Goal: Task Accomplishment & Management: Manage account settings

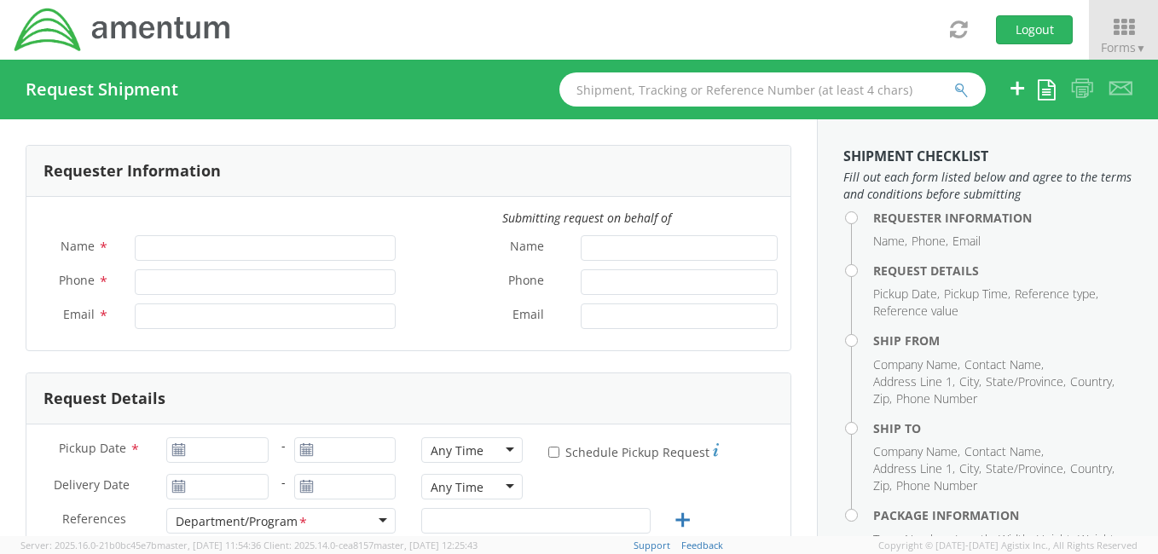
type input "[PERSON_NAME]"
type input "[PHONE_NUMBER]"
type input "[PERSON_NAME][EMAIL_ADDRESS][PERSON_NAME][DOMAIN_NAME]"
select select "4914.01.00.F.2427.MNGMT"
click at [281, 447] on div at bounding box center [344, 451] width 127 height 26
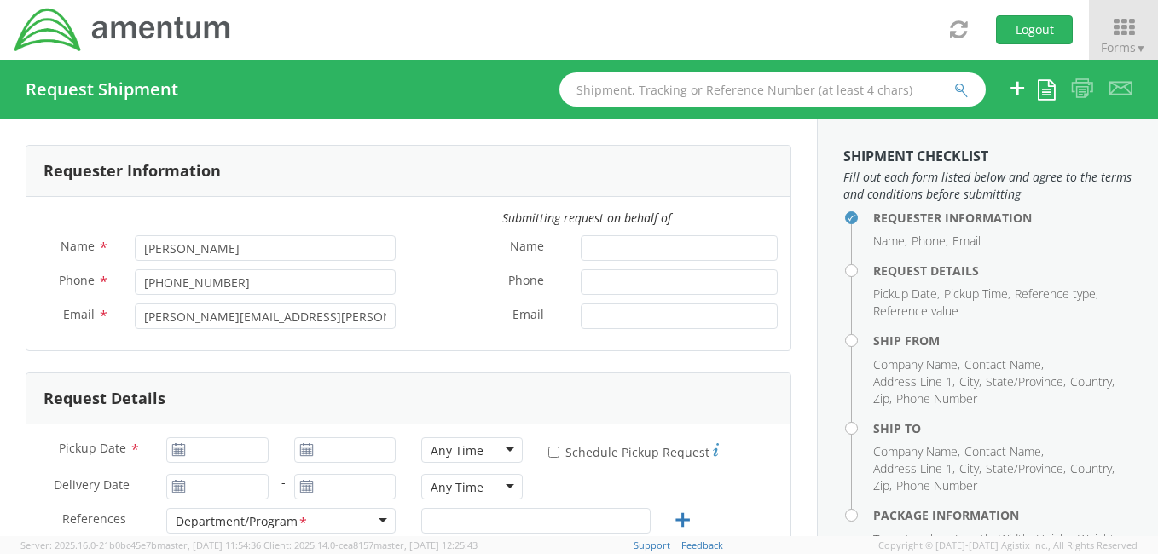
click at [281, 447] on div at bounding box center [344, 451] width 127 height 26
click at [183, 447] on use at bounding box center [179, 449] width 12 height 12
type input "[DATE]"
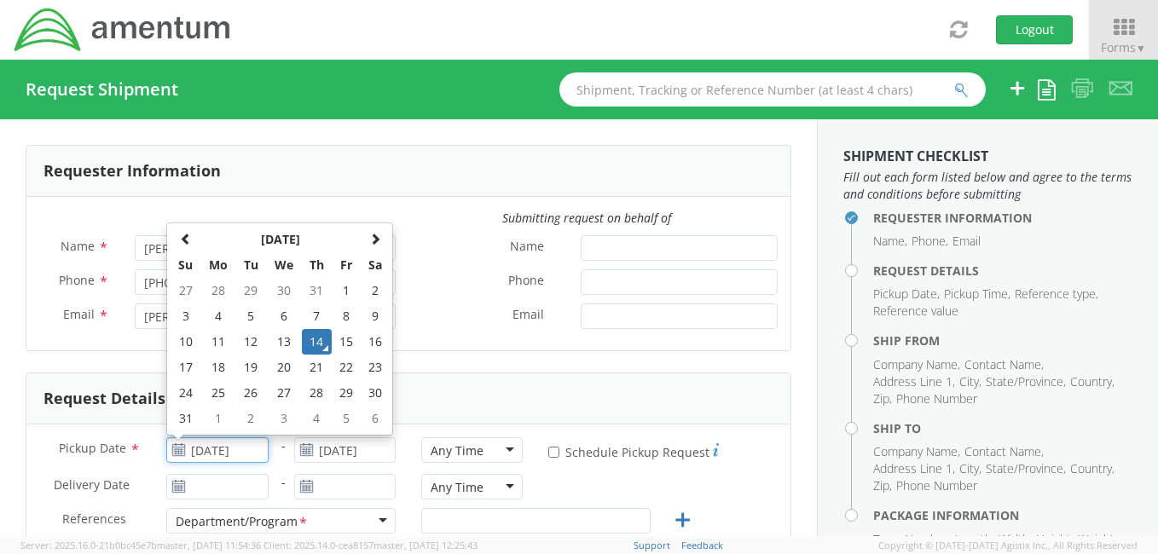
click at [196, 449] on input "[DATE]" at bounding box center [216, 451] width 101 height 26
click at [319, 346] on td "14" at bounding box center [317, 342] width 30 height 26
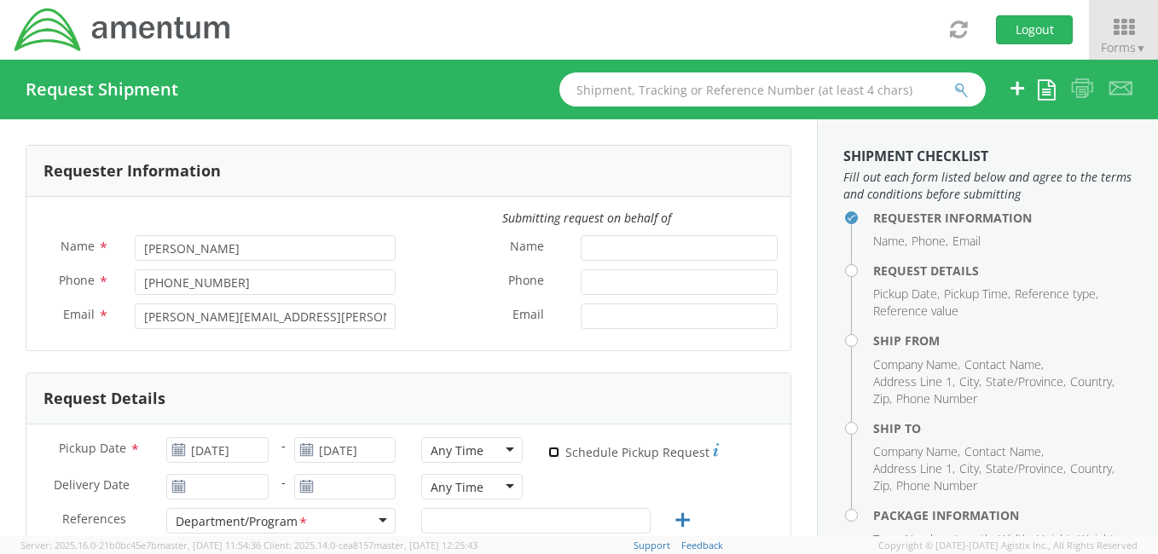
click at [548, 452] on input "* Schedule Pickup Request" at bounding box center [553, 452] width 11 height 11
checkbox input "true"
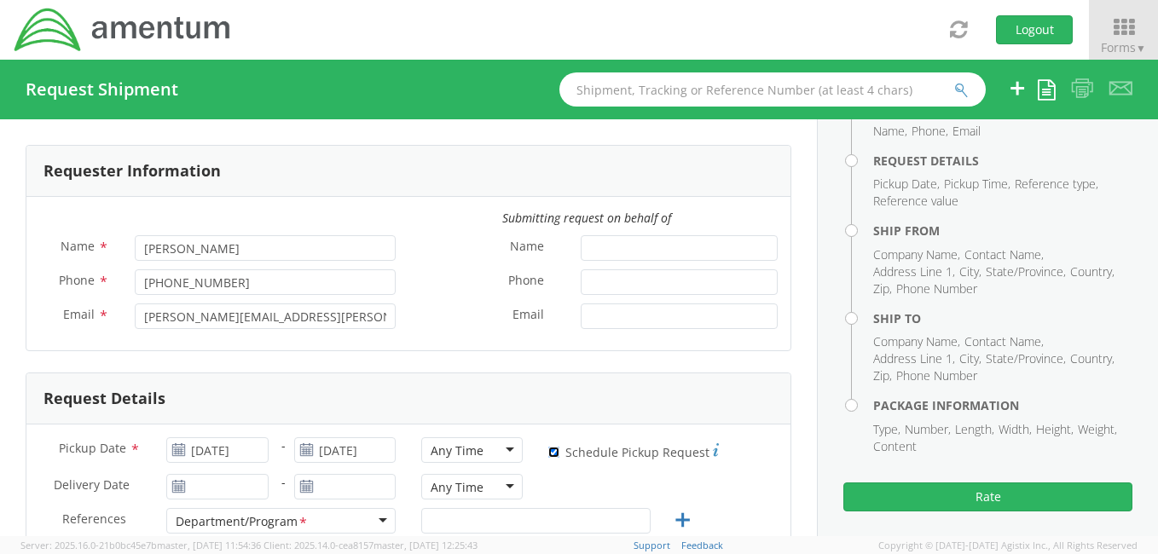
scroll to position [118, 0]
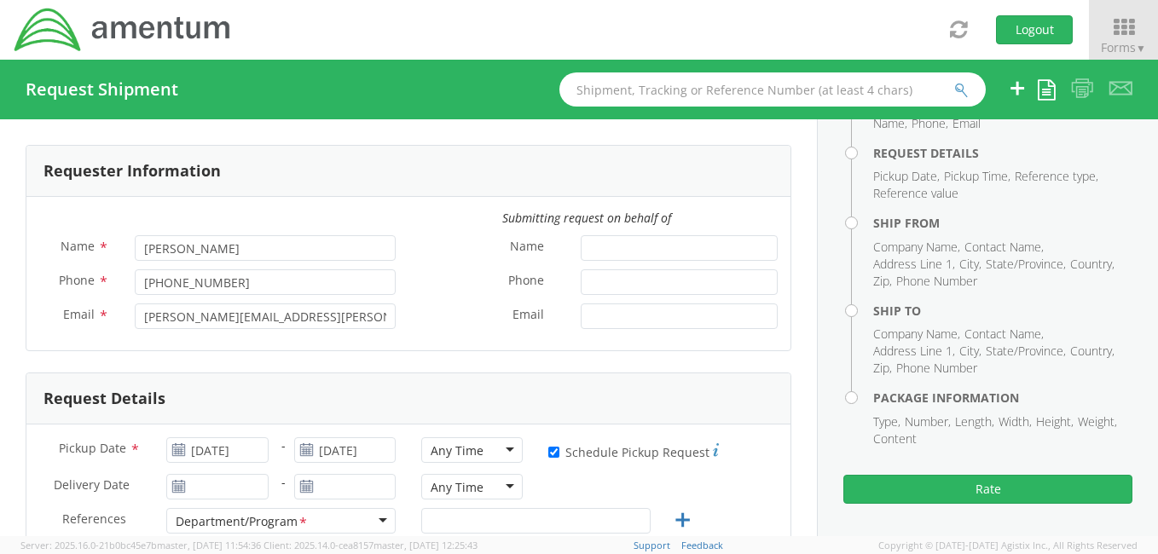
click at [498, 450] on div "Any Time" at bounding box center [471, 451] width 101 height 26
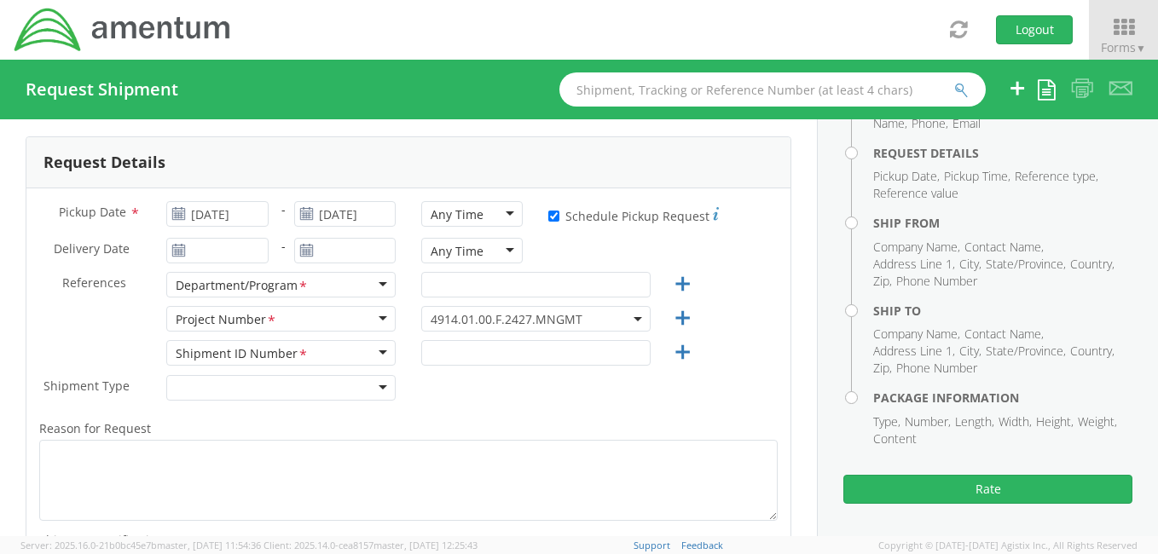
scroll to position [4, 0]
click at [500, 210] on div "Any Time" at bounding box center [471, 214] width 101 height 26
click at [454, 287] on input "text" at bounding box center [535, 285] width 229 height 26
type input "COLDS"
click at [618, 317] on span "4914.01.00.F.2427.MNGMT" at bounding box center [536, 319] width 211 height 16
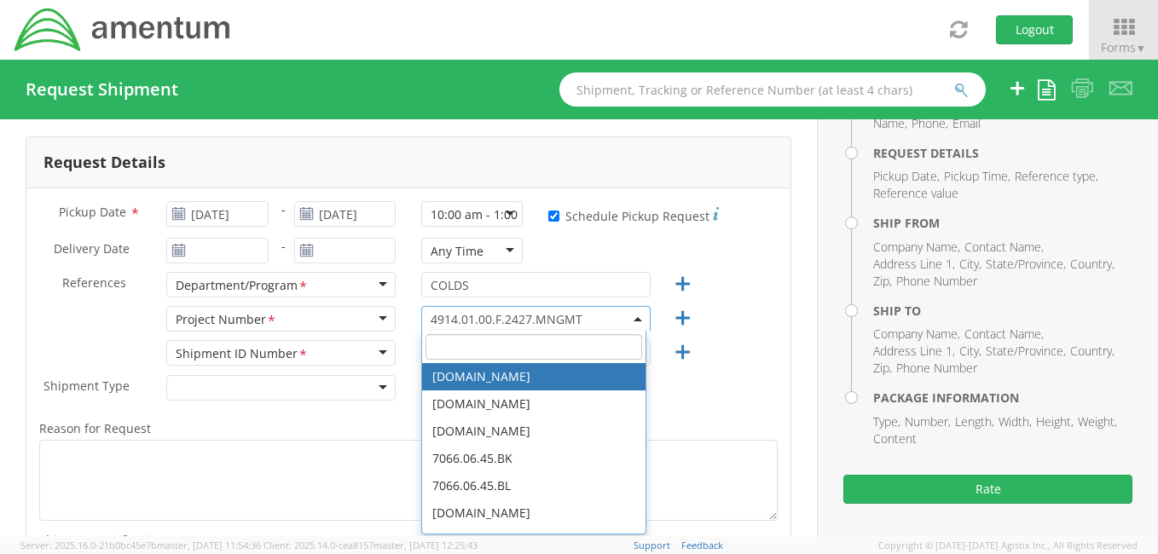
click at [532, 345] on input "search" at bounding box center [534, 347] width 217 height 26
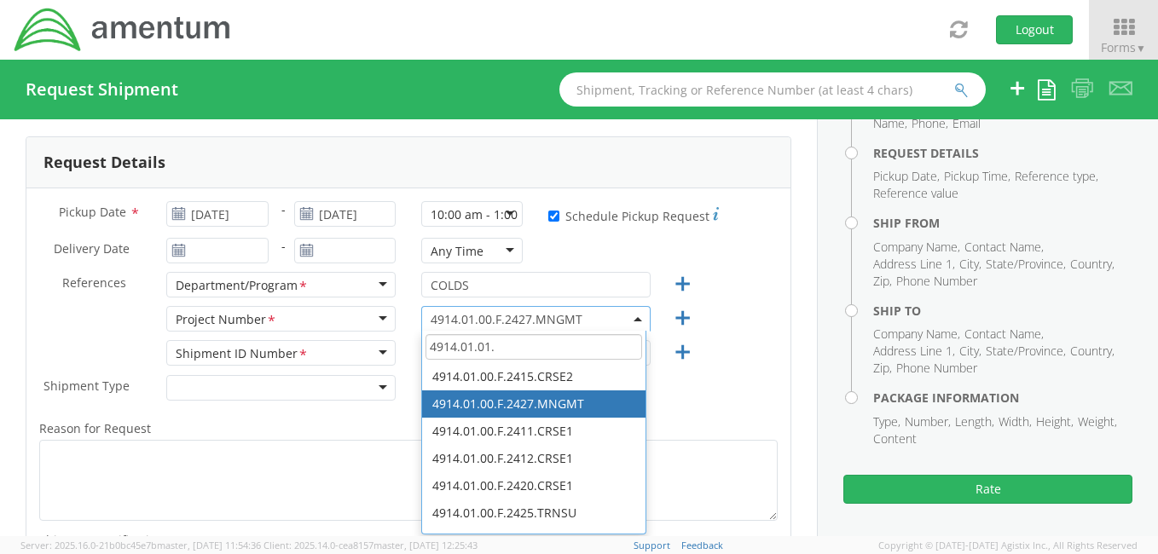
scroll to position [0, 0]
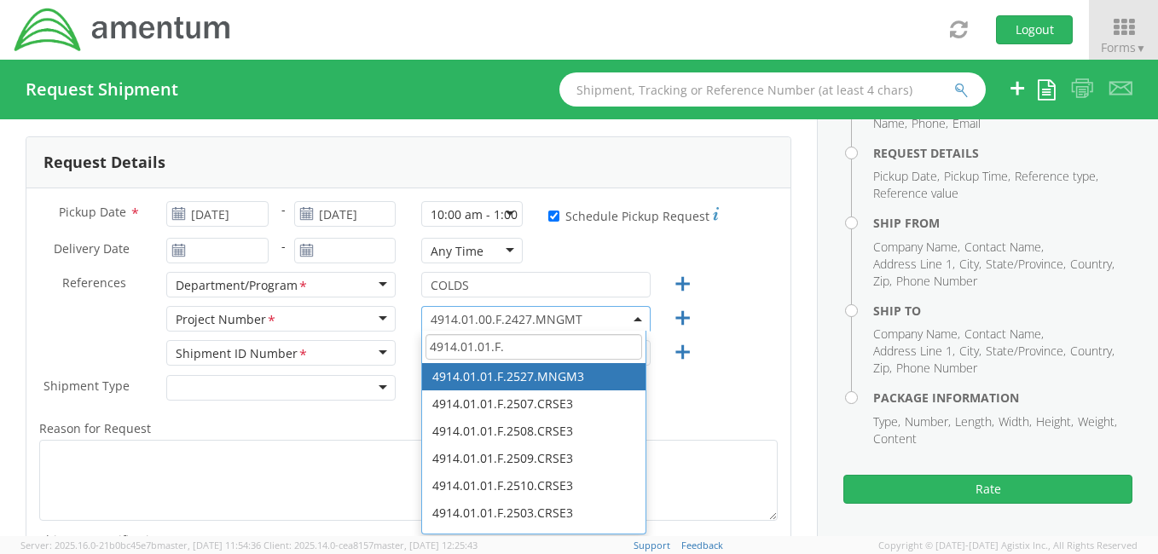
type input "4914.01.01.F."
select select "4914.01.01.F.2527.MNGM3"
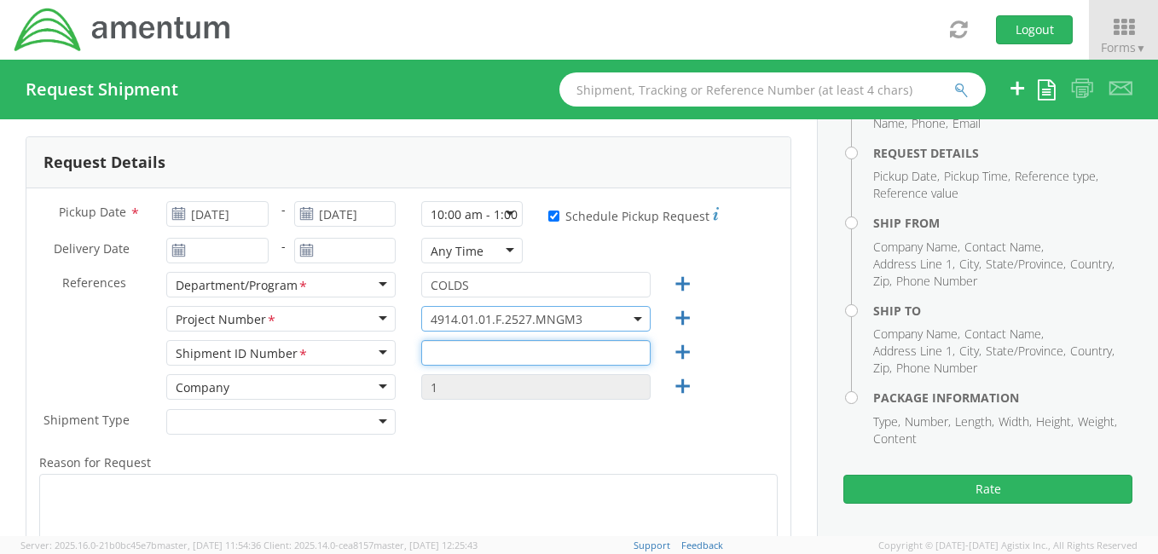
click at [464, 359] on input "text" at bounding box center [535, 353] width 229 height 26
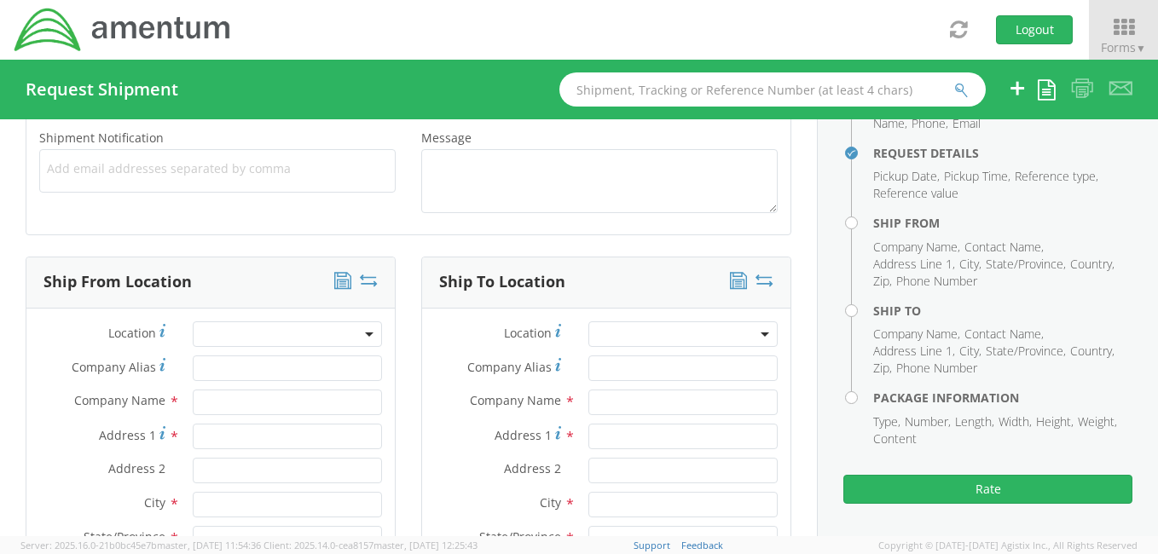
scroll to position [677, 0]
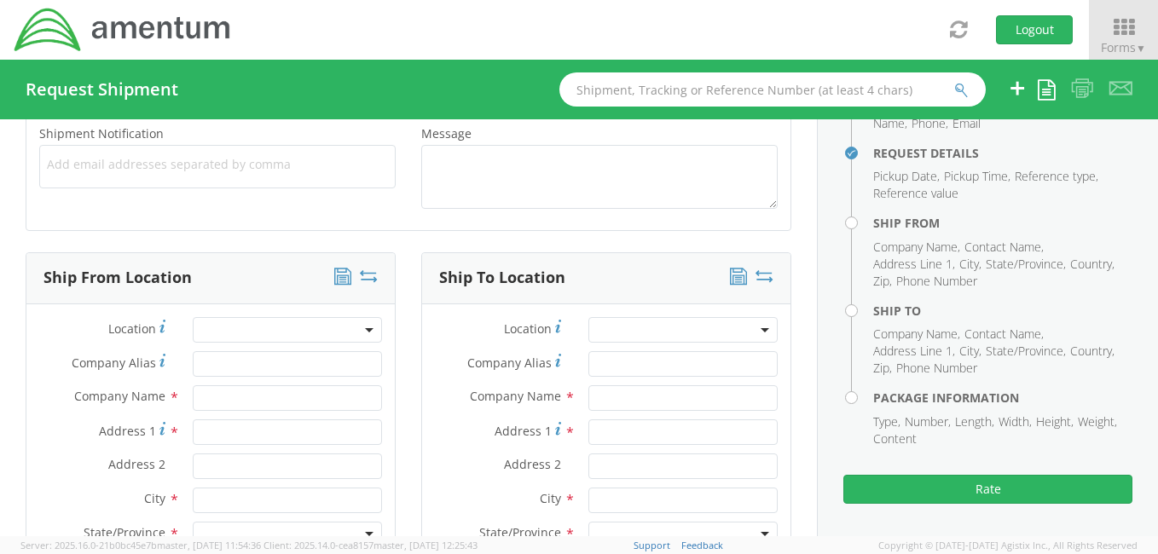
type input "001"
click at [309, 360] on input "Company Alias *" at bounding box center [287, 364] width 189 height 26
type input "Amentum Services, Inc."
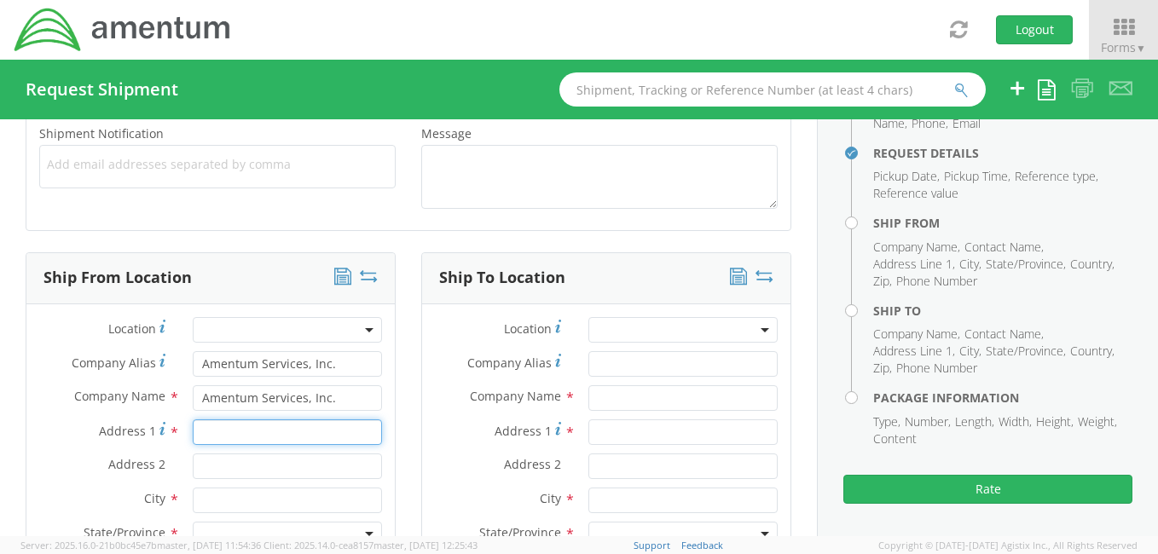
type input "Hilton Homewood Suites"
type input "[STREET_ADDRESS]"
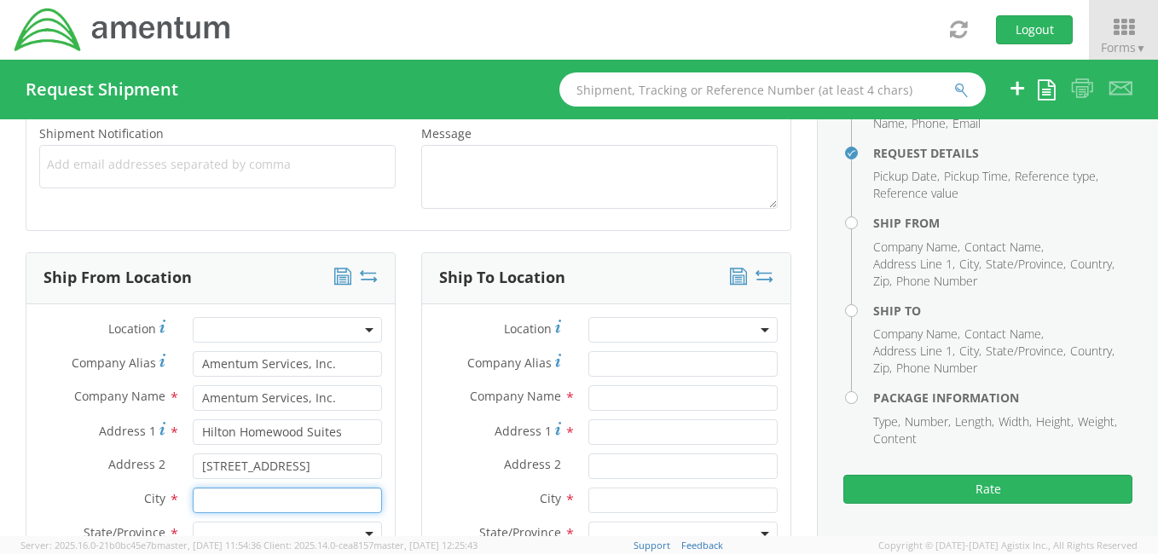
type input "[US_STATE][GEOGRAPHIC_DATA]"
type input "23462"
type input "Ken Brandel"
type input "619-871-6656"
type input "kenneth.brandel@amentum.comm"
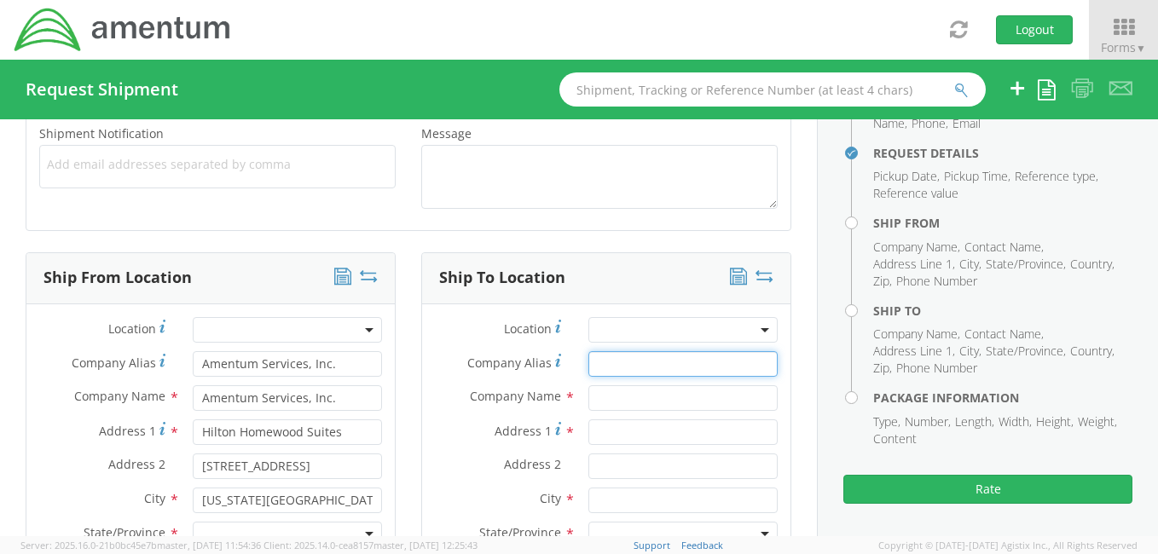
type input "Amentum Services, Inc."
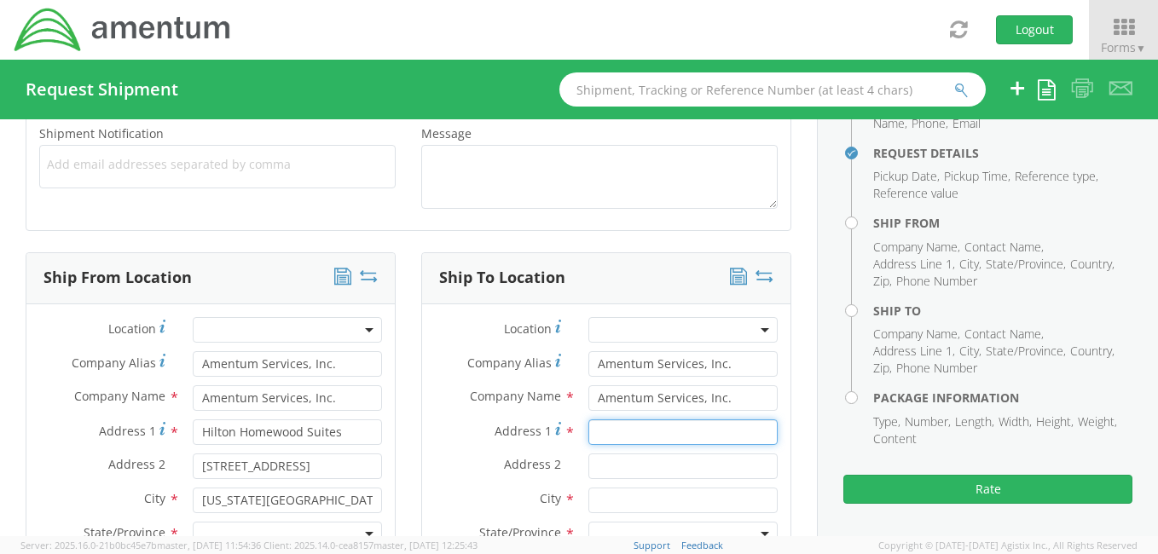
type input "Bldg. 207 Rm. 224"
type input "NAB Coronado"
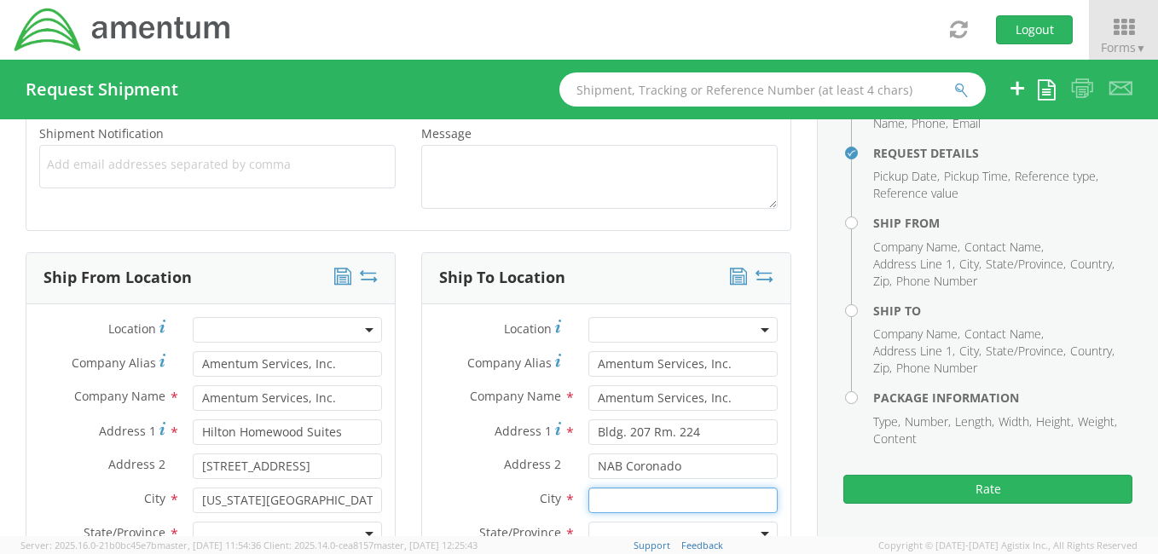
type input "[GEOGRAPHIC_DATA]"
type input "92155"
type input "[PERSON_NAME]"
type input "8588679449"
type input "[PERSON_NAME][EMAIL_ADDRESS][PERSON_NAME][DOMAIN_NAME]"
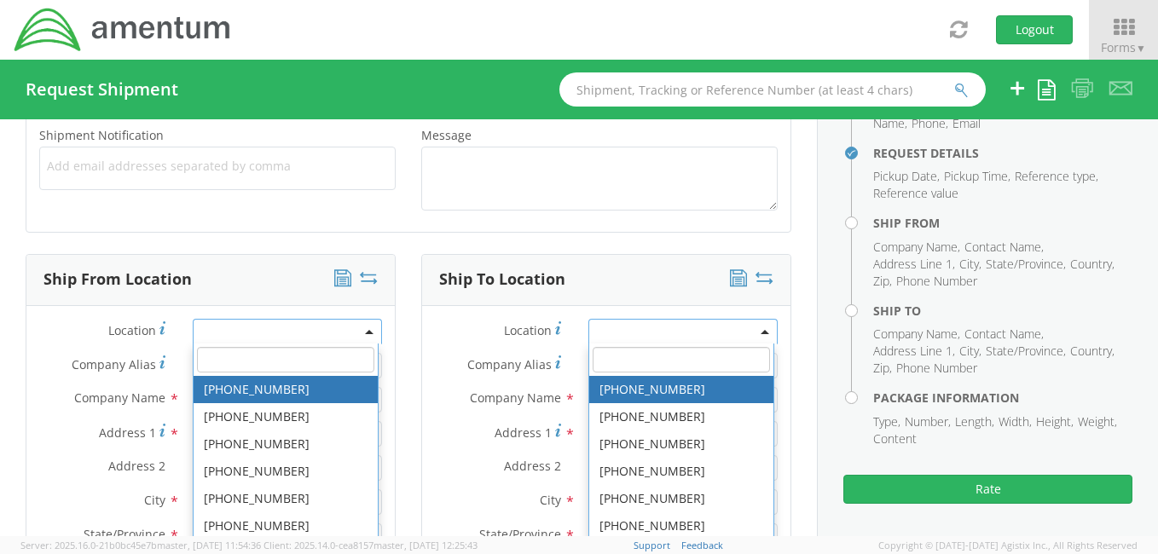
scroll to position [675, 0]
drag, startPoint x: 317, startPoint y: 356, endPoint x: 325, endPoint y: 352, distance: 8.8
click at [317, 356] on input "search" at bounding box center [285, 360] width 177 height 26
type input "[GEOGRAPHIC_DATA]"
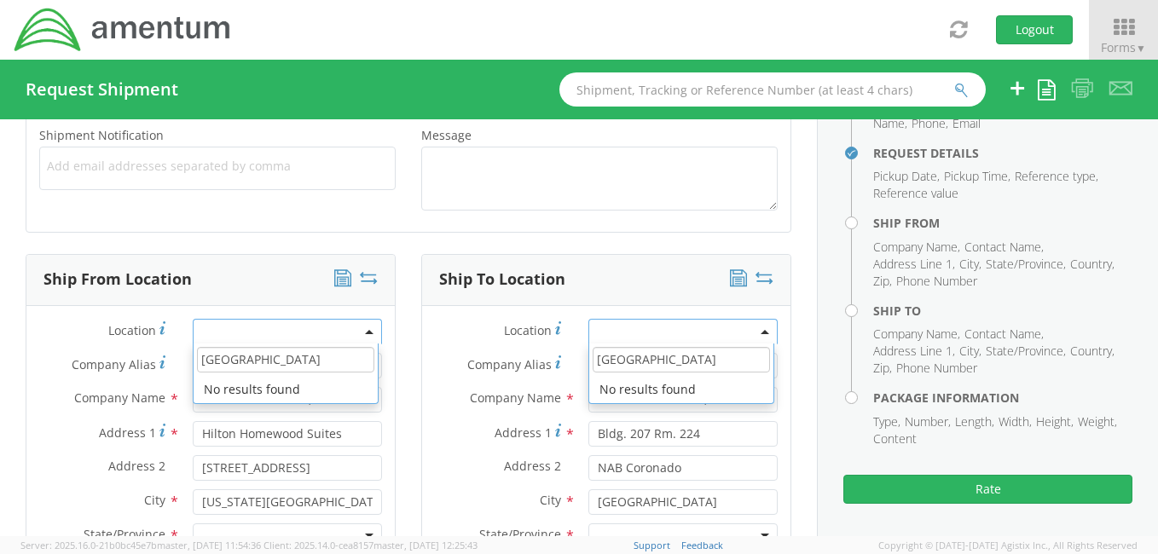
drag, startPoint x: 300, startPoint y: 356, endPoint x: 188, endPoint y: 341, distance: 112.8
click at [183, 353] on div "Location * United Kingdom No results found Company Alias * Amentum Services, In…" at bounding box center [210, 557] width 368 height 476
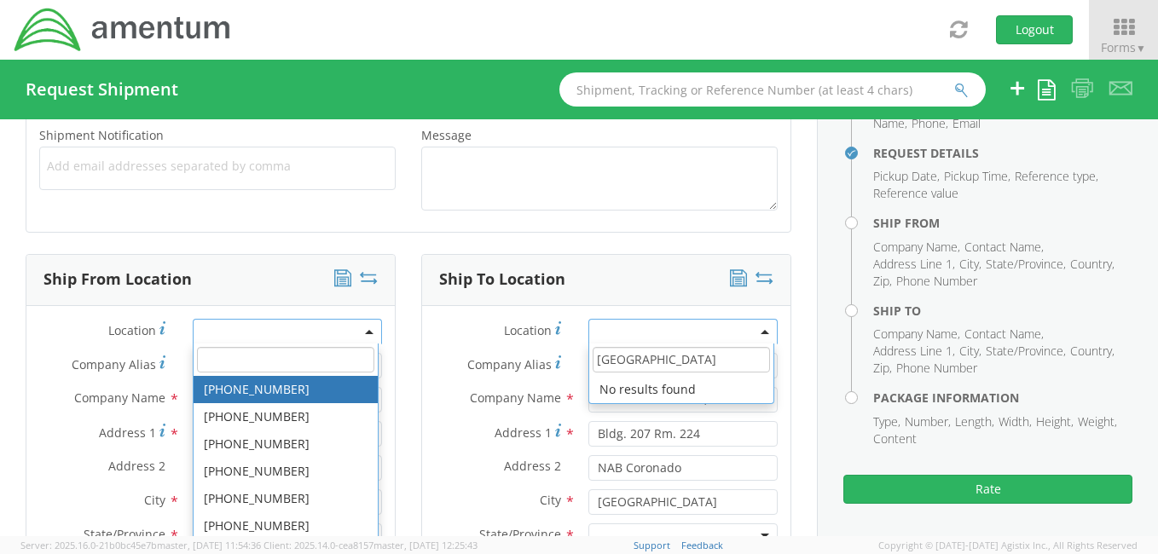
click at [243, 355] on input "search" at bounding box center [285, 360] width 177 height 26
drag, startPoint x: 217, startPoint y: 347, endPoint x: 444, endPoint y: 418, distance: 238.5
click at [446, 414] on div "Company Name * Amentum Services, Inc. searching..." at bounding box center [606, 404] width 368 height 34
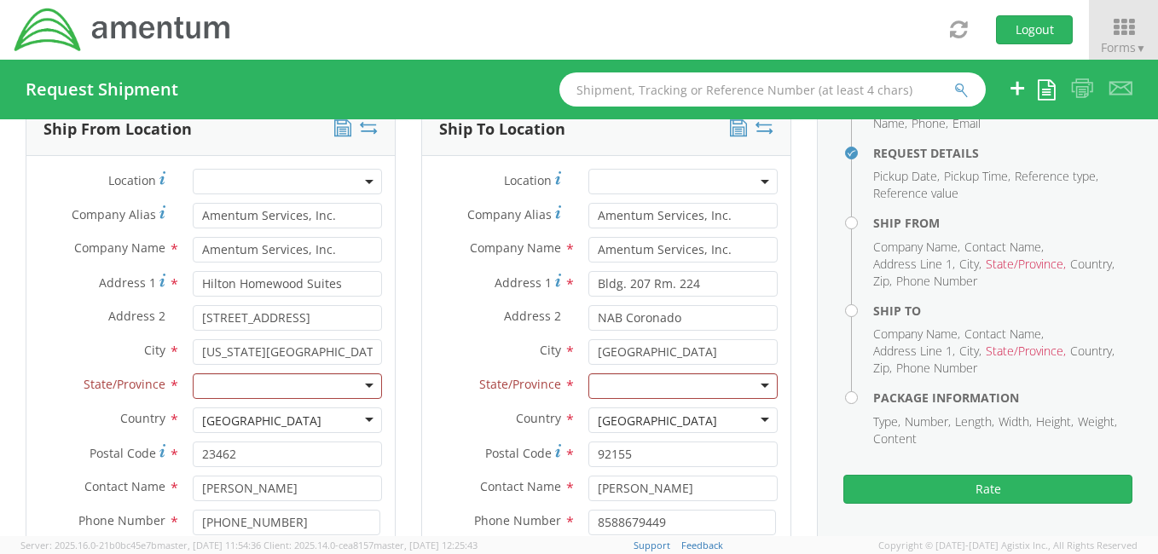
scroll to position [830, 0]
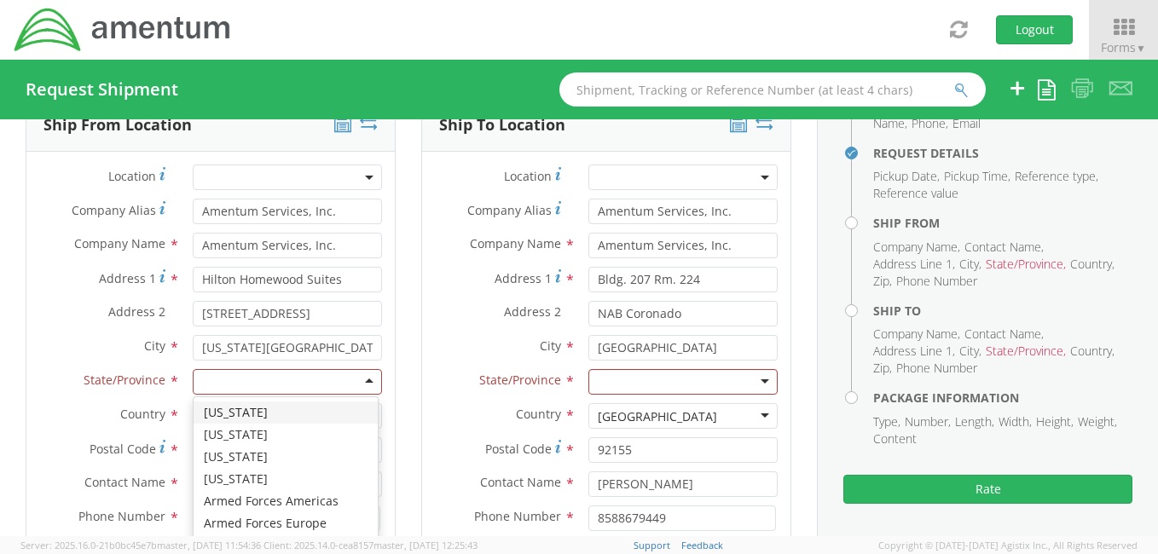
click at [358, 376] on div at bounding box center [287, 382] width 189 height 26
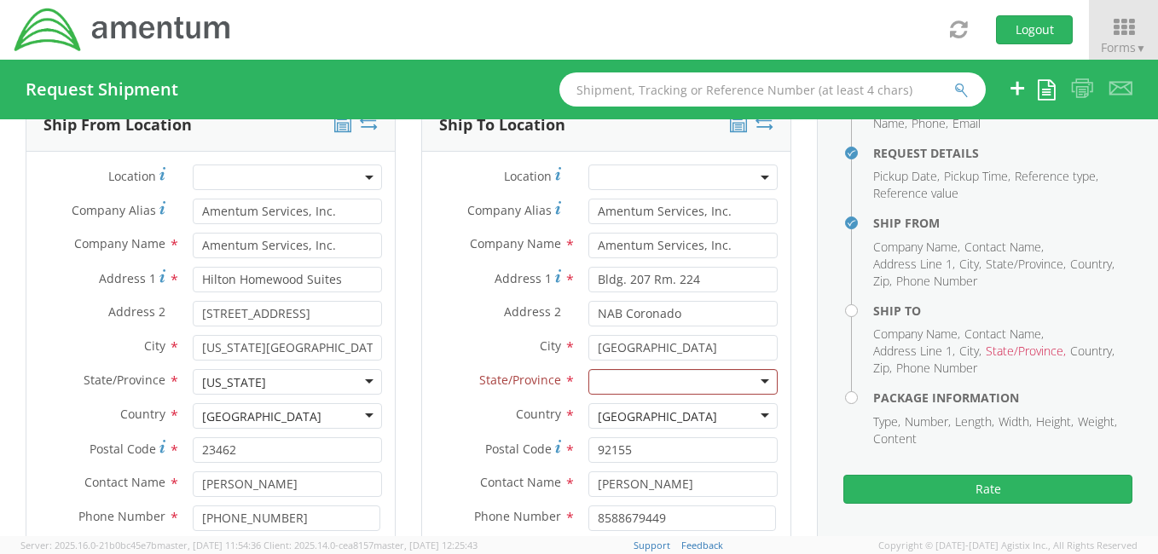
scroll to position [0, 0]
drag, startPoint x: 280, startPoint y: 483, endPoint x: 205, endPoint y: 471, distance: 76.0
click at [198, 476] on input "Ken Brandel" at bounding box center [287, 485] width 189 height 26
type input "j"
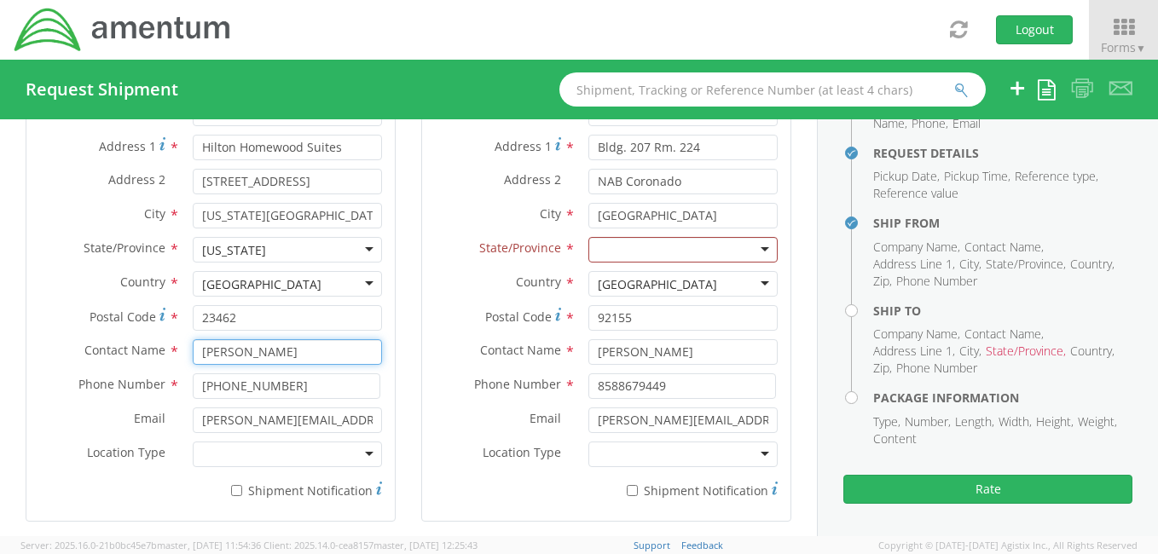
scroll to position [976, 0]
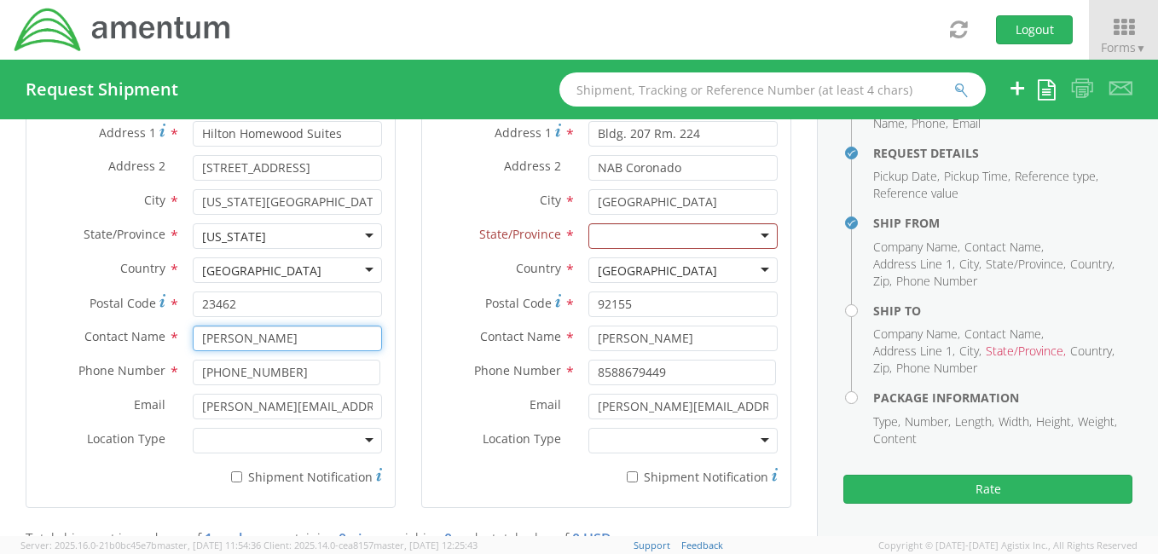
type input "[PERSON_NAME]"
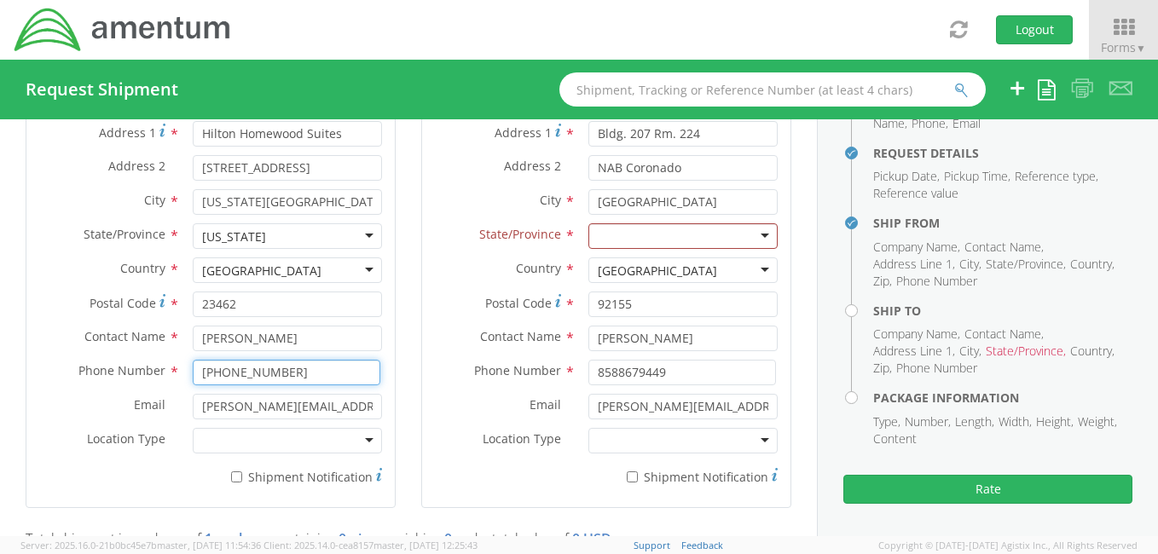
drag, startPoint x: 292, startPoint y: 374, endPoint x: 206, endPoint y: 384, distance: 86.7
click at [206, 384] on div "Phone Number * 619-871-6656" at bounding box center [210, 377] width 368 height 34
click at [286, 371] on input "619-871-6656" at bounding box center [287, 373] width 188 height 26
type input "6"
type input "[PHONE_NUMBER]"
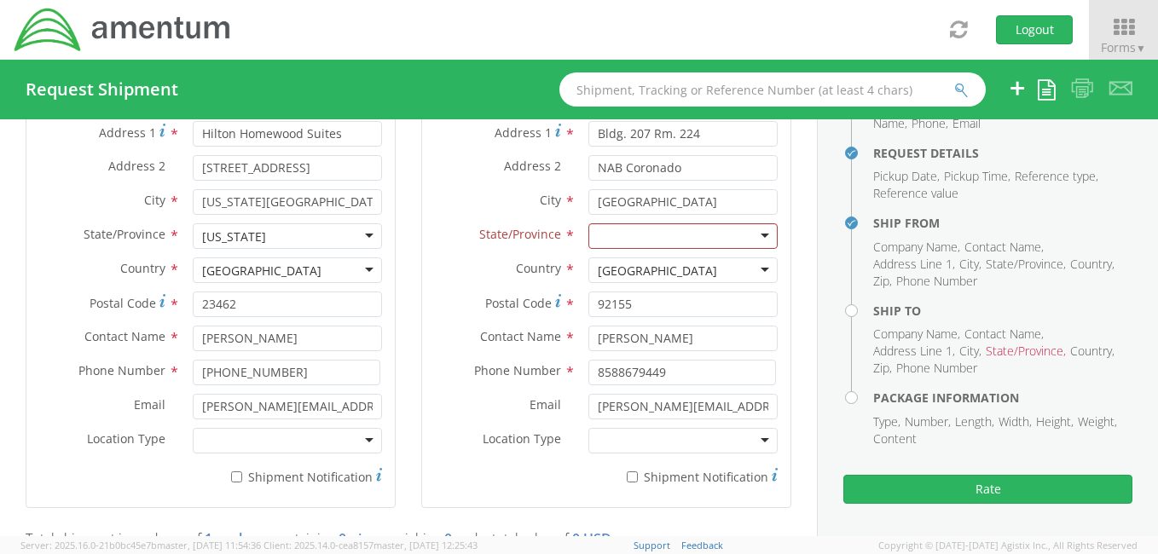
click at [422, 408] on label "Email *" at bounding box center [499, 405] width 154 height 22
click at [588, 408] on input "[PERSON_NAME][EMAIL_ADDRESS][PERSON_NAME][DOMAIN_NAME]" at bounding box center [682, 407] width 189 height 26
drag, startPoint x: 374, startPoint y: 405, endPoint x: 172, endPoint y: 414, distance: 201.5
click at [172, 414] on div "Email * kenneth.brandel@amentum.comm" at bounding box center [210, 407] width 368 height 26
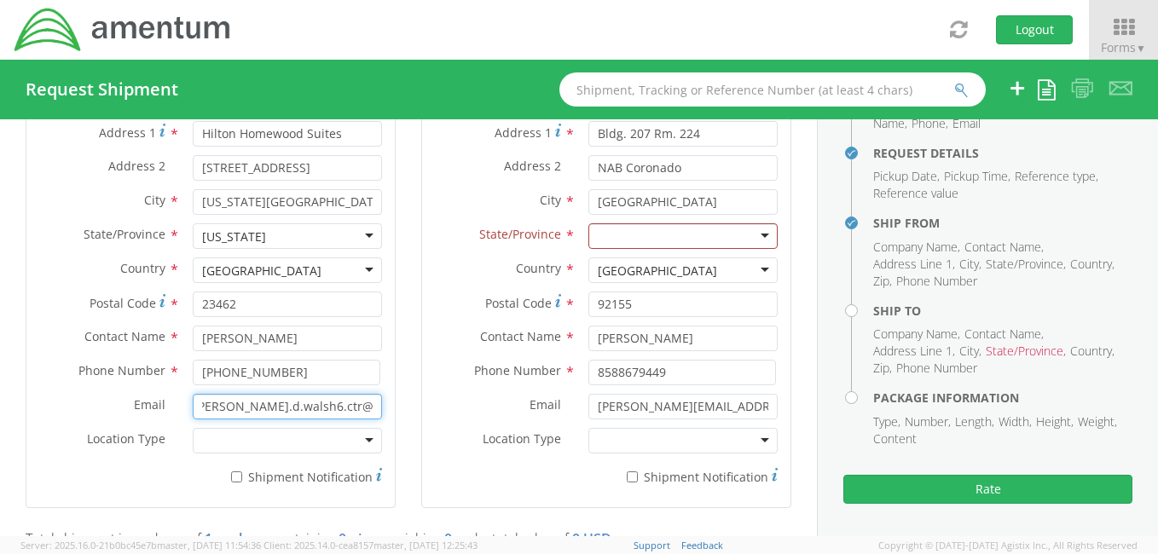
scroll to position [0, 11]
type input "[PERSON_NAME].d.walsh6.ctr@us.navy.milmm"
click at [432, 370] on label "Phone Number *" at bounding box center [499, 371] width 154 height 22
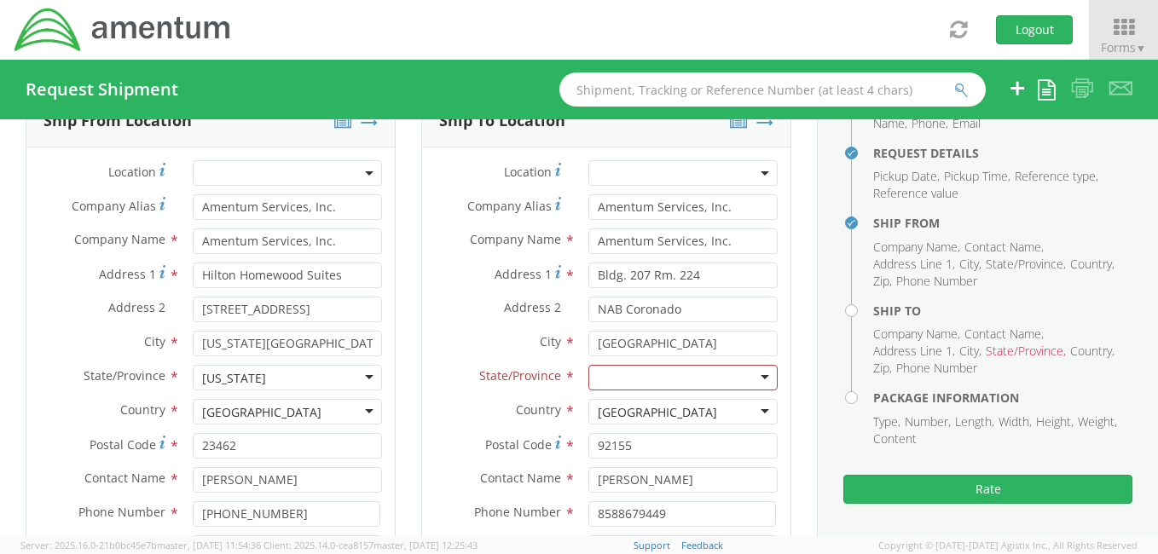
scroll to position [855, 0]
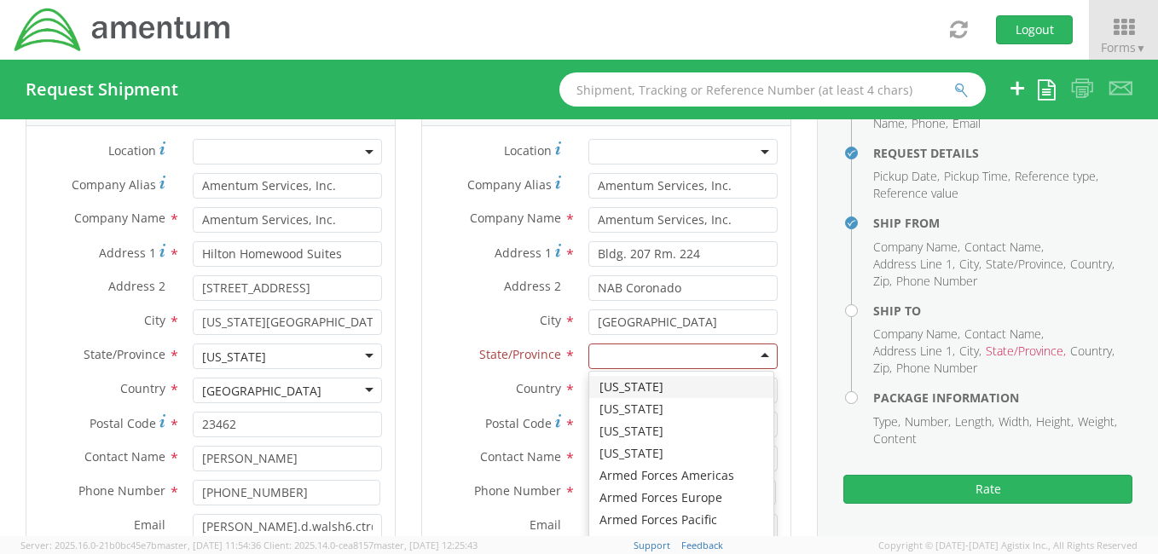
click at [755, 350] on div at bounding box center [682, 357] width 189 height 26
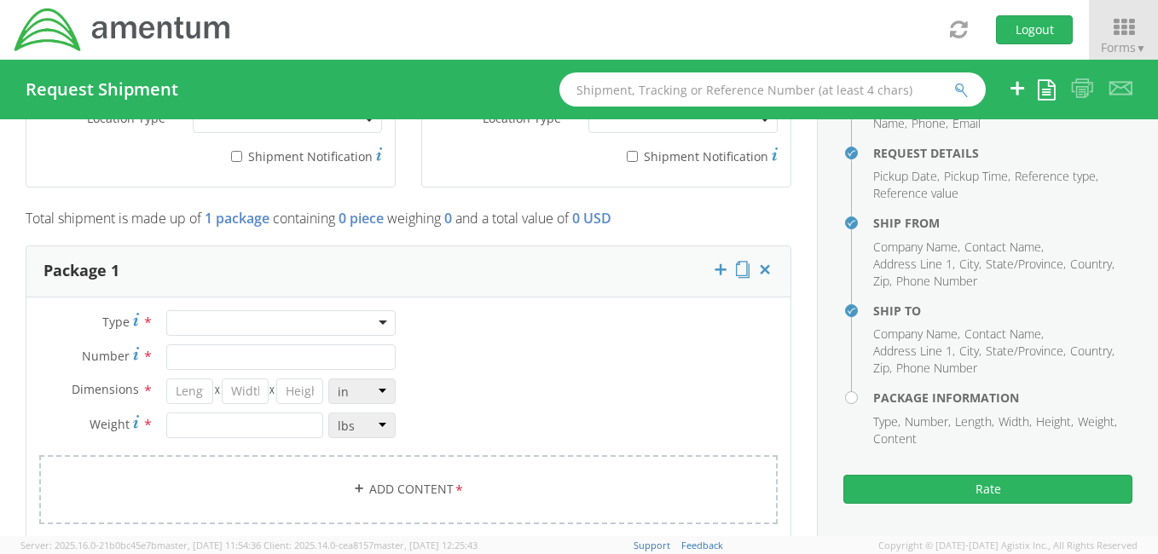
scroll to position [1301, 0]
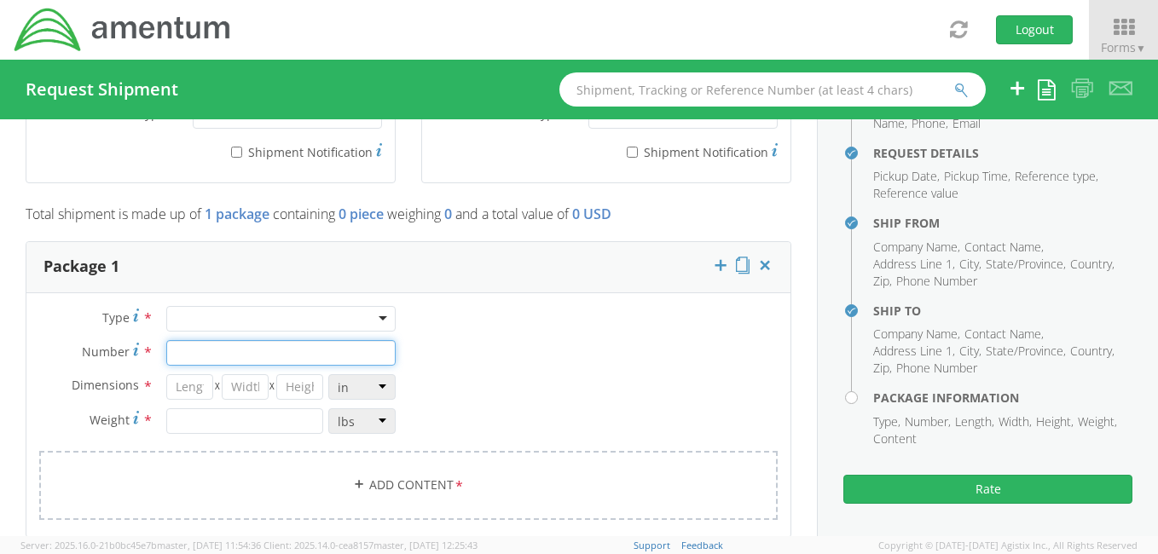
click at [317, 345] on input "Number *" at bounding box center [280, 353] width 229 height 26
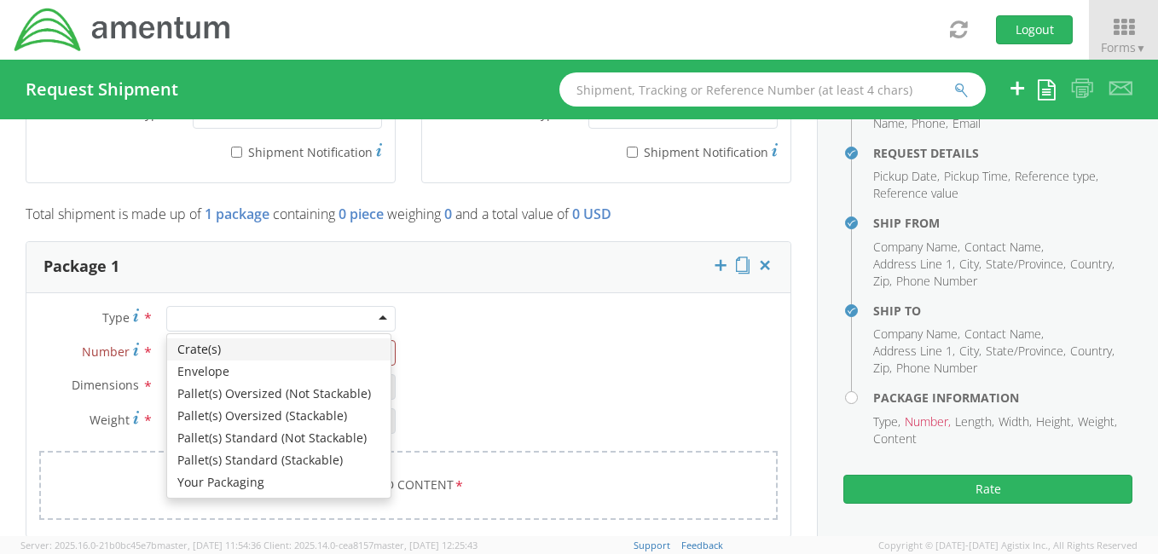
click at [210, 309] on div at bounding box center [280, 319] width 229 height 26
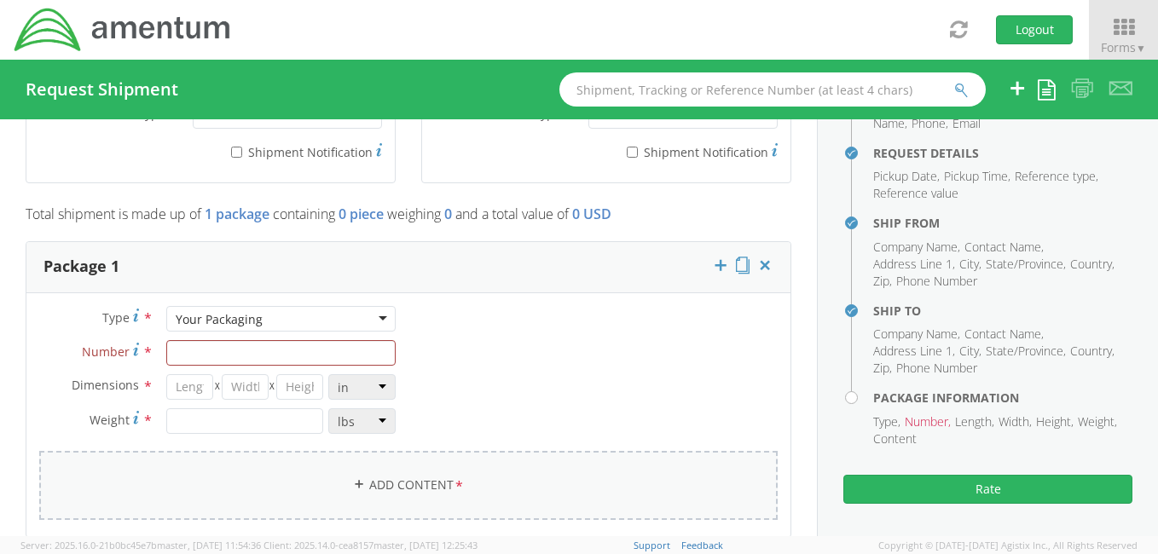
drag, startPoint x: 210, startPoint y: 480, endPoint x: 200, endPoint y: 464, distance: 19.2
click at [183, 348] on input "Number *" at bounding box center [280, 353] width 229 height 26
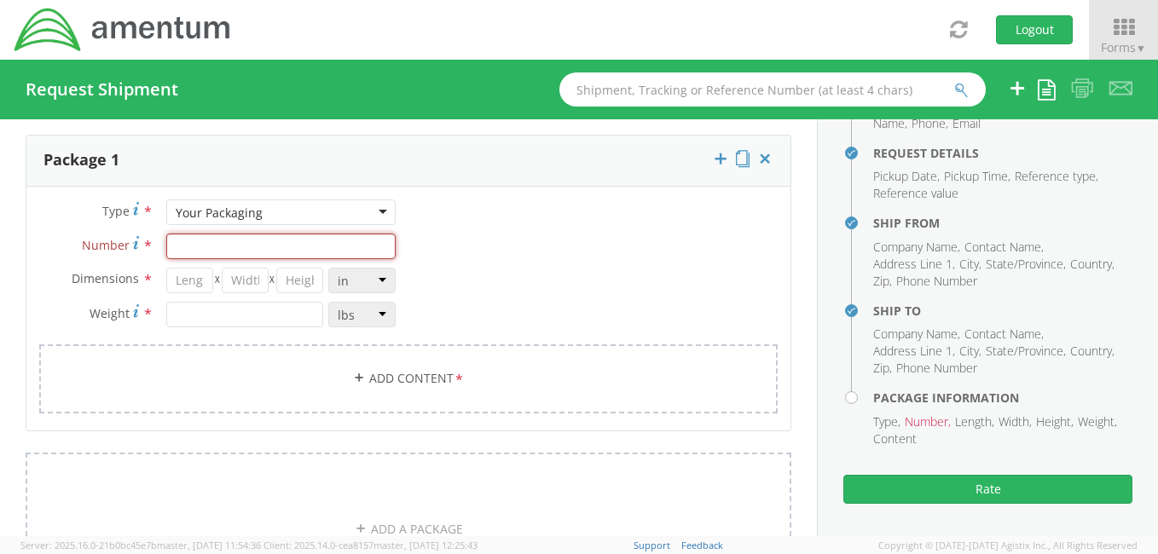
scroll to position [1394, 0]
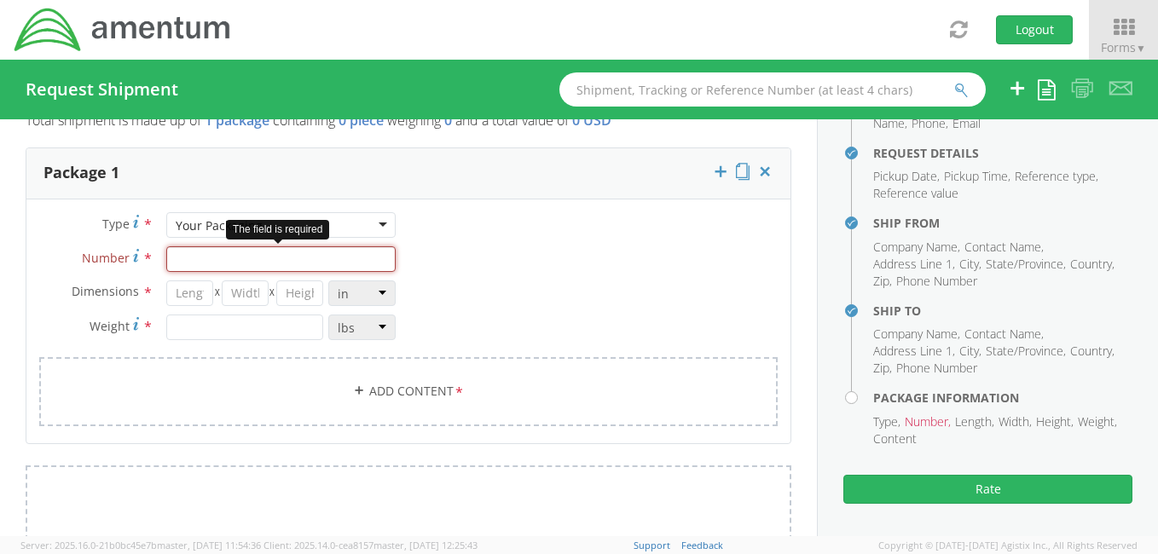
click at [220, 255] on input "Number *" at bounding box center [280, 259] width 229 height 26
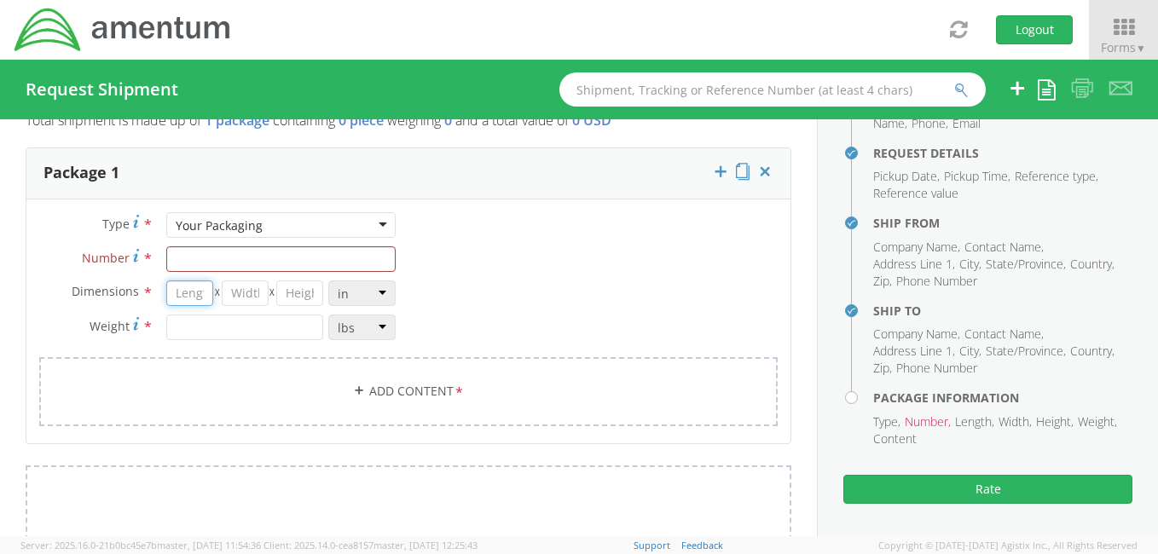
click at [192, 293] on input "number" at bounding box center [189, 294] width 47 height 26
type input "16"
click at [234, 293] on input "number" at bounding box center [245, 294] width 47 height 26
type input "12"
click at [307, 290] on input "number" at bounding box center [299, 294] width 47 height 26
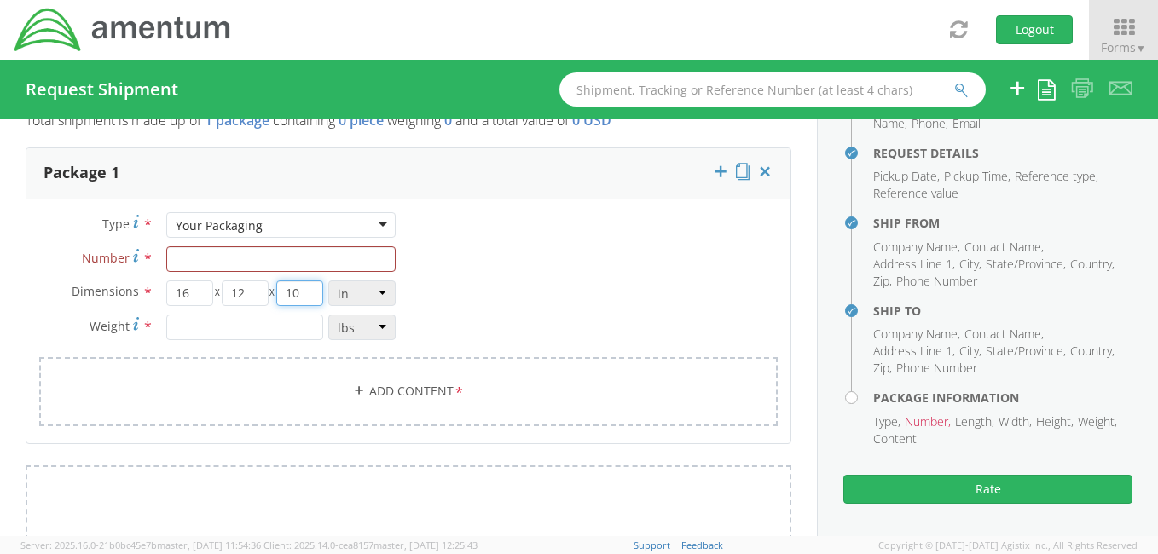
type input "10"
drag, startPoint x: 438, startPoint y: 273, endPoint x: 408, endPoint y: 287, distance: 34.0
click at [439, 273] on div "Type * Your Packaging Your Packaging Crate(s) Envelope Pallet(s) Oversized (Not…" at bounding box center [408, 329] width 764 height 235
click at [194, 324] on input "number" at bounding box center [244, 328] width 157 height 26
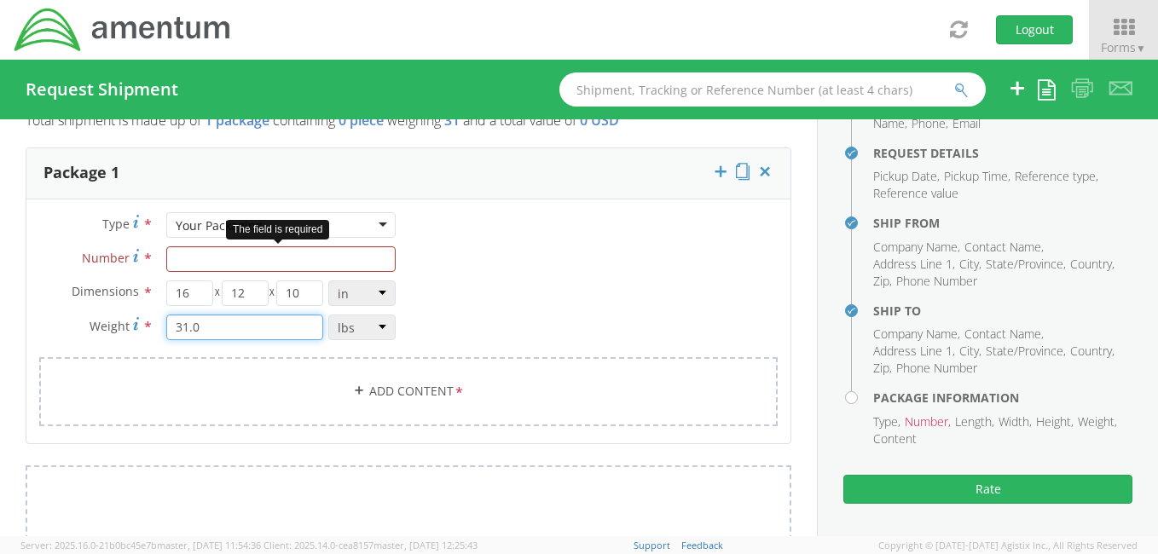
type input "31.0"
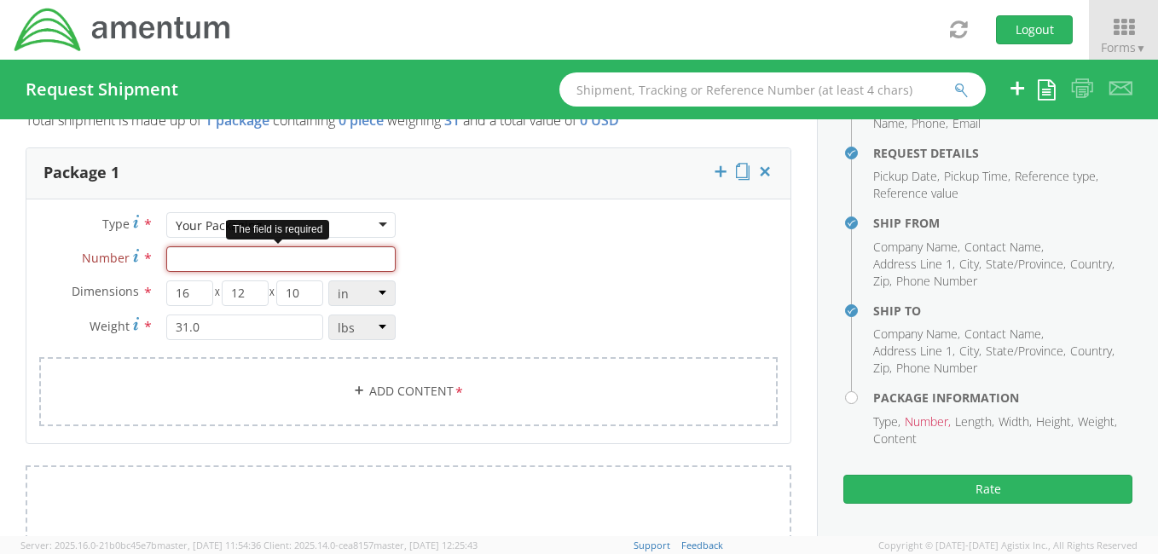
click at [231, 257] on input "Number *" at bounding box center [280, 259] width 229 height 26
click at [411, 387] on link "Add Content *" at bounding box center [408, 391] width 739 height 69
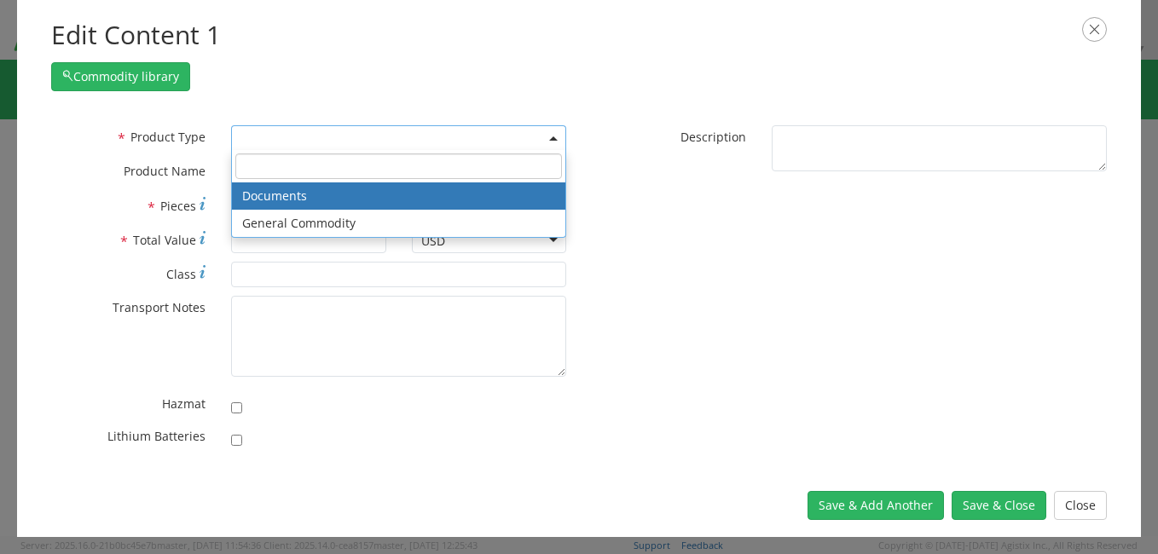
click at [556, 132] on span at bounding box center [398, 138] width 335 height 26
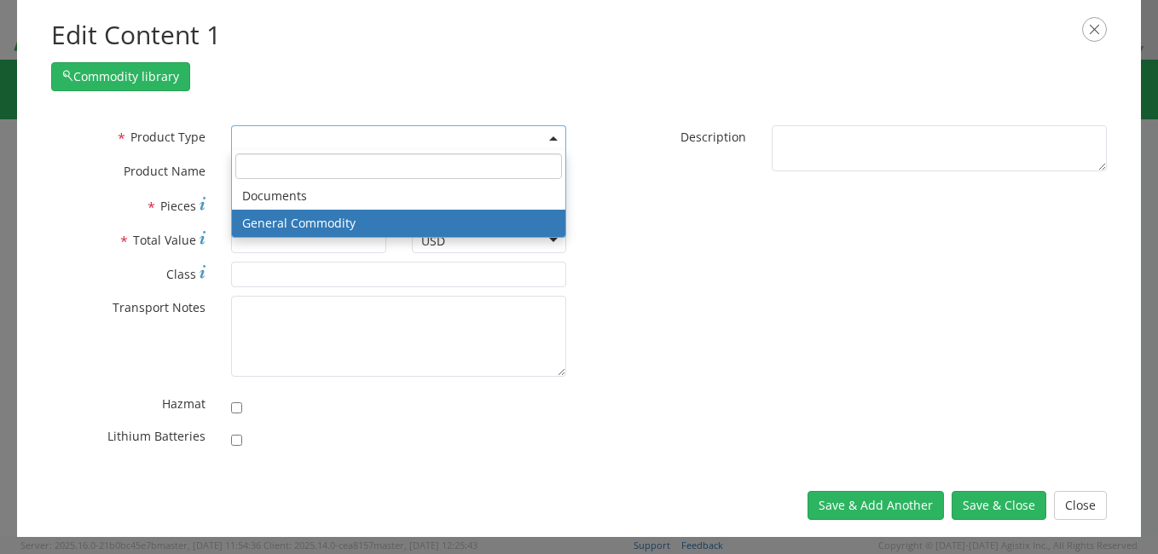
select select "COMMODITY"
type input "General Commodity"
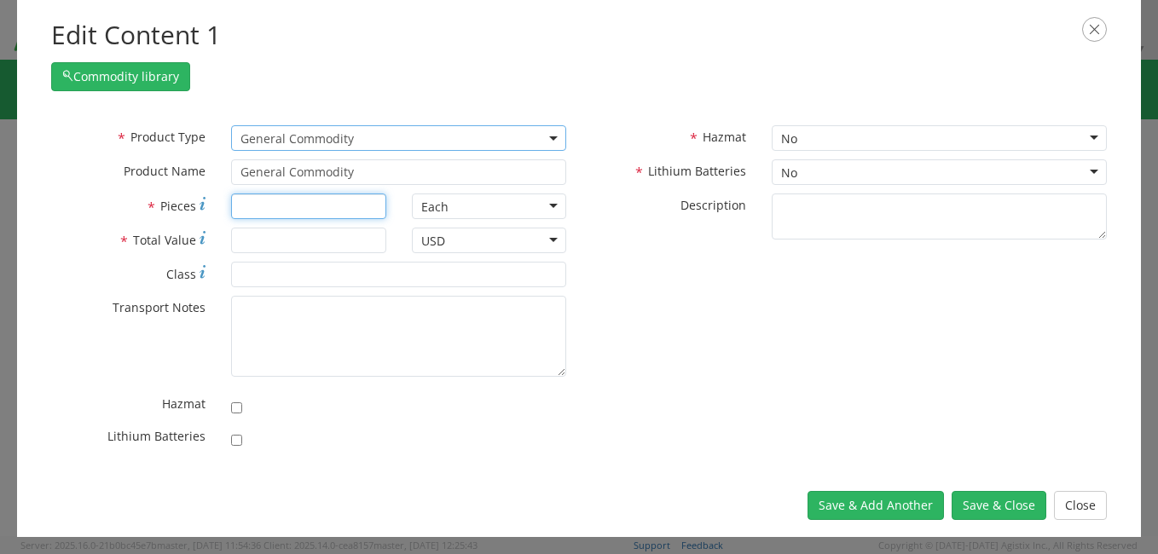
click at [290, 207] on input "* Pieces" at bounding box center [308, 207] width 154 height 26
type input "20.0"
click at [758, 205] on label "* Description" at bounding box center [669, 204] width 180 height 20
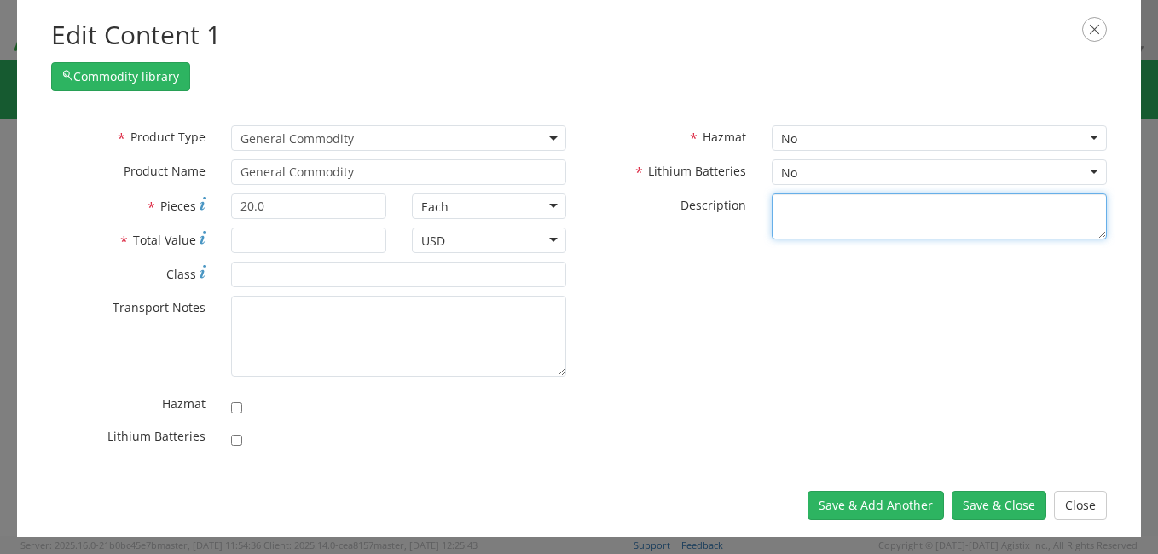
click at [772, 205] on textarea "* Description" at bounding box center [939, 217] width 335 height 47
type textarea "[DEMOGRAPHIC_DATA] Navy Student Guides and"
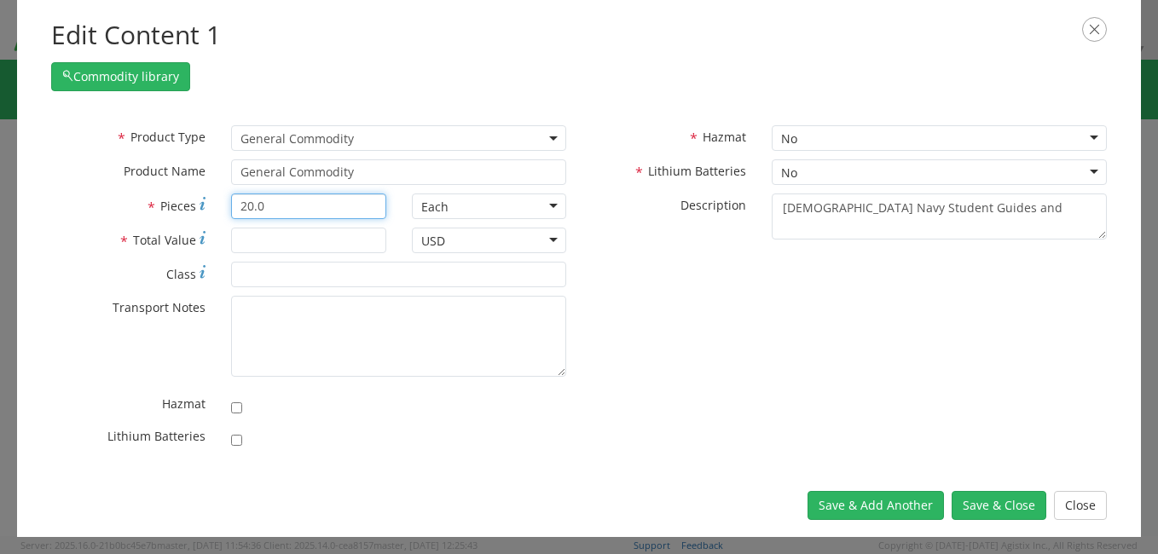
drag, startPoint x: 270, startPoint y: 203, endPoint x: 231, endPoint y: 208, distance: 39.6
click at [231, 208] on input "20.0" at bounding box center [308, 207] width 154 height 26
type input "30.0"
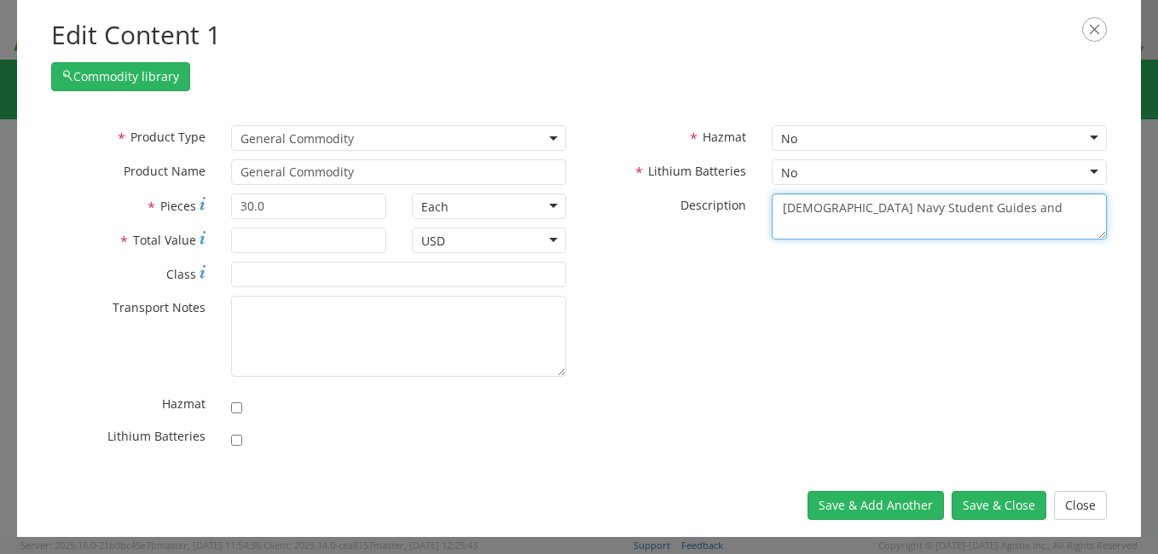
click at [944, 202] on textarea "[DEMOGRAPHIC_DATA] Navy Student Guides and" at bounding box center [939, 217] width 335 height 47
click at [901, 227] on textarea "US Navy Student Guides and Navigational Pampletes" at bounding box center [939, 217] width 335 height 47
type textarea "US Navy Student Guides and Navigational Pamphlets"
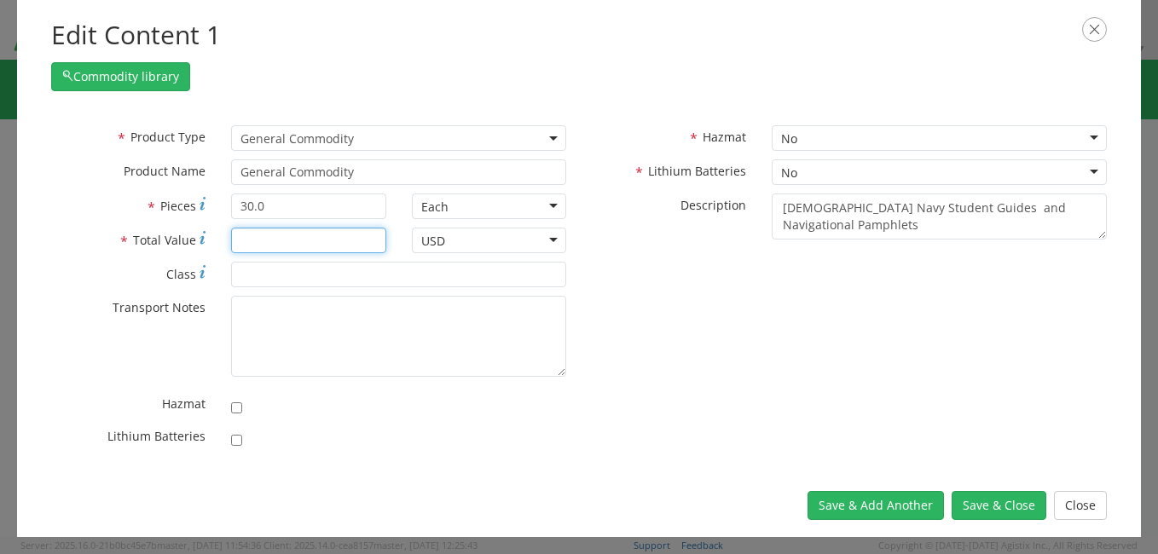
click at [287, 250] on input "* Total Value" at bounding box center [308, 241] width 154 height 26
type input "100.00"
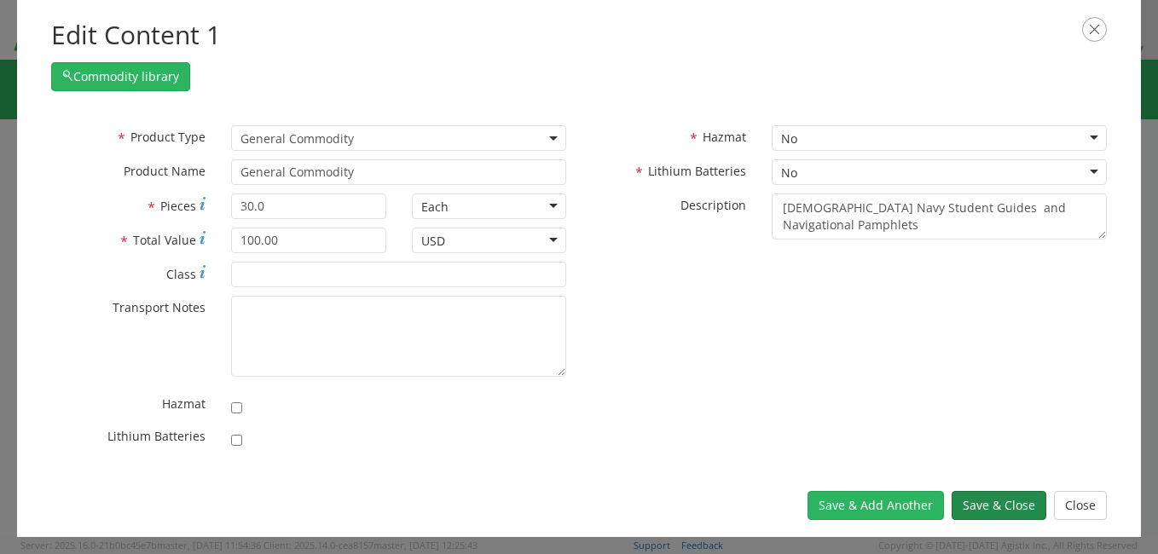
click at [977, 507] on button "Save & Close" at bounding box center [999, 505] width 95 height 29
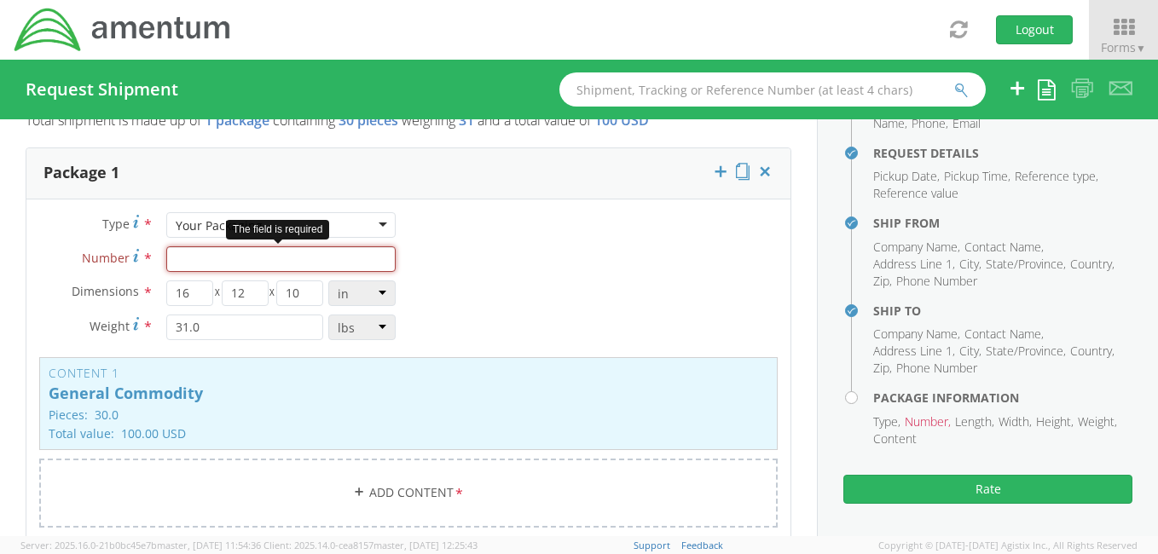
click at [175, 258] on input "Number *" at bounding box center [280, 259] width 229 height 26
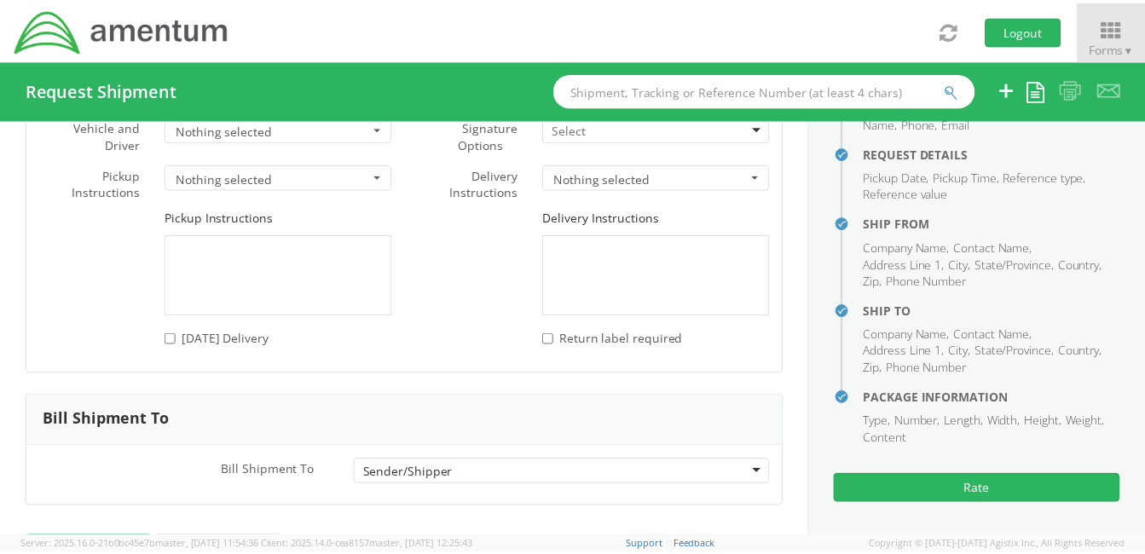
scroll to position [2523, 0]
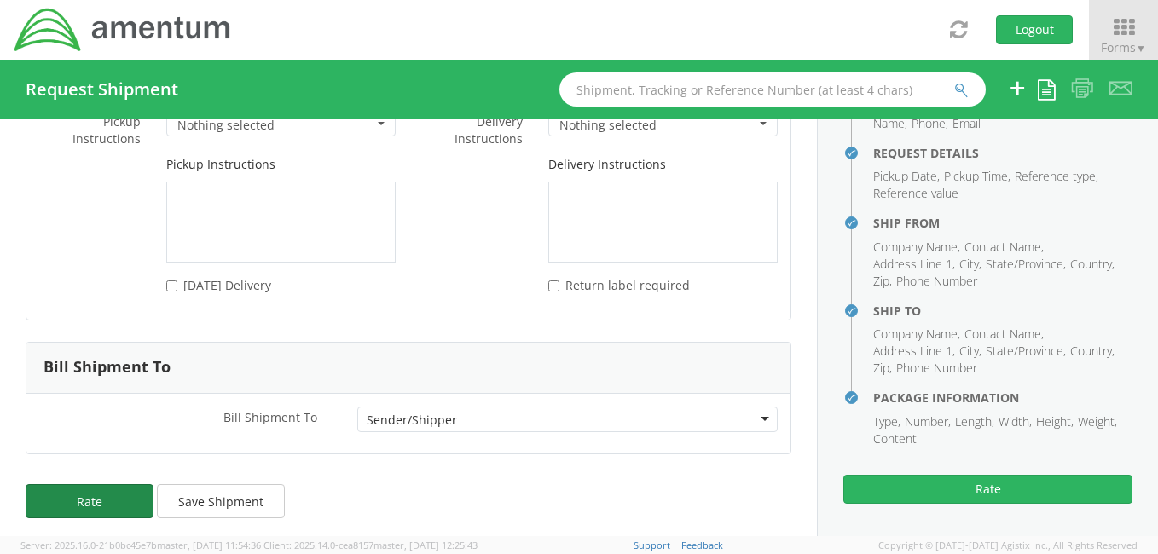
type input "1"
click at [100, 489] on button "Rate" at bounding box center [90, 501] width 128 height 34
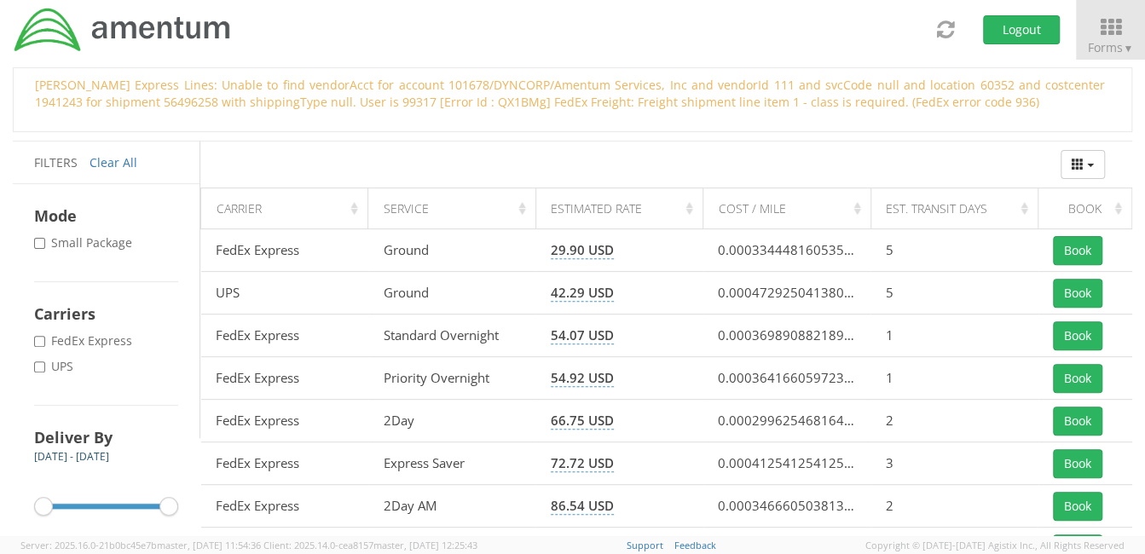
scroll to position [175, 0]
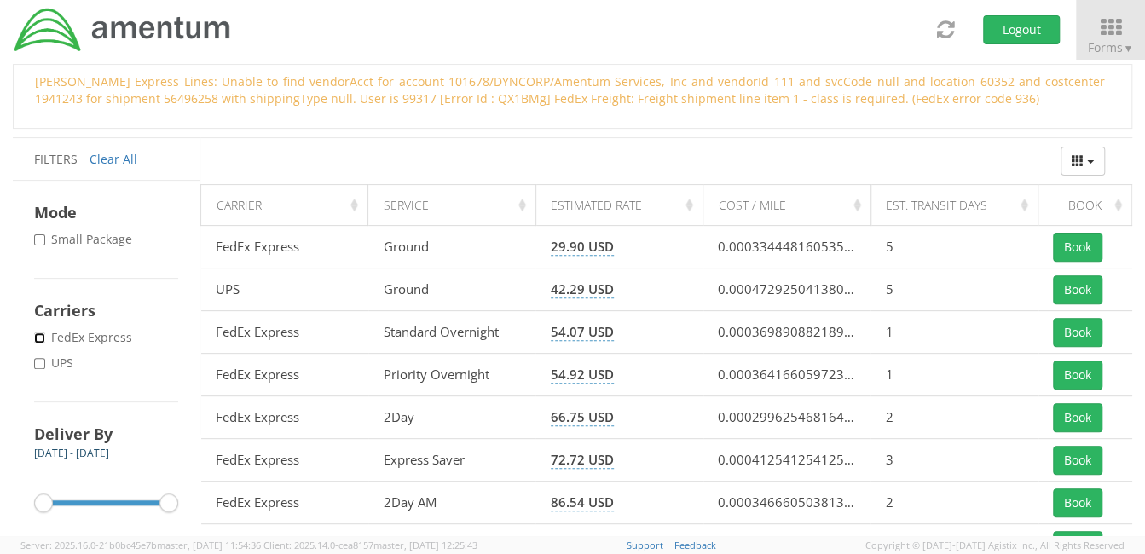
click at [38, 339] on input "* FedEx Express" at bounding box center [39, 338] width 11 height 11
checkbox input "true"
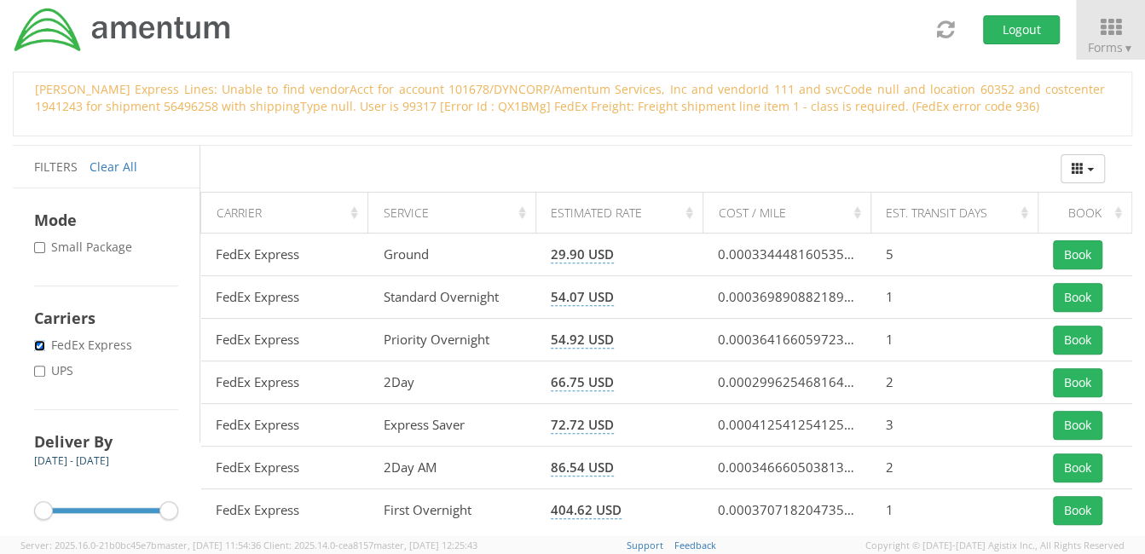
scroll to position [165, 0]
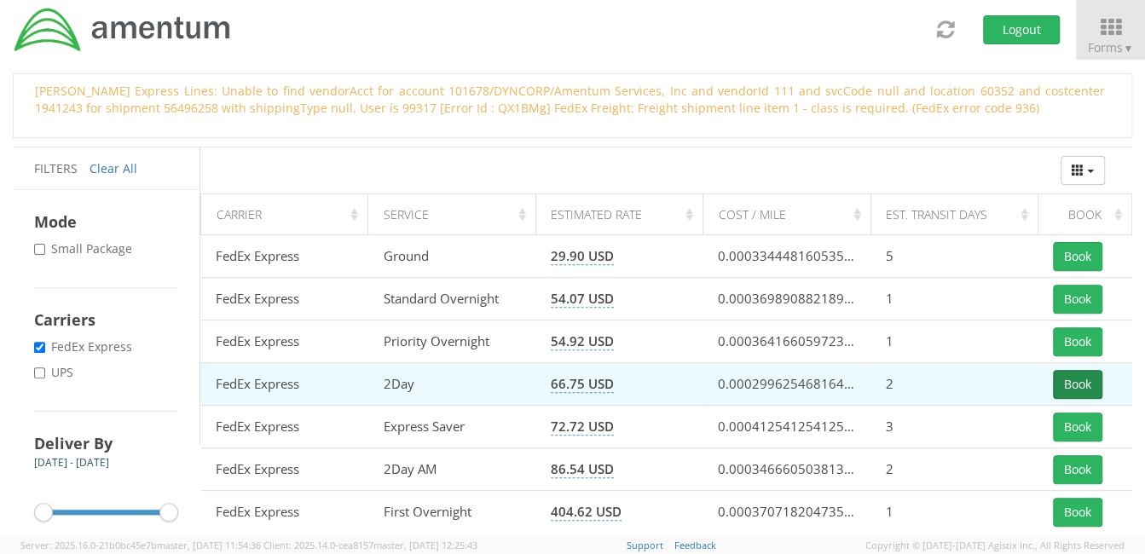
click at [1080, 379] on button "Book" at bounding box center [1077, 384] width 49 height 29
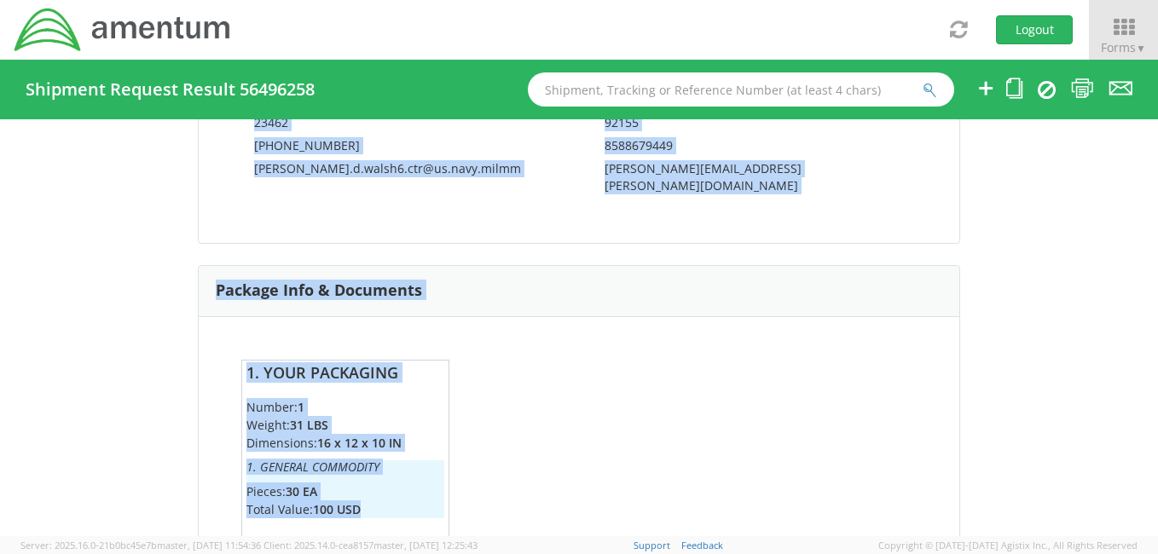
scroll to position [1324, 0]
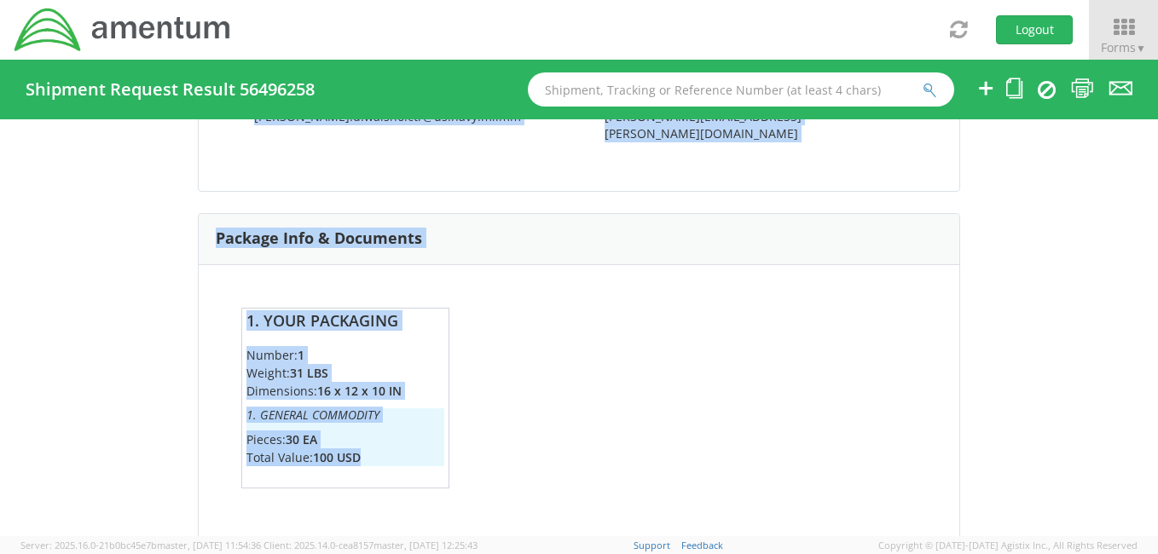
drag, startPoint x: 195, startPoint y: 180, endPoint x: 780, endPoint y: 472, distance: 653.0
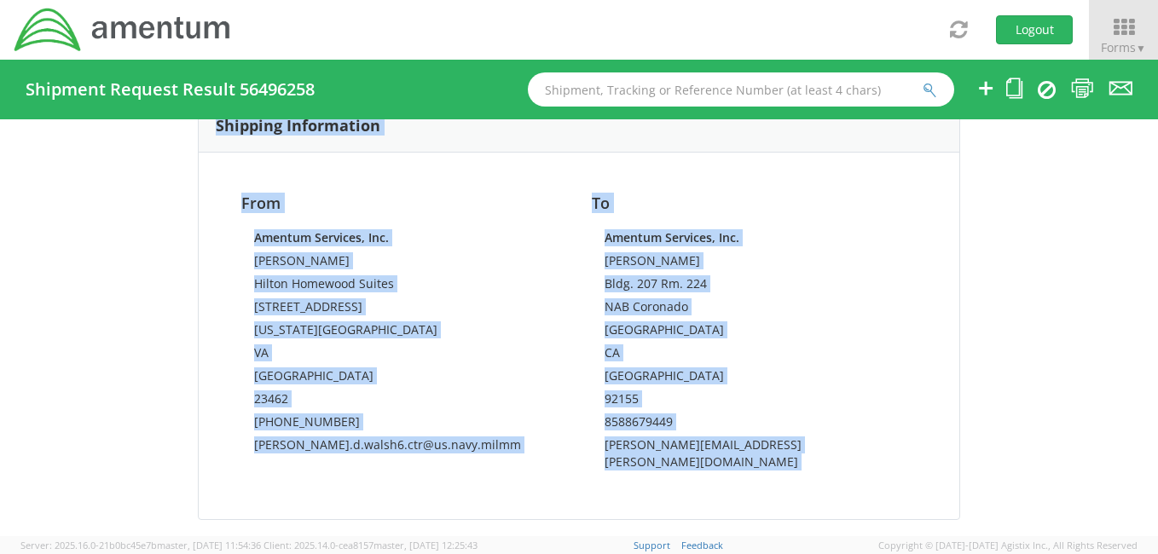
scroll to position [983, 0]
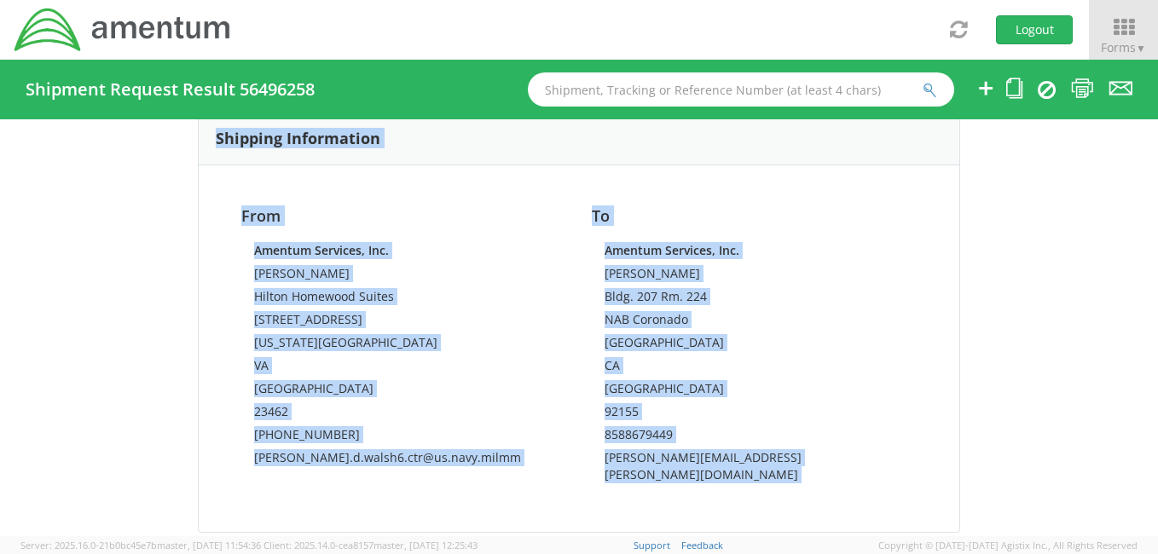
click at [962, 150] on div "Shipment 56496258 Request Information Request Information Name: Virgilio Ramire…" at bounding box center [579, 327] width 1158 height 417
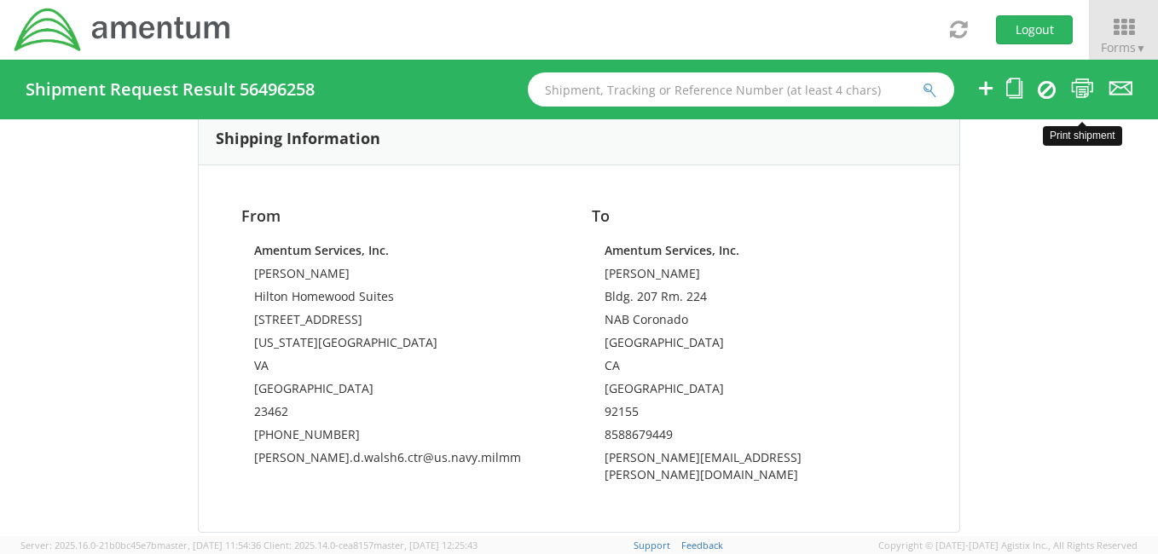
click at [1077, 83] on icon at bounding box center [1082, 88] width 23 height 21
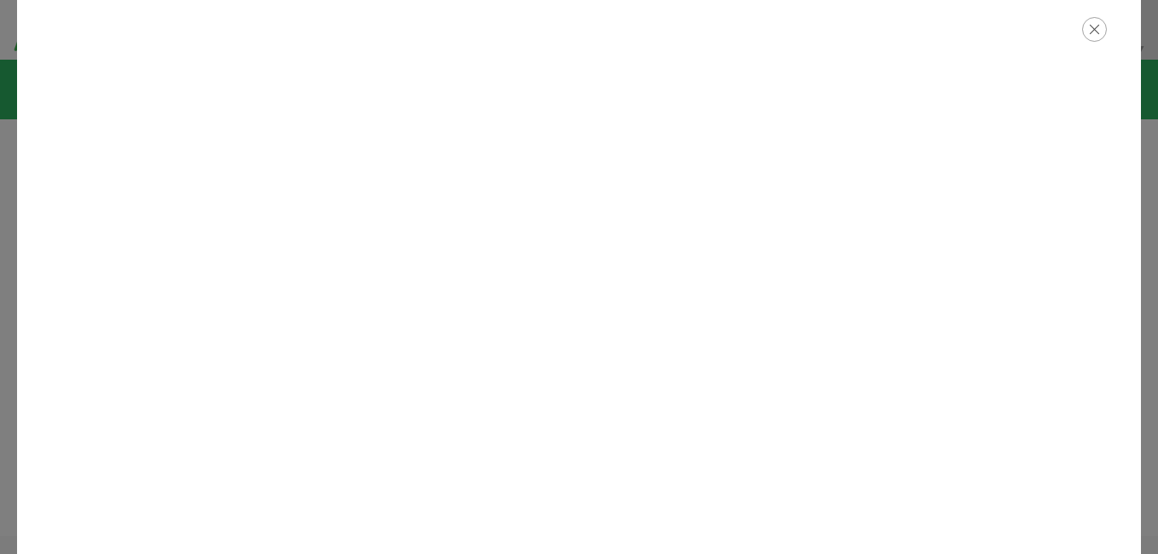
click at [1096, 32] on icon "button" at bounding box center [1094, 29] width 25 height 25
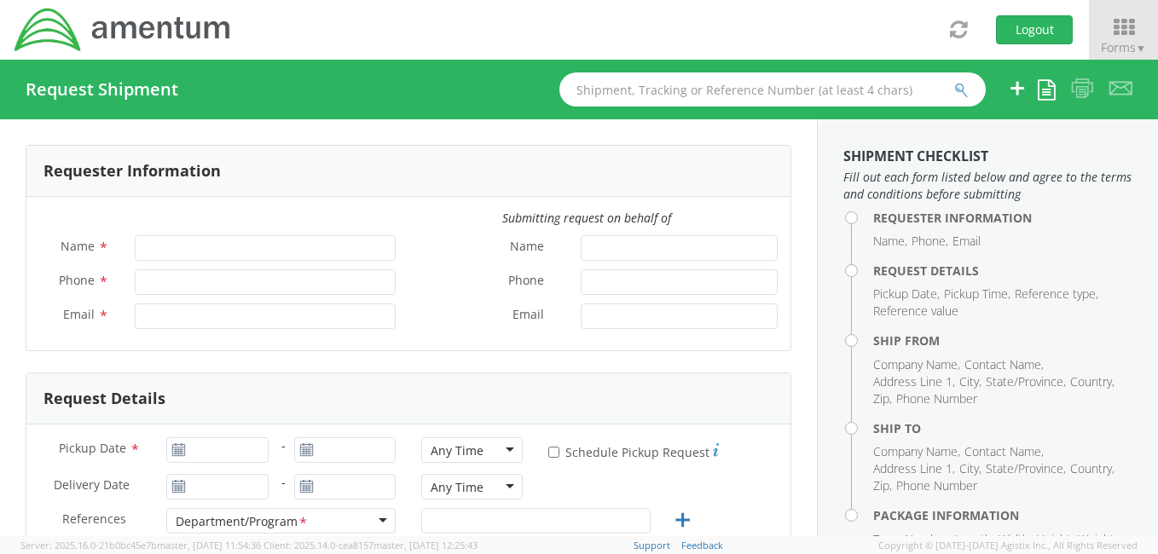
type input "[PERSON_NAME]"
type input "[PHONE_NUMBER]"
type input "[PERSON_NAME][EMAIL_ADDRESS][PERSON_NAME][DOMAIN_NAME]"
select select "4914.01.00.F.2427.MNGMT"
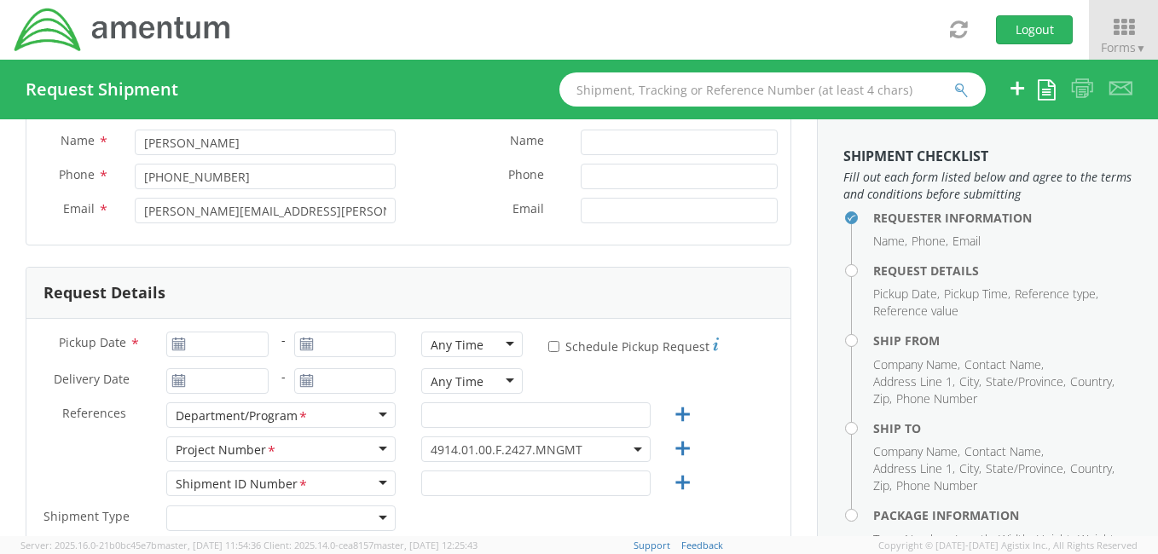
scroll to position [152, 0]
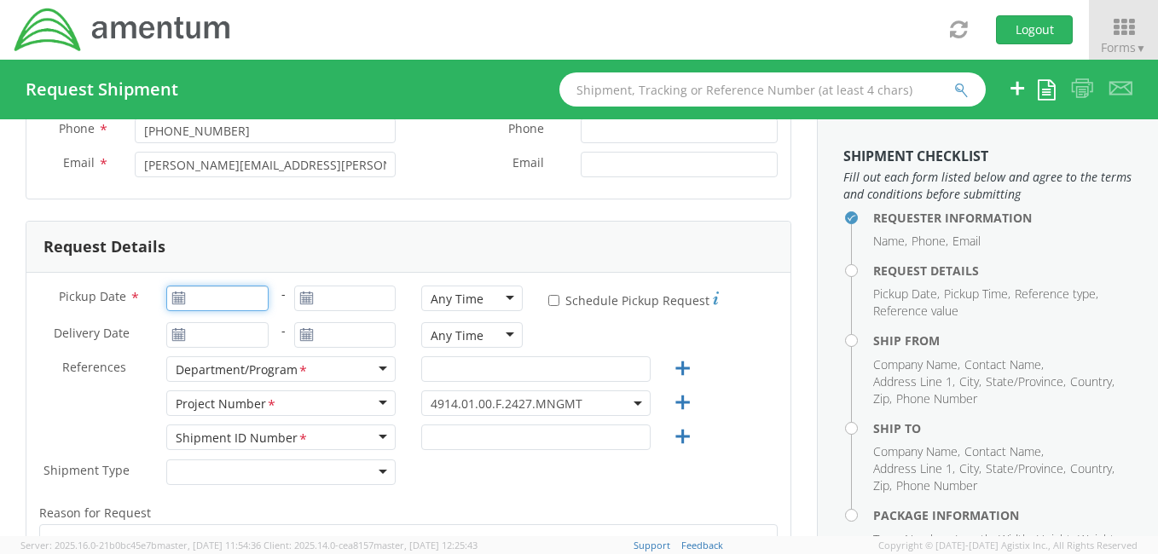
type input "[DATE]"
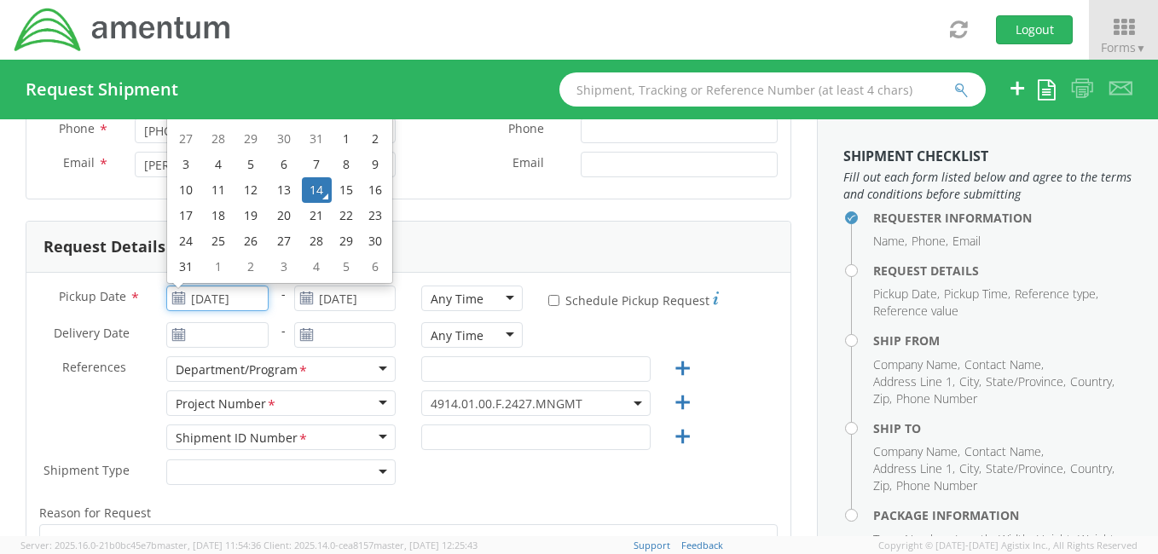
click at [222, 292] on input "[DATE]" at bounding box center [216, 299] width 101 height 26
click at [314, 188] on td "14" at bounding box center [317, 190] width 30 height 26
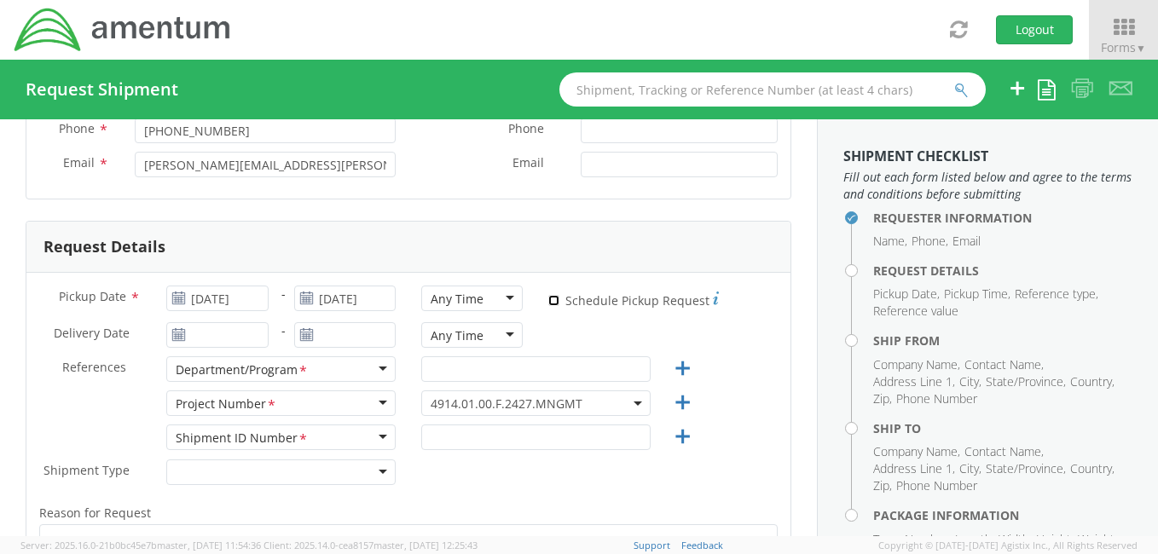
click at [548, 296] on input "* Schedule Pickup Request" at bounding box center [553, 300] width 11 height 11
checkbox input "true"
click at [499, 293] on div "Any Time" at bounding box center [471, 299] width 101 height 26
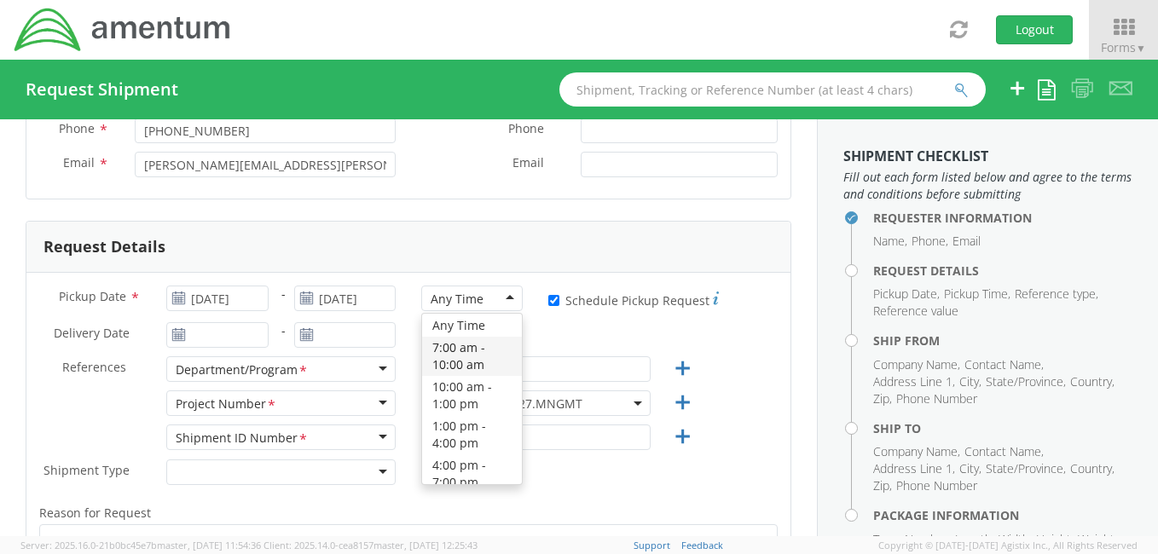
scroll to position [17, 0]
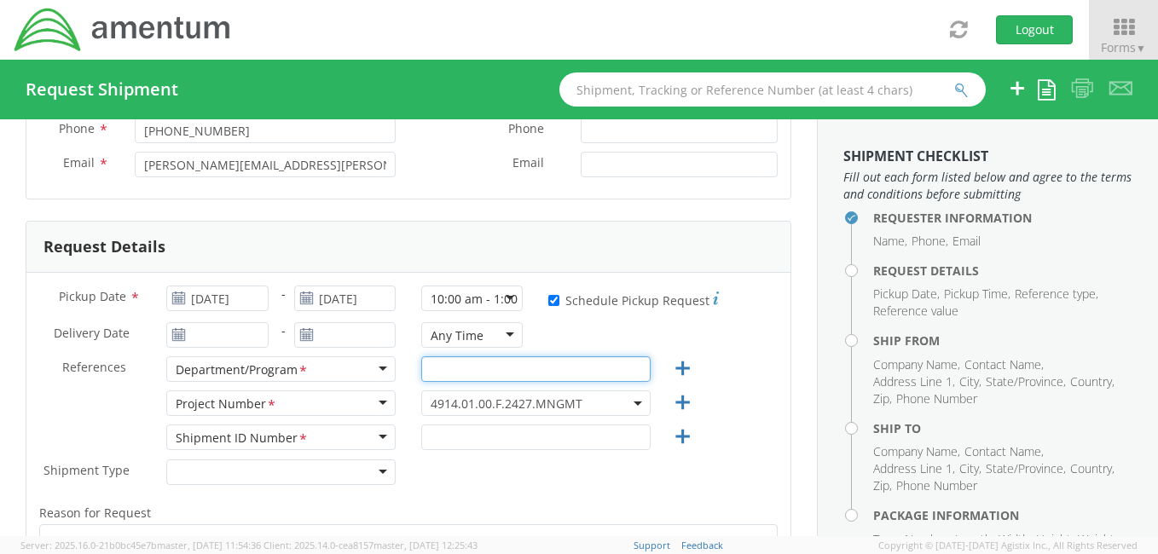
click at [437, 367] on input "text" at bounding box center [535, 369] width 229 height 26
type input "COLDS"
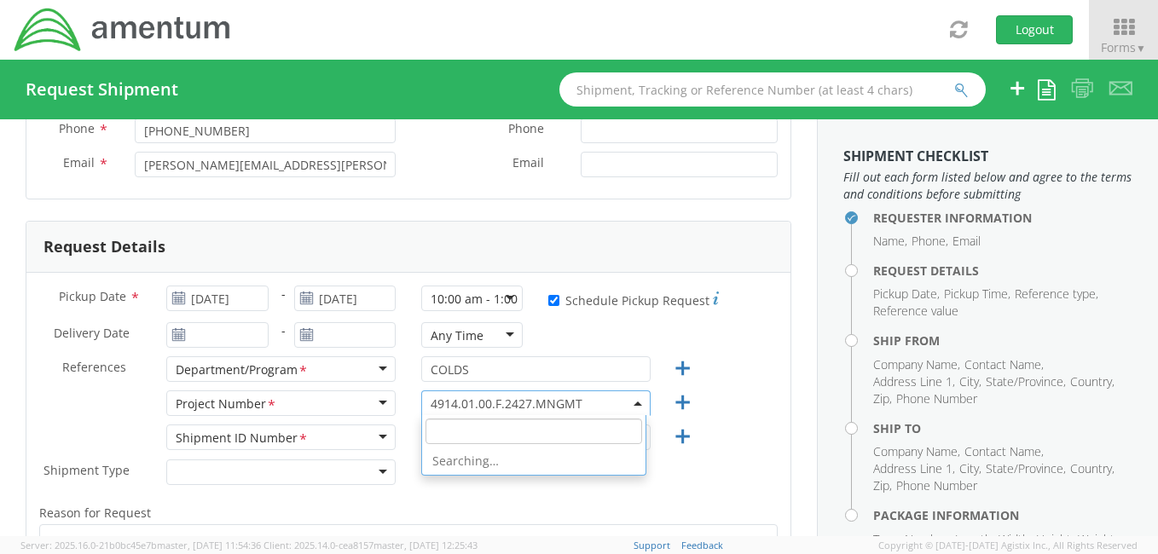
click at [621, 399] on span "4914.01.00.F.2427.MNGMT" at bounding box center [536, 404] width 211 height 16
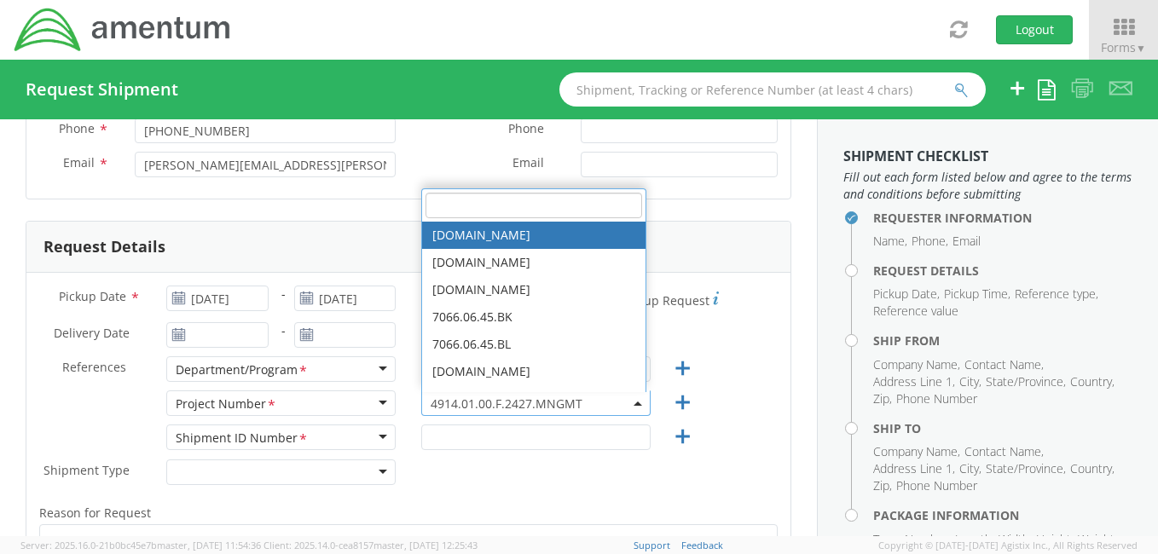
click at [541, 433] on div "Pickup Date * 08/14/2025 - [DATE] 10:00 am - 1:00 pm 10:00 am - 1:00 pm Any Tim…" at bounding box center [408, 497] width 764 height 449
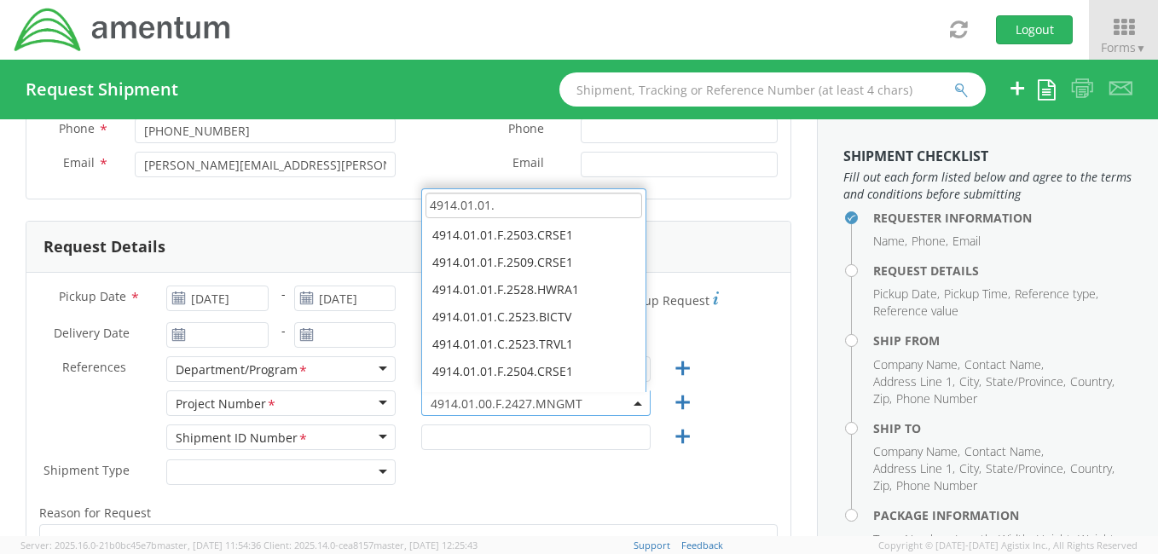
scroll to position [0, 0]
type input "4914.01.01."
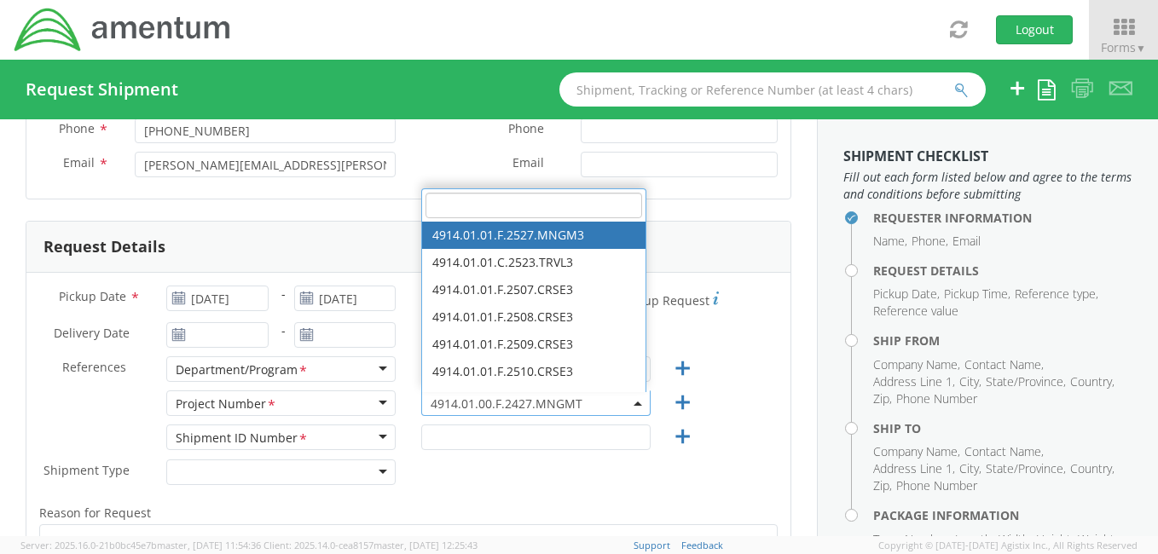
select select "4914.01.01.F.2527.MNGM3"
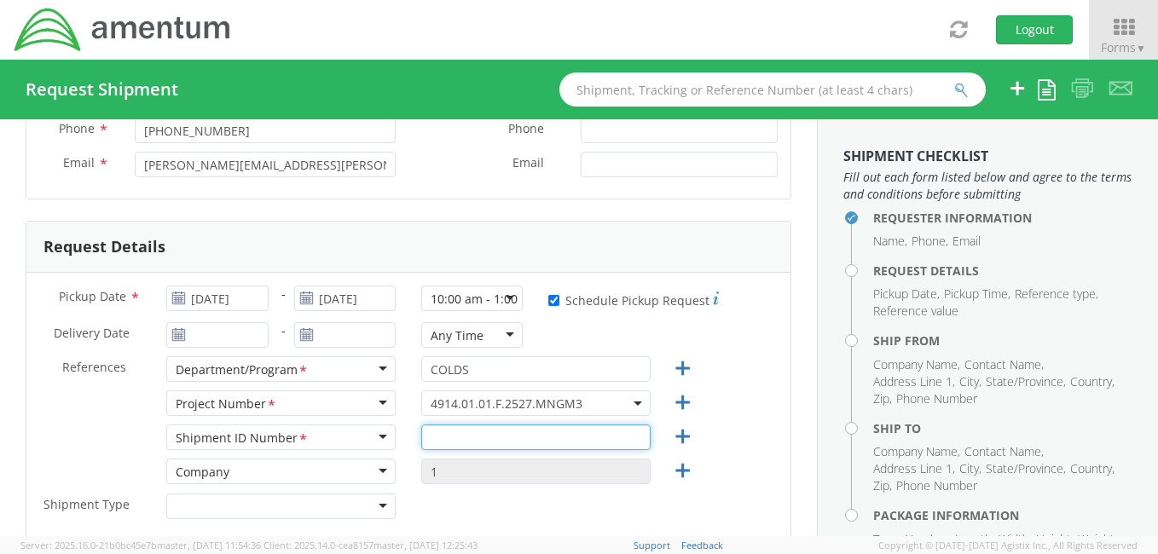
click at [447, 442] on input "text" at bounding box center [535, 438] width 229 height 26
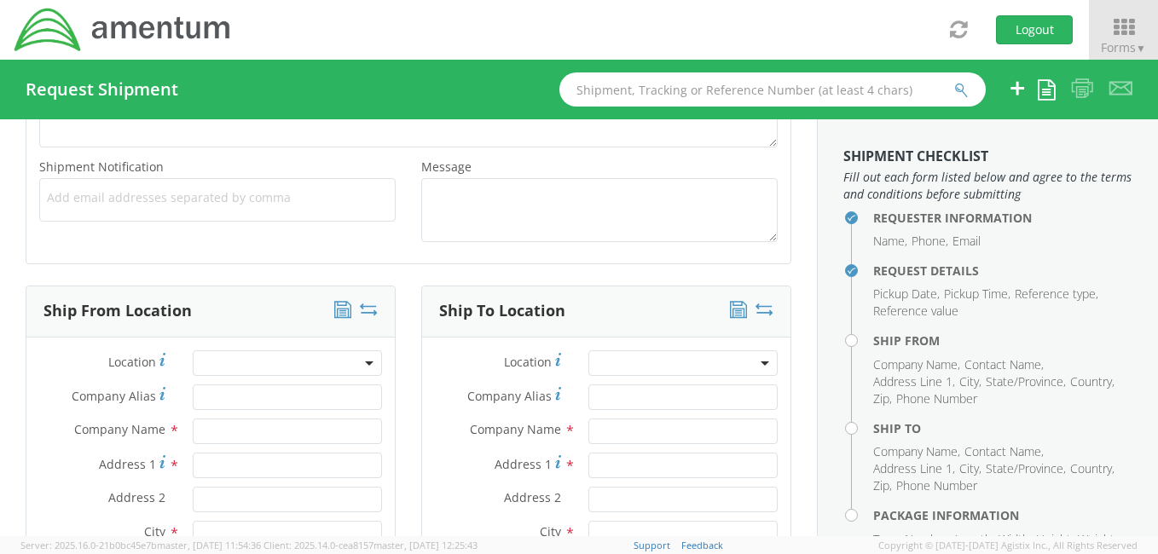
scroll to position [759, 0]
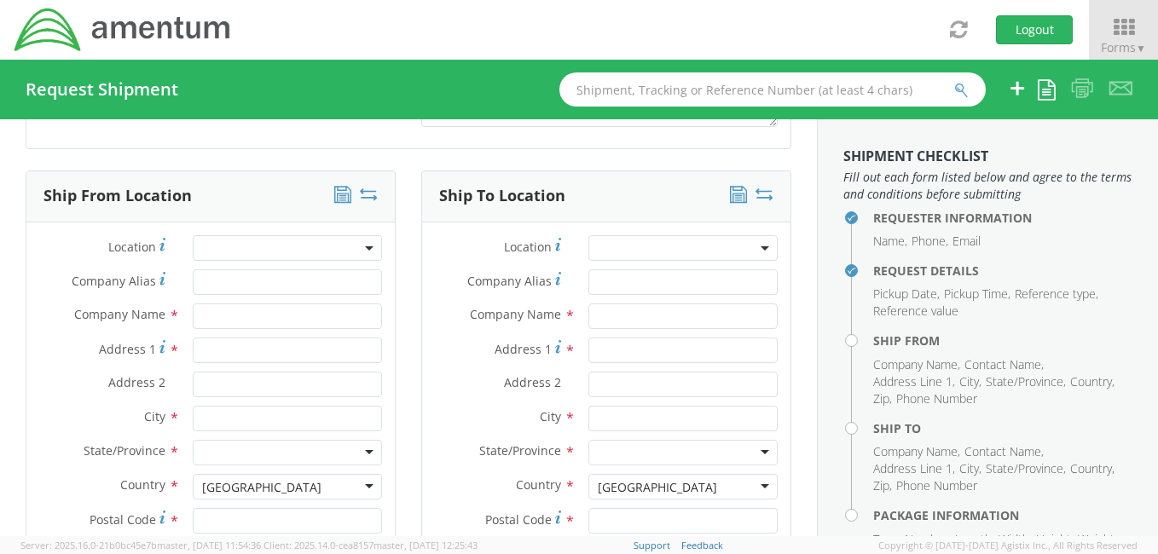
type input "001"
click at [268, 283] on input "Company Alias *" at bounding box center [287, 283] width 189 height 26
type input "Amentum Services, Inc."
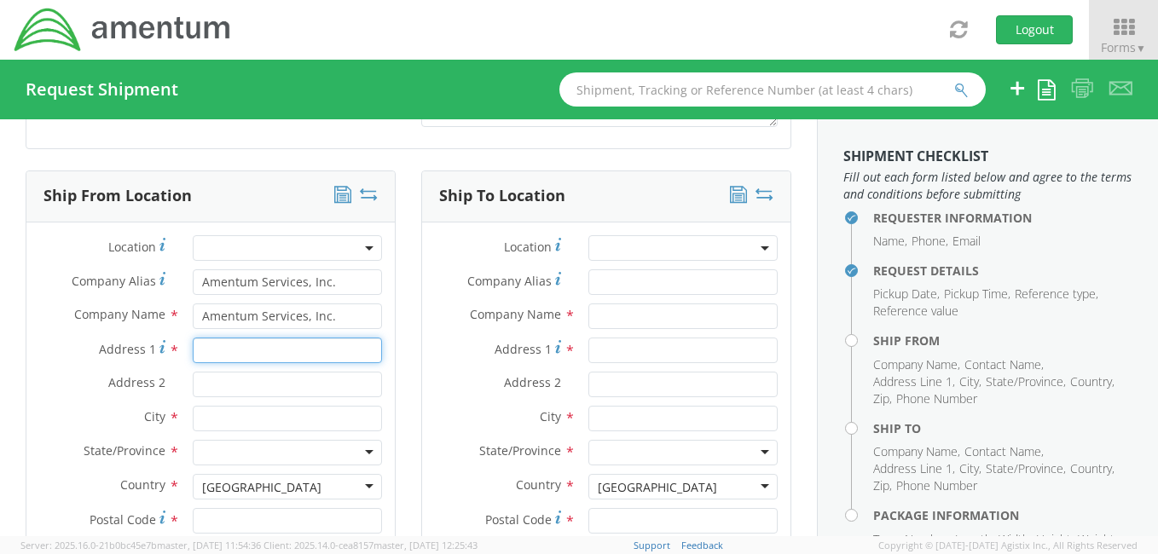
type input "Hilton Homewood Suites"
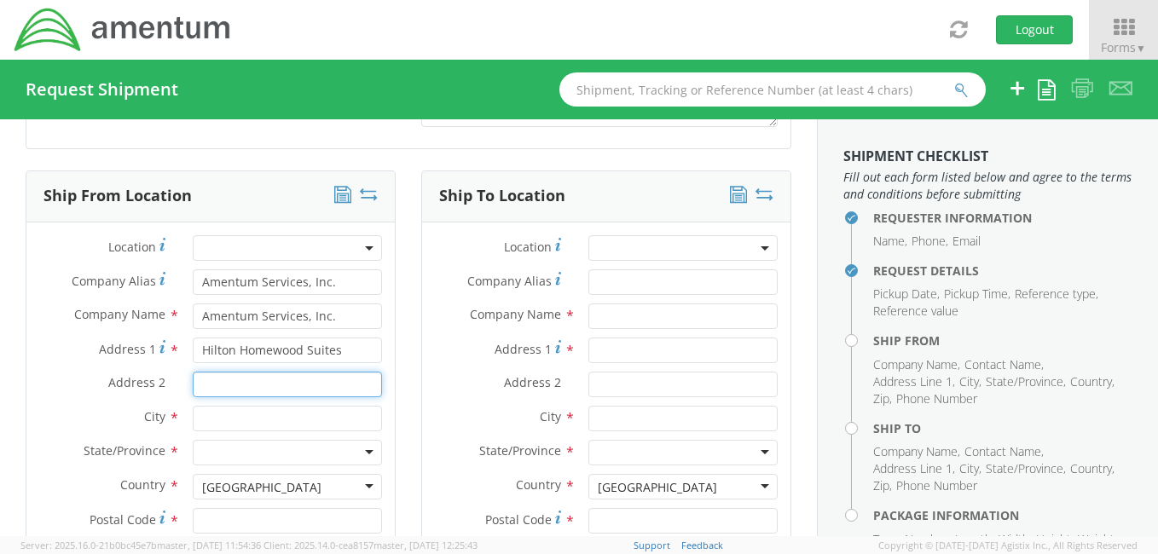
type input "[STREET_ADDRESS]"
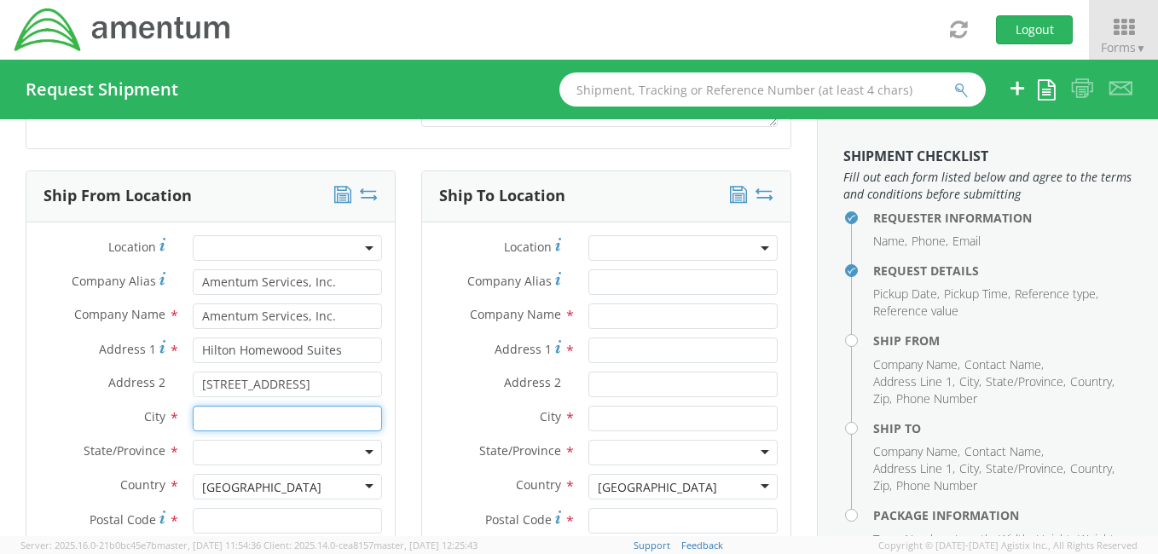
type input "[US_STATE][GEOGRAPHIC_DATA]"
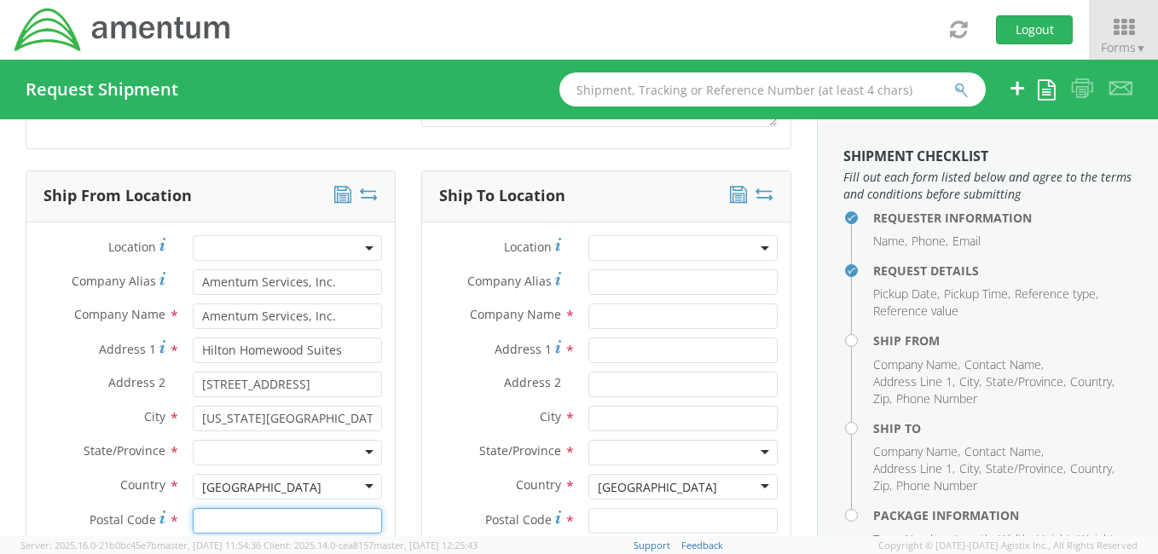
type input "23462"
type input "[PERSON_NAME]"
type input "641-204-4481"
type input "jeffrey.d.walsh6.ctr@us.navy.milmm"
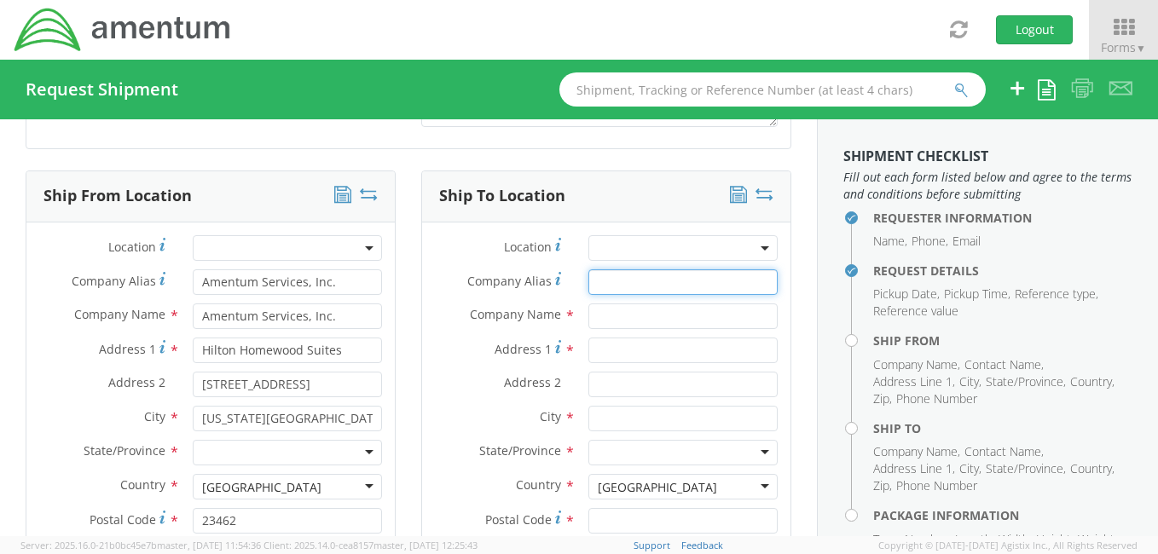
type input "Amentum Services, Inc."
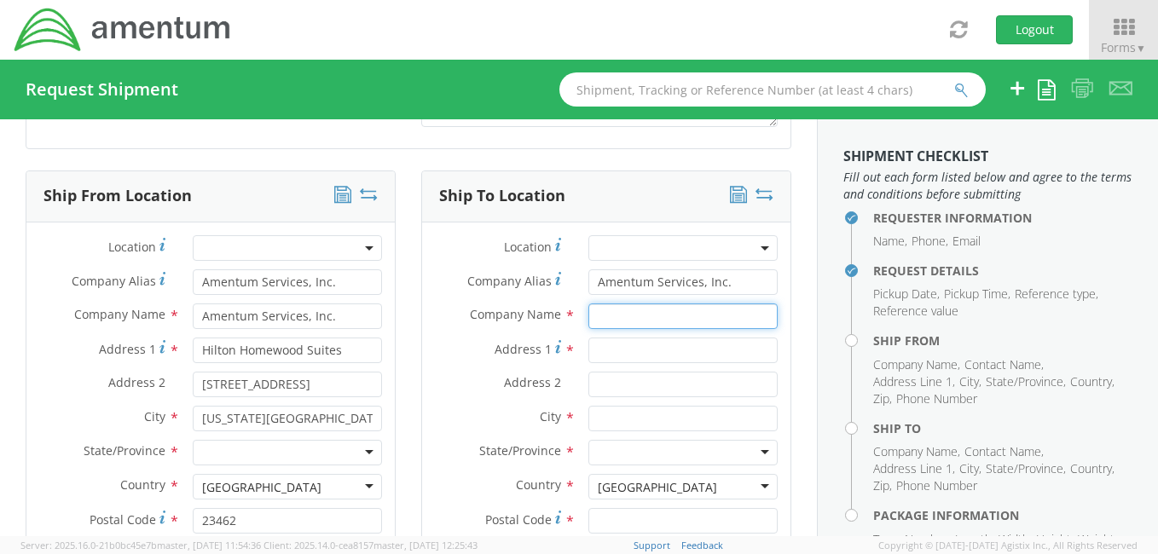
type input "Amentum Services, Inc."
type input "Bldg. 207 Rm. 224"
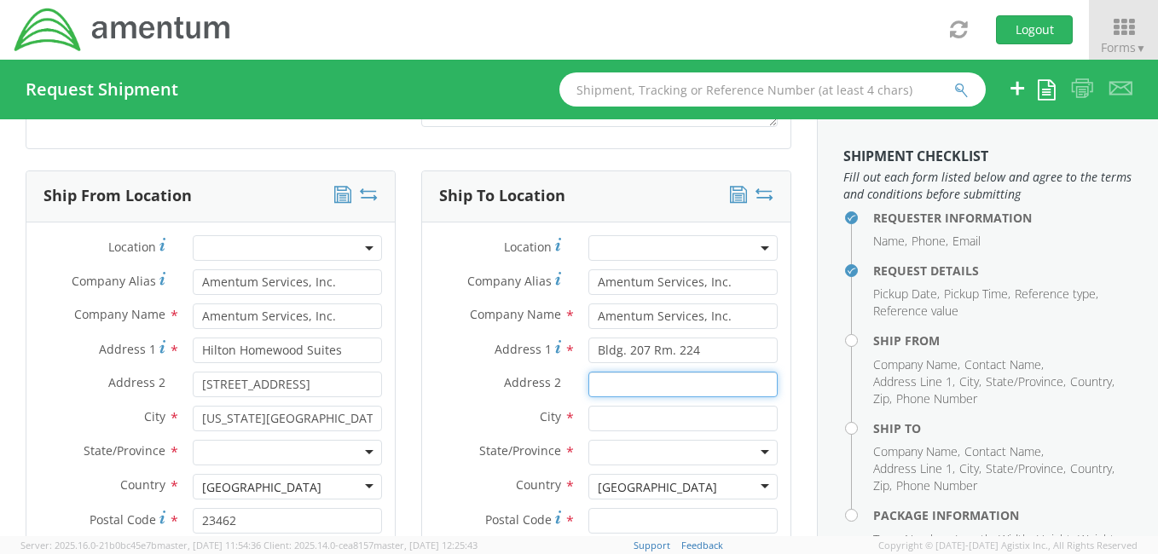
type input "NAB Coronado"
type input "[GEOGRAPHIC_DATA]"
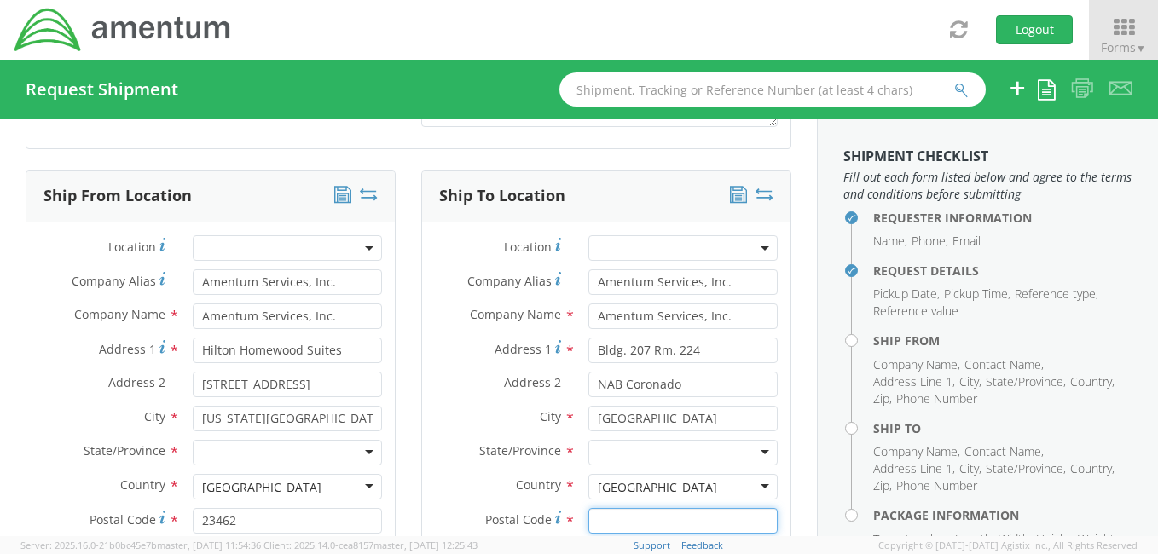
type input "92155"
type input "[PERSON_NAME]"
type input "8588679449"
type input "Matthew.Rowley@amentum.com"
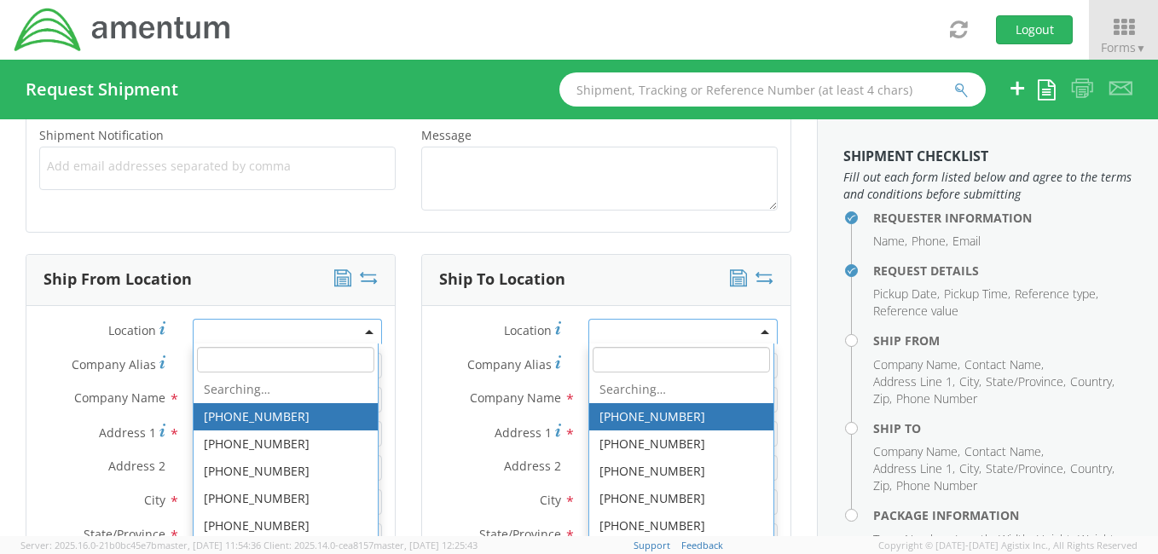
scroll to position [4316, 0]
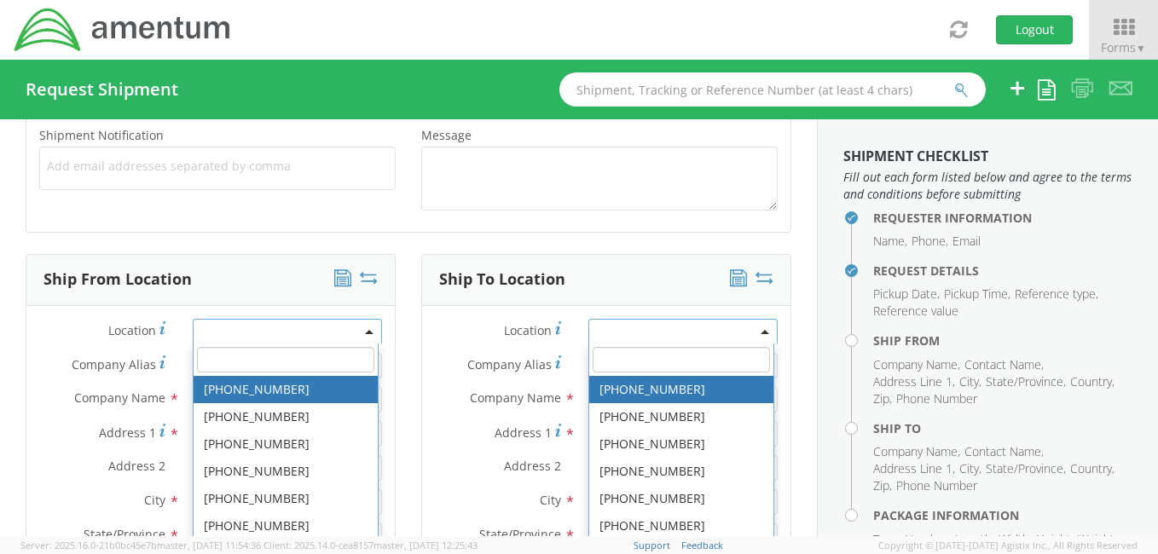
click at [269, 329] on span at bounding box center [287, 332] width 189 height 26
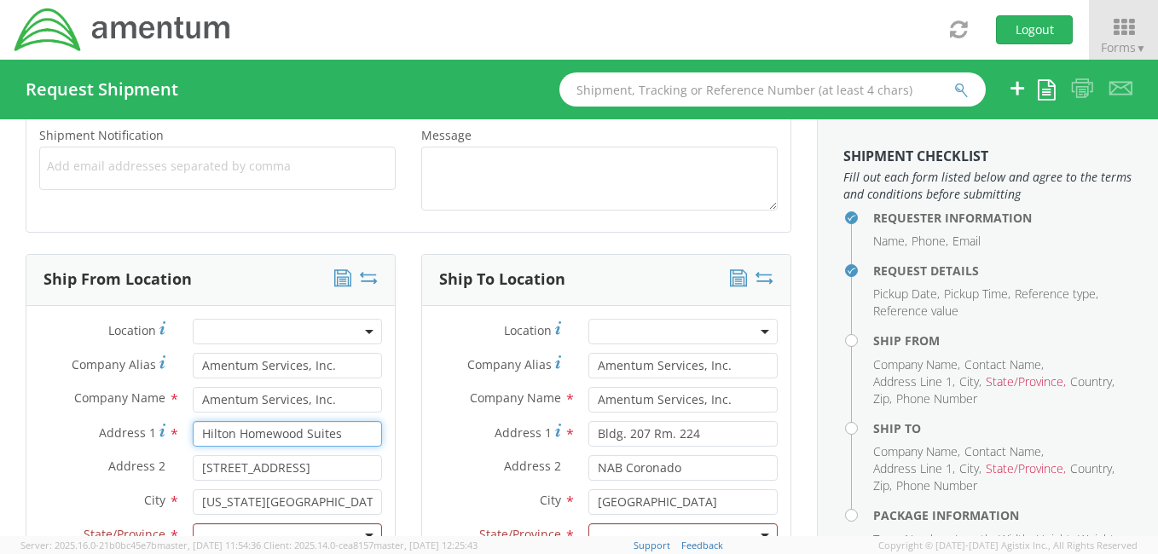
drag, startPoint x: 343, startPoint y: 434, endPoint x: 171, endPoint y: 416, distance: 173.2
click at [171, 421] on div "Address 1 * Hilton Homewood Suites" at bounding box center [210, 434] width 368 height 26
click at [215, 437] on input "BLD" at bounding box center [287, 434] width 189 height 26
click at [290, 435] on input "BLD" at bounding box center [287, 434] width 189 height 26
click at [397, 417] on div "Ship From Location Location * Company Alias * Amentum Services, Inc. Company Na…" at bounding box center [211, 542] width 396 height 576
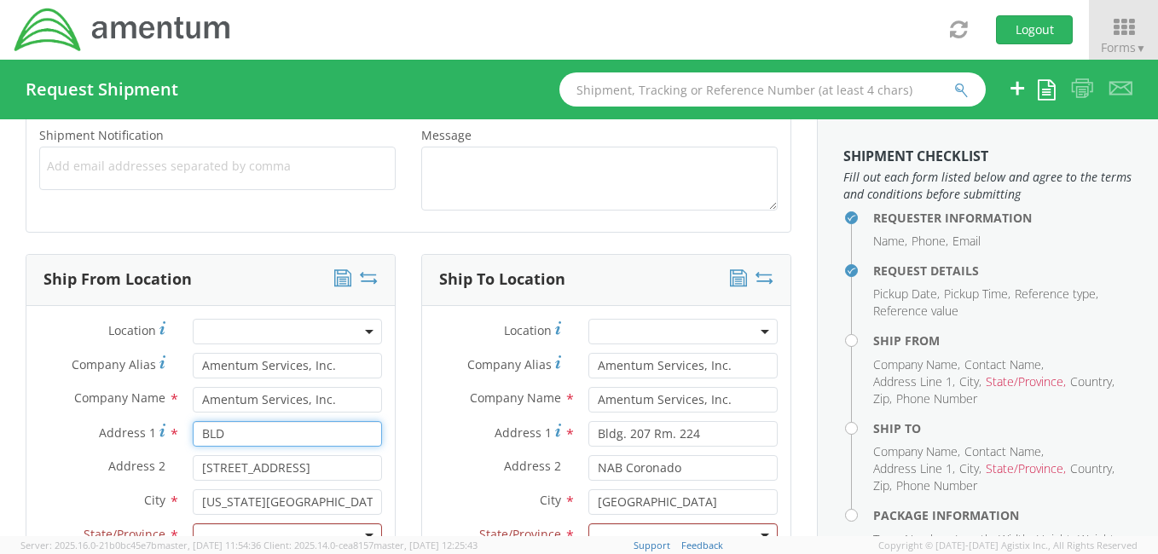
click at [264, 435] on input "BLD" at bounding box center [287, 434] width 189 height 26
click at [263, 434] on input "BLD" at bounding box center [287, 434] width 189 height 26
drag, startPoint x: 223, startPoint y: 464, endPoint x: 234, endPoint y: 464, distance: 10.2
click at [225, 464] on input "[STREET_ADDRESS]" at bounding box center [287, 468] width 189 height 26
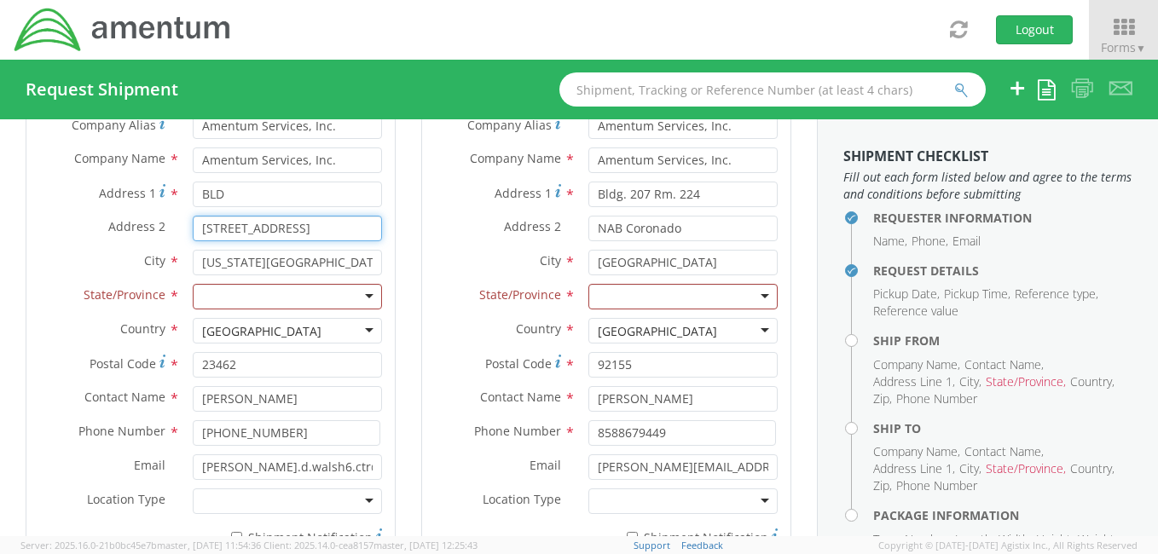
scroll to position [843, 0]
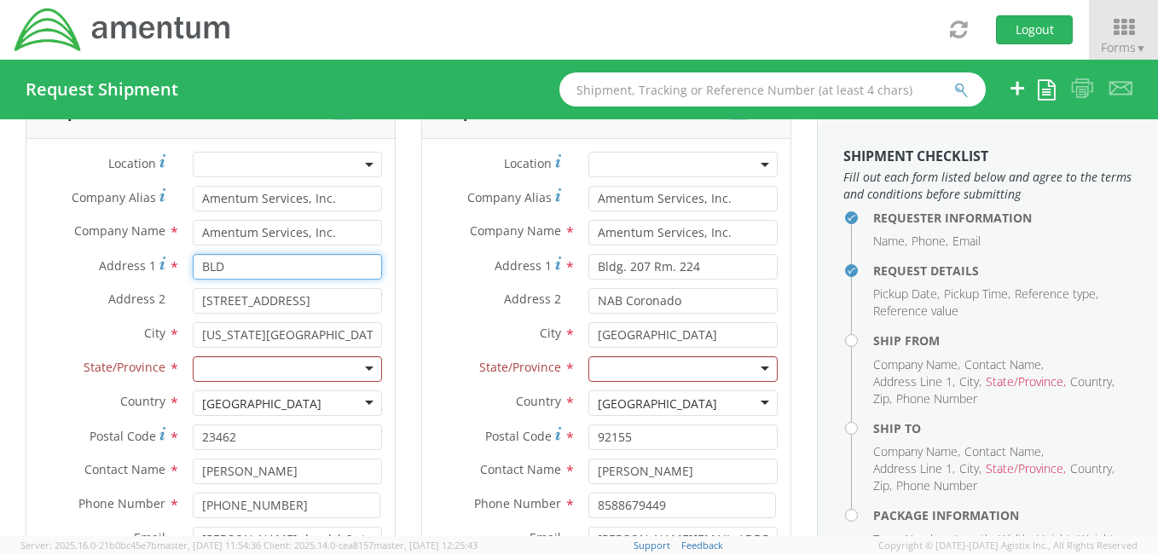
click at [260, 262] on input "BLD" at bounding box center [287, 267] width 189 height 26
click at [314, 266] on input "BLD" at bounding box center [287, 267] width 189 height 26
type input "Bldg. 207 Rm. 224"
type input "Amentum Services, Inc."
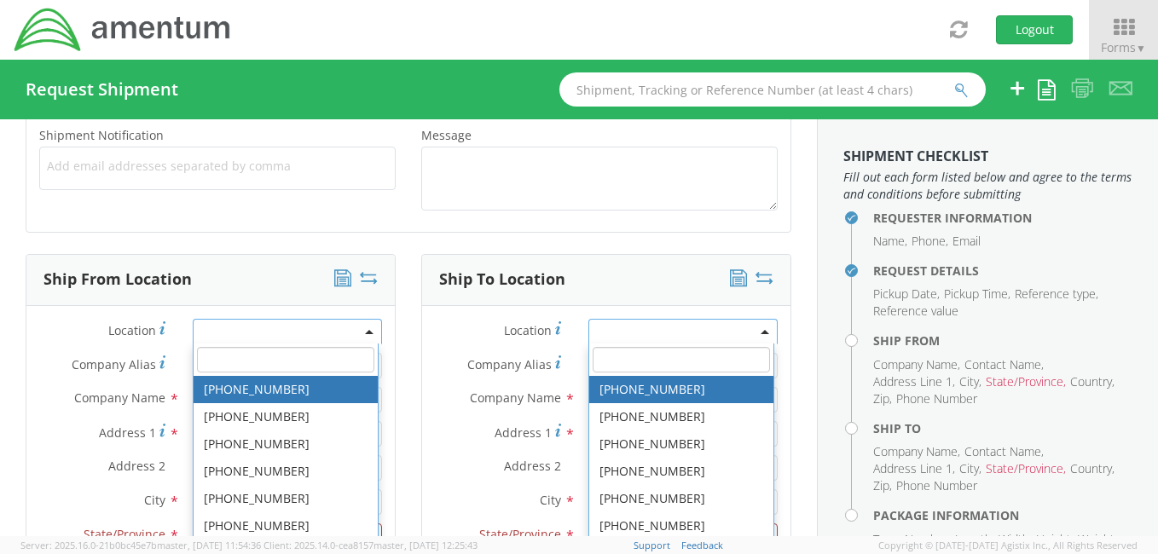
scroll to position [675, 0]
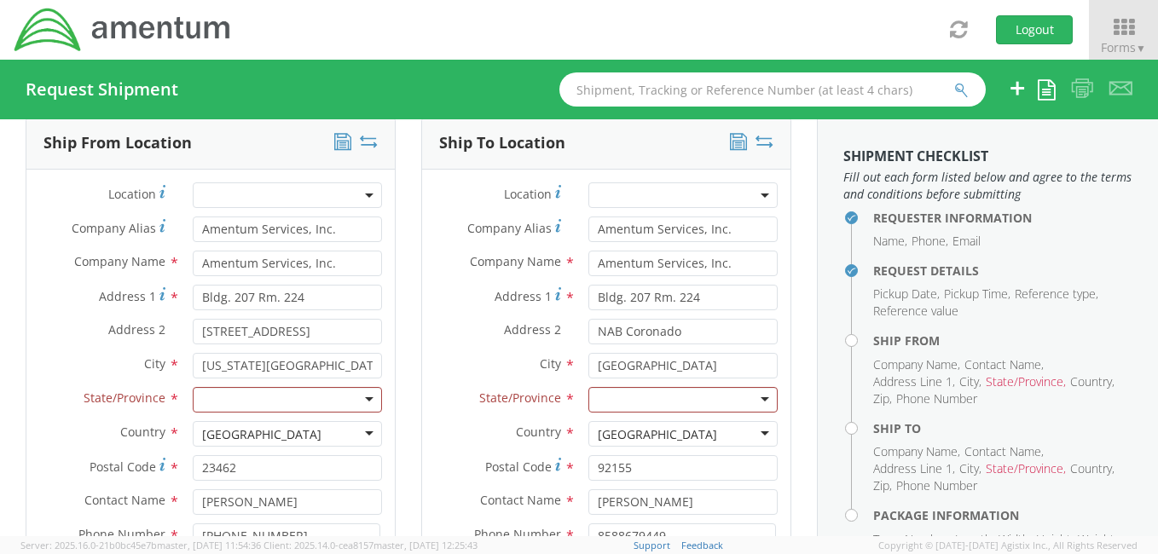
scroll to position [820, 0]
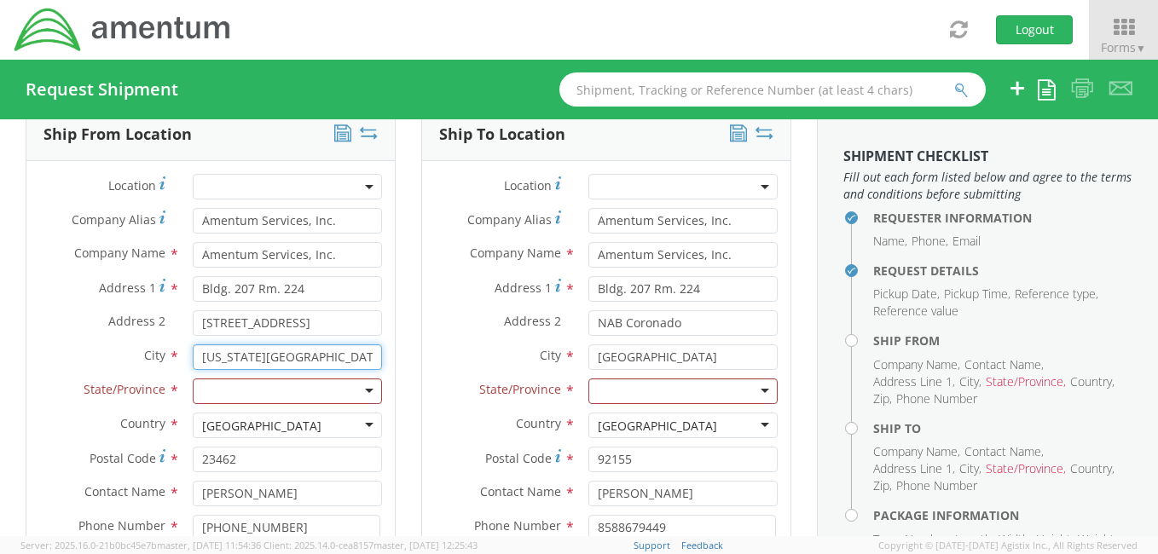
click at [299, 356] on input "[US_STATE][GEOGRAPHIC_DATA]" at bounding box center [287, 358] width 189 height 26
drag, startPoint x: 333, startPoint y: 319, endPoint x: 199, endPoint y: 318, distance: 133.9
click at [199, 318] on input "[STREET_ADDRESS]" at bounding box center [287, 323] width 189 height 26
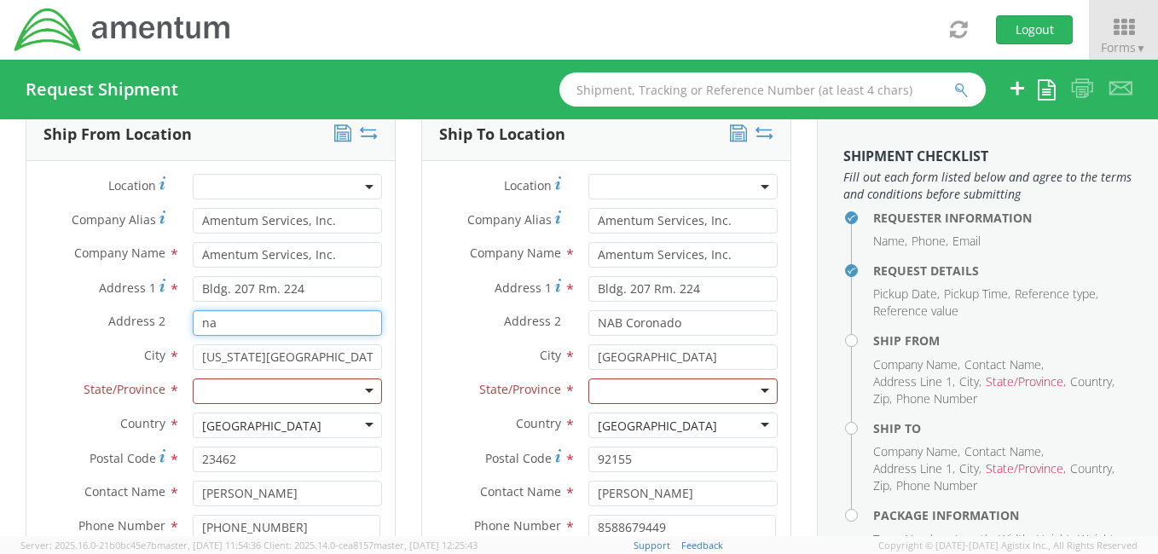
type input "n"
click at [306, 319] on input "NAB" at bounding box center [287, 323] width 189 height 26
type input "NAB Coronado"
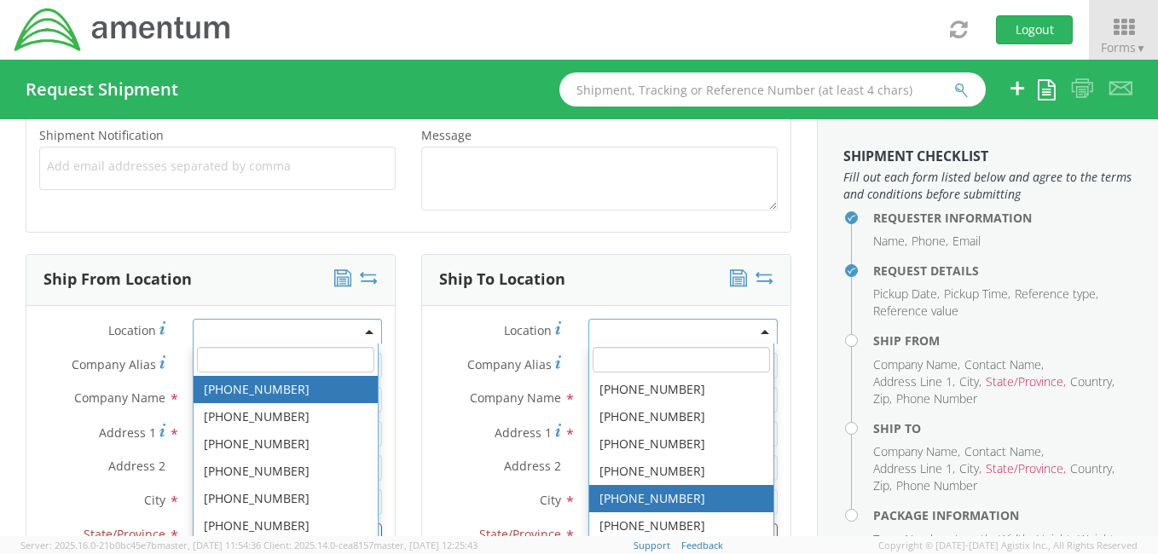
scroll to position [675, 0]
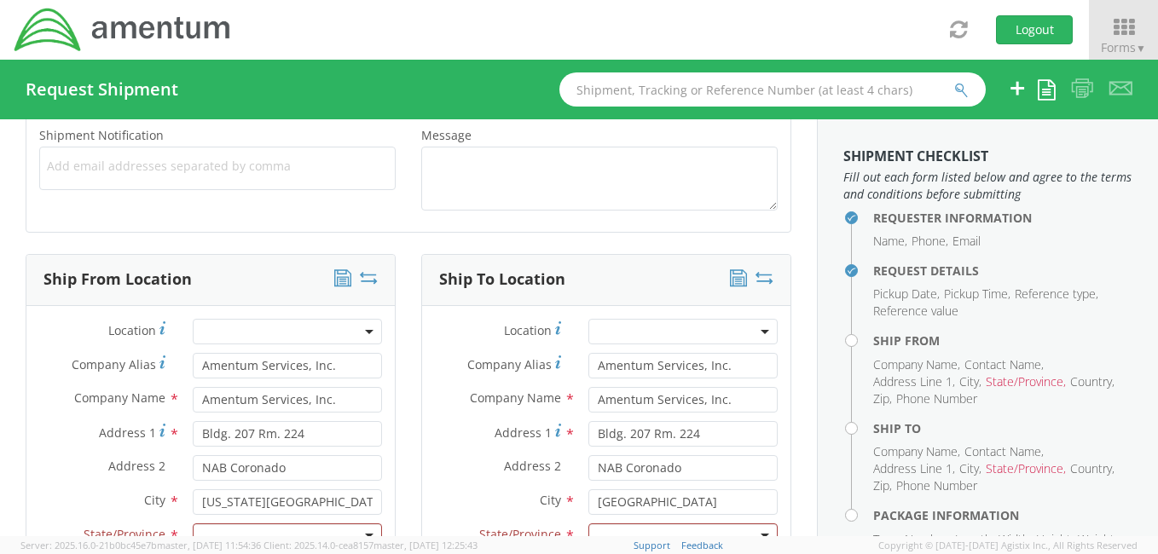
click at [409, 356] on div "Ship To Location Location * Company Alias * Amentum Services, Inc. Company Name…" at bounding box center [607, 542] width 396 height 576
drag, startPoint x: 298, startPoint y: 498, endPoint x: 158, endPoint y: 436, distance: 153.9
click at [167, 472] on div "Location * Company Alias * Amentum Services, Inc. Company Name * Amentum Servic…" at bounding box center [210, 557] width 368 height 476
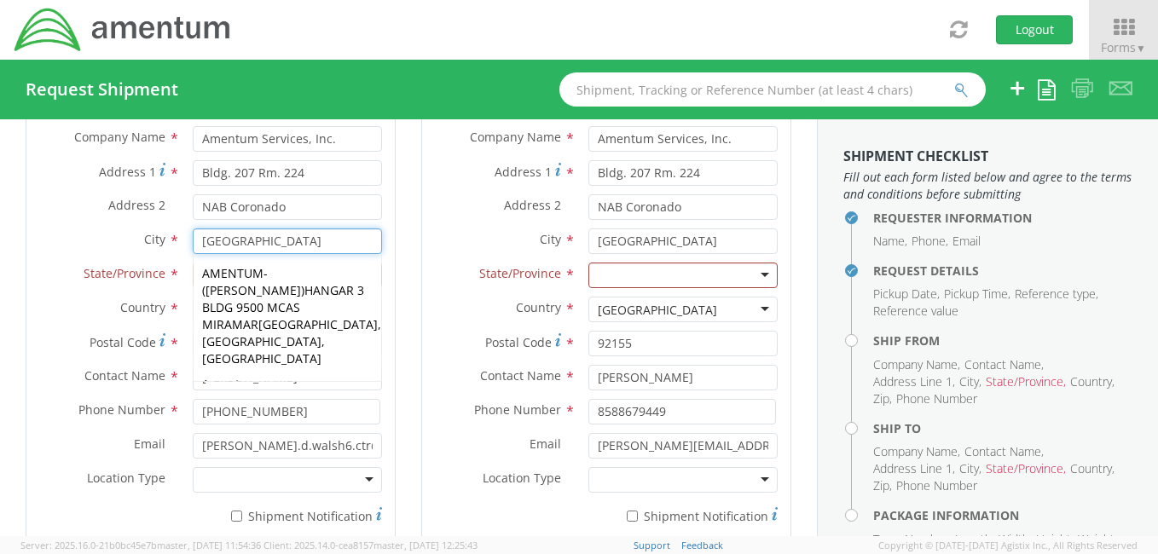
scroll to position [1010, 0]
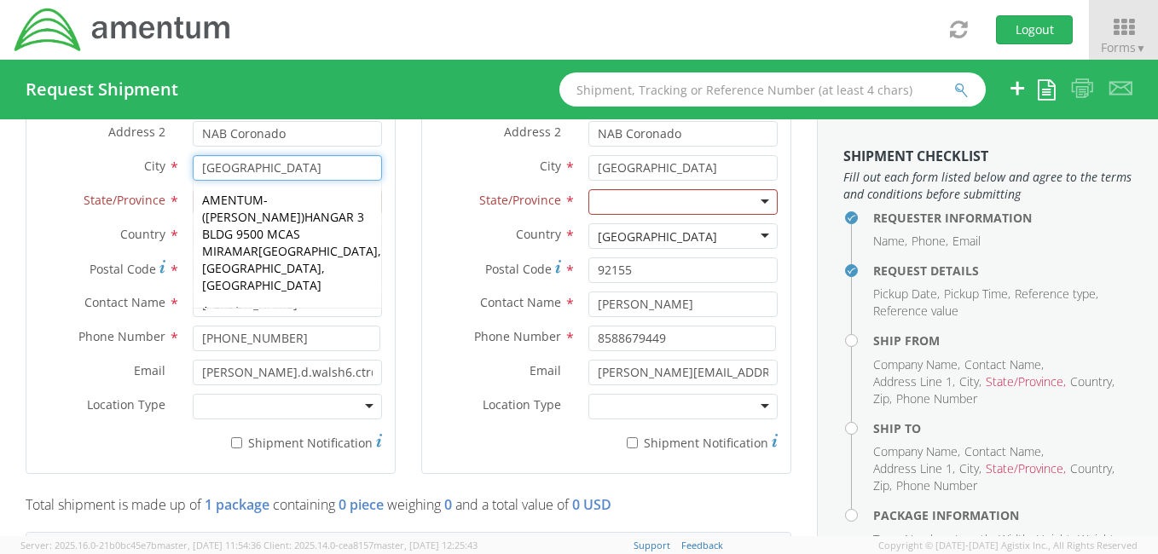
type input "[GEOGRAPHIC_DATA]"
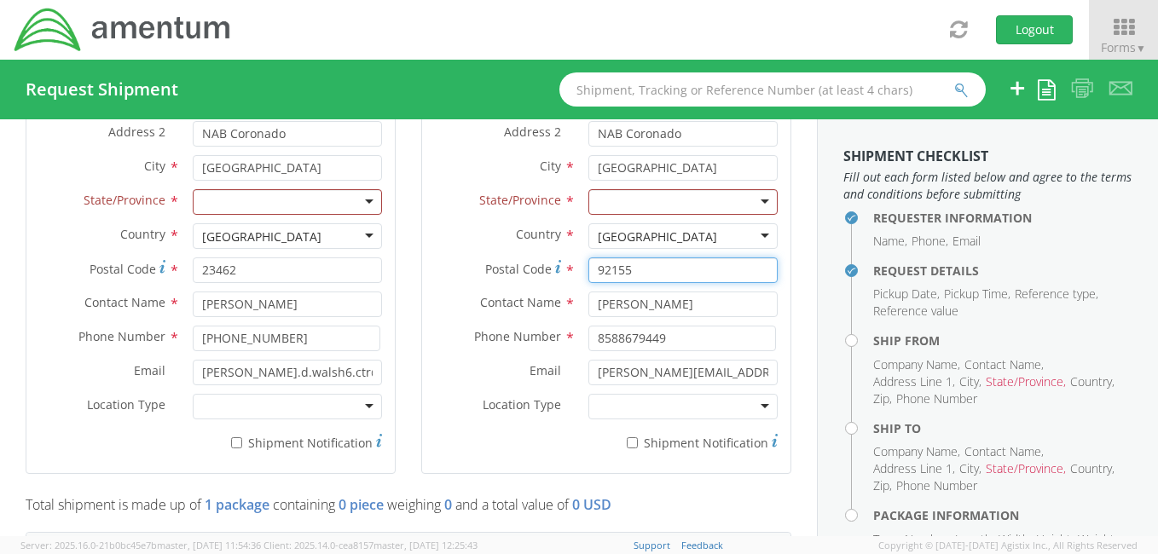
click at [409, 281] on div "Ship To Location Location * Company Alias * Amentum Services, Inc. Company Name…" at bounding box center [607, 208] width 396 height 576
click at [362, 196] on div at bounding box center [287, 202] width 189 height 26
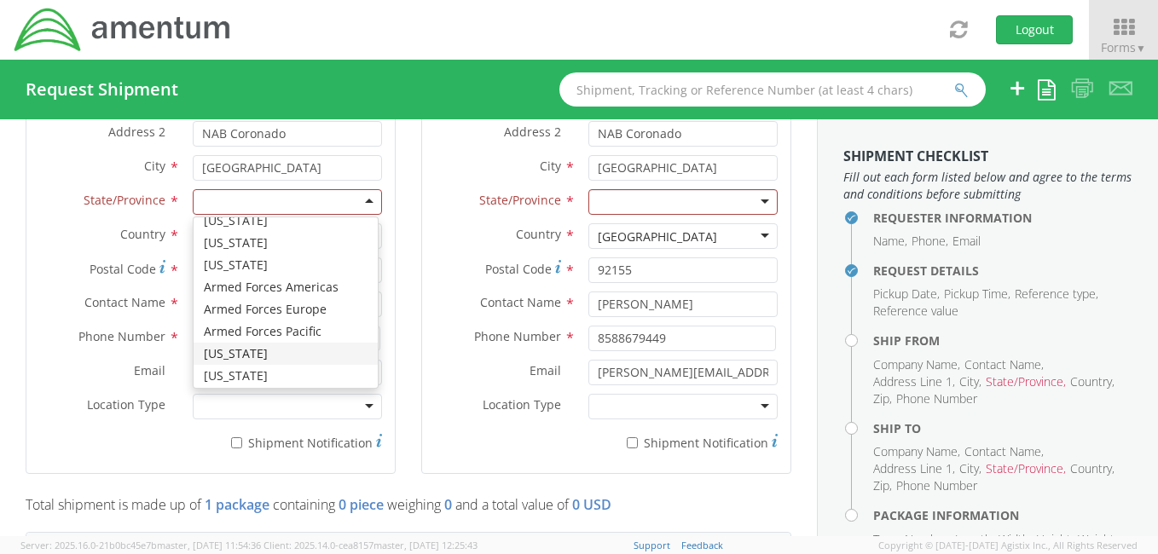
scroll to position [0, 0]
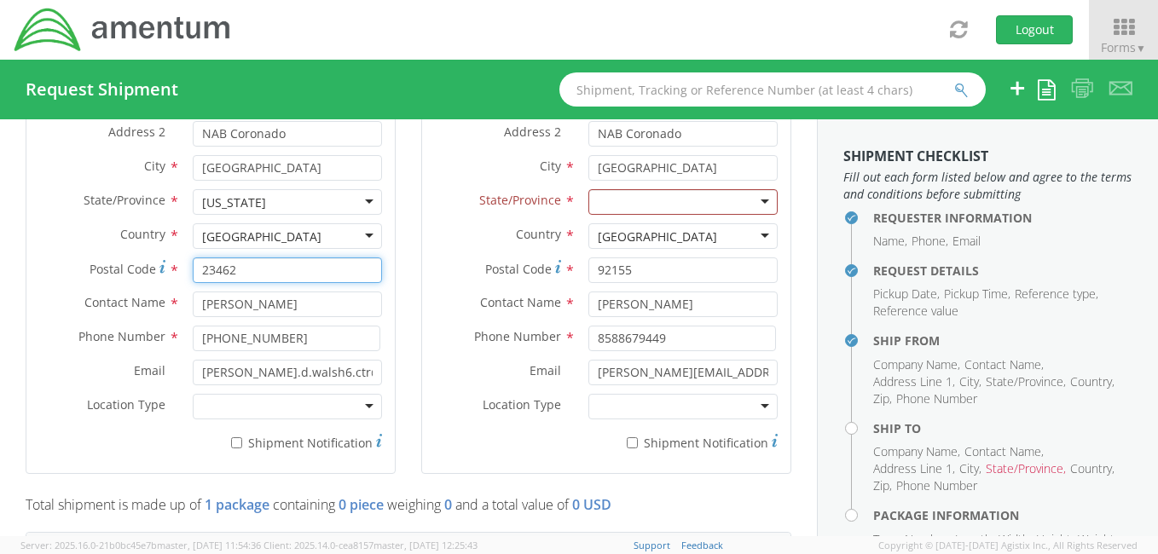
click at [292, 270] on input "23462" at bounding box center [287, 271] width 189 height 26
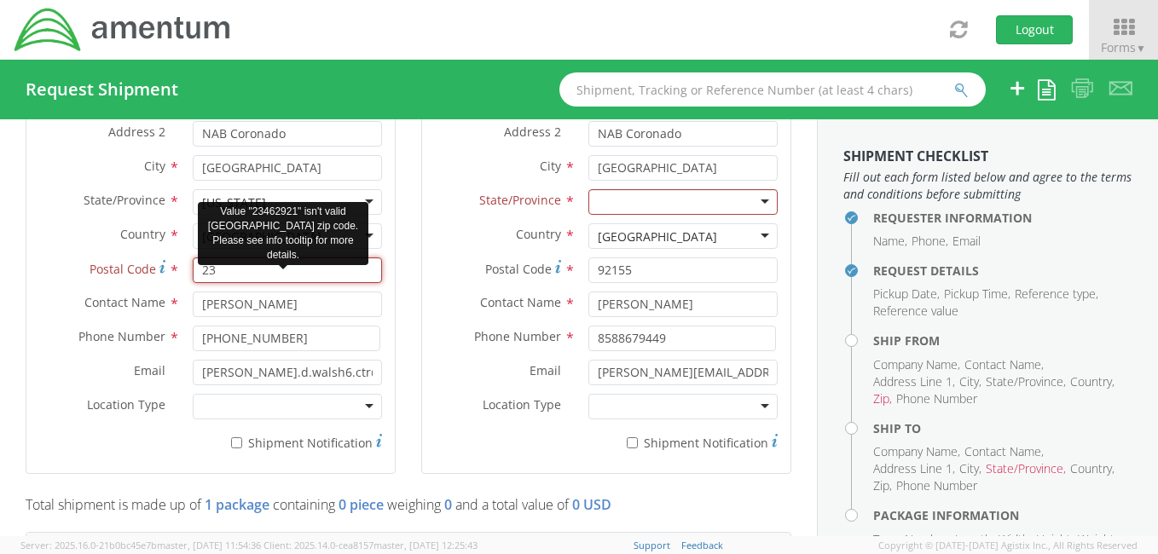
type input "2"
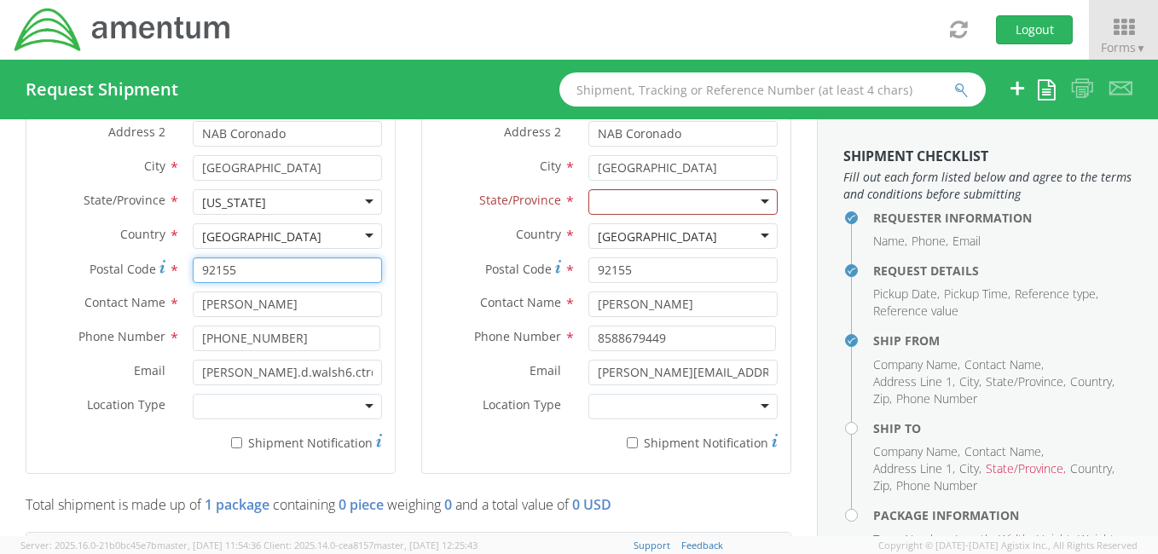
type input "92155"
click at [422, 248] on div "Country * United States United States Afghanistan Albania Algeria American Samo…" at bounding box center [606, 240] width 368 height 34
drag, startPoint x: 287, startPoint y: 306, endPoint x: 196, endPoint y: 290, distance: 91.8
click at [196, 292] on input "[PERSON_NAME]" at bounding box center [287, 305] width 189 height 26
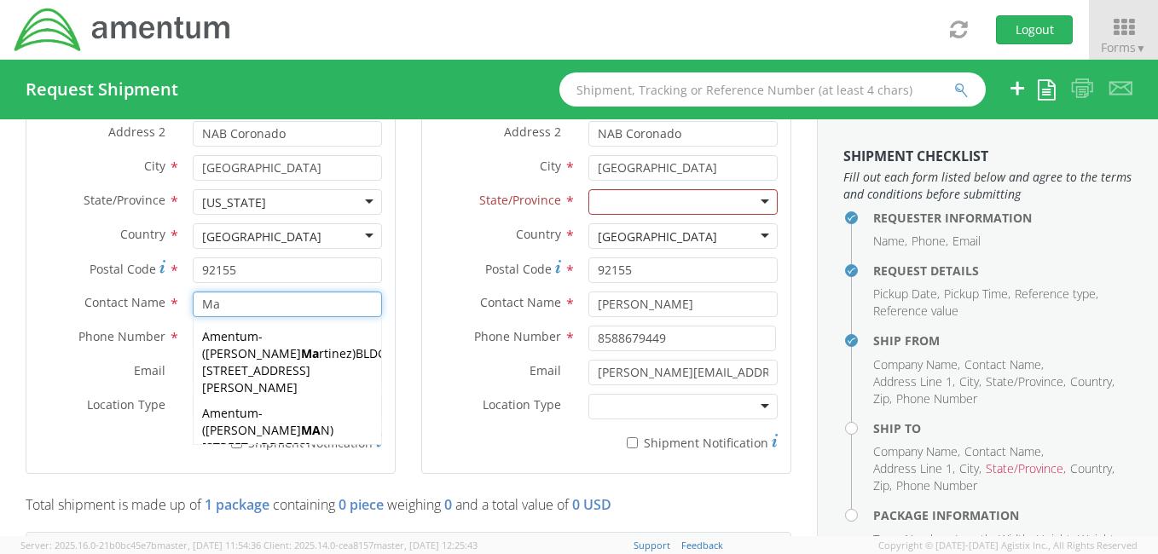
type input "[PERSON_NAME]"
type input "Amentum Services, Inc."
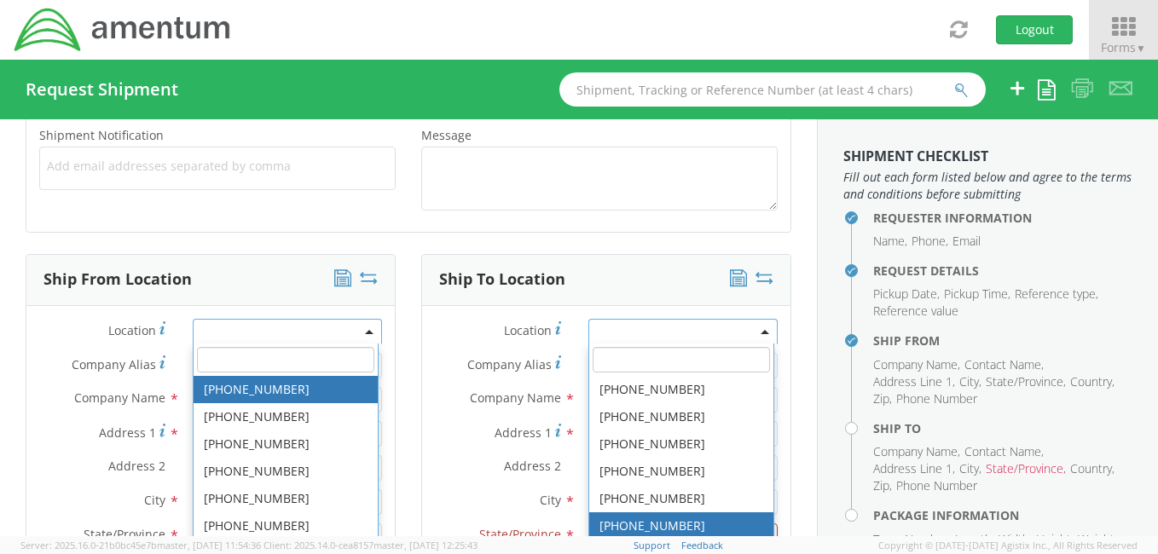
scroll to position [675, 0]
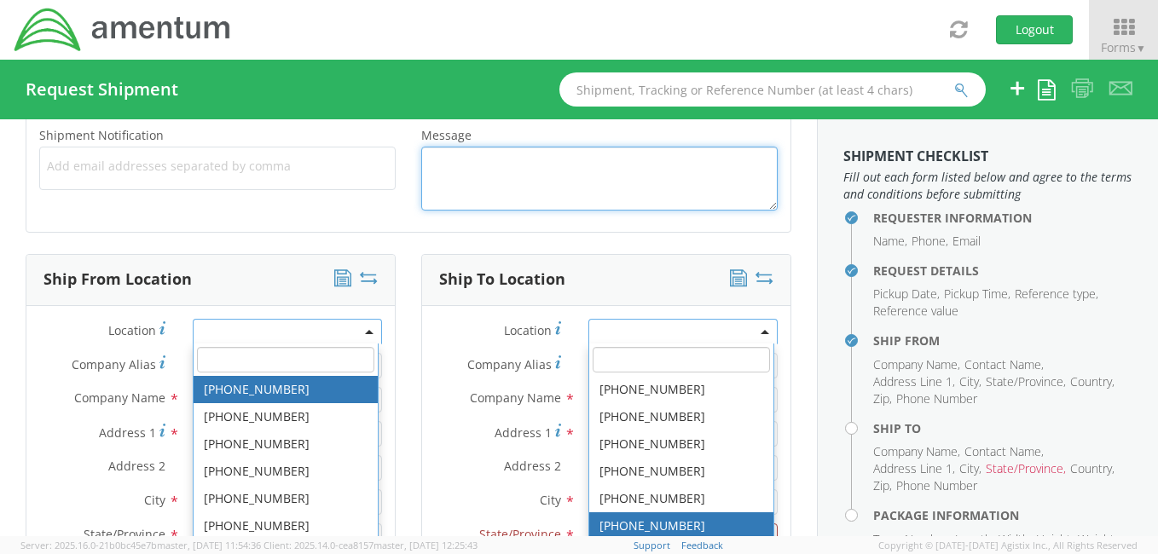
click at [626, 194] on textarea "Message *" at bounding box center [599, 179] width 356 height 64
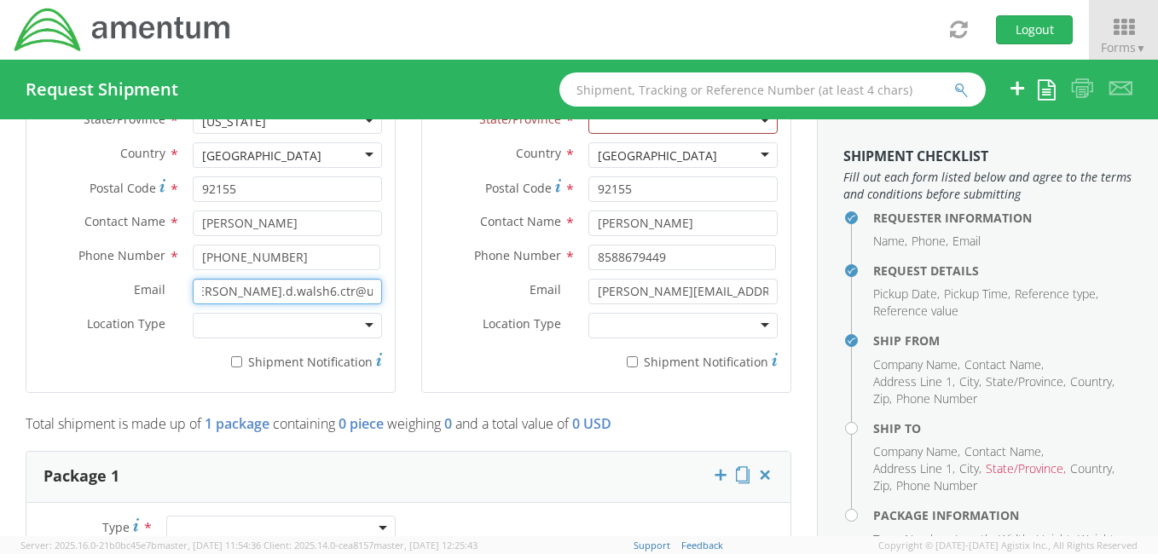
scroll to position [0, 0]
drag, startPoint x: 369, startPoint y: 288, endPoint x: 173, endPoint y: 246, distance: 200.7
click at [180, 279] on div "jeffrey.d.walsh6.ctr@us.navy.milmm" at bounding box center [287, 292] width 215 height 26
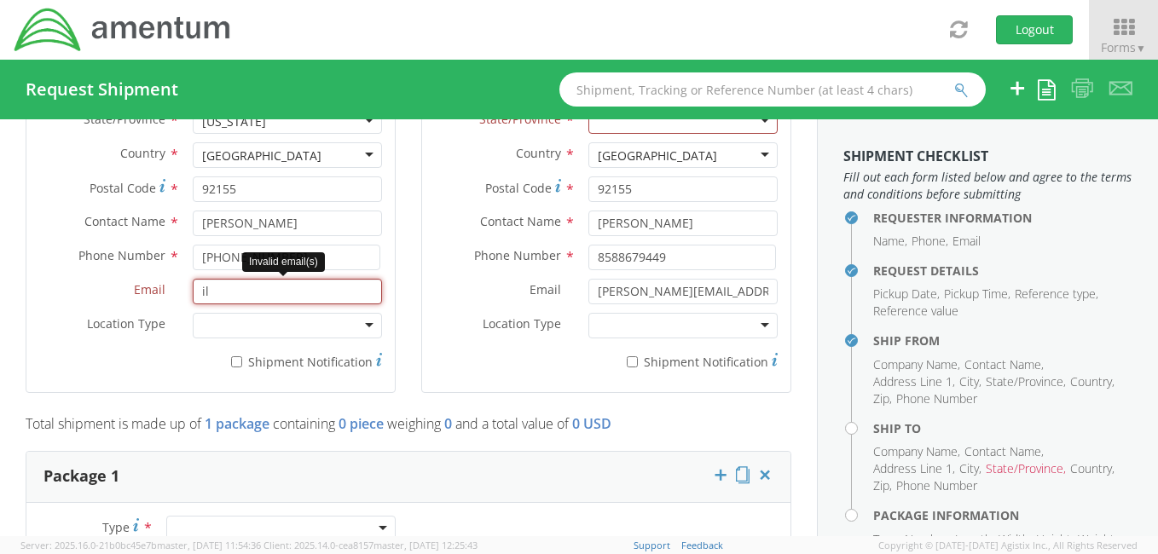
type input "i"
type input "Matthew.Rowley@amentum.com"
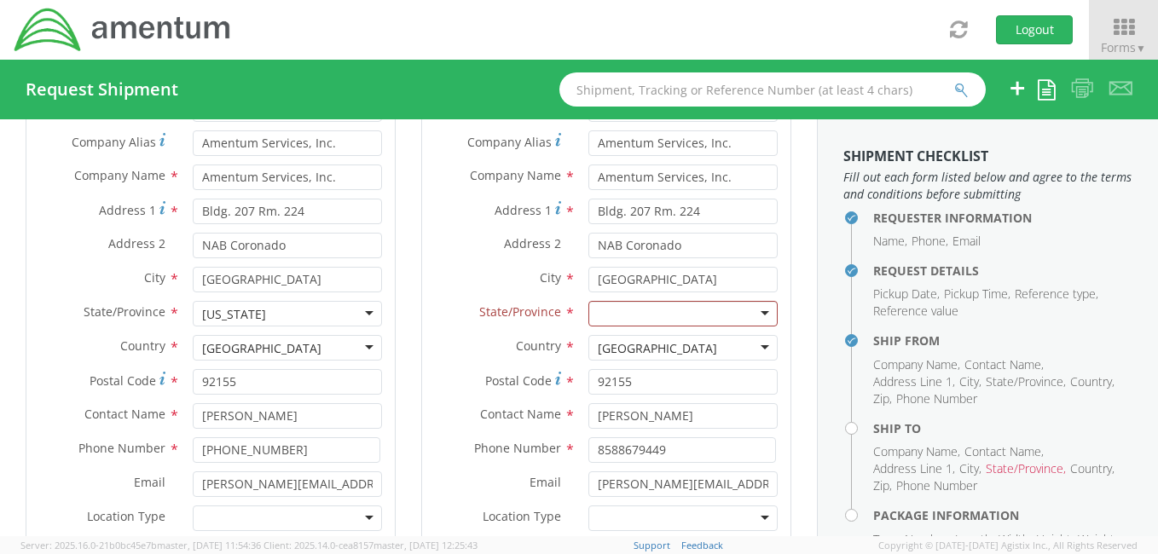
scroll to position [855, 0]
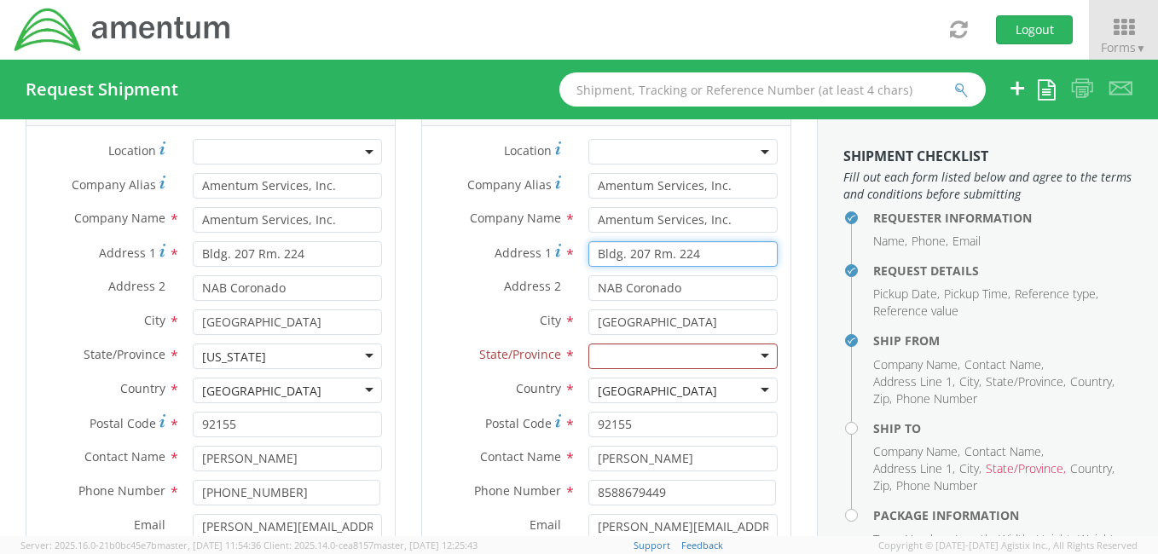
drag, startPoint x: 721, startPoint y: 261, endPoint x: 577, endPoint y: 258, distance: 143.3
click at [577, 258] on div "Bldg. 207 Rm. 224" at bounding box center [683, 254] width 215 height 26
type input "[STREET_ADDRESS]"
drag, startPoint x: 688, startPoint y: 287, endPoint x: 564, endPoint y: 281, distance: 124.7
click at [564, 281] on div "Address 2 * NAB Coronado" at bounding box center [606, 288] width 368 height 26
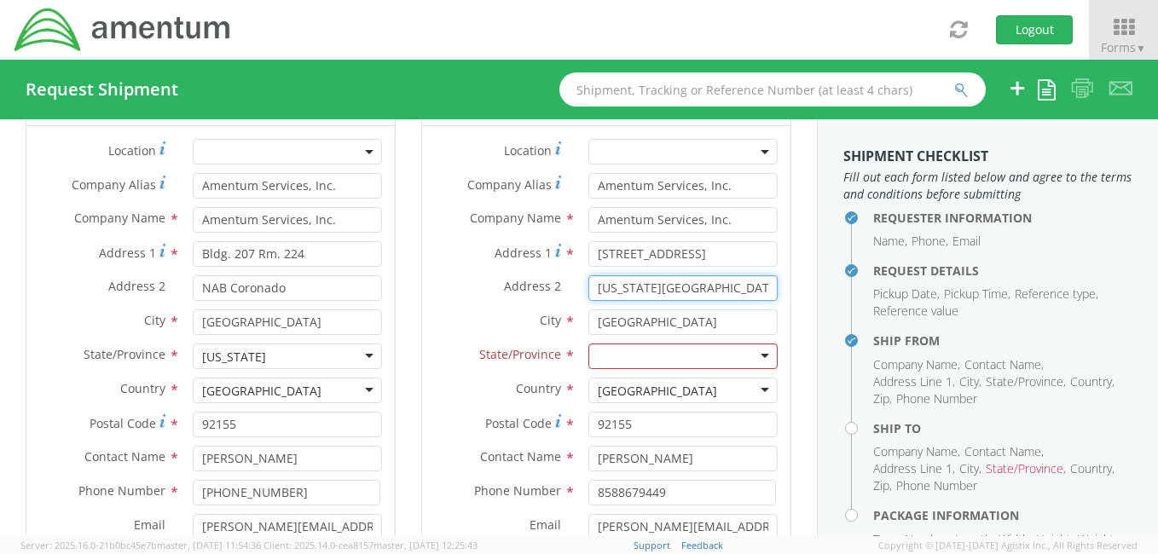
type input "[US_STATE][GEOGRAPHIC_DATA]"
click at [745, 359] on div at bounding box center [682, 357] width 189 height 26
drag, startPoint x: 699, startPoint y: 293, endPoint x: 570, endPoint y: 281, distance: 130.2
click at [576, 281] on div "[US_STATE][GEOGRAPHIC_DATA]" at bounding box center [683, 288] width 215 height 26
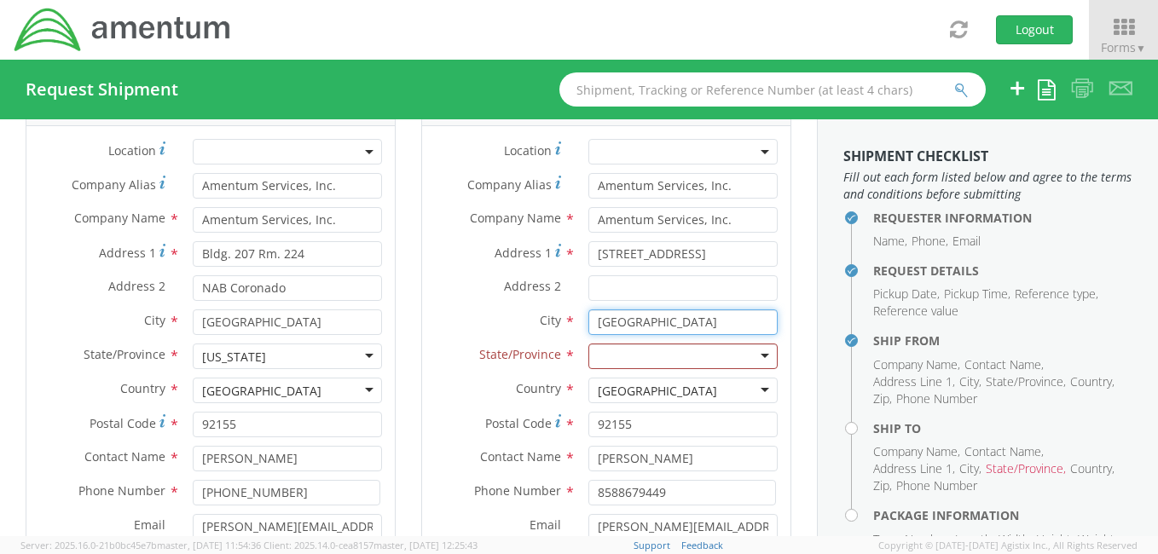
drag, startPoint x: 646, startPoint y: 320, endPoint x: 566, endPoint y: 307, distance: 81.2
click at [576, 312] on div "San Diego searching..." at bounding box center [683, 323] width 215 height 26
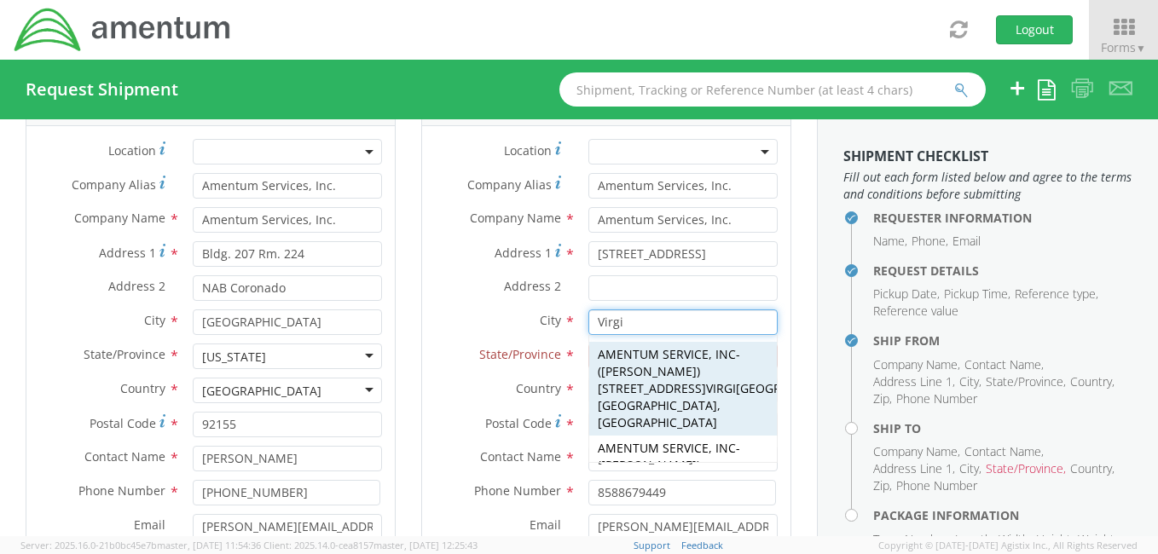
type input "[US_STATE][GEOGRAPHIC_DATA]"
type input "Amentum Services, Inc."
type input "[STREET_ADDRESS]"
type input "Amentum Services, Inc."
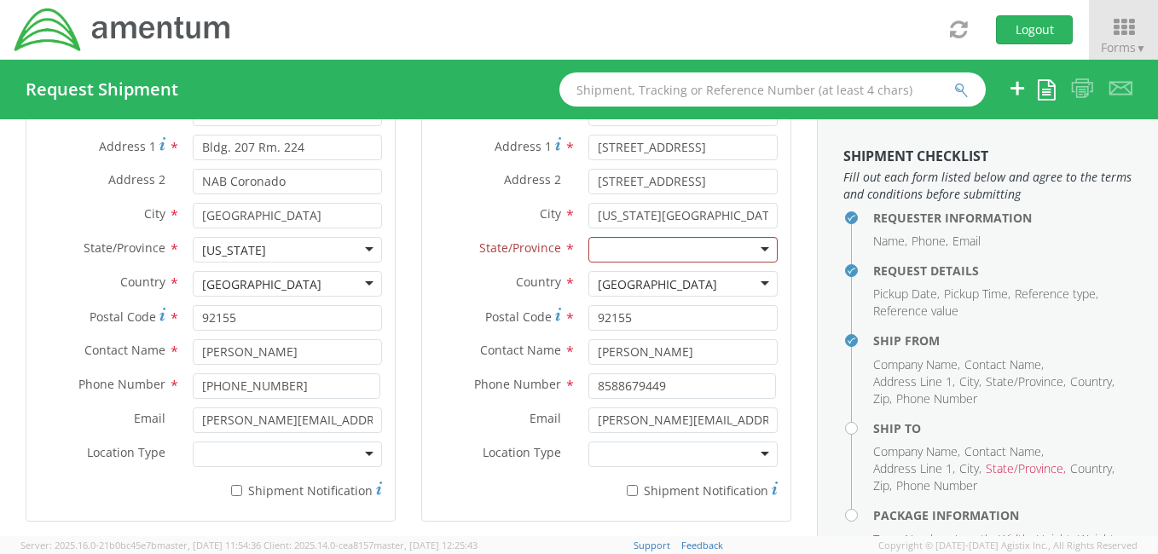
scroll to position [928, 0]
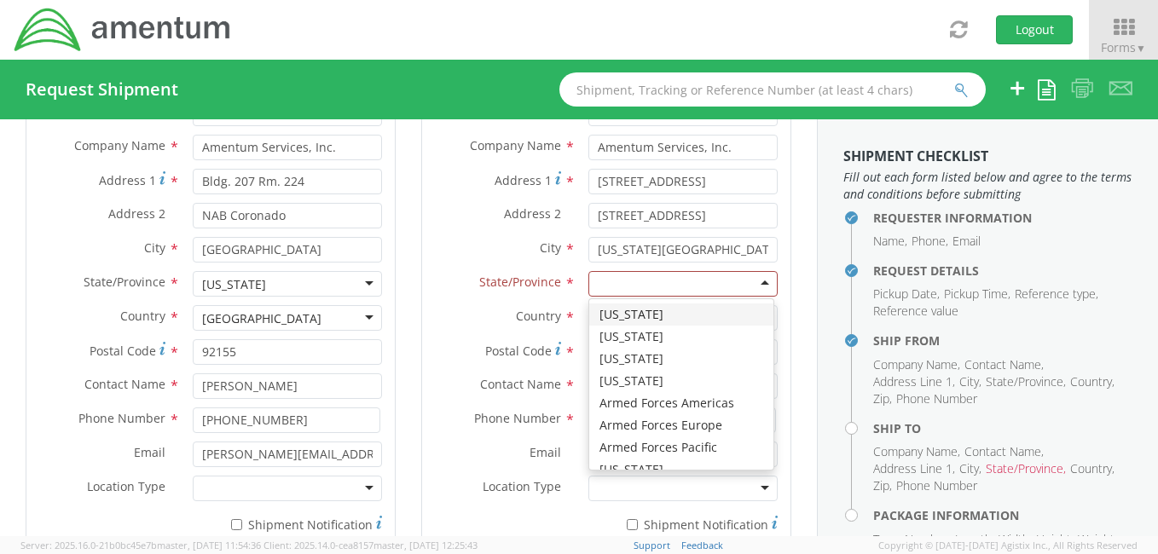
click at [634, 276] on div at bounding box center [682, 284] width 189 height 26
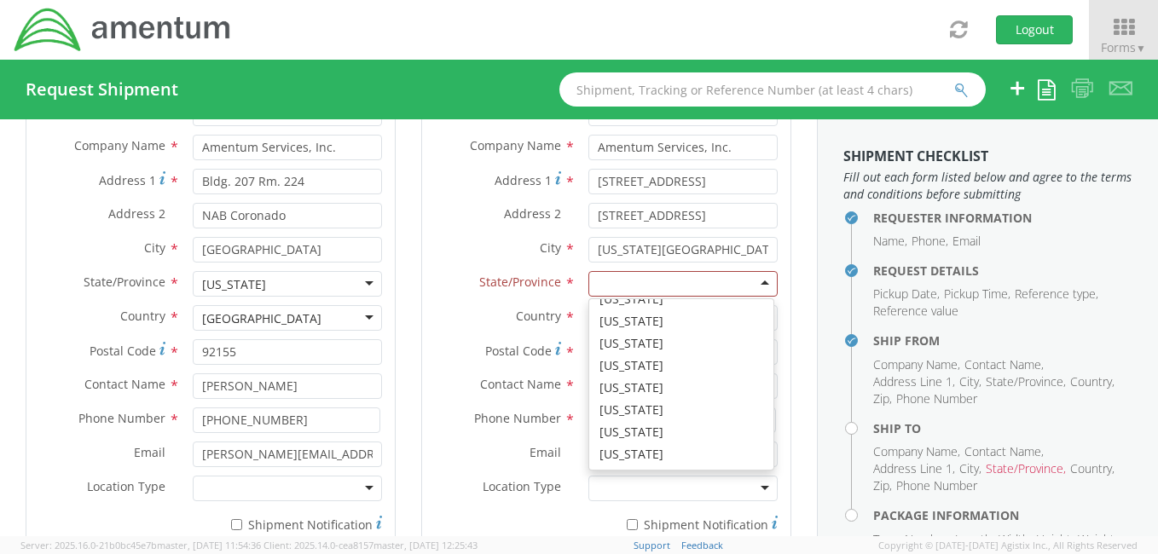
scroll to position [1052, 0]
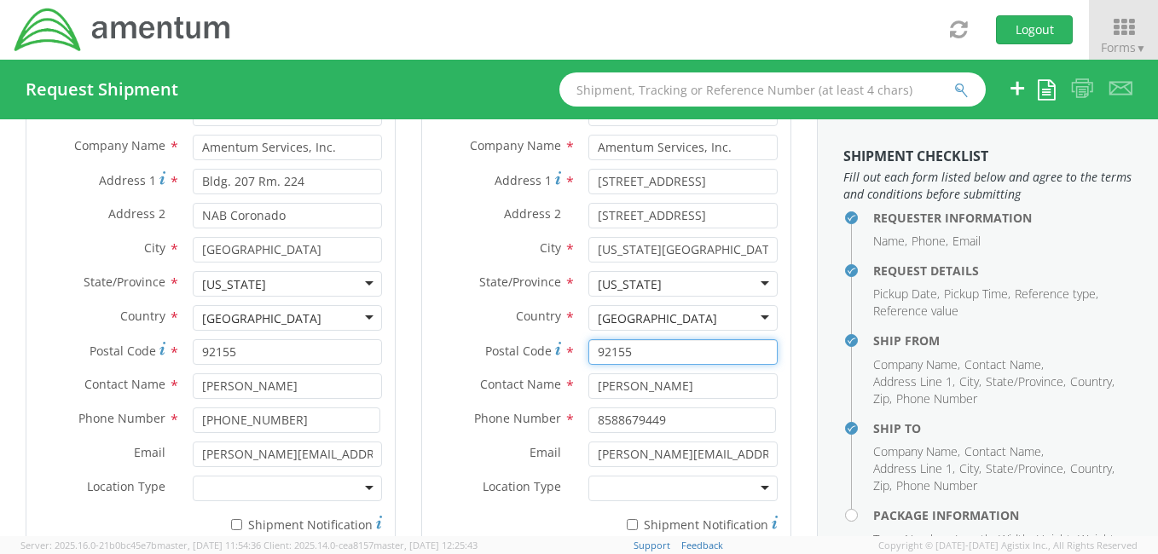
click at [642, 341] on input "92155" at bounding box center [682, 352] width 189 height 26
type input "9"
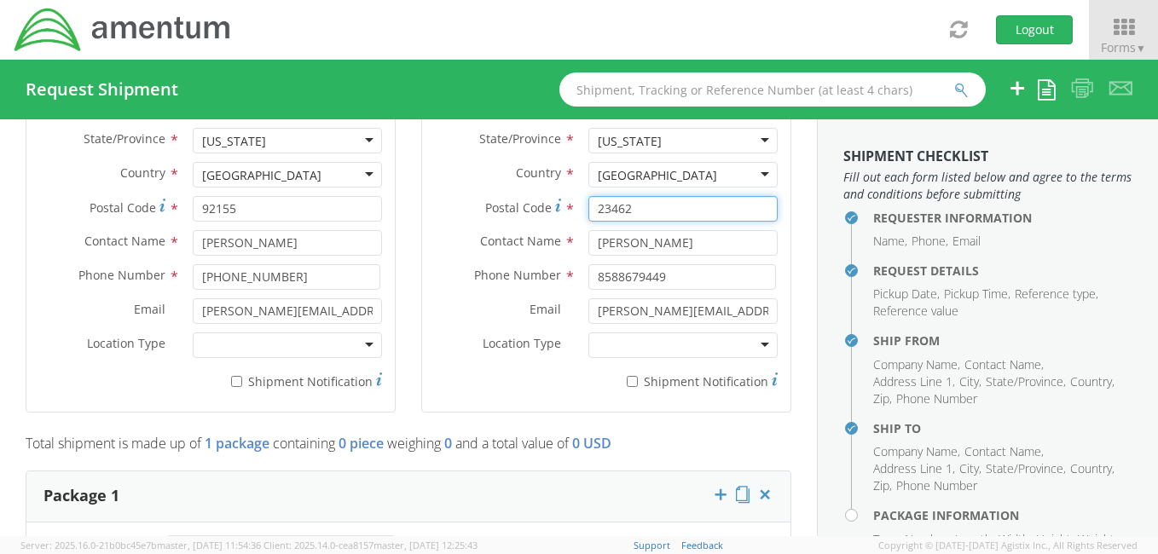
scroll to position [989, 0]
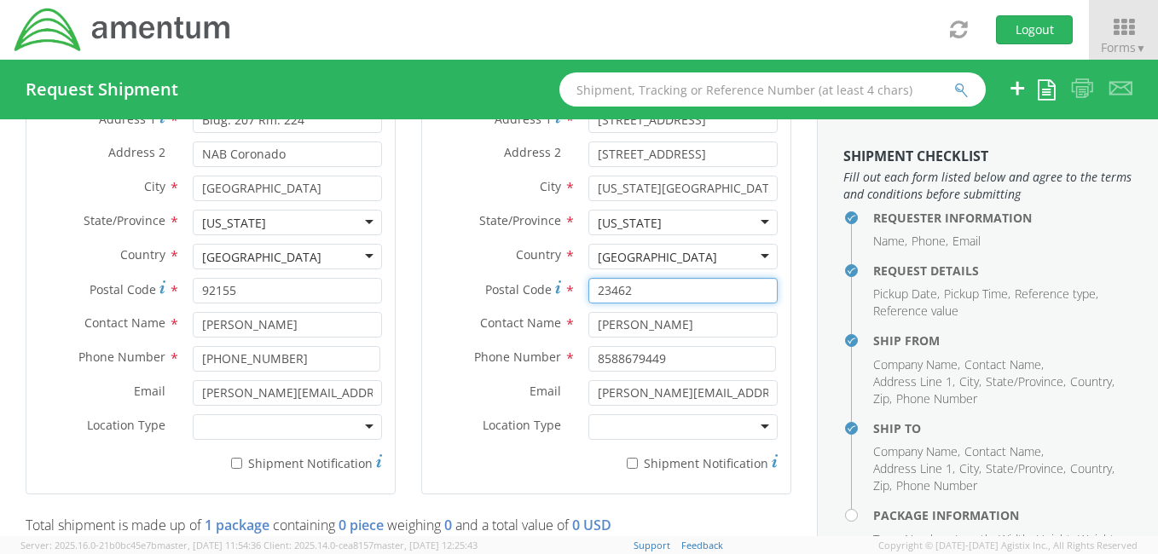
type input "23462"
drag, startPoint x: 699, startPoint y: 328, endPoint x: 582, endPoint y: 317, distance: 118.2
click at [588, 317] on input "[PERSON_NAME]" at bounding box center [682, 325] width 189 height 26
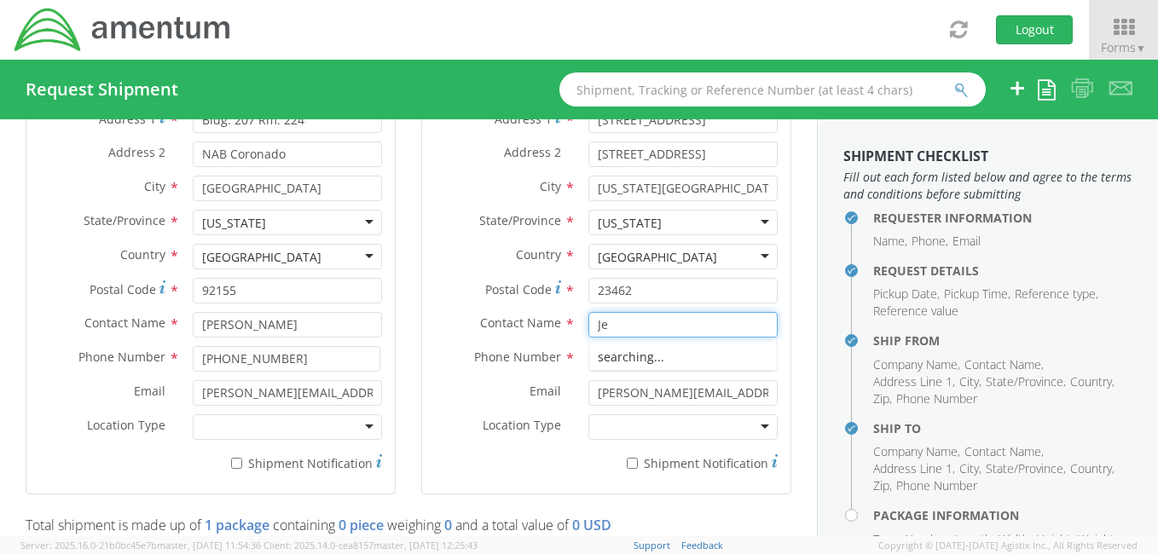
type input "J"
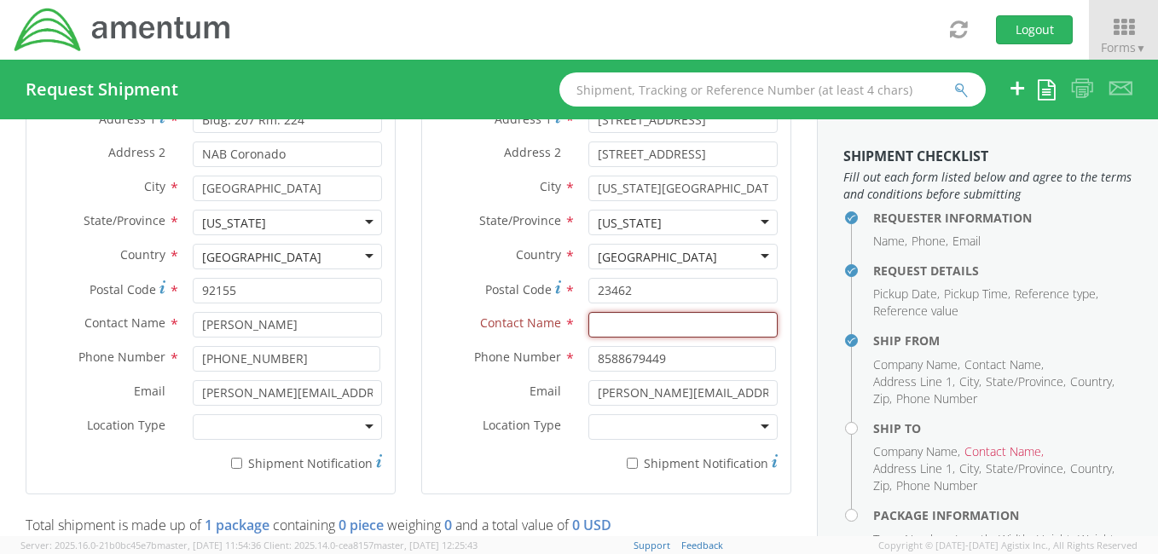
type input "H"
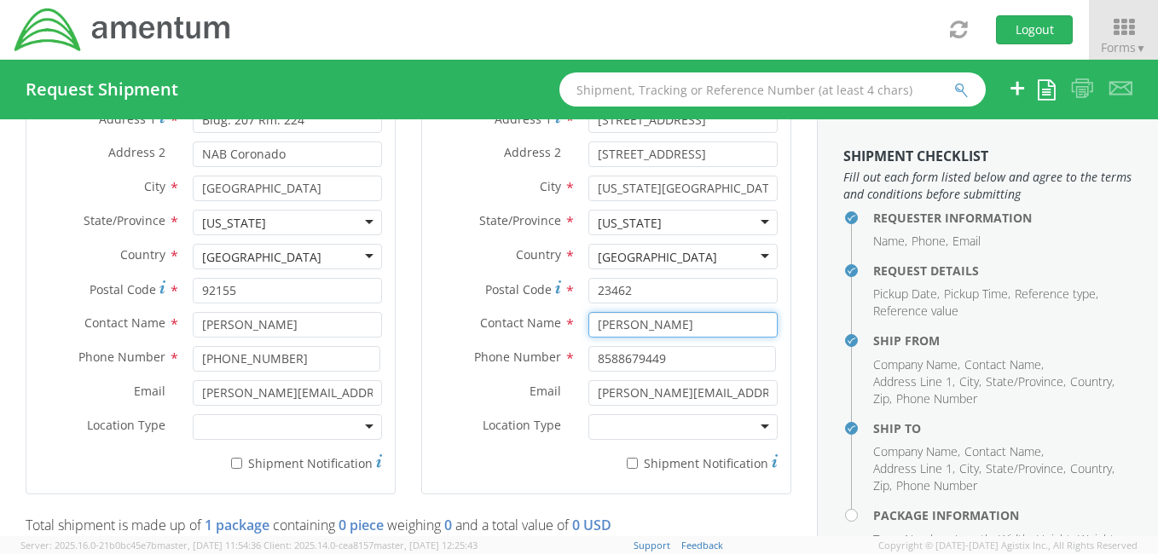
type input "[PERSON_NAME]"
drag, startPoint x: 665, startPoint y: 351, endPoint x: 582, endPoint y: 340, distance: 83.5
click at [582, 340] on div "Location * Company Alias * Amentum Services, Inc. Company Name * Amentum Servic…" at bounding box center [606, 243] width 368 height 476
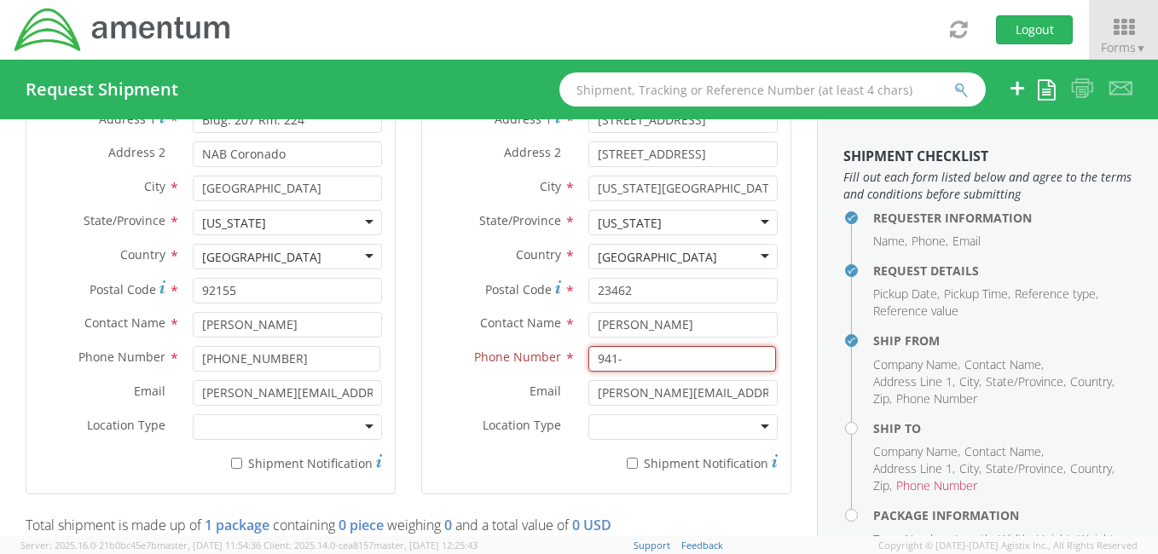
type input "941-"
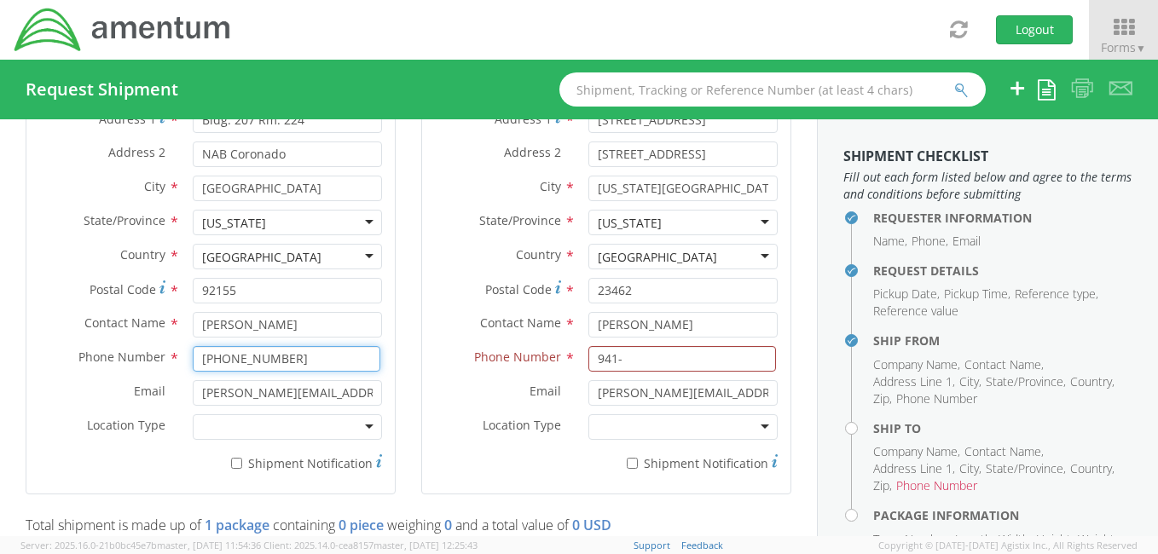
click at [296, 354] on input "641-204-4481" at bounding box center [287, 359] width 188 height 26
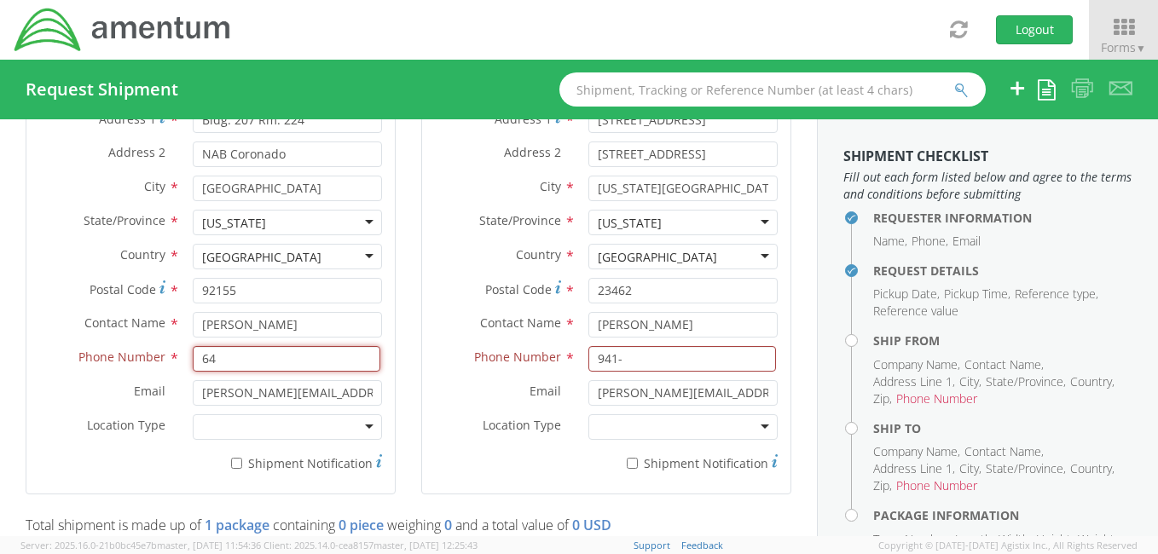
type input "6"
drag, startPoint x: 281, startPoint y: 355, endPoint x: 290, endPoint y: 361, distance: 11.1
click at [283, 356] on input "858" at bounding box center [287, 359] width 188 height 26
type input "8588679449"
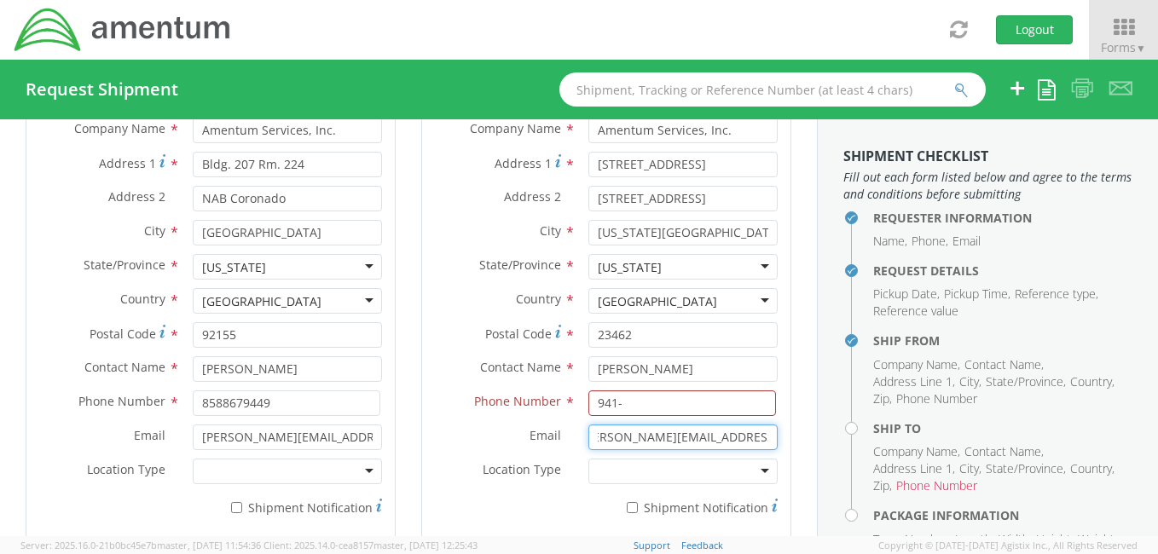
scroll to position [0, 0]
drag, startPoint x: 756, startPoint y: 431, endPoint x: 536, endPoint y: 445, distance: 220.5
click at [536, 445] on div "Email * Matthew.Rowley@amentum.com" at bounding box center [606, 438] width 368 height 26
type input "[EMAIL_ADDRESS][DOMAIN_NAME]"
click at [779, 430] on div "Ship To Location Location * Company Alias * Amentum Services, Inc. Company Name…" at bounding box center [607, 273] width 396 height 576
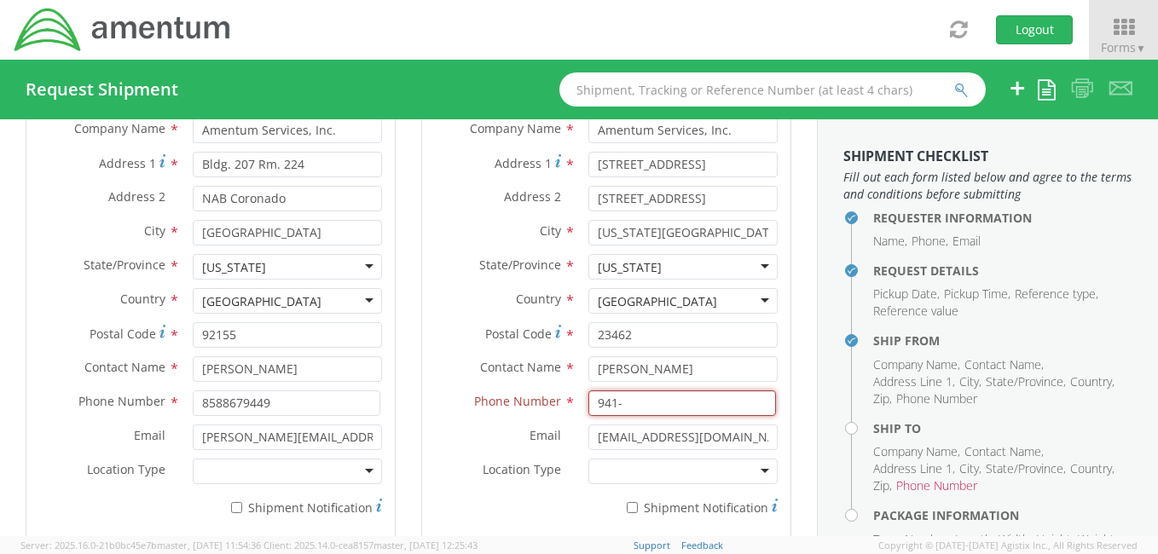
click at [629, 403] on input "941-" at bounding box center [682, 404] width 188 height 26
click at [635, 401] on input "941-2044481" at bounding box center [682, 404] width 188 height 26
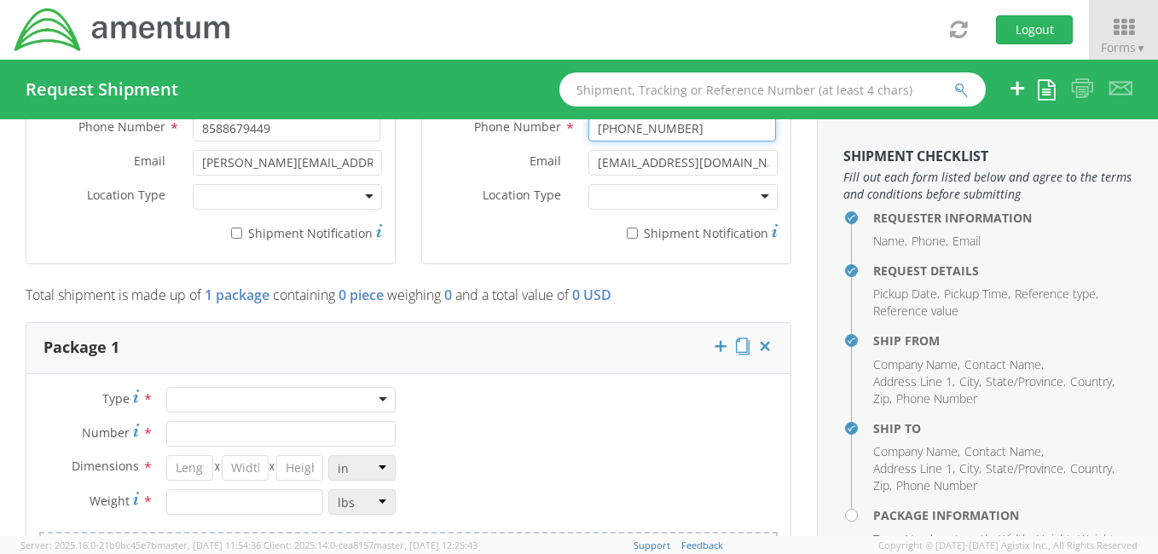
scroll to position [1254, 0]
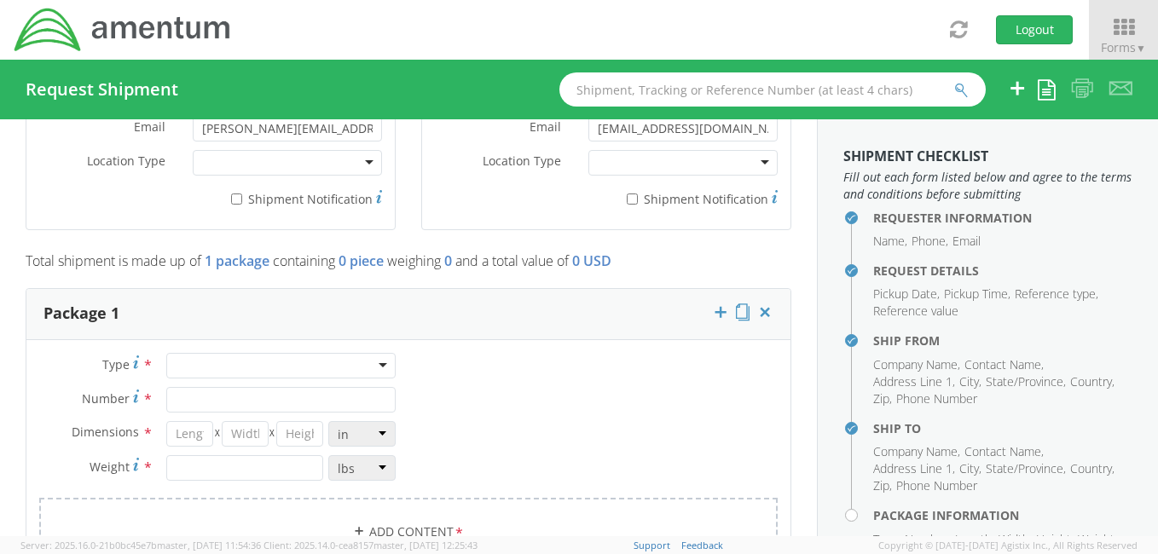
type input "[PHONE_NUMBER]"
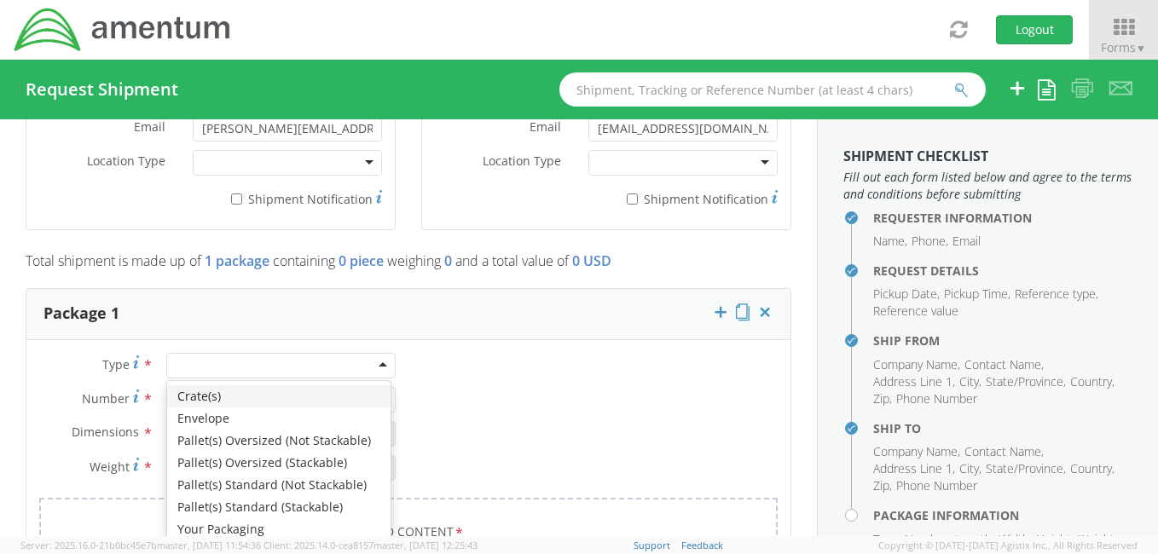
click at [374, 362] on div at bounding box center [280, 366] width 229 height 26
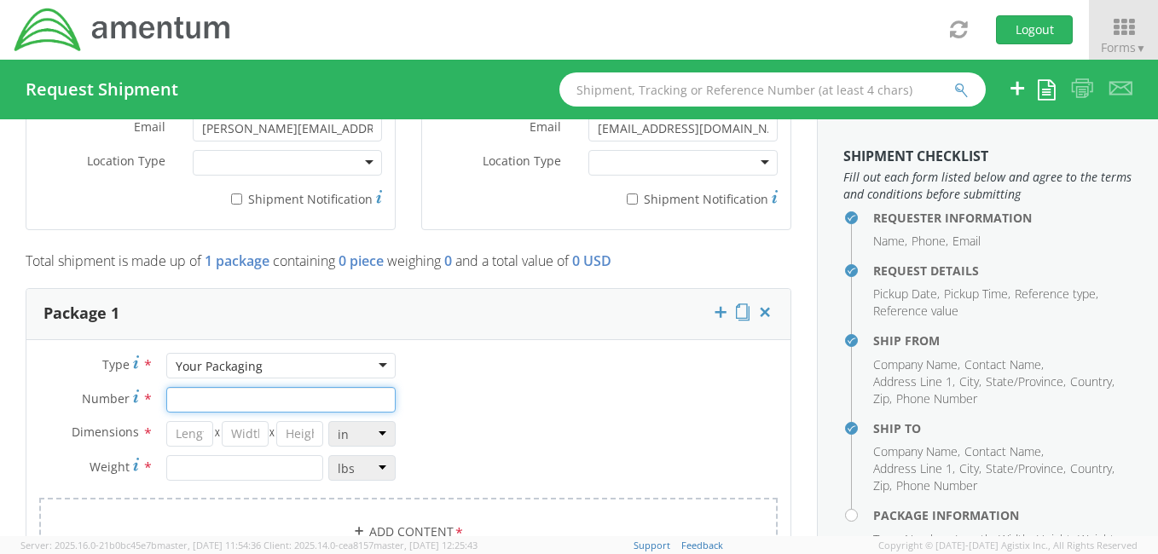
click at [198, 399] on input "Number *" at bounding box center [280, 400] width 229 height 26
type input "1"
click at [184, 431] on input "number" at bounding box center [189, 434] width 47 height 26
type input "16"
click at [229, 430] on input "number" at bounding box center [245, 434] width 47 height 26
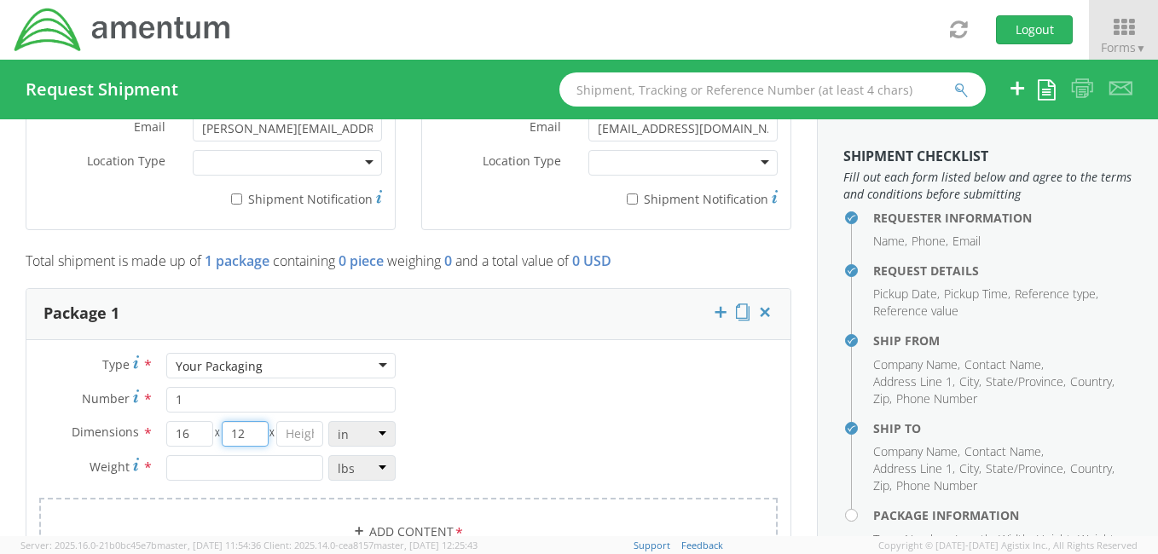
type input "12"
click at [282, 433] on input "number" at bounding box center [299, 434] width 47 height 26
type input "10"
click at [218, 465] on input "number" at bounding box center [244, 468] width 157 height 26
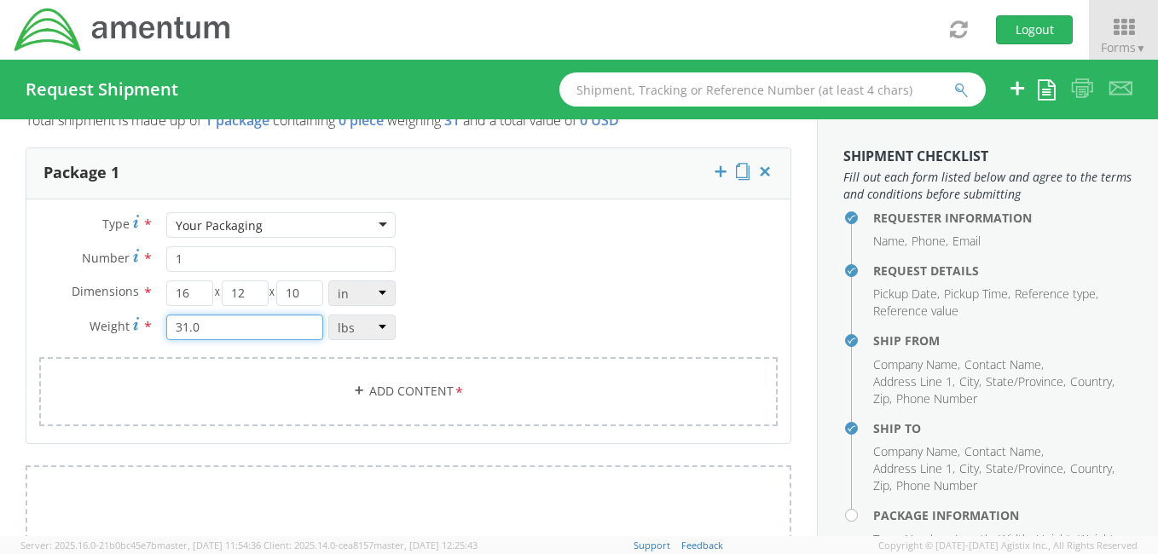
scroll to position [1446, 0]
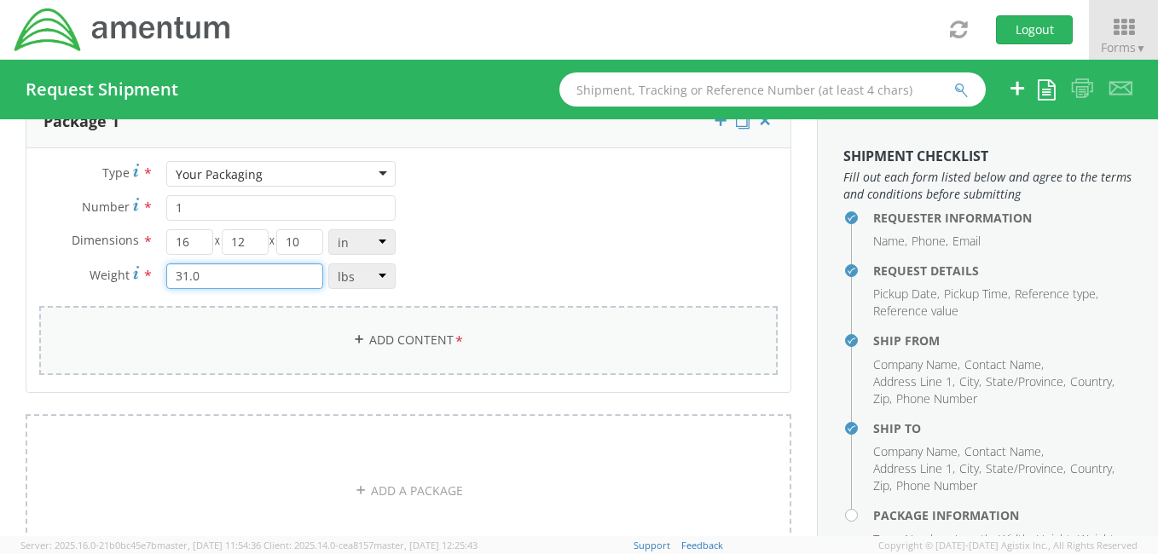
type input "31.0"
click at [418, 336] on link "Add Content *" at bounding box center [408, 340] width 739 height 69
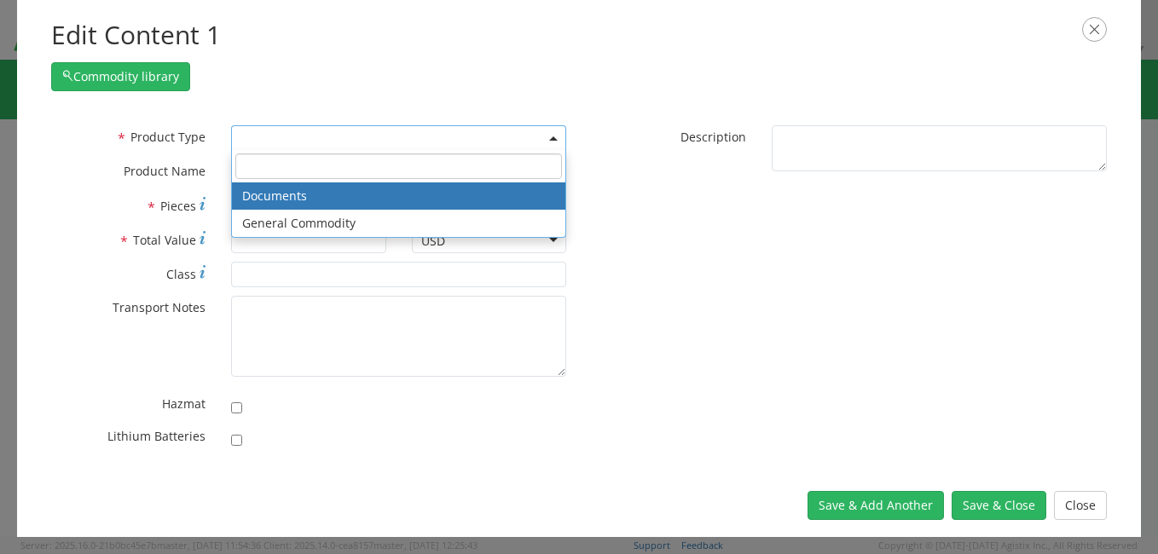
click at [549, 135] on span at bounding box center [398, 138] width 335 height 26
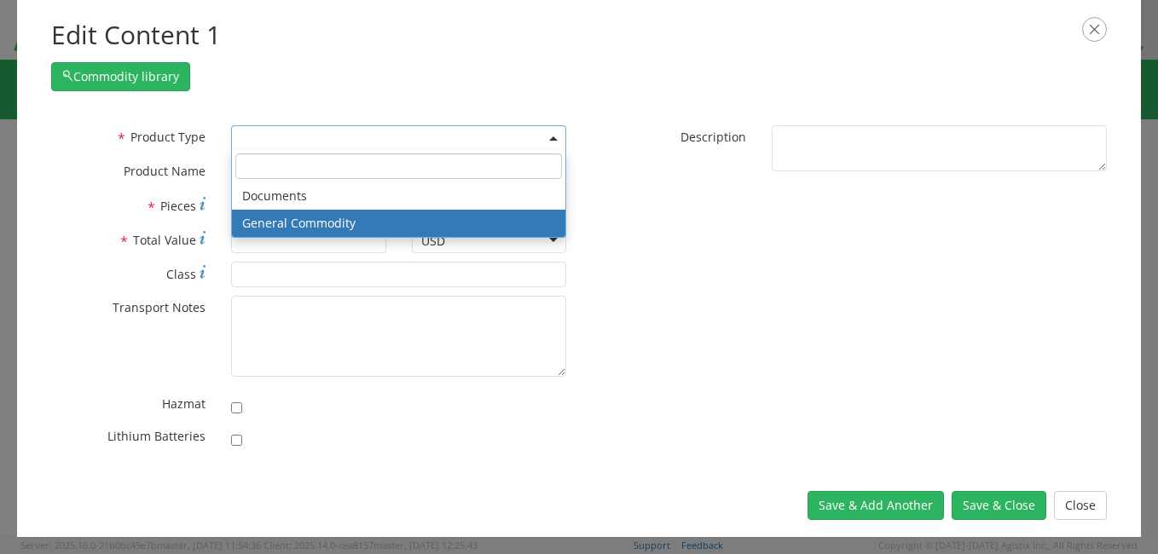
select select "COMMODITY"
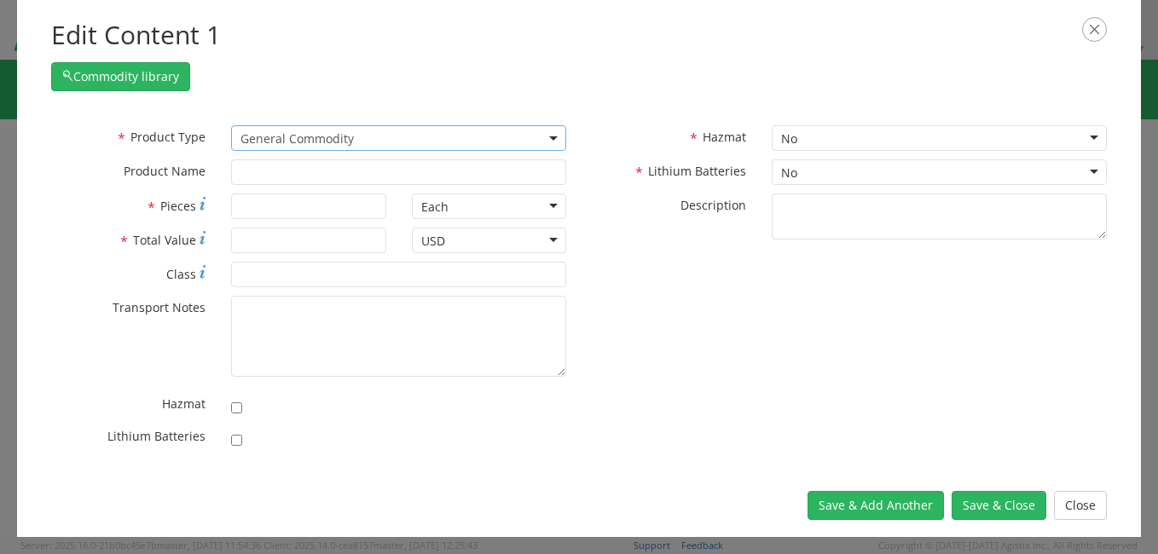
type input "General Commodity"
click at [299, 213] on input "* Pieces" at bounding box center [308, 207] width 154 height 26
type input "30.0"
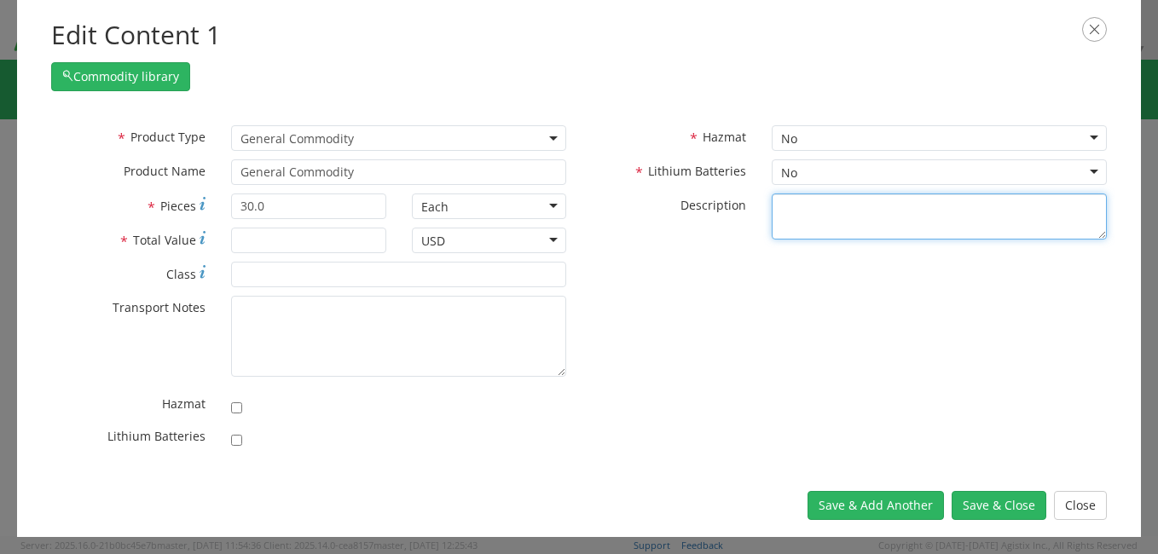
click at [813, 200] on textarea "* Description" at bounding box center [939, 217] width 335 height 47
type textarea "US Navy Student Guides and Navigational Pamphlets"
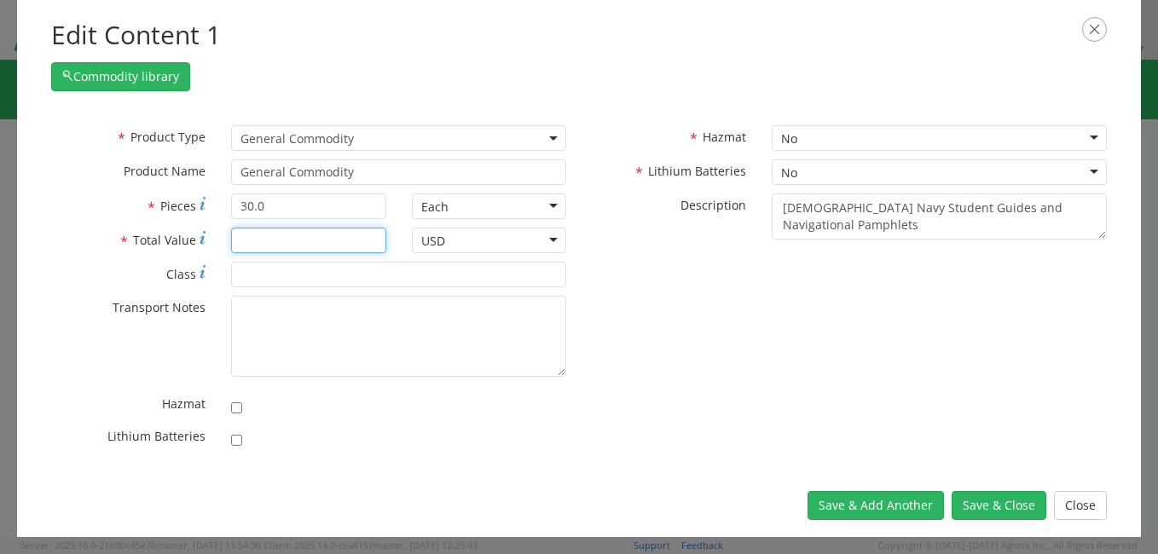
click at [255, 232] on input "* Total Value" at bounding box center [308, 241] width 154 height 26
type input "150.00"
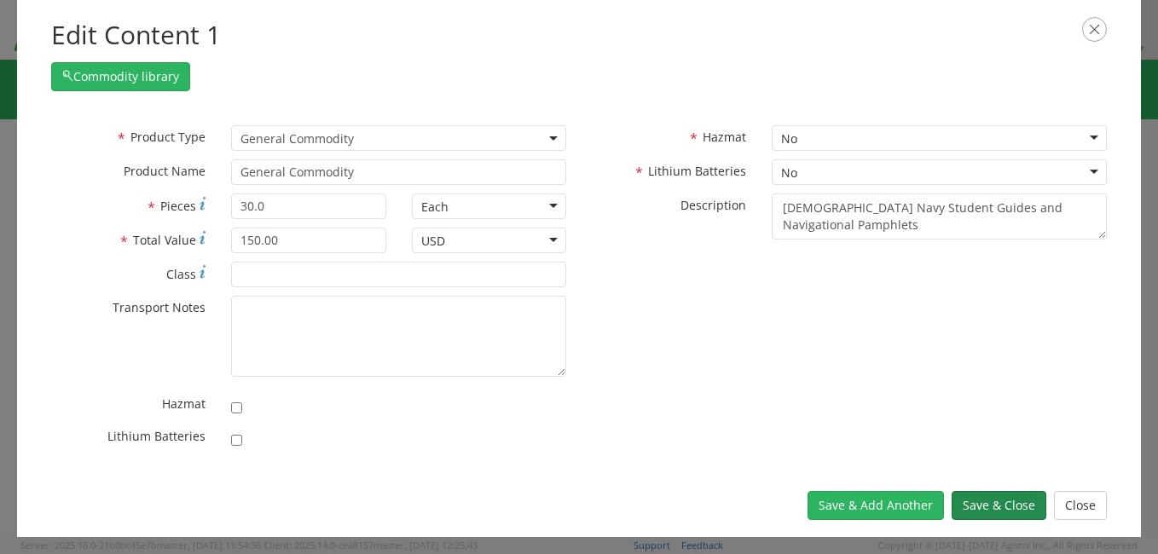
click at [1007, 506] on button "Save & Close" at bounding box center [999, 505] width 95 height 29
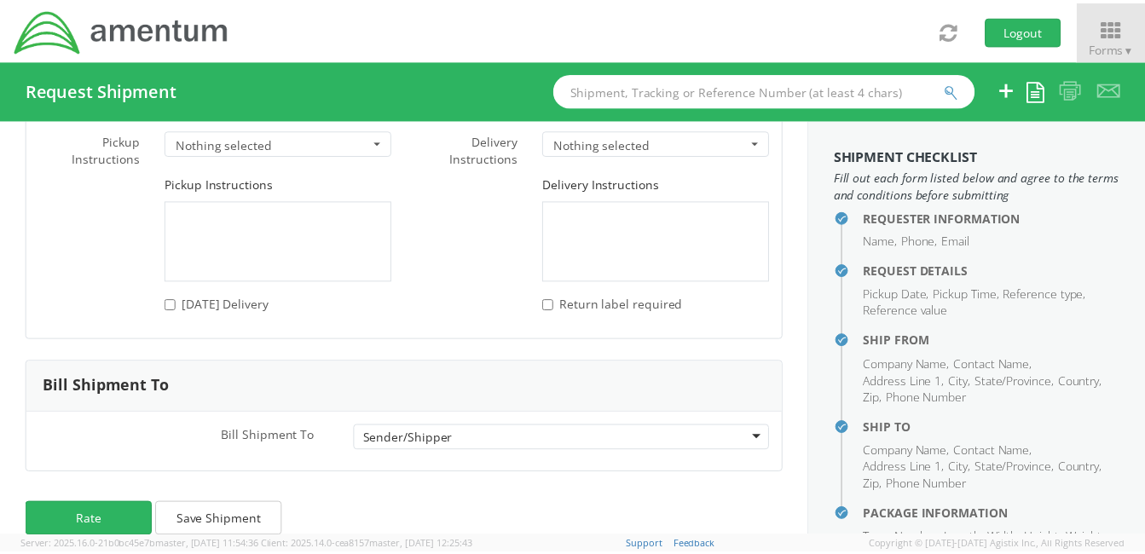
scroll to position [2523, 0]
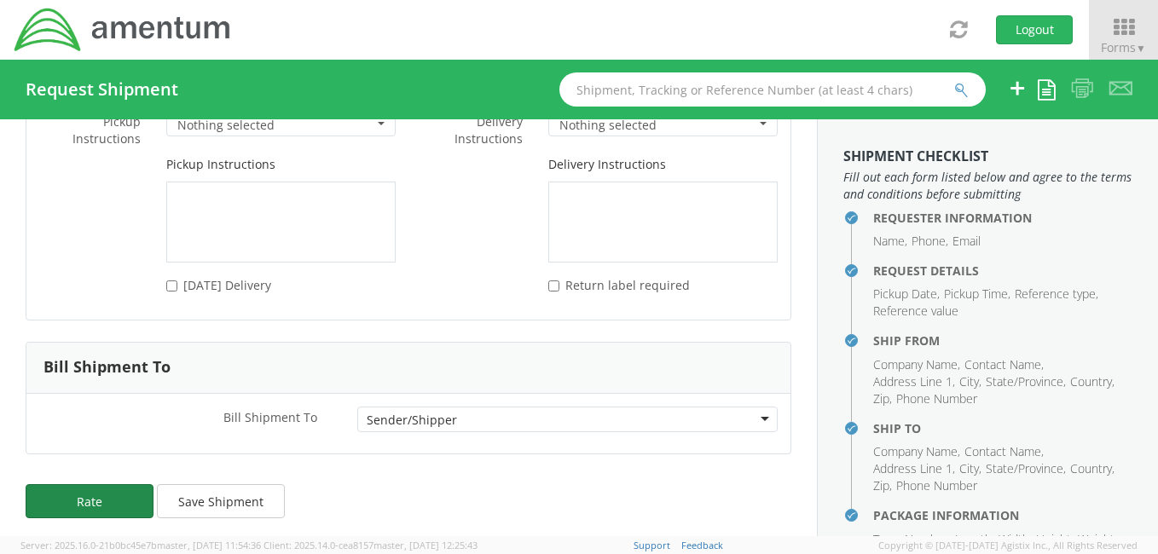
click at [76, 488] on button "Rate" at bounding box center [90, 501] width 128 height 34
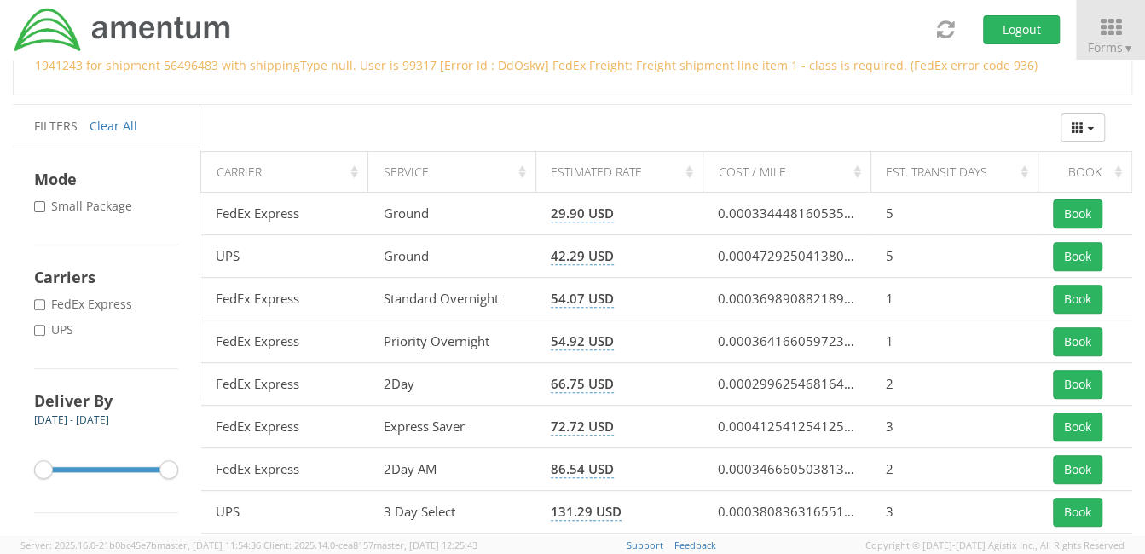
scroll to position [209, 0]
click at [41, 302] on input "* FedEx Express" at bounding box center [39, 303] width 11 height 11
checkbox input "true"
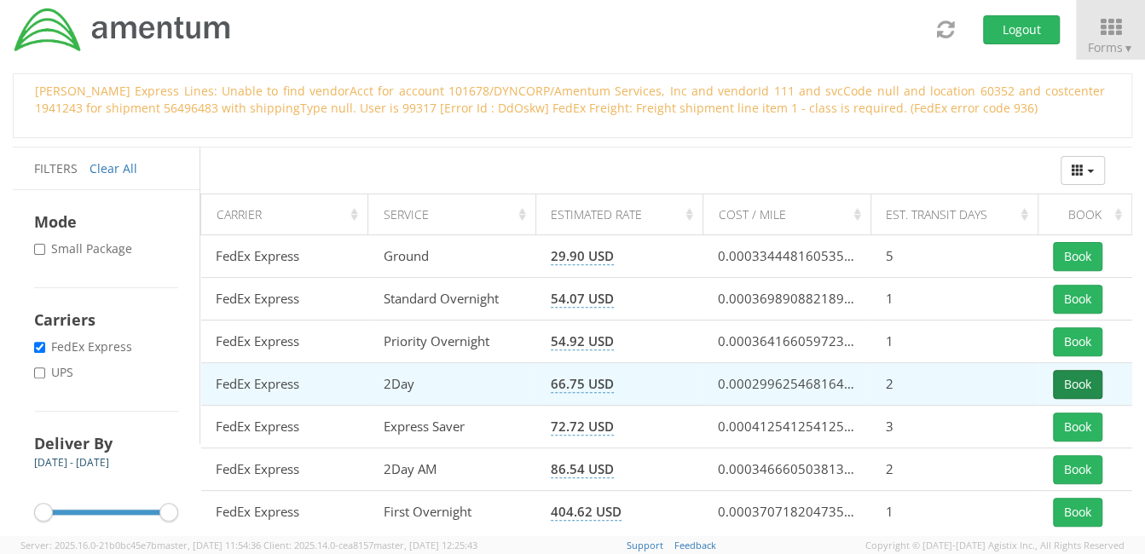
click at [1092, 385] on button "Book" at bounding box center [1077, 384] width 49 height 29
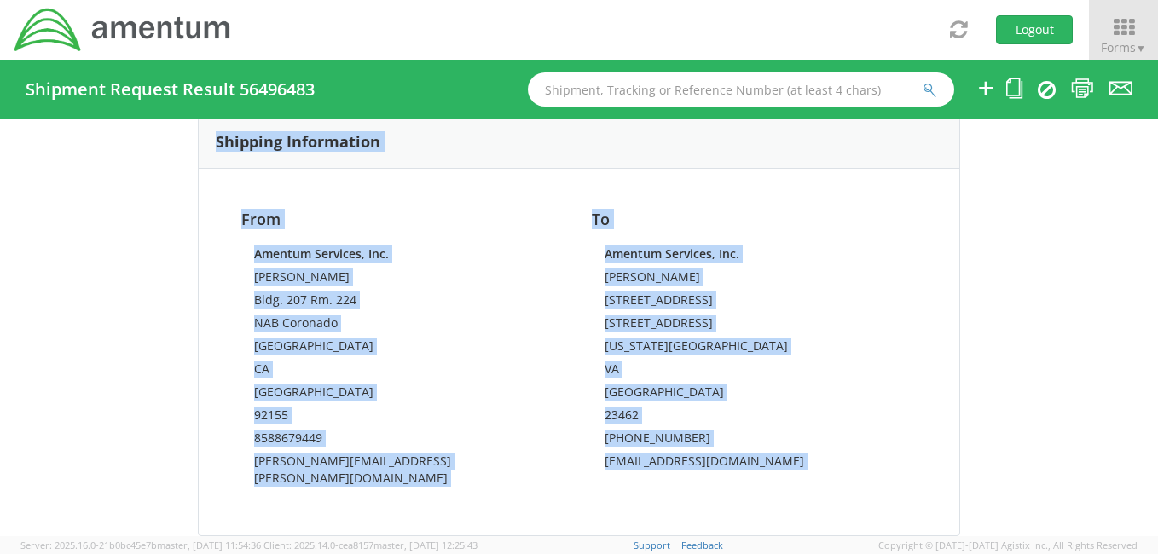
scroll to position [1078, 0]
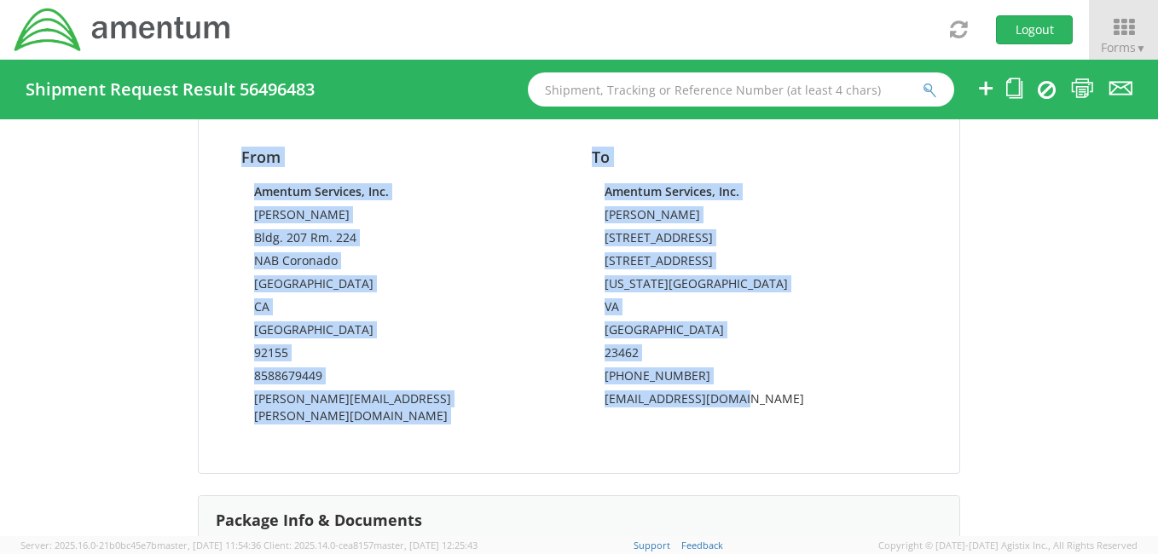
drag, startPoint x: 193, startPoint y: 181, endPoint x: 751, endPoint y: 390, distance: 595.6
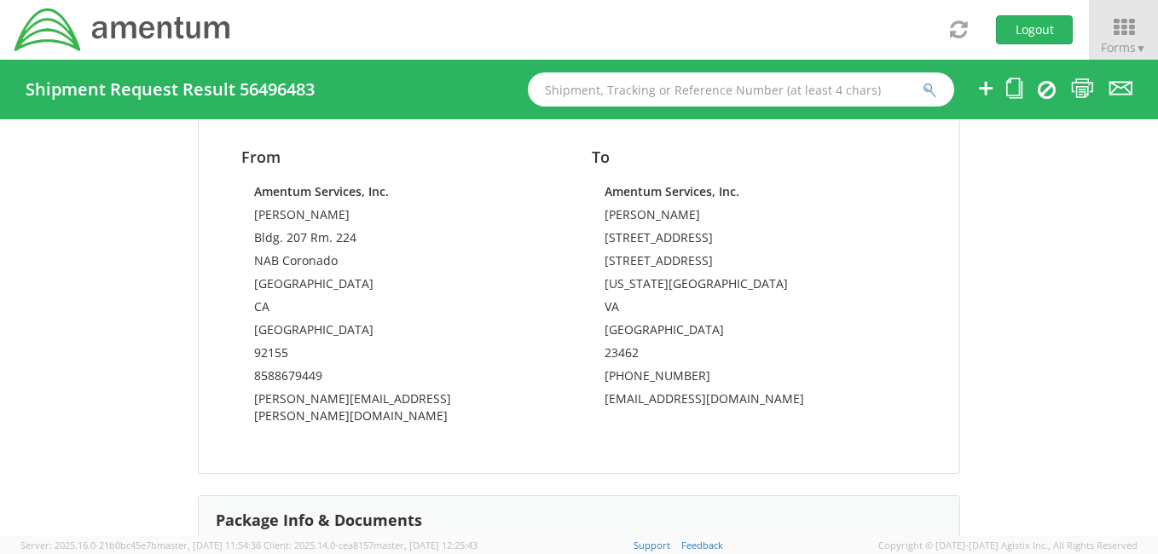
click at [909, 191] on div "Amentum Services, Inc. Jeffrey Walsh 5733 Cleveland Street 5733 Cleveland Stree…" at bounding box center [754, 298] width 325 height 230
click at [1093, 88] on icon at bounding box center [1082, 88] width 23 height 21
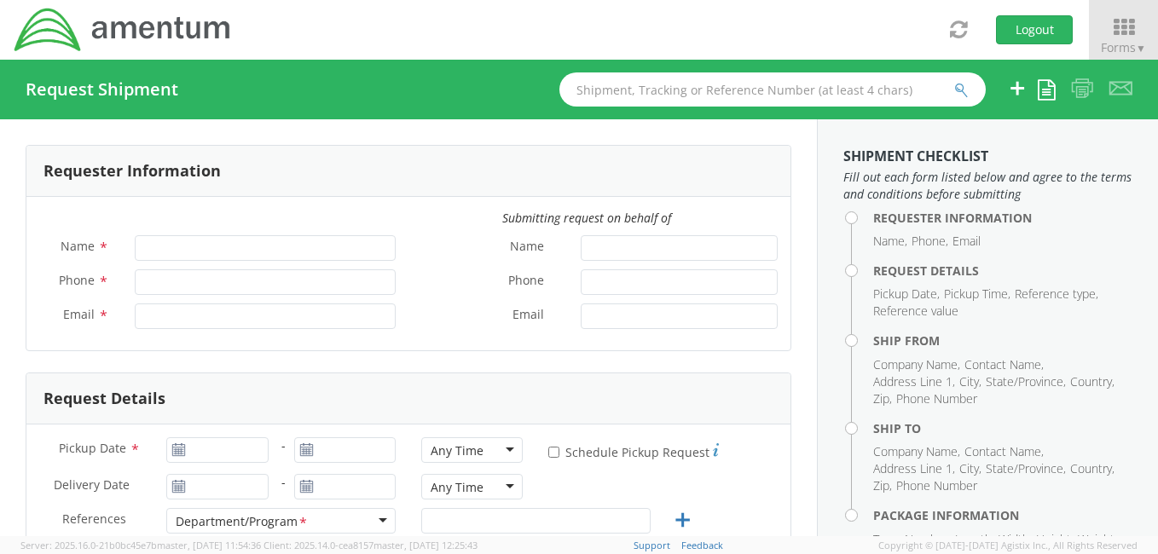
type input "[PERSON_NAME]"
type input "[PHONE_NUMBER]"
type input "[PERSON_NAME][EMAIL_ADDRESS][PERSON_NAME][DOMAIN_NAME]"
select select "4914.01.00.F.2427.MNGMT"
type input "[DATE]"
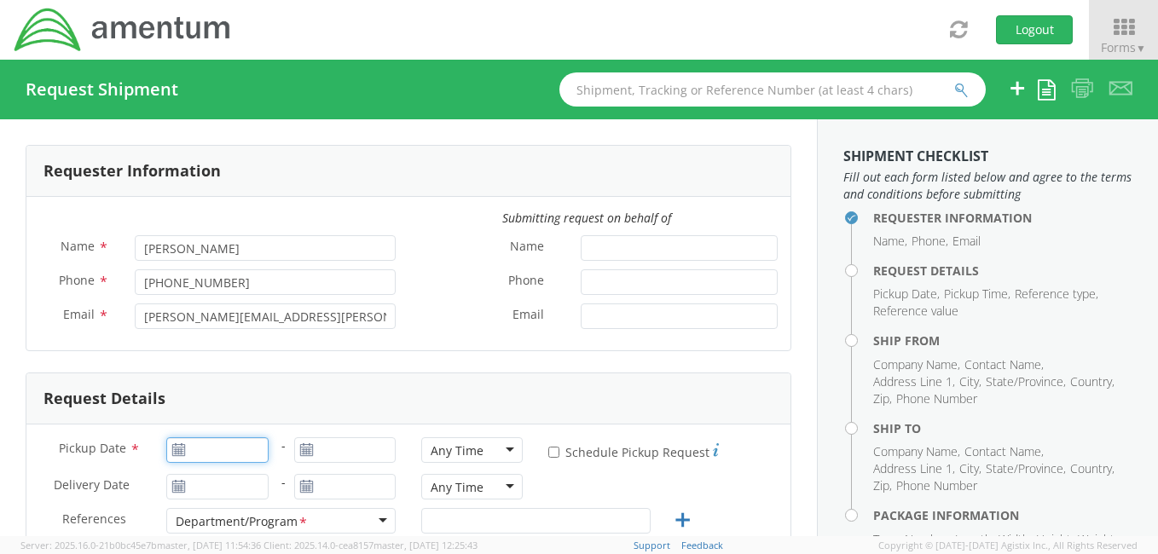
type input "[DATE]"
click at [202, 451] on input "[DATE]" at bounding box center [216, 451] width 101 height 26
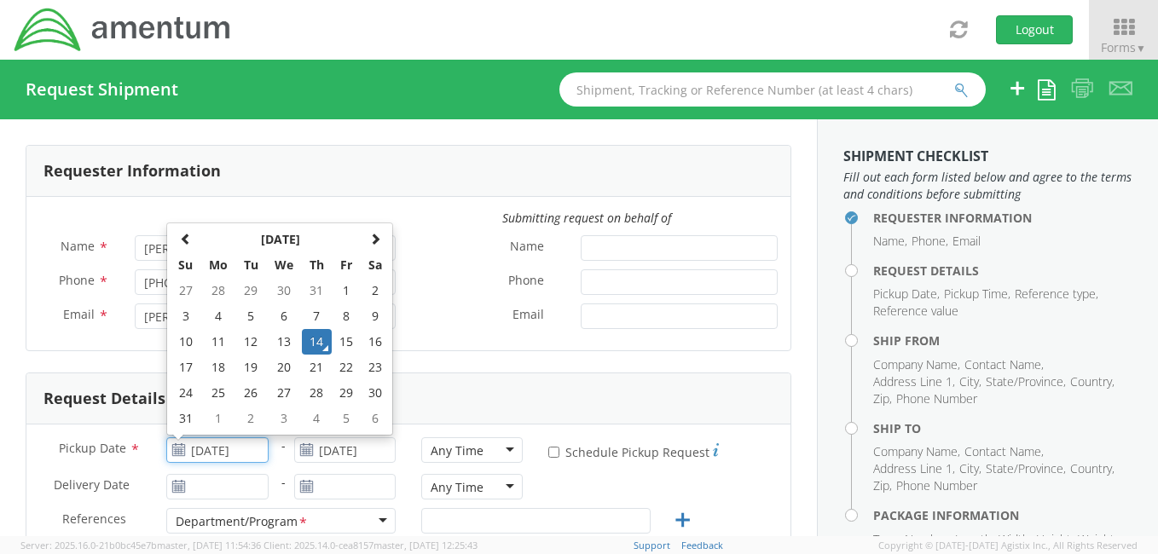
click at [318, 341] on td "14" at bounding box center [317, 342] width 30 height 26
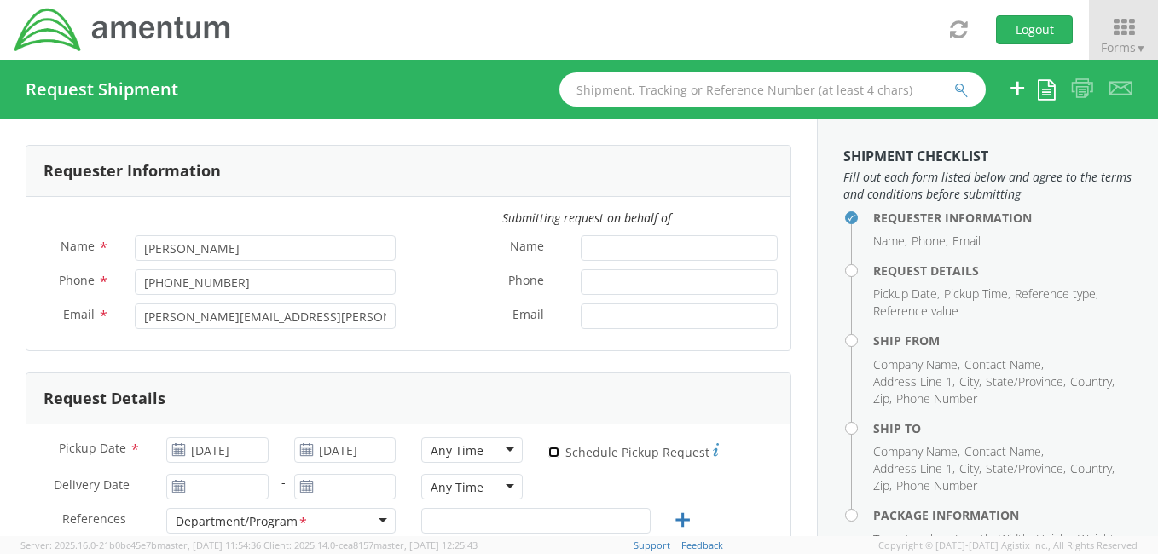
click at [548, 449] on input "* Schedule Pickup Request" at bounding box center [553, 452] width 11 height 11
checkbox input "true"
click at [503, 445] on div "Any Time" at bounding box center [471, 451] width 101 height 26
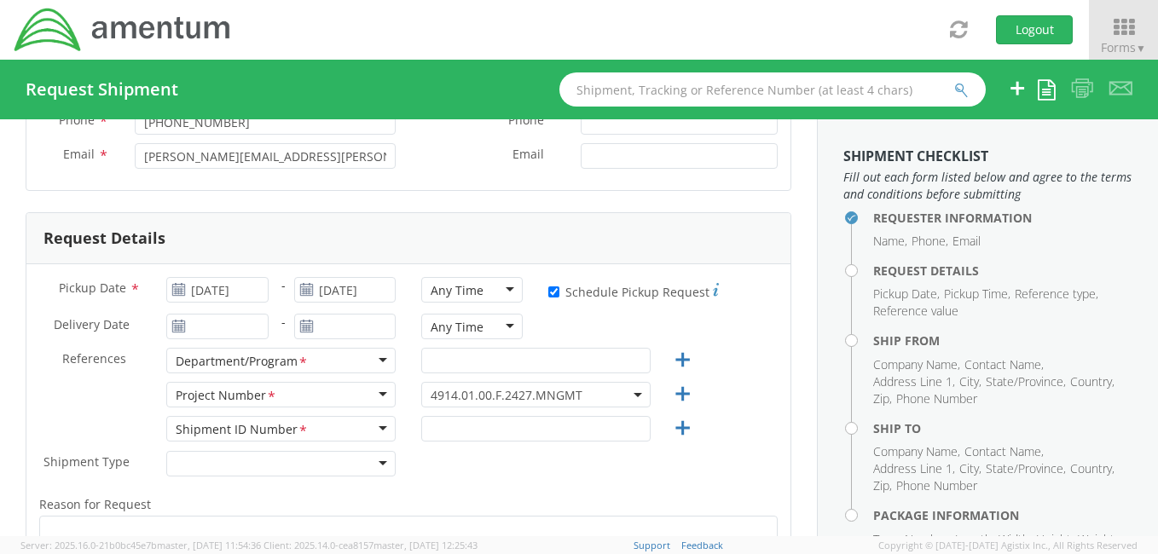
scroll to position [189, 0]
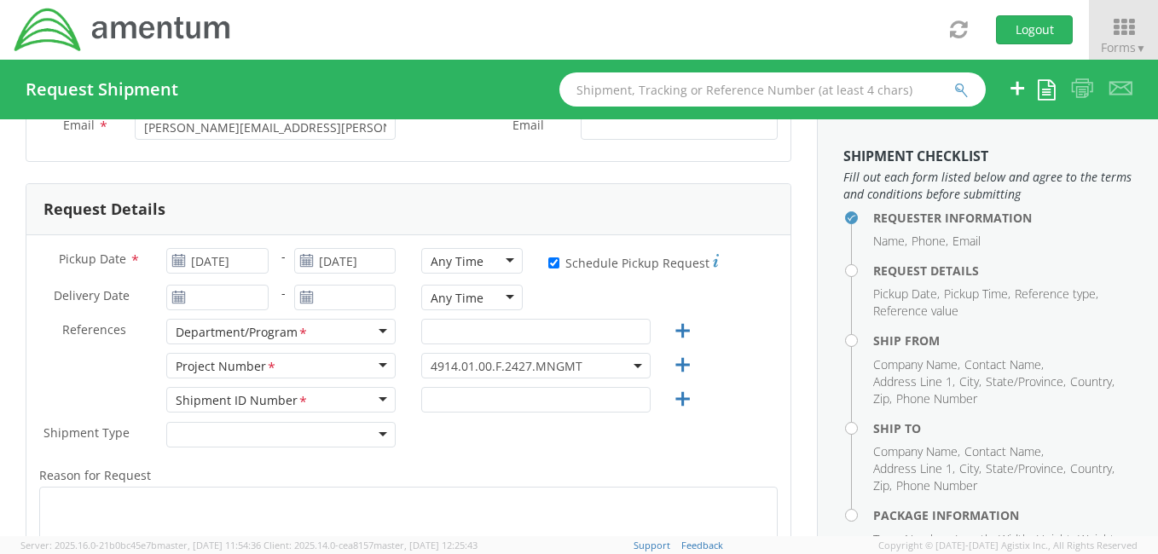
click at [498, 261] on div "Any Time" at bounding box center [471, 261] width 101 height 26
click at [426, 325] on input "text" at bounding box center [535, 332] width 229 height 26
type input "COLDS"
click at [634, 364] on b at bounding box center [638, 366] width 9 height 4
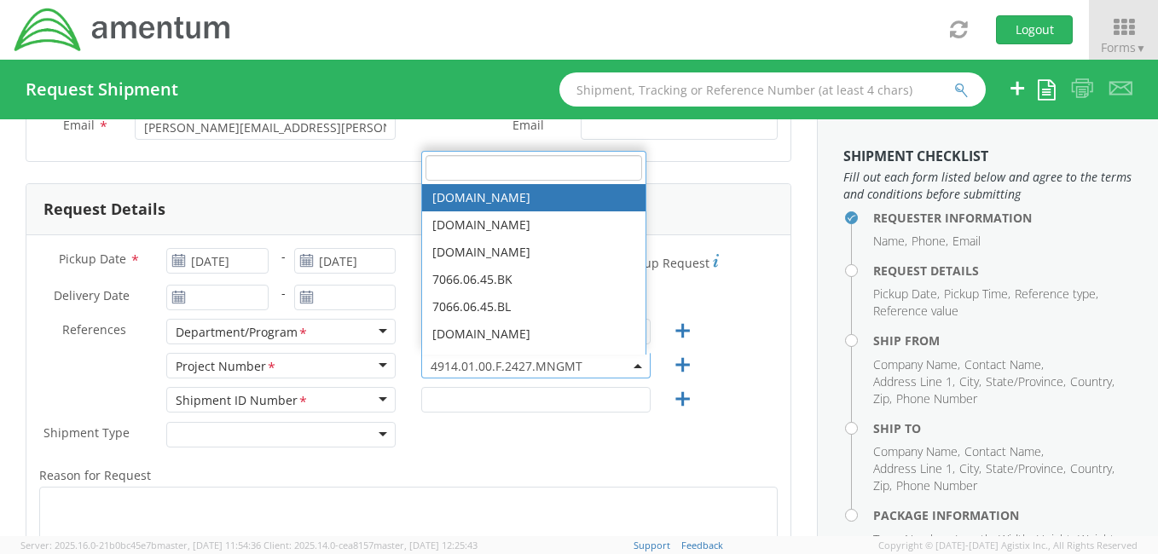
click at [461, 159] on input "search" at bounding box center [534, 168] width 217 height 26
type input "4914.01.01.F"
select select "4914.01.01.F.2527.MNGM3"
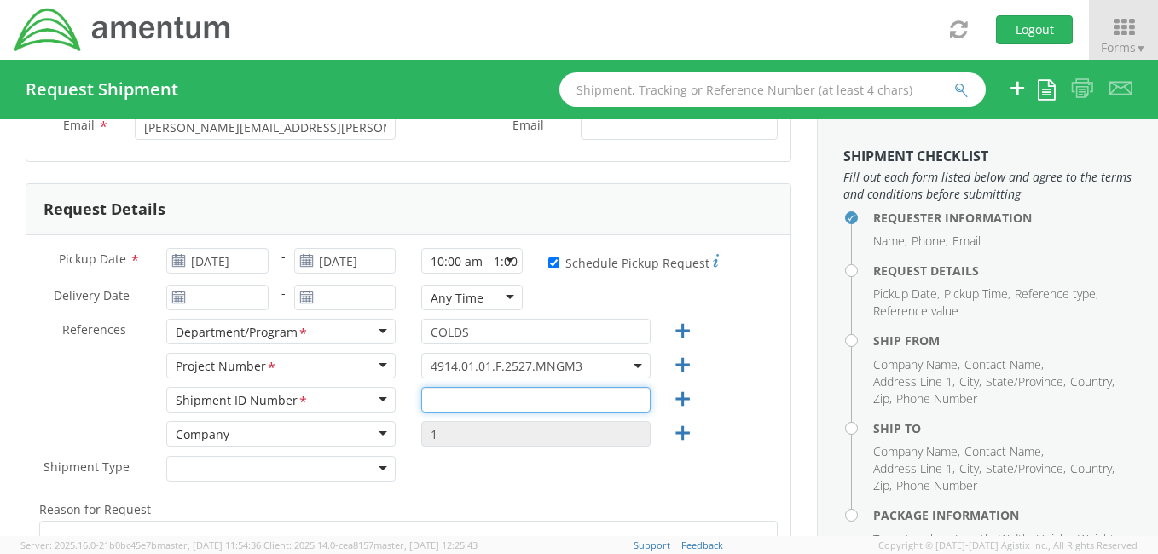
click at [445, 402] on input "text" at bounding box center [535, 400] width 229 height 26
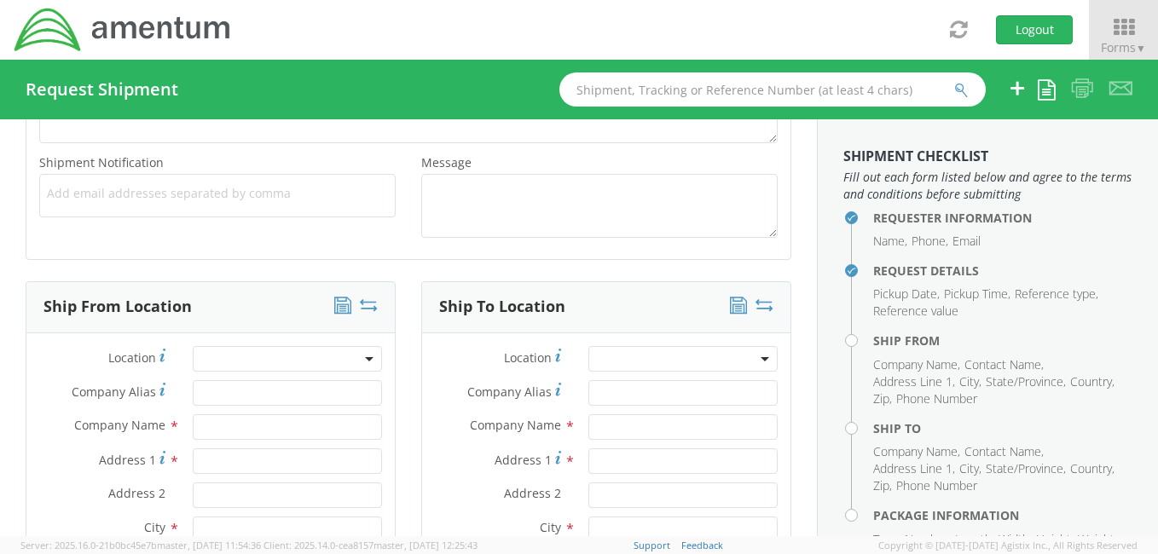
scroll to position [652, 0]
type input "002"
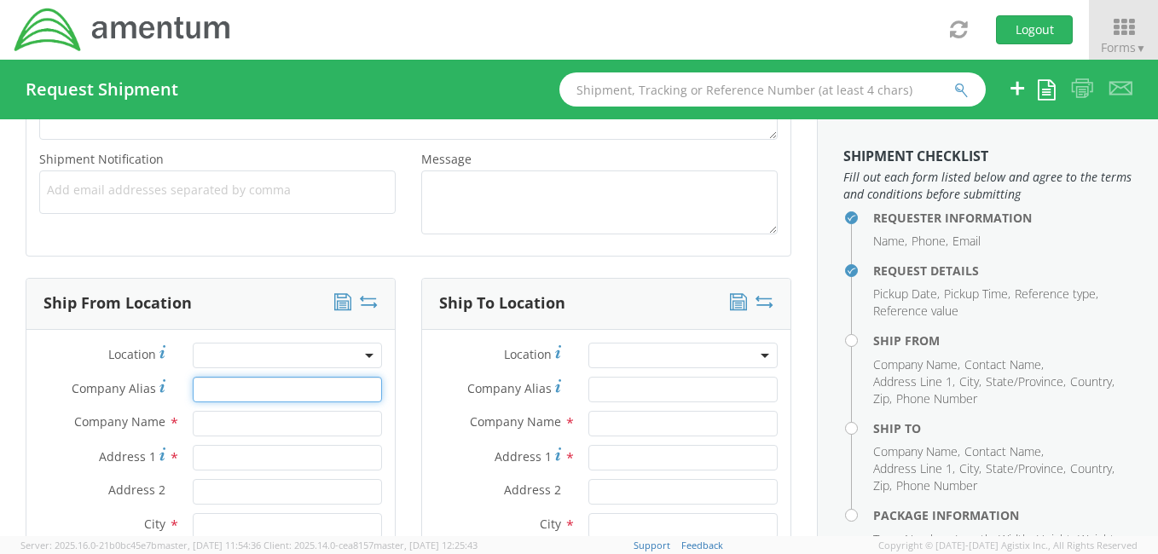
click at [270, 383] on input "Company Alias *" at bounding box center [287, 390] width 189 height 26
type input "Amentum Services, Inc."
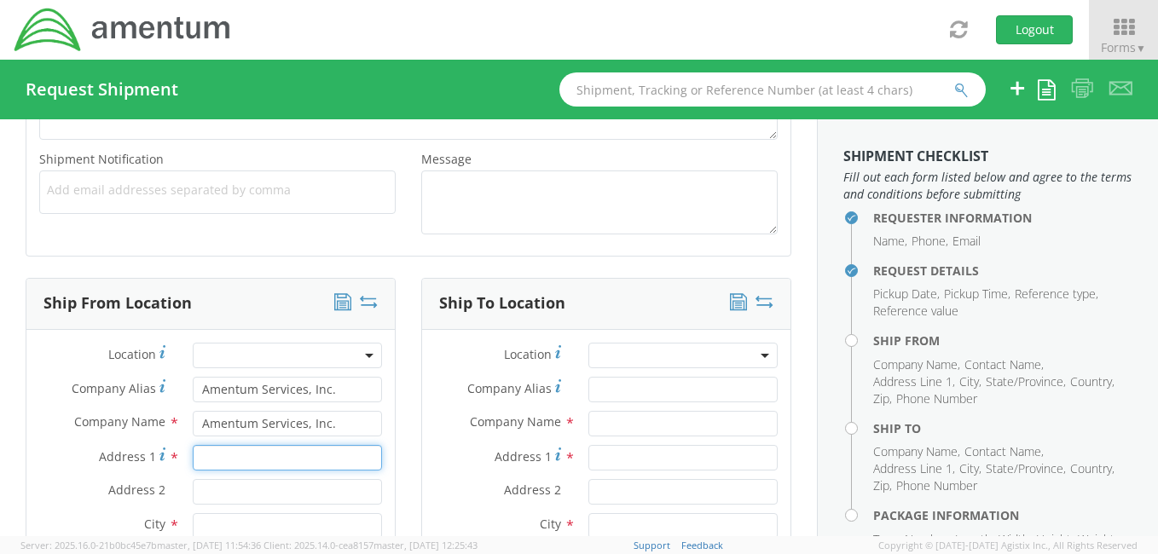
type input "Bldg. 207 Rm. 224"
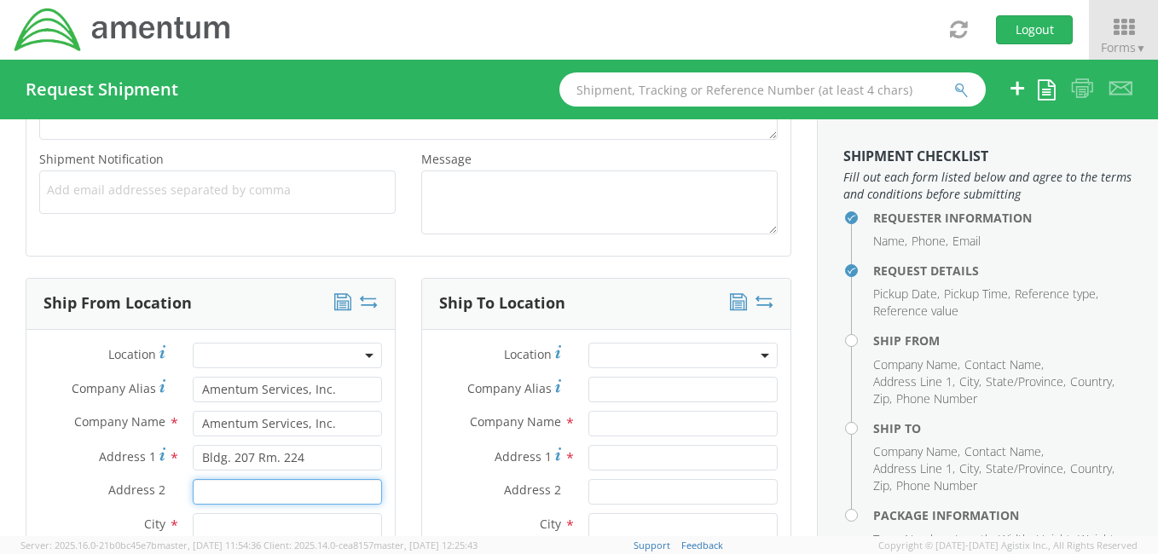
type input "NAB Coronado"
type input "[GEOGRAPHIC_DATA]"
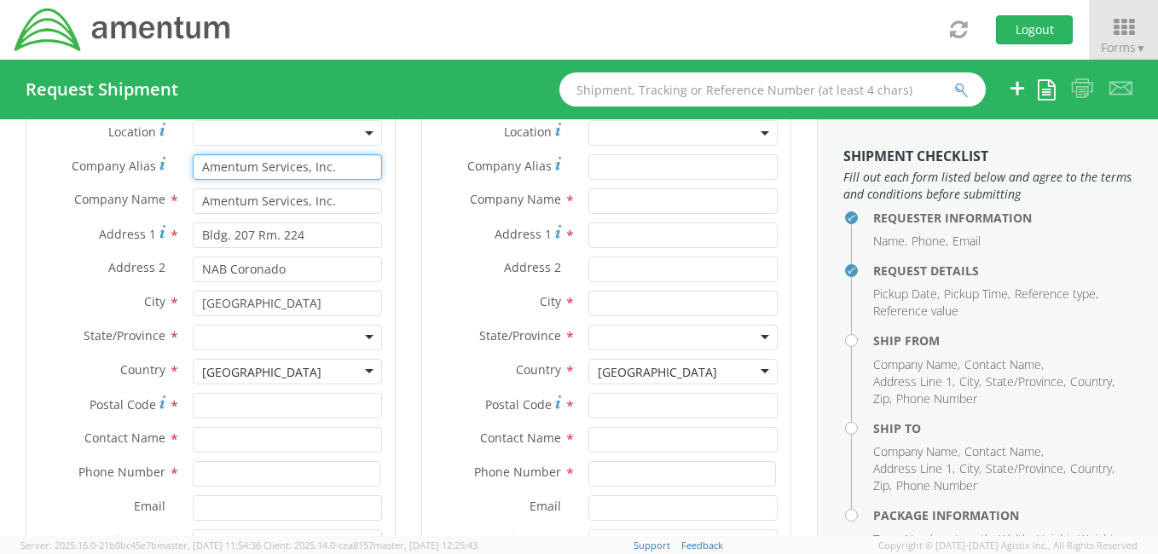
scroll to position [913, 0]
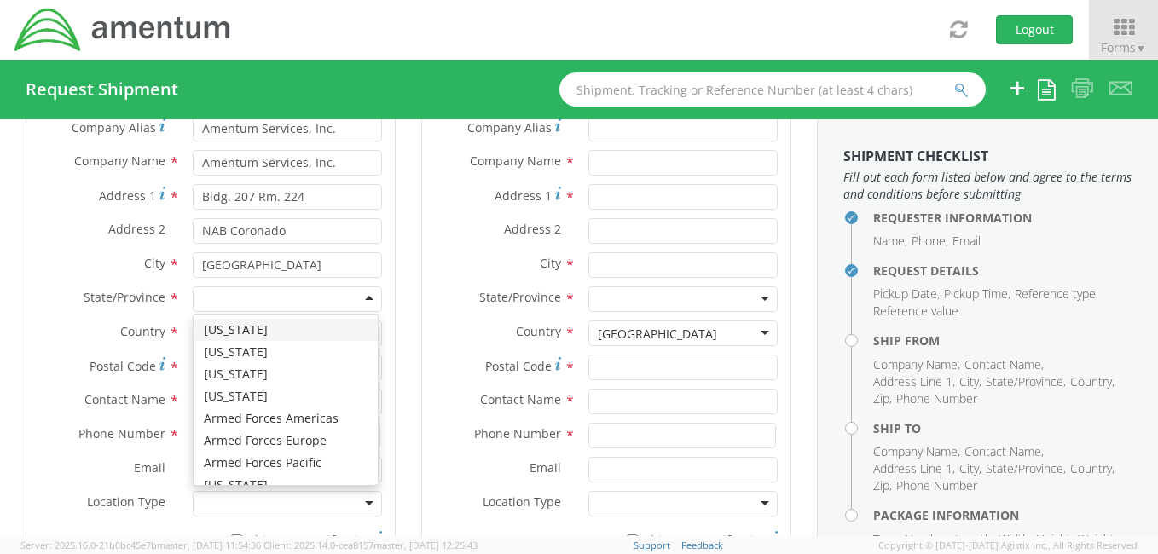
click at [365, 298] on div at bounding box center [287, 300] width 189 height 26
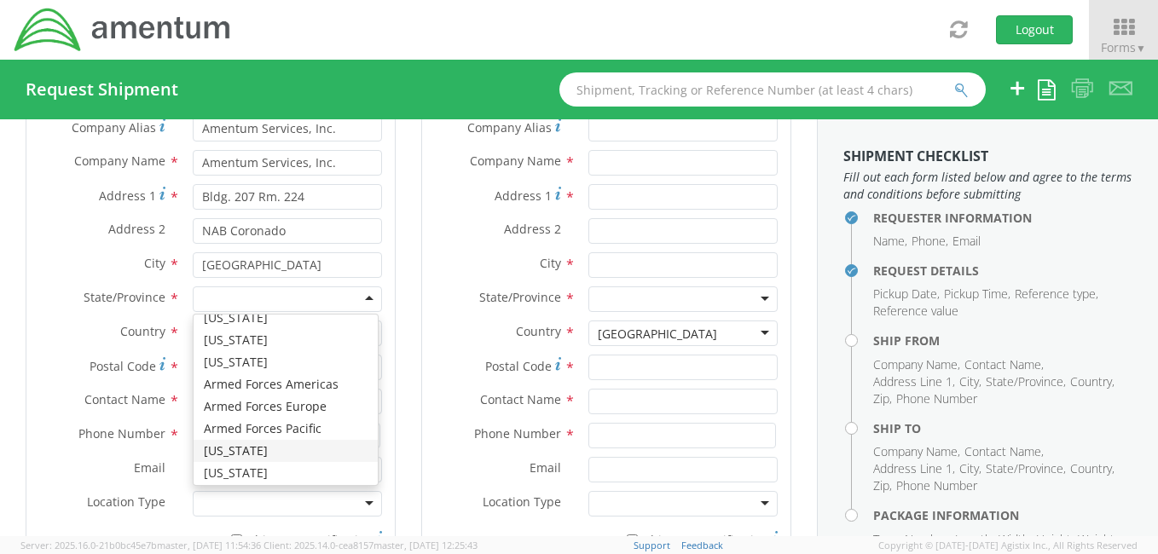
scroll to position [0, 0]
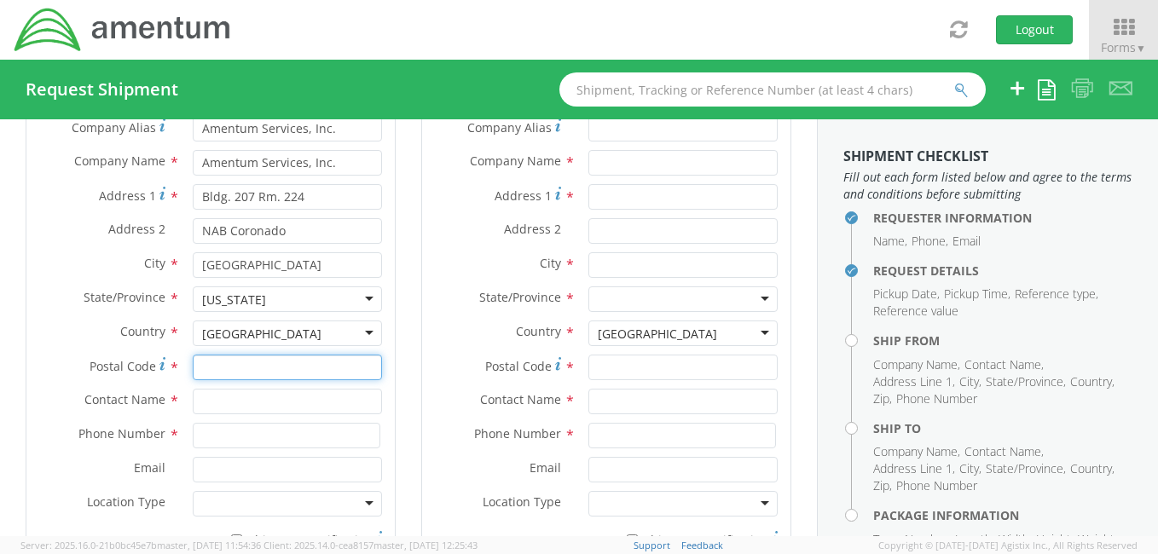
click at [263, 365] on input "Postal Code *" at bounding box center [287, 368] width 189 height 26
type input "92155"
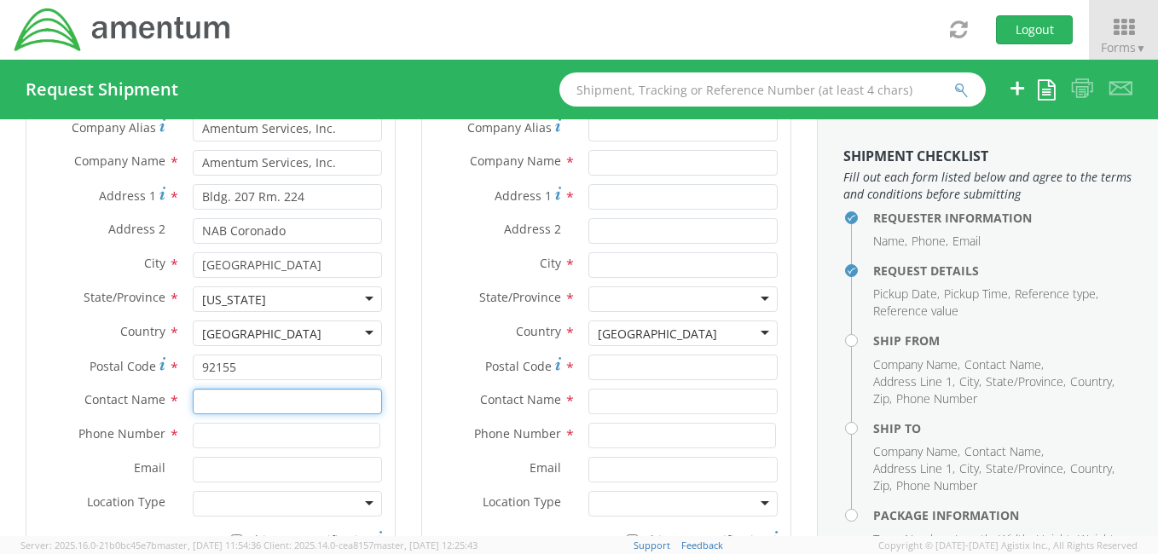
type input "[PERSON_NAME]"
type input "8588679449"
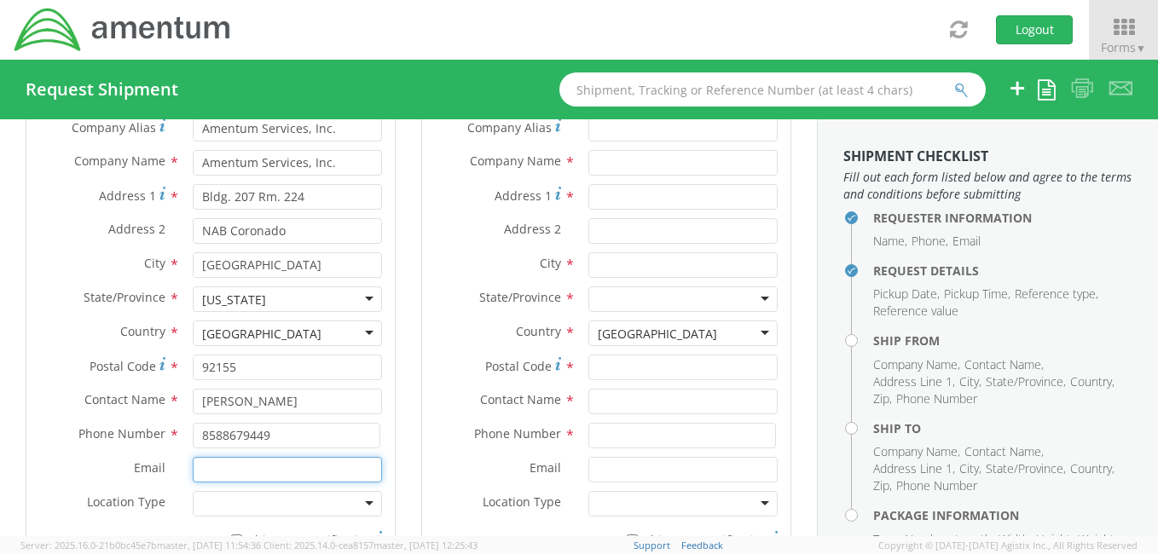
type input "[PERSON_NAME][EMAIL_ADDRESS][PERSON_NAME][DOMAIN_NAME]"
type input "Amentum Services, Inc."
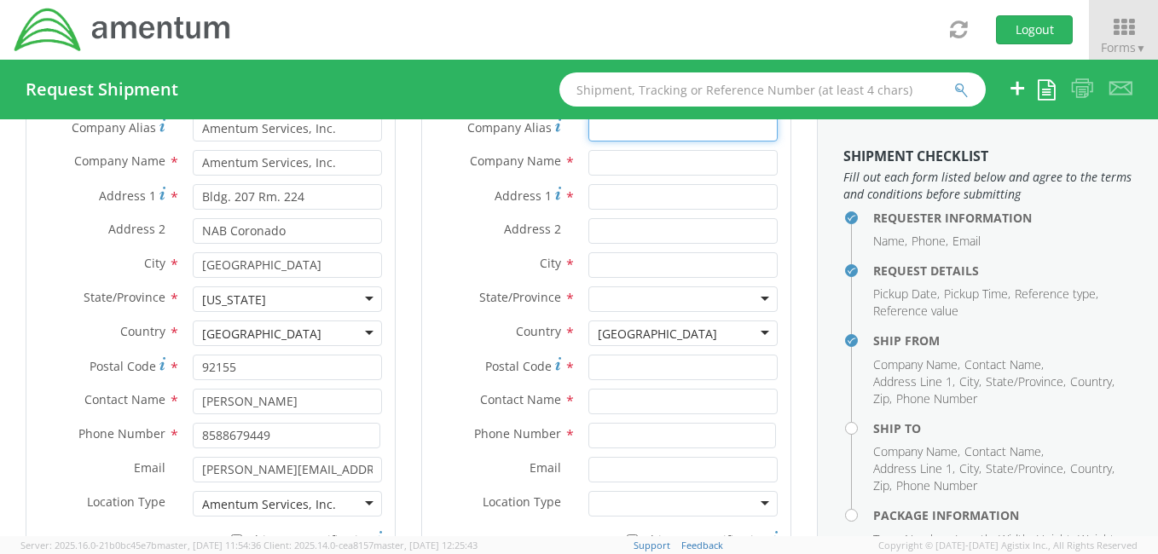
type input "Amentum Services, Inc."
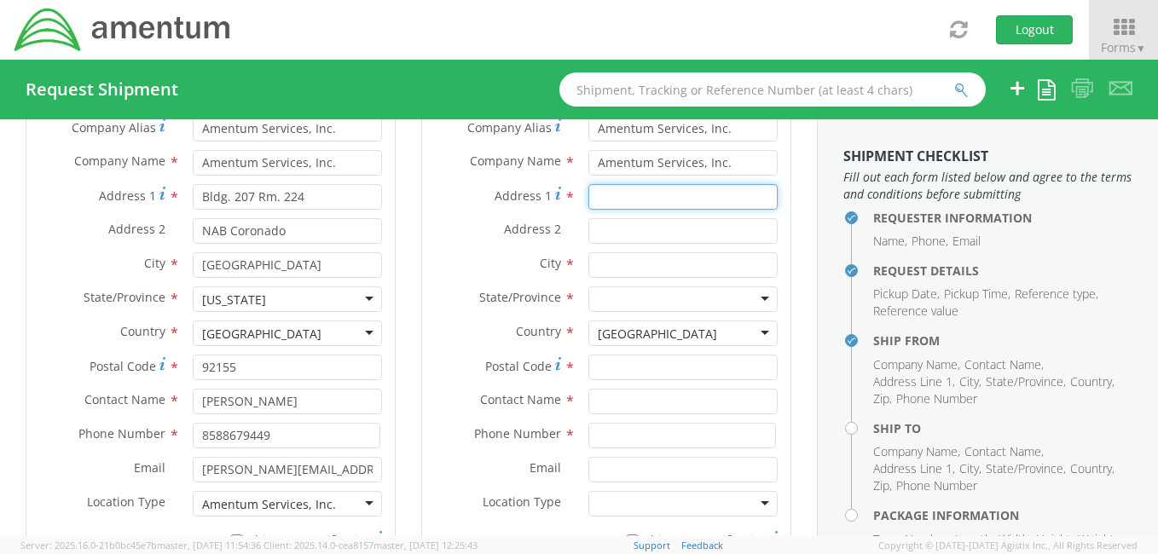
type input "Bldg. 207 Rm. 224"
type input "NAB Coronado"
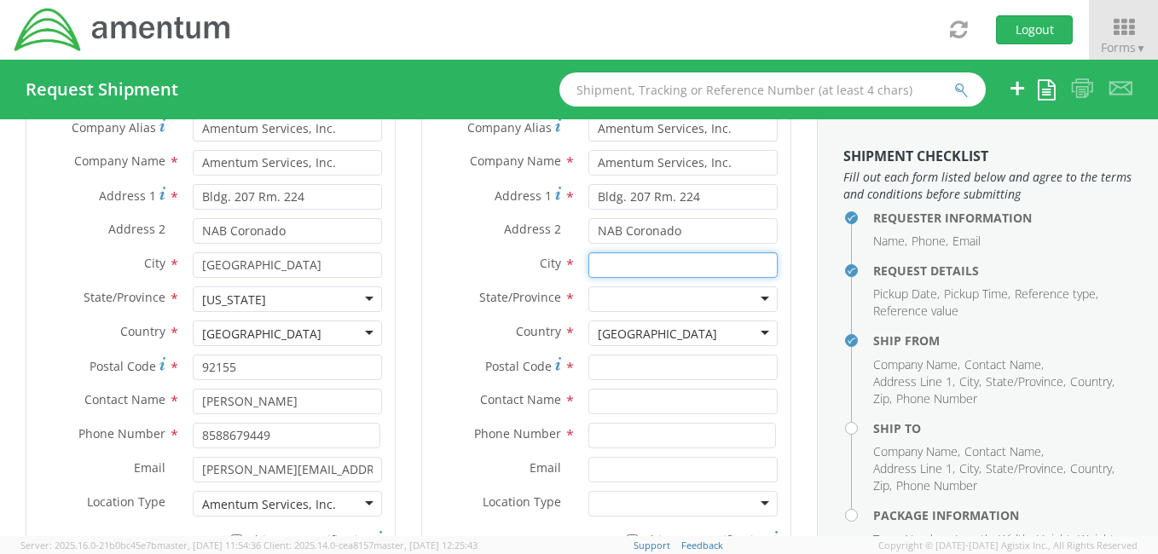
type input "[GEOGRAPHIC_DATA]"
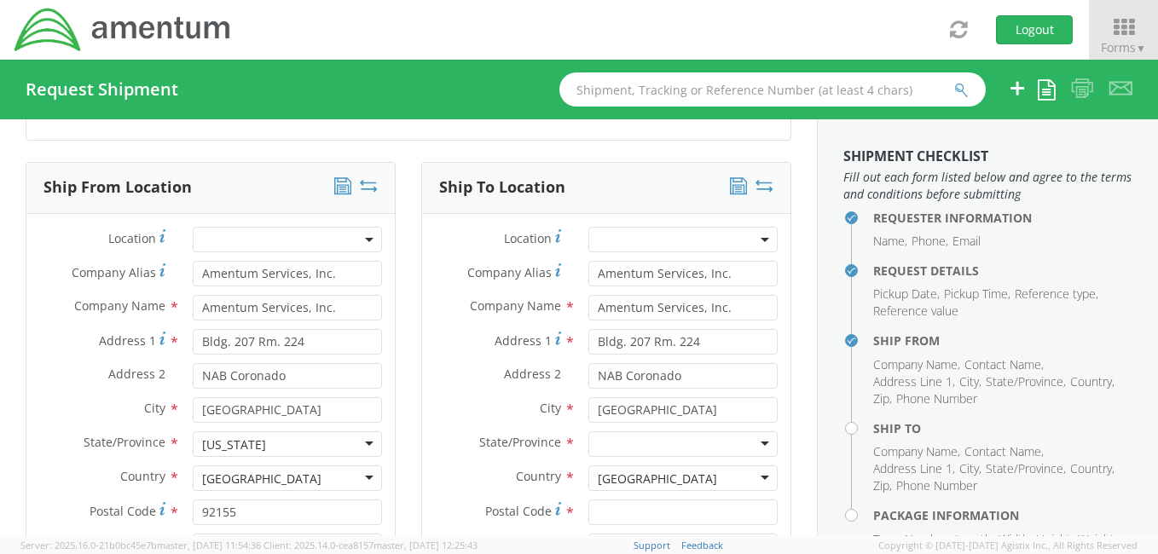
scroll to position [725, 0]
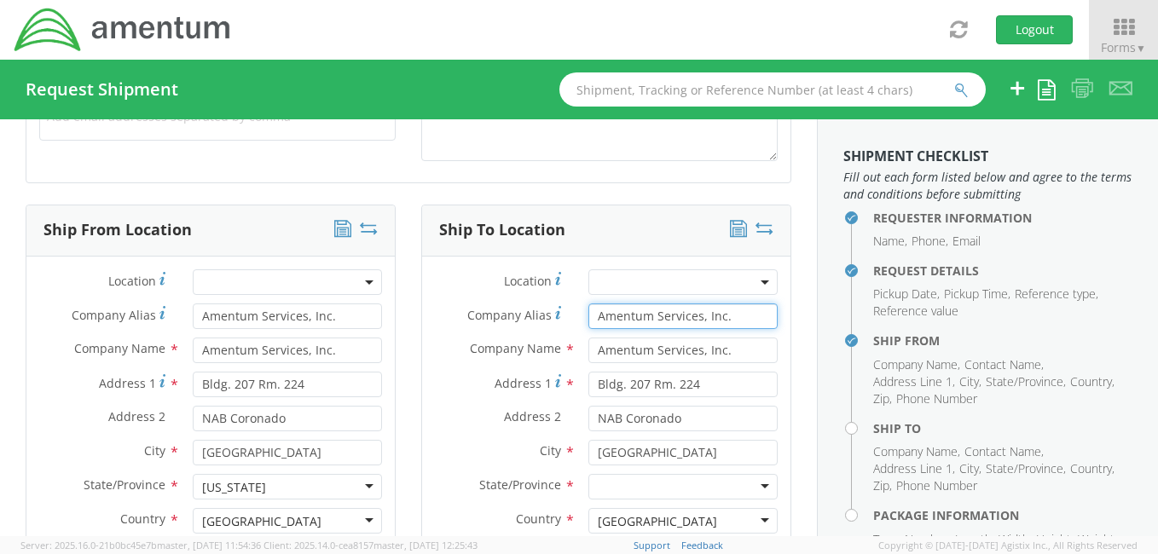
click at [732, 316] on input "Amentum Services, Inc." at bounding box center [682, 317] width 189 height 26
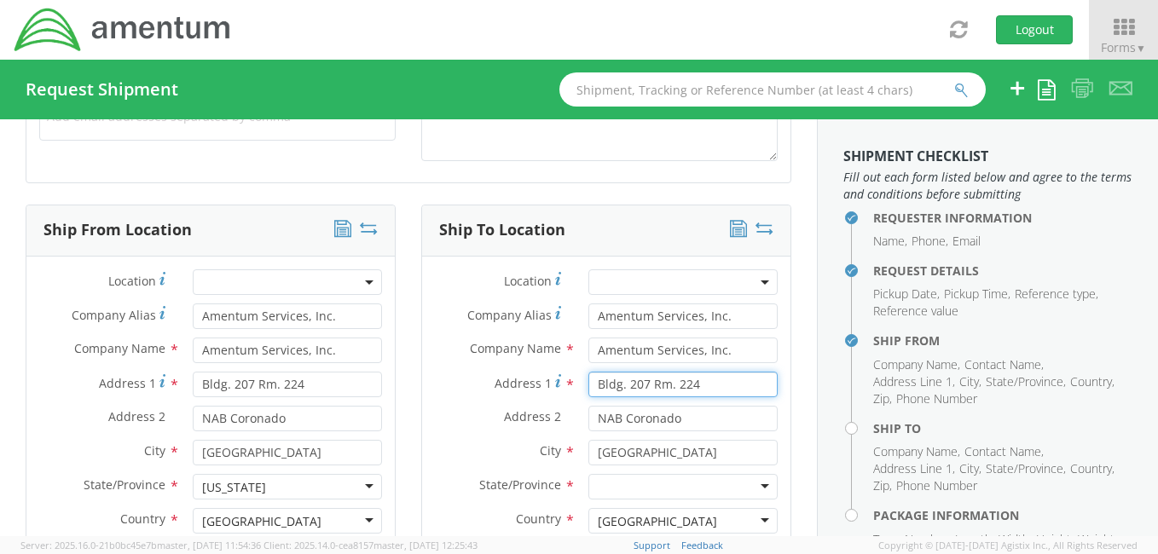
click at [713, 372] on input "Bldg. 207 Rm. 224" at bounding box center [682, 385] width 189 height 26
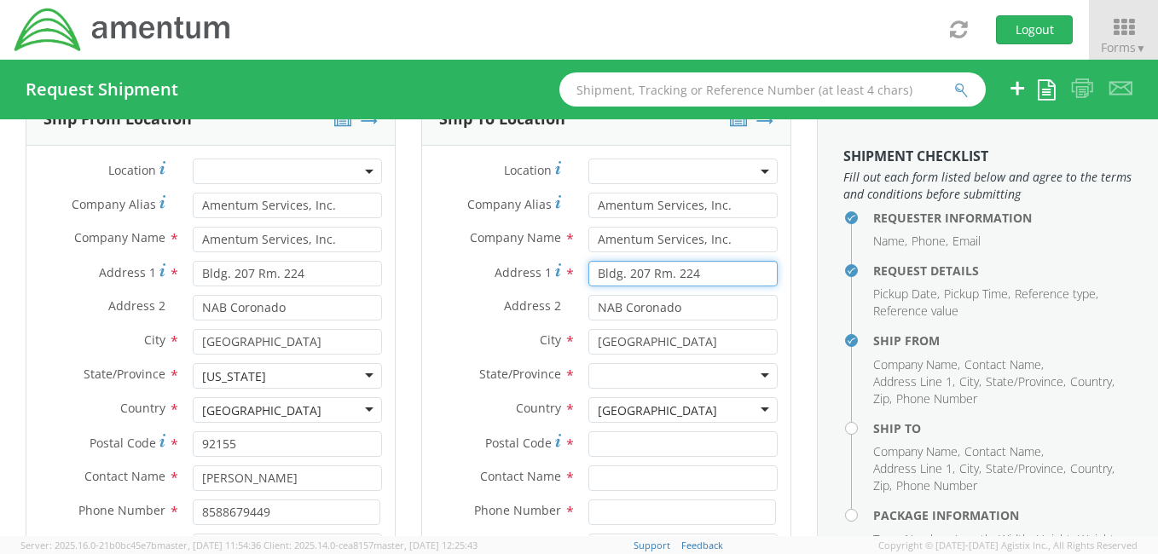
scroll to position [857, 0]
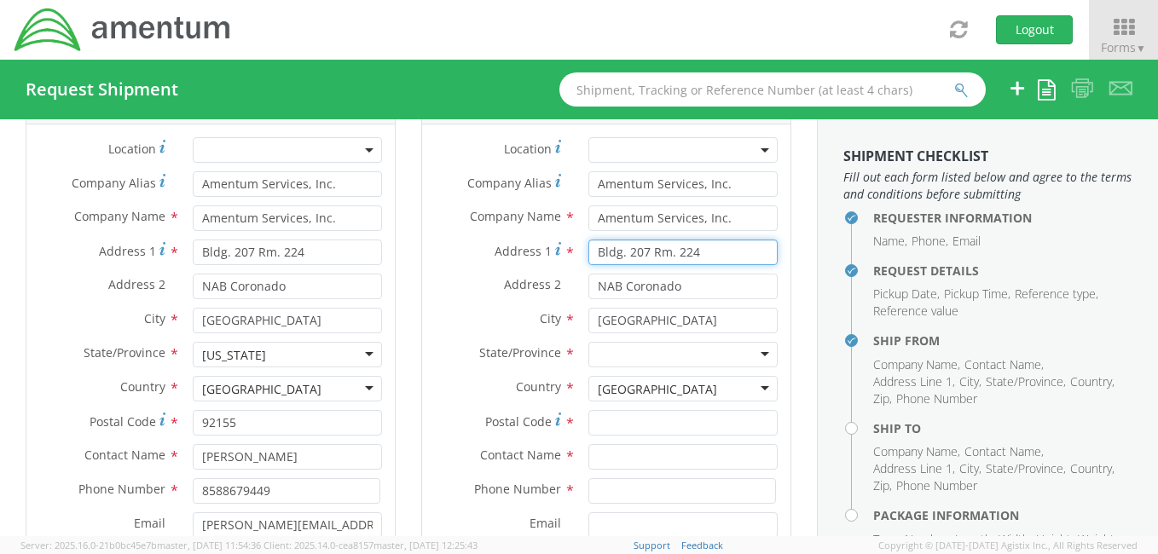
drag, startPoint x: 722, startPoint y: 254, endPoint x: 580, endPoint y: 251, distance: 142.5
click at [588, 251] on input "Bldg. 207 Rm. 224" at bounding box center [682, 253] width 189 height 26
type input "5733 Hilton Homewood Suites"
drag, startPoint x: 679, startPoint y: 287, endPoint x: 573, endPoint y: 294, distance: 106.0
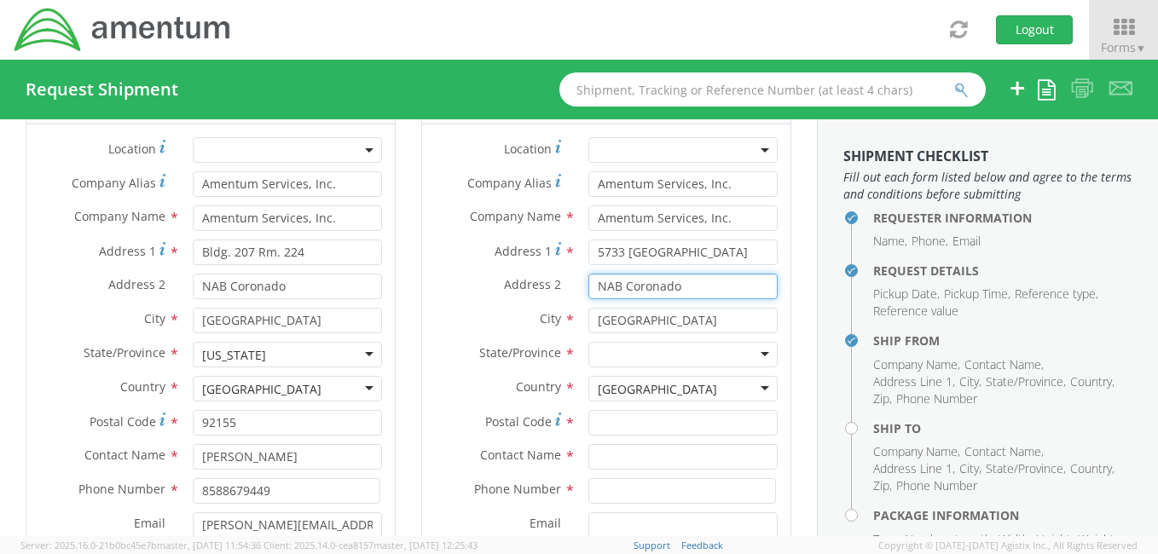
click at [576, 294] on div "NAB Coronado" at bounding box center [683, 287] width 215 height 26
type input "Cleveland Street"
click at [658, 316] on input "[GEOGRAPHIC_DATA]" at bounding box center [682, 321] width 189 height 26
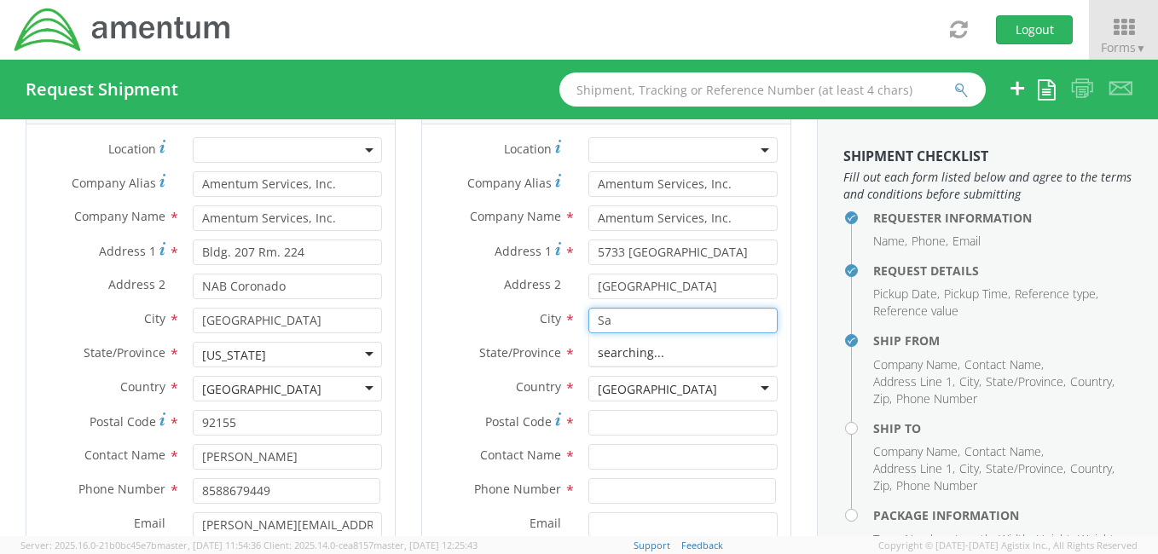
type input "S"
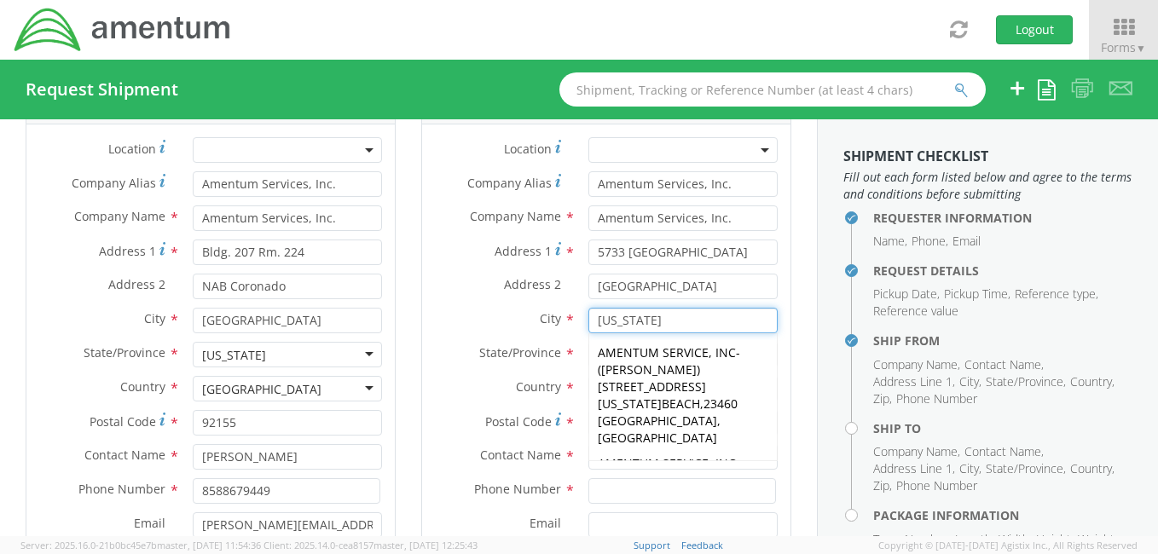
type input "[US_STATE][GEOGRAPHIC_DATA]"
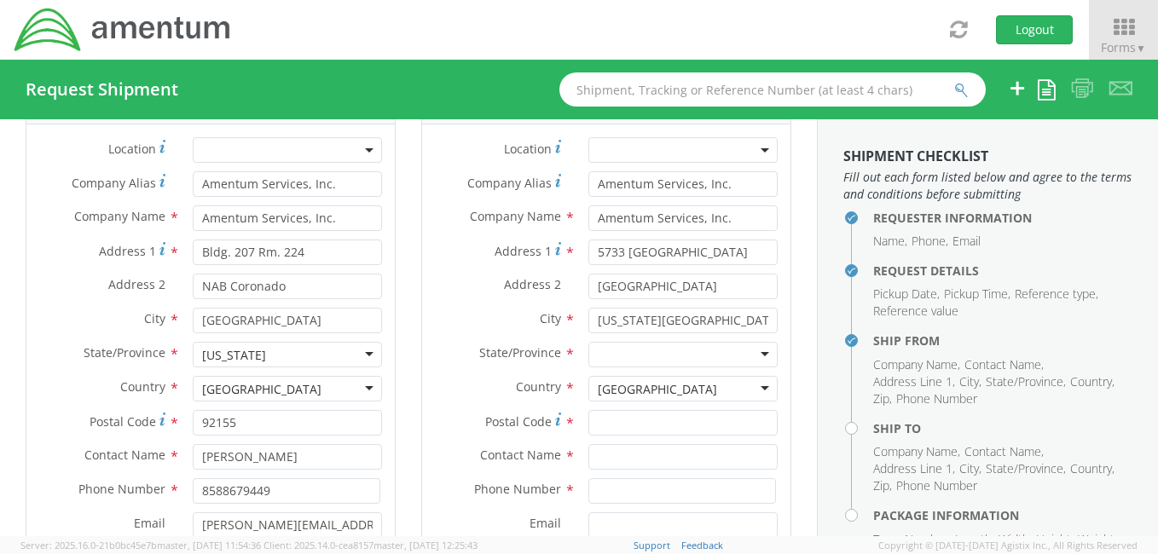
click at [819, 442] on aside "Shipment Checklist Fill out each form listed below and agree to the terms and c…" at bounding box center [987, 327] width 341 height 417
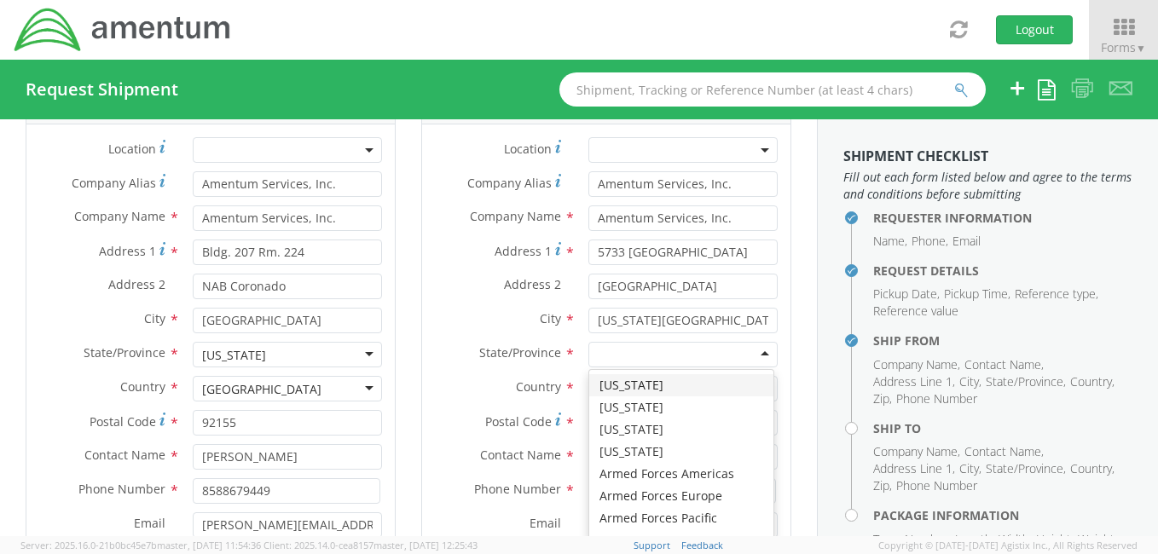
click at [749, 350] on div at bounding box center [682, 355] width 189 height 26
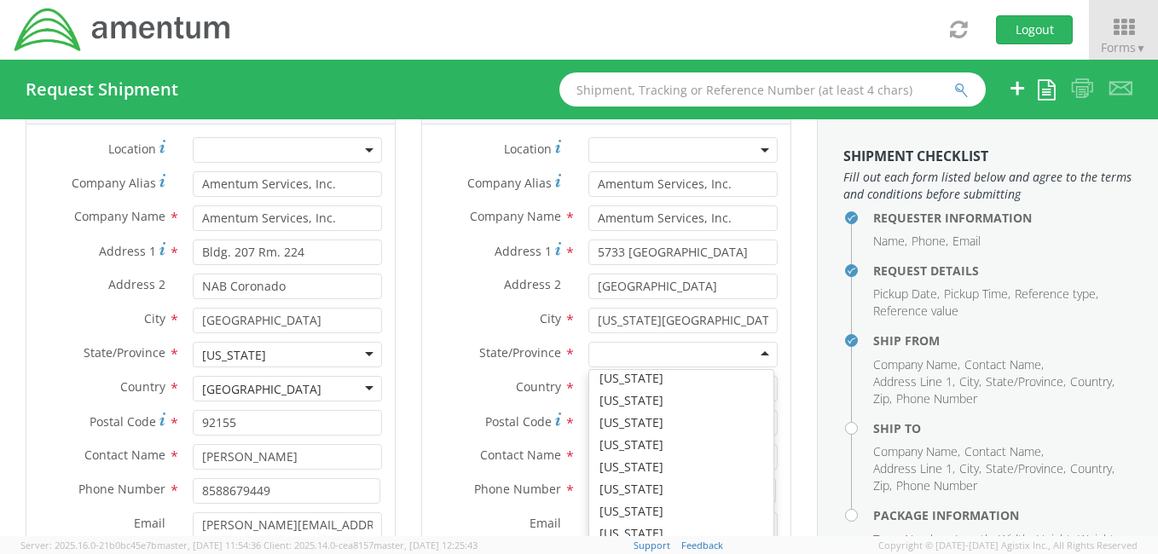
scroll to position [1042, 0]
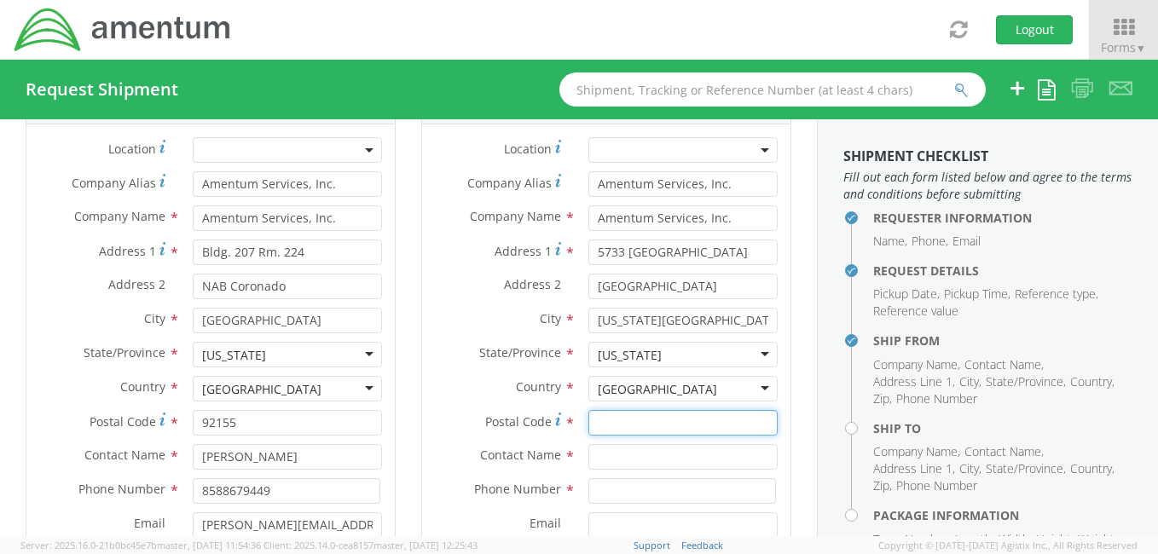
click at [641, 425] on input "Postal Code *" at bounding box center [682, 423] width 189 height 26
type input "23462"
type input "Stephen Sako"
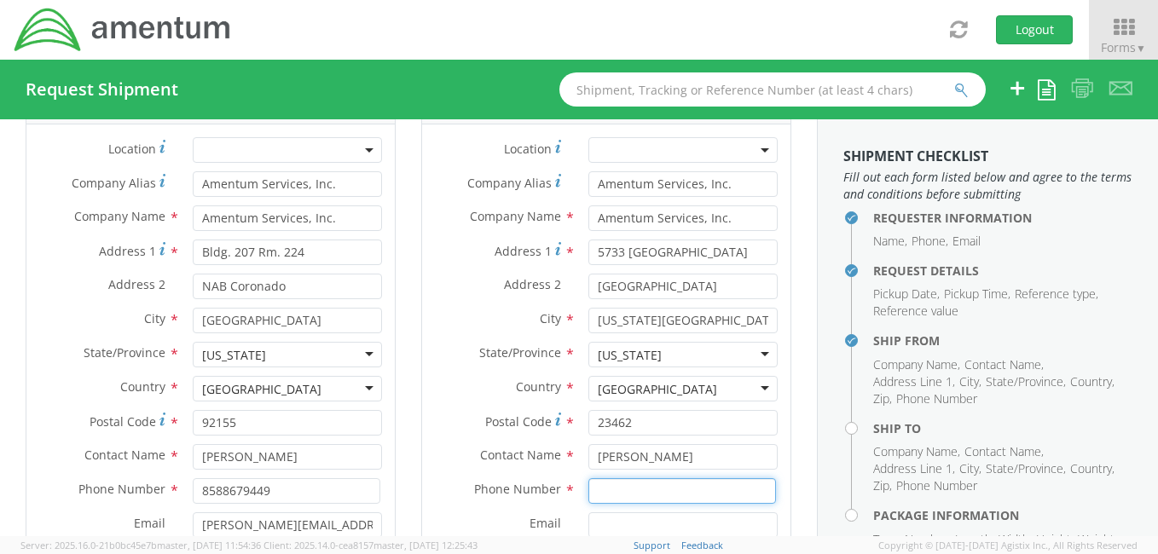
type input "7575520080"
type input "[PERSON_NAME][EMAIL_ADDRESS][PERSON_NAME][DOMAIN_NAME]"
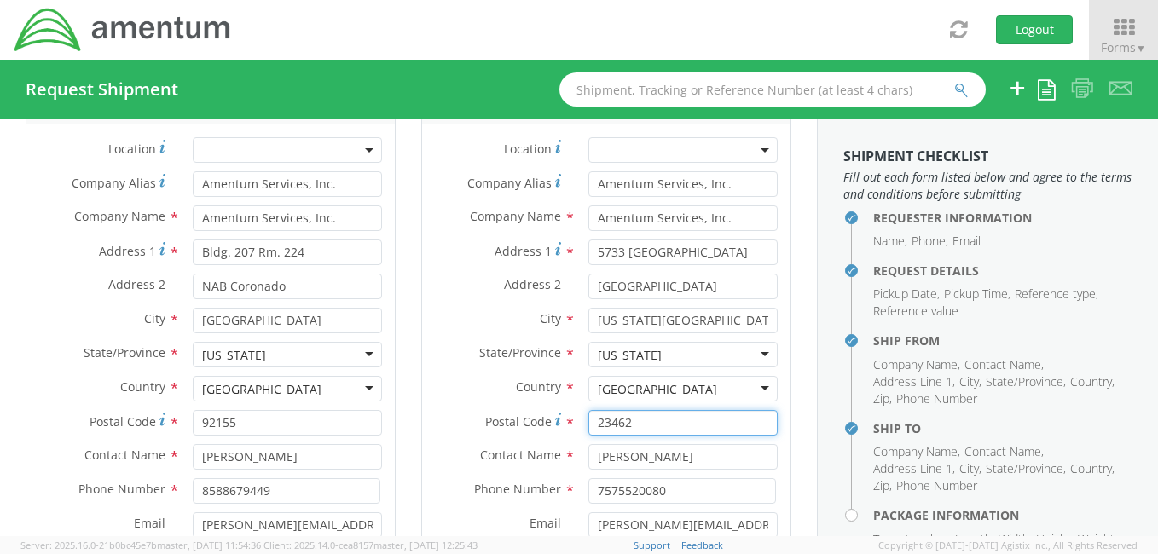
type input "92155"
type input "Amentum Services, Inc."
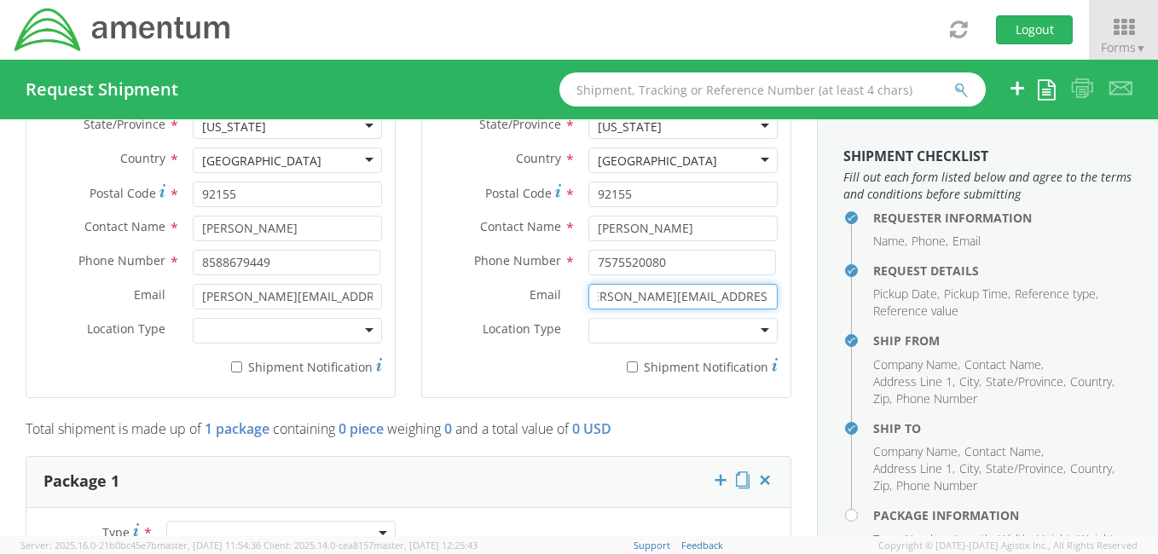
scroll to position [0, 0]
drag, startPoint x: 762, startPoint y: 293, endPoint x: 571, endPoint y: 297, distance: 191.1
click at [576, 297] on div "[PERSON_NAME][EMAIL_ADDRESS][PERSON_NAME][DOMAIN_NAME]" at bounding box center [683, 297] width 215 height 26
type input "m"
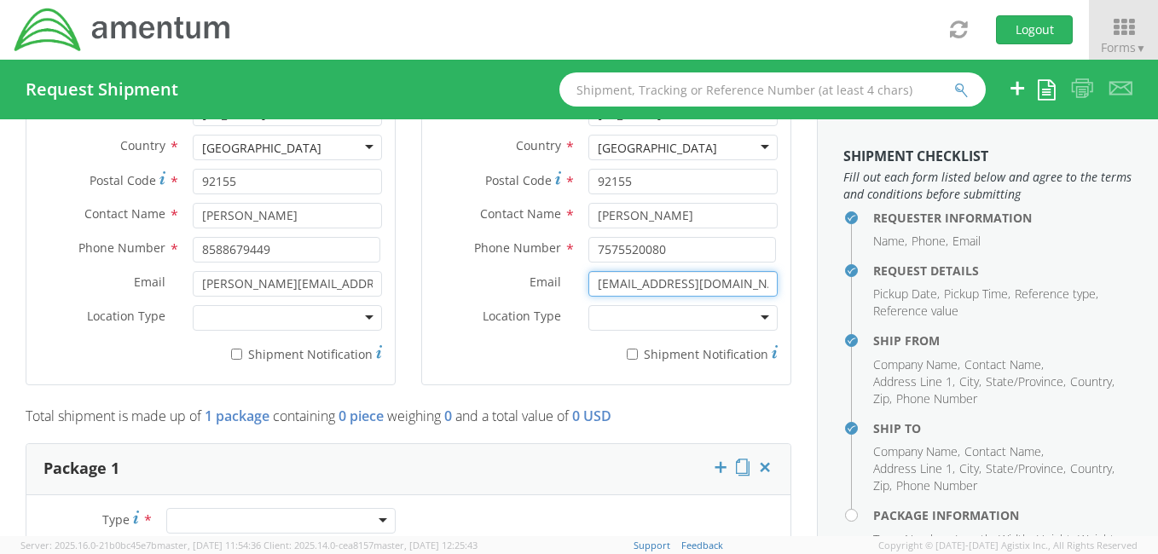
type input "[EMAIL_ADDRESS][DOMAIN_NAME]"
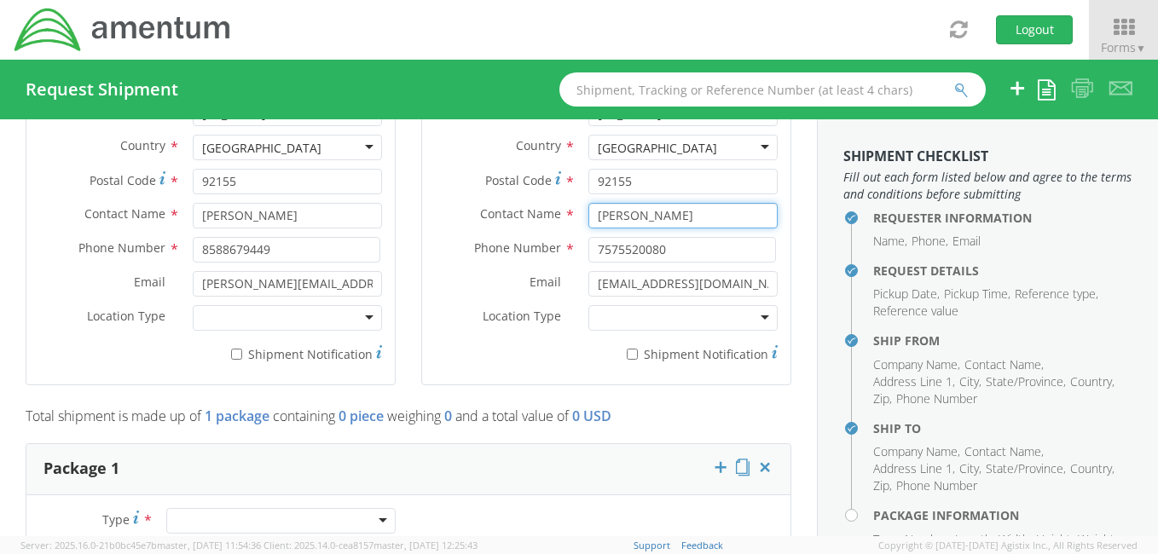
drag, startPoint x: 681, startPoint y: 209, endPoint x: 542, endPoint y: 210, distance: 139.9
click at [542, 210] on div "Contact Name * Stephen Sako" at bounding box center [606, 216] width 368 height 26
type input "[PERSON_NAME]"
click at [684, 252] on input "7575520080" at bounding box center [682, 250] width 188 height 26
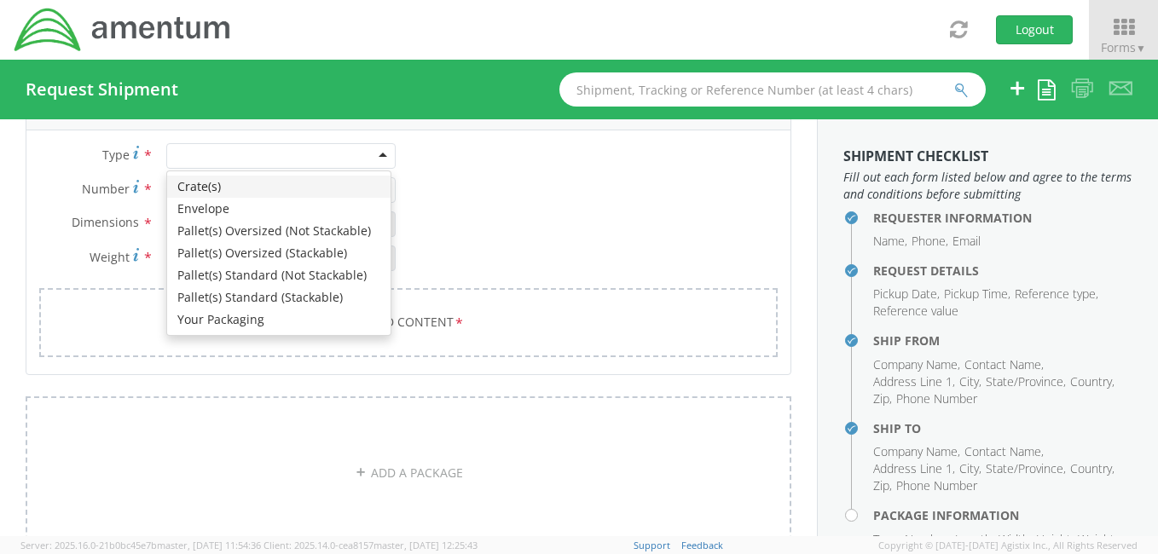
click at [304, 148] on div at bounding box center [280, 156] width 229 height 26
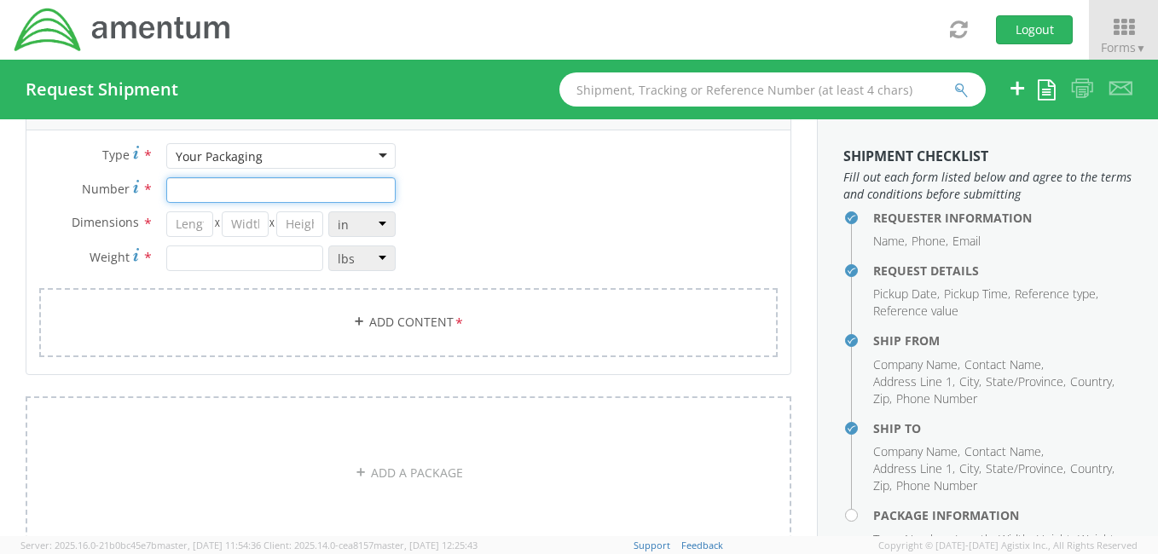
click at [203, 191] on input "Number *" at bounding box center [280, 190] width 229 height 26
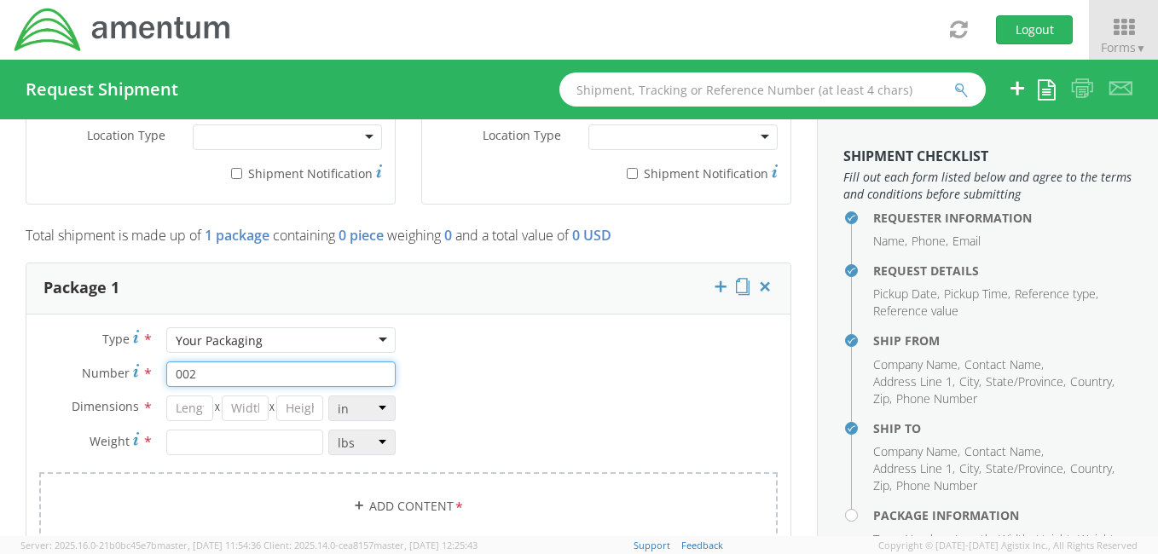
scroll to position [1293, 0]
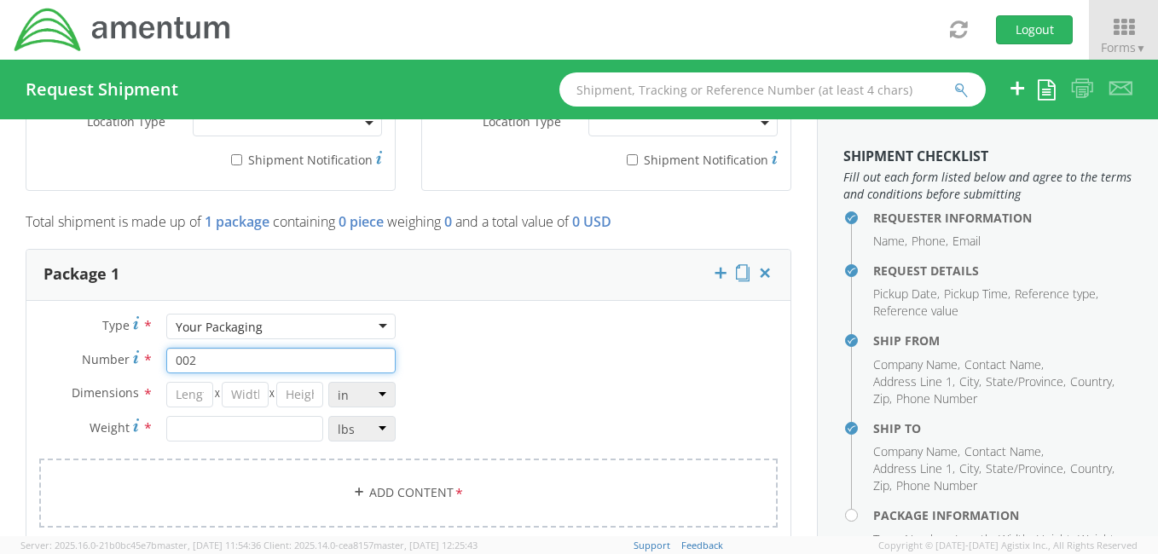
type input "002"
click at [192, 394] on input "number" at bounding box center [189, 395] width 47 height 26
type input "5"
click at [246, 388] on input "number" at bounding box center [245, 395] width 47 height 26
type input "5"
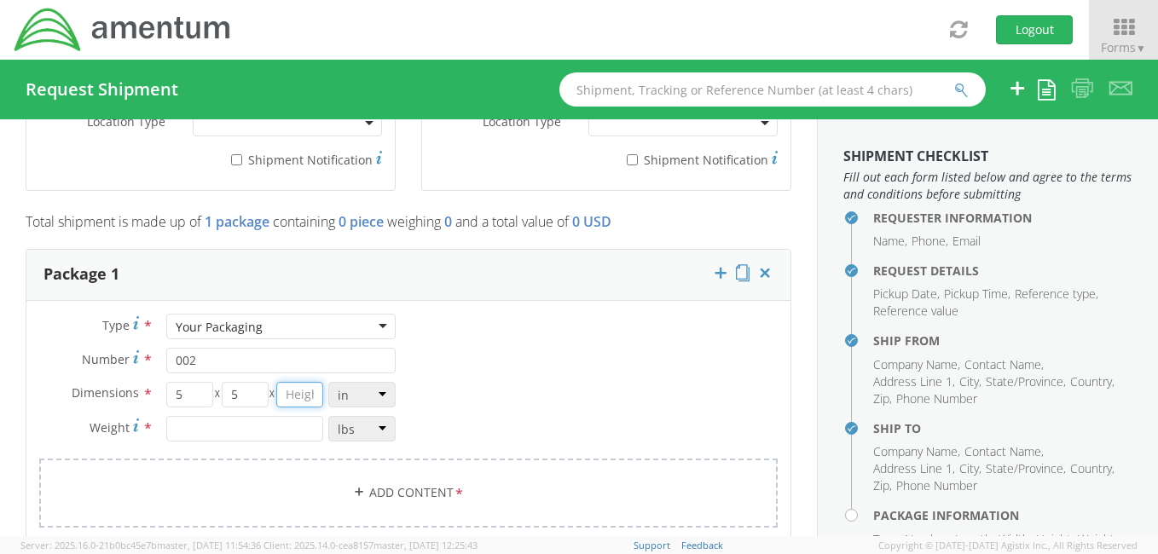
click at [292, 389] on input "number" at bounding box center [299, 395] width 47 height 26
type input "5"
click at [227, 430] on input "number" at bounding box center [244, 429] width 157 height 26
type input "4.0"
click at [444, 486] on link "Add Content *" at bounding box center [408, 493] width 739 height 69
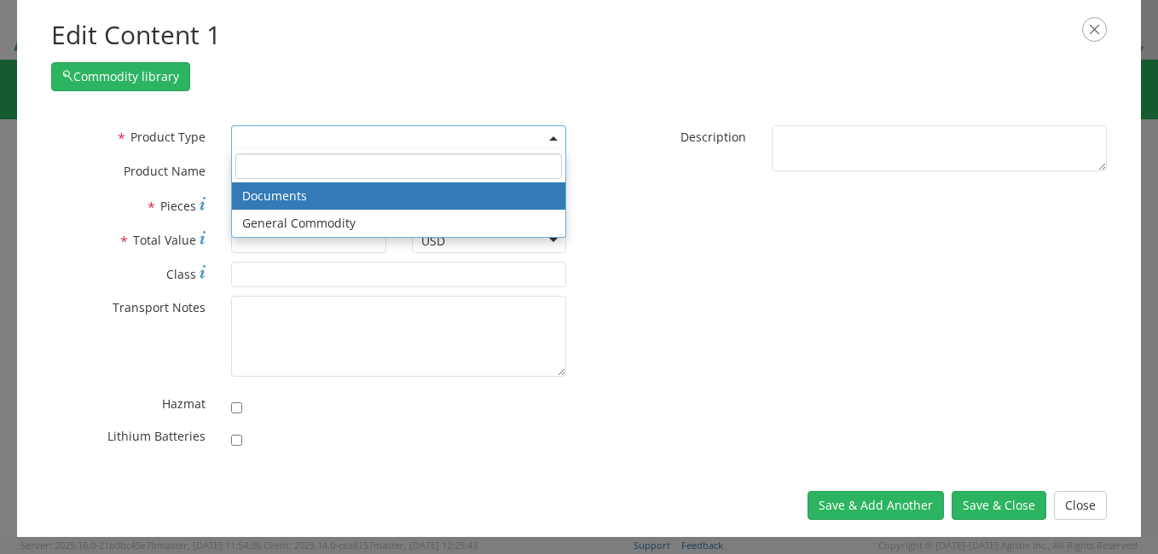
click at [551, 139] on b at bounding box center [553, 138] width 9 height 4
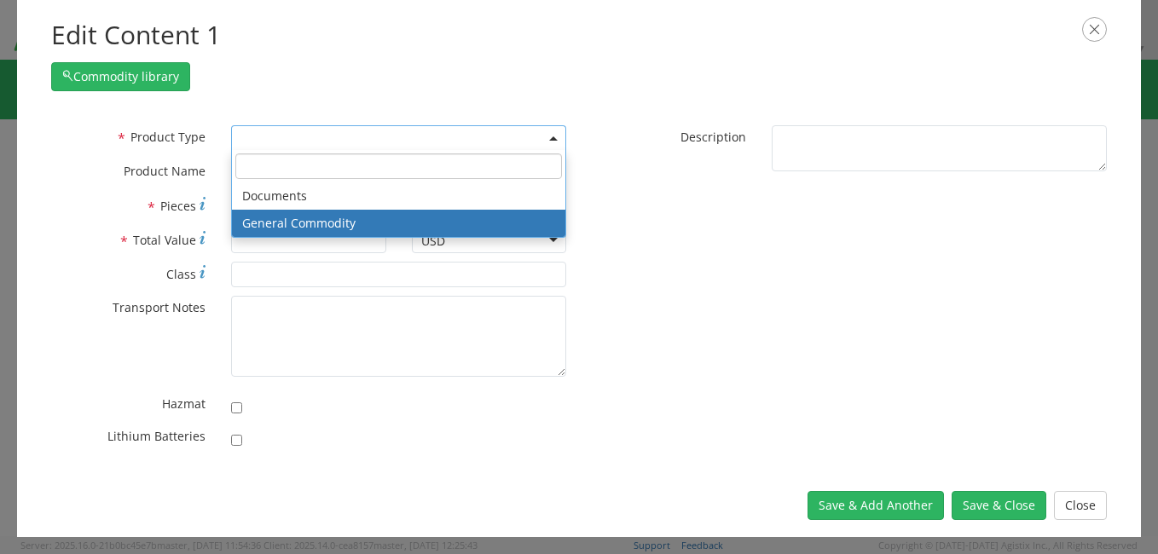
select select "COMMODITY"
type input "General Commodity"
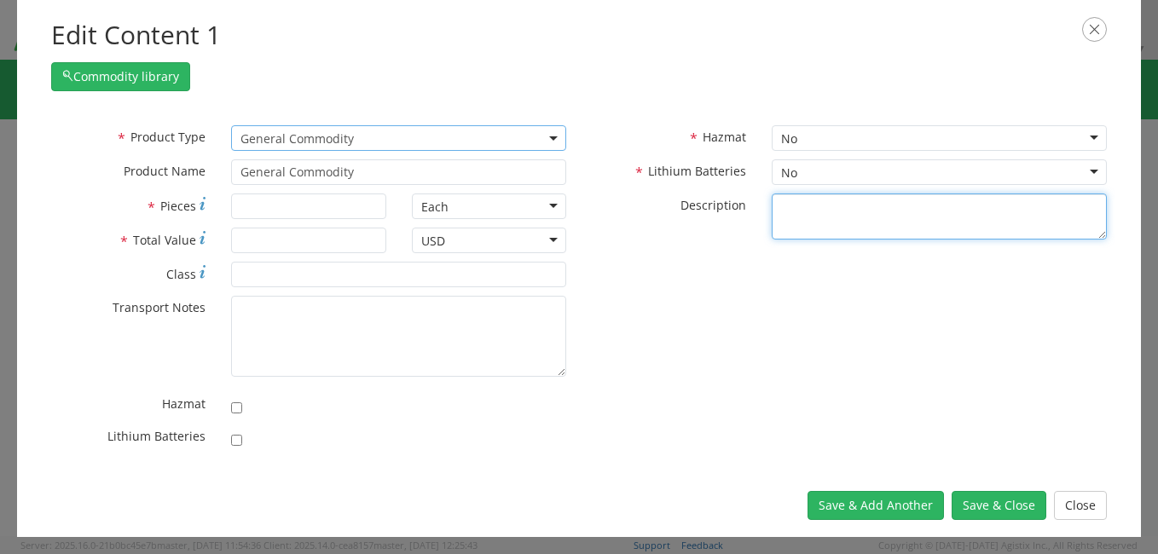
click at [800, 209] on textarea "* Description" at bounding box center [939, 217] width 335 height 47
type textarea "US Navy Navigational Exercise Charts"
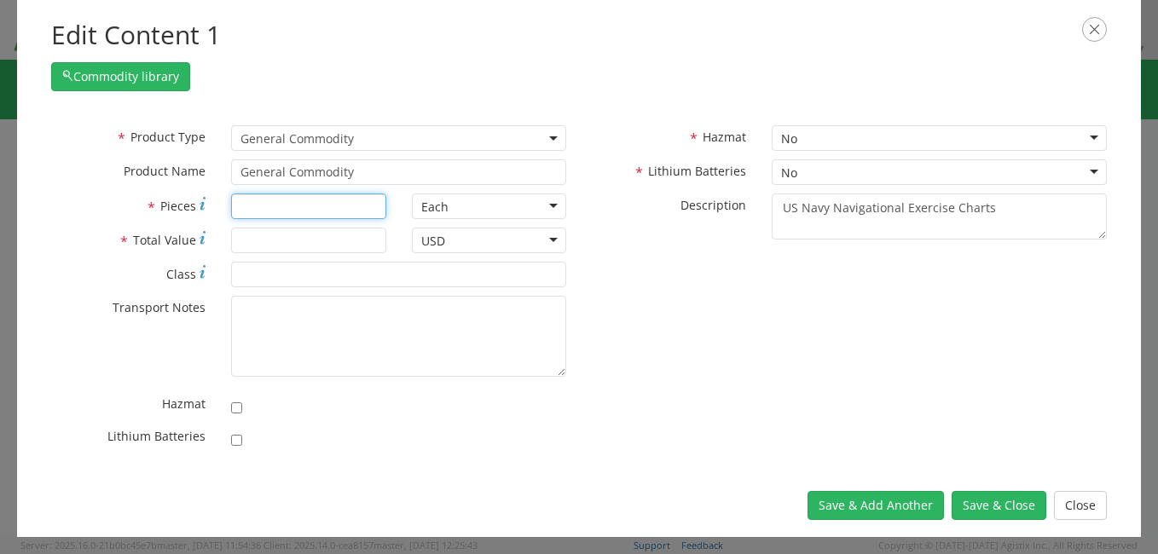
click at [281, 212] on input "* Pieces" at bounding box center [308, 207] width 154 height 26
type input "20."
click at [264, 235] on input "* Total Value" at bounding box center [308, 241] width 154 height 26
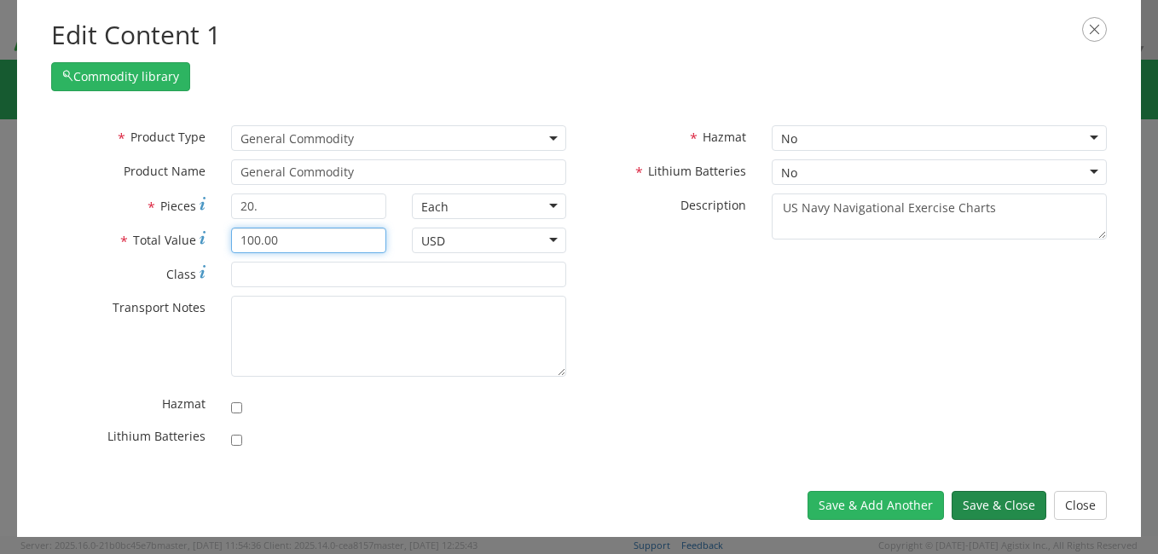
type input "100.00"
click at [1000, 506] on button "Save & Close" at bounding box center [999, 505] width 95 height 29
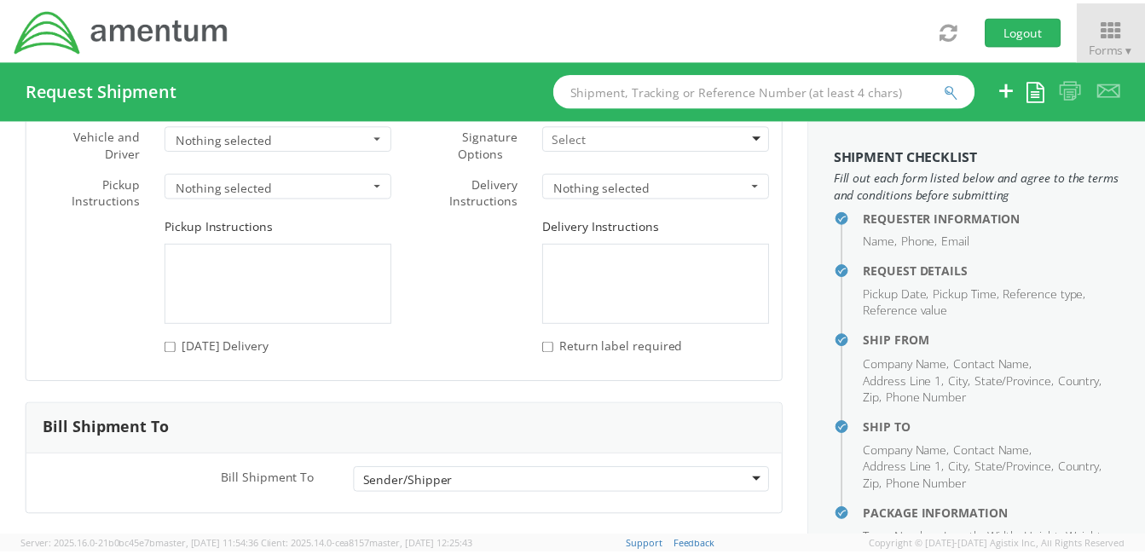
scroll to position [2523, 0]
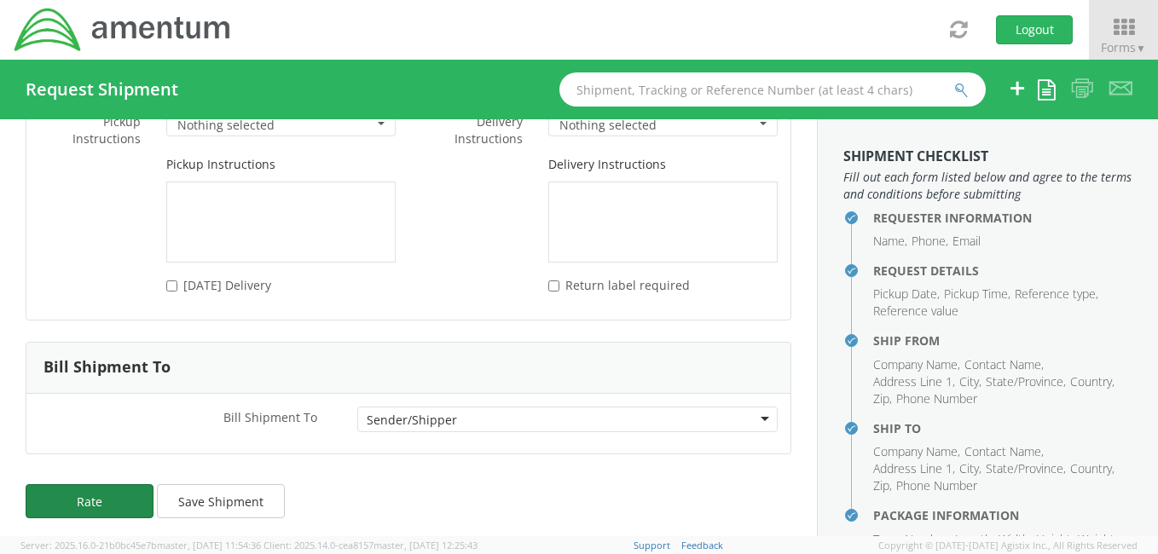
click at [111, 500] on button "Rate" at bounding box center [90, 501] width 128 height 34
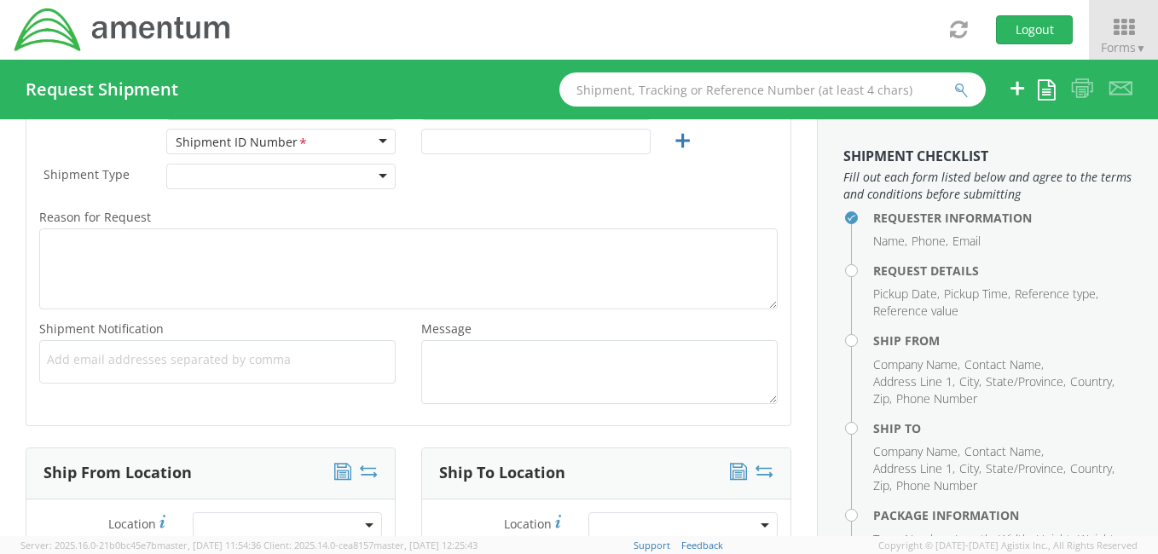
select select "4914.01.00.F.2427.MNGMT"
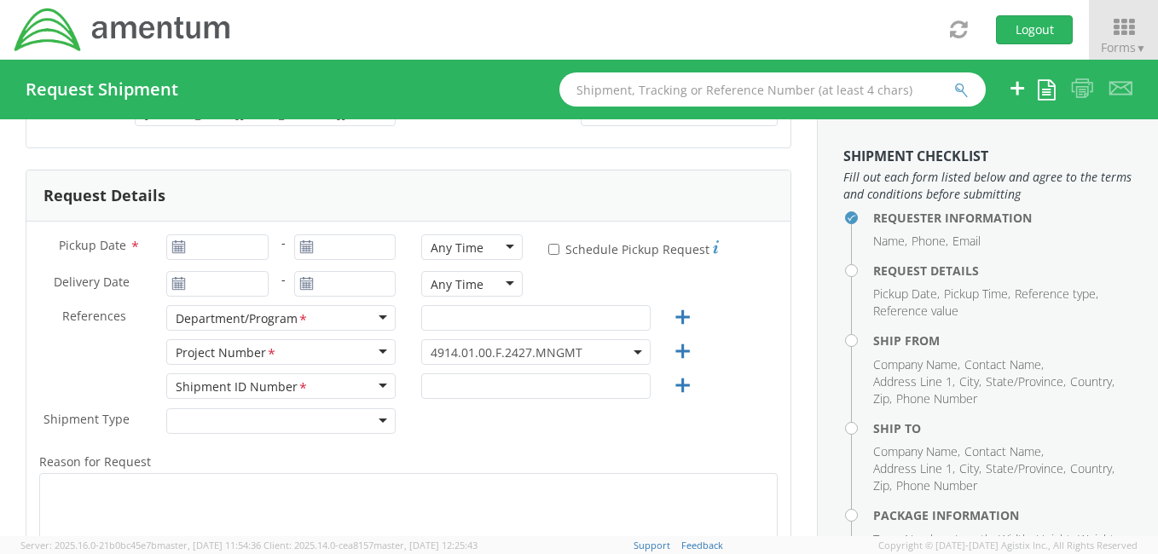
scroll to position [135, 0]
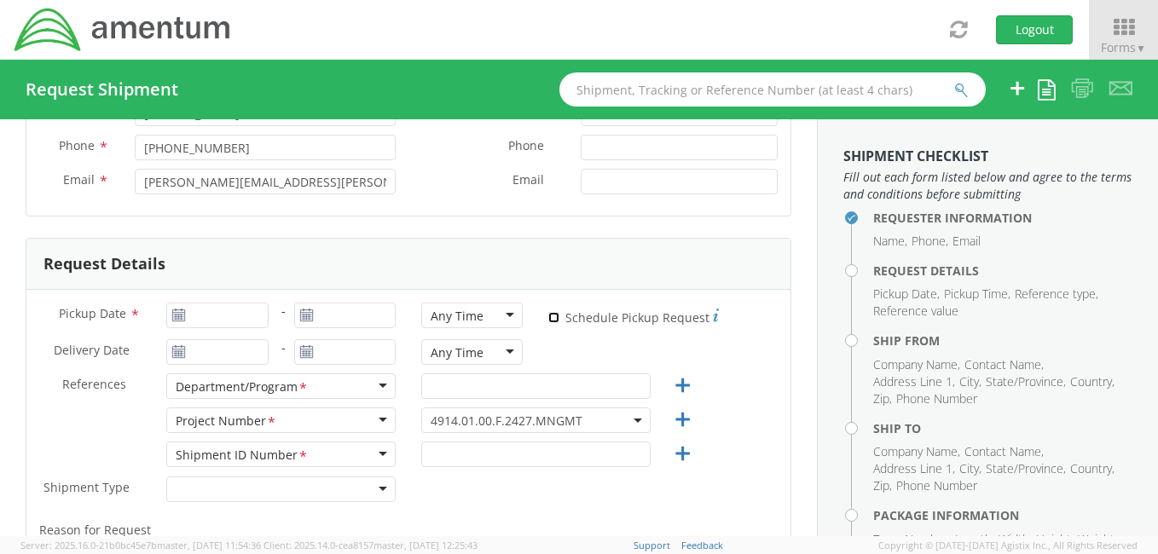
click at [548, 314] on input "* Schedule Pickup Request" at bounding box center [553, 317] width 11 height 11
checkbox input "true"
type input "[DATE]"
click at [217, 317] on input "[DATE]" at bounding box center [216, 316] width 101 height 26
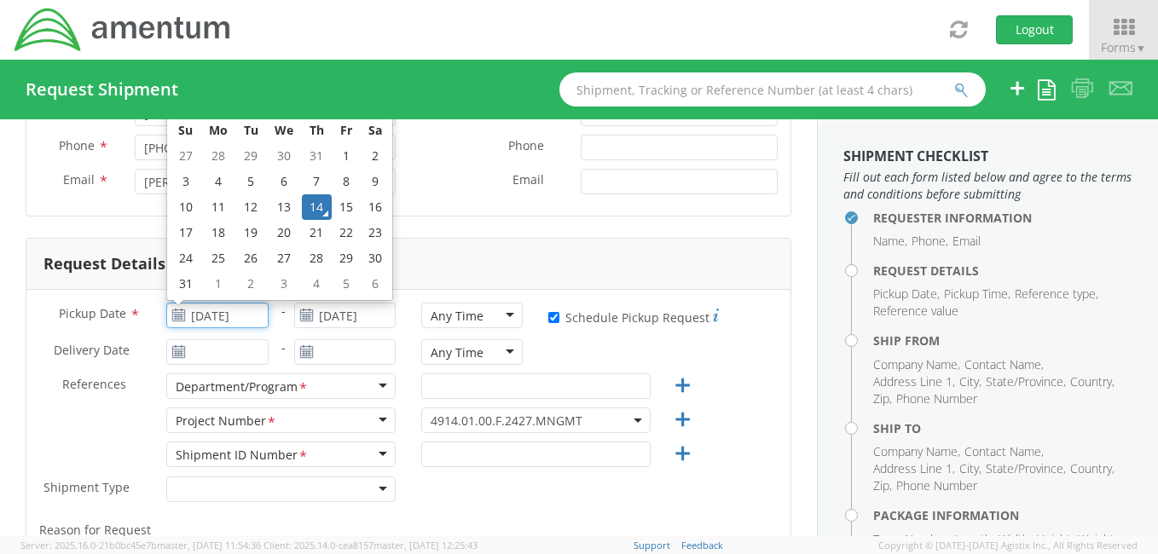
click at [319, 208] on td "14" at bounding box center [317, 207] width 30 height 26
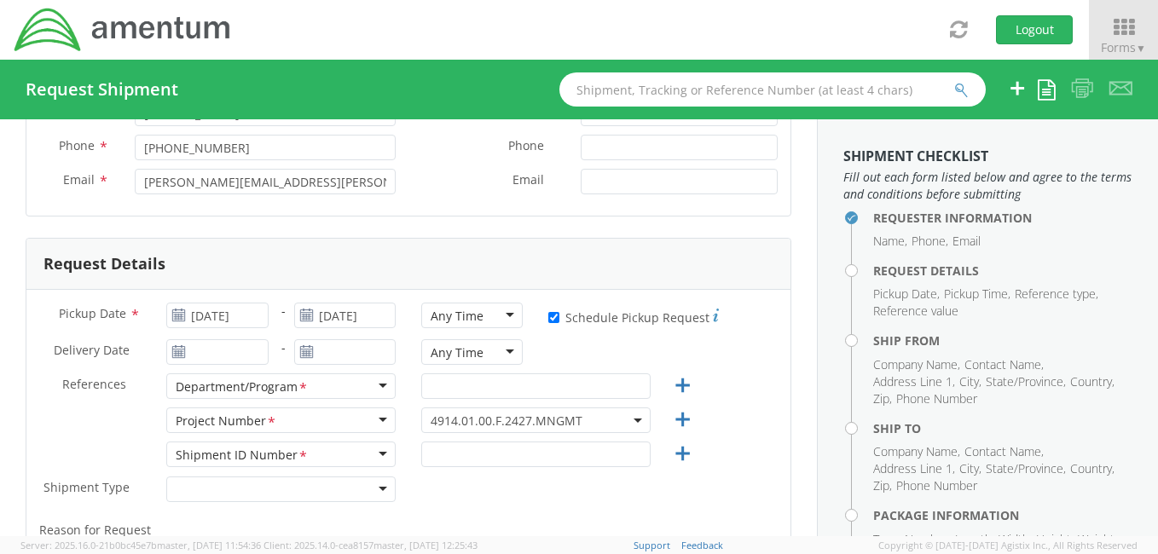
click at [499, 310] on div "Any Time" at bounding box center [471, 316] width 101 height 26
click at [440, 382] on input "text" at bounding box center [535, 387] width 229 height 26
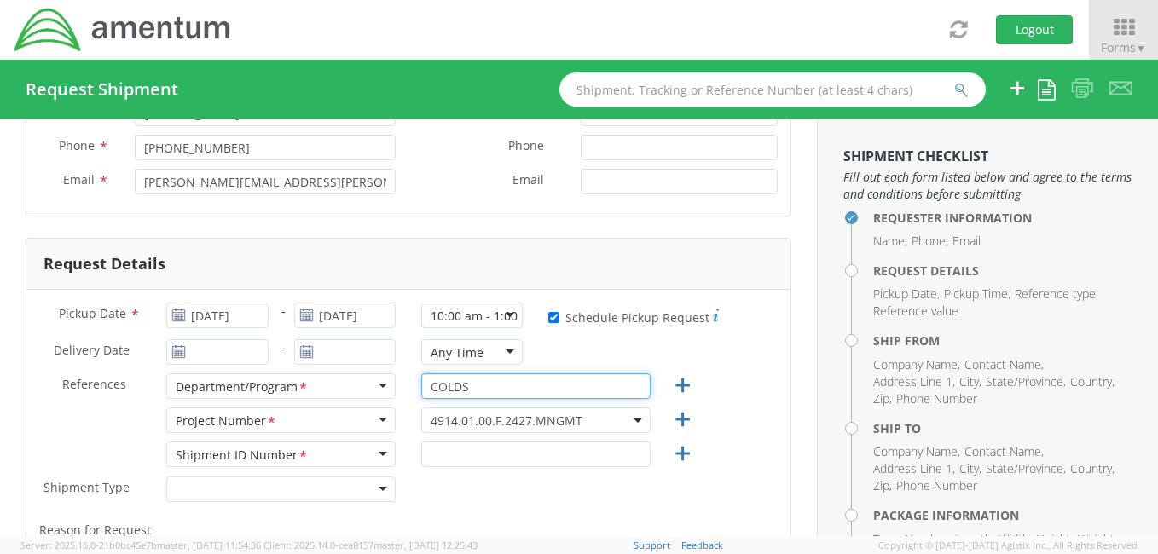
type input "COLDS"
click at [623, 416] on span "4914.01.00.F.2427.MNGMT" at bounding box center [536, 421] width 211 height 16
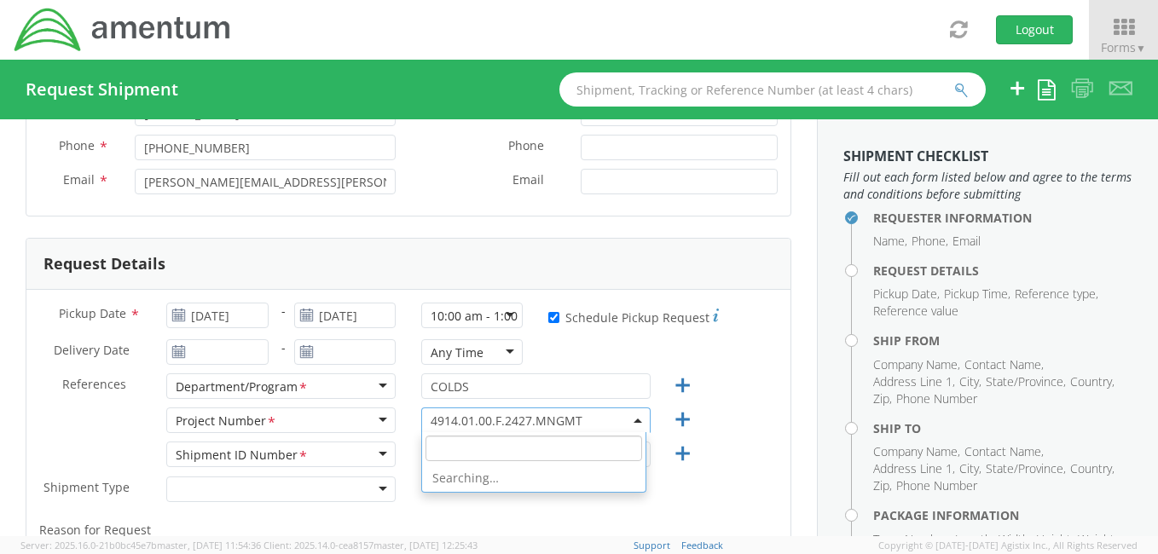
click at [505, 456] on input "search" at bounding box center [534, 449] width 217 height 26
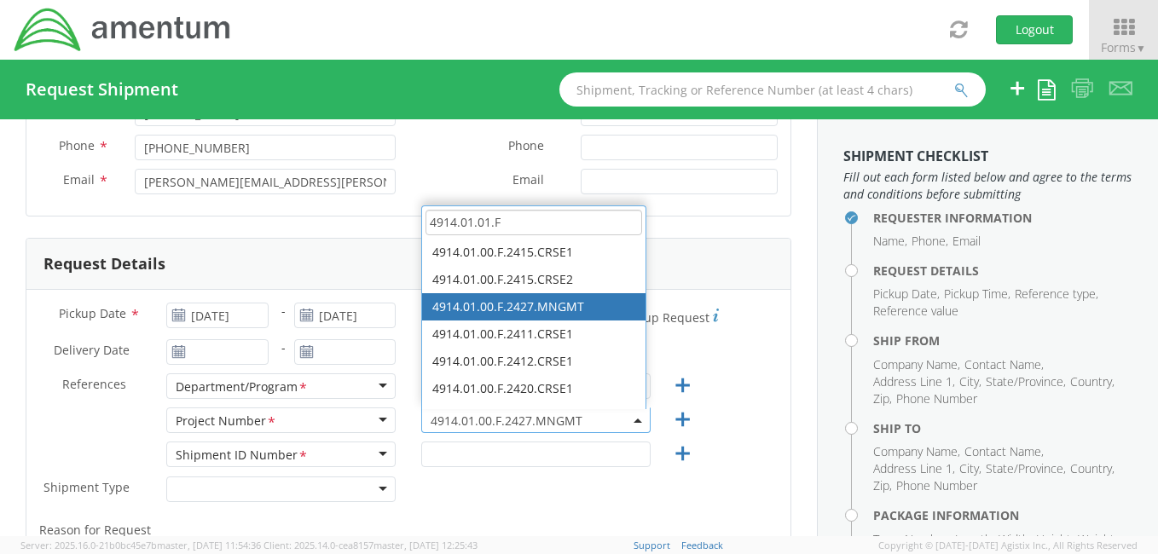
scroll to position [0, 0]
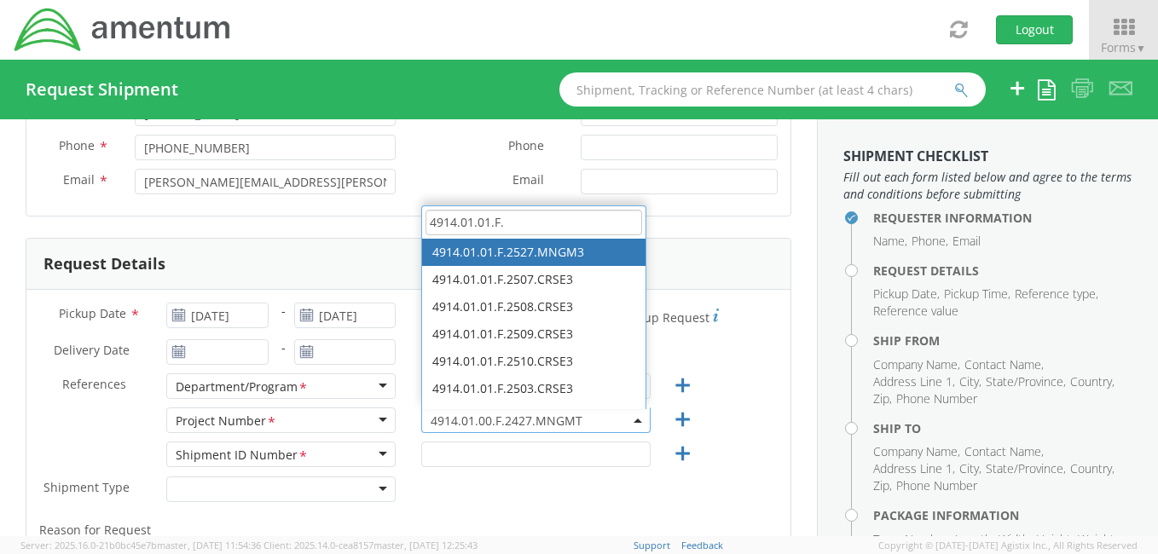
type input "4914.01.01.F."
select select "4914.01.01.F.2527.MNGM3"
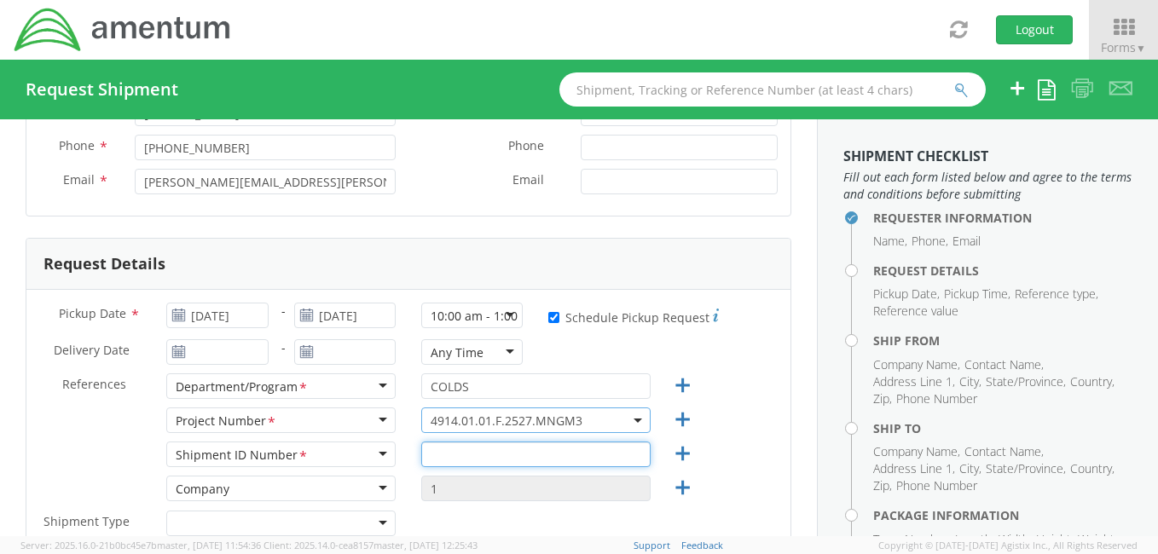
click at [449, 457] on input "text" at bounding box center [535, 455] width 229 height 26
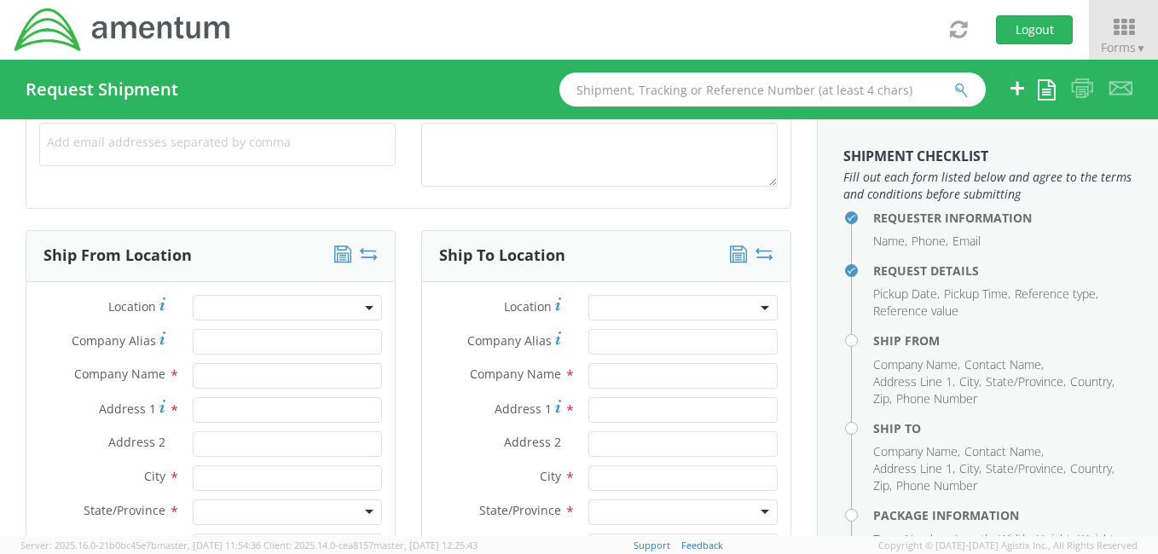
scroll to position [725, 0]
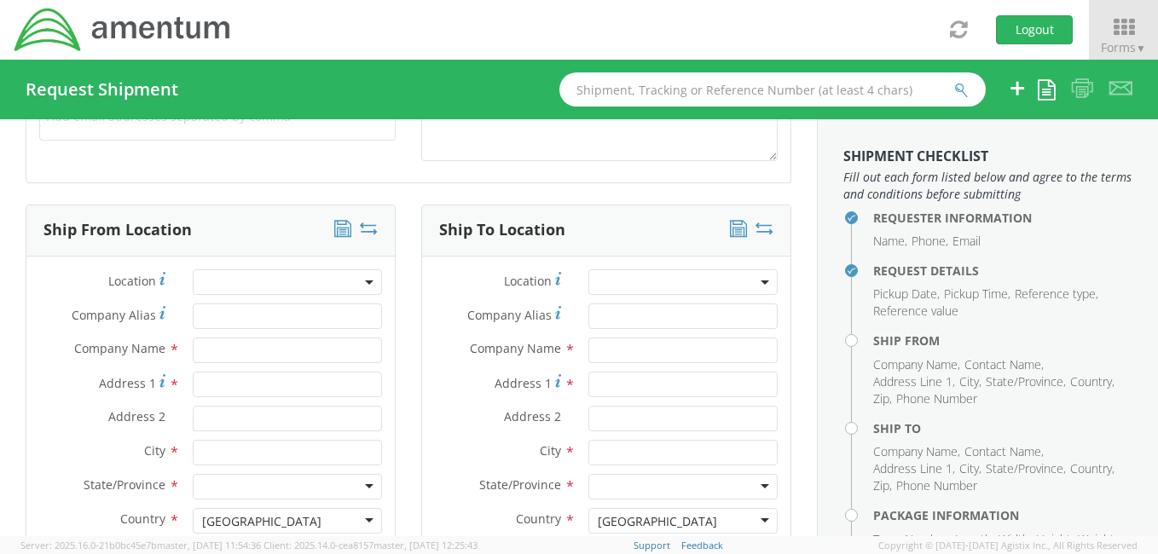
type input "002"
click at [237, 315] on input "Company Alias *" at bounding box center [287, 317] width 189 height 26
type input "Amentum Services, Inc."
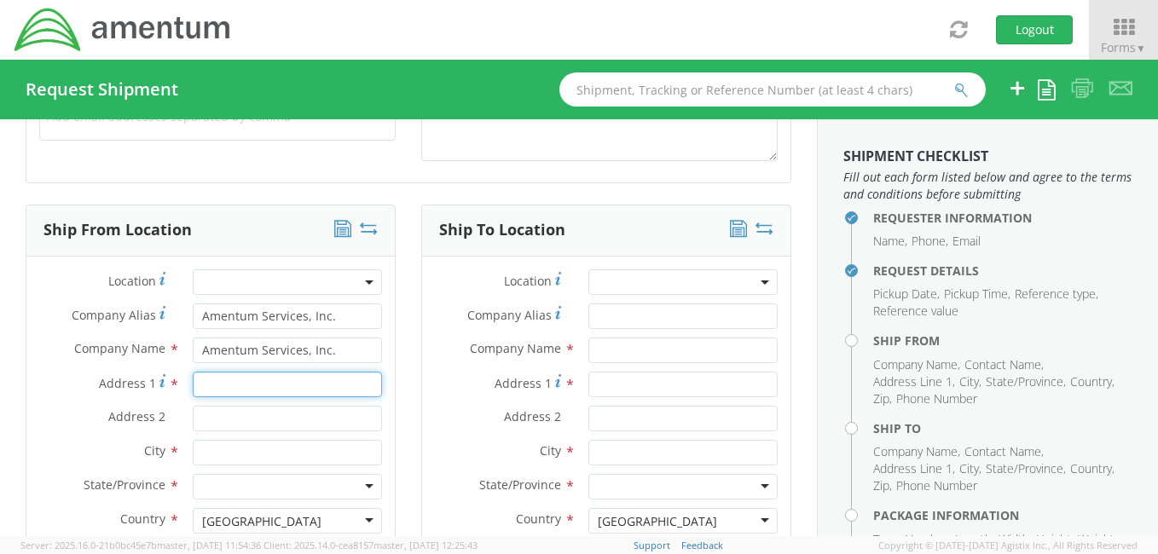
type input "Bldg. 207 Rm. 224"
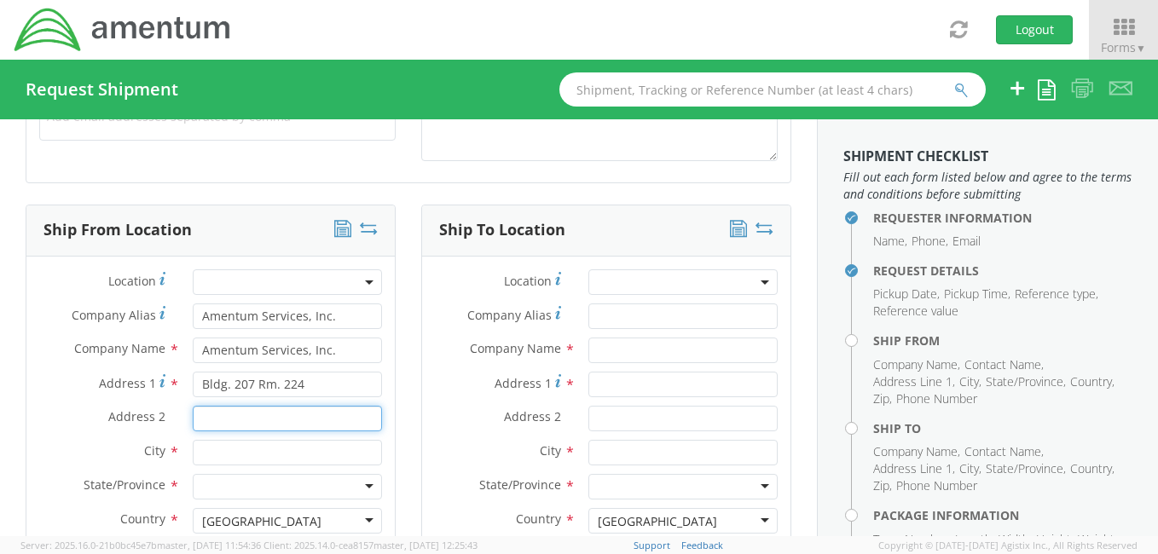
type input "NAB Coronado"
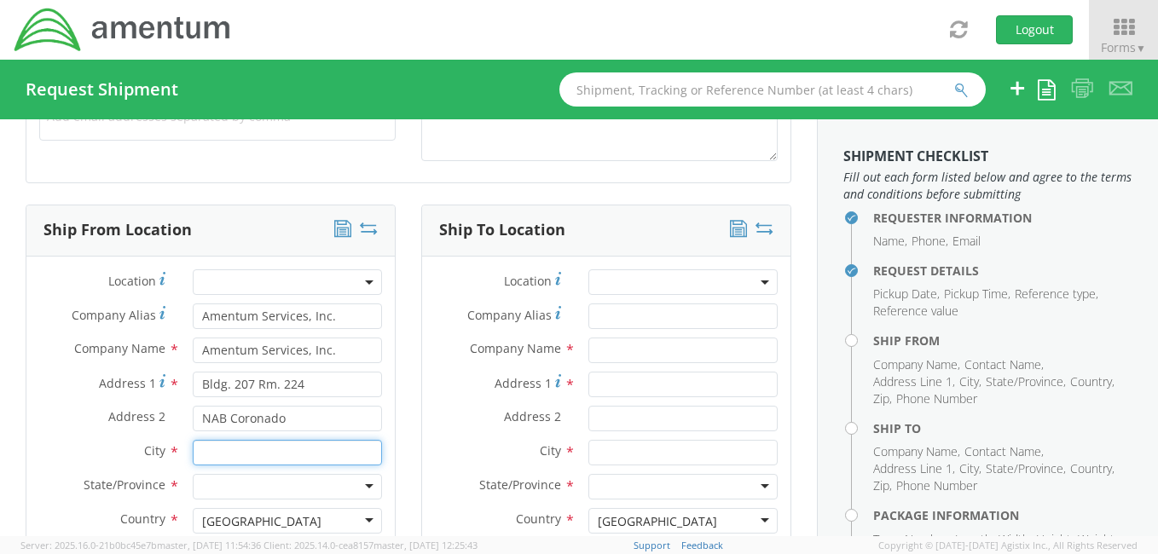
type input "[GEOGRAPHIC_DATA]"
type input "92155"
type input "[PERSON_NAME]"
type input "8588679449"
type input "Amentum Services, Inc."
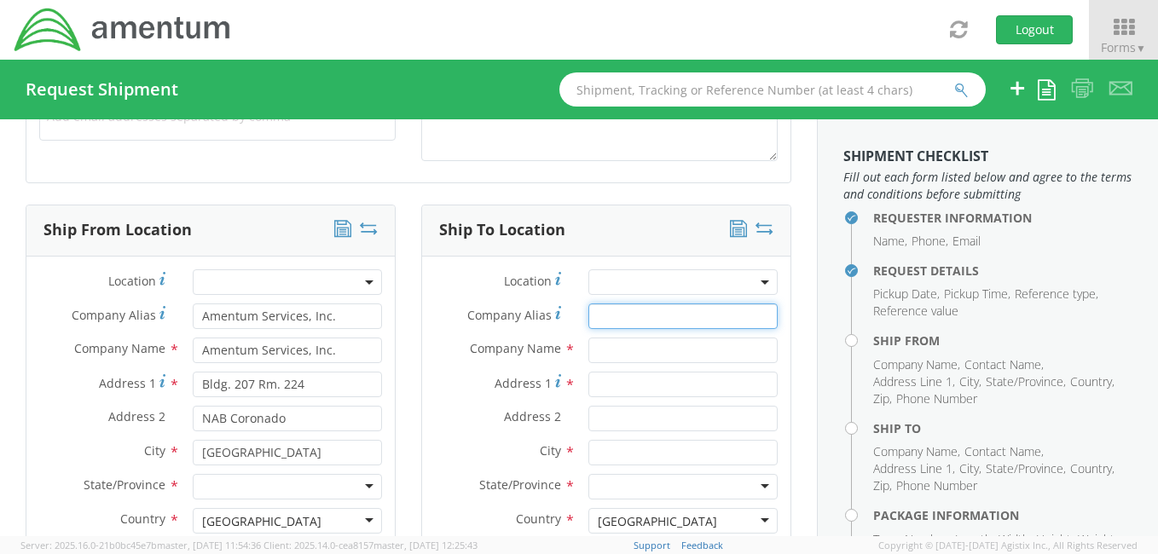
type input "Amentum Services, Inc."
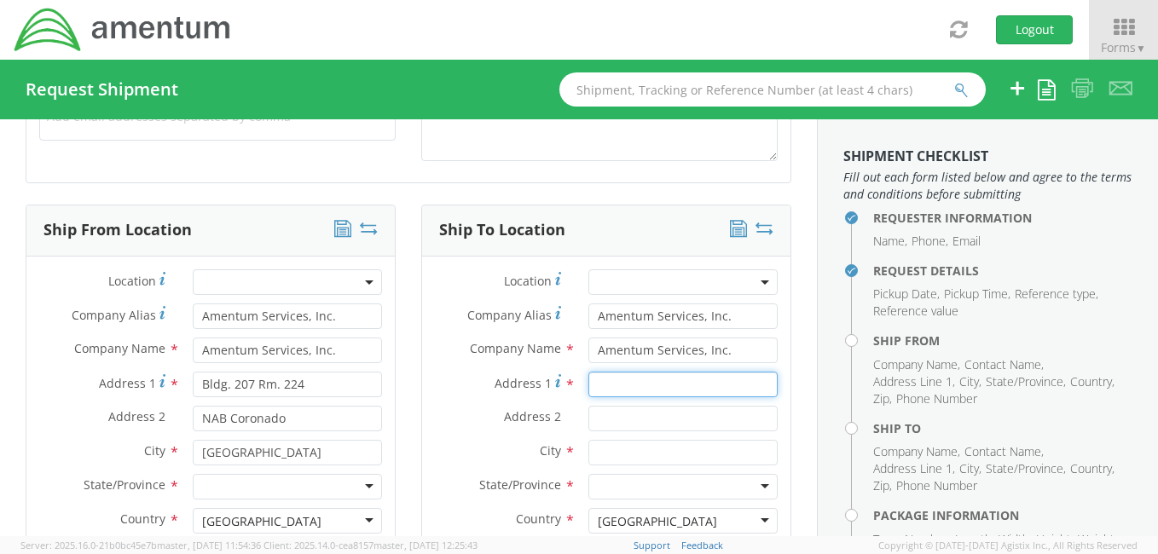
type input "Bldg. 207 Rm. 224"
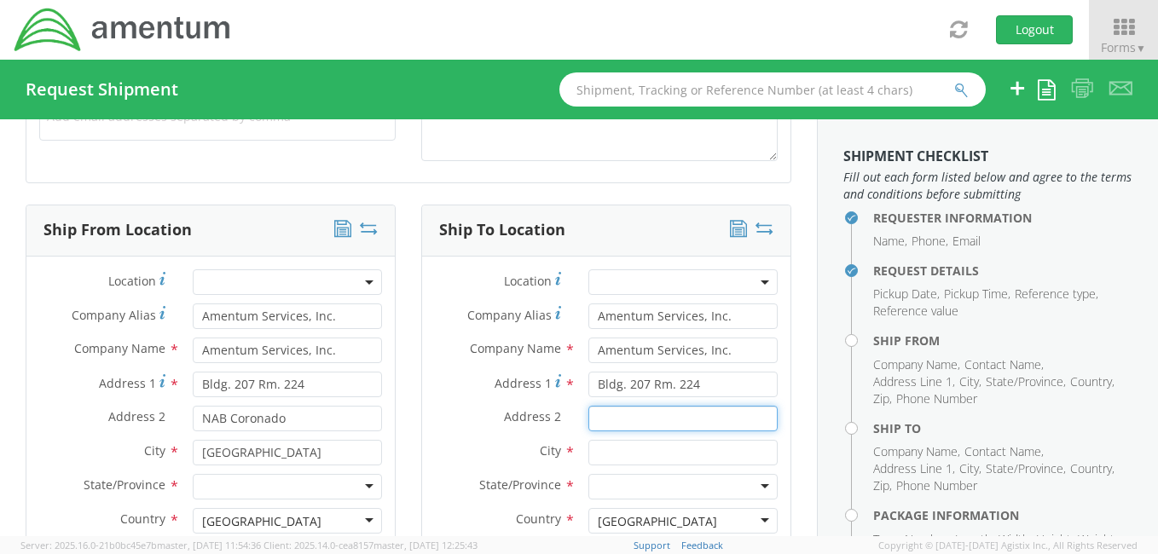
type input "NAB Coronado"
type input "[GEOGRAPHIC_DATA]"
type input "92155"
type input "[PERSON_NAME]"
type input "8588679449"
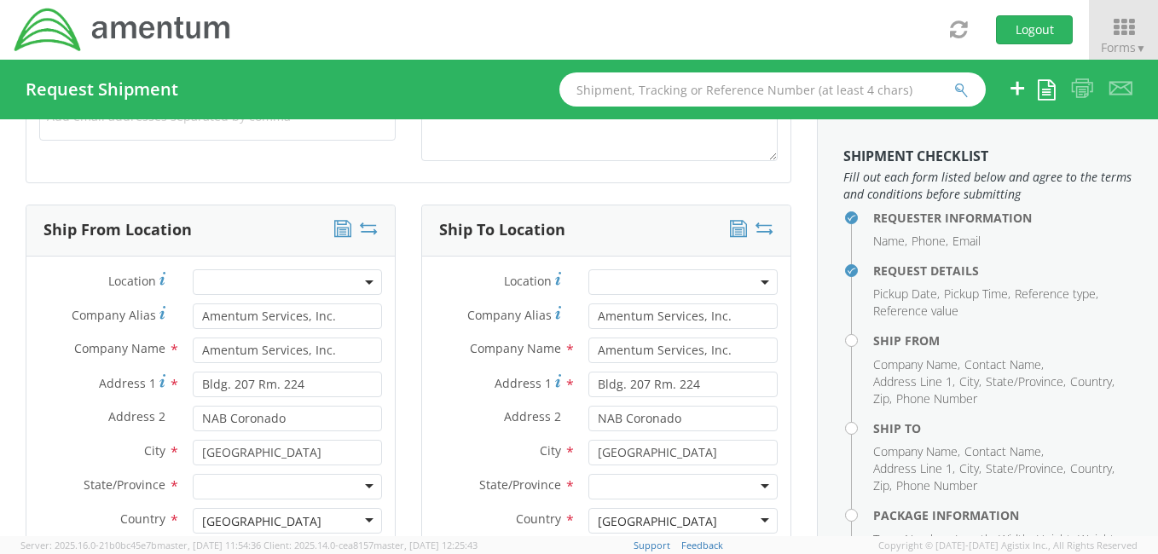
type input "Amentum Services, Inc."
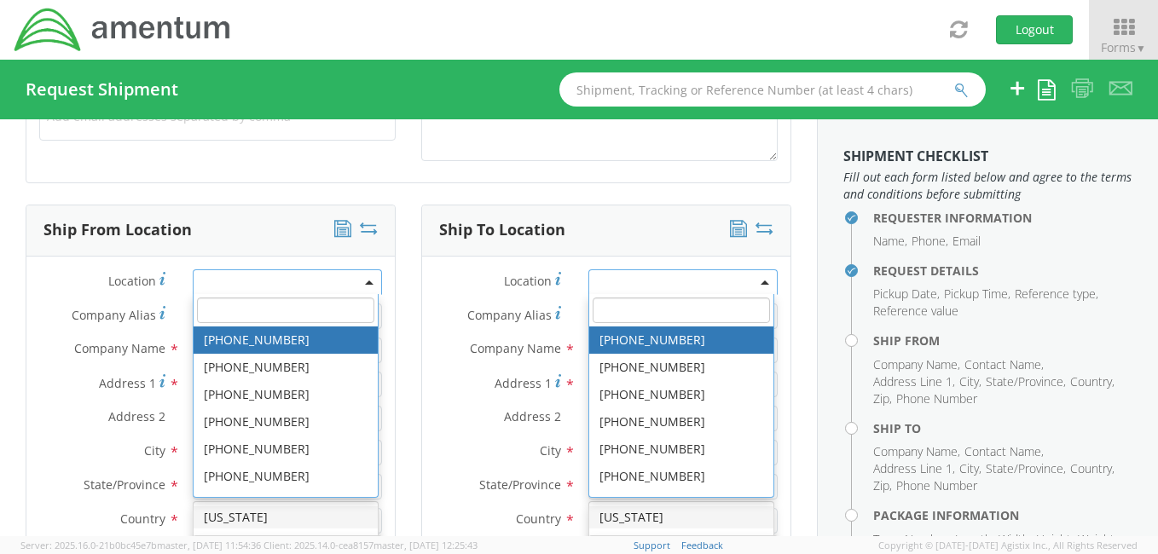
type input "[PERSON_NAME][EMAIL_ADDRESS][PERSON_NAME][DOMAIN_NAME]"
type input "[EMAIL_ADDRESS][DOMAIN_NAME]"
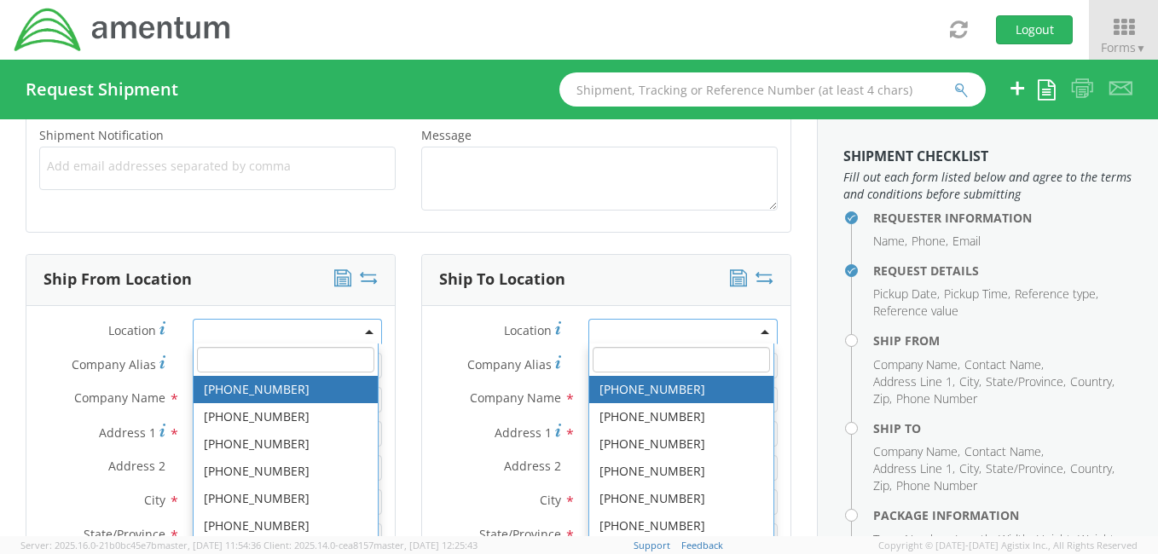
scroll to position [0, 0]
click at [422, 378] on div "Company Alias * Amentum Services, Inc." at bounding box center [606, 370] width 368 height 34
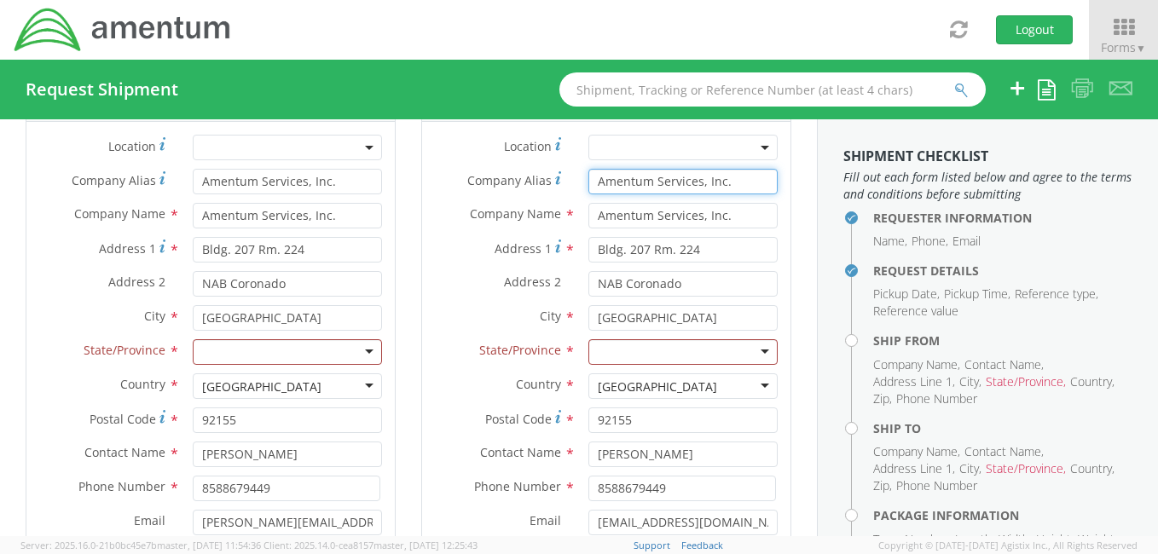
scroll to position [864, 0]
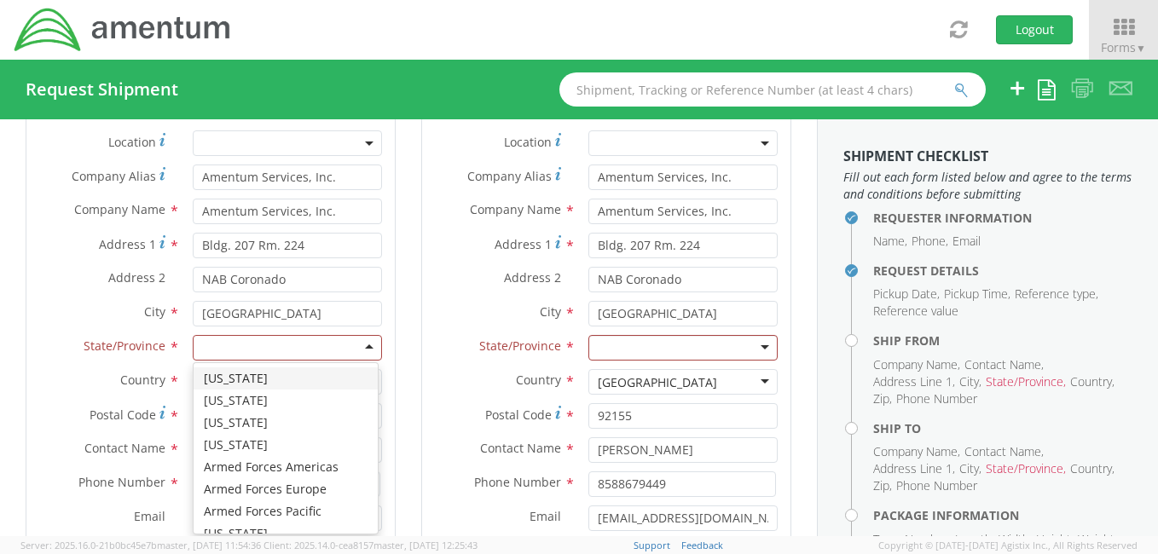
click at [363, 344] on div at bounding box center [287, 348] width 189 height 26
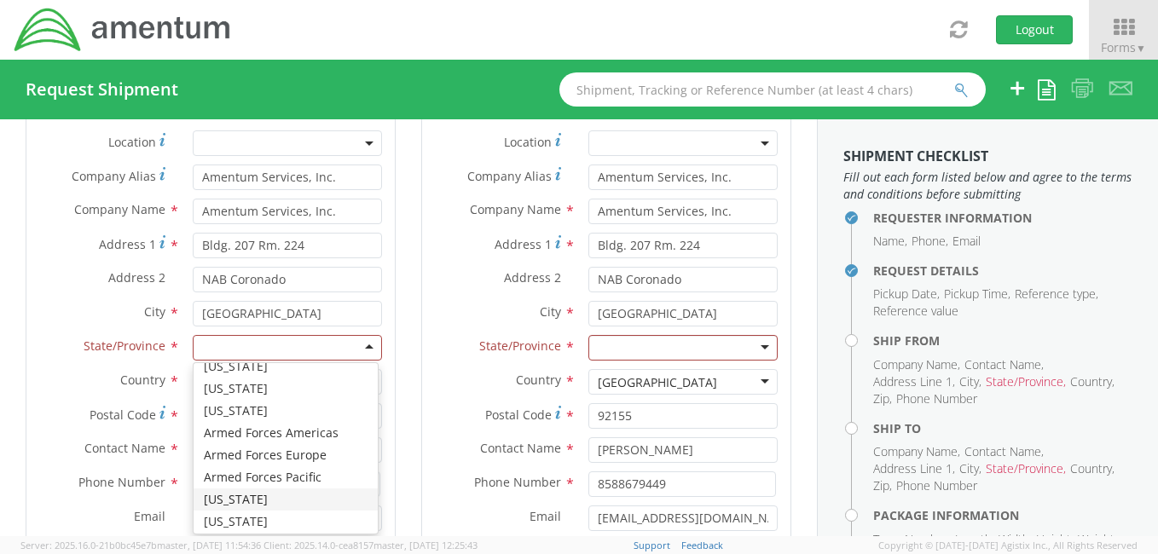
scroll to position [0, 0]
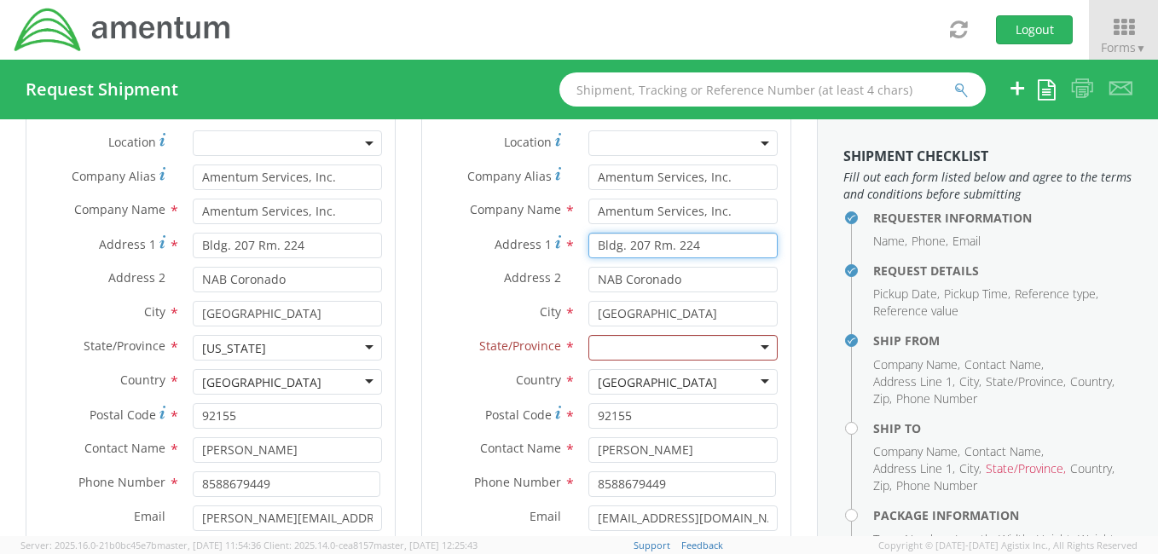
click at [727, 241] on input "Bldg. 207 Rm. 224" at bounding box center [682, 246] width 189 height 26
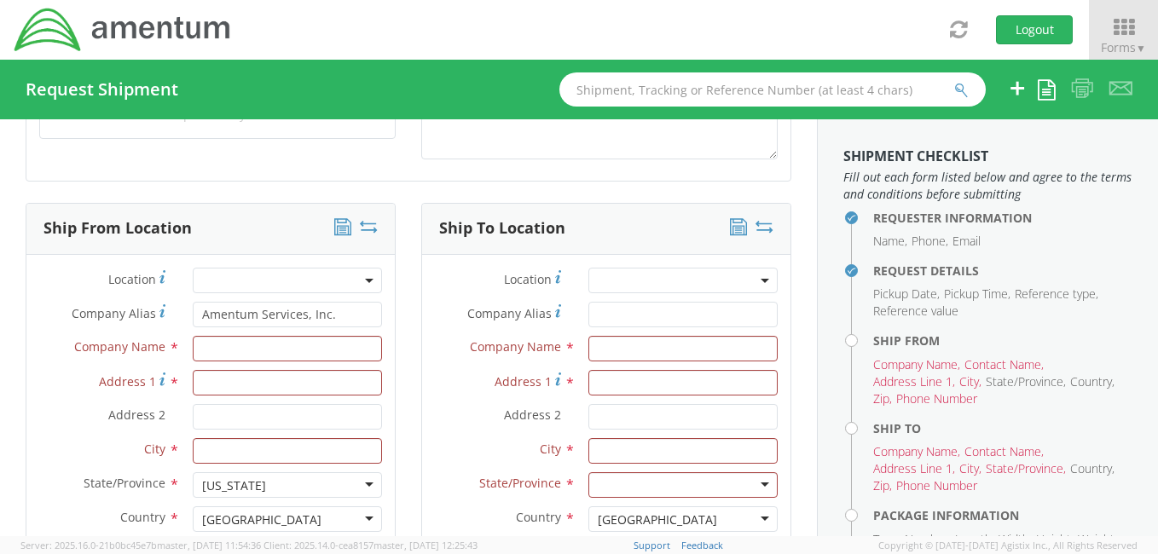
scroll to position [714, 0]
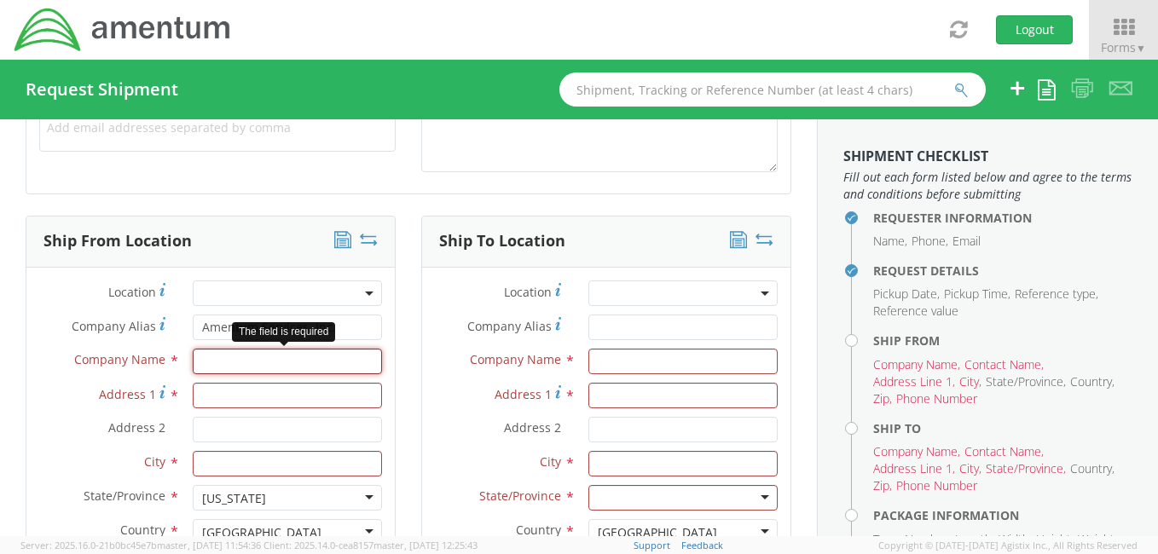
click at [299, 364] on input "text" at bounding box center [287, 362] width 189 height 26
type input "Amentum Services, Inc."
type input "Bldg. 207 Rm. 224"
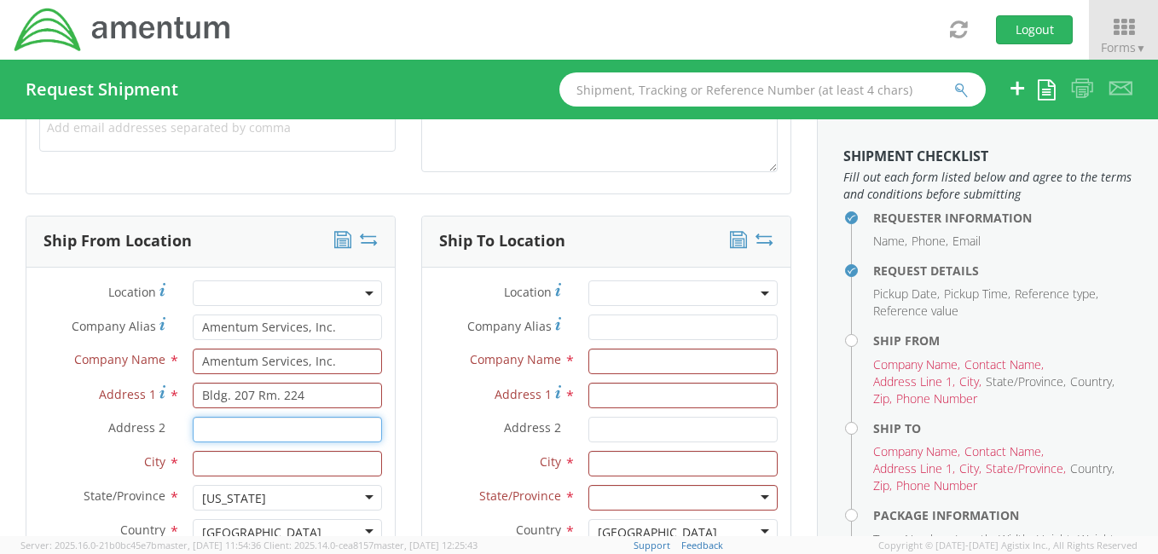
type input "NAB Coronado"
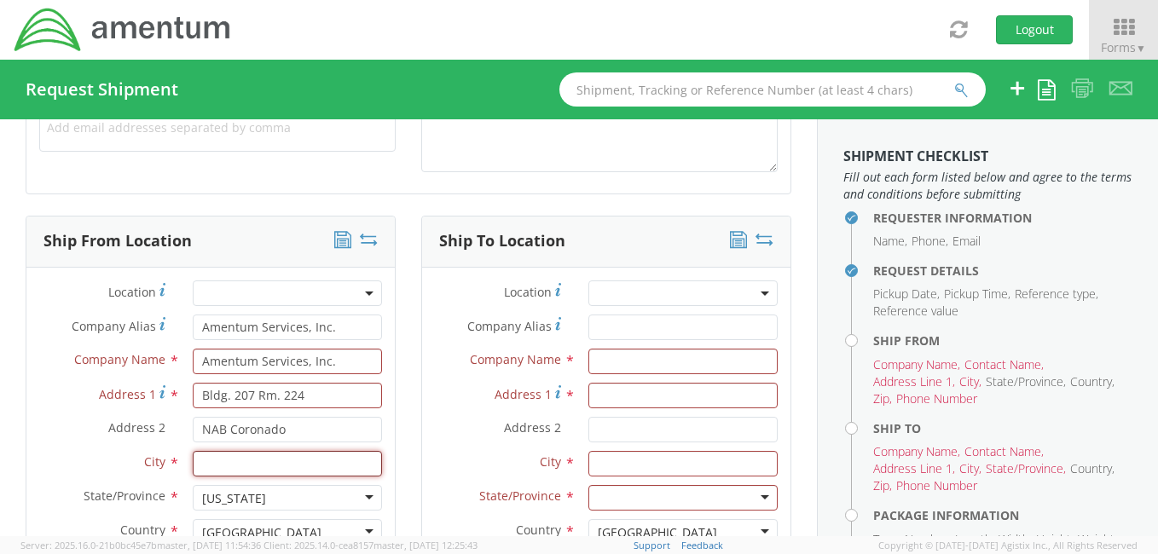
type input "[GEOGRAPHIC_DATA]"
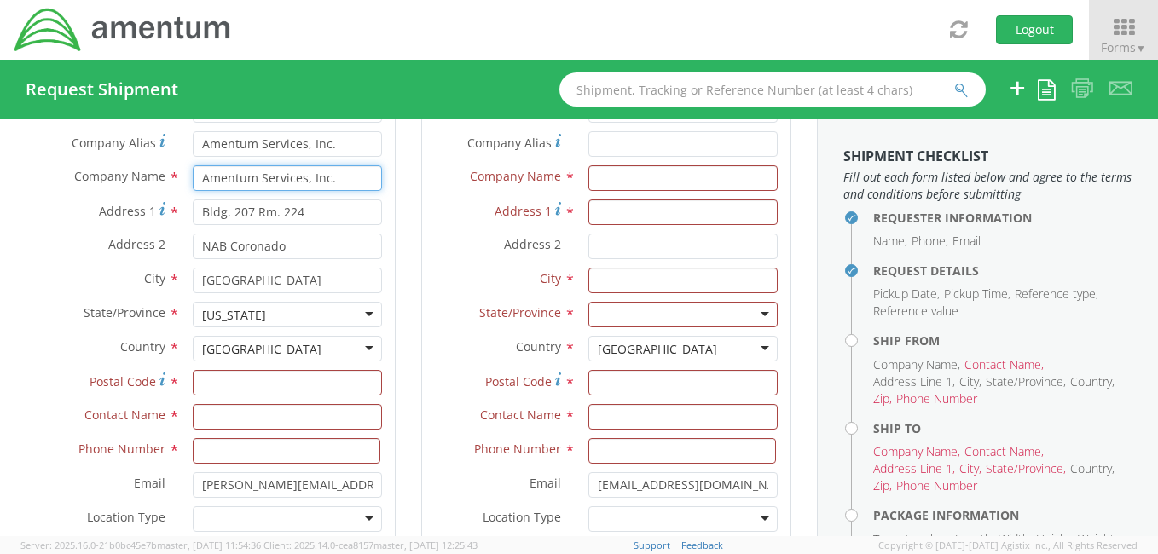
scroll to position [914, 0]
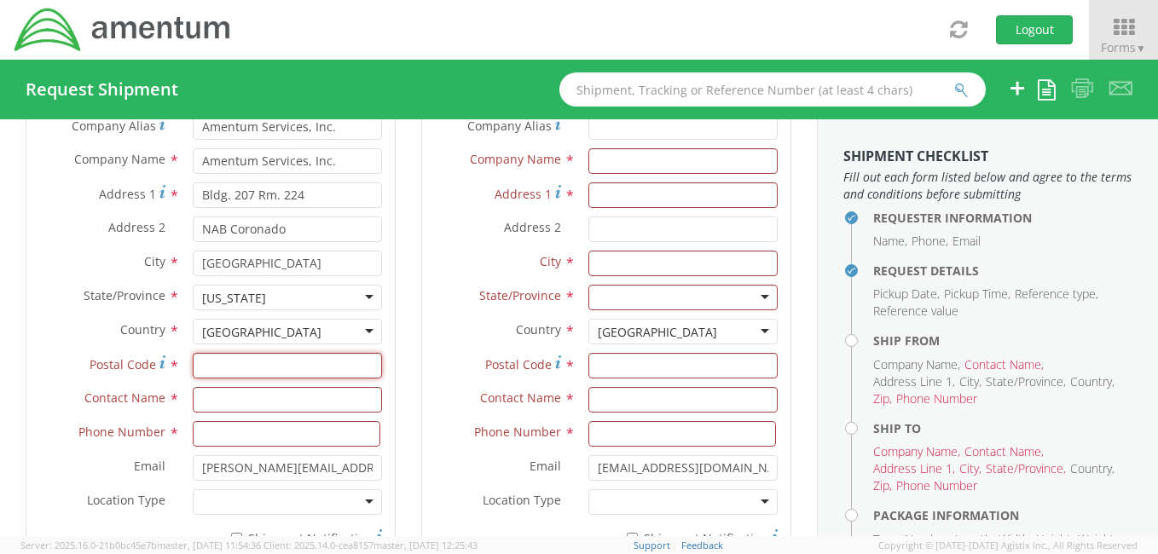
click at [241, 358] on input "Postal Code *" at bounding box center [287, 366] width 189 height 26
type input "92155"
type input "[PERSON_NAME]"
type input "8588679449"
type input "Amentum Services, Inc."
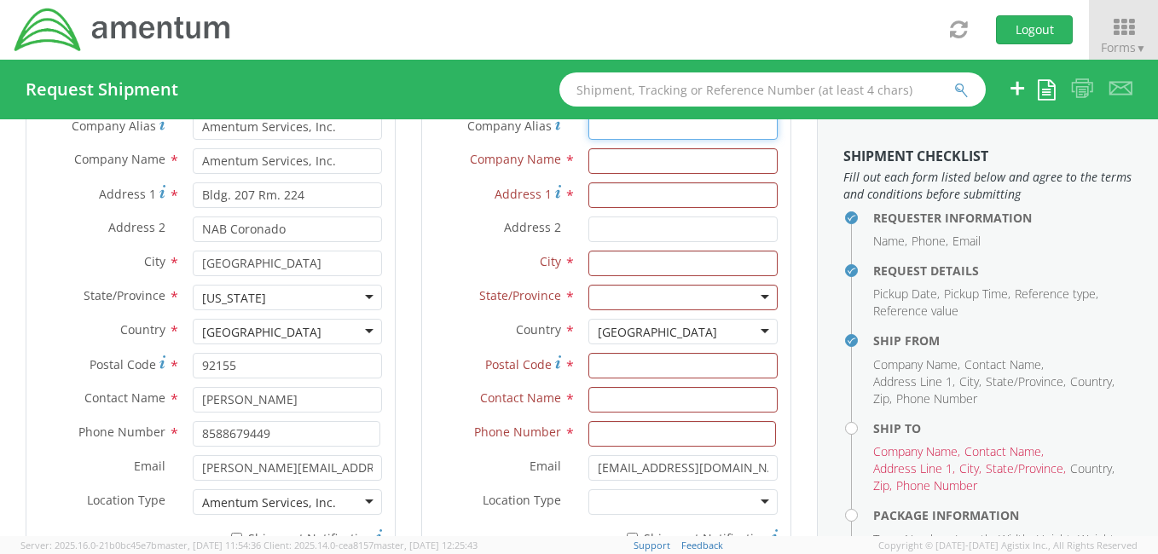
type input "Amentum Services, Inc."
type input "Hilton Homewood Suites"
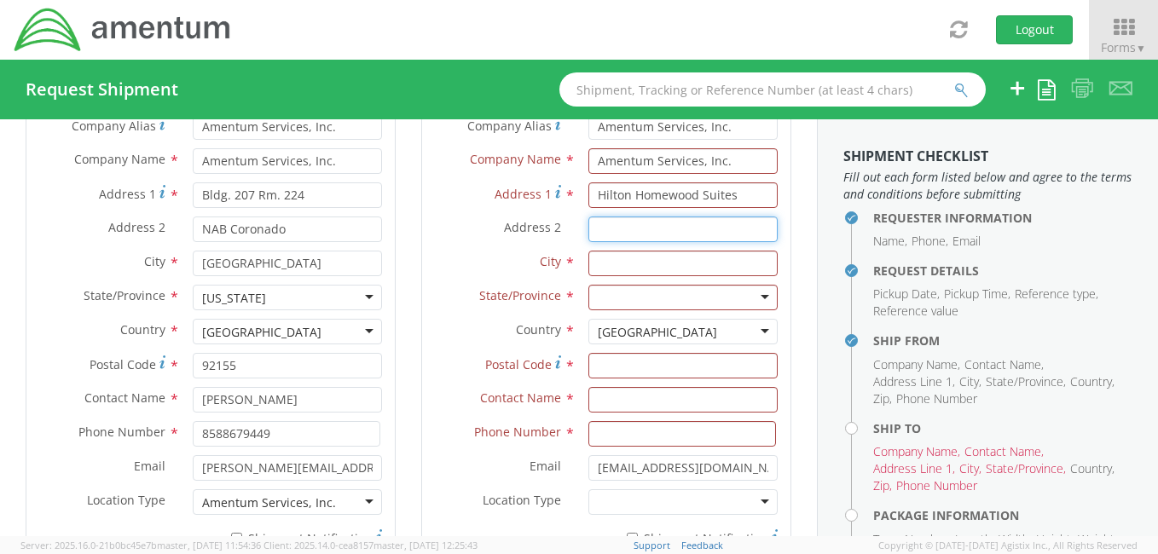
type input "[STREET_ADDRESS]"
type input "[US_STATE][GEOGRAPHIC_DATA]"
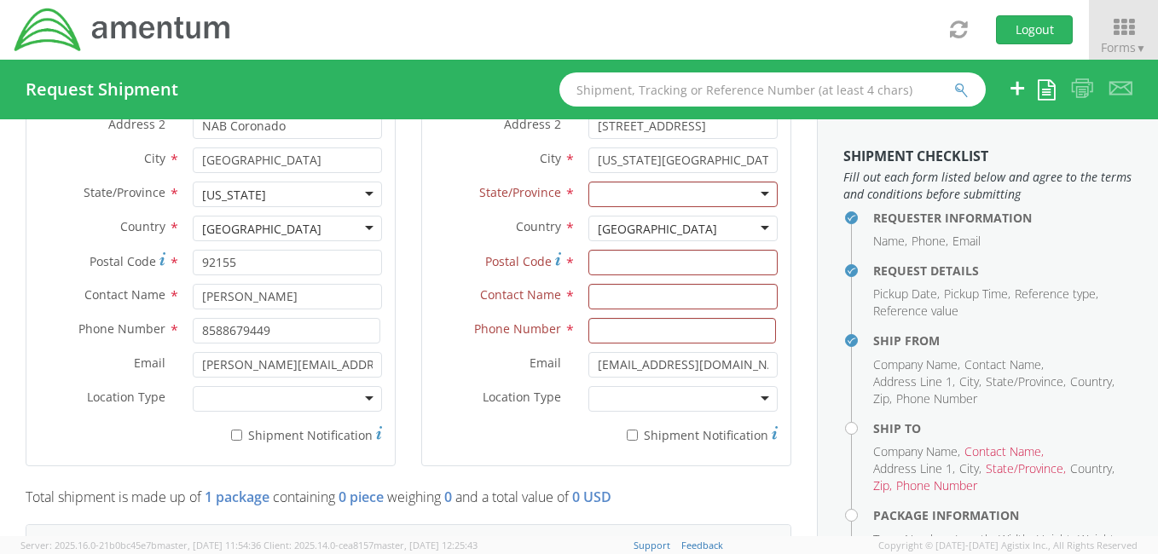
scroll to position [1090, 0]
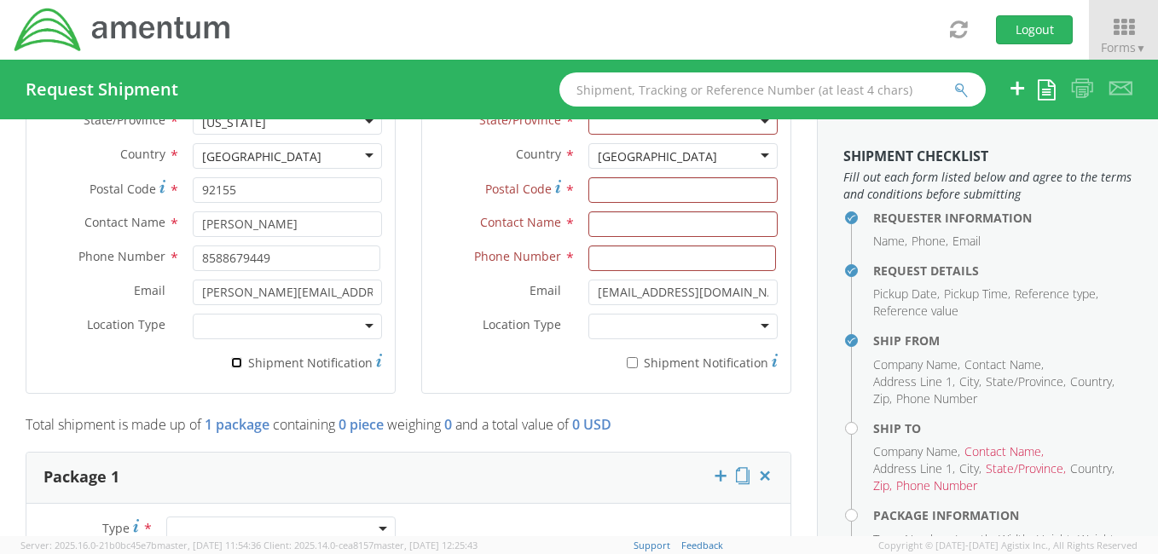
click at [232, 357] on input "* Shipment Notification" at bounding box center [236, 362] width 11 height 11
checkbox input "true"
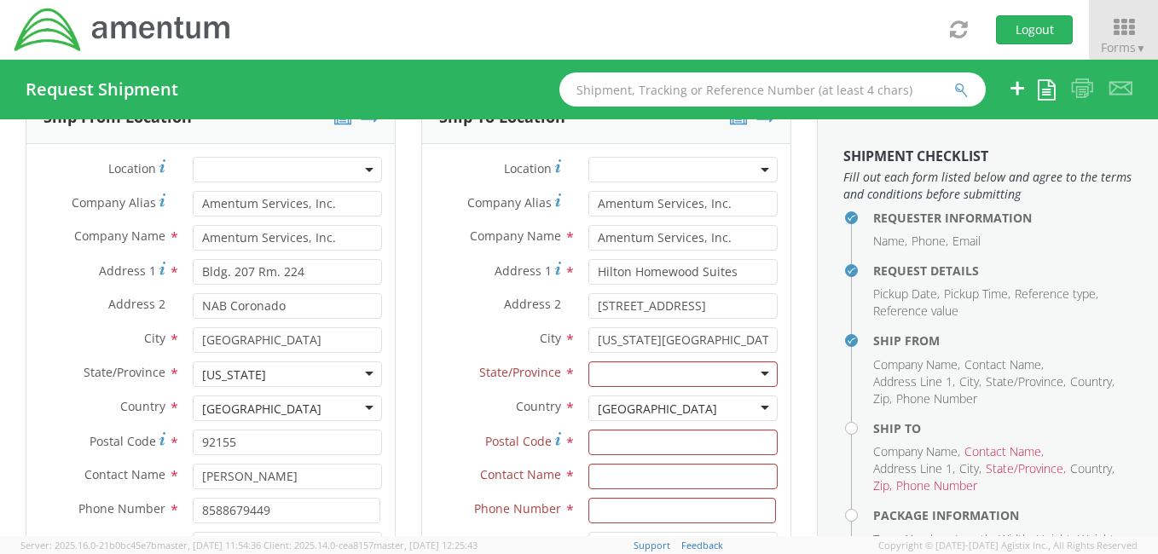
scroll to position [855, 0]
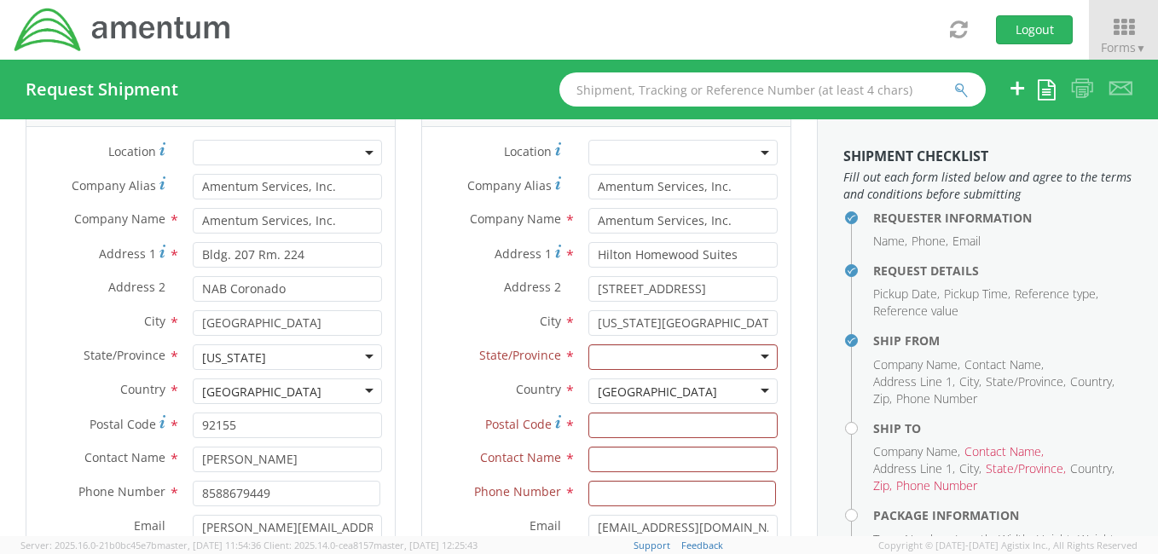
click at [747, 349] on div at bounding box center [682, 358] width 189 height 26
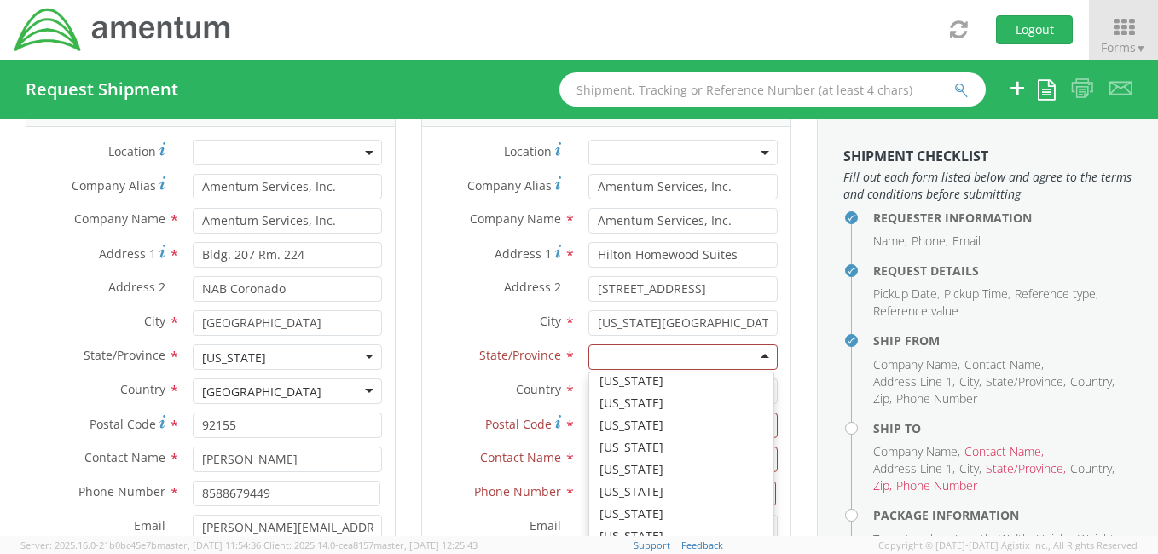
scroll to position [1042, 0]
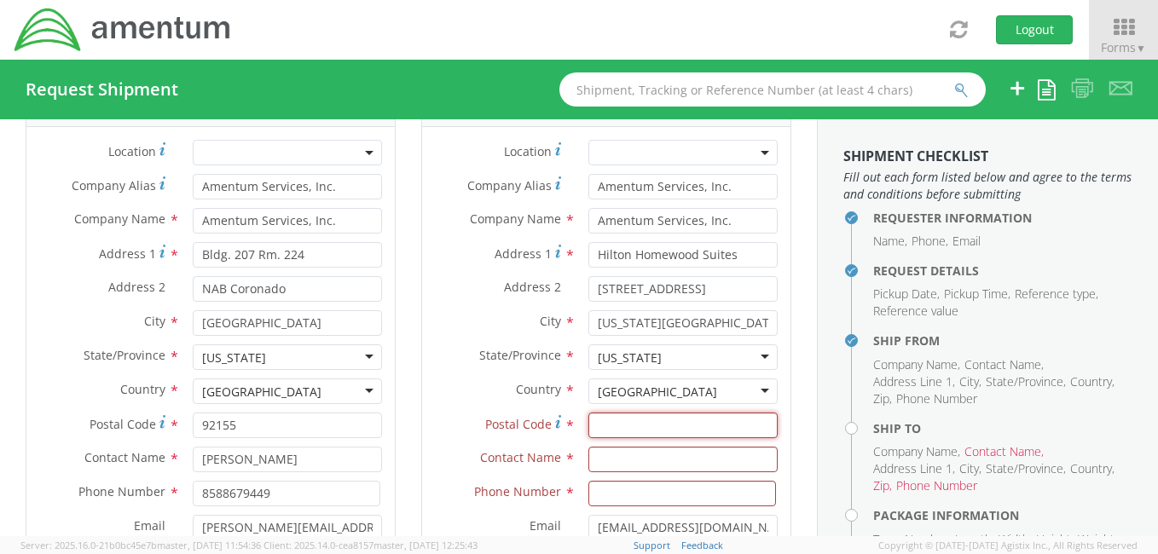
click at [631, 424] on input "Postal Code *" at bounding box center [682, 426] width 189 height 26
type input "23462"
type input "[PERSON_NAME]"
type input "7575520080"
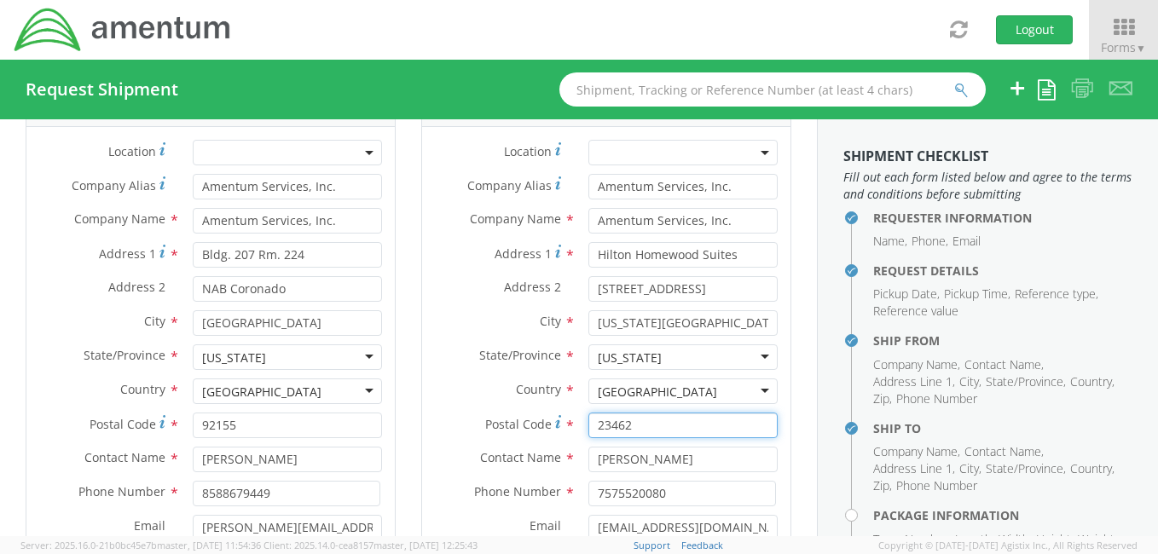
type input "92155"
type input "Amentum Services, Inc."
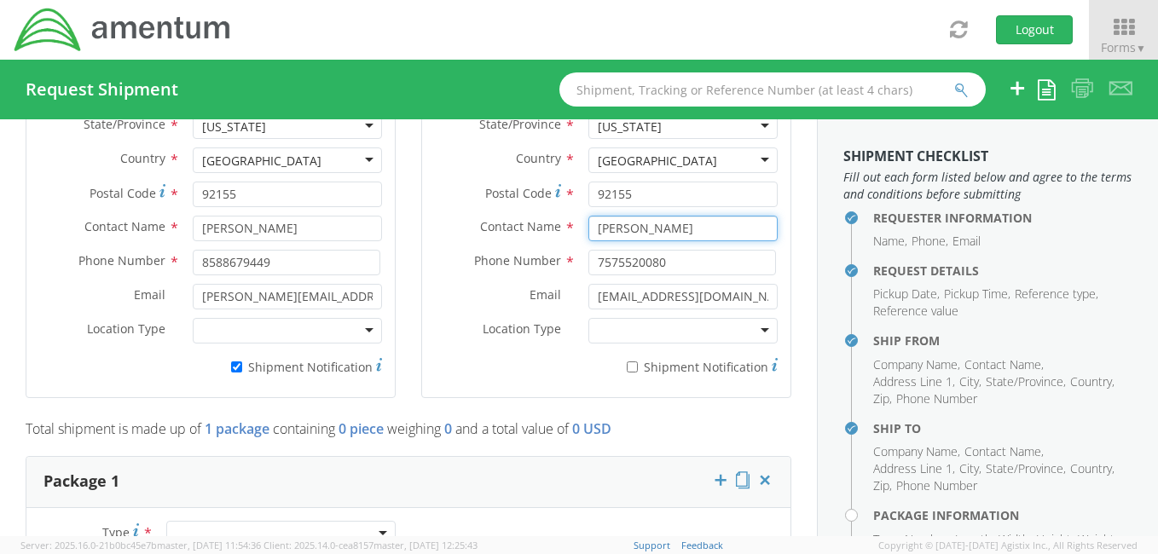
drag, startPoint x: 675, startPoint y: 229, endPoint x: 563, endPoint y: 229, distance: 111.7
click at [563, 229] on div "Contact Name * Stephen Sako" at bounding box center [606, 229] width 368 height 26
click at [588, 229] on input "jJeffrey Walsh" at bounding box center [682, 229] width 189 height 26
type input "[PERSON_NAME]"
click at [694, 270] on input "7575520080" at bounding box center [682, 263] width 188 height 26
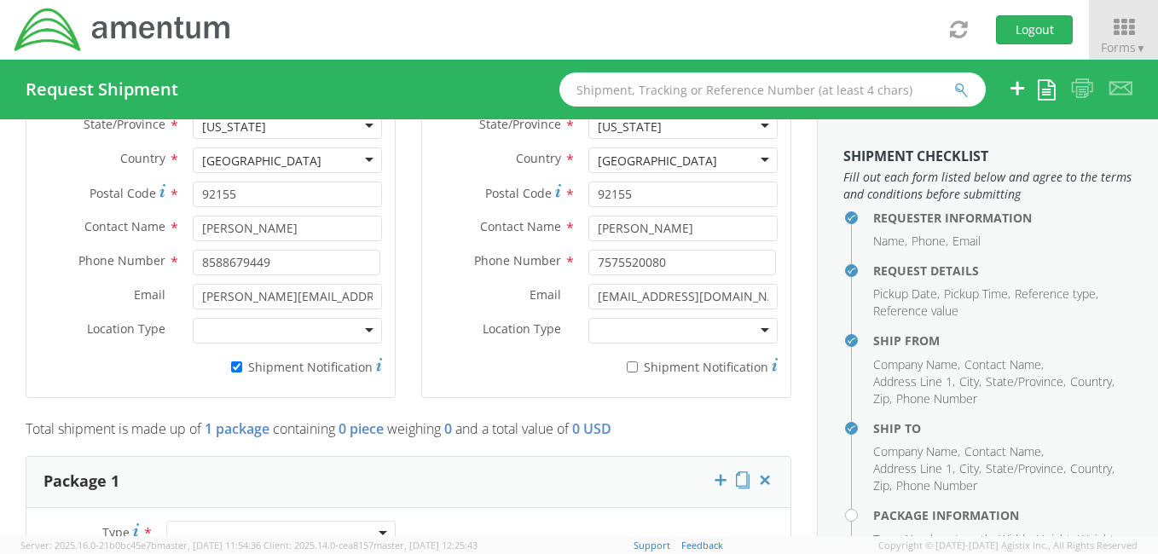
click at [649, 461] on div "Package 1" at bounding box center [408, 482] width 764 height 51
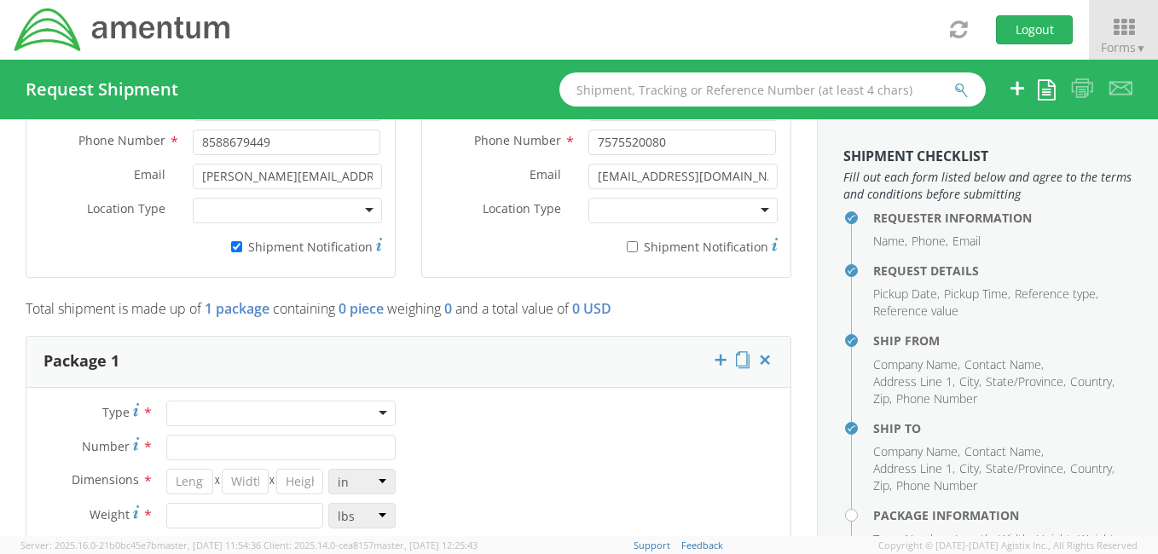
scroll to position [1232, 0]
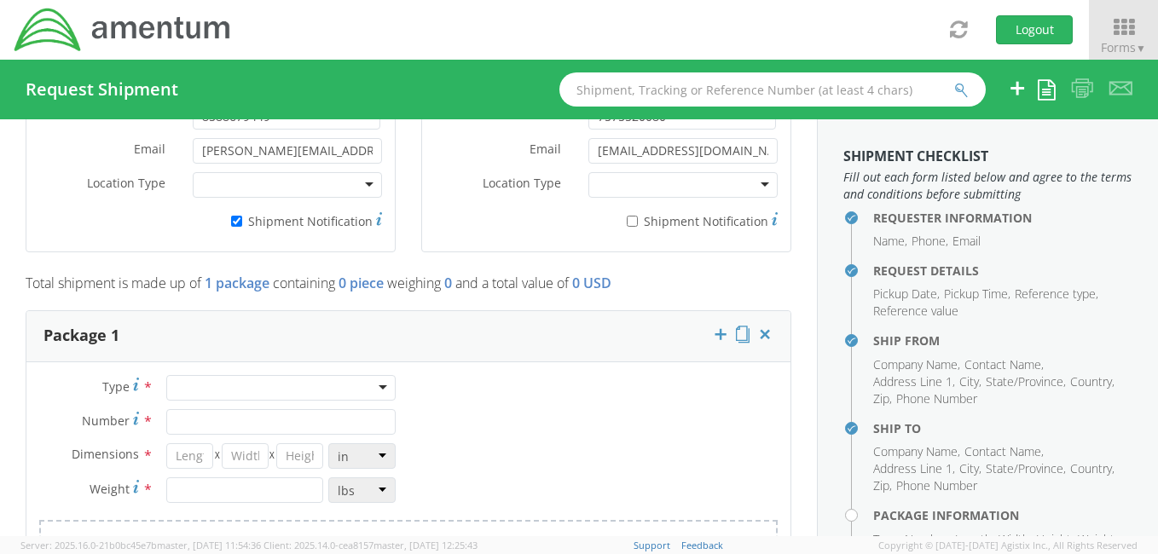
click at [377, 382] on div at bounding box center [280, 388] width 229 height 26
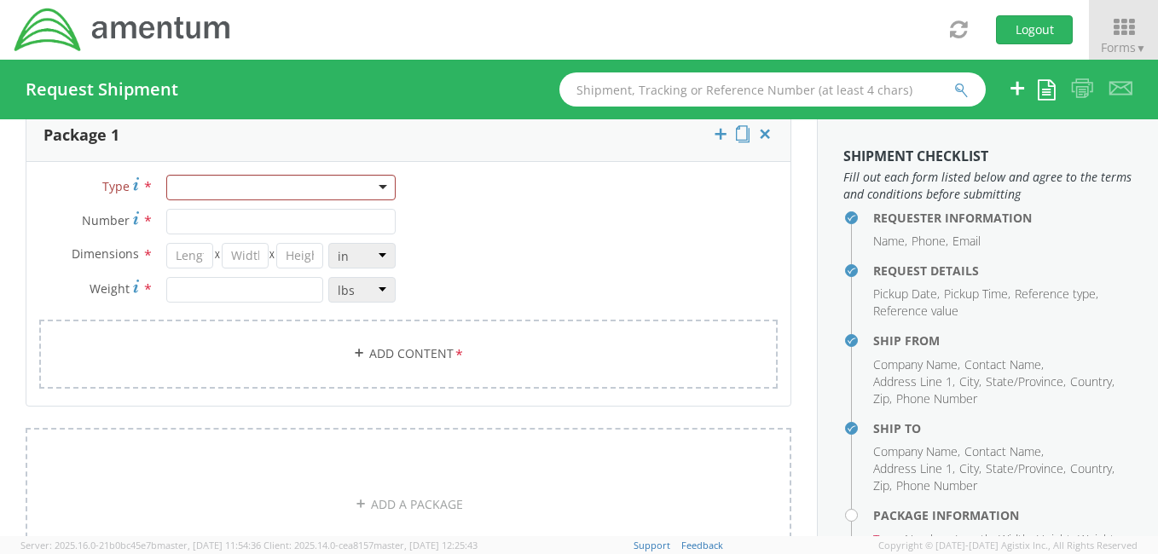
scroll to position [1428, 0]
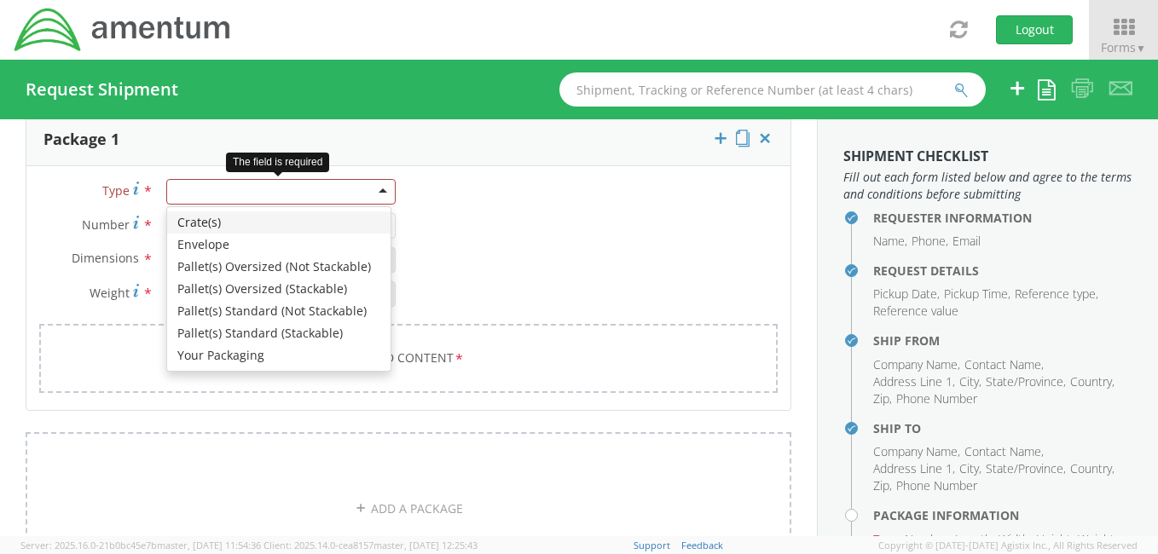
click at [373, 183] on div at bounding box center [280, 192] width 229 height 26
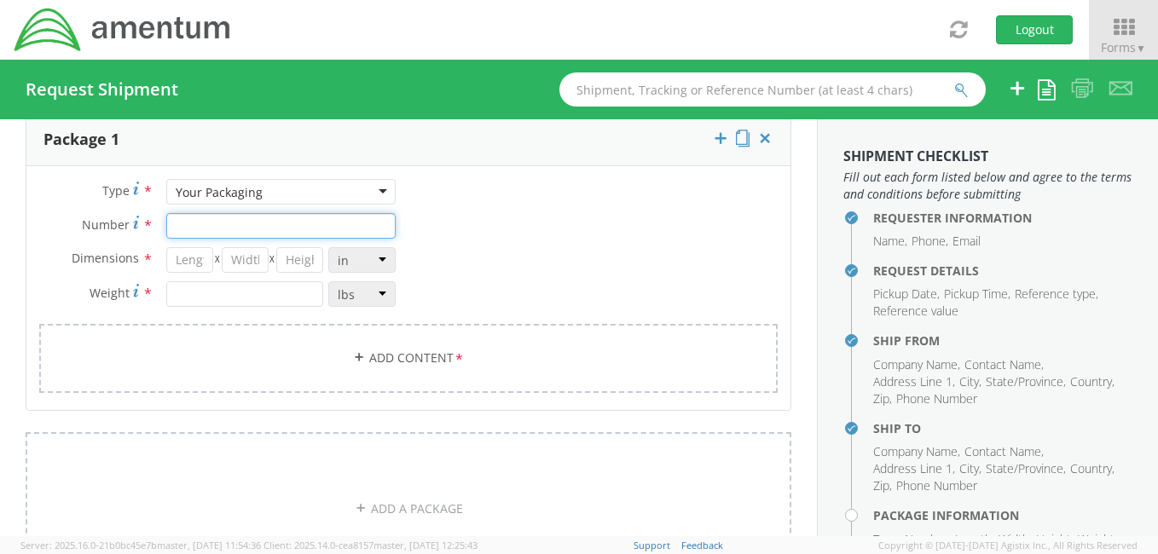
click at [211, 225] on input "Number *" at bounding box center [280, 226] width 229 height 26
type input "002"
click at [194, 252] on input "number" at bounding box center [189, 260] width 47 height 26
type input "5"
click at [240, 257] on input "number" at bounding box center [245, 260] width 47 height 26
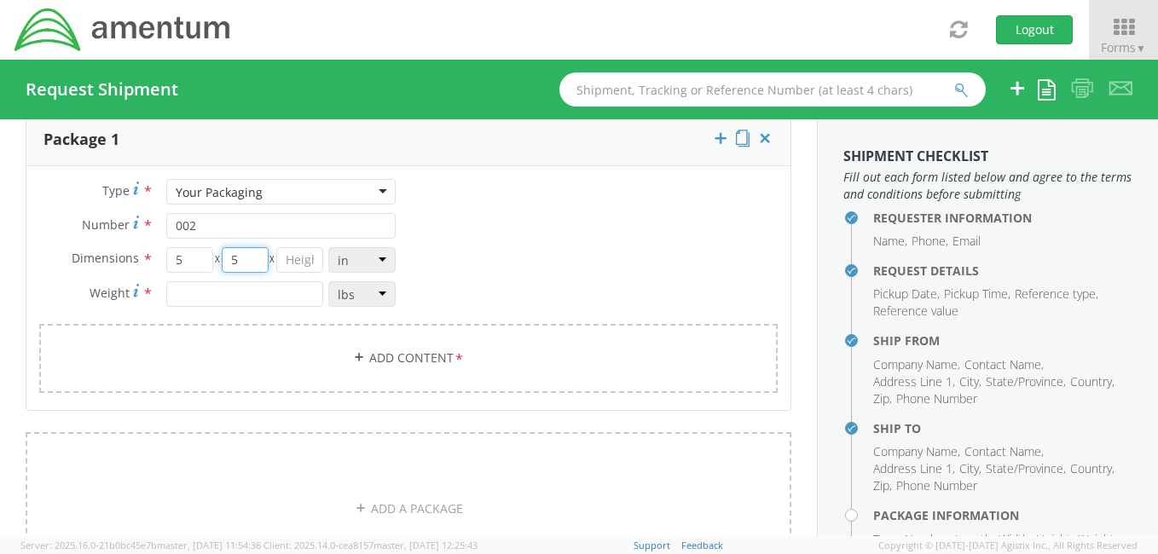
type input "5"
click at [295, 256] on input "number" at bounding box center [299, 260] width 47 height 26
type input "5"
click at [221, 289] on input "number" at bounding box center [244, 294] width 157 height 26
type input "4.0"
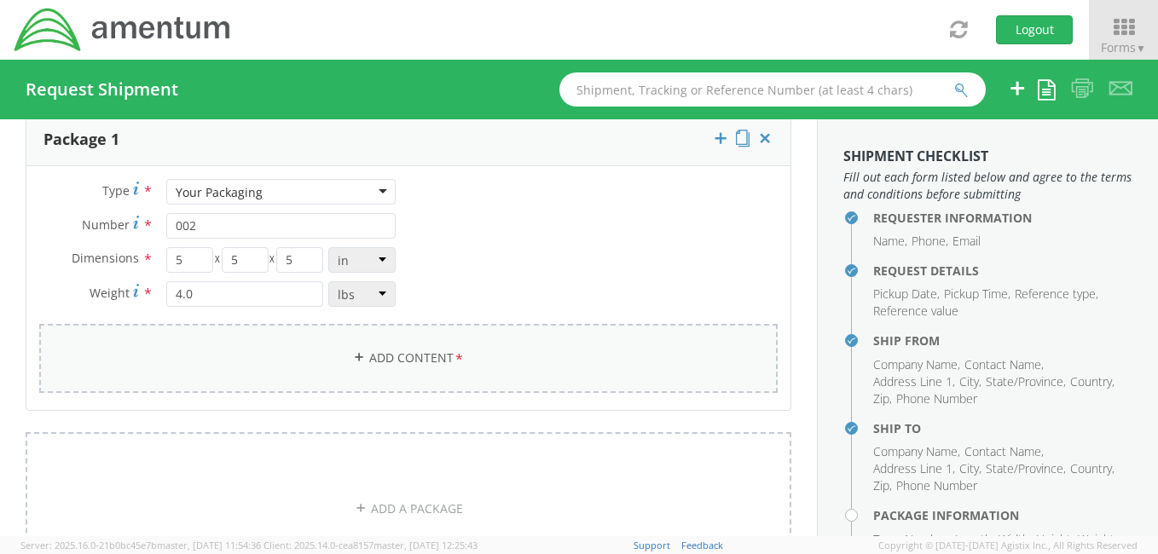
click at [422, 348] on link "Add Content *" at bounding box center [408, 358] width 739 height 69
select select
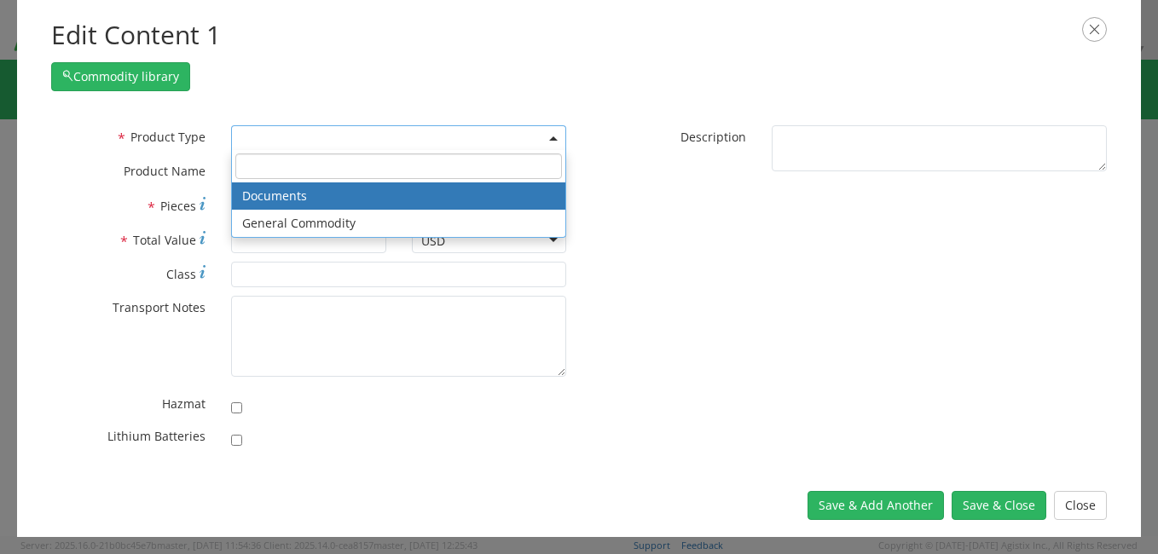
click at [551, 136] on b at bounding box center [553, 138] width 9 height 4
select select "DOCUMENT"
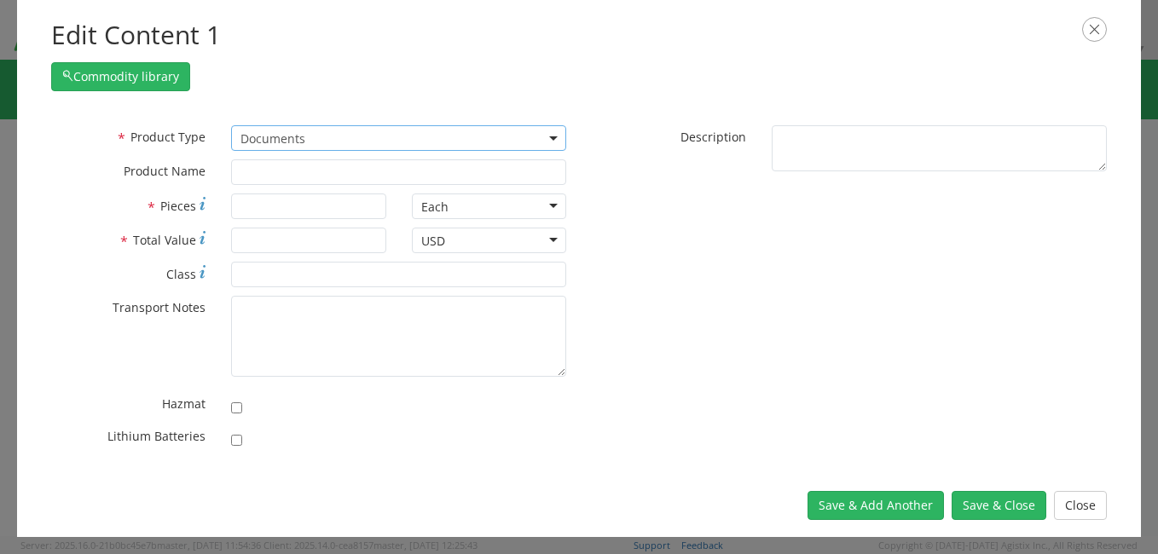
type input "Documents"
type input "1"
type textarea "Documents"
click at [270, 208] on input "1" at bounding box center [308, 207] width 154 height 26
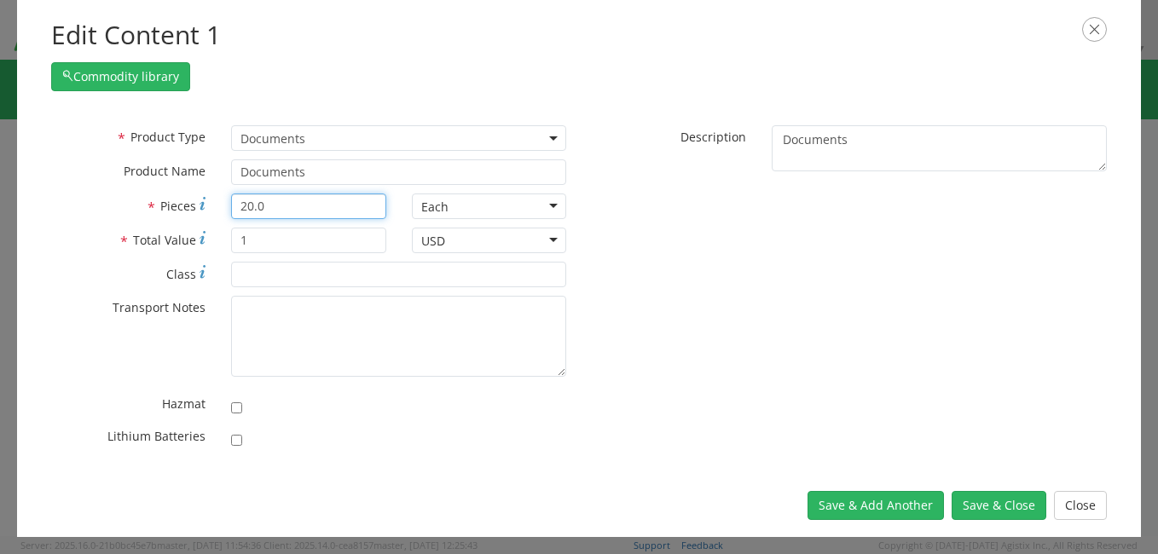
type input "20.0"
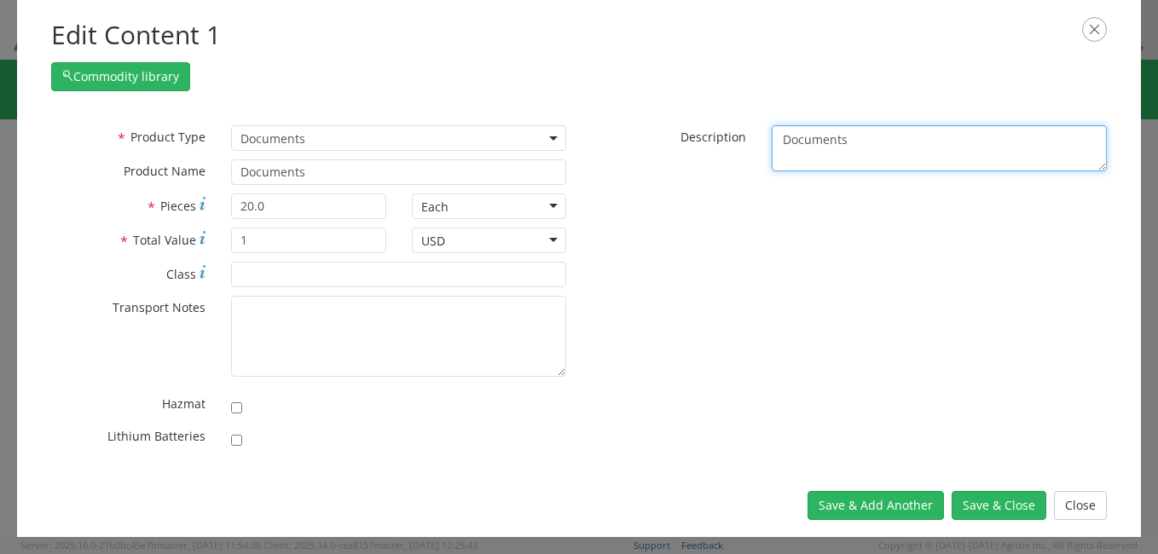
click at [807, 144] on textarea "Documents" at bounding box center [939, 148] width 335 height 47
drag, startPoint x: 884, startPoint y: 145, endPoint x: 742, endPoint y: 143, distance: 141.6
click at [742, 143] on div "* Description Documents" at bounding box center [849, 148] width 541 height 47
type textarea "Navigational Exercise Charts"
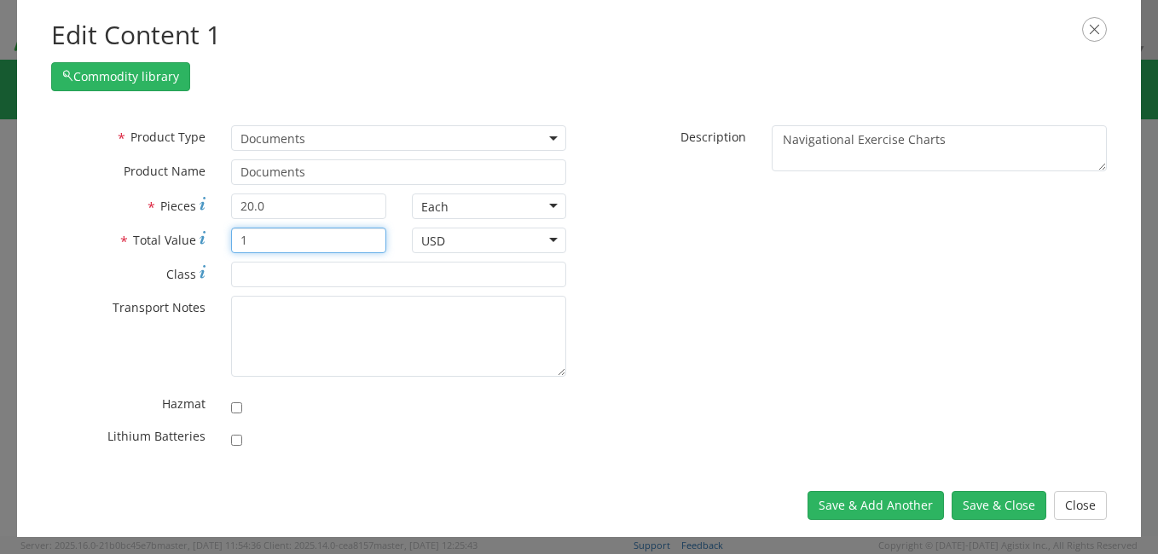
click at [276, 242] on input "1" at bounding box center [308, 241] width 154 height 26
type input "100.00"
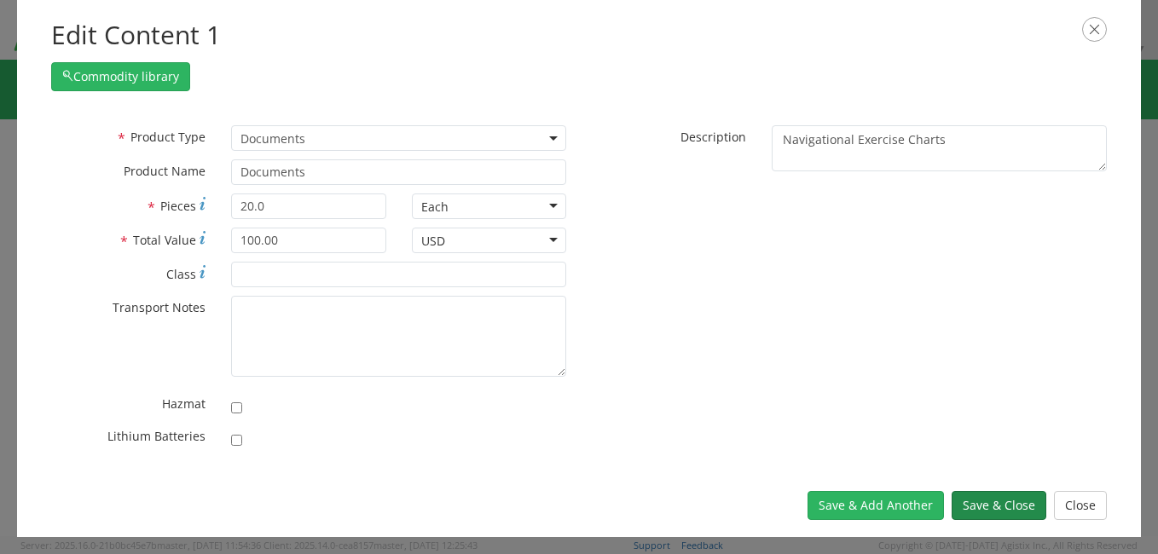
click at [1019, 506] on button "Save & Close" at bounding box center [999, 505] width 95 height 29
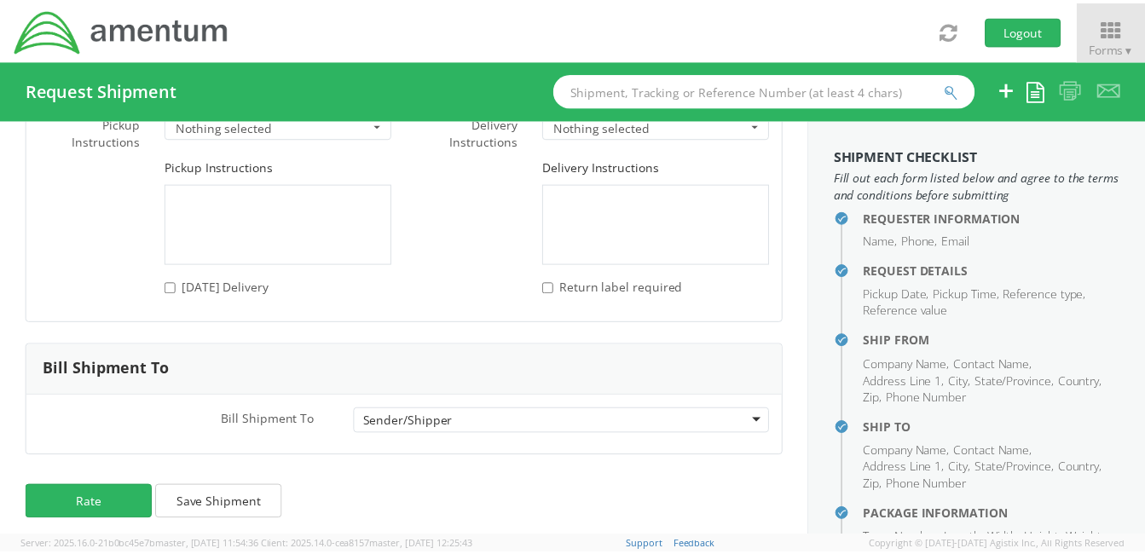
scroll to position [2523, 0]
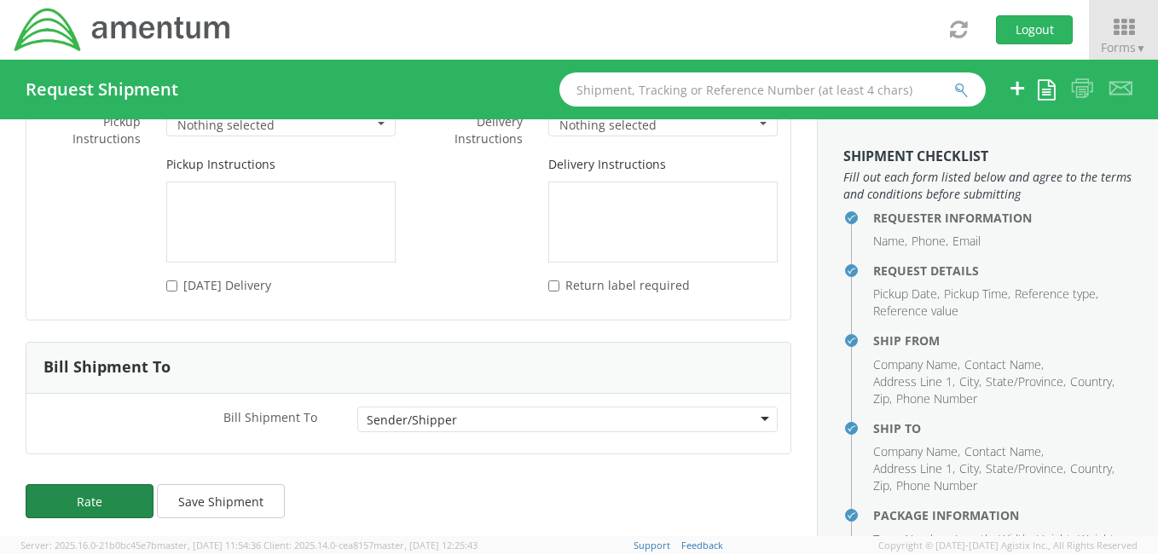
click at [101, 498] on button "Rate" at bounding box center [90, 501] width 128 height 34
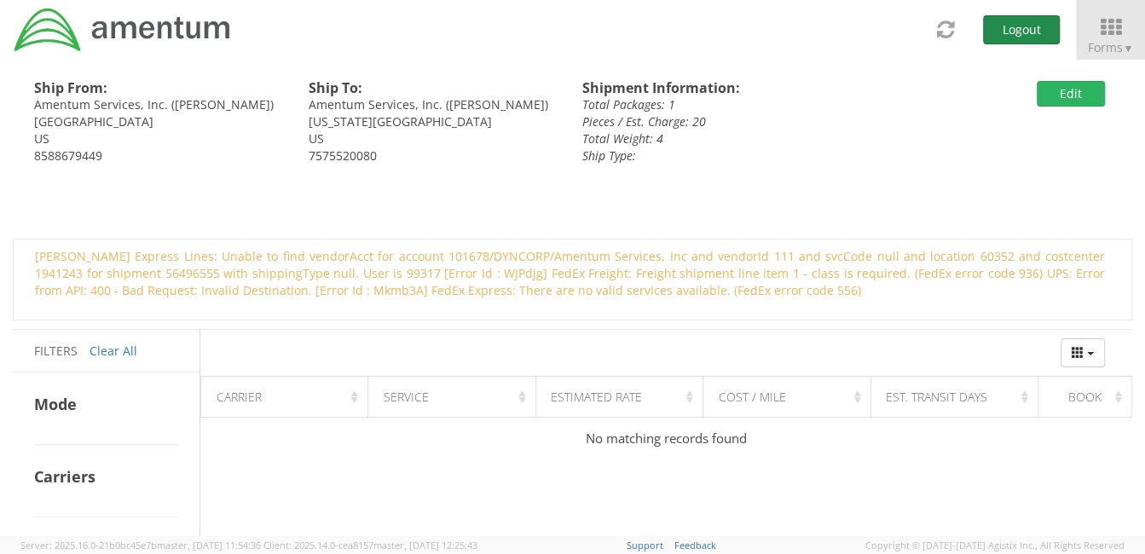
click at [1023, 29] on button "Logout" at bounding box center [1021, 29] width 77 height 29
click at [1033, 29] on button "Logout" at bounding box center [1021, 29] width 77 height 29
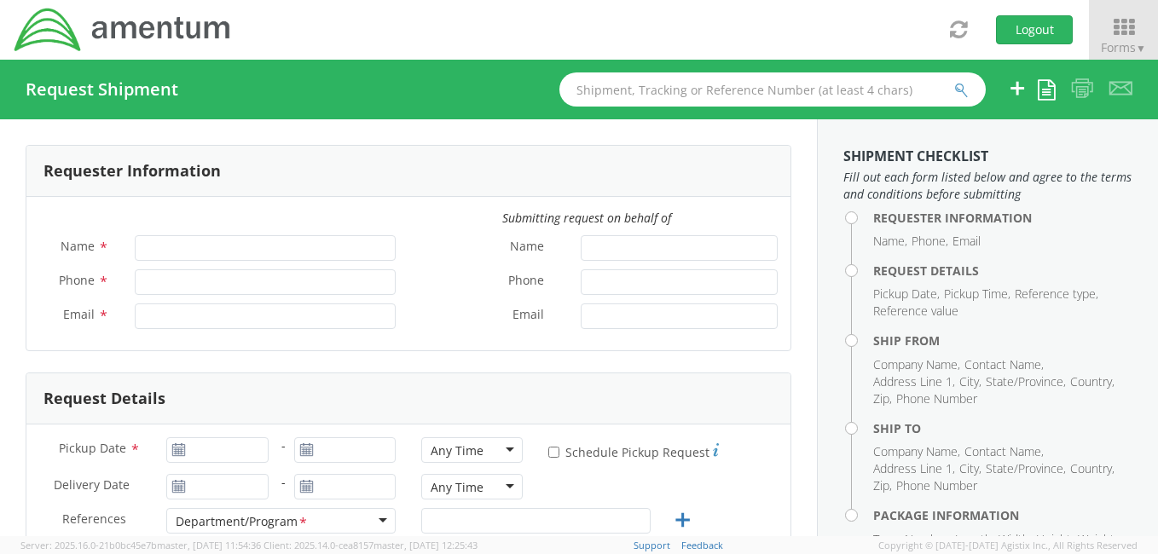
type input "[PERSON_NAME]"
type input "[PHONE_NUMBER]"
type input "[PERSON_NAME][EMAIL_ADDRESS][PERSON_NAME][DOMAIN_NAME]"
select select "4914.01.00.F.2427.MNGMT"
click at [1125, 25] on icon at bounding box center [1123, 27] width 79 height 24
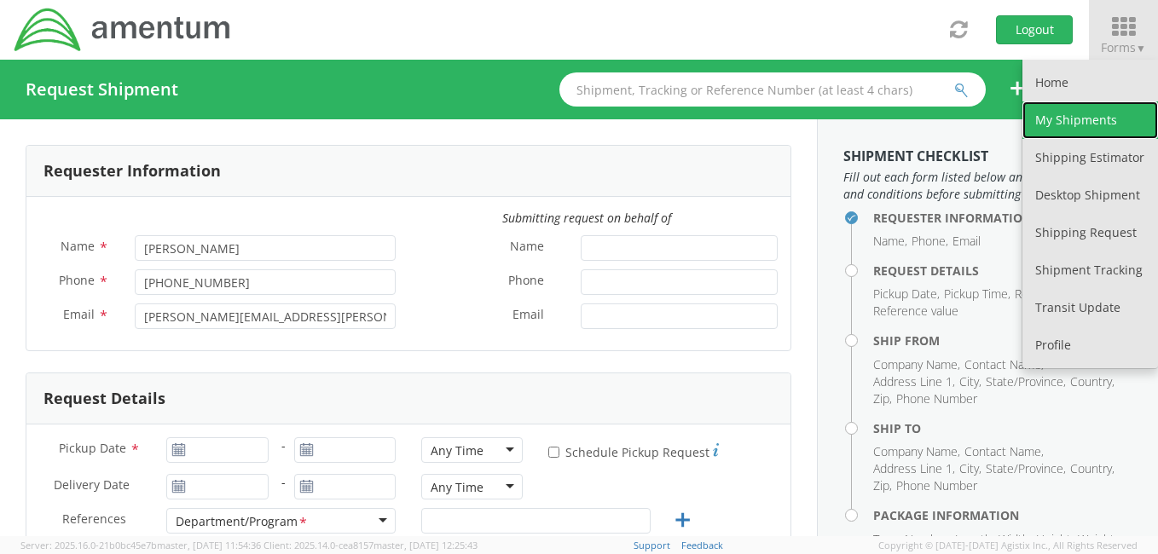
click at [1073, 121] on link "My Shipments" at bounding box center [1091, 120] width 136 height 38
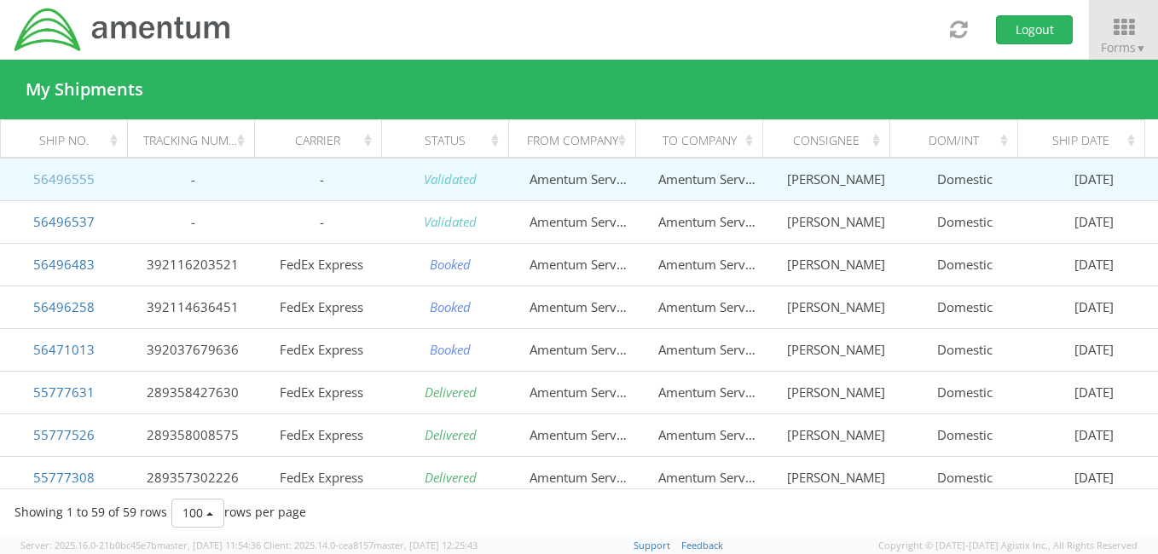
click at [54, 179] on link "56496555" at bounding box center [63, 179] width 61 height 17
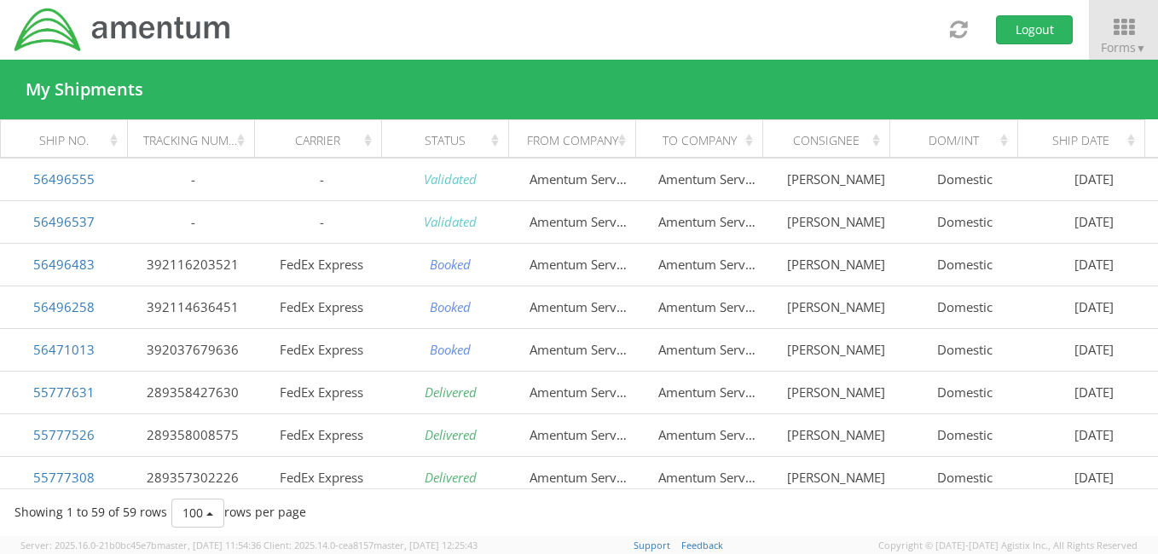
click at [495, 138] on div "Status" at bounding box center [450, 140] width 107 height 17
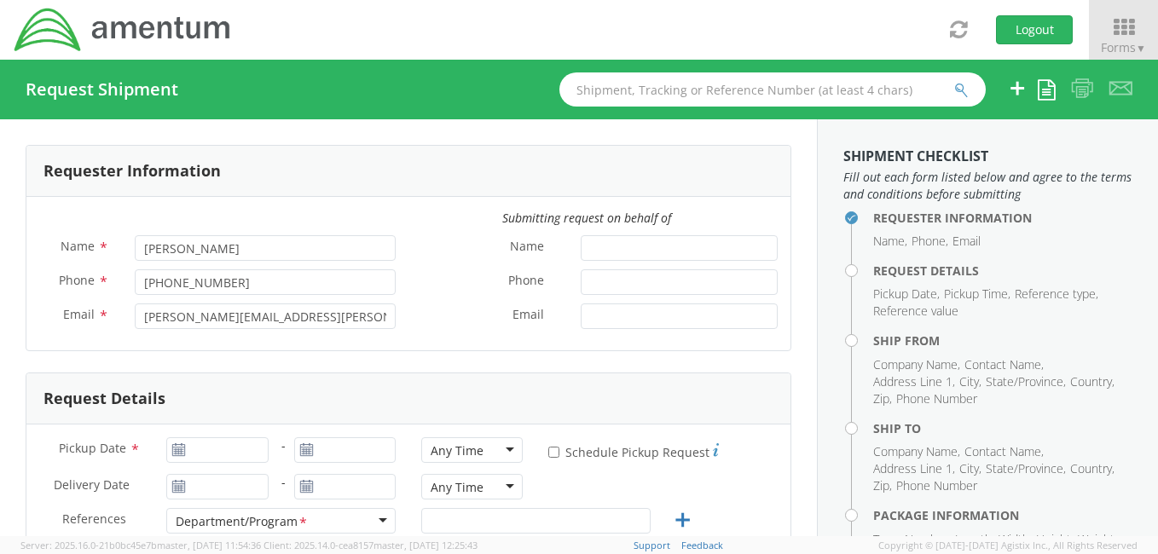
select select "4914.01.00.F.2427.MNGMT"
type input "[DATE]"
click at [248, 453] on input "[DATE]" at bounding box center [216, 451] width 101 height 26
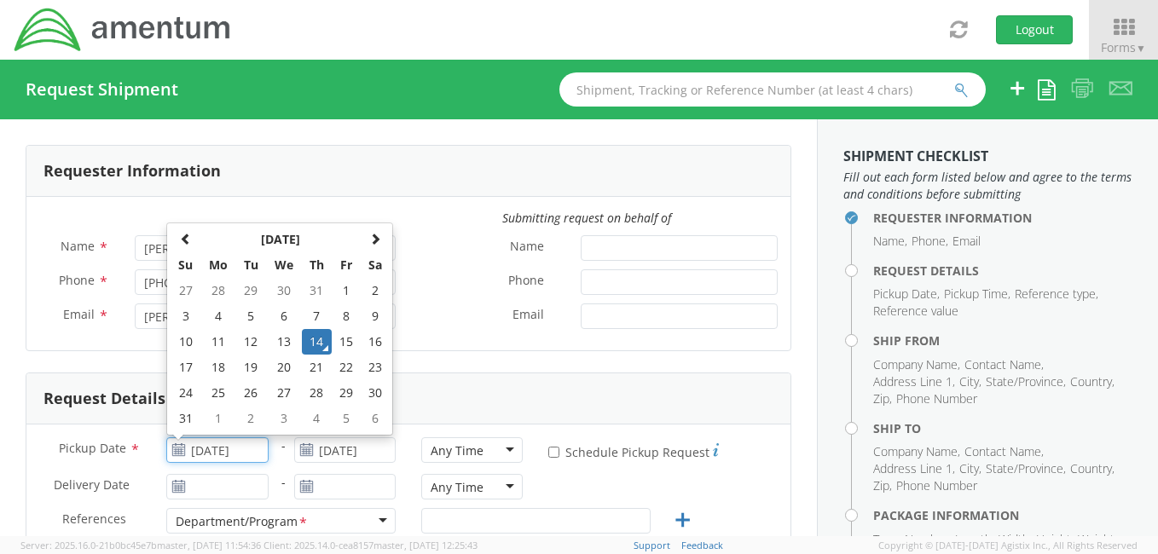
click at [316, 340] on td "14" at bounding box center [317, 342] width 30 height 26
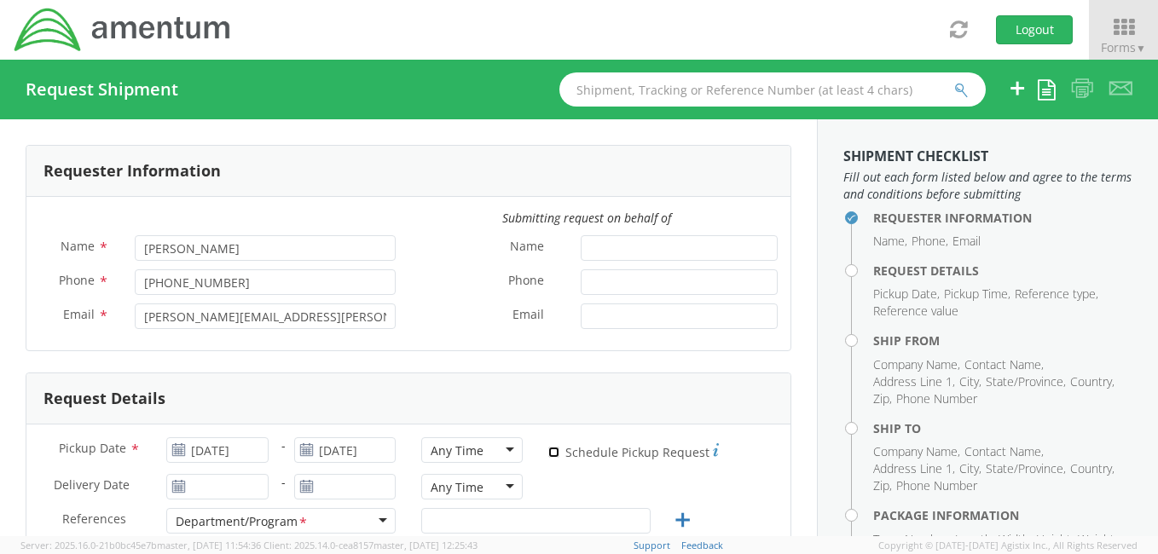
click at [548, 451] on input "* Schedule Pickup Request" at bounding box center [553, 452] width 11 height 11
checkbox input "true"
click at [501, 450] on div "Any Time" at bounding box center [471, 451] width 101 height 26
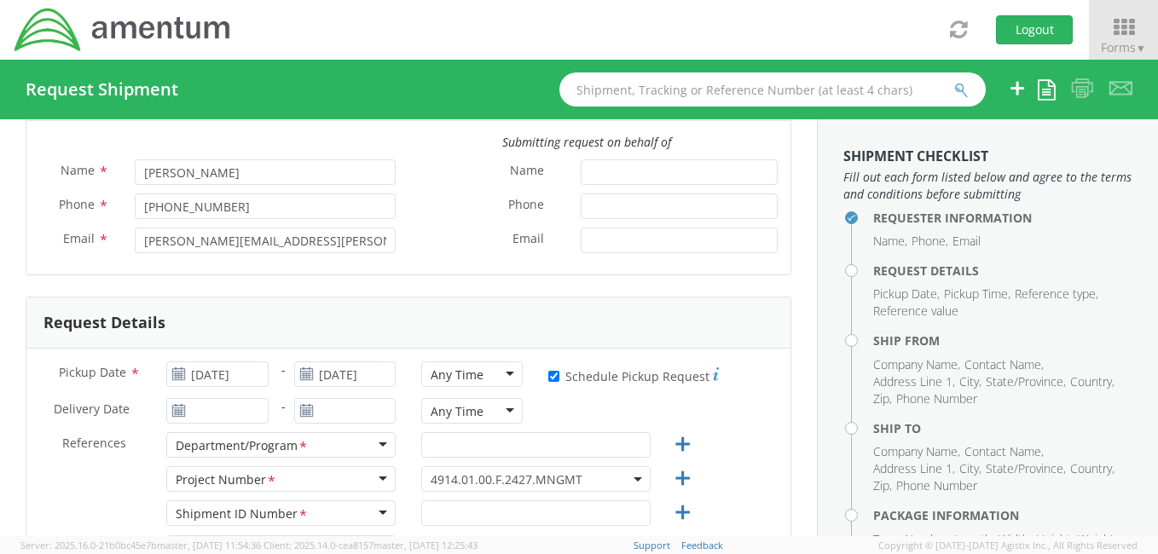
scroll to position [215, 0]
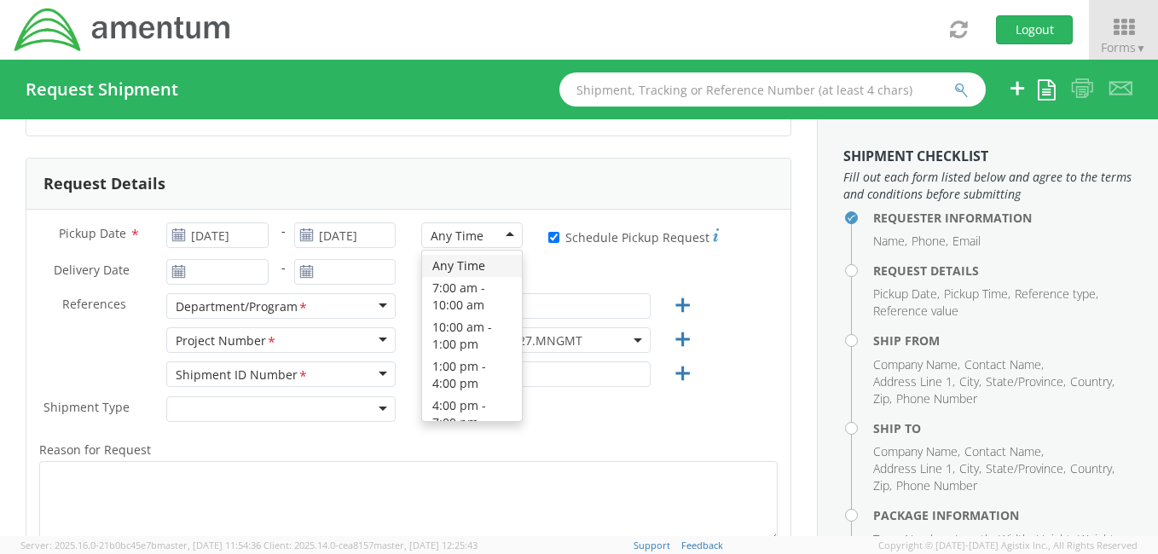
click at [499, 234] on div "Any Time" at bounding box center [471, 236] width 101 height 26
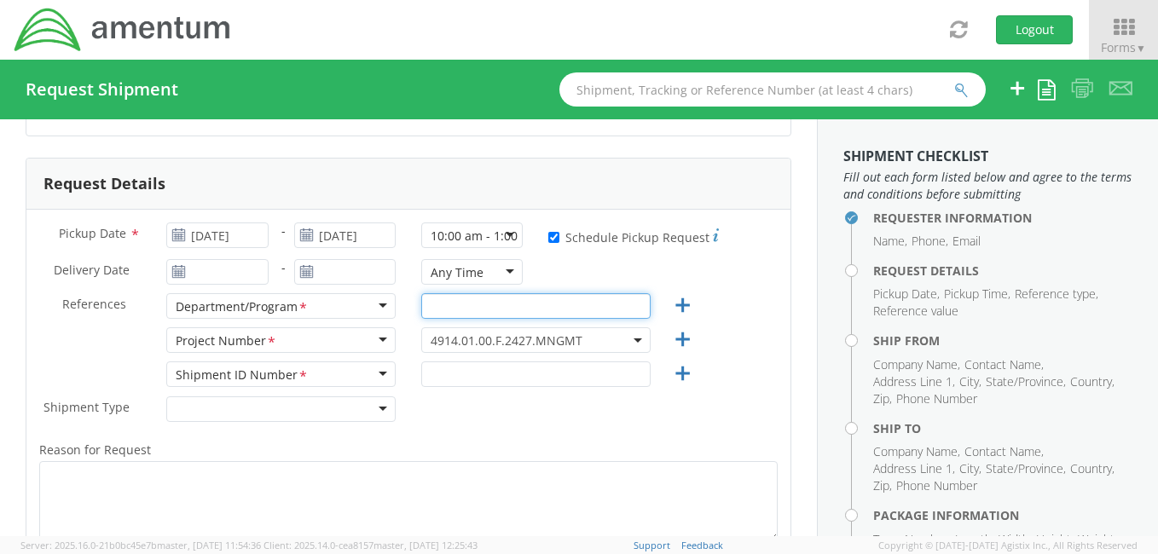
click at [468, 310] on input "text" at bounding box center [535, 306] width 229 height 26
type input "COLDS"
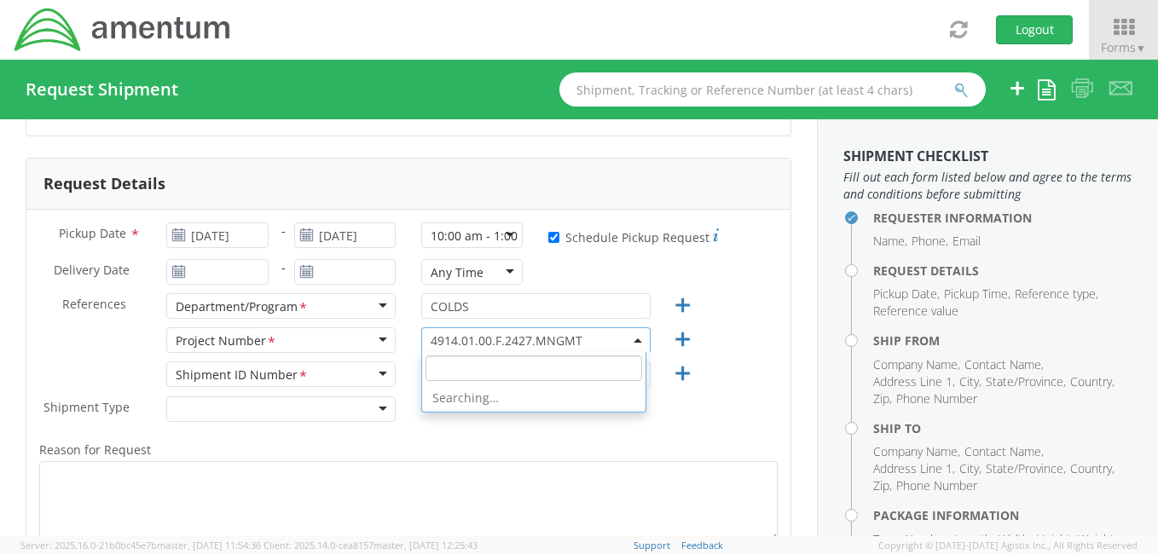
click at [633, 345] on span "4914.01.00.F.2427.MNGMT" at bounding box center [535, 340] width 229 height 26
click at [472, 370] on input "search" at bounding box center [534, 369] width 217 height 26
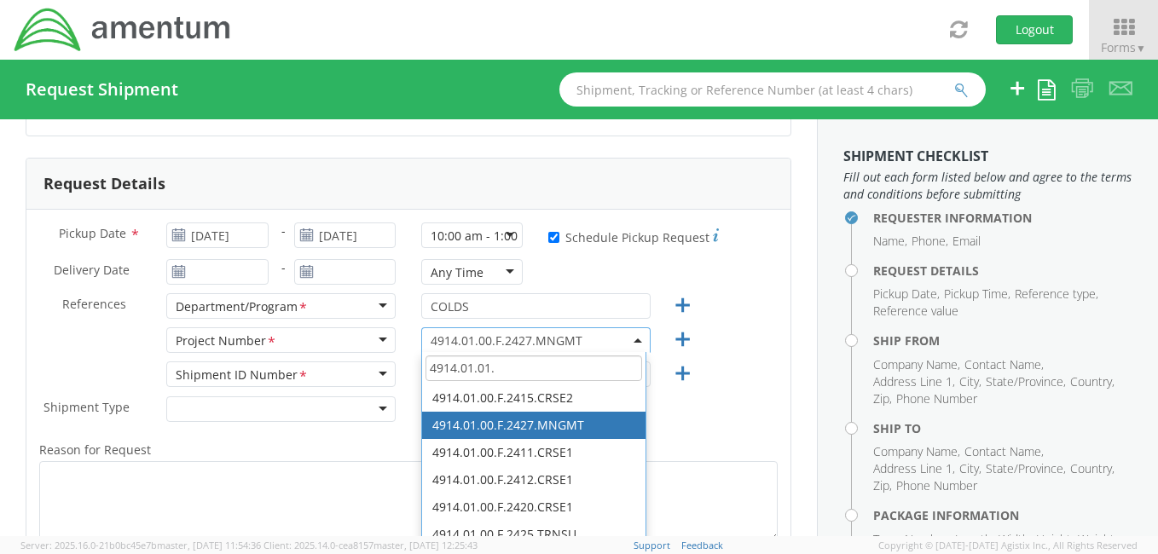
scroll to position [0, 0]
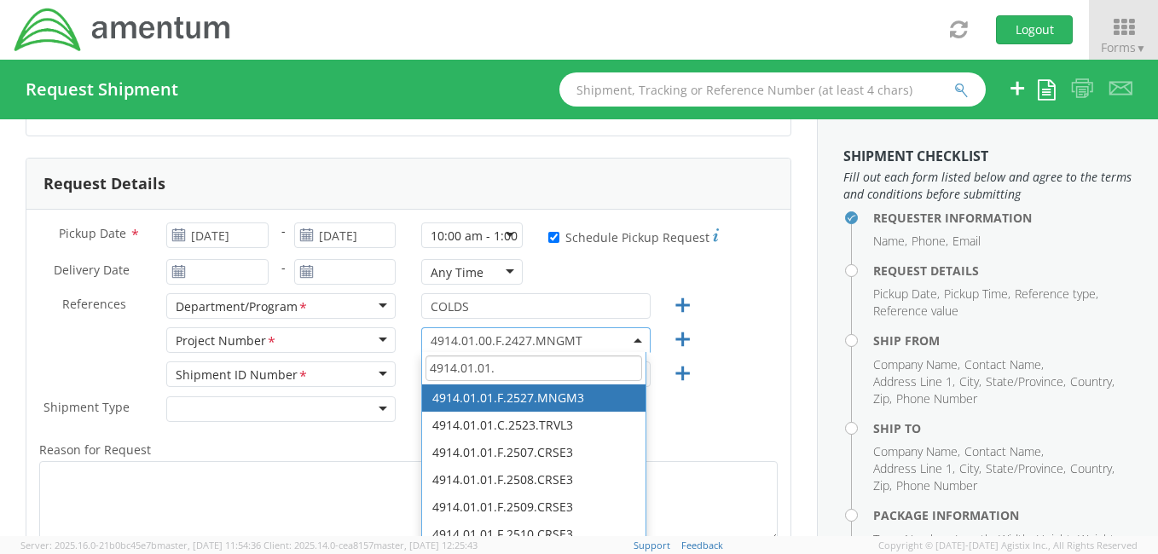
type input "4914.01.01."
select select "4914.01.01.F.2527.MNGM3"
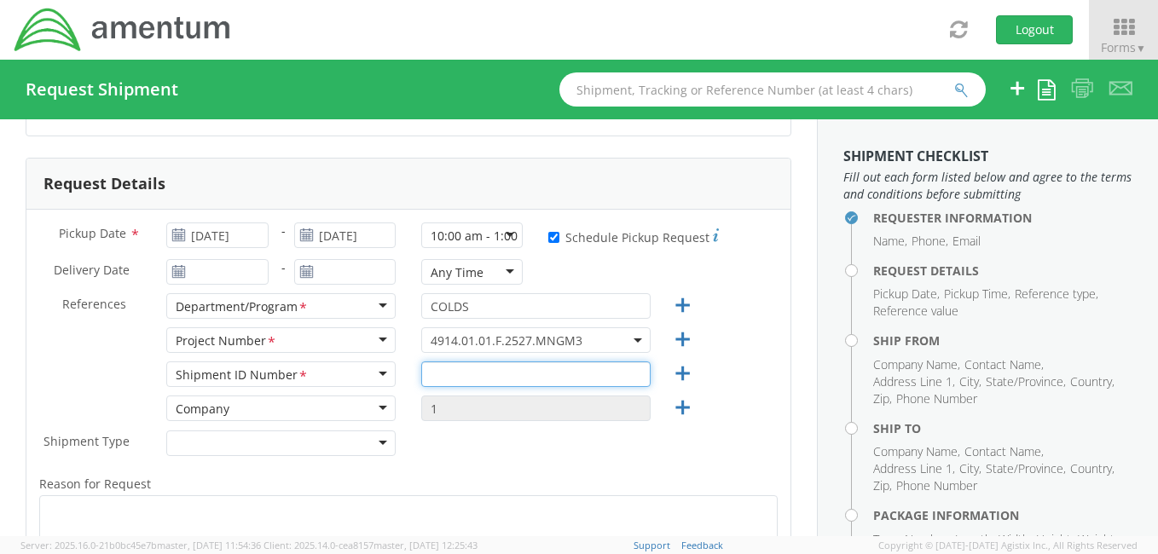
click at [461, 378] on input "text" at bounding box center [535, 375] width 229 height 26
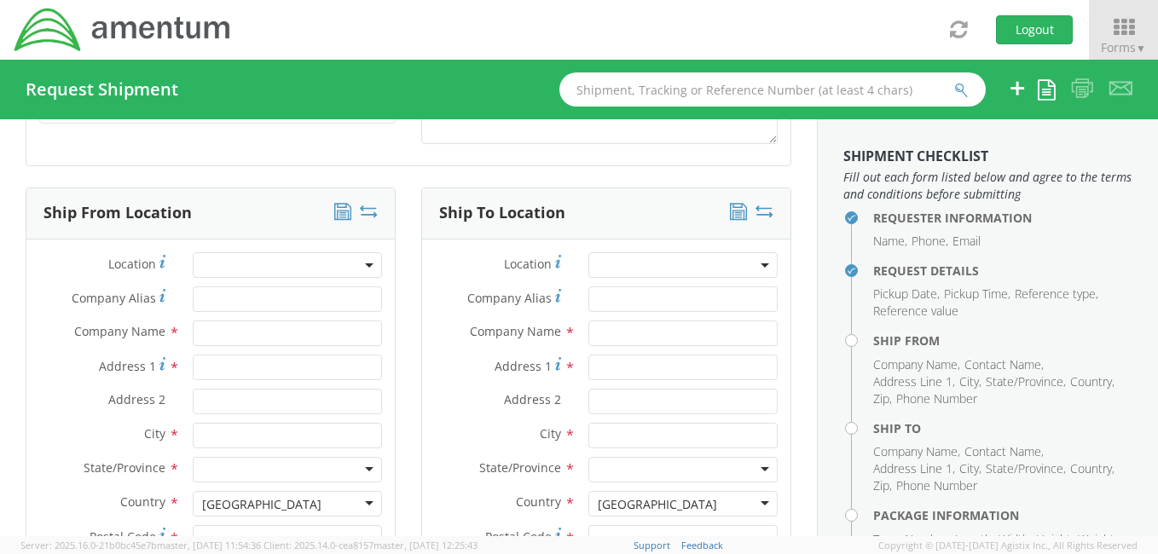
scroll to position [754, 0]
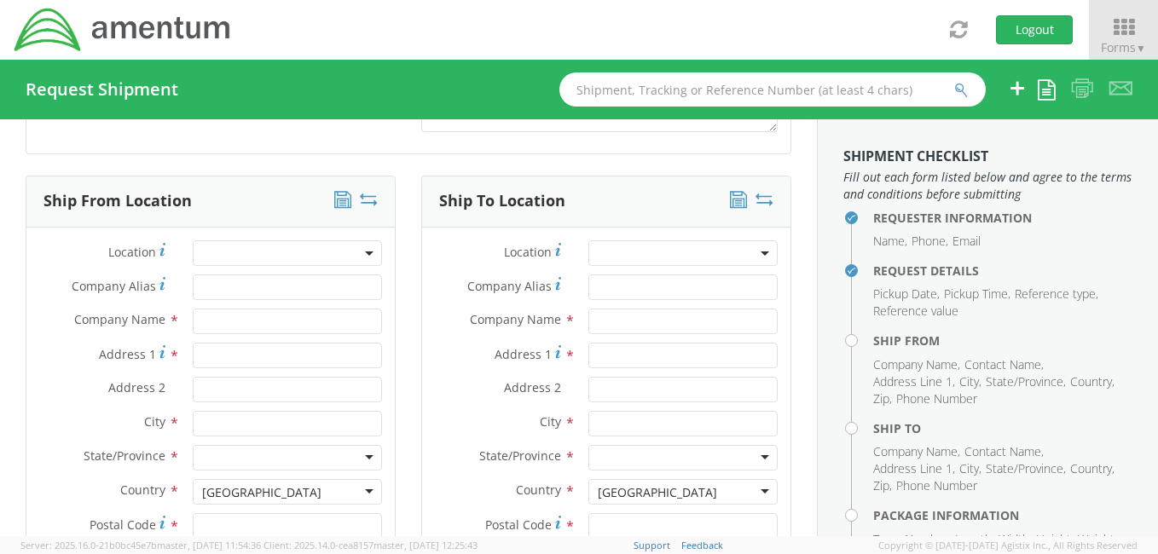
type input "002"
click at [250, 287] on input "Company Alias *" at bounding box center [287, 288] width 189 height 26
type input "Amentum Services, Inc."
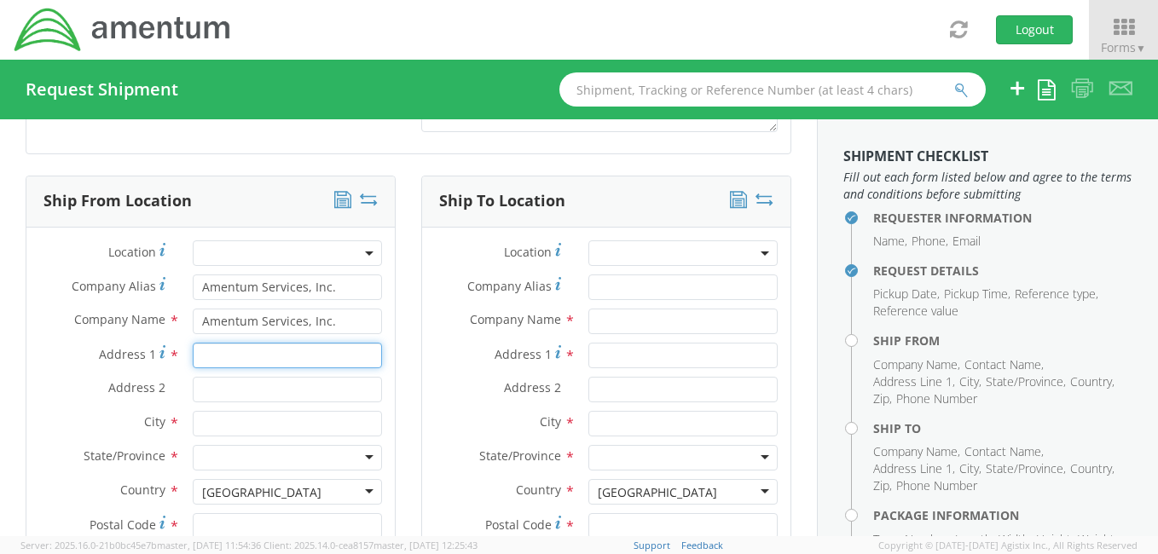
type input "Bldg. 207 Rm. 224"
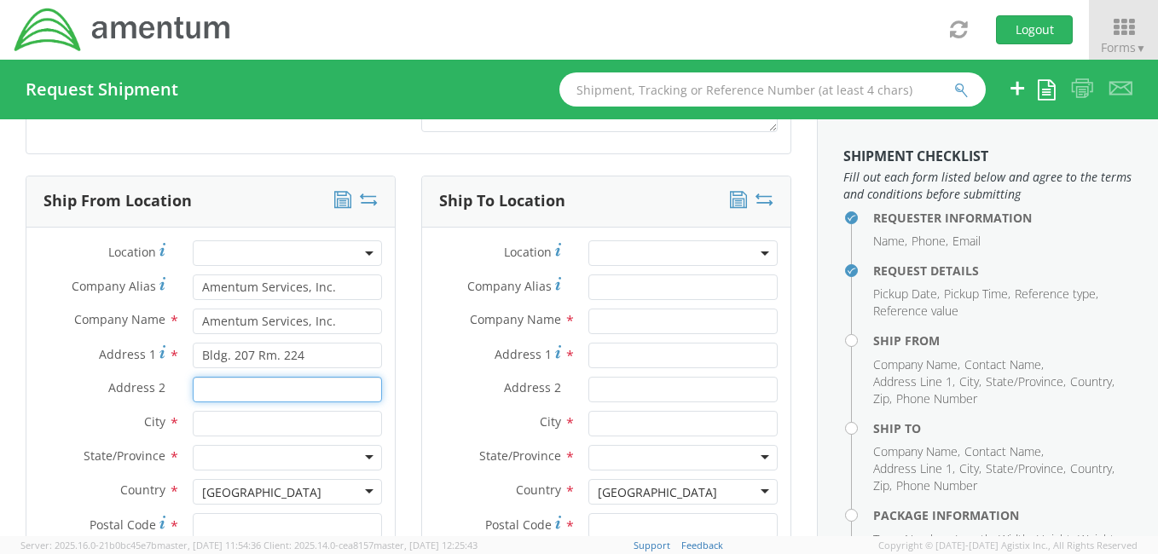
type input "NAB Coronado"
type input "[GEOGRAPHIC_DATA]"
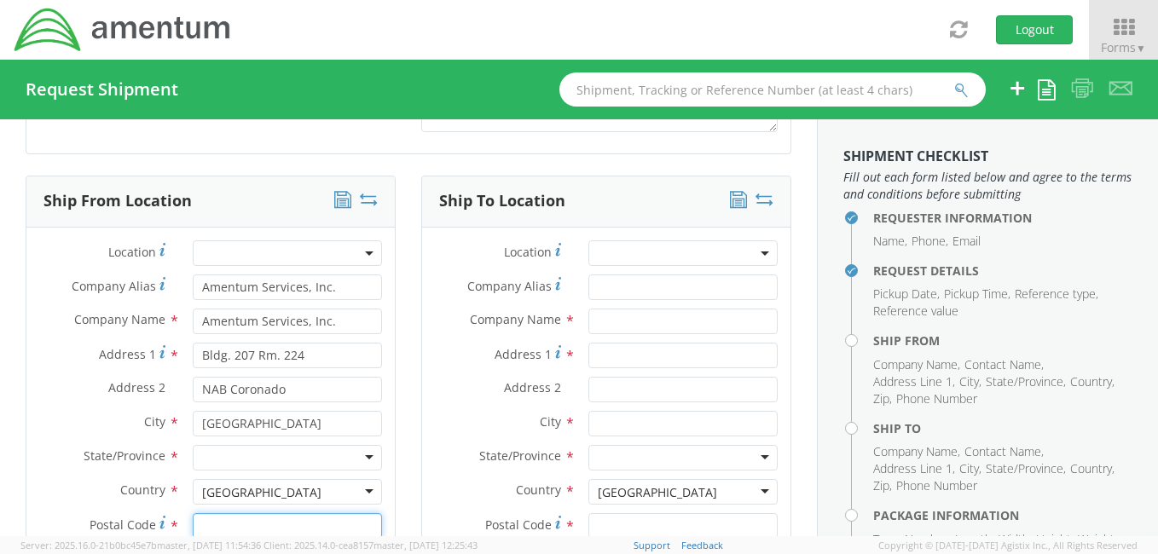
type input "92155"
type input "[PERSON_NAME]"
type input "8588679449"
type input "Amentum Services, Inc."
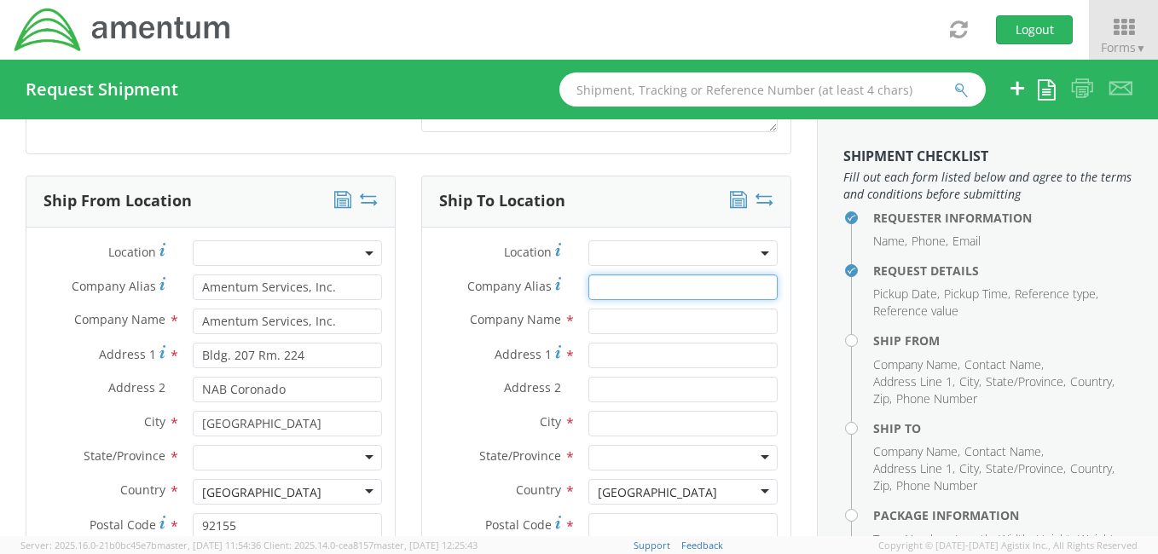
type input "Amentum Services, Inc."
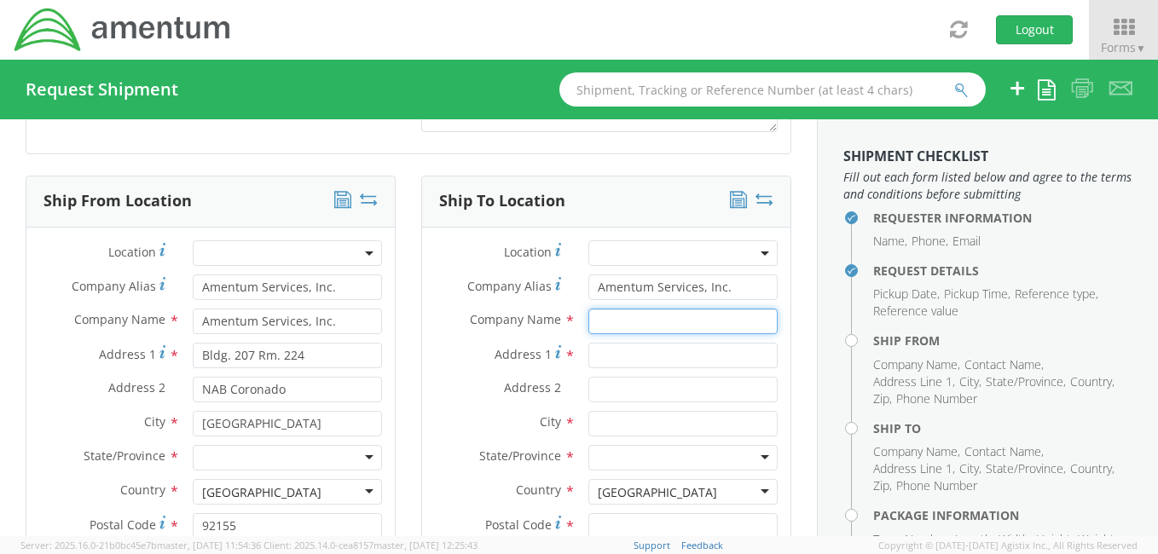
type input "Amentum Services, Inc."
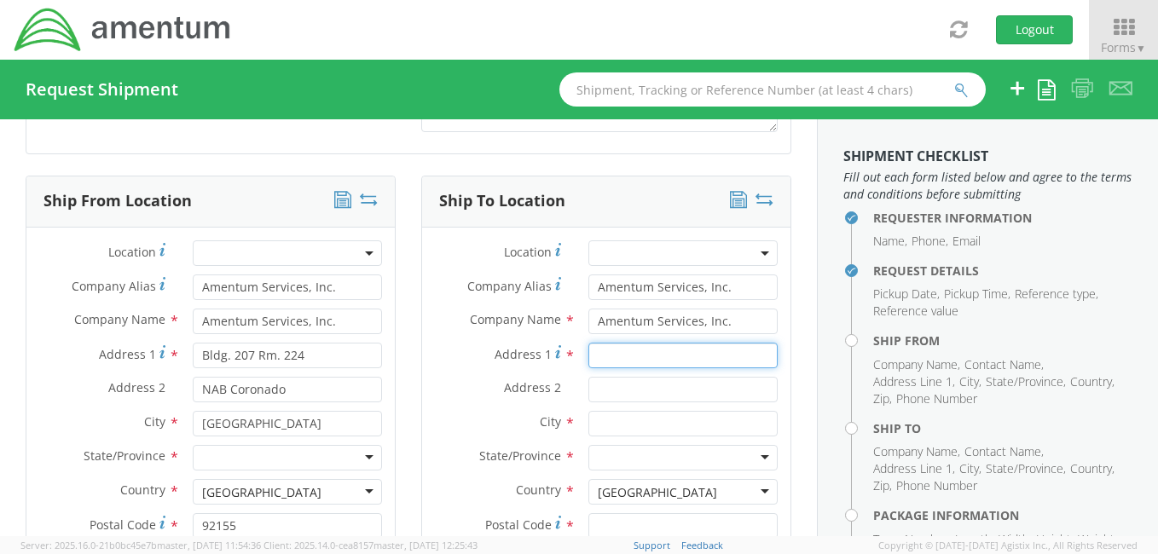
type input "Bldg. 207 Rm. 224"
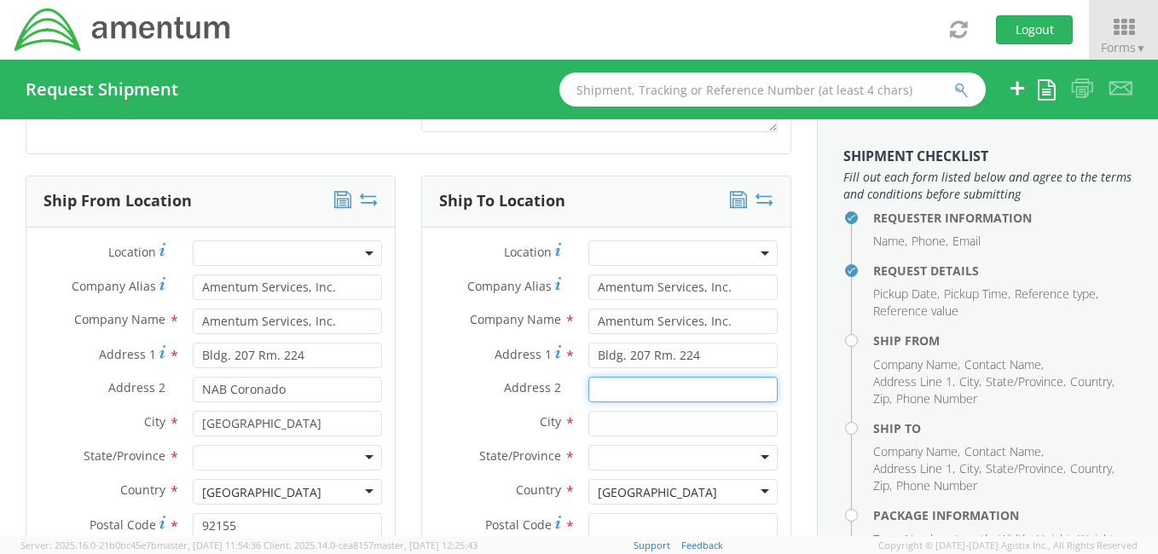
type input "NAB Coronado"
type input "[GEOGRAPHIC_DATA]"
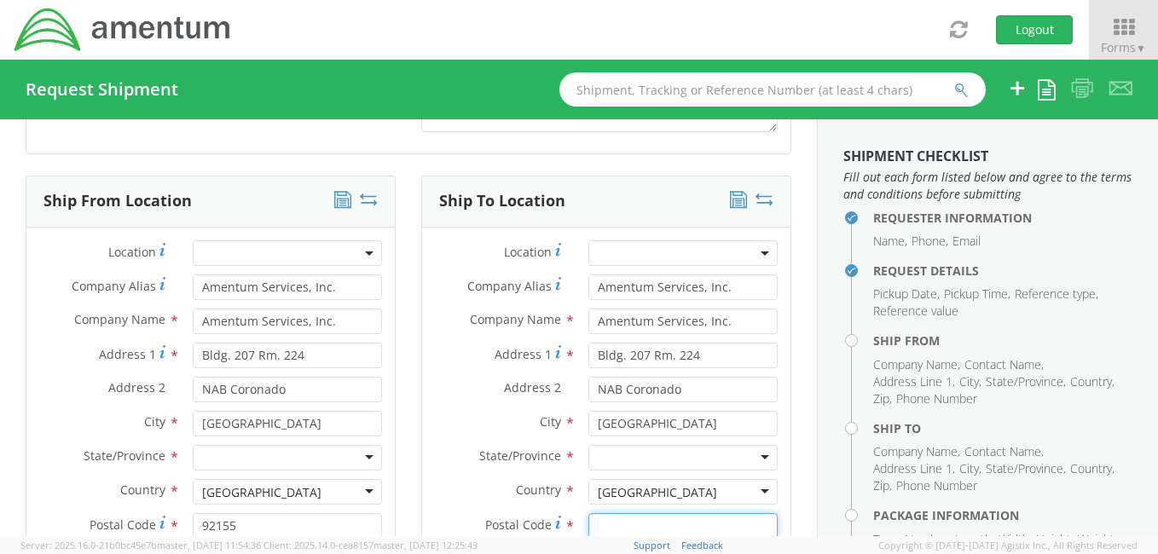
type input "92155"
type input "[PERSON_NAME]"
type input "8588679449"
type input "Amentum Services, Inc."
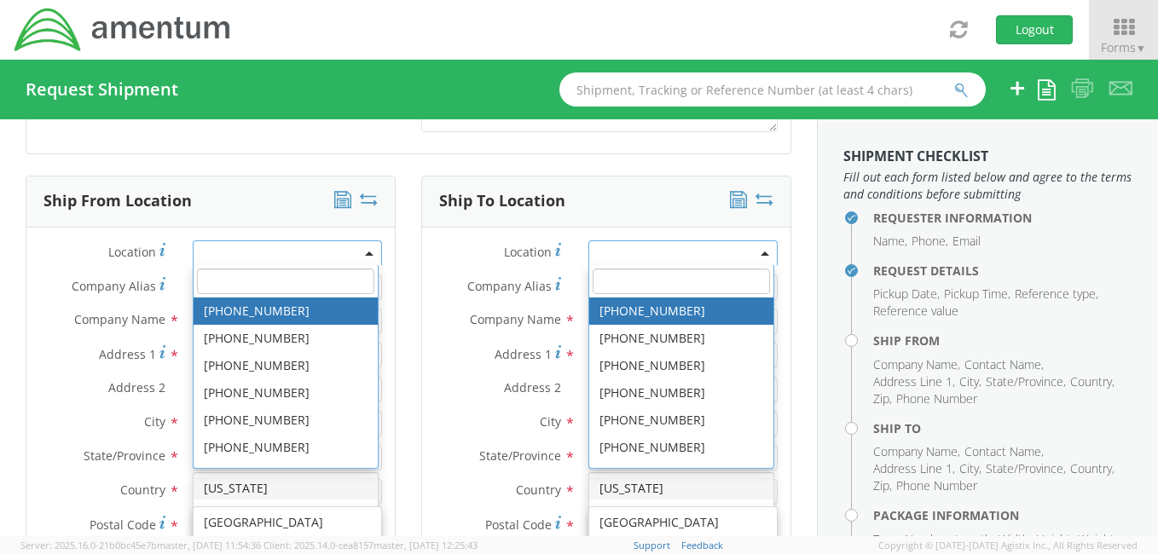
type input "[PERSON_NAME][EMAIL_ADDRESS][PERSON_NAME][DOMAIN_NAME]"
type input "[EMAIL_ADDRESS][DOMAIN_NAME]"
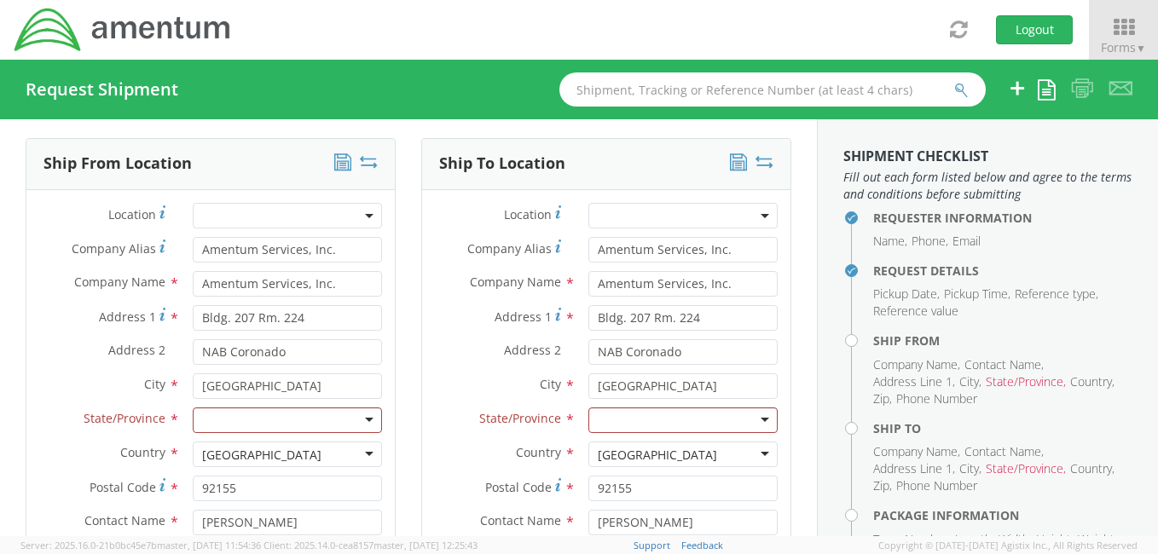
scroll to position [830, 0]
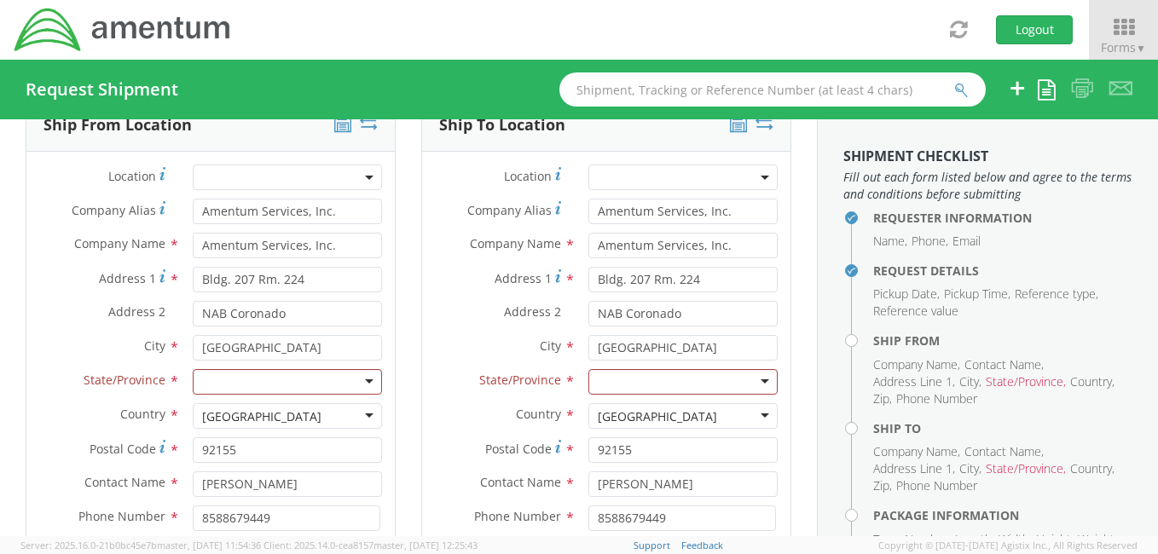
click at [362, 375] on div at bounding box center [287, 382] width 189 height 26
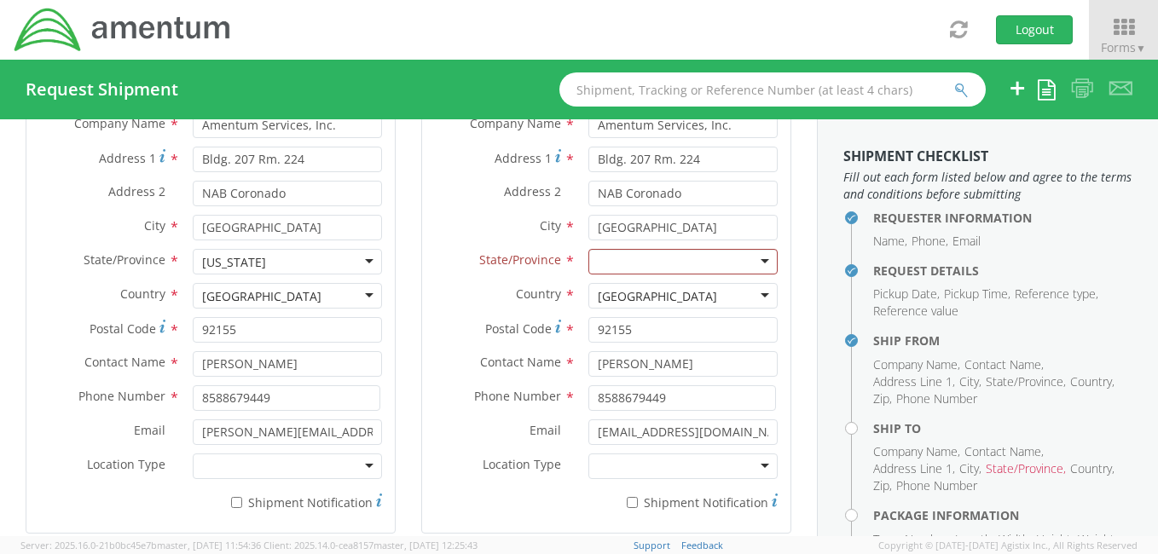
scroll to position [993, 0]
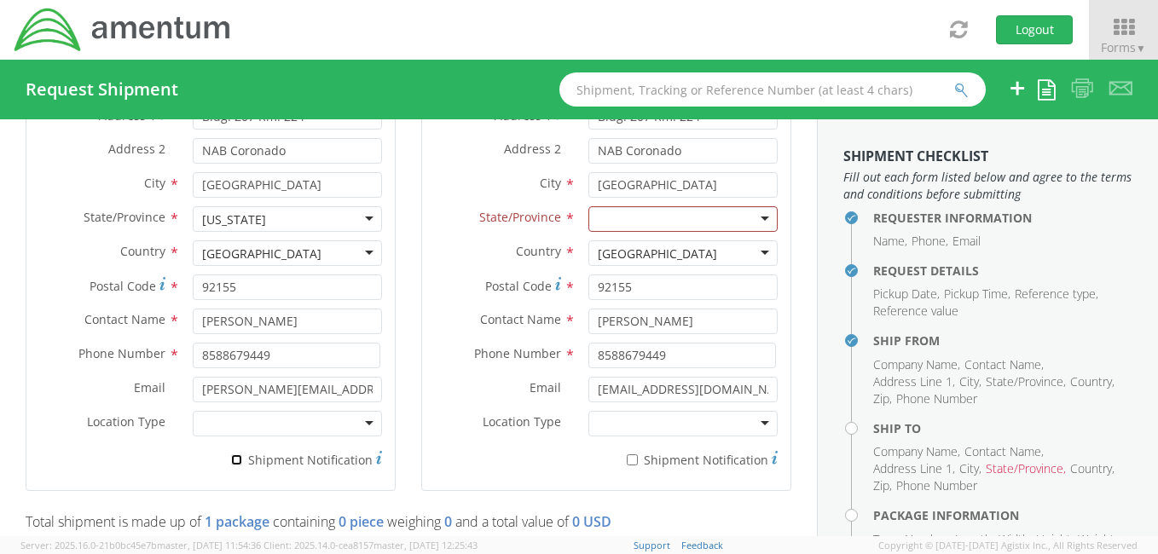
click at [235, 457] on input "* Shipment Notification" at bounding box center [236, 460] width 11 height 11
checkbox input "true"
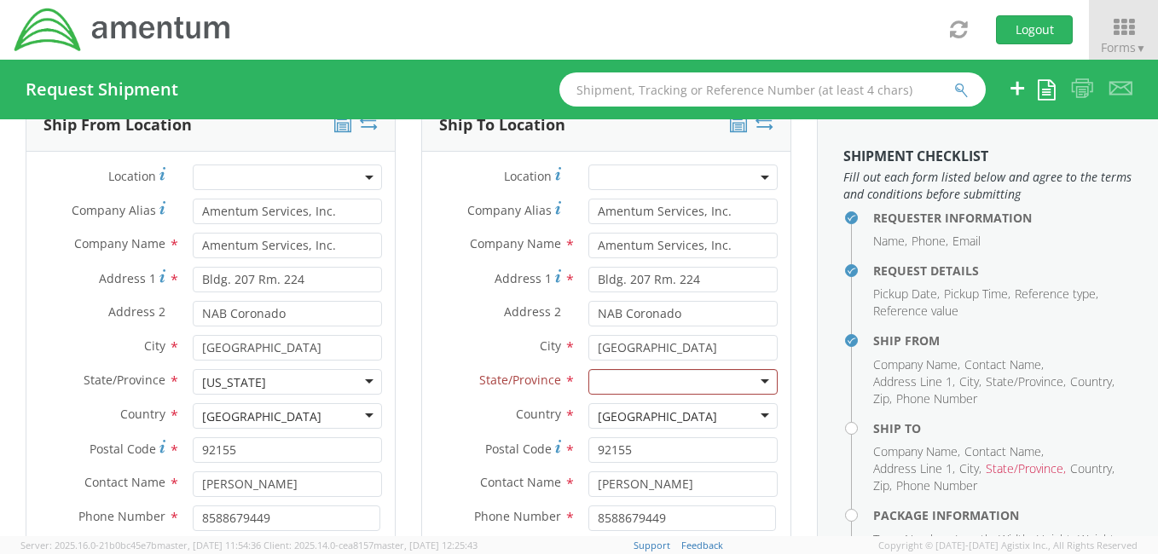
scroll to position [770, 0]
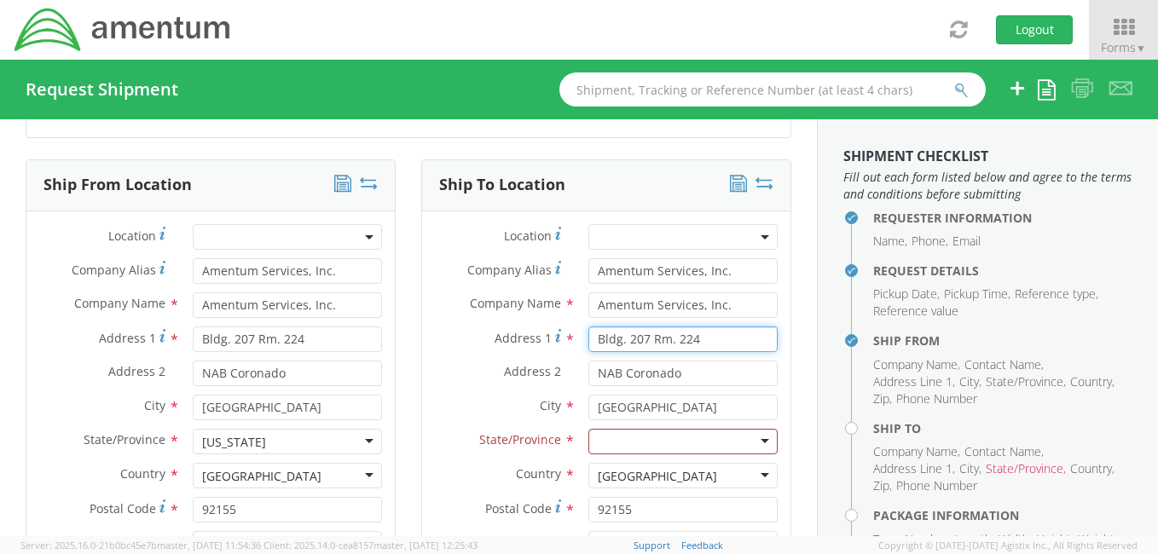
click at [695, 331] on input "Bldg. 207 Rm. 224" at bounding box center [682, 340] width 189 height 26
click at [711, 298] on input "Amentum Services, Inc." at bounding box center [682, 306] width 189 height 26
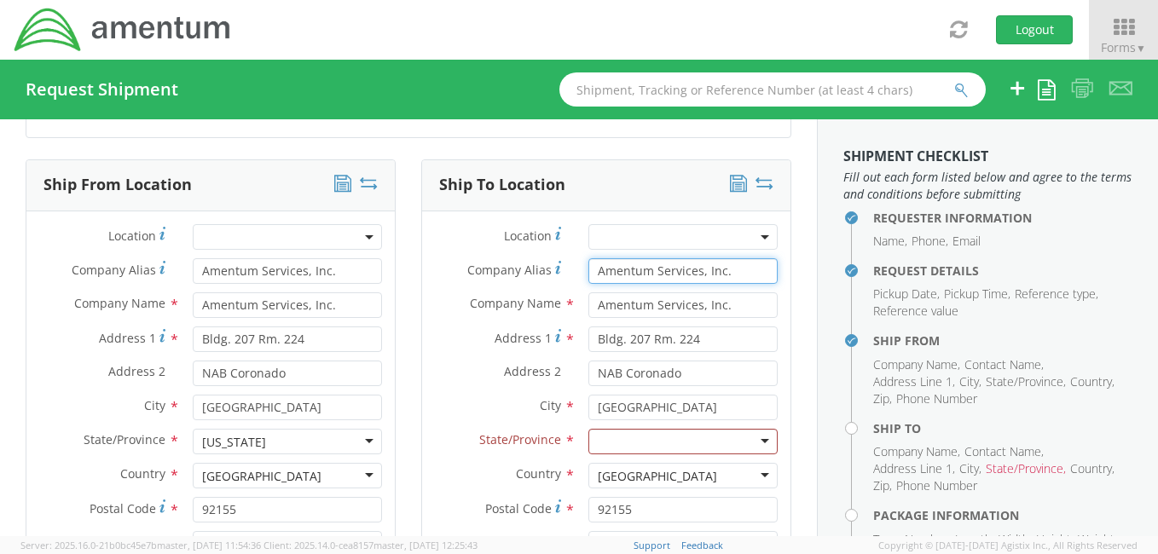
click at [716, 264] on input "Amentum Services, Inc." at bounding box center [682, 271] width 189 height 26
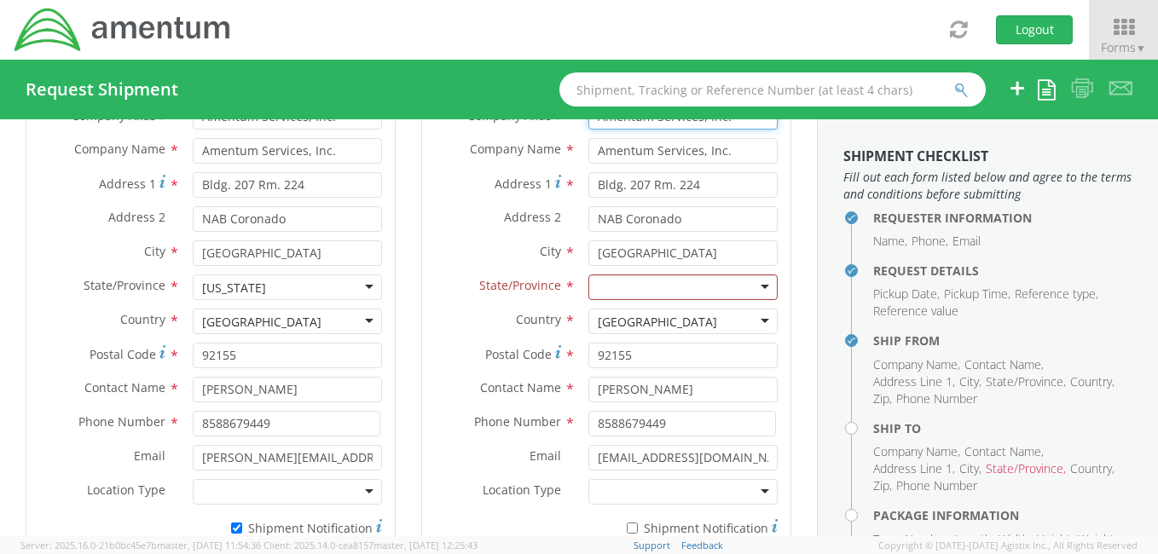
scroll to position [919, 0]
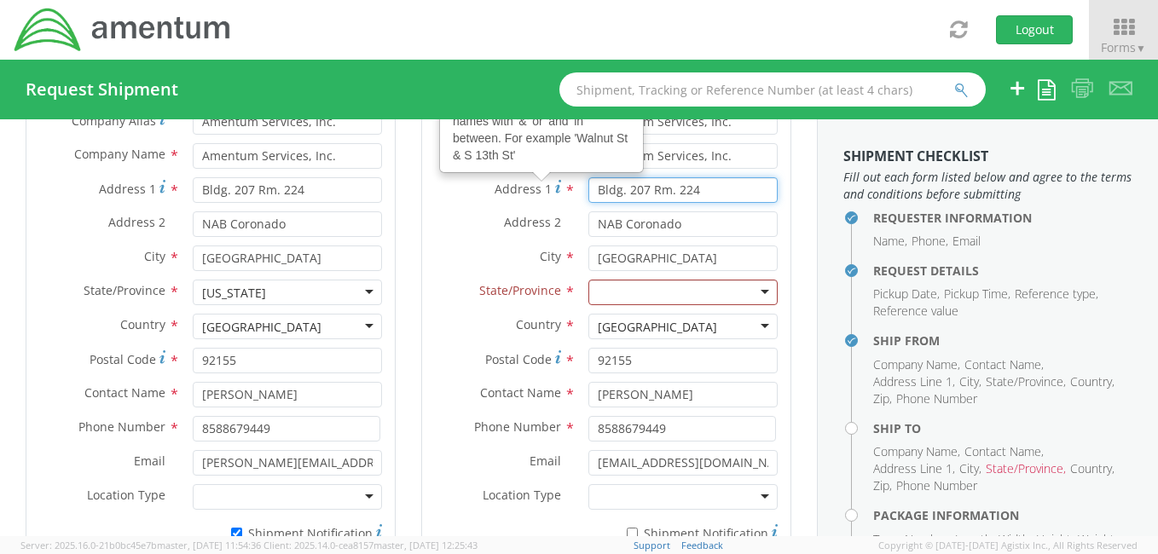
drag, startPoint x: 689, startPoint y: 187, endPoint x: 551, endPoint y: 190, distance: 138.2
click at [551, 190] on div "Address 1 For cross streets use street names with '&' or 'and' in between. For …" at bounding box center [606, 190] width 368 height 26
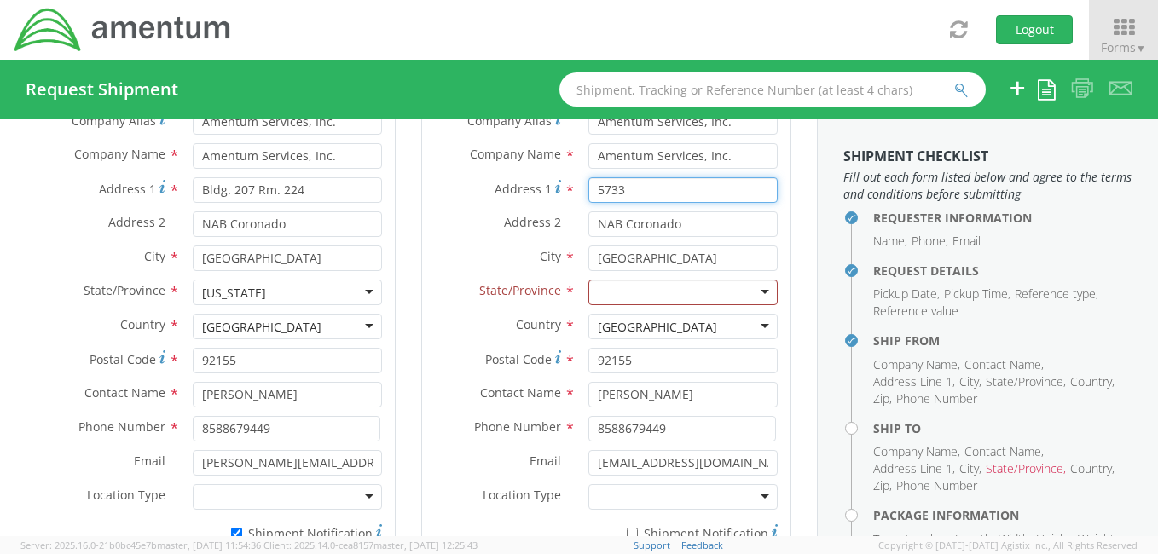
click at [696, 188] on input "5733" at bounding box center [682, 190] width 189 height 26
type input "5"
click at [1115, 26] on icon at bounding box center [1123, 27] width 79 height 24
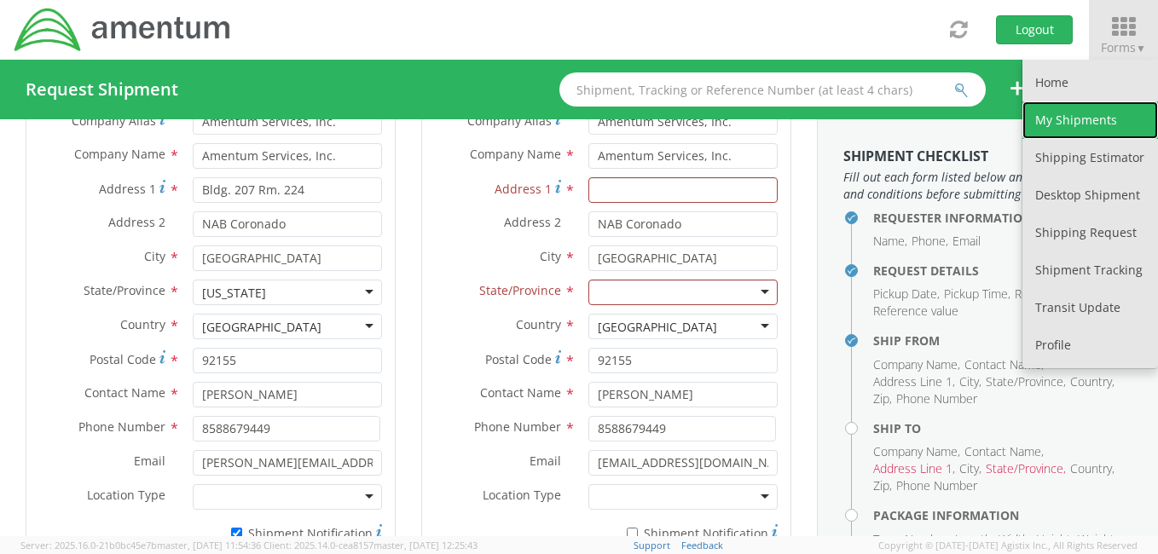
click at [1088, 111] on link "My Shipments" at bounding box center [1091, 120] width 136 height 38
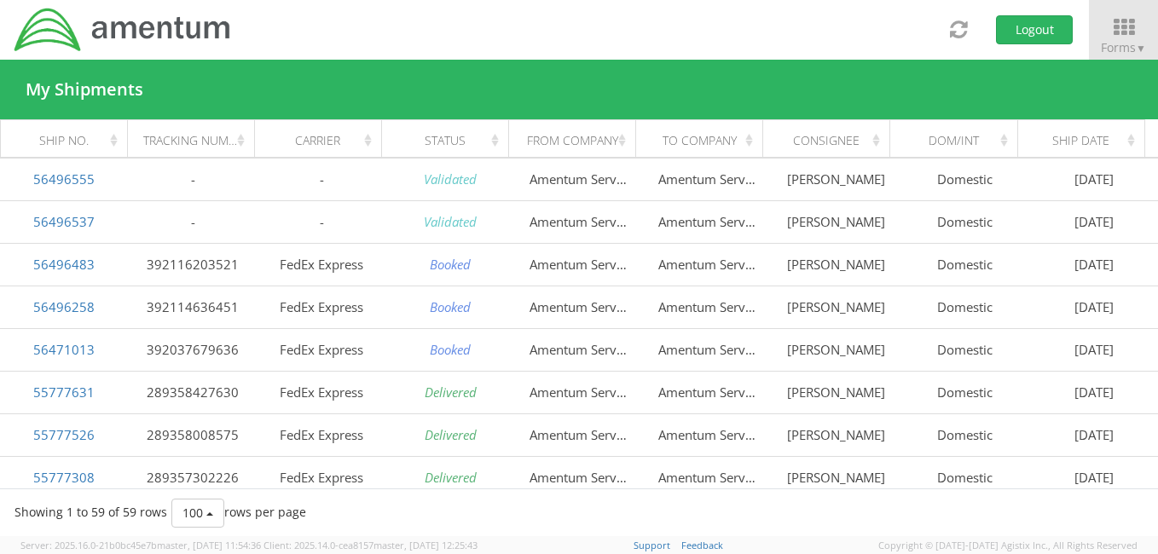
click at [1130, 142] on div "Ship Date" at bounding box center [1086, 140] width 107 height 17
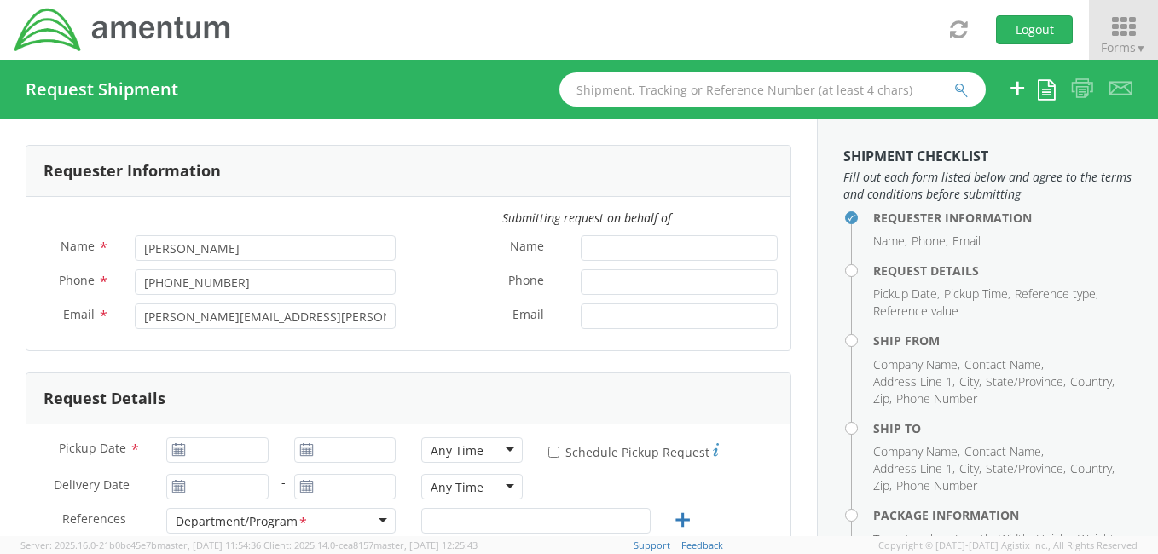
click at [1122, 32] on icon at bounding box center [1123, 27] width 79 height 24
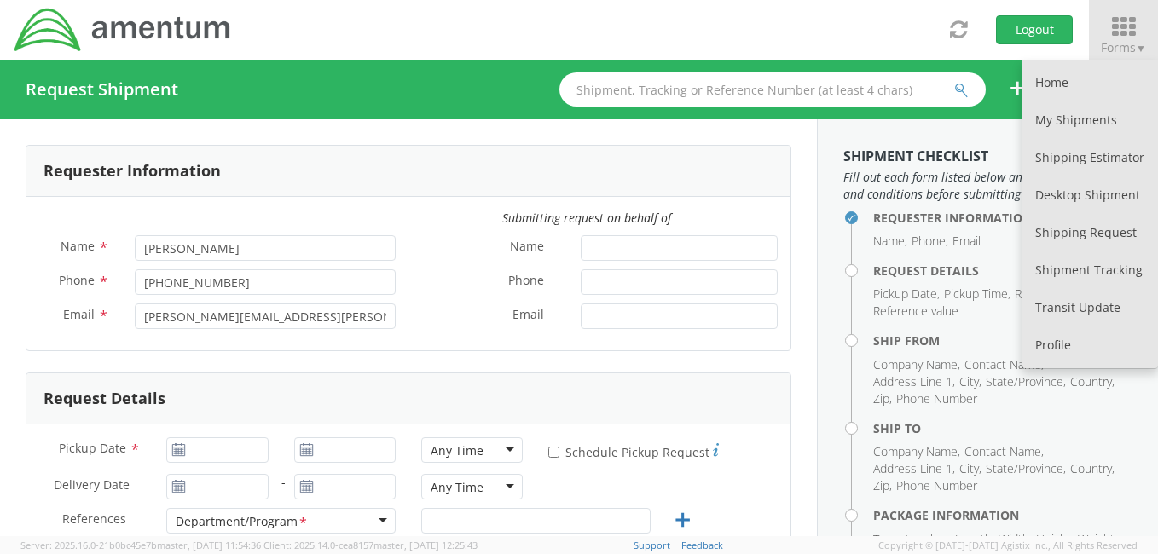
select select "4914.01.00.F.2427.MNGMT"
click at [1087, 115] on link "My Shipments" at bounding box center [1091, 120] width 136 height 38
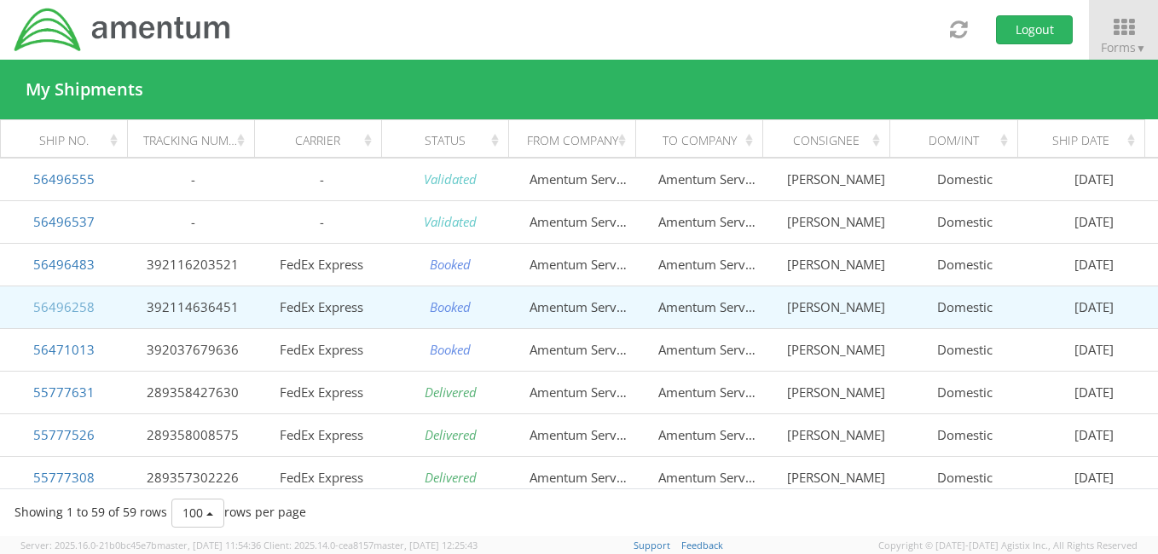
click at [80, 305] on link "56496258" at bounding box center [63, 306] width 61 height 17
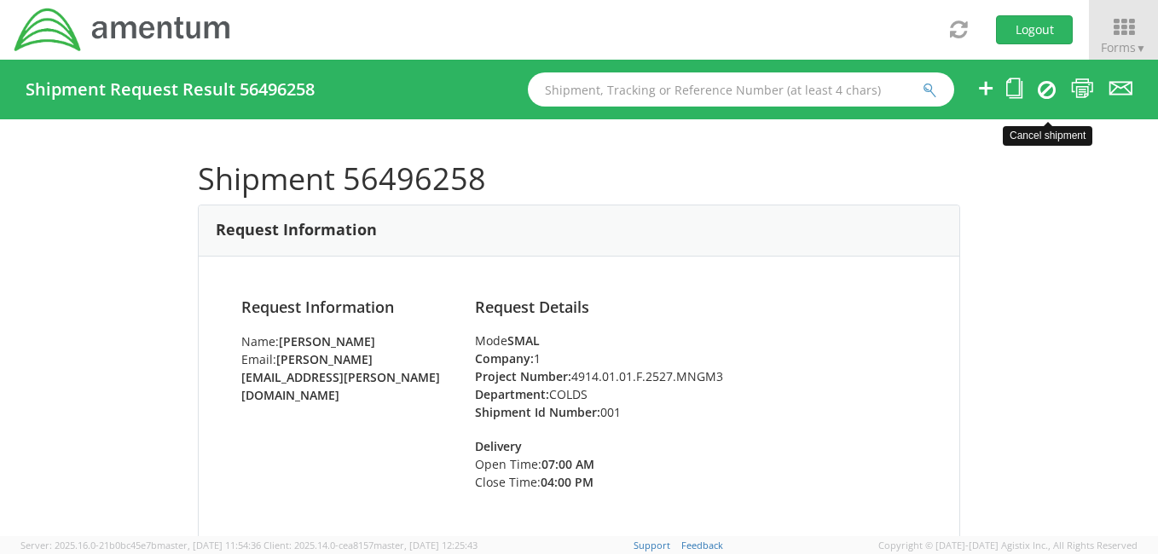
click at [1047, 85] on icon at bounding box center [1047, 89] width 18 height 20
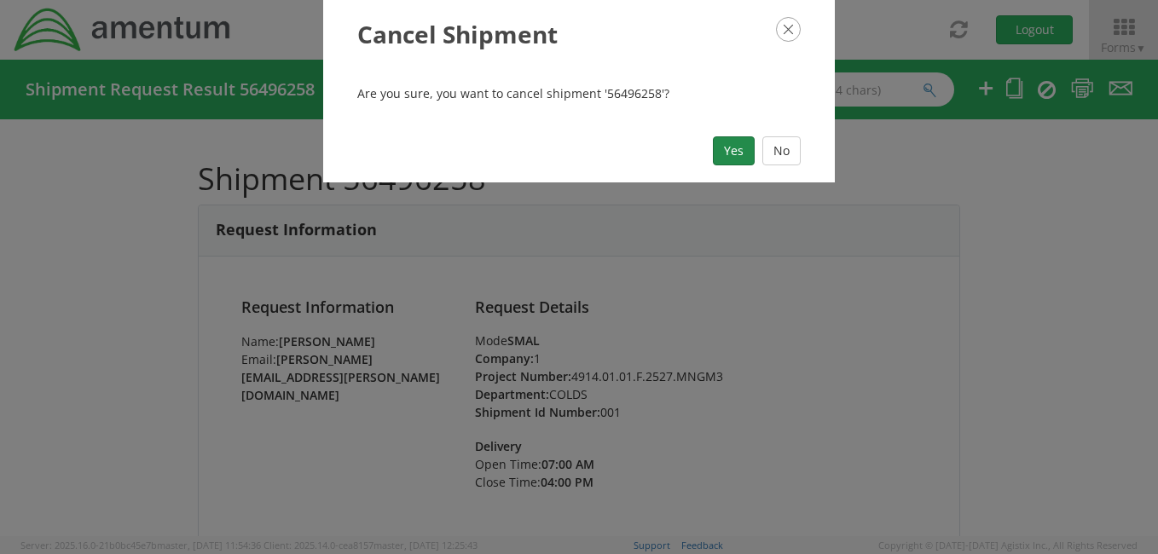
click at [733, 151] on button "Yes" at bounding box center [734, 150] width 42 height 29
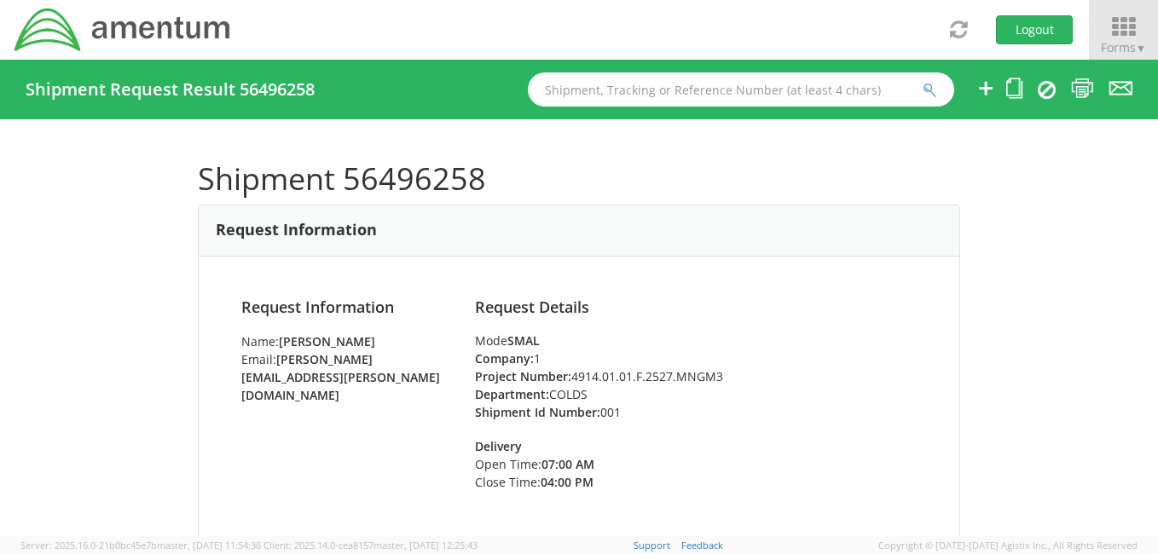
click at [1118, 31] on icon at bounding box center [1123, 27] width 79 height 24
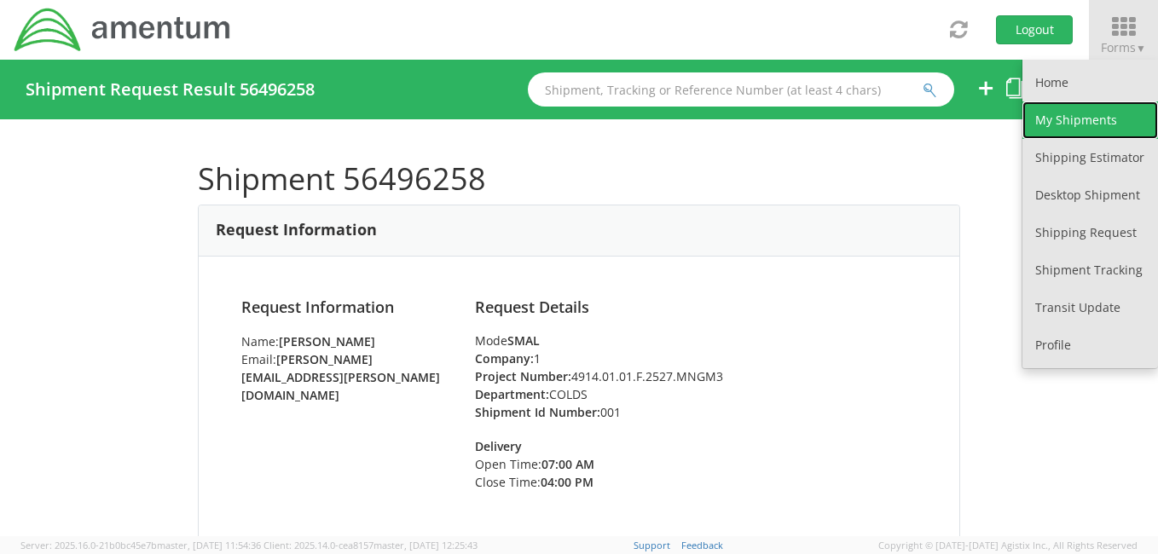
click at [1085, 126] on link "My Shipments" at bounding box center [1091, 120] width 136 height 38
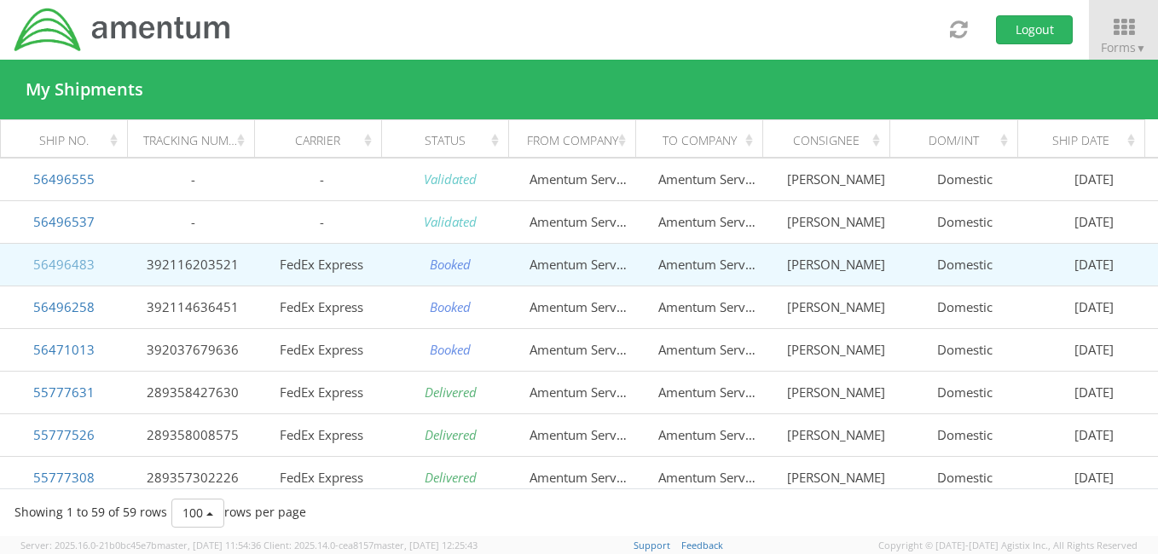
click at [79, 264] on link "56496483" at bounding box center [63, 264] width 61 height 17
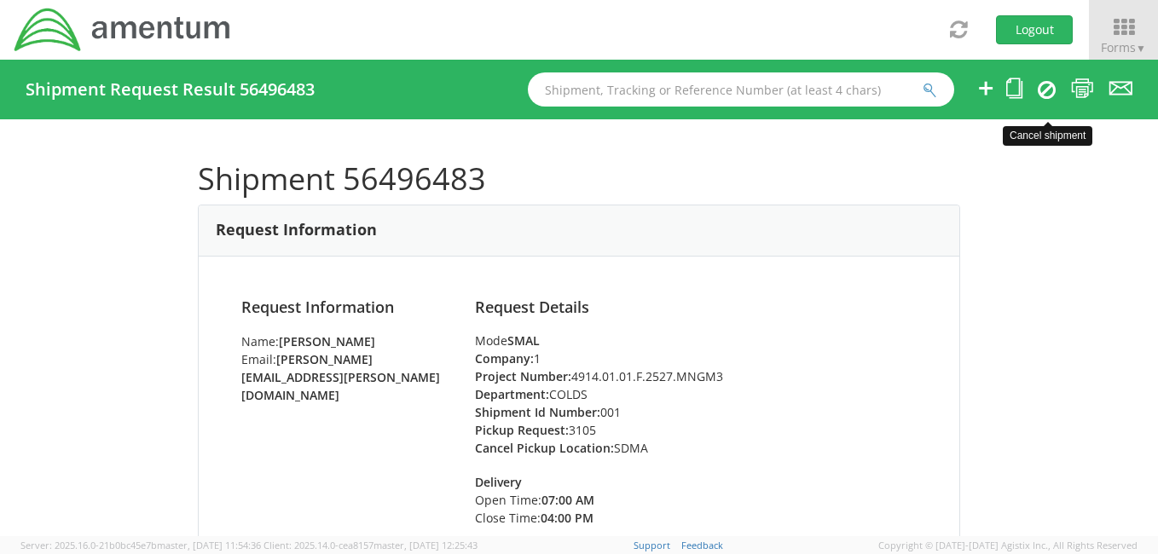
click at [1049, 85] on icon at bounding box center [1047, 89] width 18 height 20
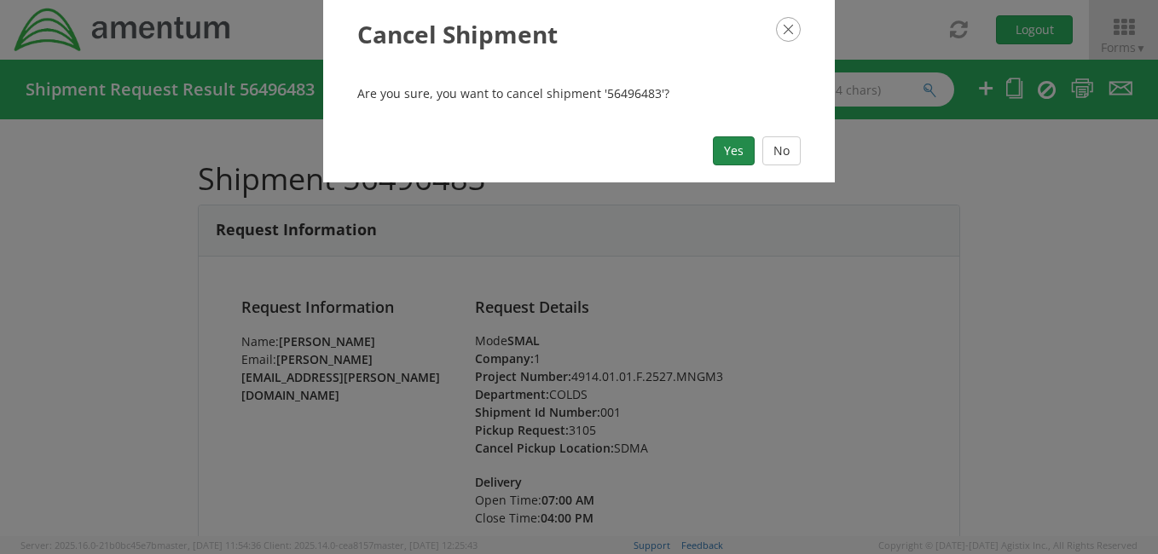
click at [737, 153] on button "Yes" at bounding box center [734, 150] width 42 height 29
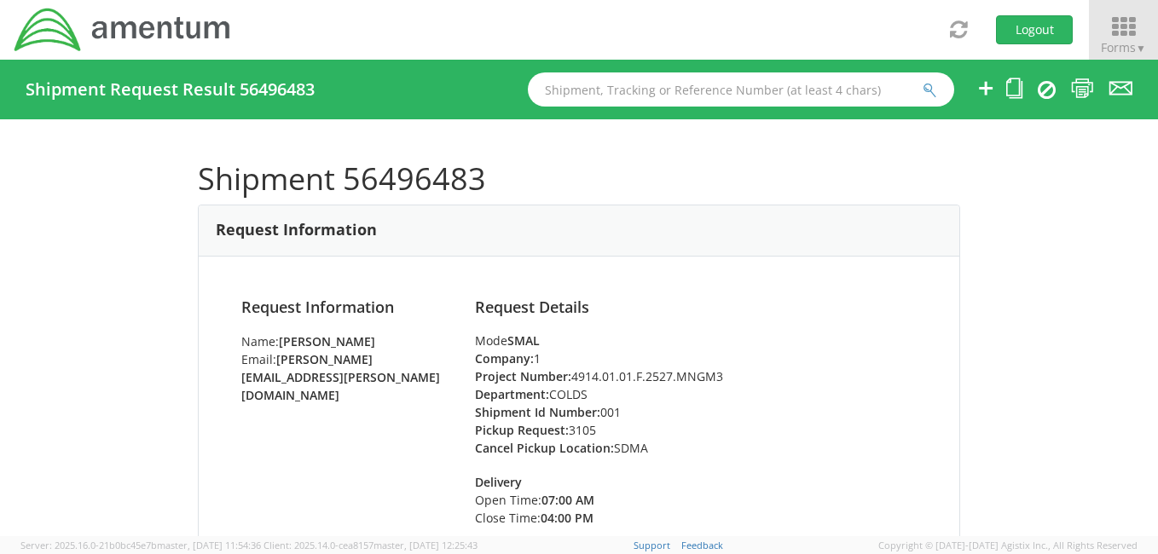
click at [1117, 27] on icon at bounding box center [1123, 27] width 79 height 24
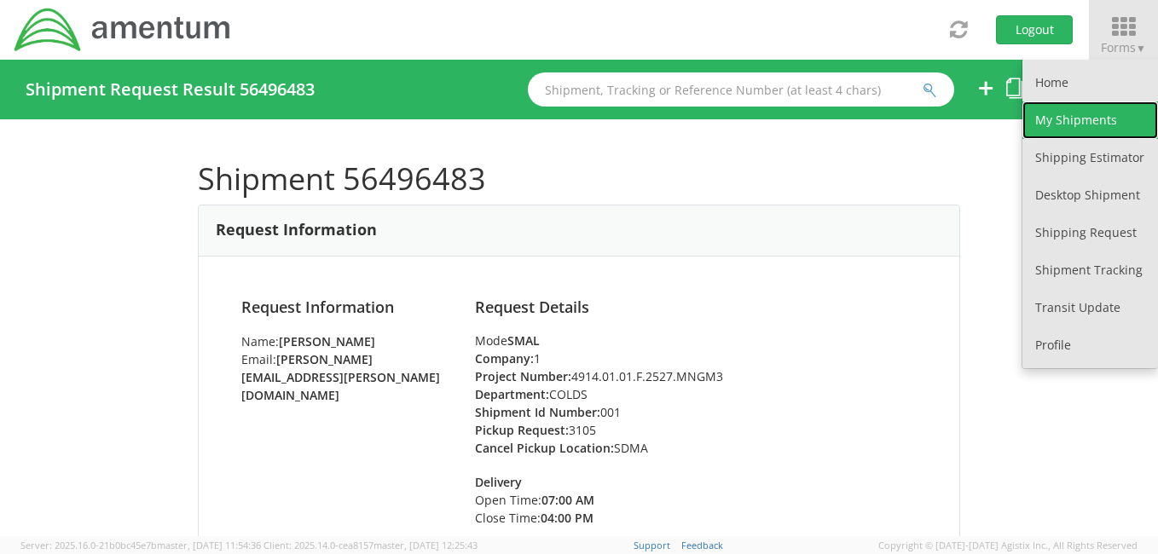
click at [1077, 114] on link "My Shipments" at bounding box center [1091, 120] width 136 height 38
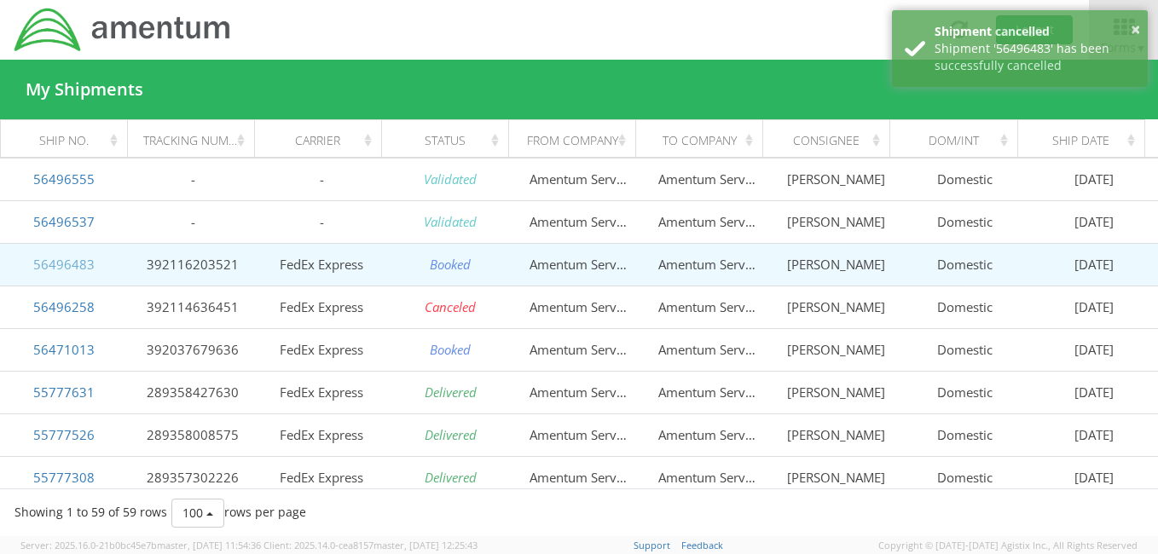
click at [65, 264] on link "56496483" at bounding box center [63, 264] width 61 height 17
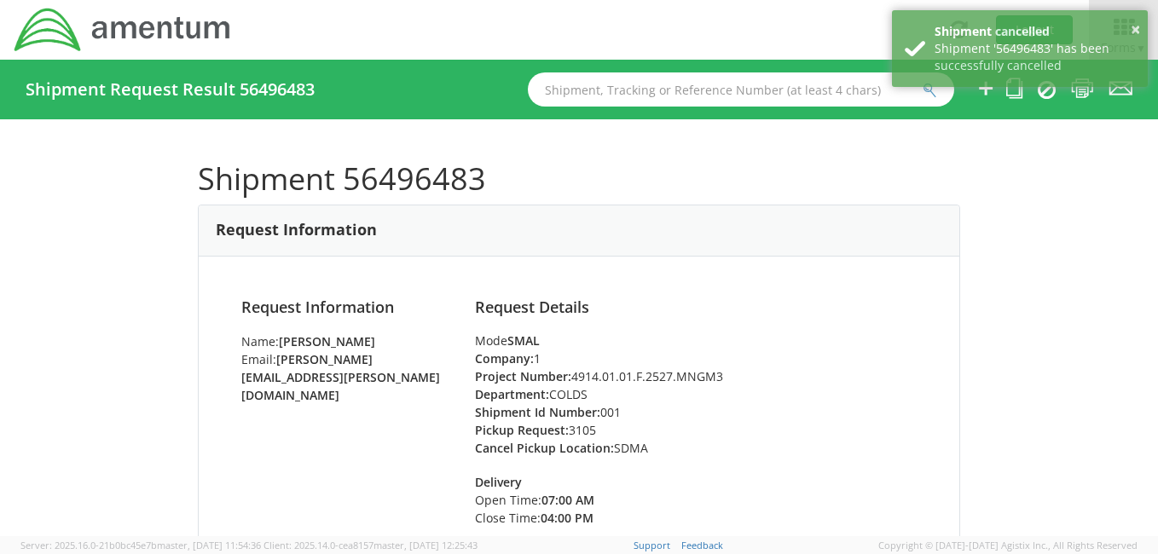
click at [1046, 90] on div "× Shipment cancelled Shipment '56496483' has been successfully cancelled" at bounding box center [1020, 51] width 256 height 82
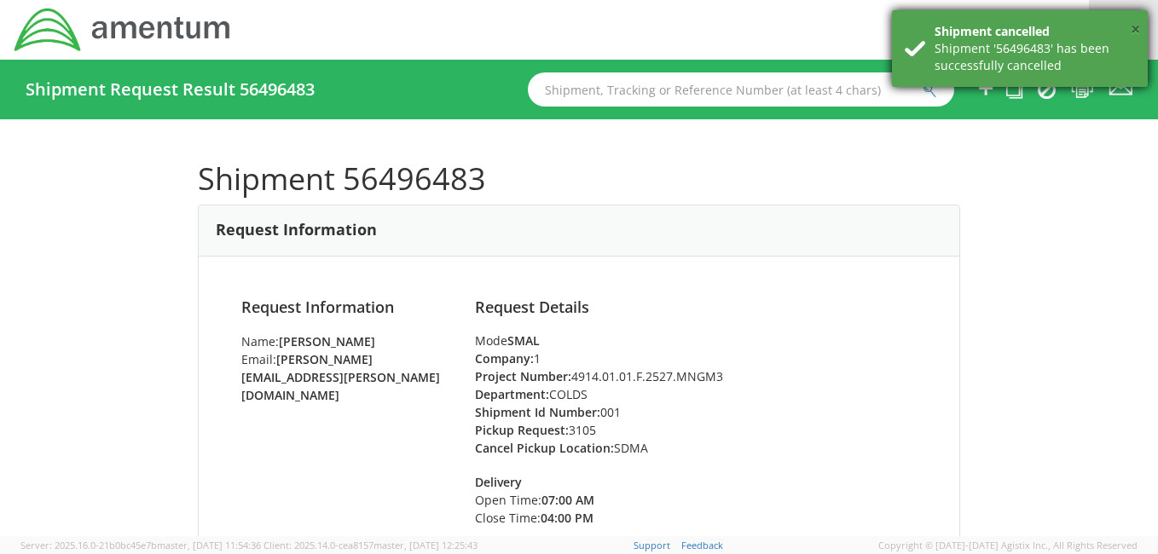
click at [1133, 25] on button "×" at bounding box center [1135, 30] width 9 height 25
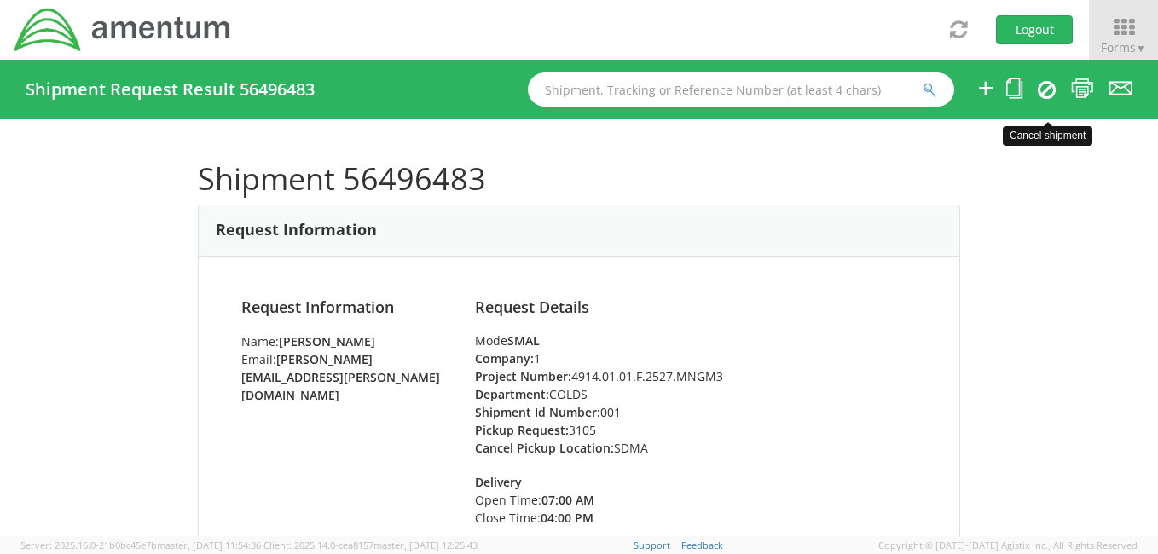
click at [1047, 86] on icon at bounding box center [1047, 89] width 18 height 20
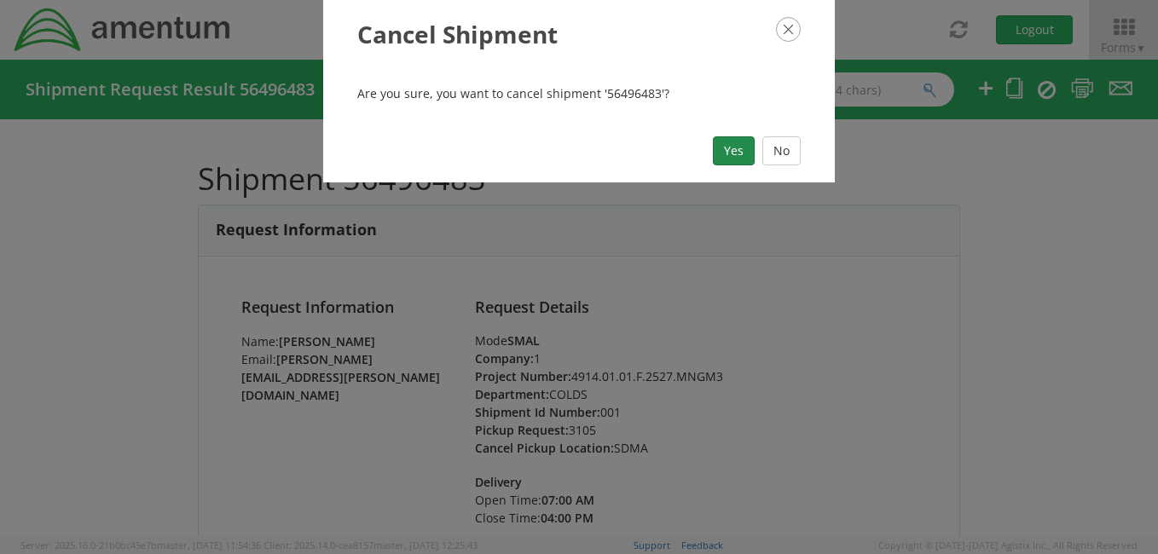
click at [737, 152] on button "Yes" at bounding box center [734, 150] width 42 height 29
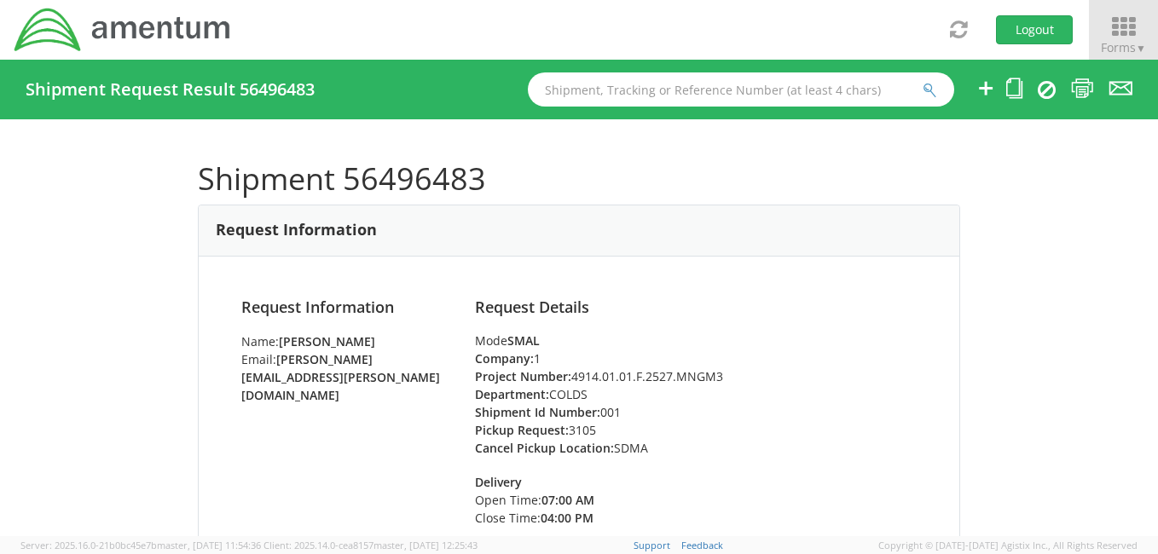
click at [1119, 24] on icon at bounding box center [1123, 27] width 79 height 24
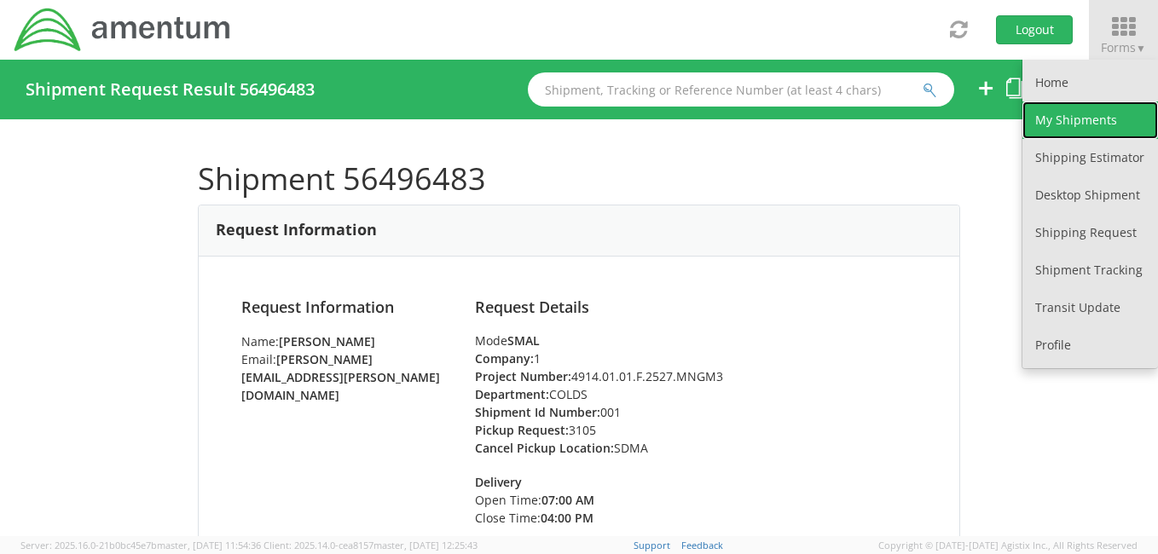
click at [1080, 116] on link "My Shipments" at bounding box center [1091, 120] width 136 height 38
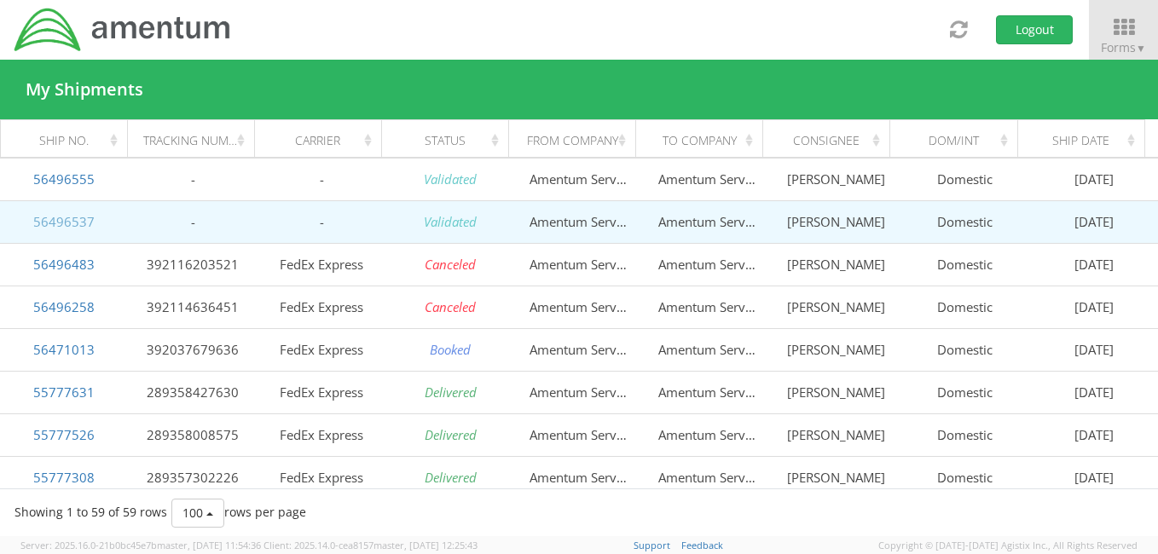
click at [52, 220] on link "56496537" at bounding box center [63, 221] width 61 height 17
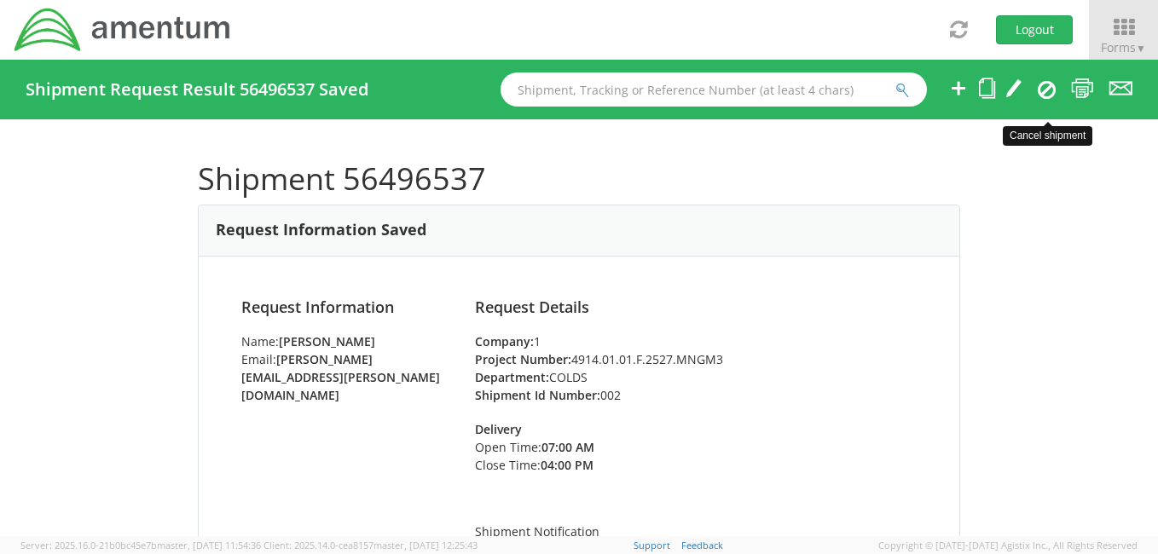
click at [1042, 89] on icon at bounding box center [1047, 89] width 18 height 20
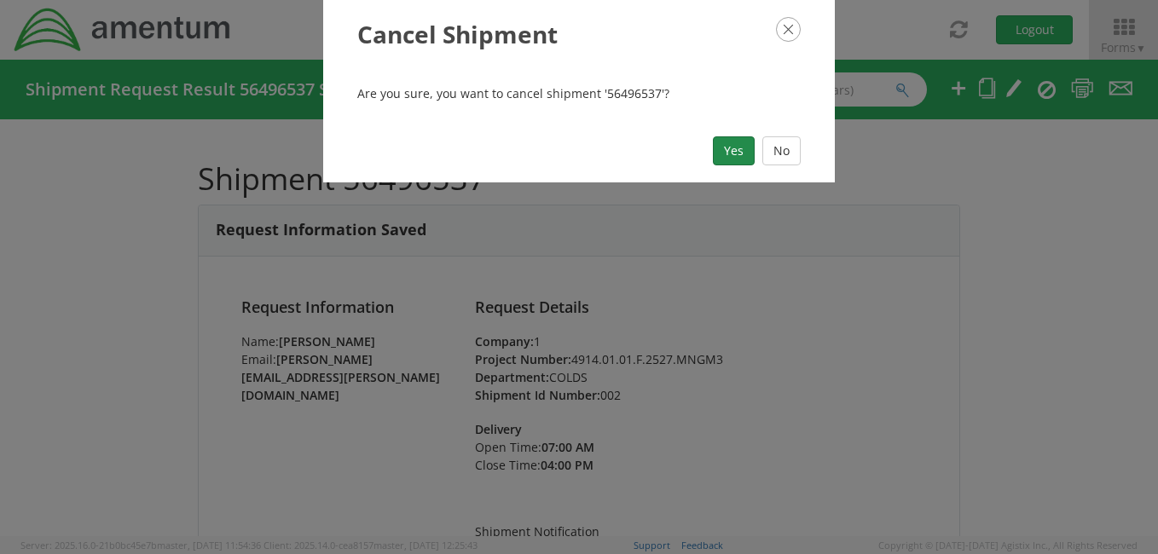
click at [735, 157] on button "Yes" at bounding box center [734, 150] width 42 height 29
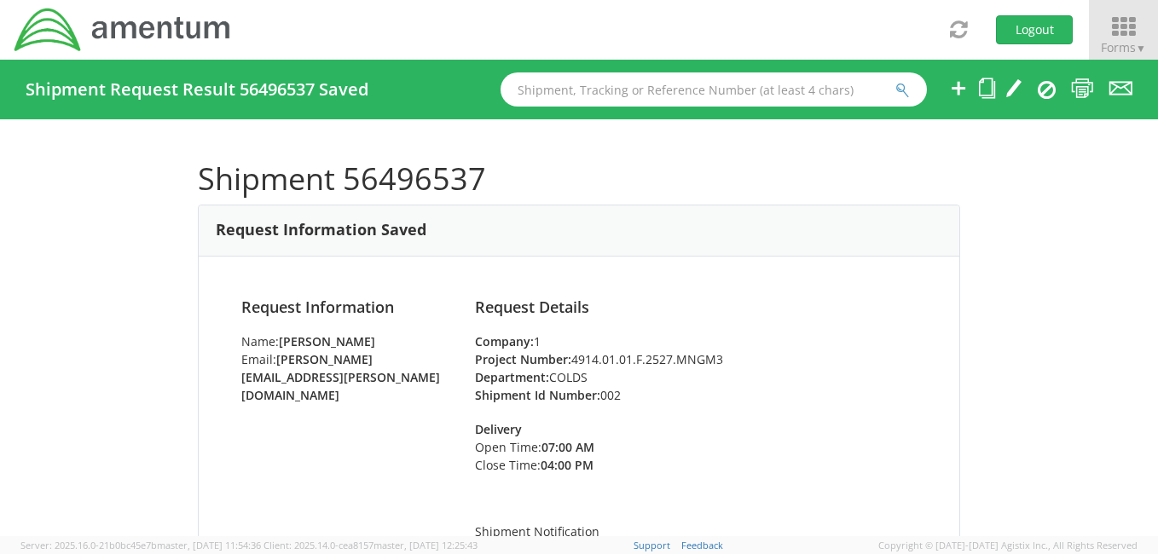
click at [1121, 30] on icon at bounding box center [1123, 27] width 79 height 24
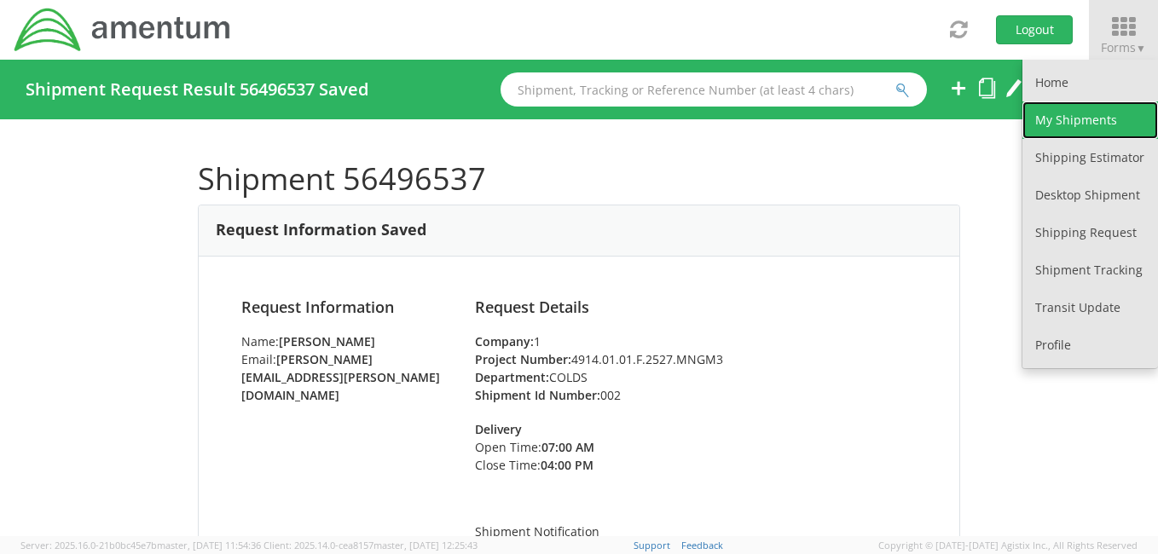
click at [1081, 119] on link "My Shipments" at bounding box center [1091, 120] width 136 height 38
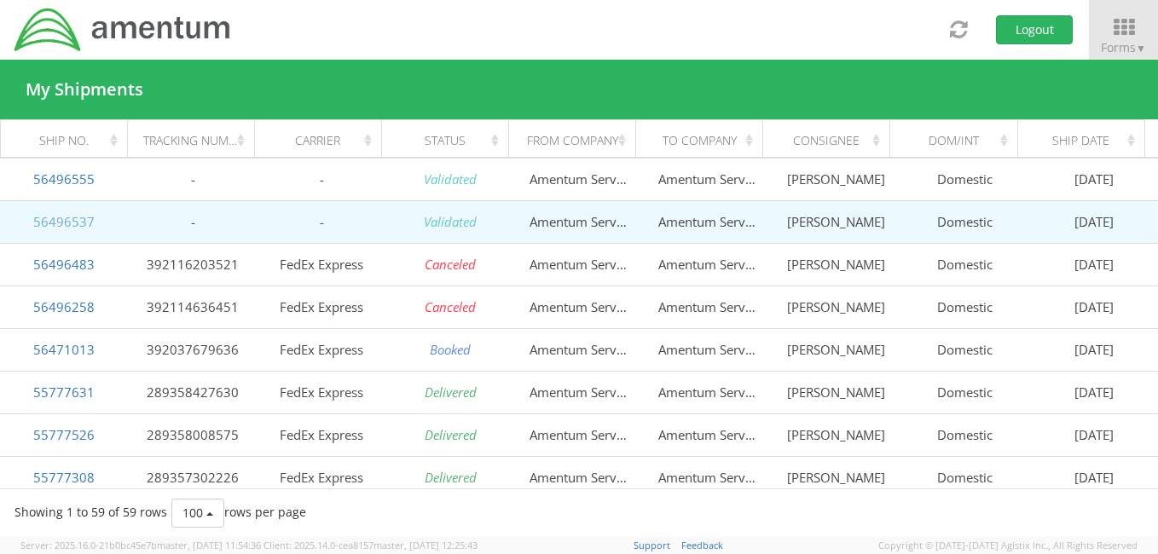
click at [59, 227] on link "56496537" at bounding box center [63, 221] width 61 height 17
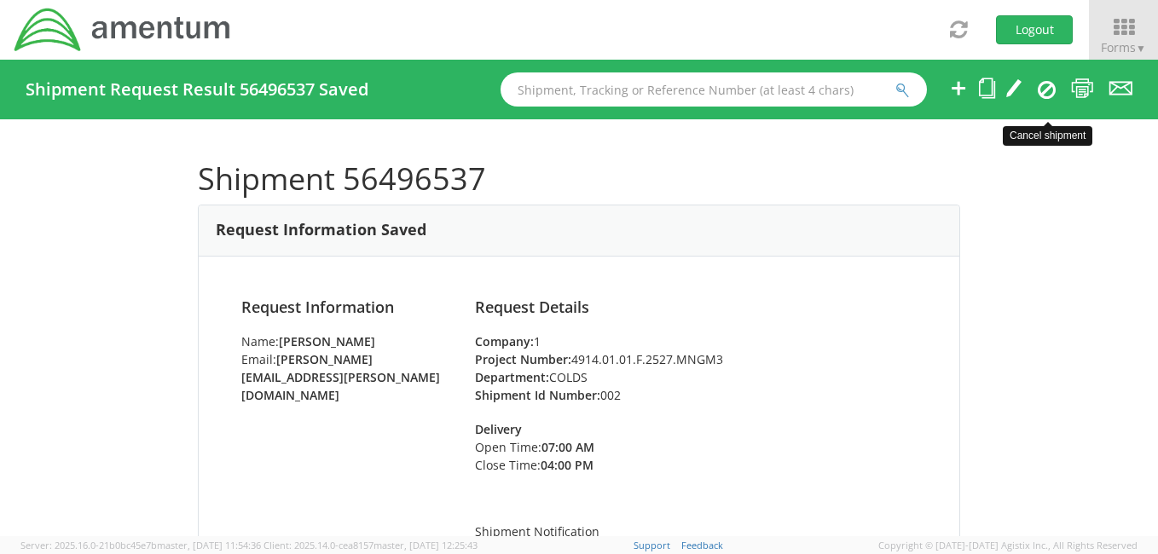
click at [1051, 87] on icon at bounding box center [1047, 89] width 18 height 20
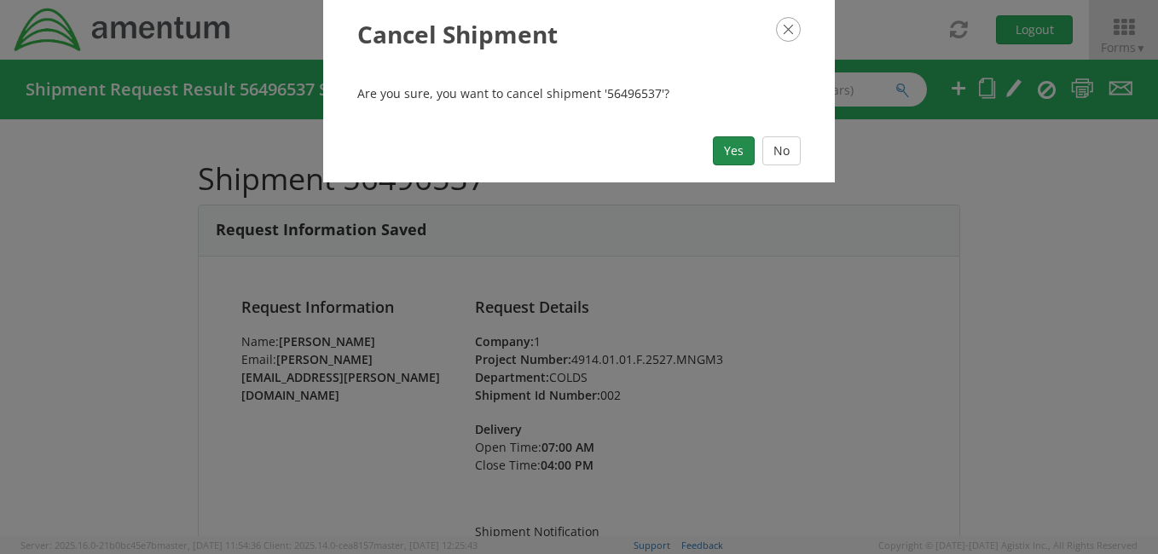
click at [728, 154] on button "Yes" at bounding box center [734, 150] width 42 height 29
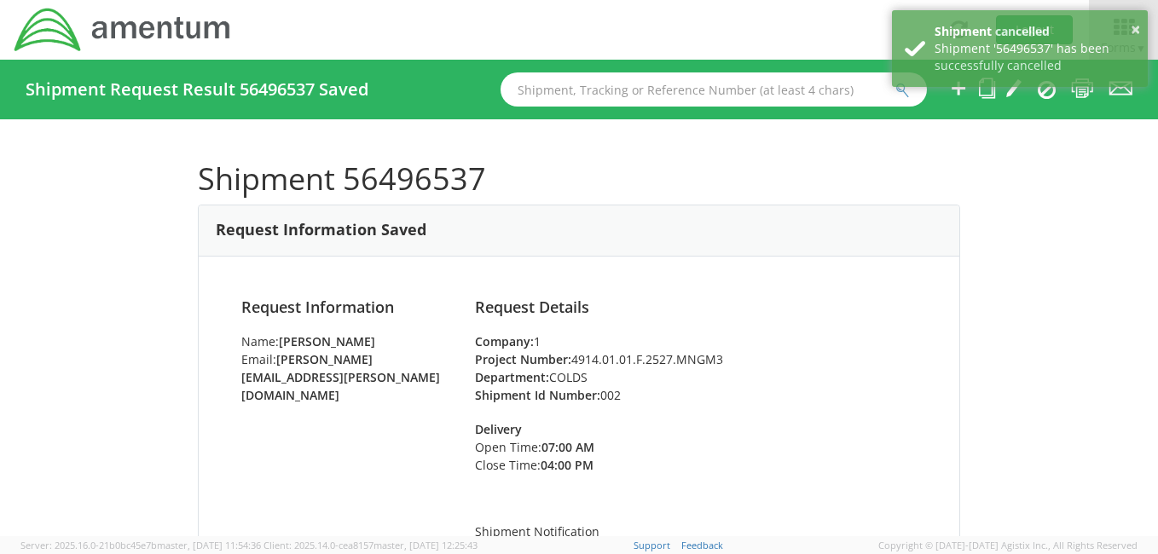
click at [1048, 142] on div "Shipment 56496537 Request Information Saved Request Information Name: Virgilio …" at bounding box center [579, 327] width 1158 height 417
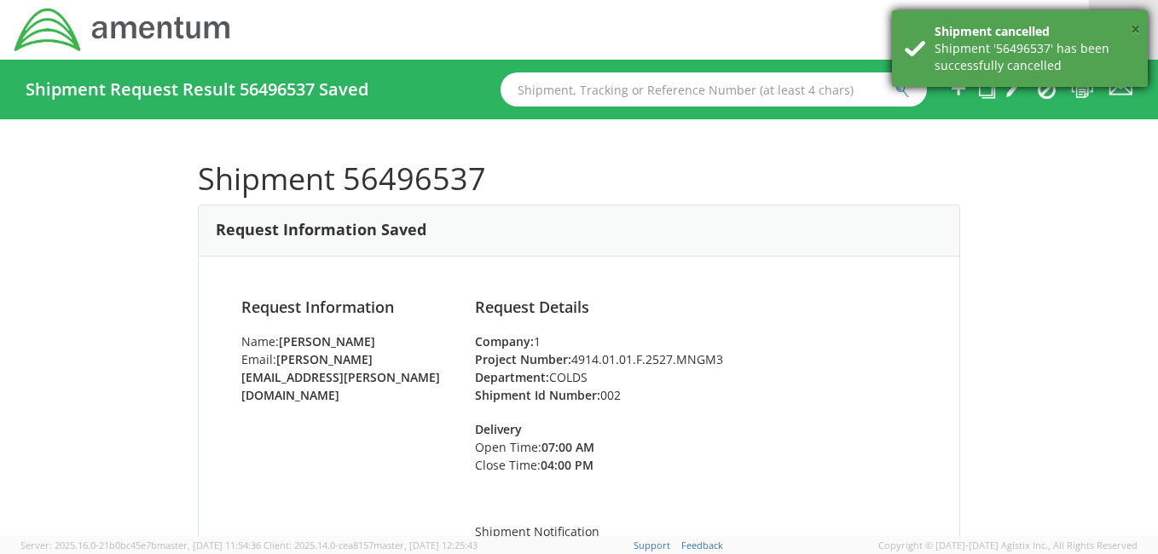
click at [1132, 26] on button "×" at bounding box center [1135, 30] width 9 height 25
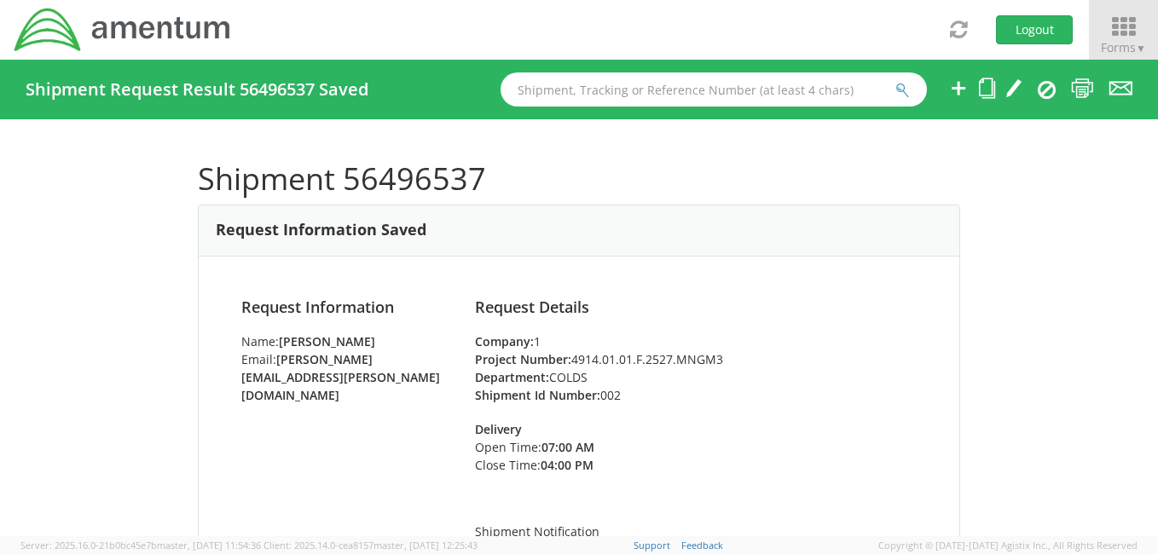
click at [1114, 28] on icon at bounding box center [1123, 27] width 79 height 24
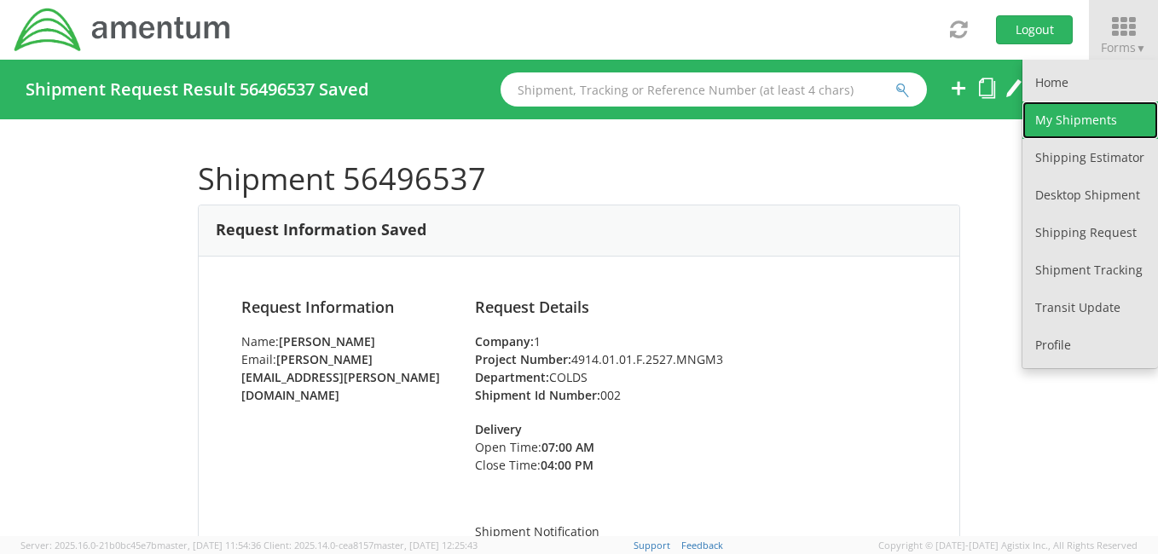
click at [1076, 112] on link "My Shipments" at bounding box center [1091, 120] width 136 height 38
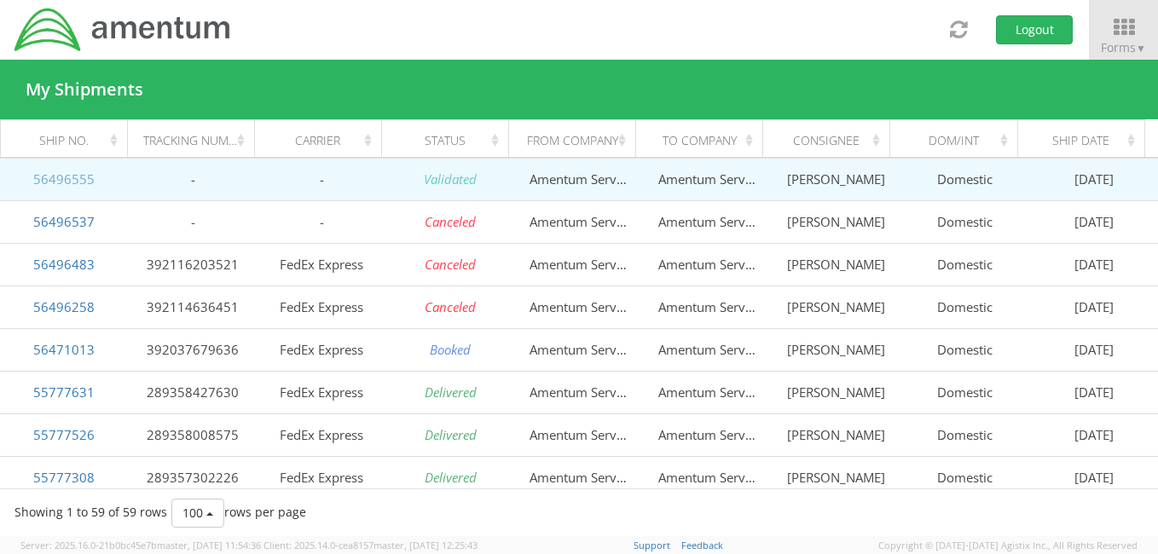
click at [75, 179] on link "56496555" at bounding box center [63, 179] width 61 height 17
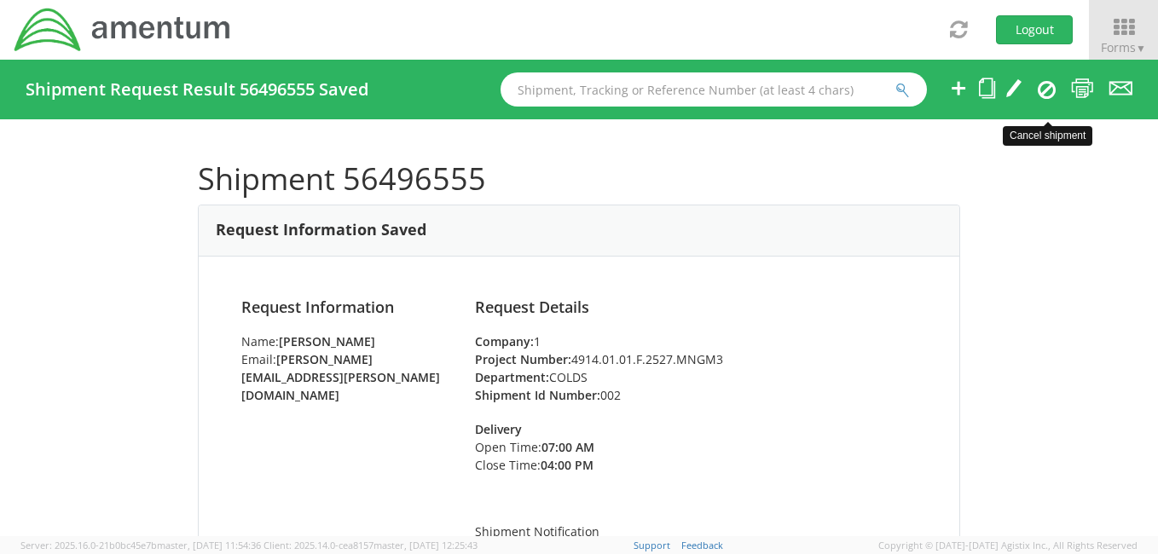
click at [1043, 85] on icon at bounding box center [1047, 89] width 18 height 20
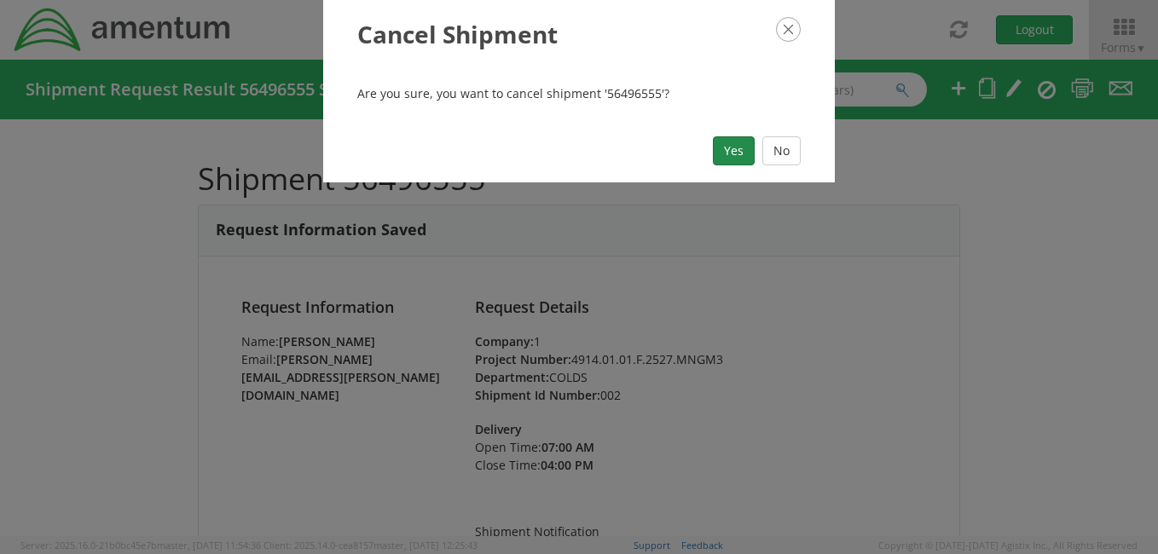
click at [732, 145] on button "Yes" at bounding box center [734, 150] width 42 height 29
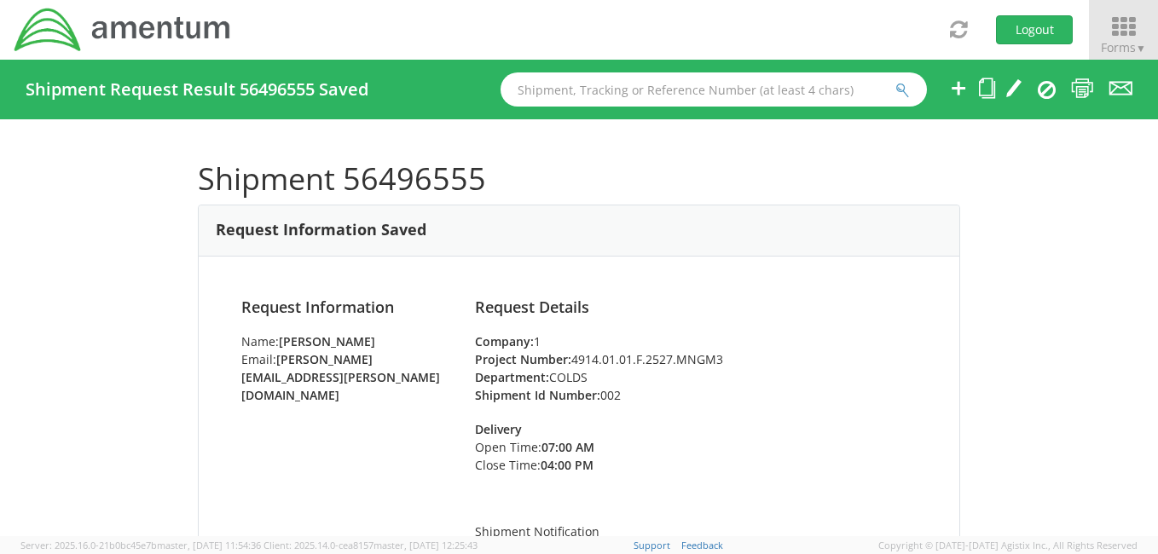
click at [1129, 26] on icon at bounding box center [1123, 27] width 79 height 24
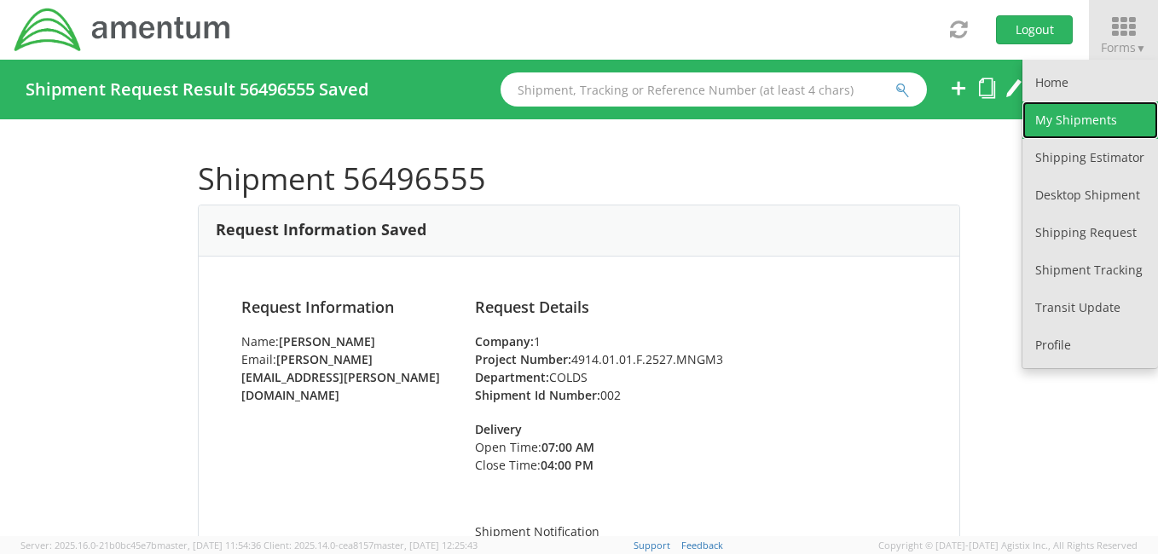
click at [1102, 123] on link "My Shipments" at bounding box center [1091, 120] width 136 height 38
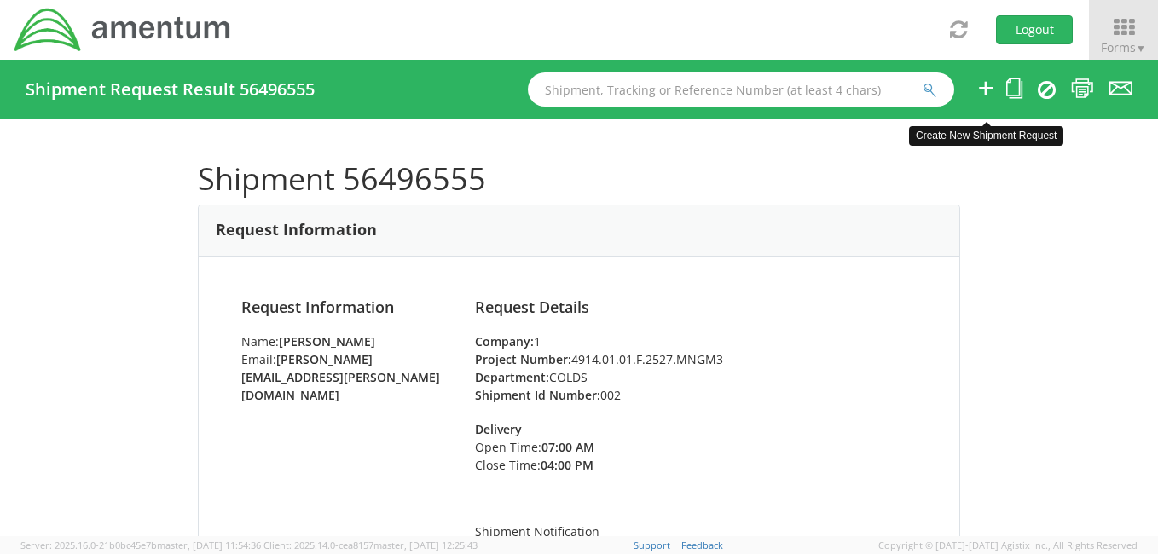
click at [988, 85] on icon at bounding box center [986, 88] width 20 height 21
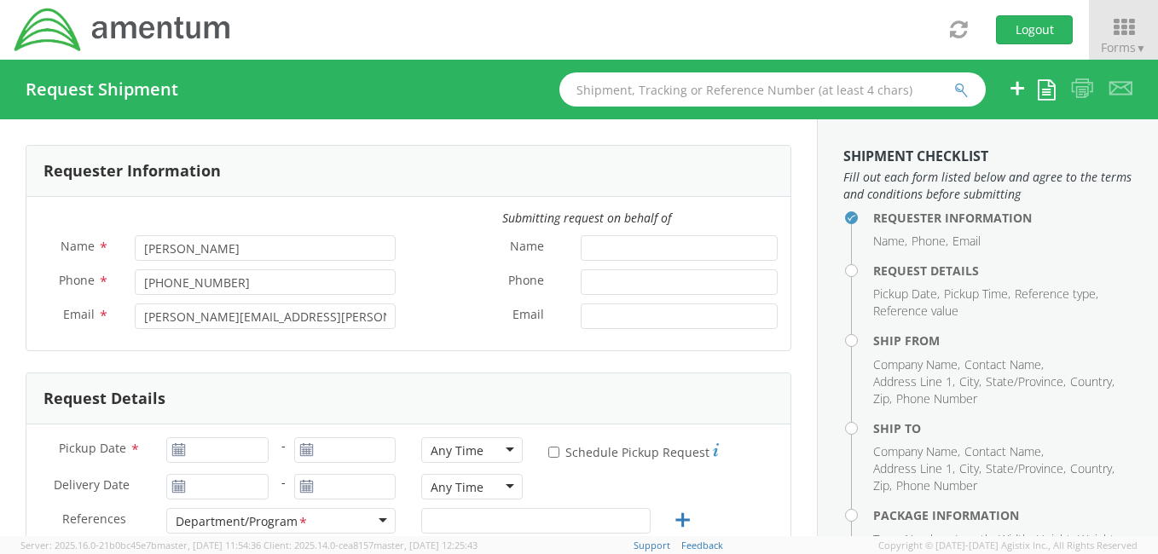
select select "4914.01.00.F.2427.MNGMT"
type input "[DATE]"
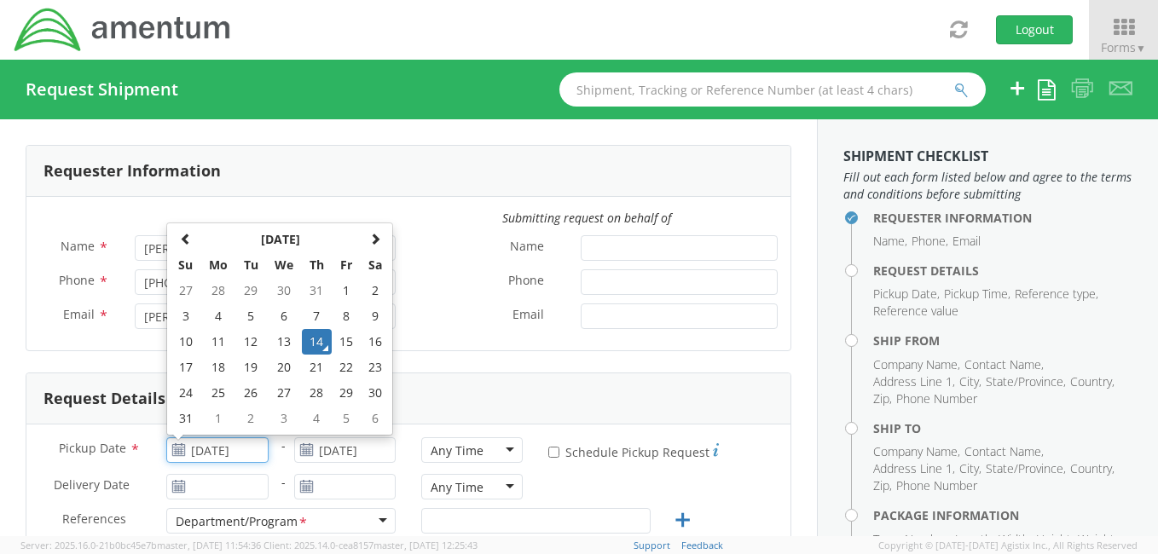
click at [249, 449] on input "[DATE]" at bounding box center [216, 451] width 101 height 26
click at [314, 338] on td "14" at bounding box center [317, 342] width 30 height 26
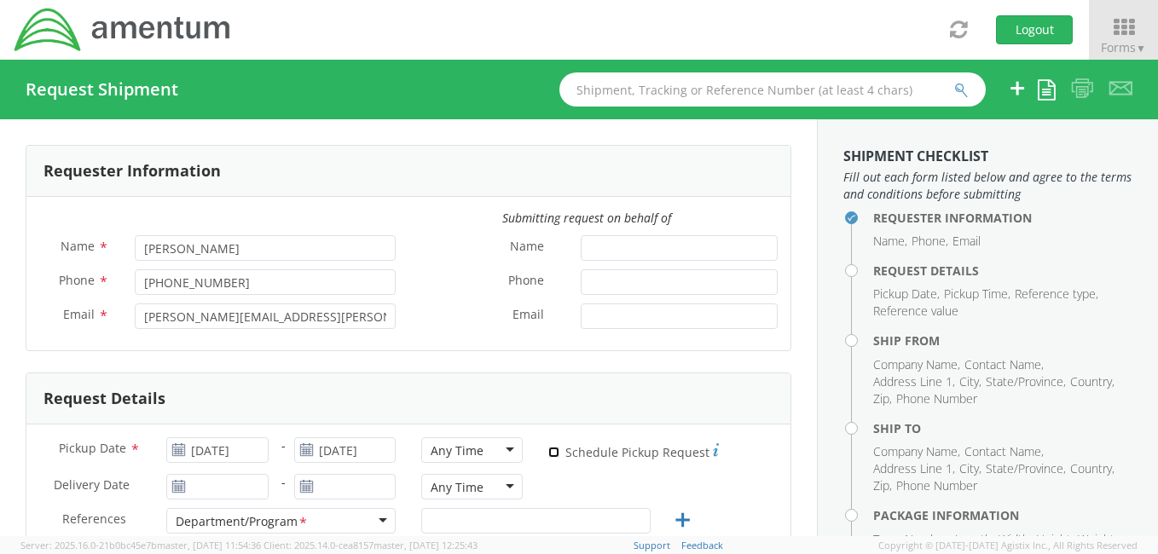
click at [548, 450] on input "* Schedule Pickup Request" at bounding box center [553, 452] width 11 height 11
checkbox input "true"
click at [503, 446] on div "Any Time" at bounding box center [471, 451] width 101 height 26
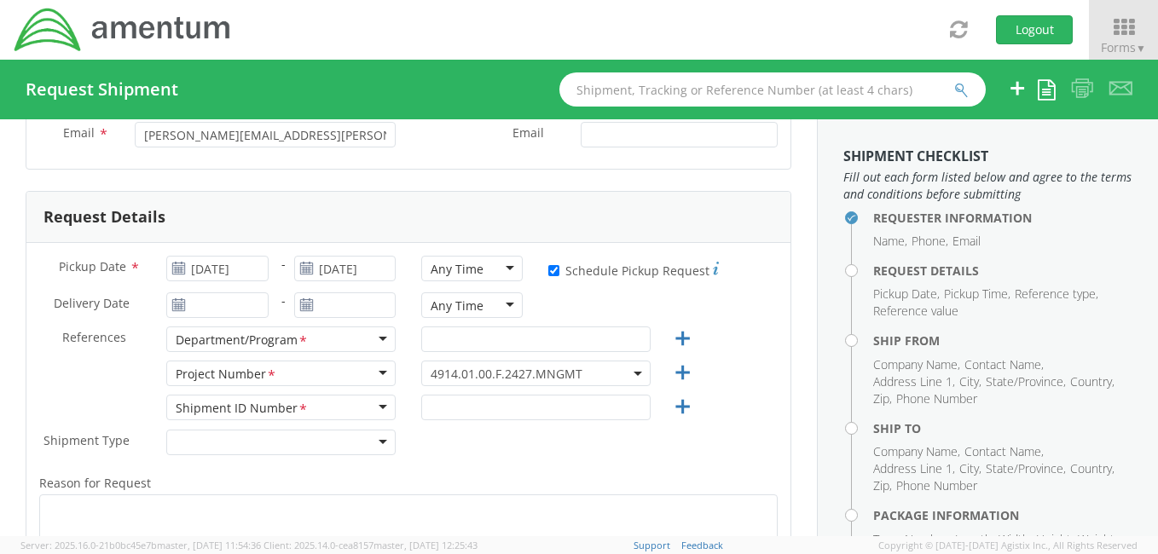
scroll to position [189, 0]
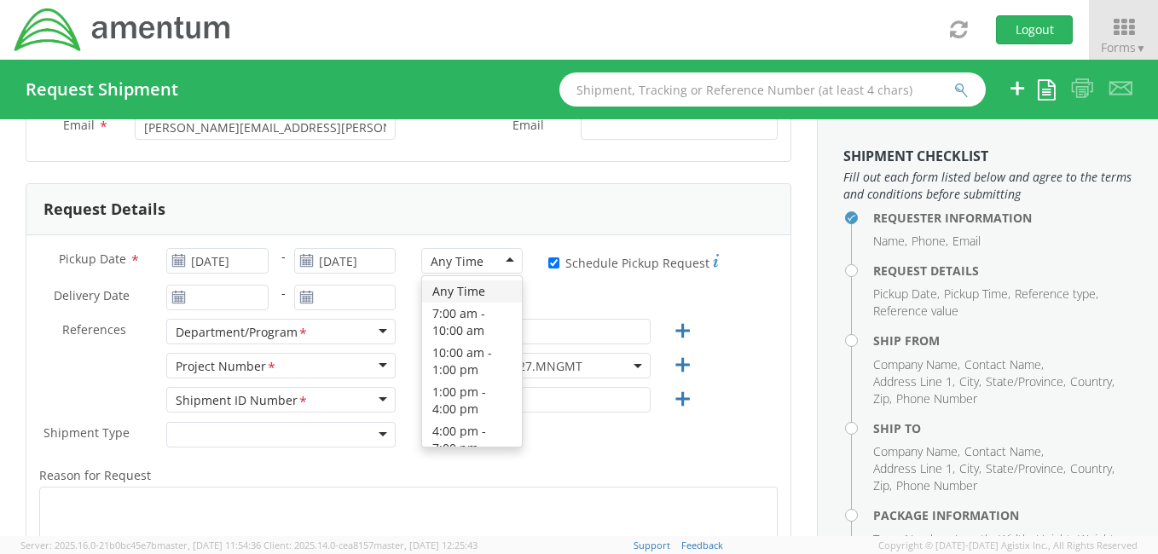
click at [502, 259] on div "Any Time" at bounding box center [471, 261] width 101 height 26
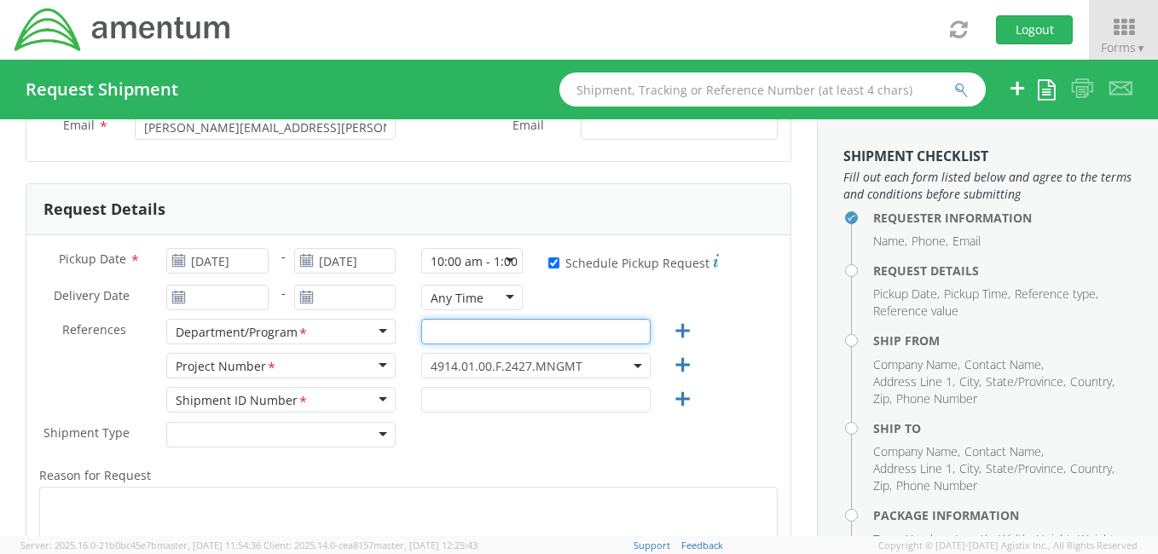
click at [442, 330] on input "text" at bounding box center [535, 332] width 229 height 26
type input "c"
type input "COLDS"
click at [634, 364] on b at bounding box center [638, 366] width 9 height 4
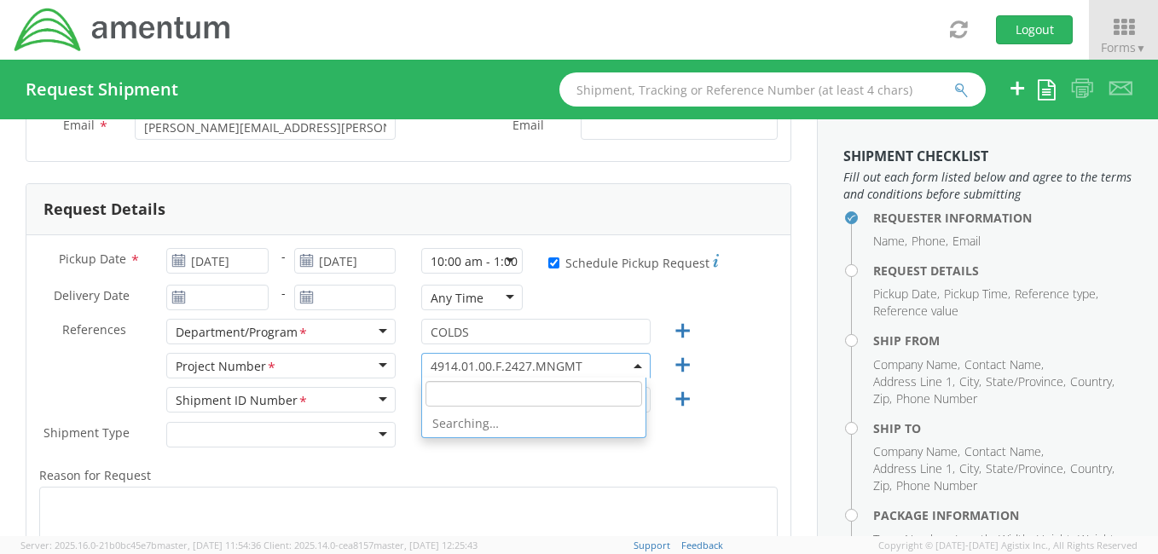
click at [530, 396] on input "search" at bounding box center [534, 394] width 217 height 26
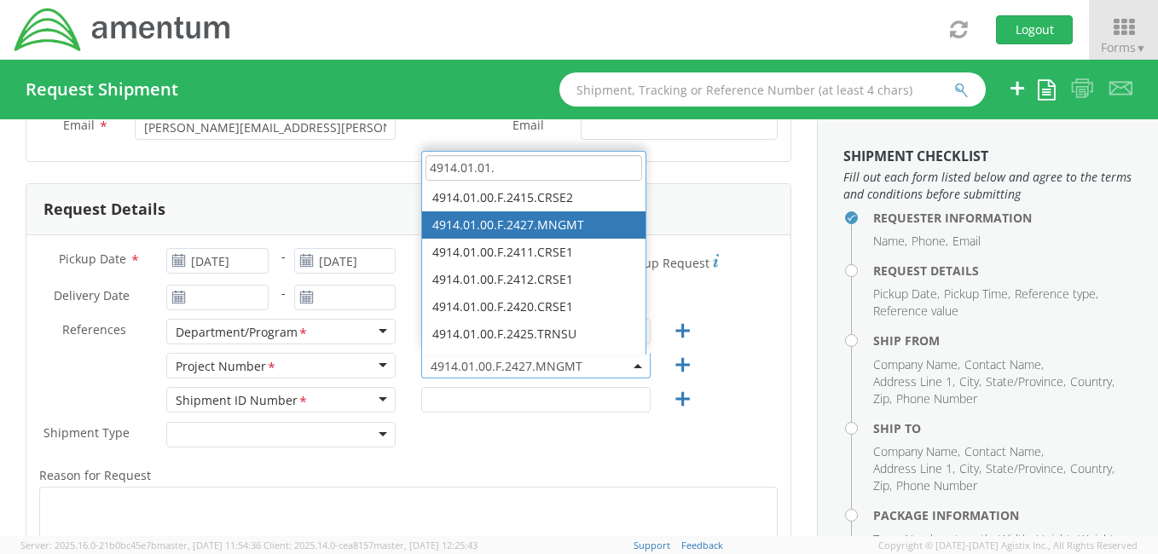
scroll to position [0, 0]
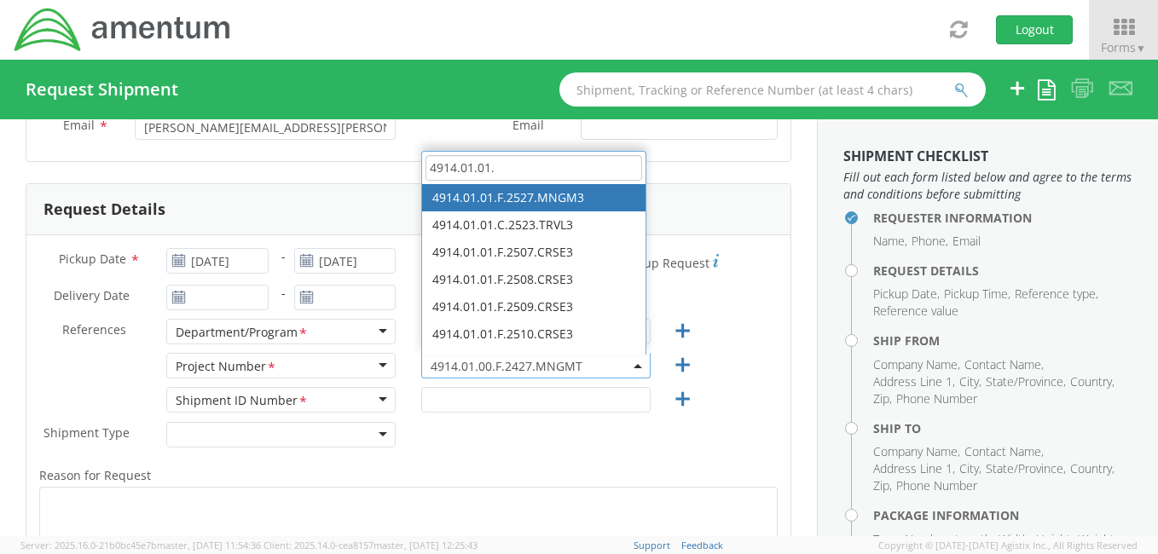
type input "4914.01.01."
select select "4914.01.01.F.2527.MNGM3"
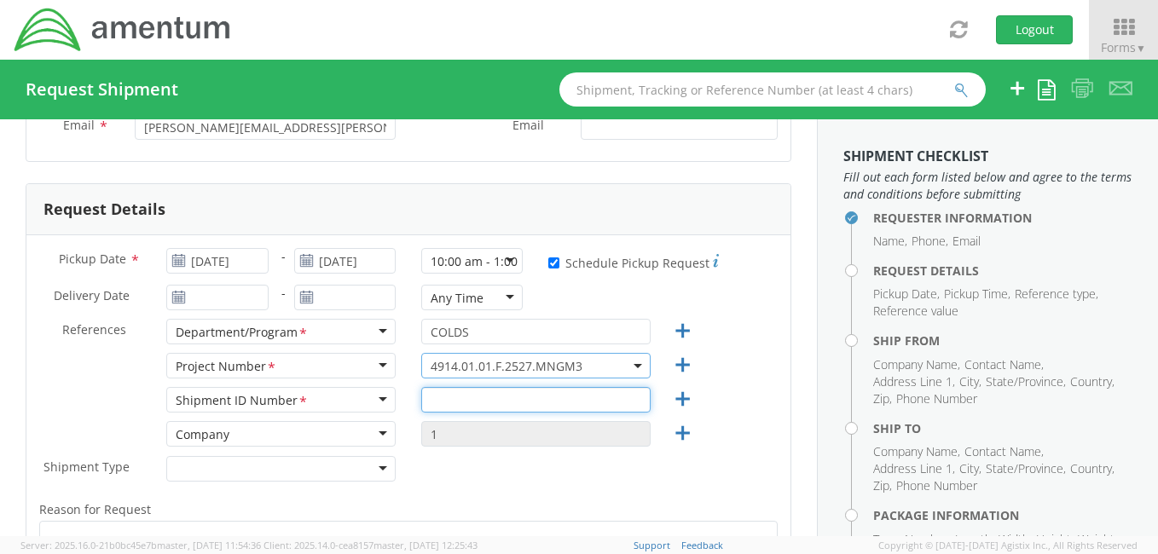
click at [435, 403] on input "text" at bounding box center [535, 400] width 229 height 26
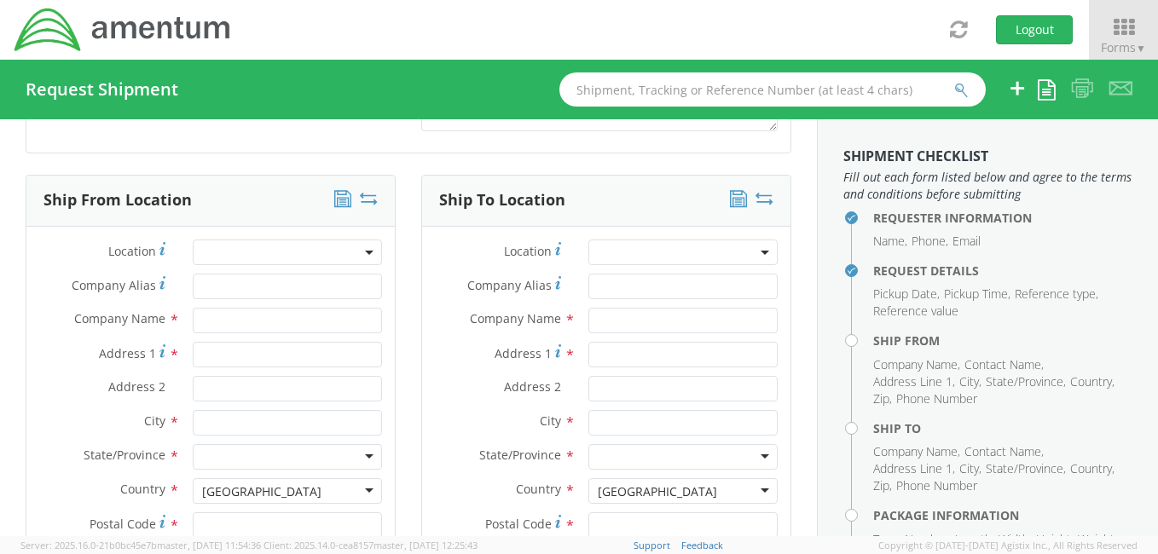
scroll to position [763, 0]
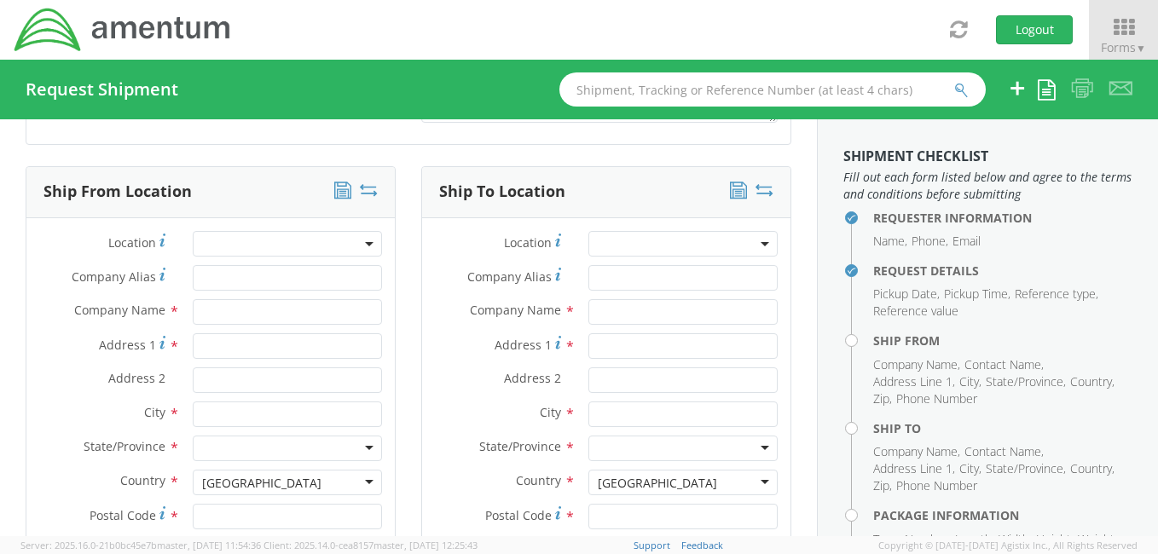
type input "001"
click at [205, 276] on input "Company Alias *" at bounding box center [287, 278] width 189 height 26
type input "Amentum Services, Inc."
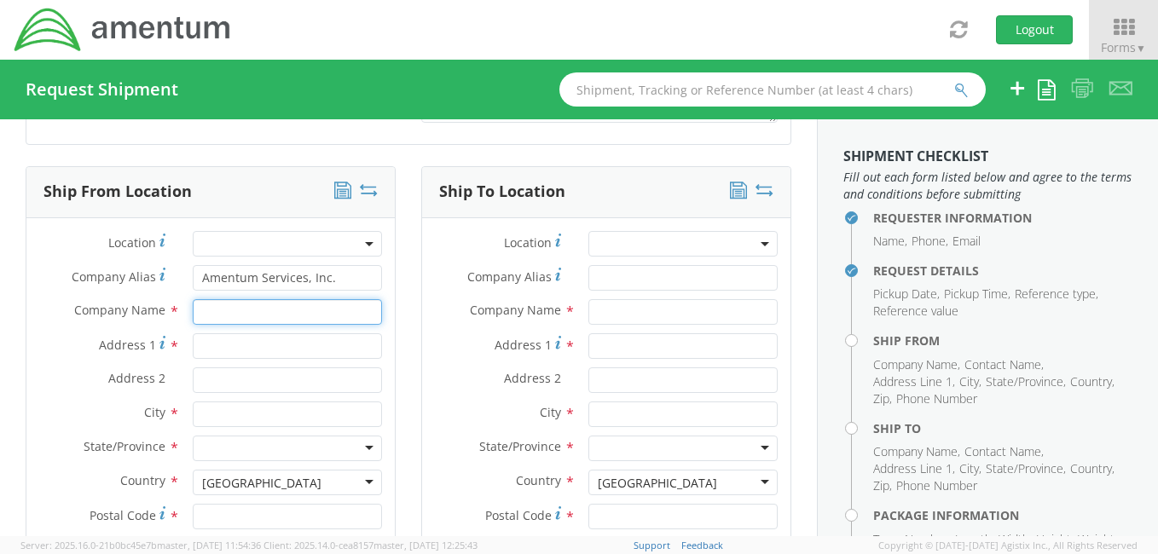
type input "Amentum Services, Inc."
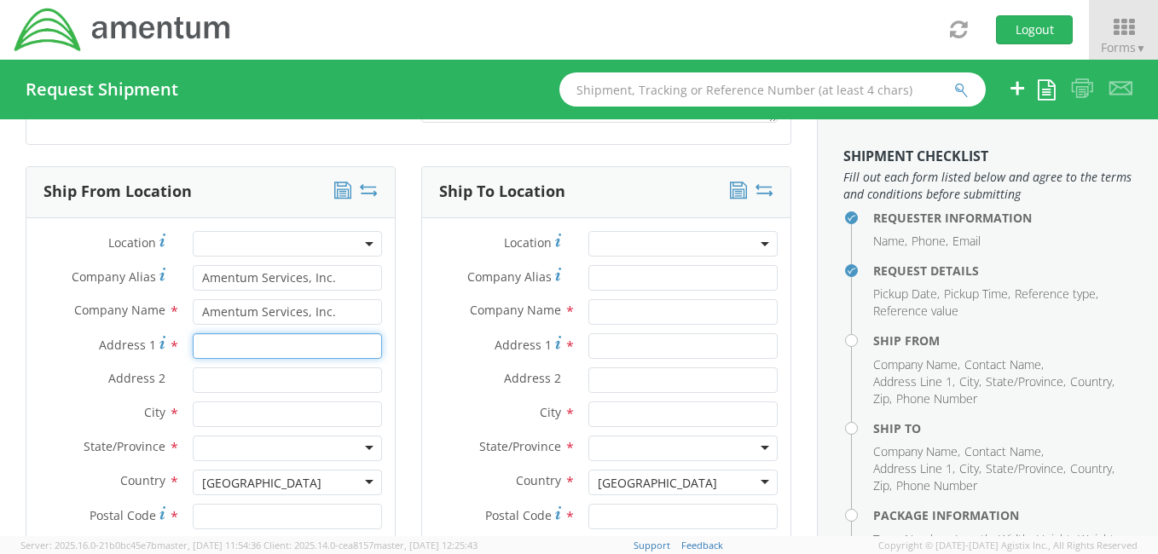
type input "Bldg. 207 Rm. 224"
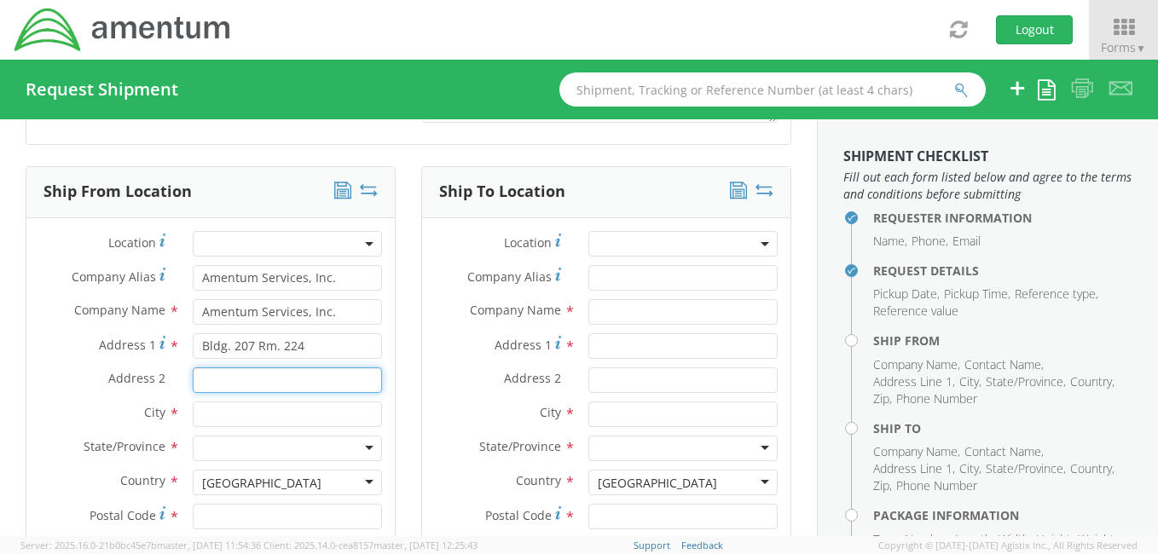
type input "NAB Coronado"
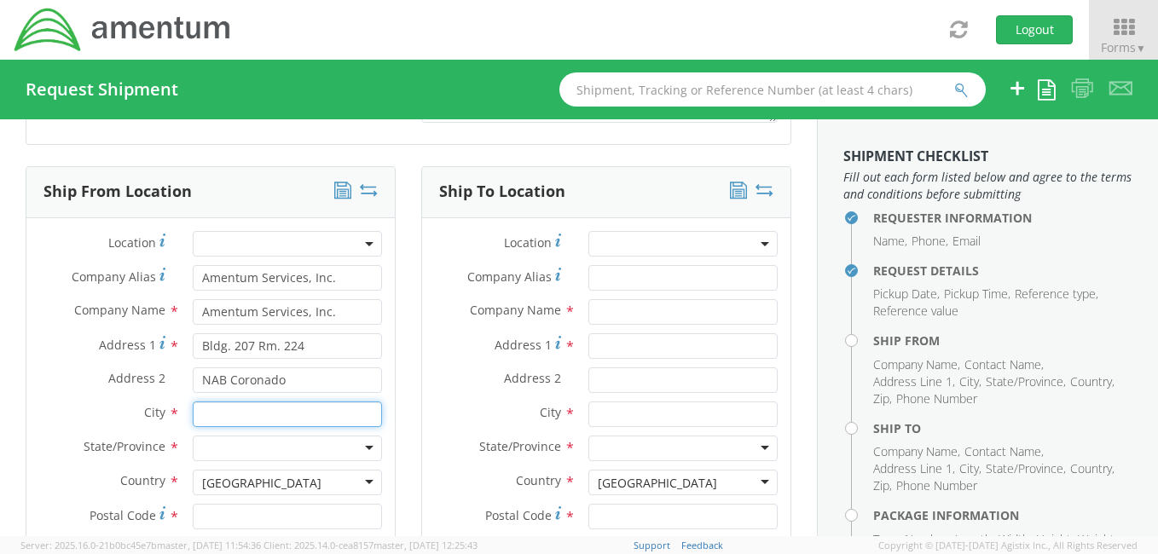
type input "[GEOGRAPHIC_DATA]"
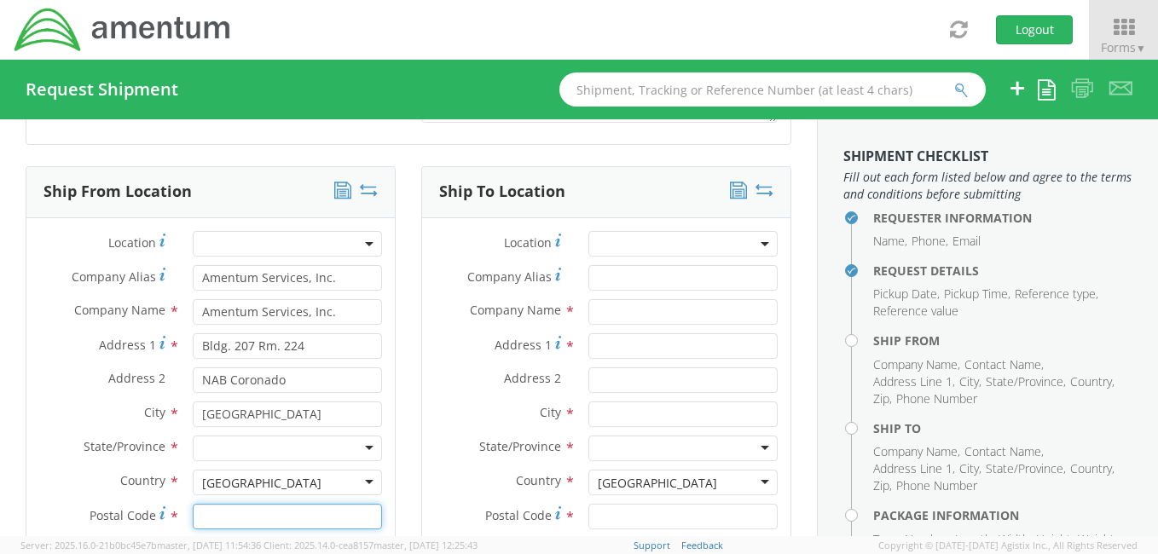
type input "92155"
type input "[PERSON_NAME]"
type input "8588679449"
type input "[EMAIL_ADDRESS][DOMAIN_NAME]"
type input "Amentum Services, Inc."
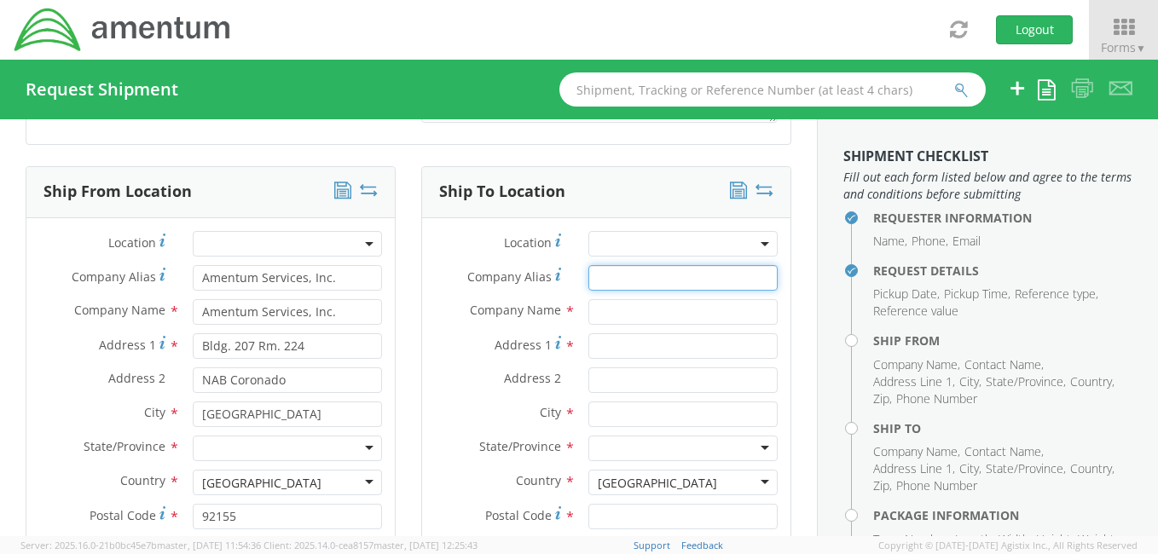
type input "Amentum Services, Inc."
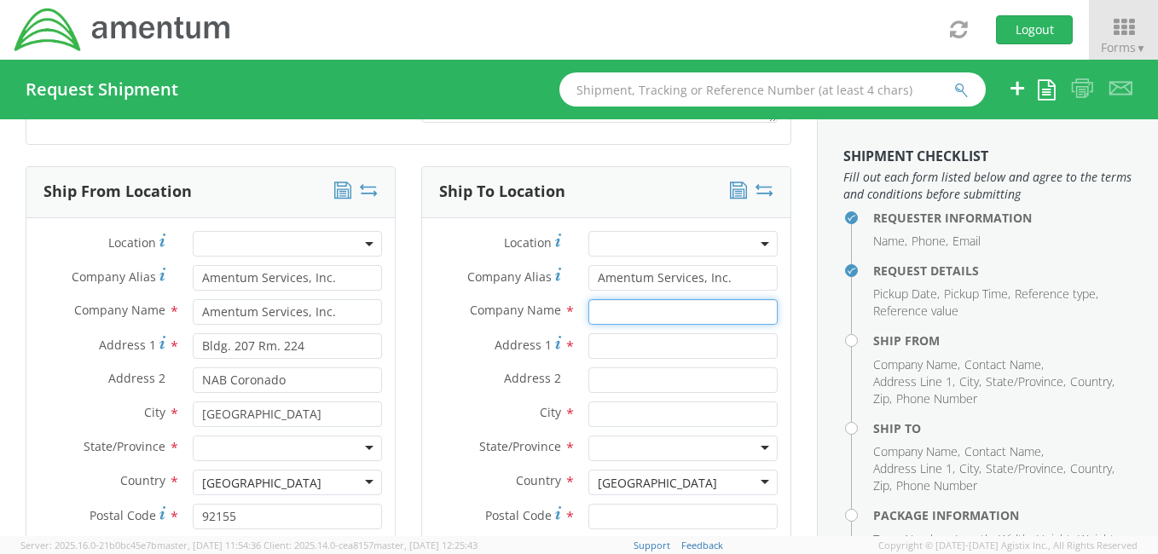
type input "Amentum Services, Inc."
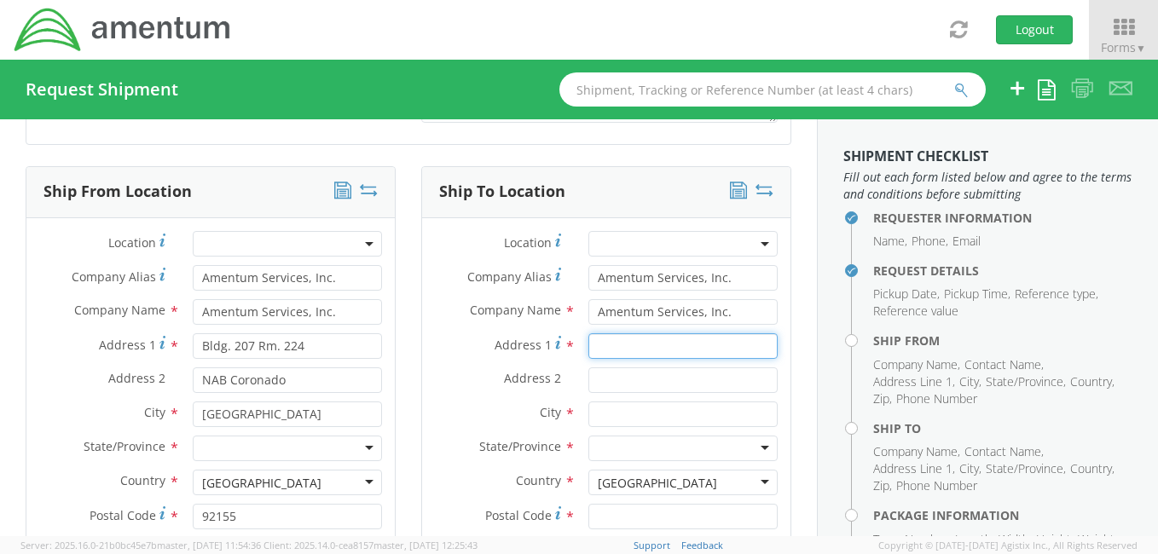
type input "Bldg. 207 Rm. 224"
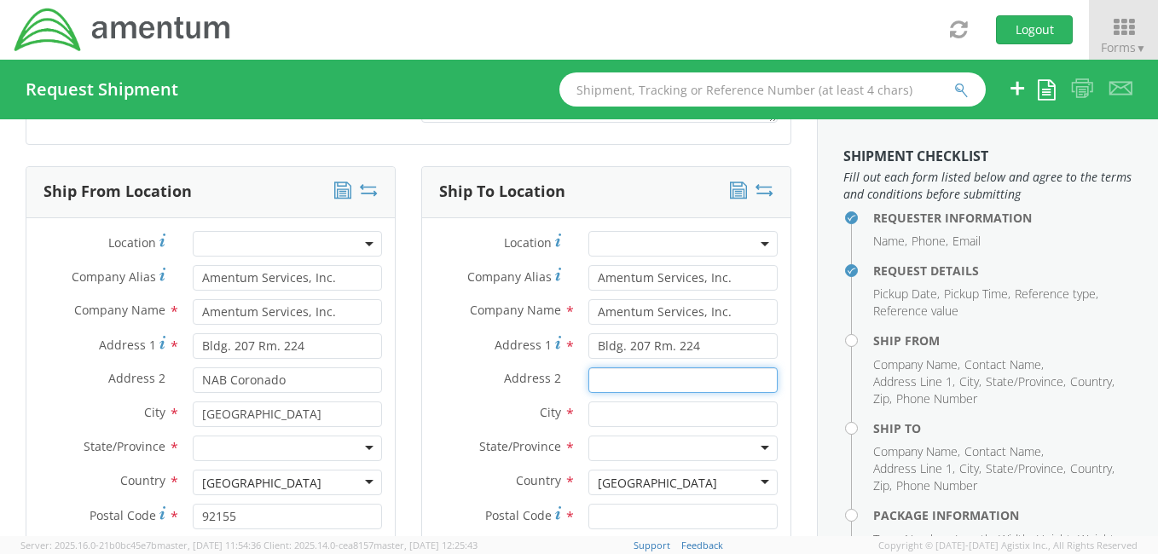
type input "NAB Coronado"
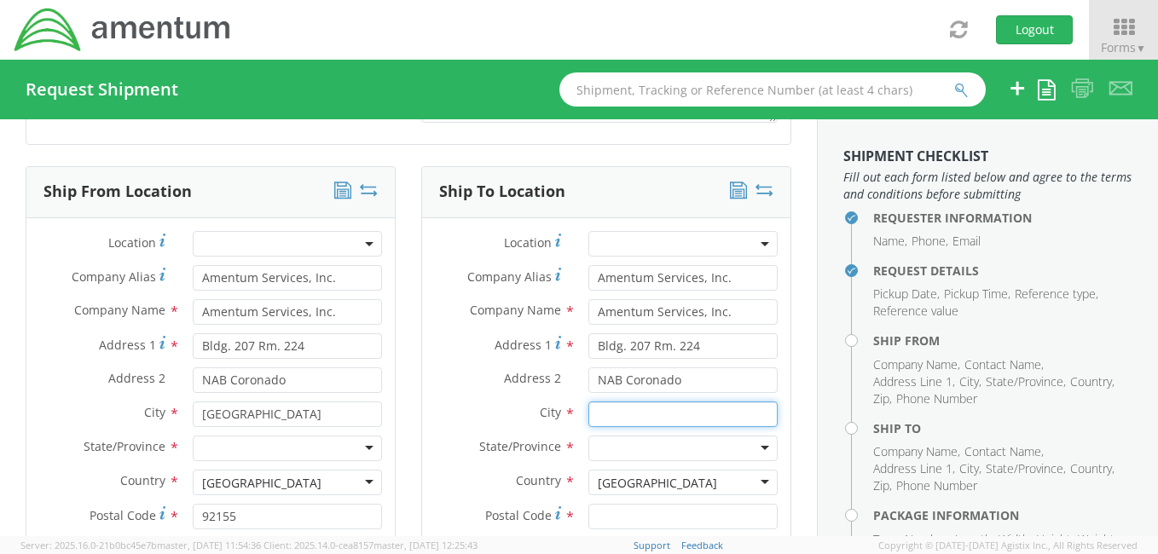
type input "[GEOGRAPHIC_DATA]"
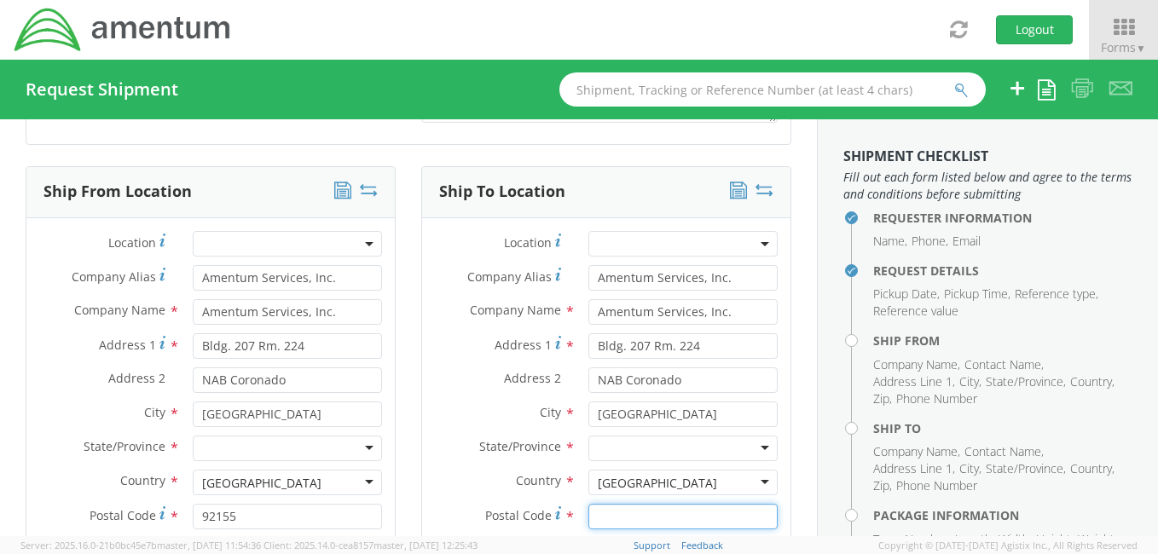
type input "92155"
type input "[PERSON_NAME]"
type input "8588679449"
type input "[EMAIL_ADDRESS][DOMAIN_NAME]"
type input "Amentum Services, Inc."
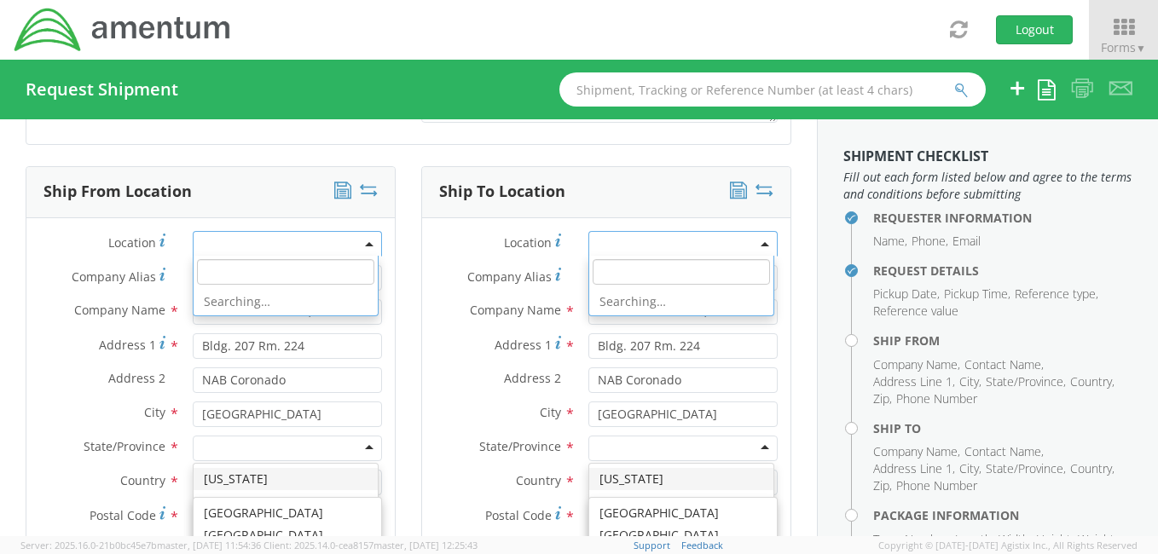
scroll to position [4316, 0]
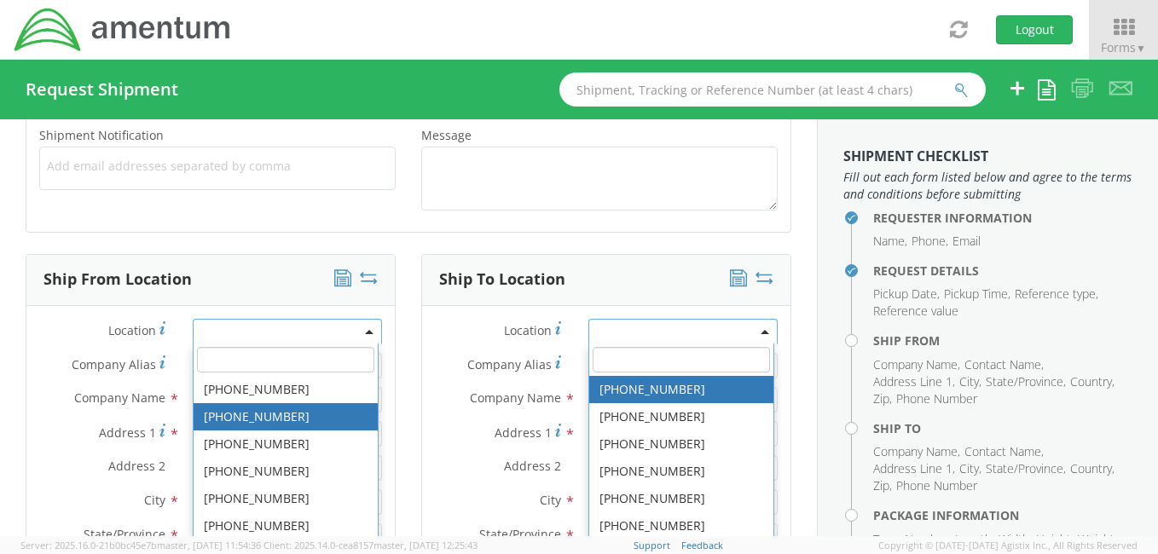
click at [669, 213] on div "Message *" at bounding box center [600, 172] width 382 height 95
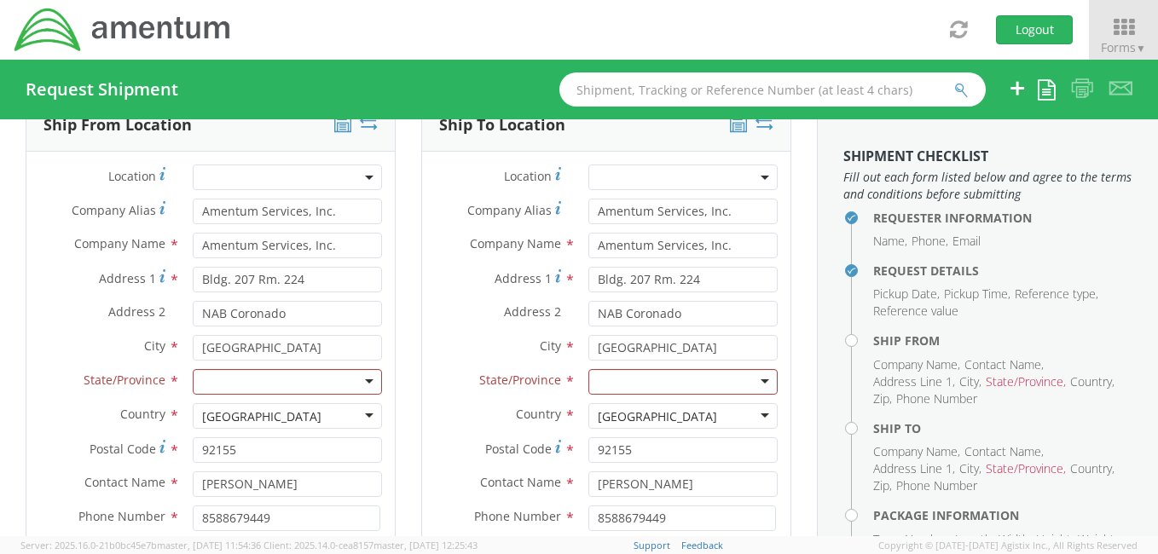
scroll to position [843, 0]
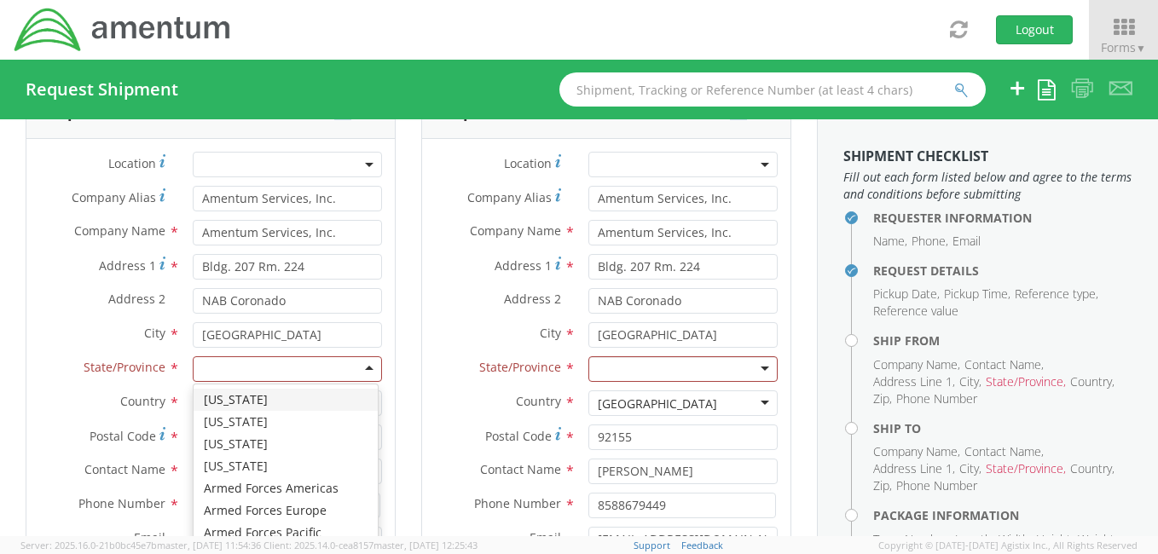
click at [364, 363] on div at bounding box center [287, 369] width 189 height 26
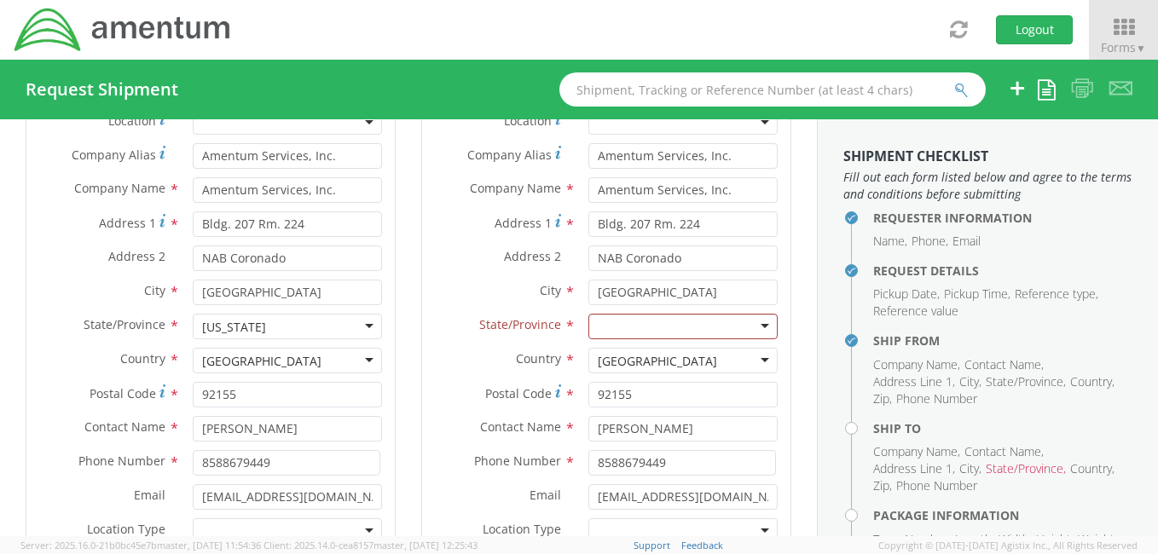
scroll to position [919, 0]
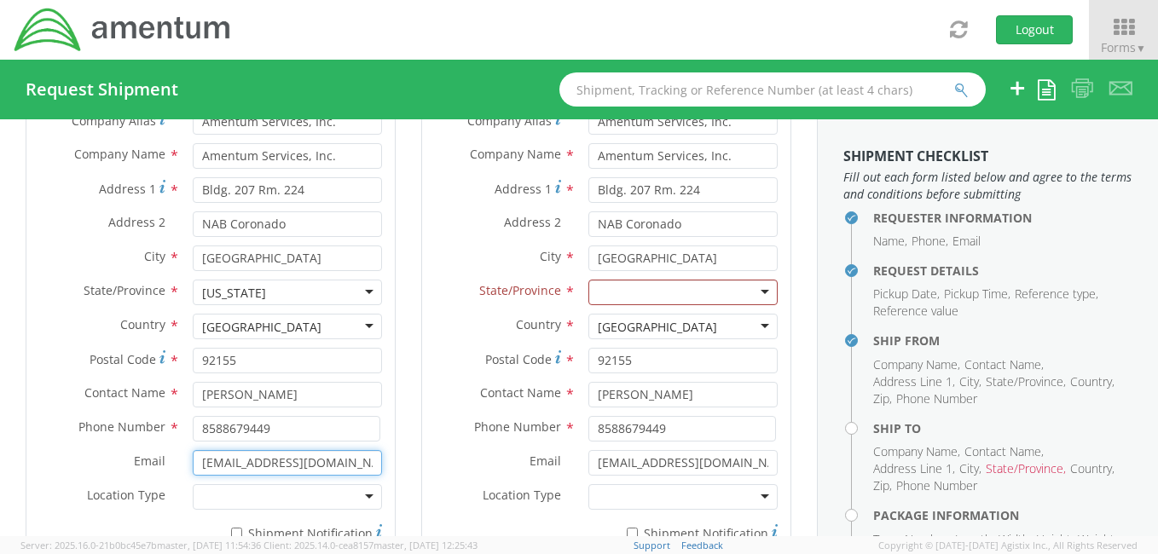
drag, startPoint x: 339, startPoint y: 456, endPoint x: 171, endPoint y: 457, distance: 168.9
click at [171, 457] on div "Email * jdwalsh1227@gmail.com" at bounding box center [210, 463] width 368 height 26
click at [409, 459] on div "Ship To Location Location * Company Alias * Amentum Services, Inc. Company Name…" at bounding box center [607, 298] width 396 height 576
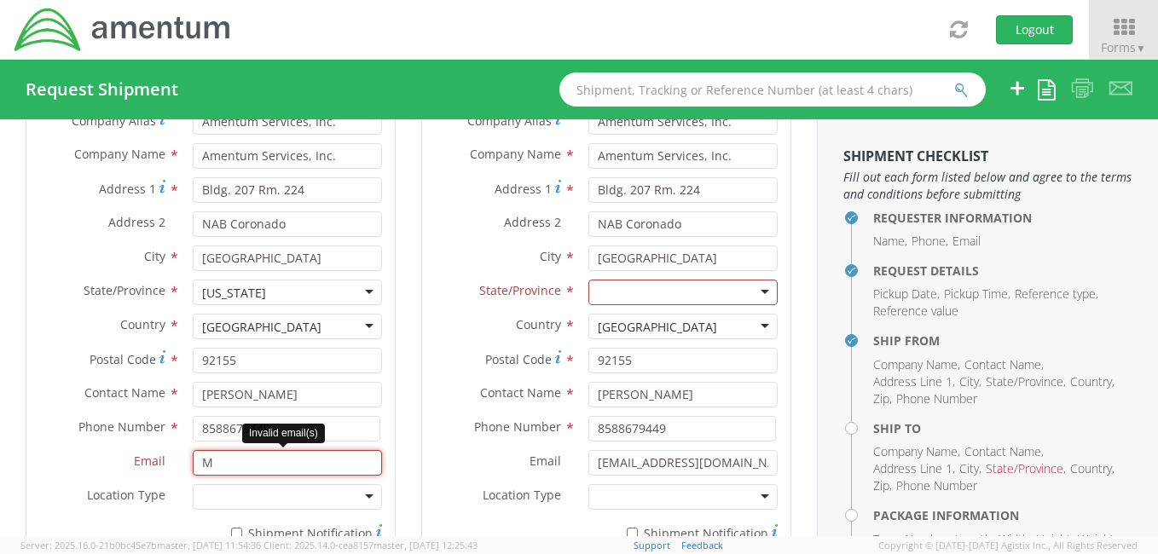
click at [230, 462] on input "M" at bounding box center [287, 463] width 189 height 26
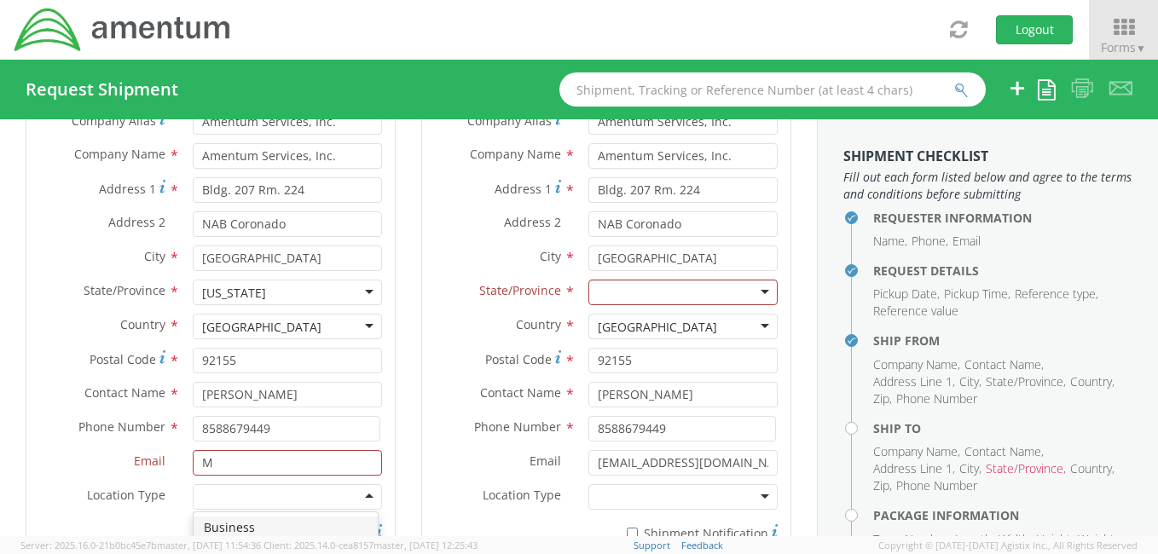
click at [314, 491] on div at bounding box center [287, 497] width 189 height 26
click at [256, 459] on input "M" at bounding box center [287, 463] width 189 height 26
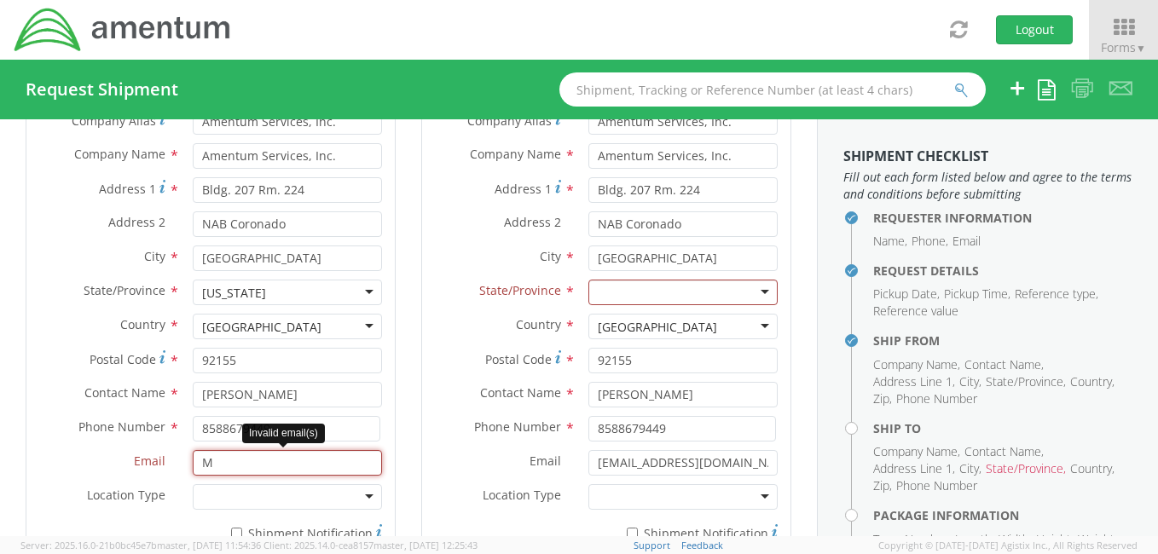
click at [216, 464] on input "M" at bounding box center [287, 463] width 189 height 26
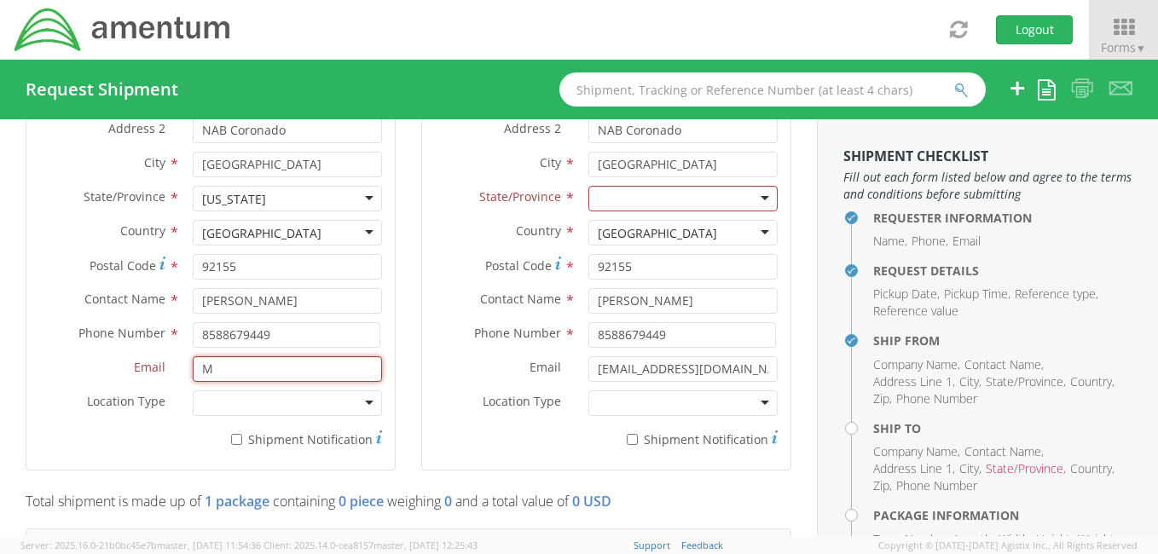
scroll to position [1035, 0]
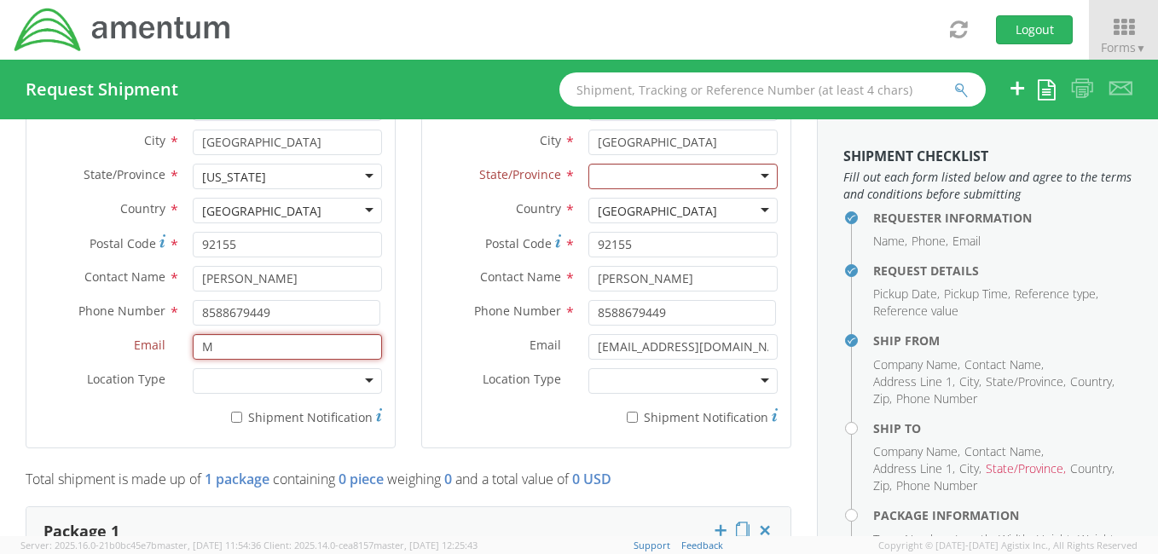
type input "[PERSON_NAME][EMAIL_ADDRESS][PERSON_NAME][DOMAIN_NAME]"
type input "Amentum Services, Inc."
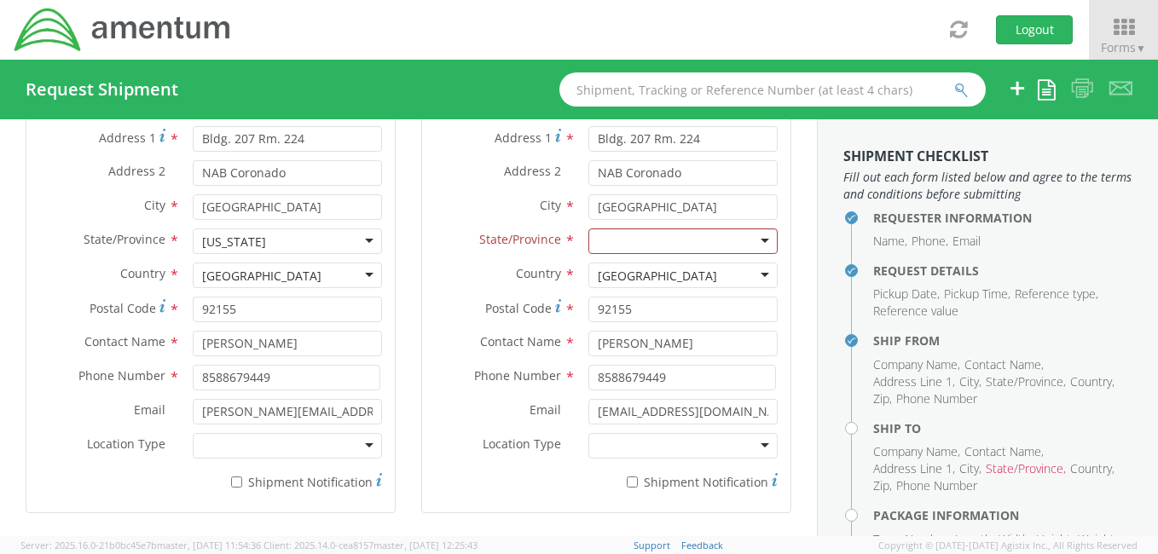
scroll to position [988, 0]
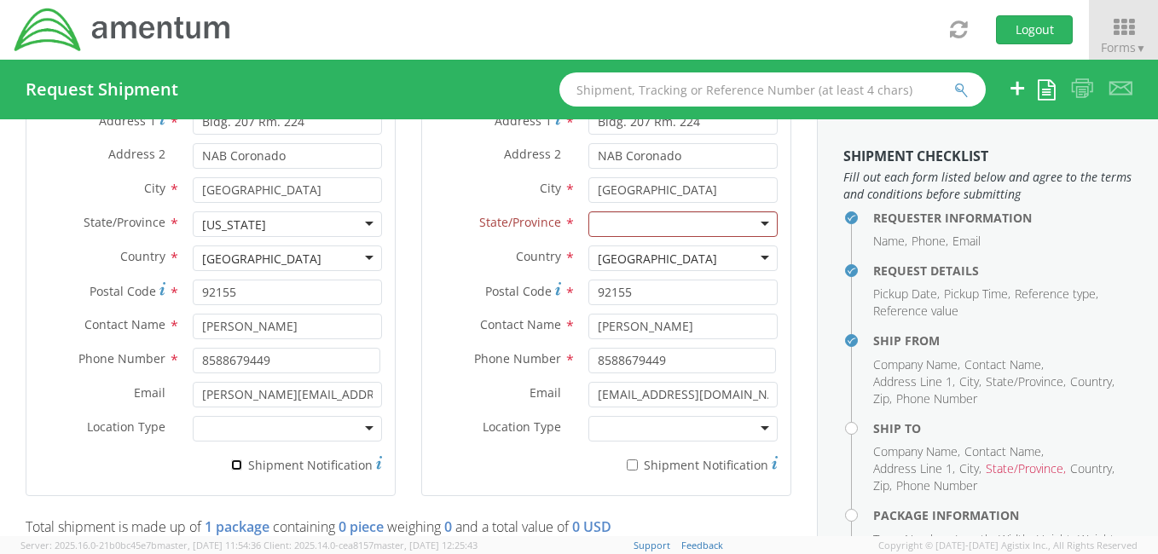
click at [231, 460] on input "* Shipment Notification" at bounding box center [236, 465] width 11 height 11
checkbox input "true"
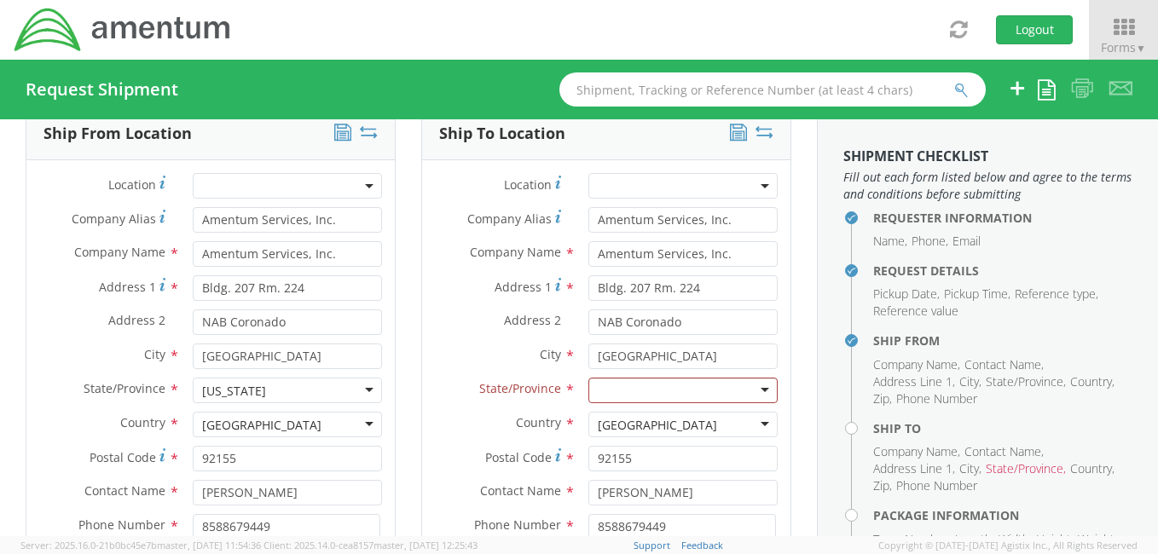
scroll to position [791, 0]
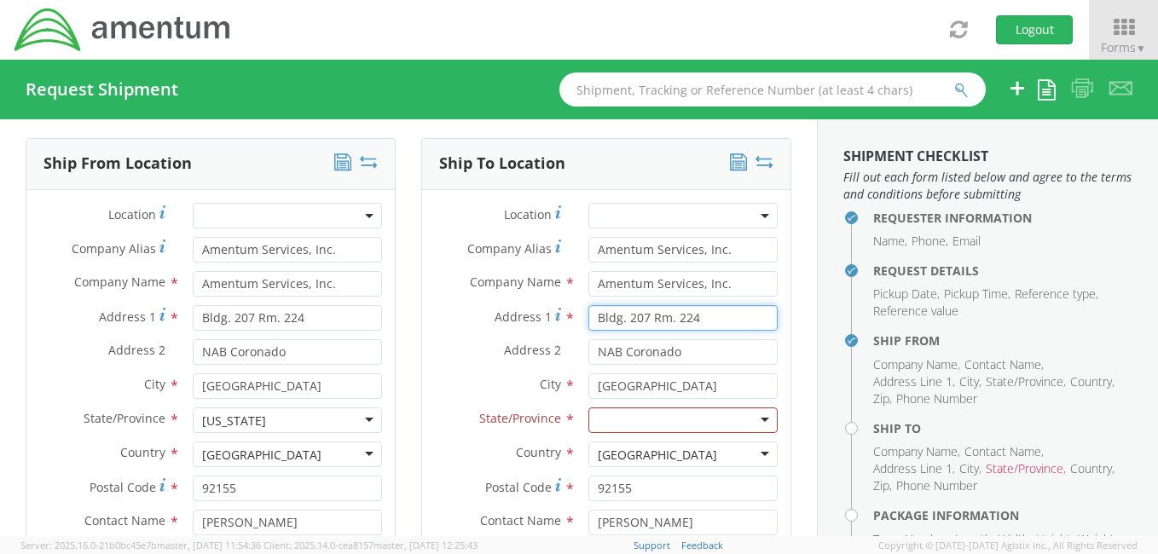
click at [694, 310] on input "Bldg. 207 Rm. 224" at bounding box center [682, 318] width 189 height 26
drag, startPoint x: 704, startPoint y: 310, endPoint x: 570, endPoint y: 310, distance: 133.9
click at [576, 310] on div "Bldg. 207 Rm. 224" at bounding box center [683, 318] width 215 height 26
type input "Hilton Homewood Suites"
type input "Amentum Services, Inc."
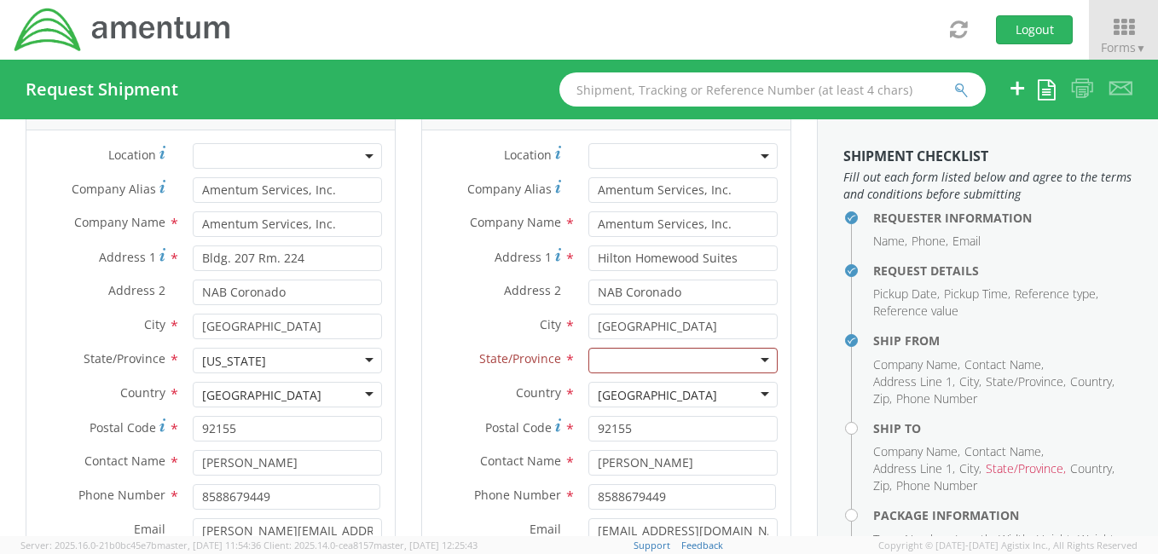
scroll to position [860, 0]
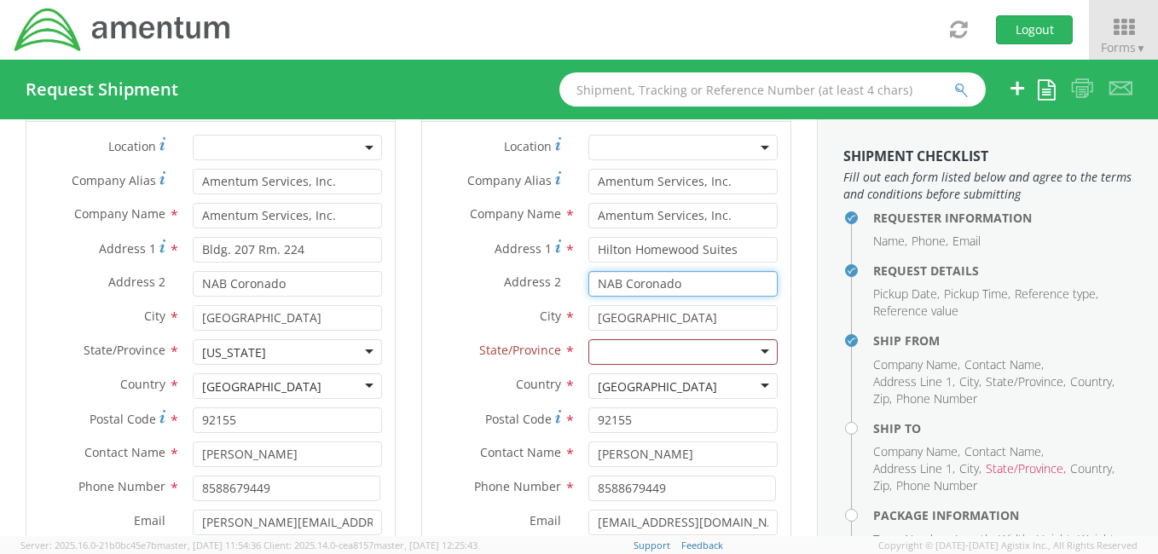
drag, startPoint x: 686, startPoint y: 278, endPoint x: 571, endPoint y: 280, distance: 115.1
click at [576, 280] on div "NAB Coronado" at bounding box center [683, 284] width 215 height 26
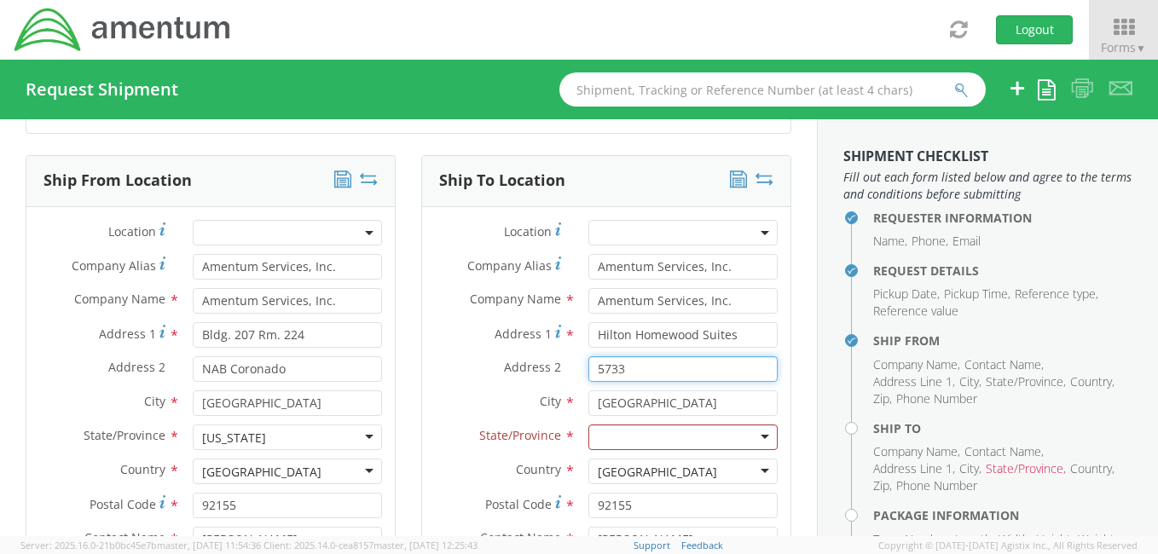
type input "[STREET_ADDRESS]"
type input "Amentum Services, Inc."
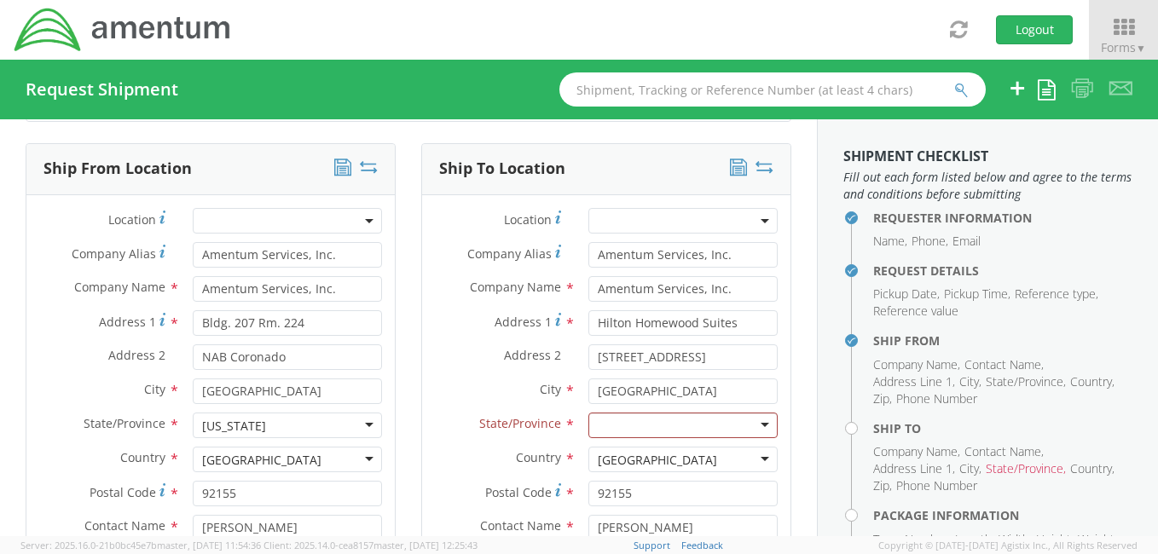
scroll to position [838, 0]
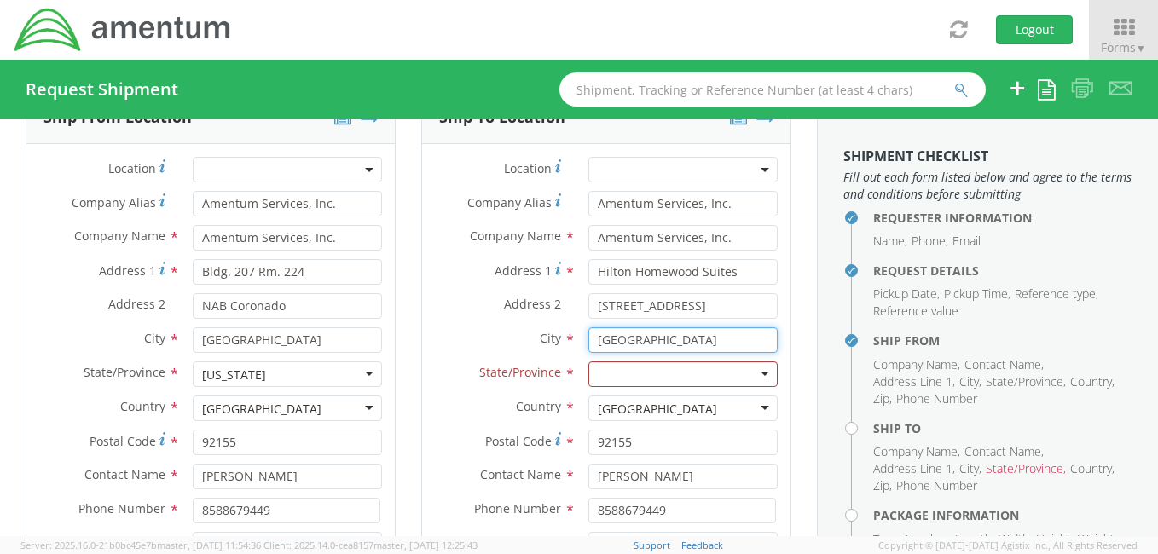
drag, startPoint x: 669, startPoint y: 345, endPoint x: 515, endPoint y: 333, distance: 153.9
click at [515, 333] on div "City * San Diego searching..." at bounding box center [606, 340] width 368 height 26
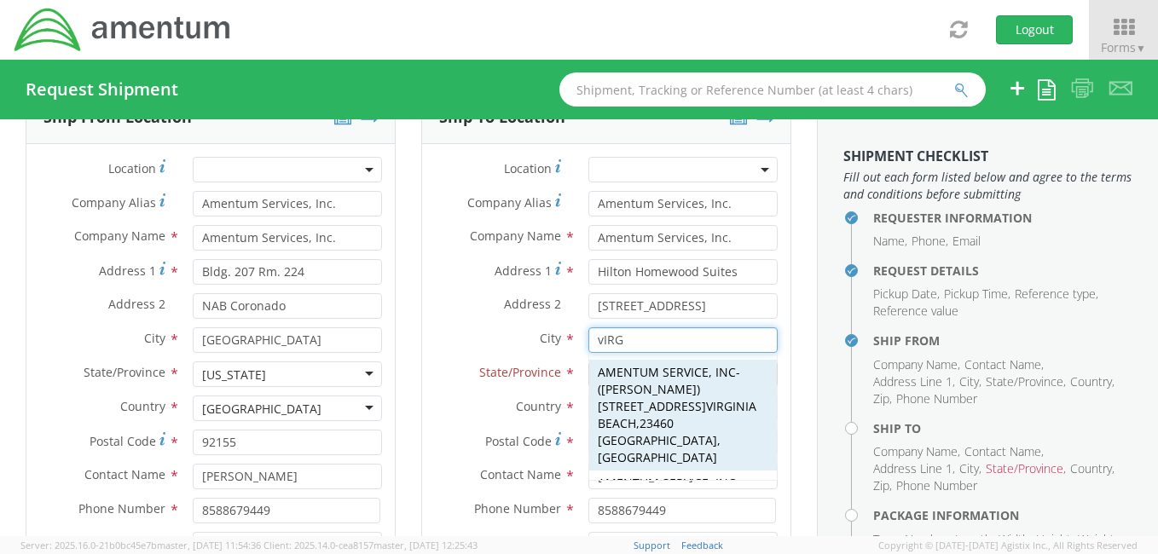
type input "[US_STATE][GEOGRAPHIC_DATA]"
type input "Amentum Services, Inc."
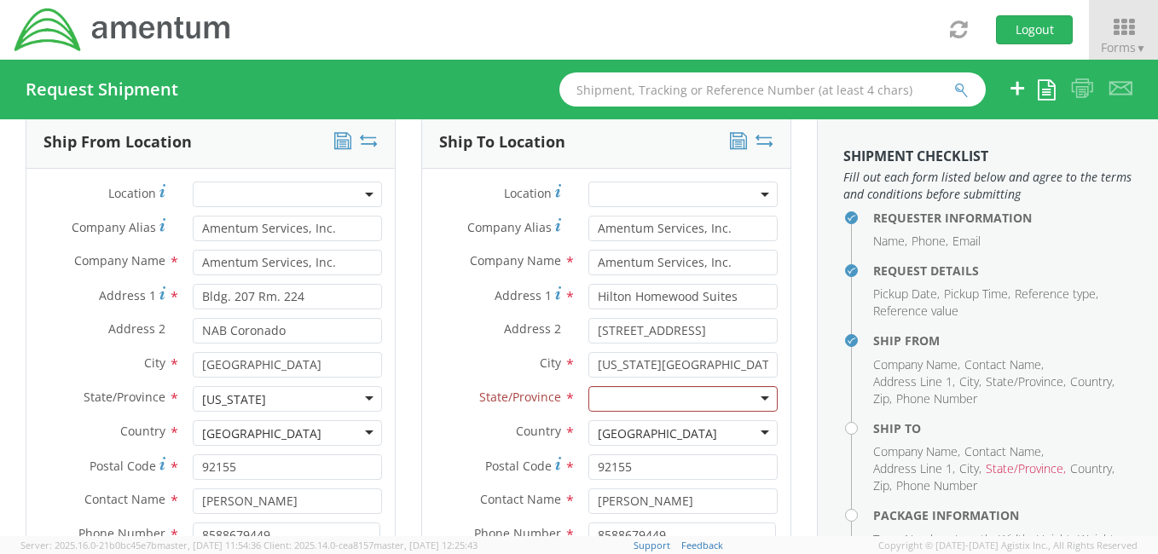
scroll to position [843, 0]
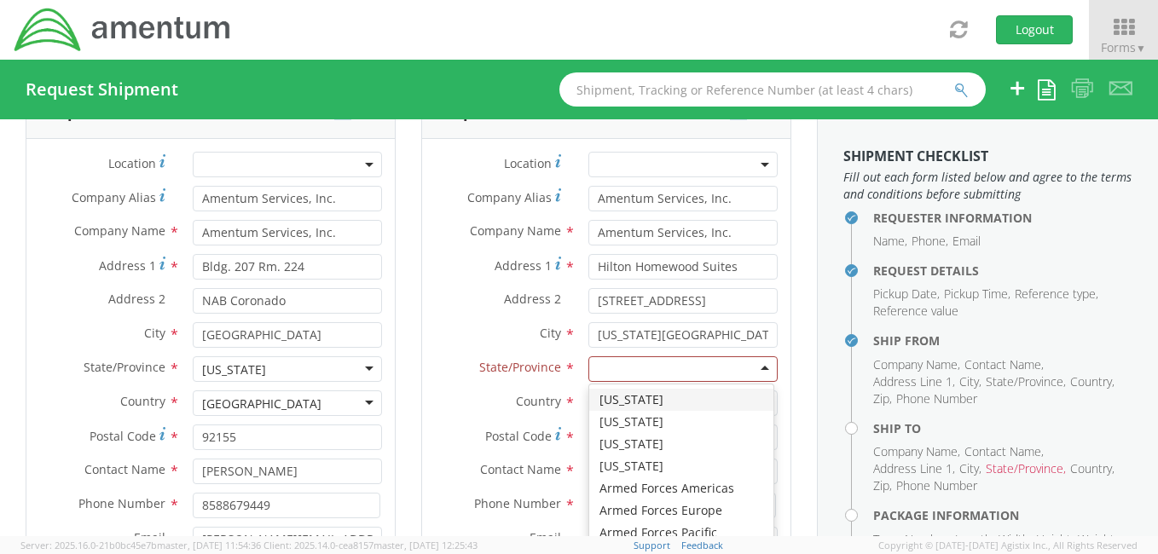
click at [751, 367] on div at bounding box center [682, 369] width 189 height 26
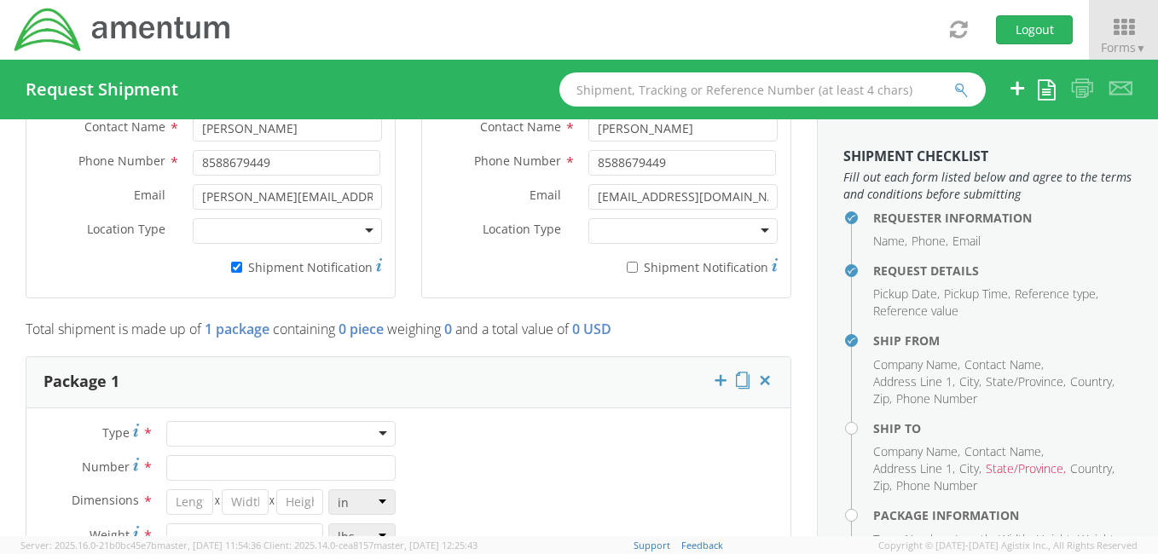
scroll to position [933, 0]
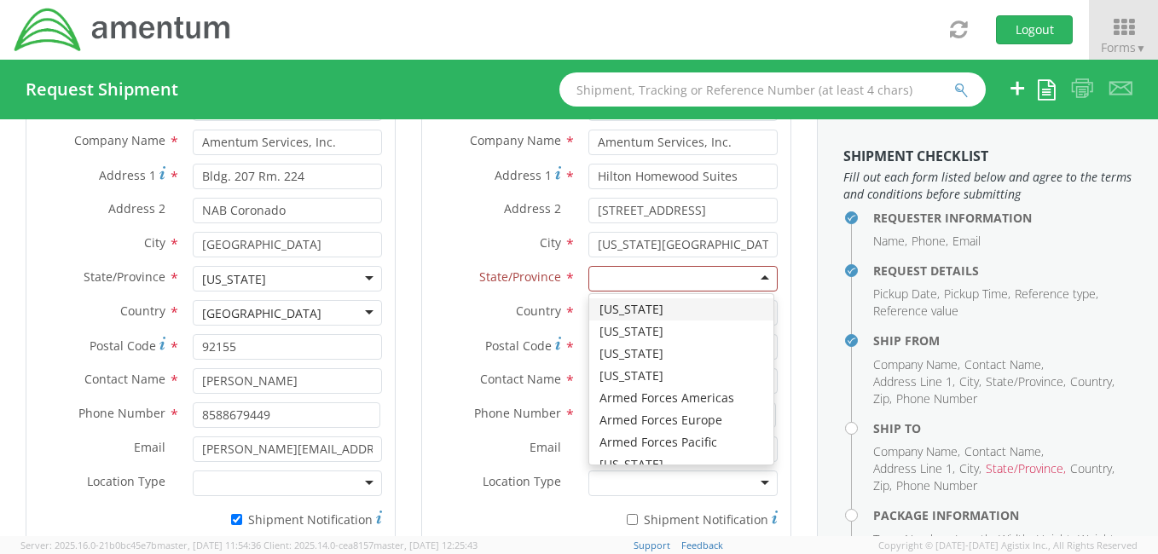
click at [752, 275] on div at bounding box center [682, 279] width 189 height 26
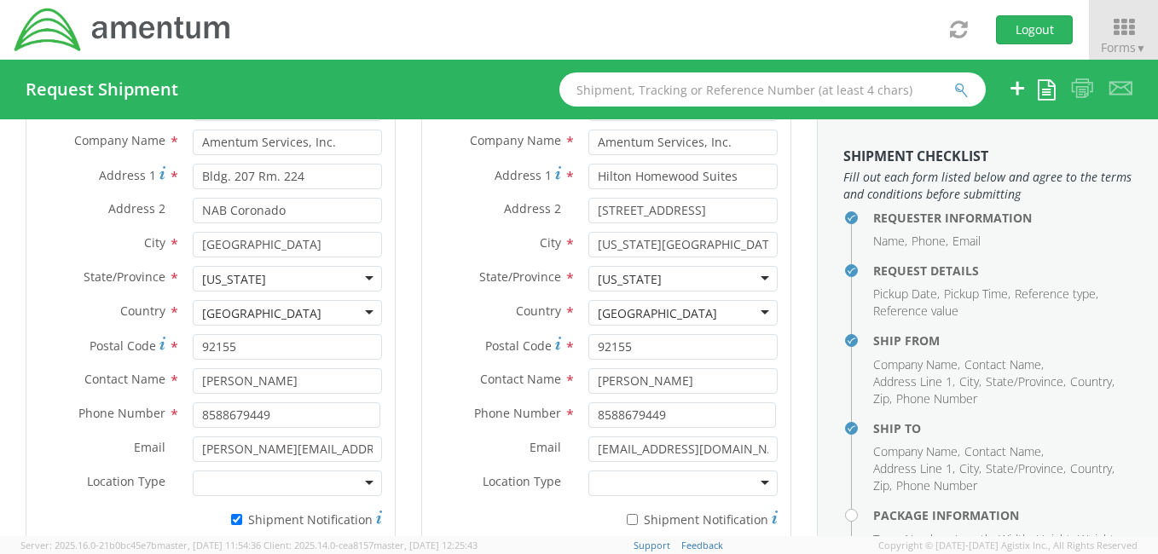
scroll to position [0, 0]
drag, startPoint x: 713, startPoint y: 380, endPoint x: 514, endPoint y: 376, distance: 198.8
click at [513, 383] on div "Contact Name * Matthew Rowley" at bounding box center [606, 381] width 368 height 26
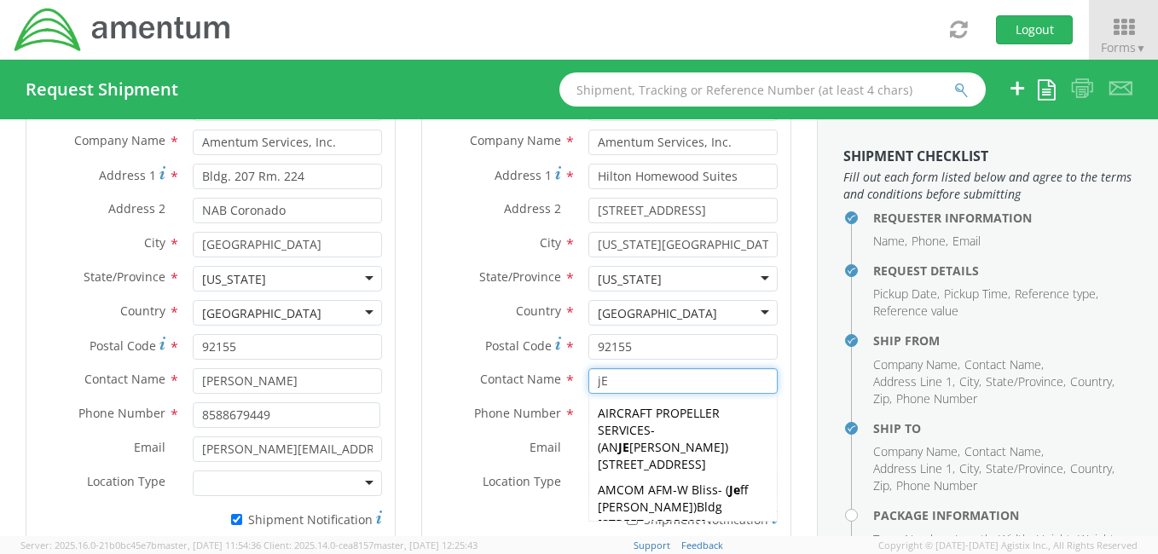
type input "j"
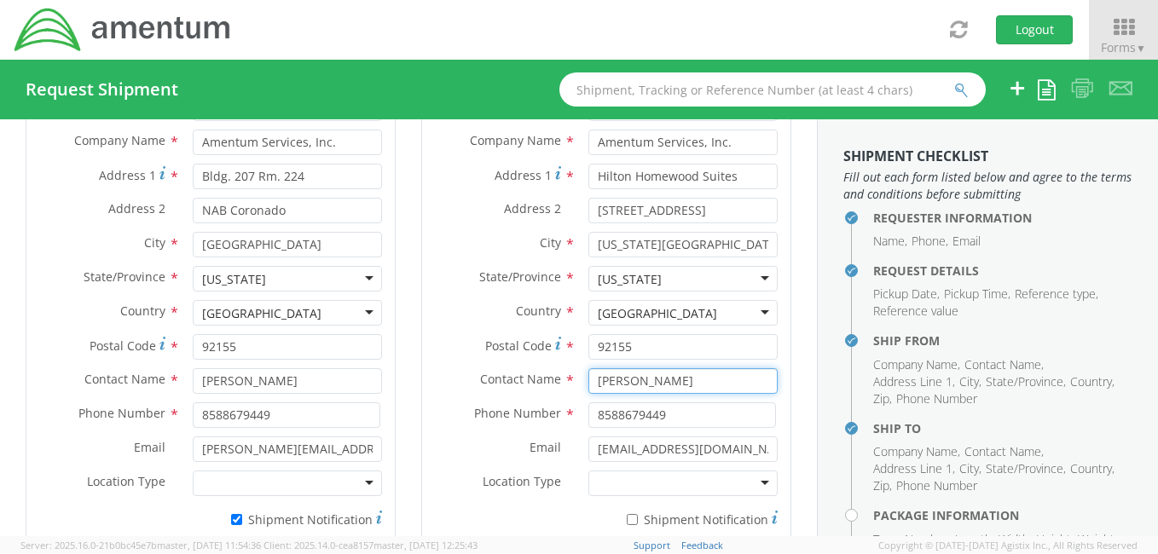
type input "Jeff Walsh"
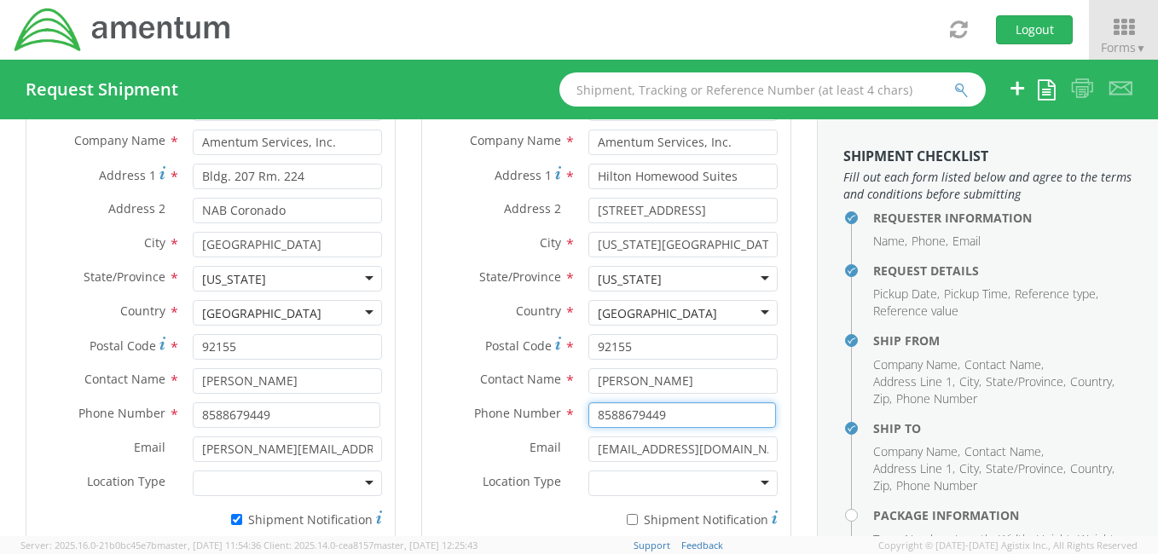
drag, startPoint x: 679, startPoint y: 414, endPoint x: 572, endPoint y: 415, distance: 106.6
click at [576, 415] on div "8588679449" at bounding box center [683, 416] width 215 height 26
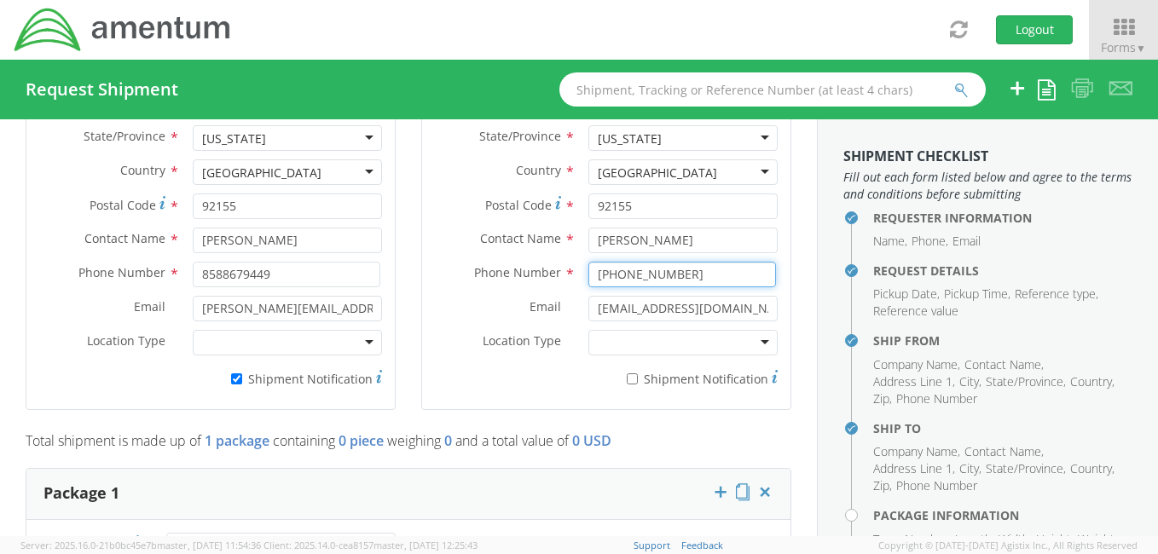
scroll to position [1087, 0]
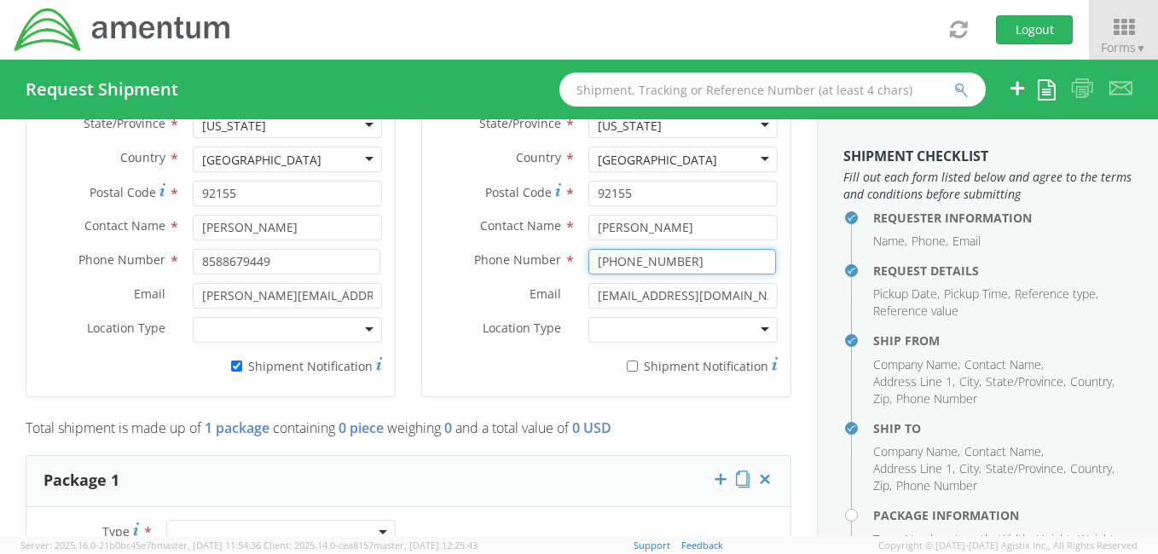
type input "[PHONE_NUMBER]"
click at [627, 364] on input "* Shipment Notification" at bounding box center [632, 366] width 11 height 11
checkbox input "true"
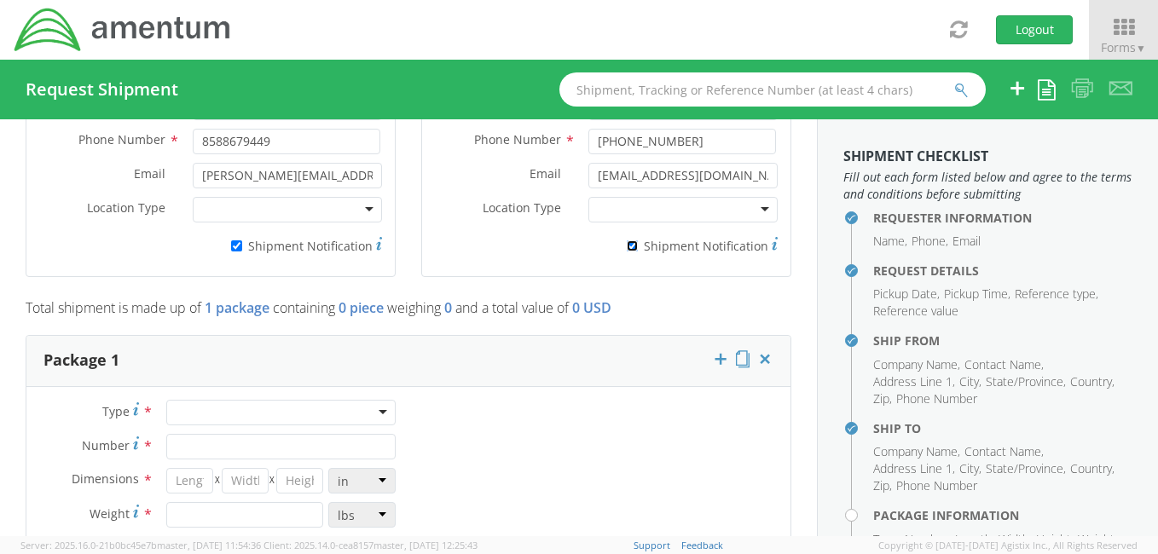
scroll to position [1258, 0]
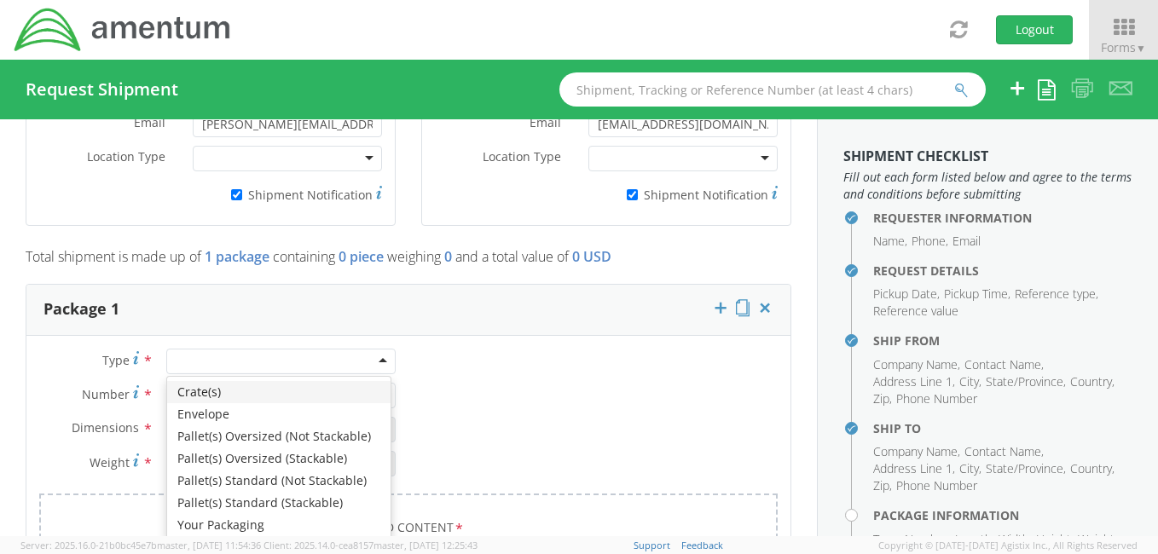
click at [374, 354] on div at bounding box center [280, 362] width 229 height 26
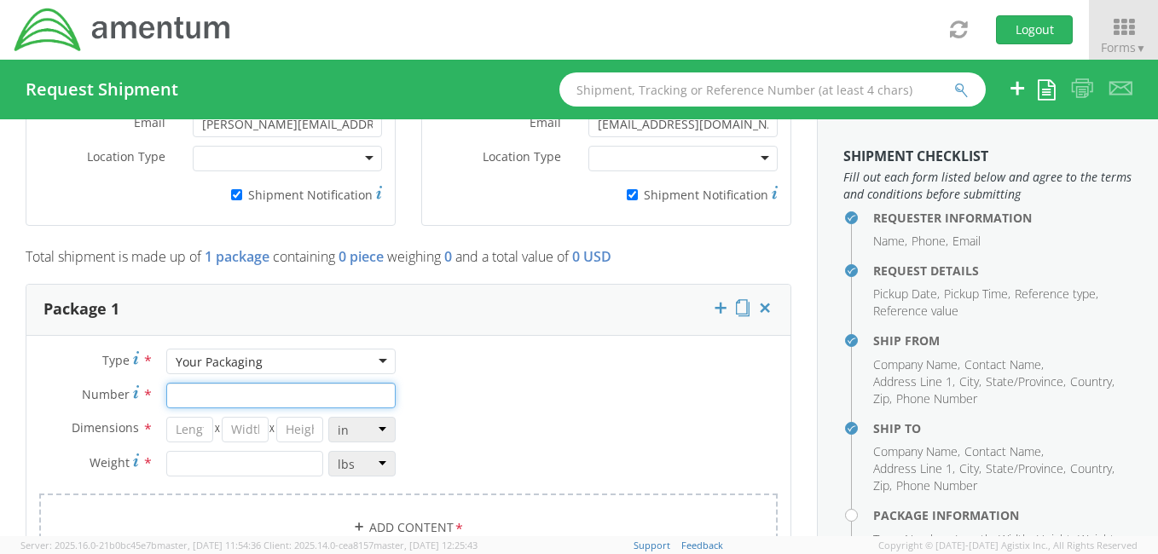
click at [223, 394] on input "Number *" at bounding box center [280, 396] width 229 height 26
type input "001"
click at [181, 426] on input "number" at bounding box center [189, 430] width 47 height 26
type input "16"
click at [259, 421] on input "number" at bounding box center [245, 430] width 47 height 26
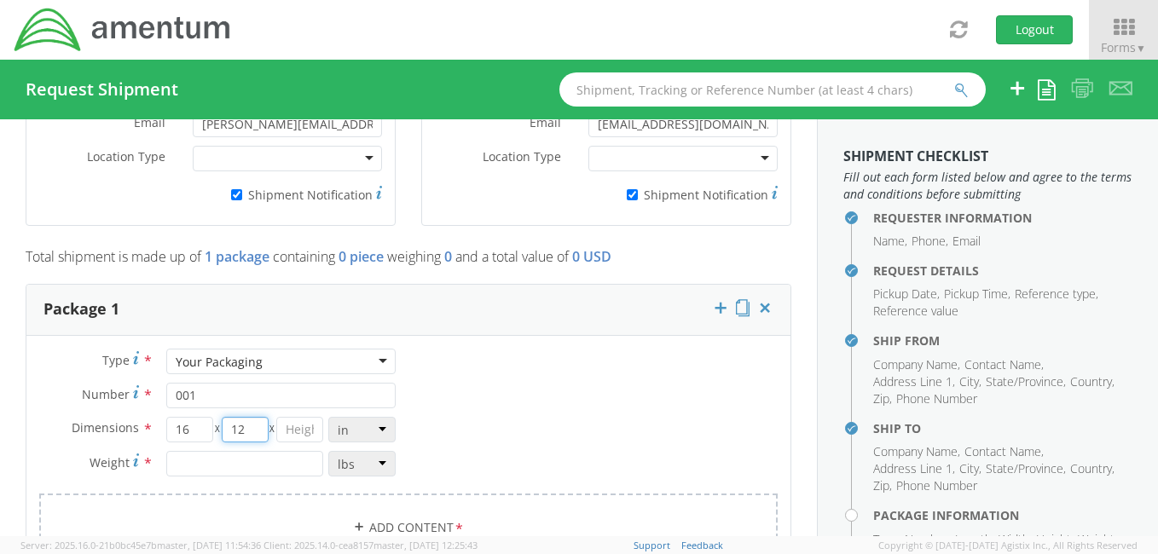
type input "12"
click at [313, 429] on input "number" at bounding box center [299, 430] width 47 height 26
type input "10"
click at [213, 459] on input "number" at bounding box center [244, 464] width 157 height 26
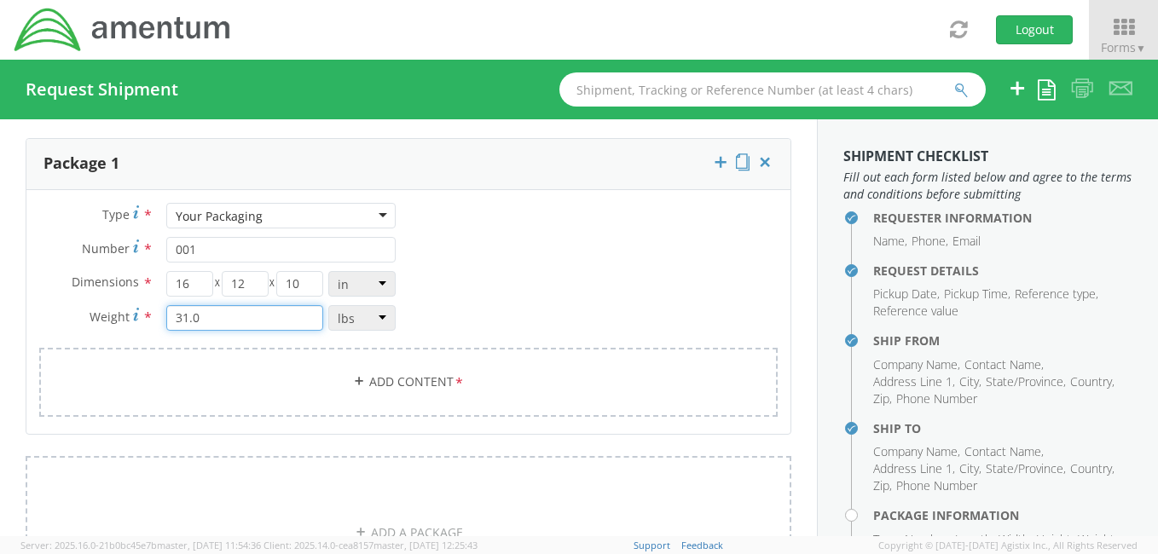
scroll to position [1429, 0]
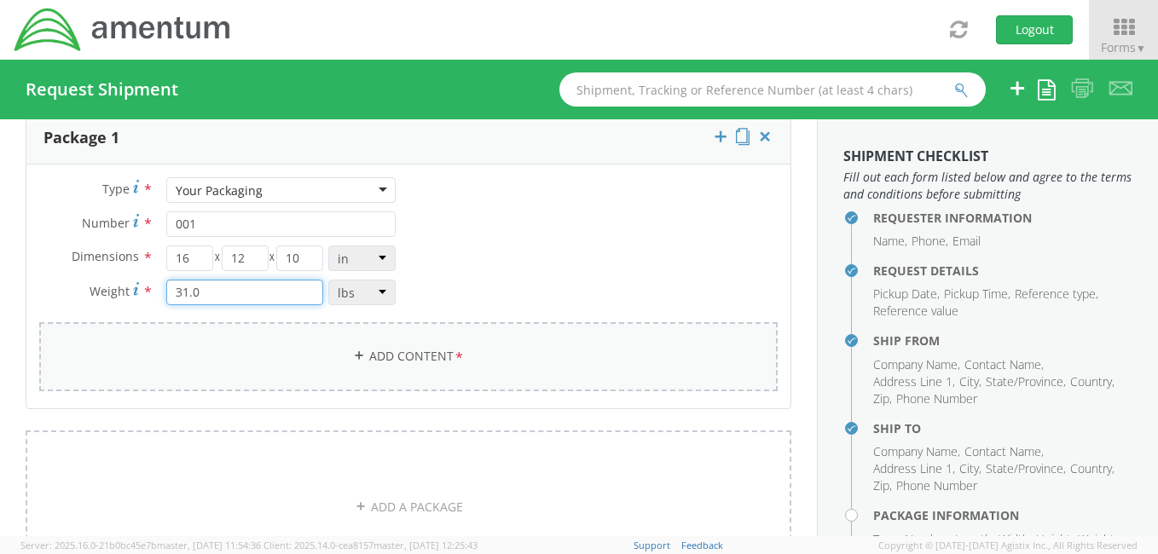
type input "31.0"
click at [454, 352] on span "*" at bounding box center [459, 357] width 11 height 19
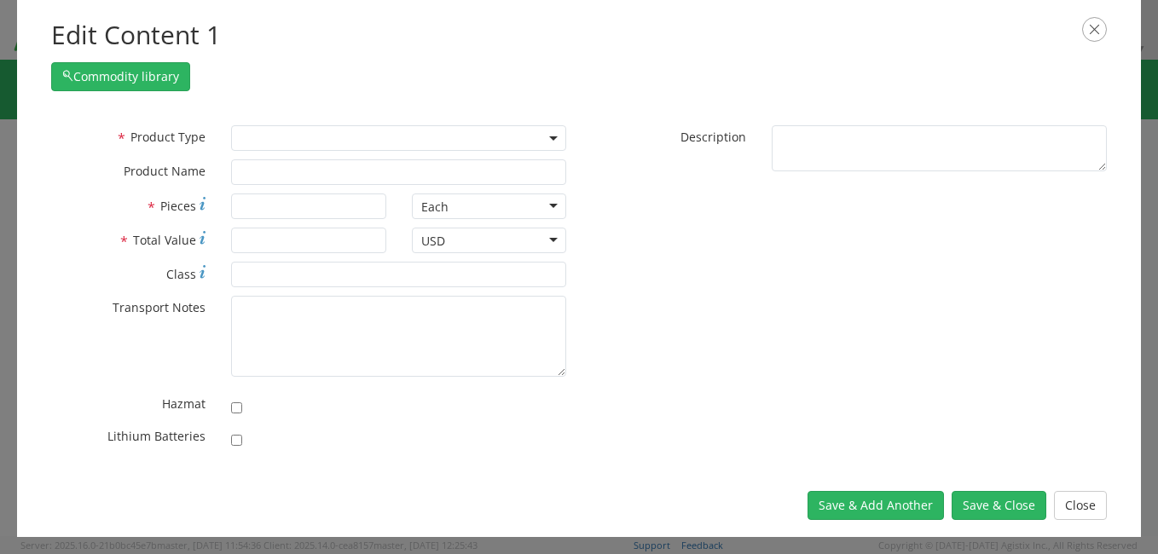
click at [555, 140] on span at bounding box center [554, 138] width 3 height 26
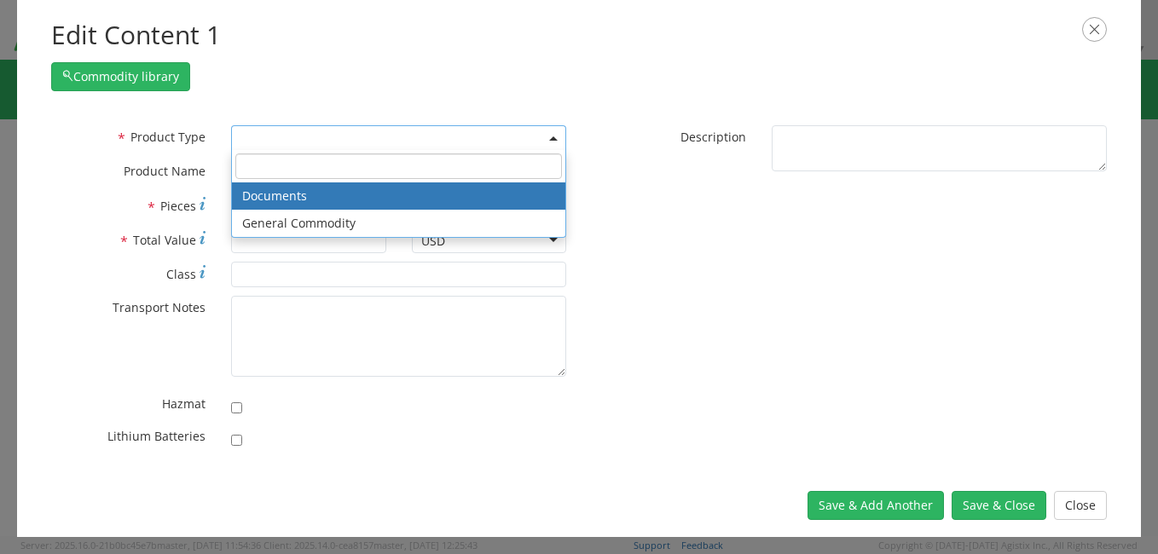
select select "DOCUMENT"
type input "Documents"
type input "1"
type textarea "Documents"
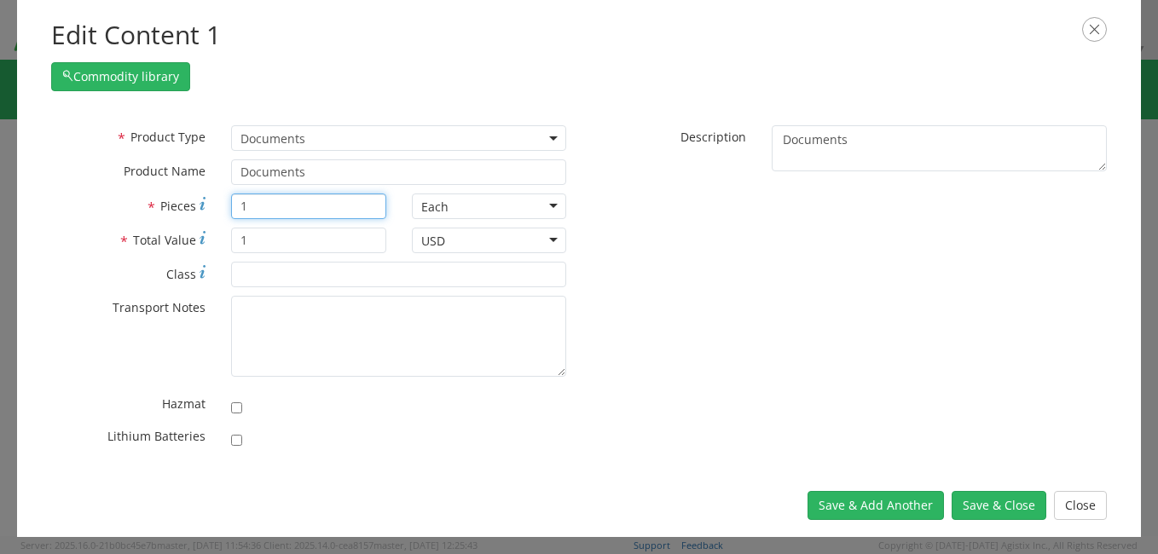
click at [270, 207] on input "1" at bounding box center [308, 207] width 154 height 26
type input "30.0"
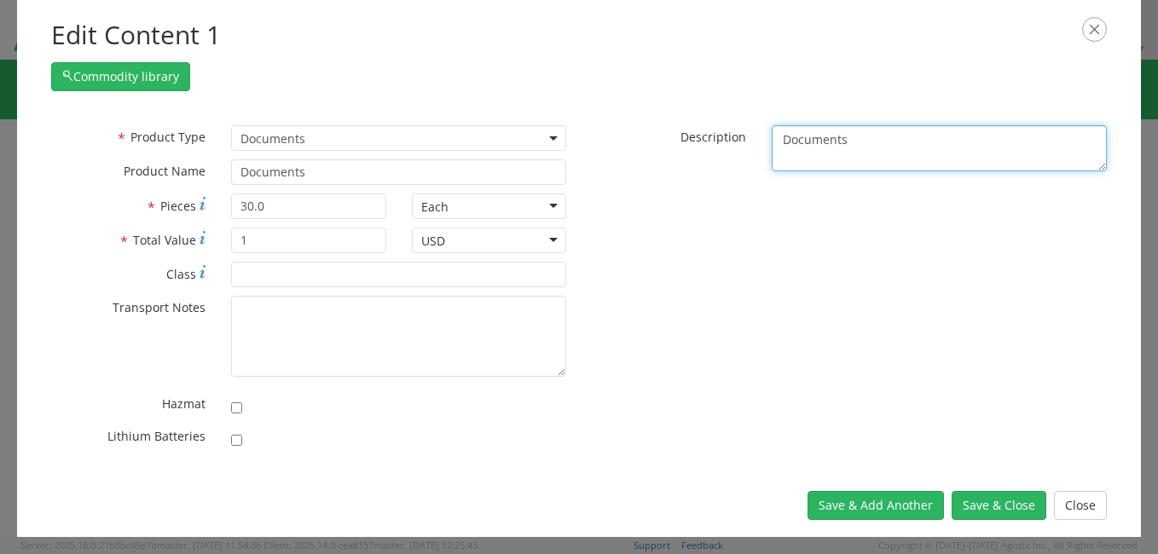
click at [803, 147] on textarea "Documents" at bounding box center [939, 148] width 335 height 47
type textarea "s"
drag, startPoint x: 814, startPoint y: 157, endPoint x: 802, endPoint y: 152, distance: 13.8
type textarea "US Navy Student Guides and Navigation Exercise Pamphlet's."
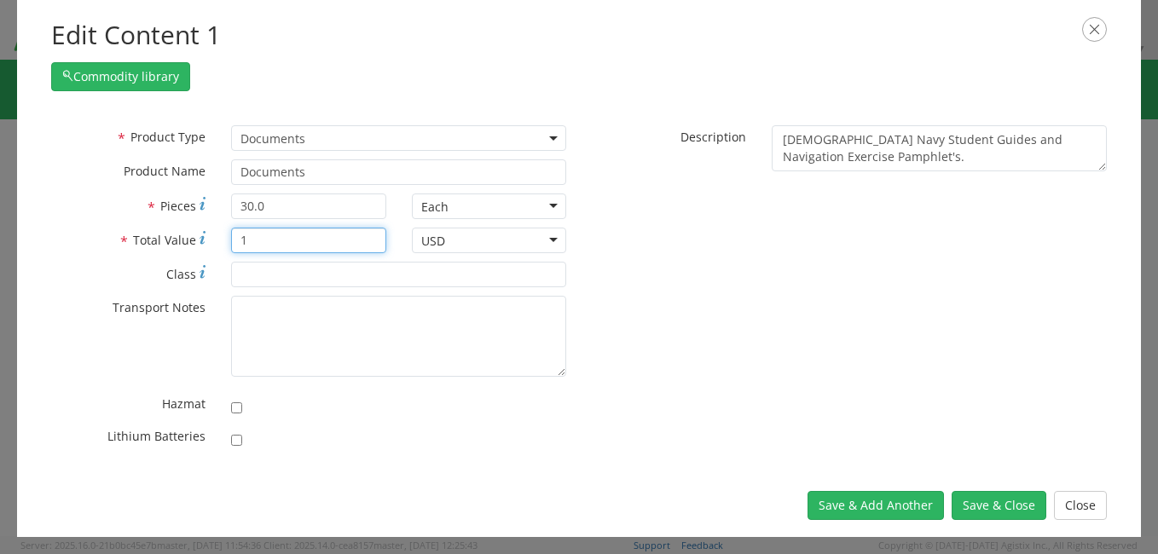
click at [258, 234] on input "1" at bounding box center [308, 241] width 154 height 26
type input "150.00"
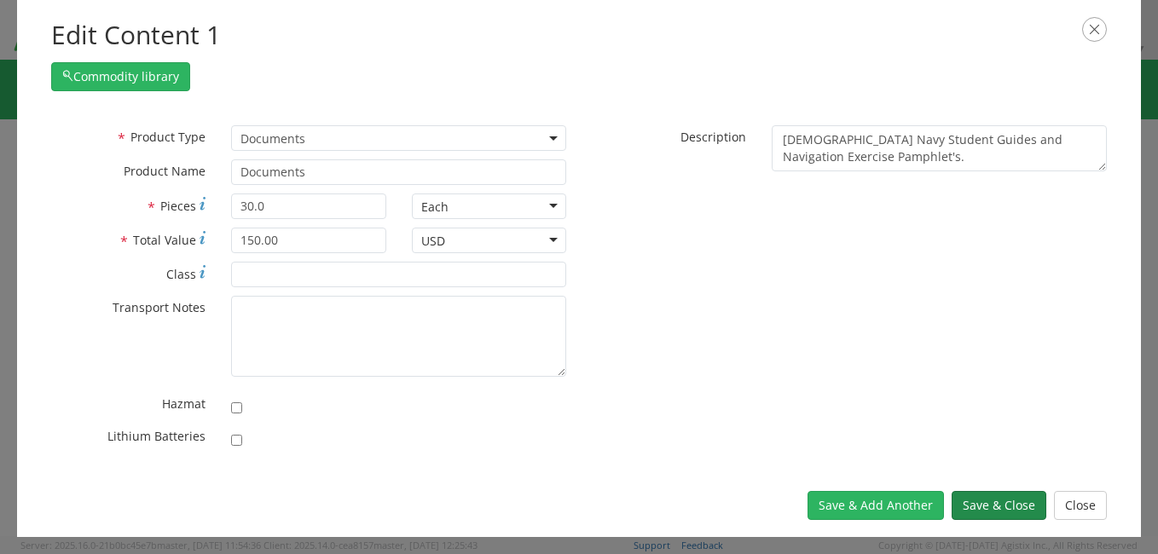
click at [999, 507] on button "Save & Close" at bounding box center [999, 505] width 95 height 29
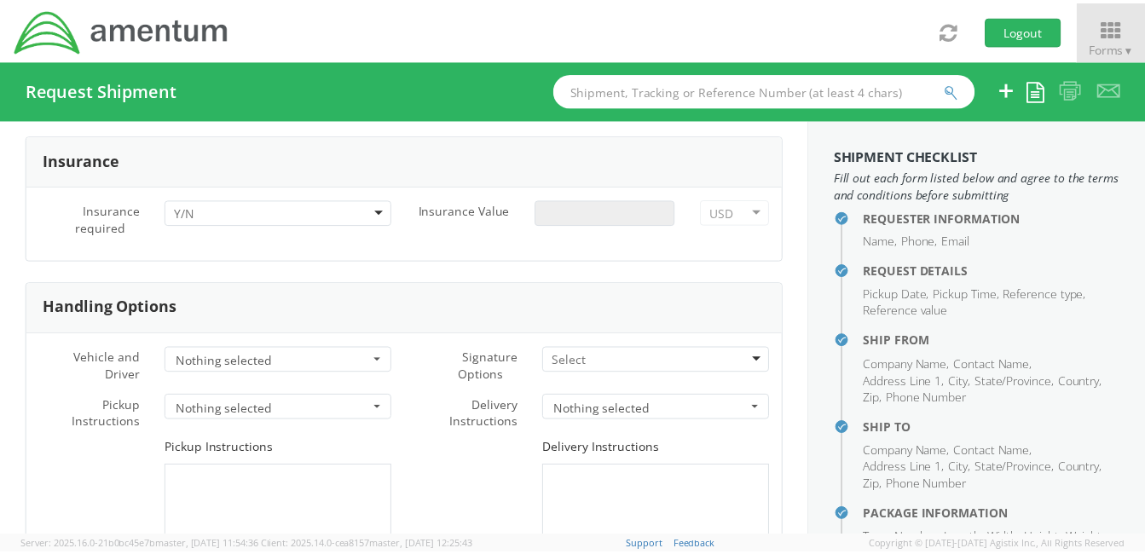
scroll to position [2523, 0]
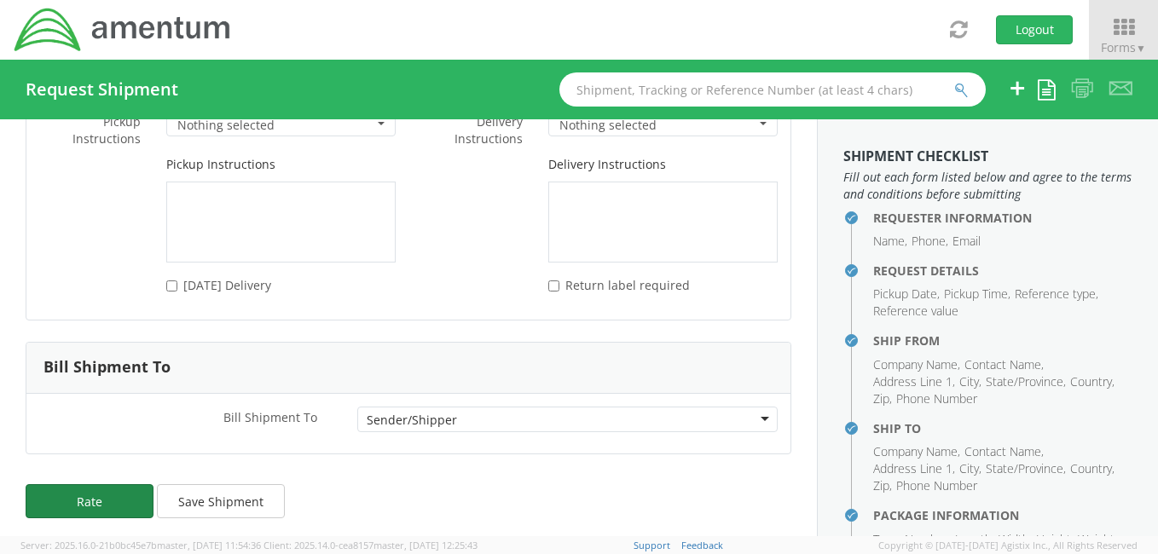
click at [69, 492] on button "Rate" at bounding box center [90, 501] width 128 height 34
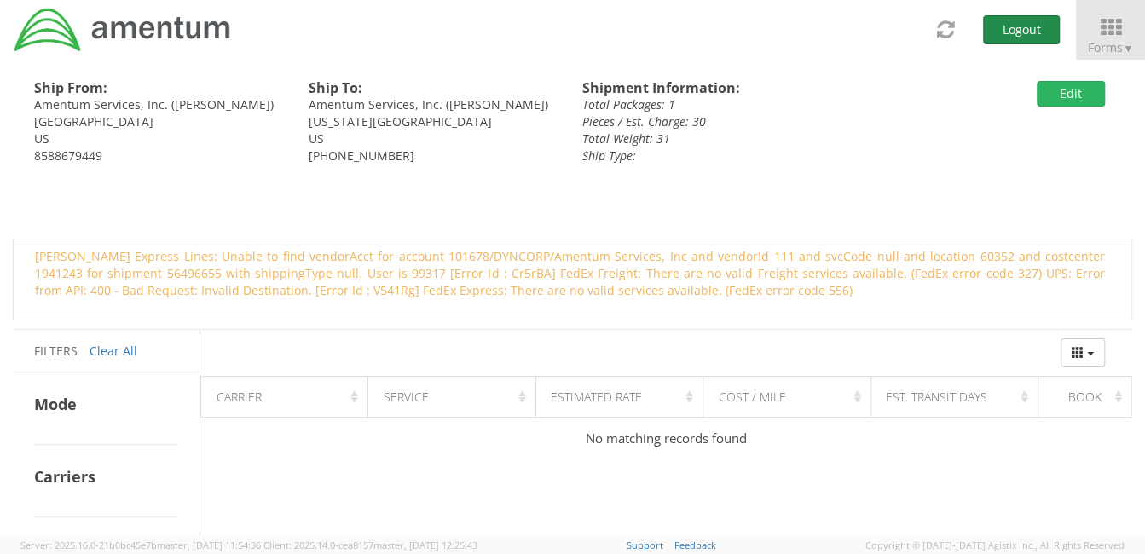
click at [1001, 25] on button "Logout" at bounding box center [1021, 29] width 77 height 29
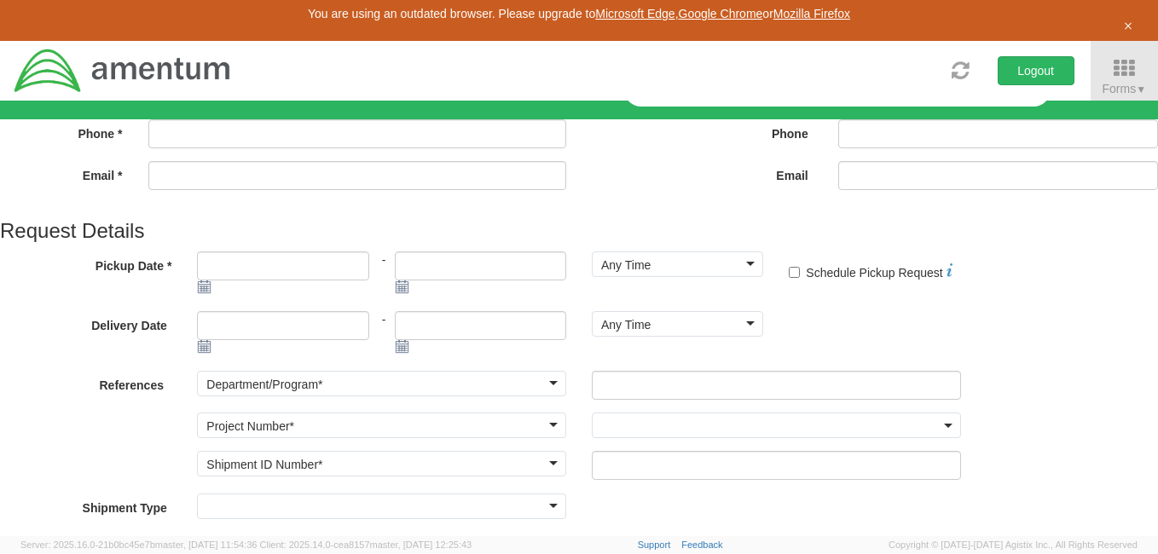
type input "[PERSON_NAME]"
type input "[PHONE_NUMBER]"
type input "[PERSON_NAME][EMAIL_ADDRESS][PERSON_NAME][DOMAIN_NAME]"
click at [213, 107] on input "[PERSON_NAME]" at bounding box center [357, 92] width 419 height 29
select select "4914.01.00.F.2427.MNGMT"
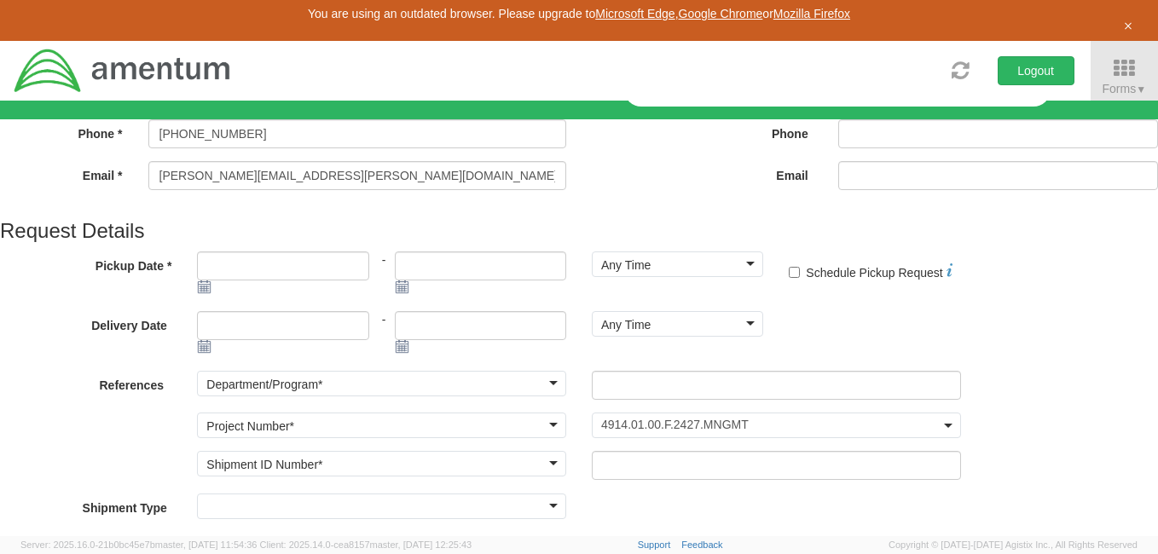
scroll to position [212, 0]
click at [247, 252] on input "Pickup Date *" at bounding box center [282, 266] width 171 height 29
type input "[DATE]"
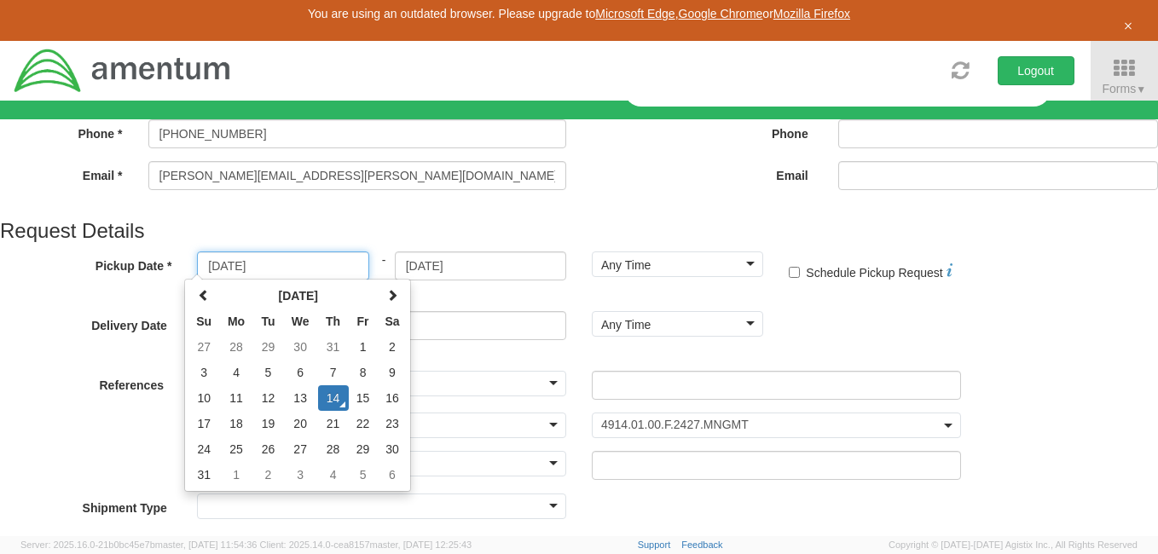
click at [318, 385] on td "14" at bounding box center [333, 398] width 31 height 26
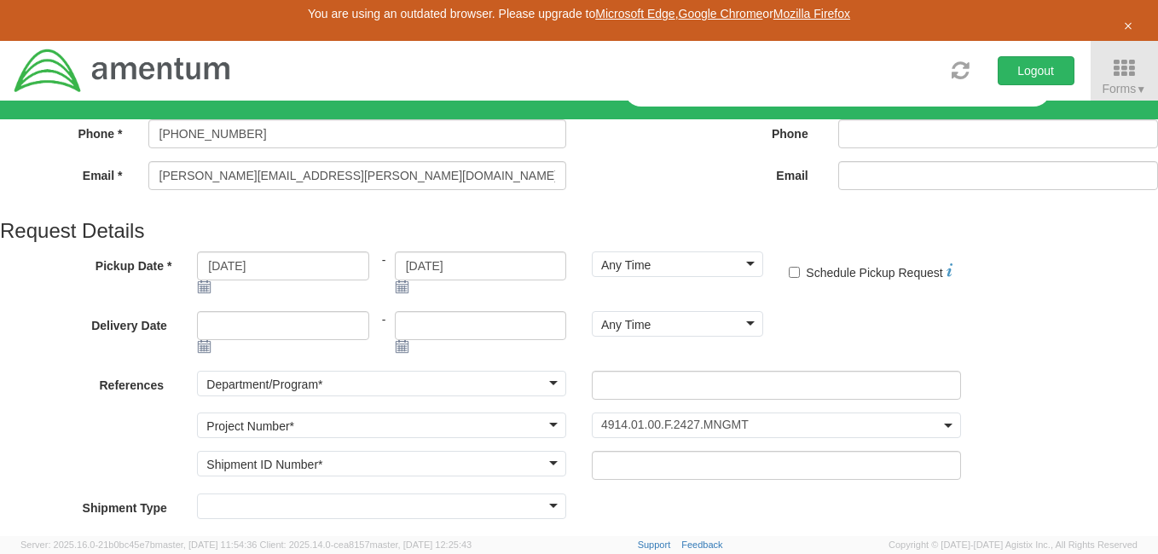
click at [789, 258] on label "* Schedule Pickup Request" at bounding box center [870, 270] width 163 height 24
click at [789, 267] on input "* Schedule Pickup Request" at bounding box center [794, 272] width 11 height 11
checkbox input "true"
click at [592, 252] on div "Any Time" at bounding box center [677, 265] width 171 height 26
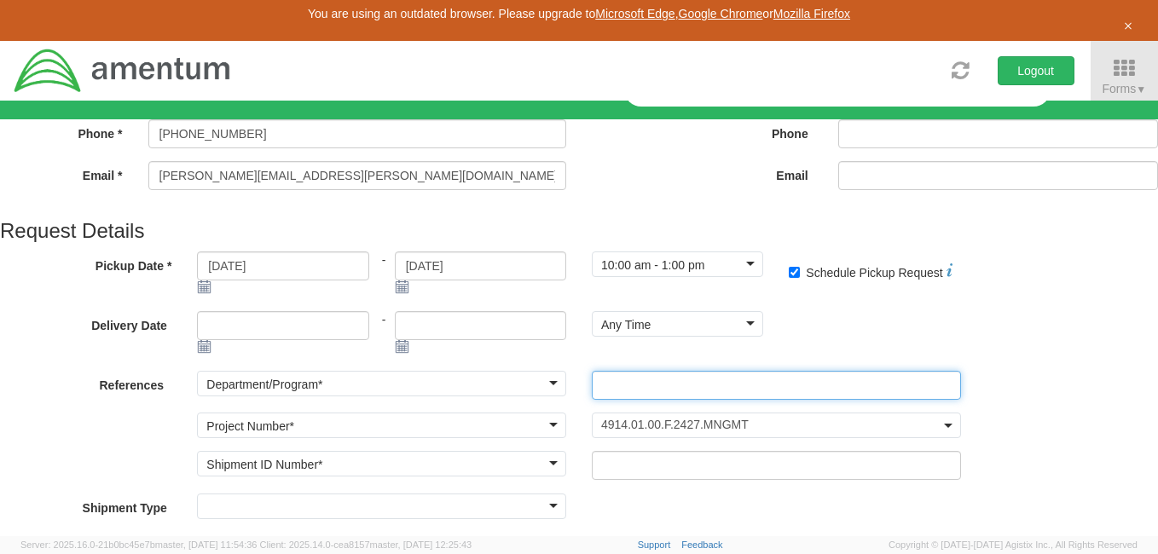
click at [592, 371] on input "text" at bounding box center [776, 385] width 369 height 29
type input "COLDS"
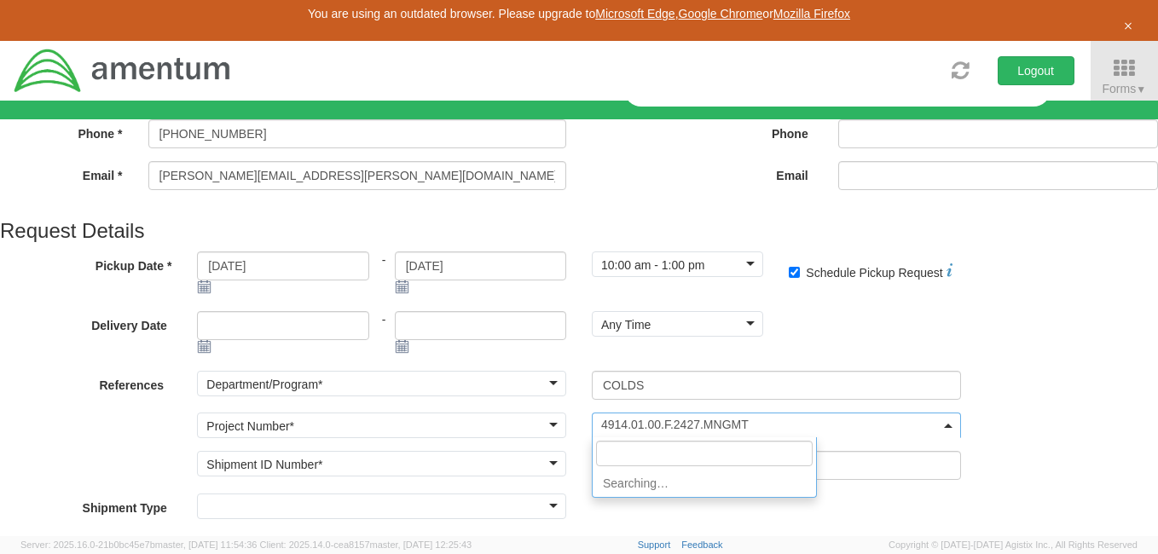
click at [632, 413] on span "4914.01.00.F.2427.MNGMT" at bounding box center [776, 426] width 369 height 26
click at [596, 441] on input "search" at bounding box center [704, 454] width 217 height 26
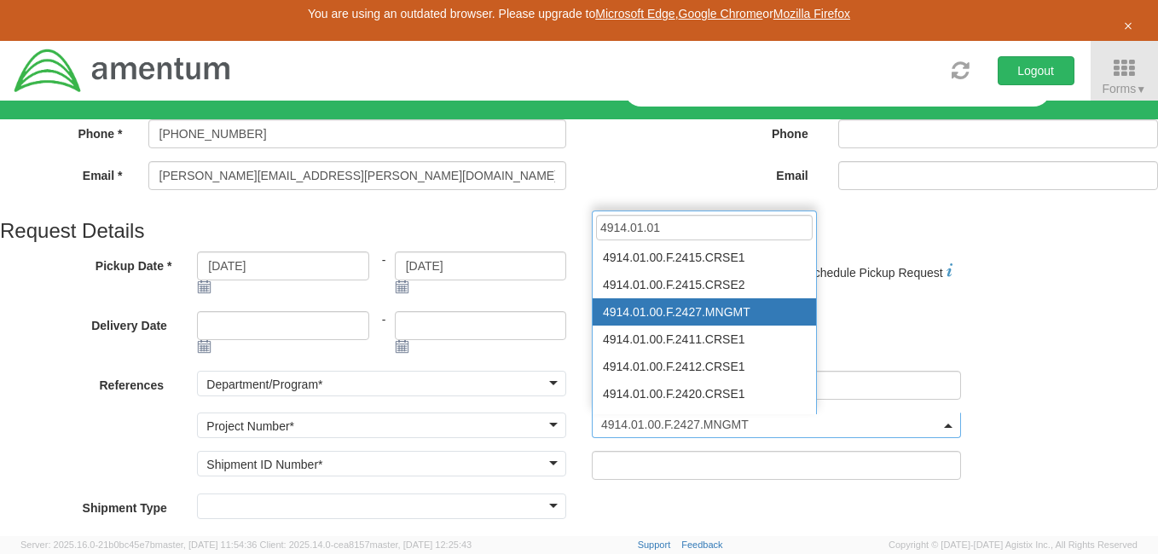
scroll to position [0, 0]
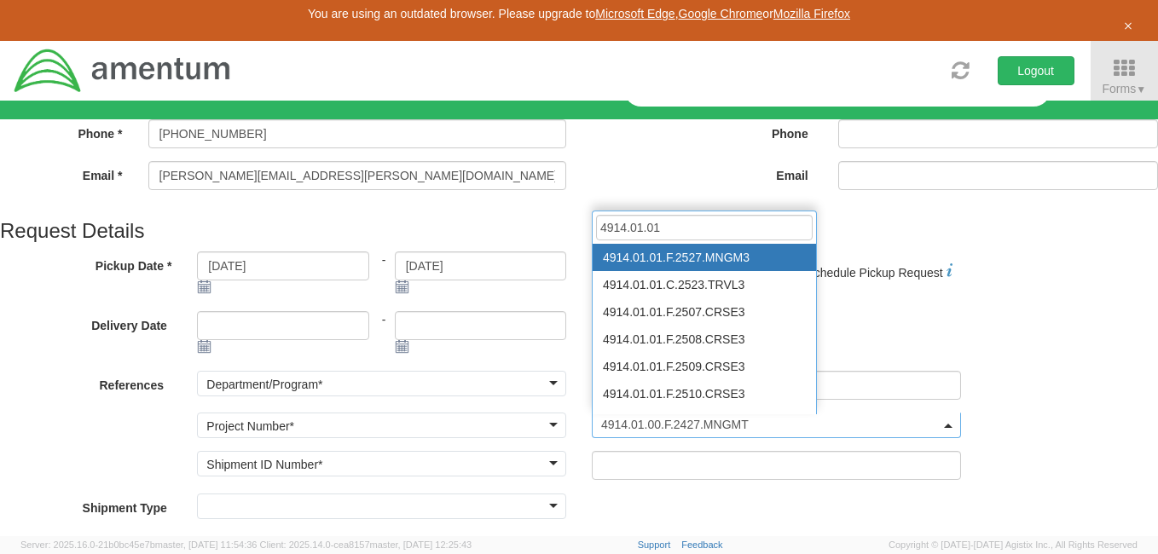
type input "4914.01.01"
select select "4914.01.01.F.2527.MNGM3"
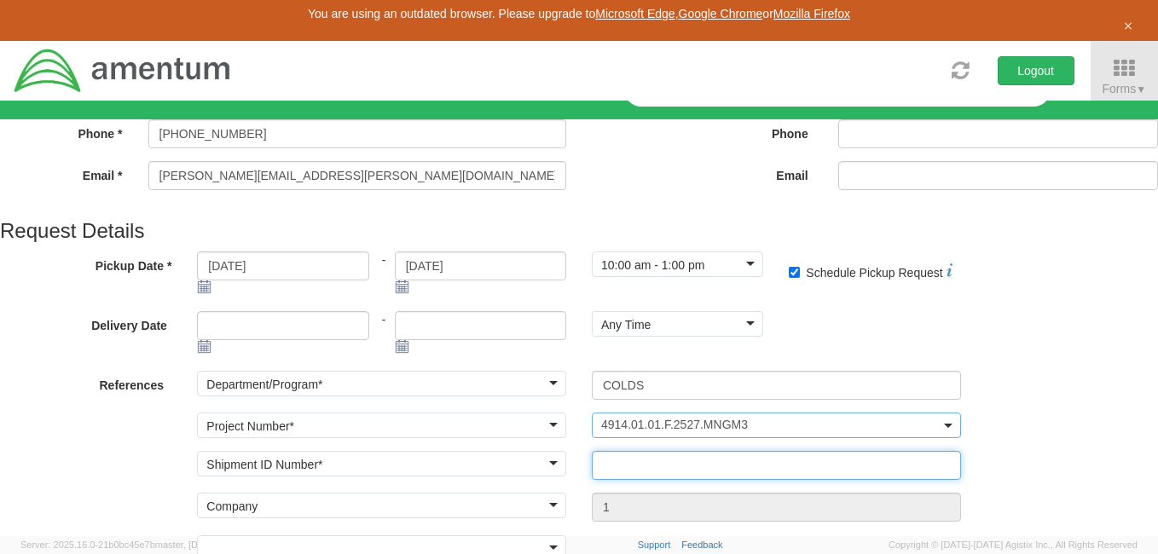
click at [592, 451] on input "text" at bounding box center [776, 465] width 369 height 29
type input "001"
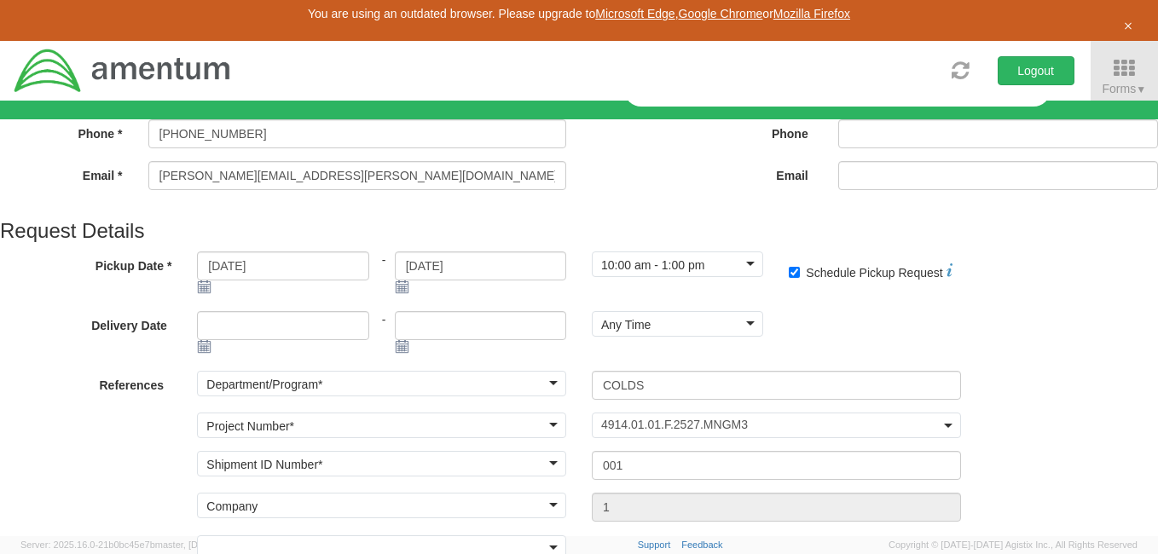
click at [0, 0] on input "Company Alias *" at bounding box center [0, 0] width 0 height 0
type input "Amentum Services, Inc."
type input "Bldg. 207 Rm. 224"
type input "NAB Coronado"
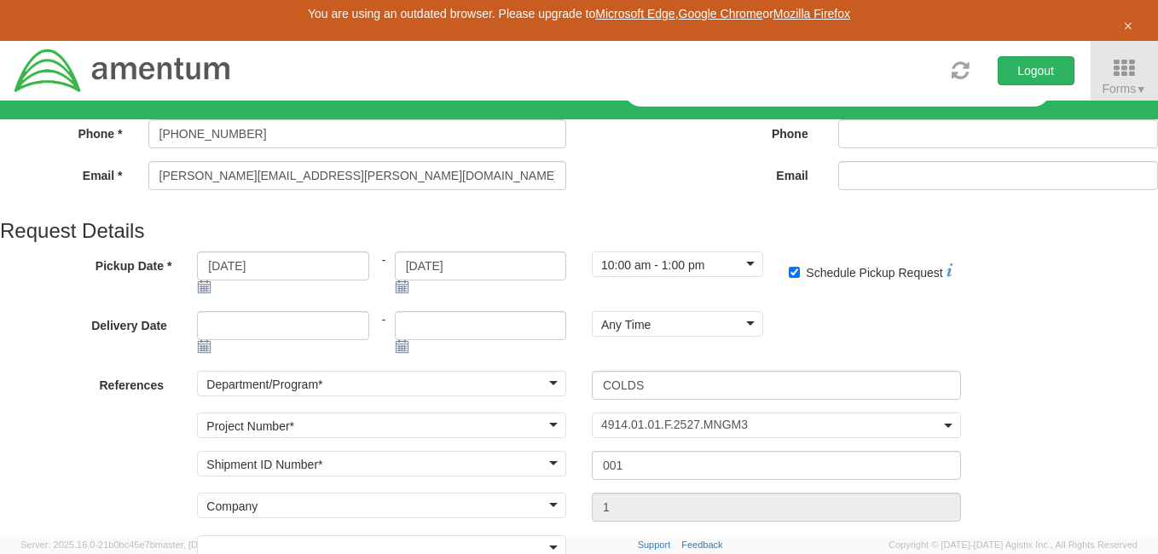
type input "[GEOGRAPHIC_DATA]"
type input "92155"
type input "[PERSON_NAME]"
type input "8588679449"
type input "[EMAIL_ADDRESS][DOMAIN_NAME]"
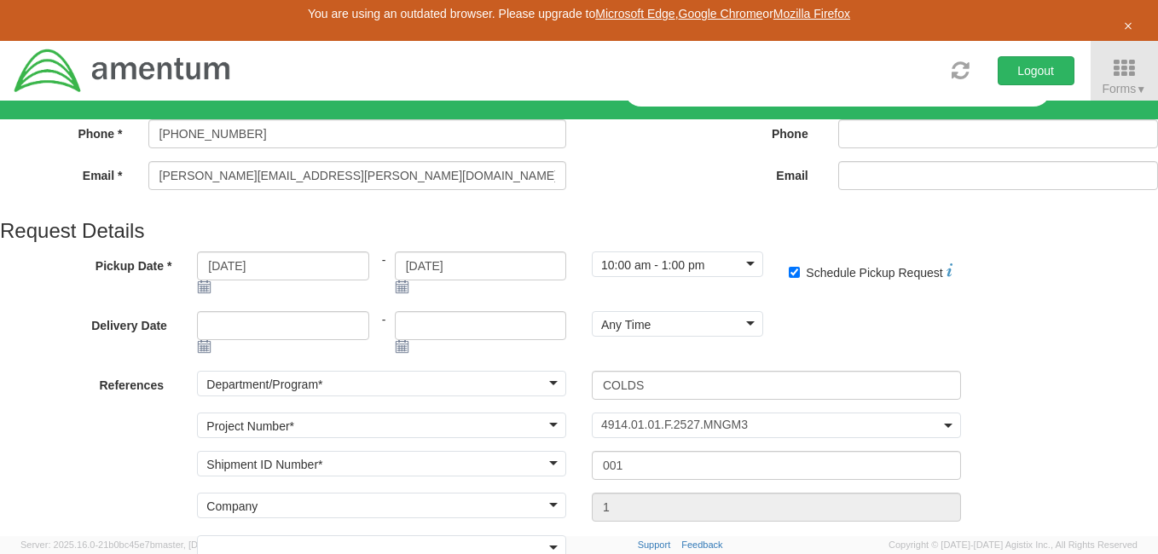
type input "Amentum Services, Inc."
type input "Bldg. 207 Rm. 224"
type input "NAB Coronado"
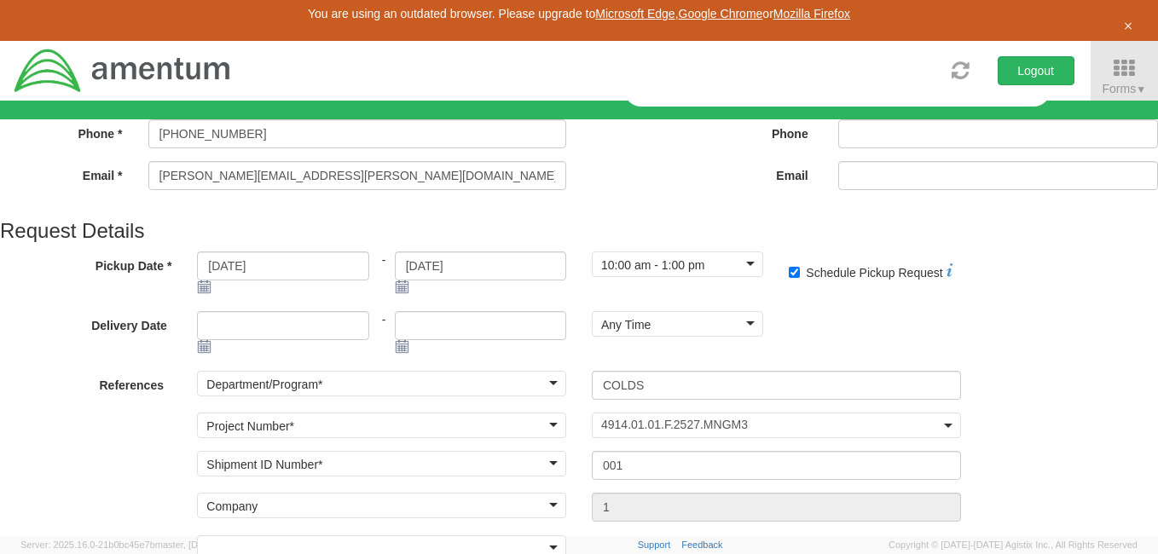
type input "[GEOGRAPHIC_DATA]"
type input "92155"
type input "[PERSON_NAME]"
type input "8588679449"
type input "[EMAIL_ADDRESS][DOMAIN_NAME]"
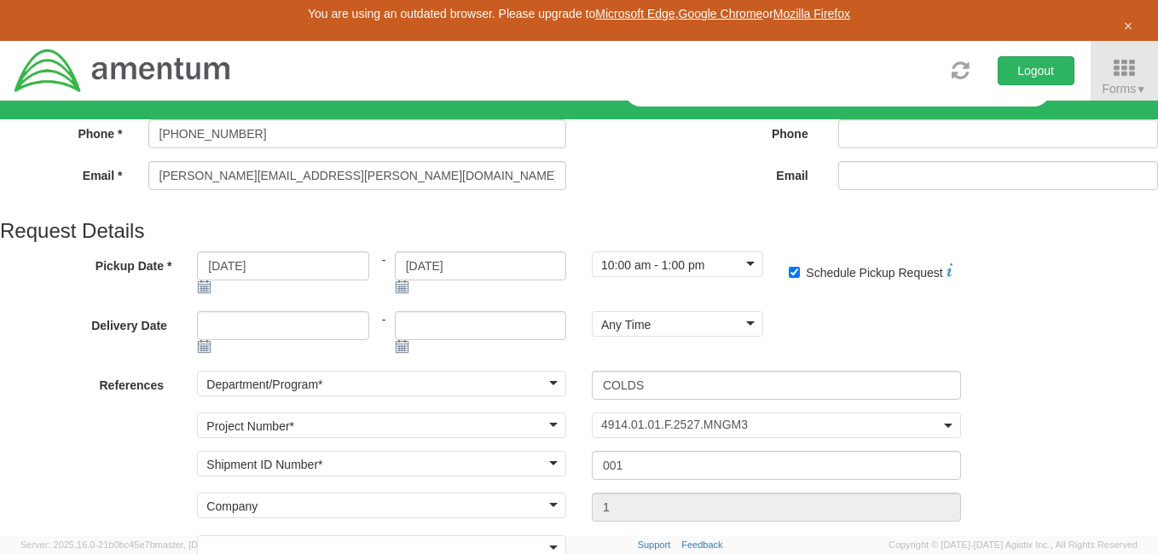
type input "Amentum Services, Inc."
click at [0, 0] on div at bounding box center [0, 0] width 0 height 0
click at [0, 0] on input "[EMAIL_ADDRESS][DOMAIN_NAME]" at bounding box center [0, 0] width 0 height 0
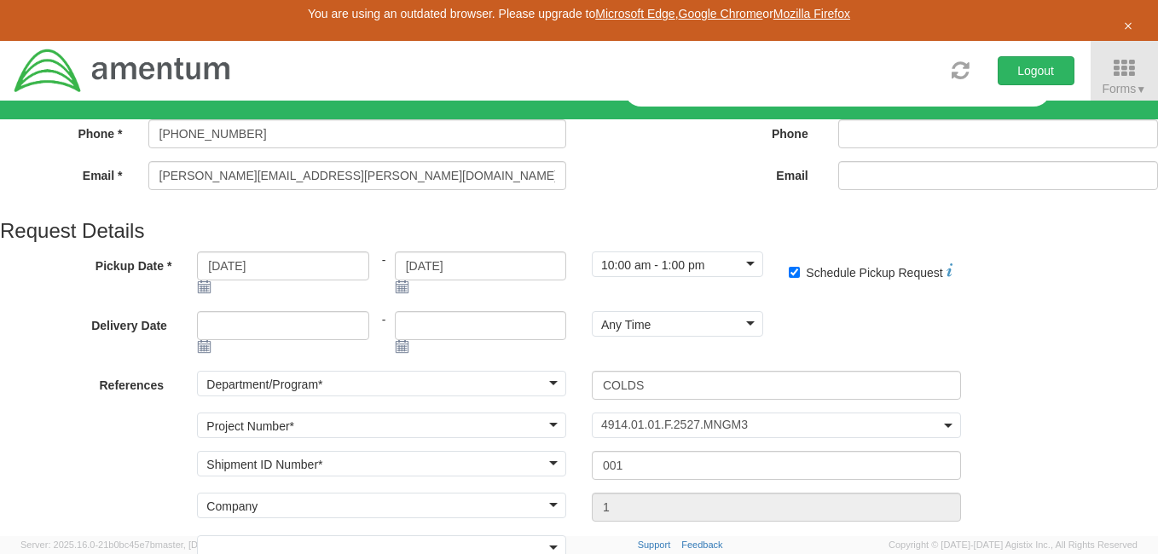
drag, startPoint x: 345, startPoint y: 507, endPoint x: 111, endPoint y: 476, distance: 236.5
click at [0, 0] on div "Location * Company Alias * Amentum Services, Inc. Company Name * Amentum Servic…" at bounding box center [0, 0] width 0 height 0
click at [0, 0] on input "Email *" at bounding box center [0, 0] width 0 height 0
type input "Matthew.Rowley@amentum.com"
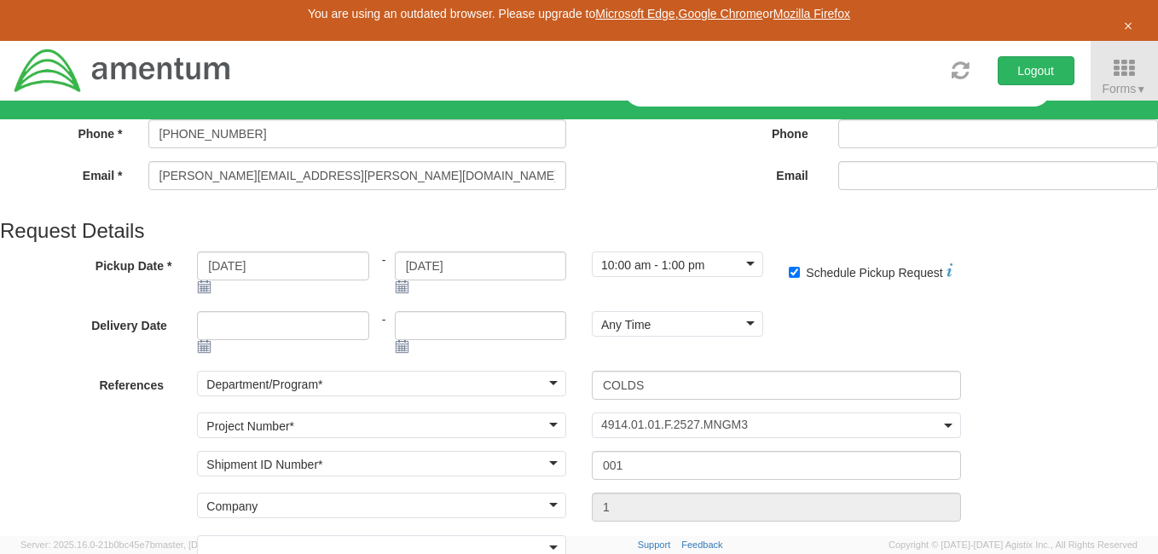
click at [0, 0] on div "Country * United States United States Afghanistan Albania Algeria American Samo…" at bounding box center [0, 0] width 0 height 0
click at [0, 0] on input "* Shipment Notification" at bounding box center [0, 0] width 0 height 0
checkbox input "true"
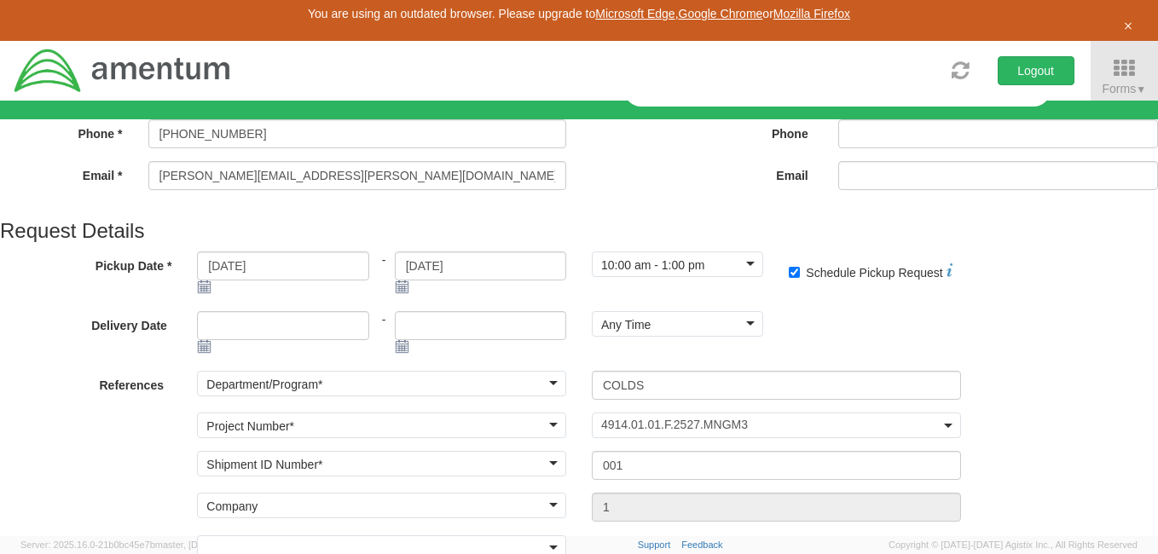
click at [0, 0] on input "Amentum Services, Inc." at bounding box center [0, 0] width 0 height 0
drag, startPoint x: 647, startPoint y: 217, endPoint x: 571, endPoint y: 270, distance: 92.0
click at [0, 0] on div "Company Name * Amentum Services, Inc. searching..." at bounding box center [0, 0] width 0 height 0
click at [0, 0] on input "Bldg. 207 Rm. 224" at bounding box center [0, 0] width 0 height 0
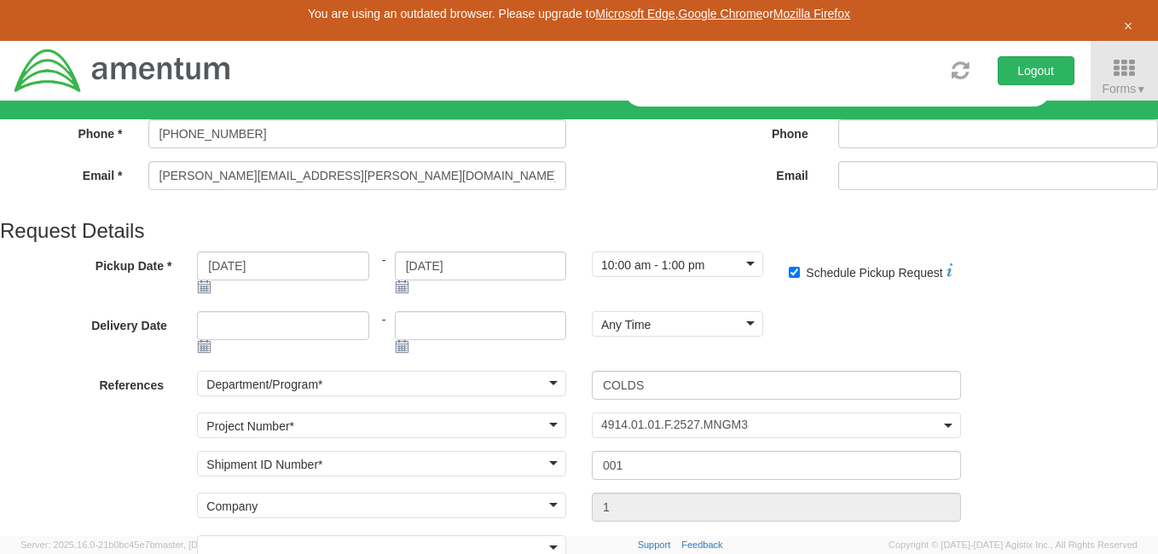
drag, startPoint x: 710, startPoint y: 292, endPoint x: 565, endPoint y: 286, distance: 145.1
click at [0, 0] on div "Address 1 * Bldg. 207 Rm. 224" at bounding box center [0, 0] width 0 height 0
type input "Hilton Homewood Suites"
type input "Amentum Services, Inc."
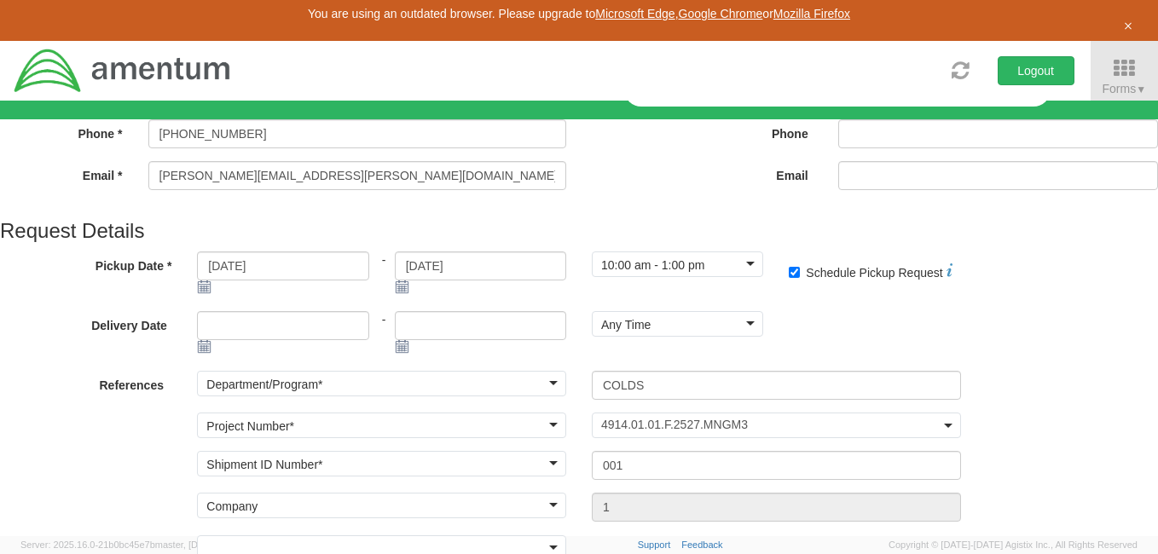
scroll to position [834, 0]
drag, startPoint x: 695, startPoint y: 307, endPoint x: 571, endPoint y: 319, distance: 124.2
click at [0, 0] on div "Address 2 * NAB Coronado" at bounding box center [0, 0] width 0 height 0
type input "[STREET_ADDRESS]"
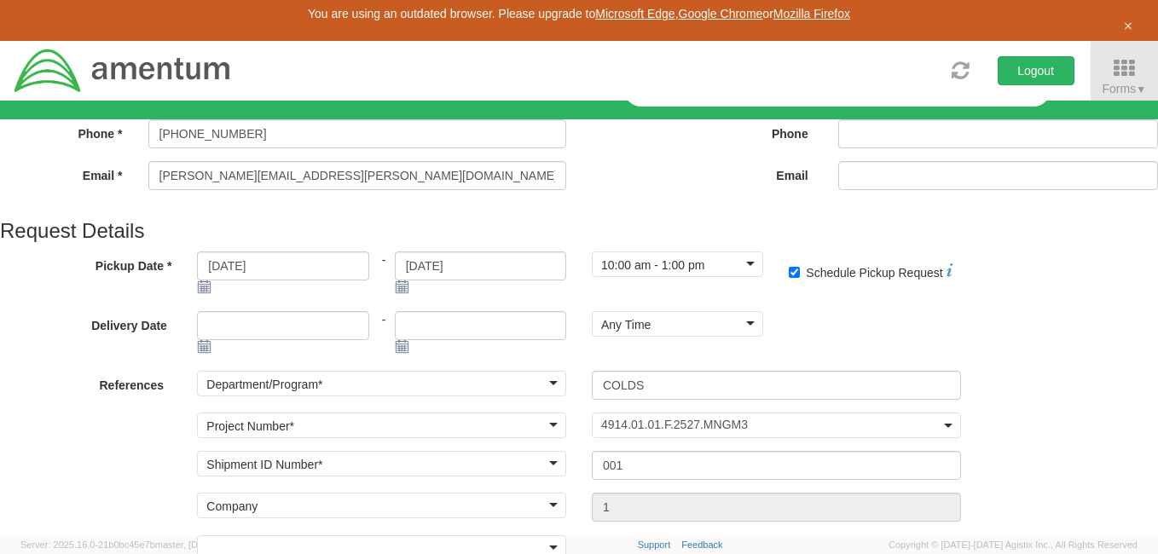
drag, startPoint x: 663, startPoint y: 264, endPoint x: 524, endPoint y: 259, distance: 139.1
click at [0, 0] on div "City * San Diego searching..." at bounding box center [0, 0] width 0 height 0
type input "[US_STATE][GEOGRAPHIC_DATA]"
type input "Amentum Services, Inc."
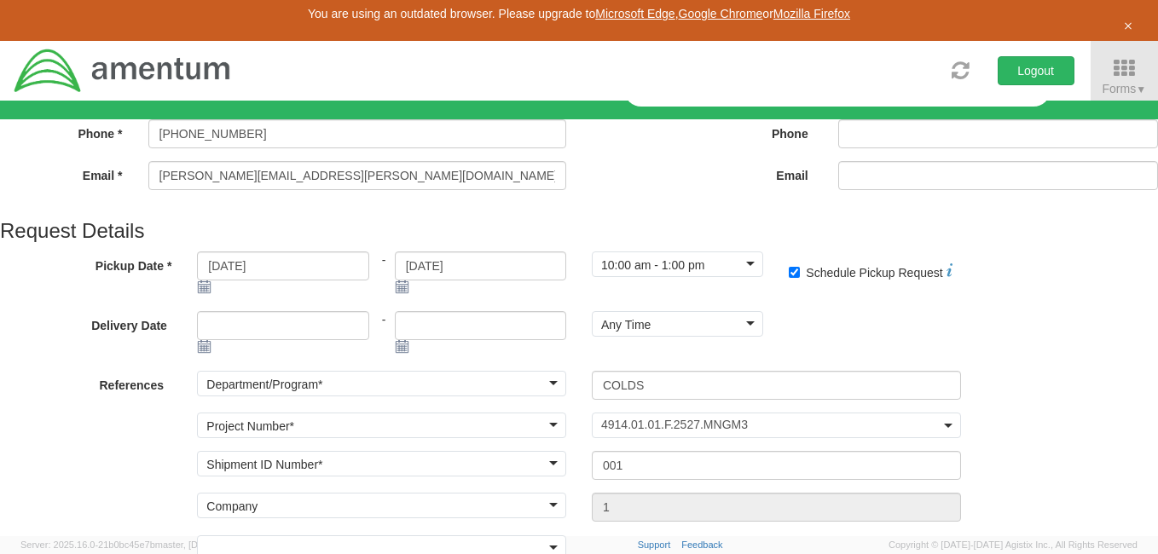
scroll to position [967, 0]
click at [0, 0] on div at bounding box center [0, 0] width 0 height 0
drag, startPoint x: 707, startPoint y: 346, endPoint x: 515, endPoint y: 338, distance: 192.1
click at [0, 0] on div "Contact Name * Matthew Rowley" at bounding box center [0, 0] width 0 height 0
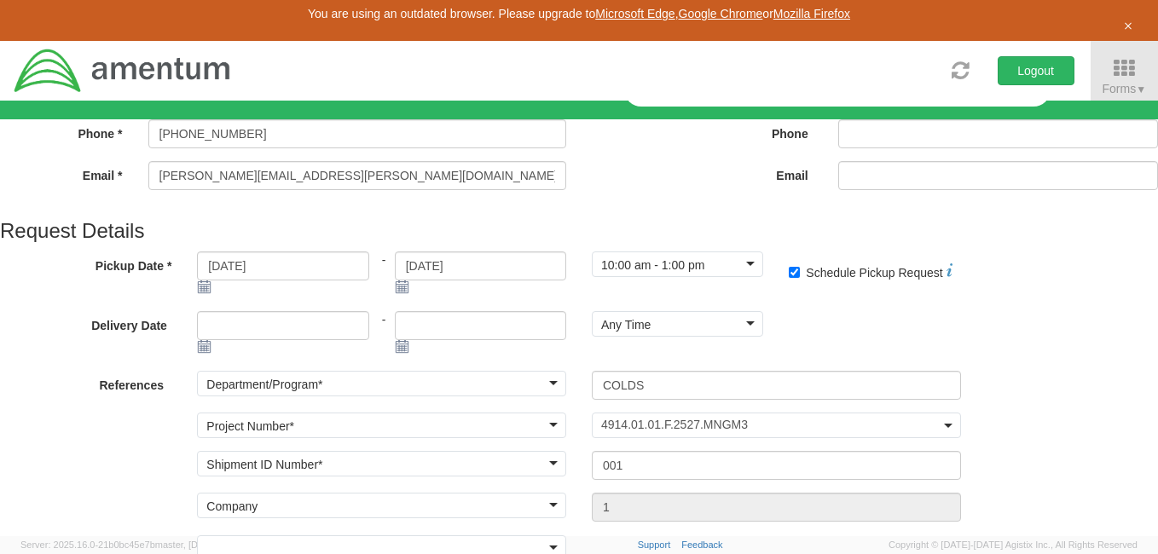
type input "j"
type input "[PERSON_NAME]"
drag, startPoint x: 658, startPoint y: 378, endPoint x: 576, endPoint y: 383, distance: 82.9
click at [0, 0] on div "8588679449" at bounding box center [0, 0] width 0 height 0
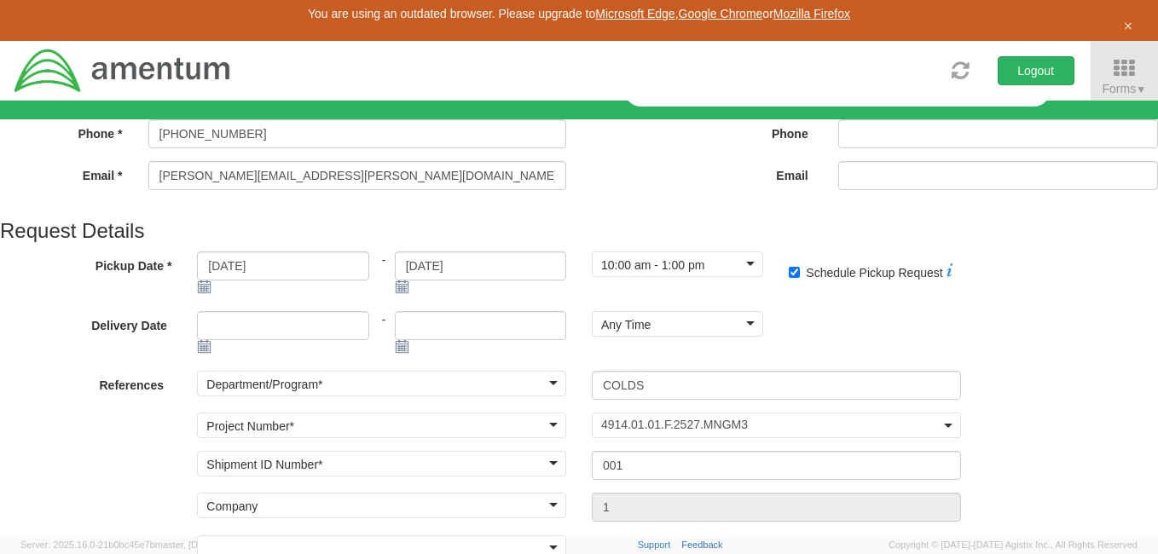
type input "[PHONE_NUMBER]"
click at [0, 0] on input "[PERSON_NAME]" at bounding box center [0, 0] width 0 height 0
click at [0, 0] on input "* Shipment Notification" at bounding box center [0, 0] width 0 height 0
checkbox input "true"
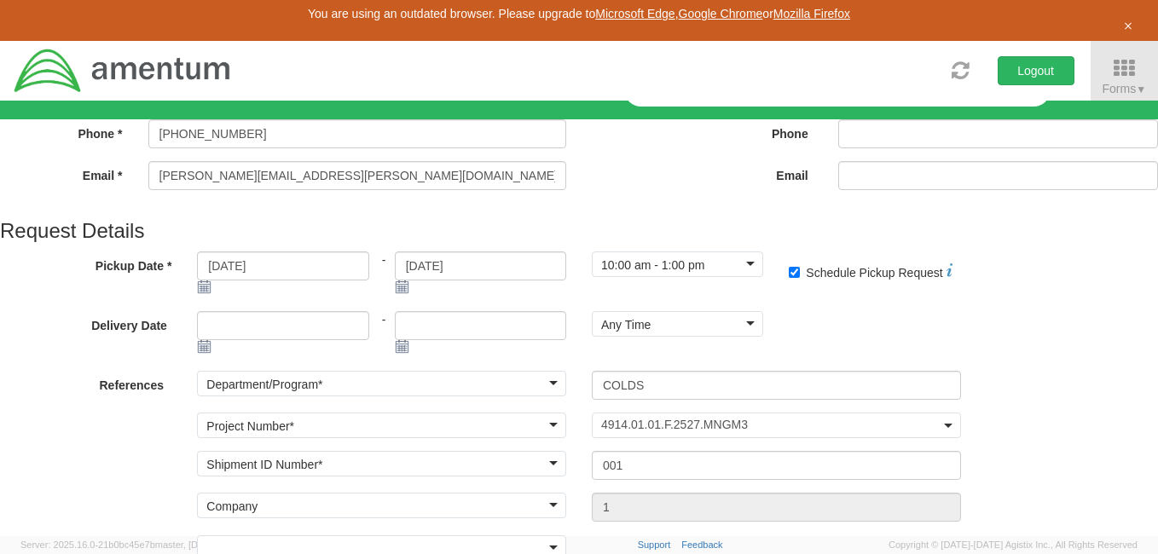
scroll to position [1313, 0]
click at [0, 0] on div at bounding box center [0, 0] width 0 height 0
click at [0, 0] on input "Number *" at bounding box center [0, 0] width 0 height 0
type input "001"
click at [0, 0] on input "number" at bounding box center [0, 0] width 0 height 0
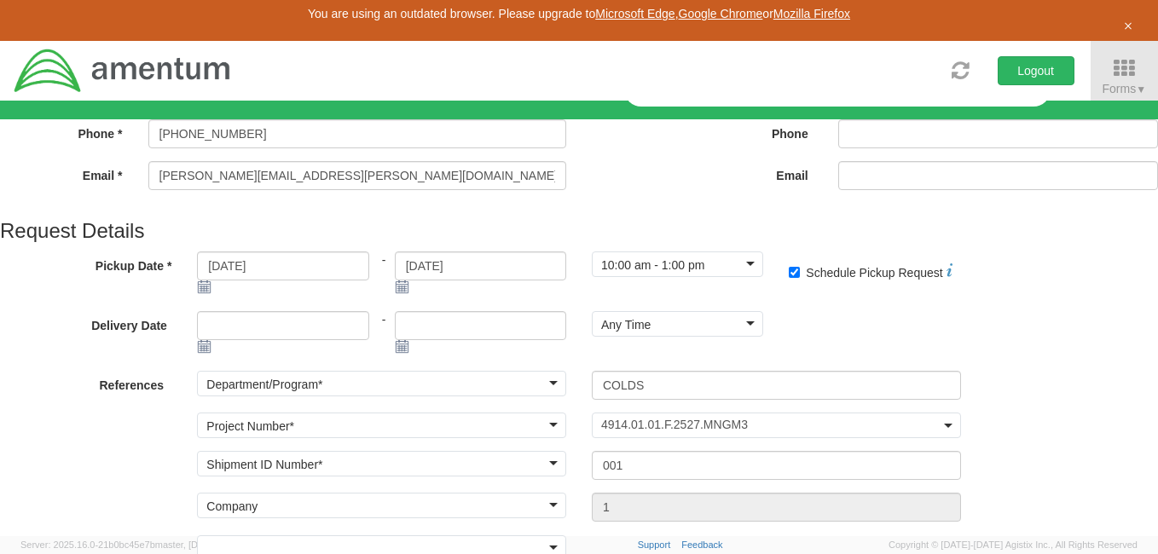
type input "16"
click at [0, 0] on input "number" at bounding box center [0, 0] width 0 height 0
type input "12"
click at [0, 0] on input "number" at bounding box center [0, 0] width 0 height 0
type input "10"
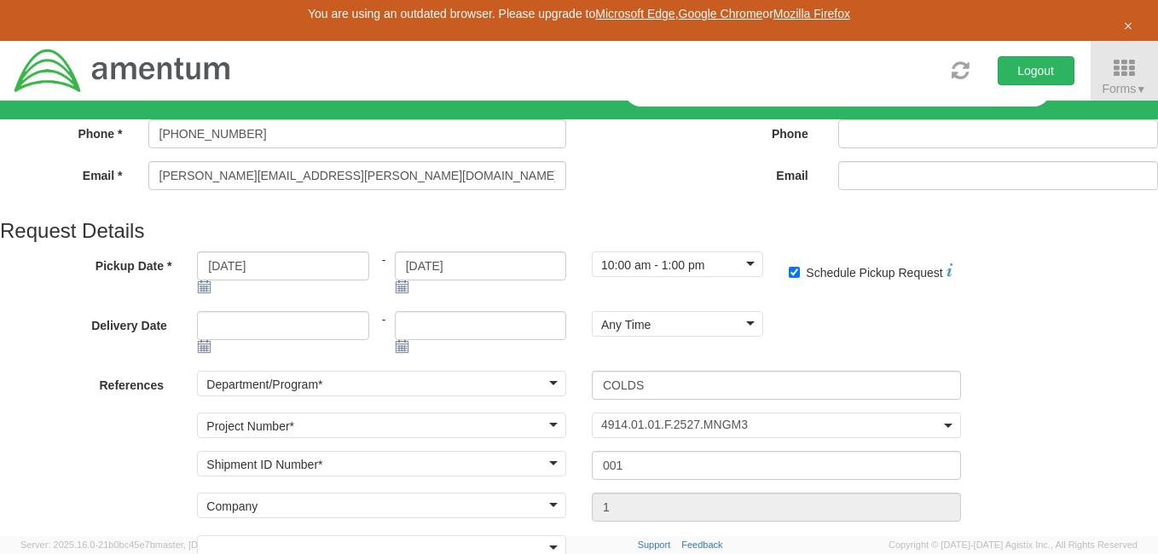
click at [0, 0] on input "number" at bounding box center [0, 0] width 0 height 0
type input "31.0"
click at [0, 0] on link "Add Content *" at bounding box center [0, 0] width 0 height 0
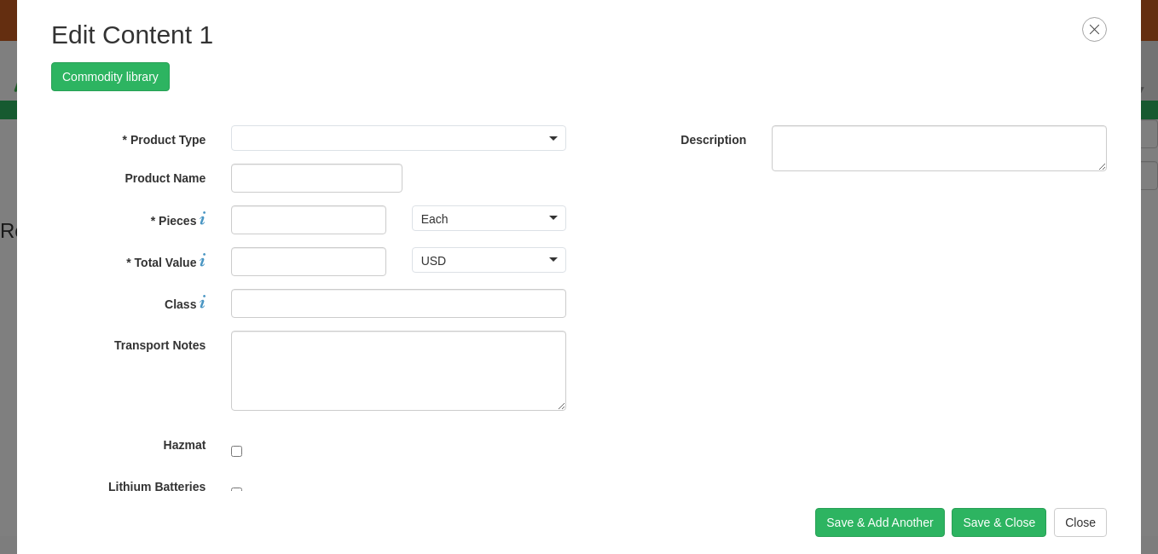
click at [553, 136] on b at bounding box center [553, 138] width 9 height 4
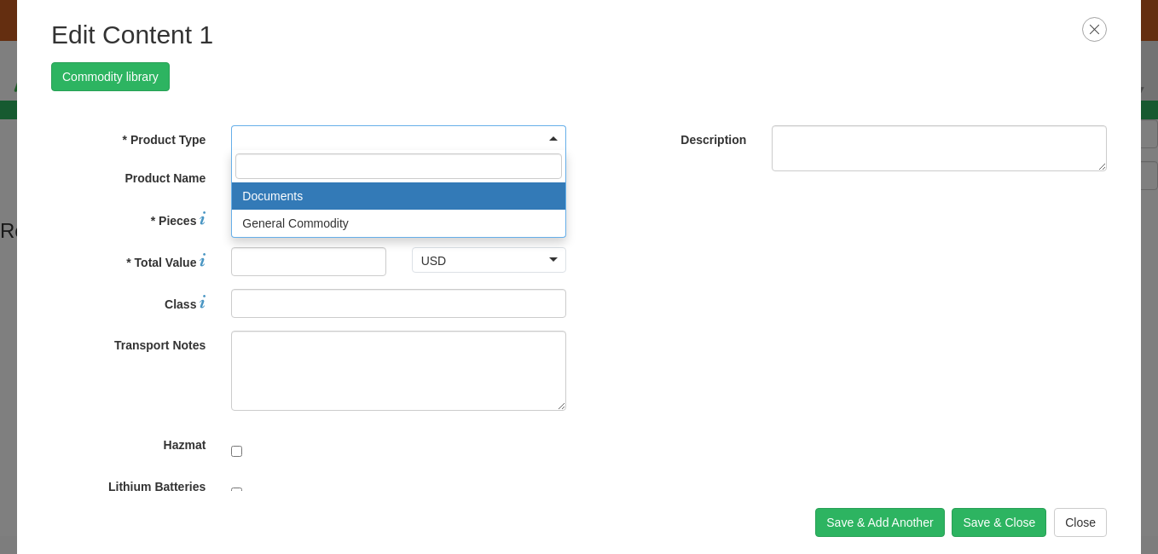
select select "DOCUMENT"
type input "Documents"
type input "1"
type textarea "Documents"
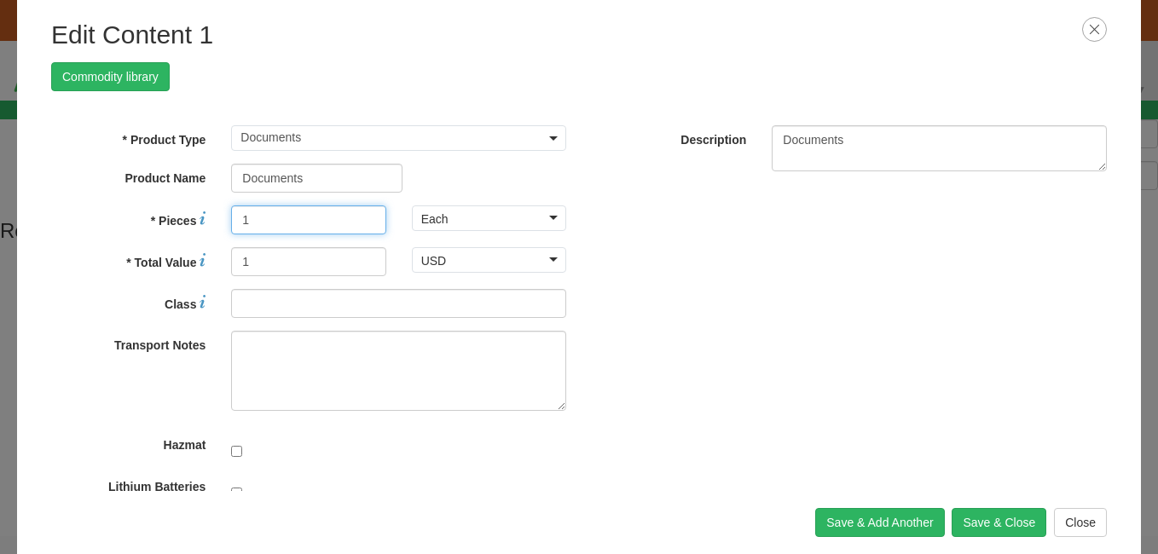
click at [287, 212] on input "1" at bounding box center [308, 220] width 154 height 29
type input "30.0"
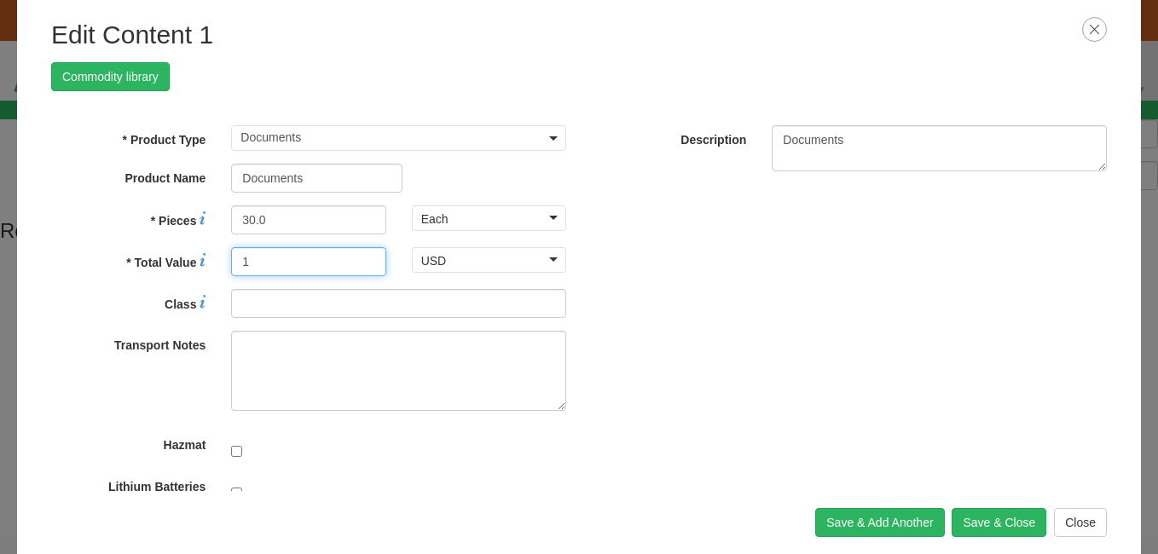
click at [282, 247] on input "1" at bounding box center [308, 261] width 154 height 29
type input "150.00"
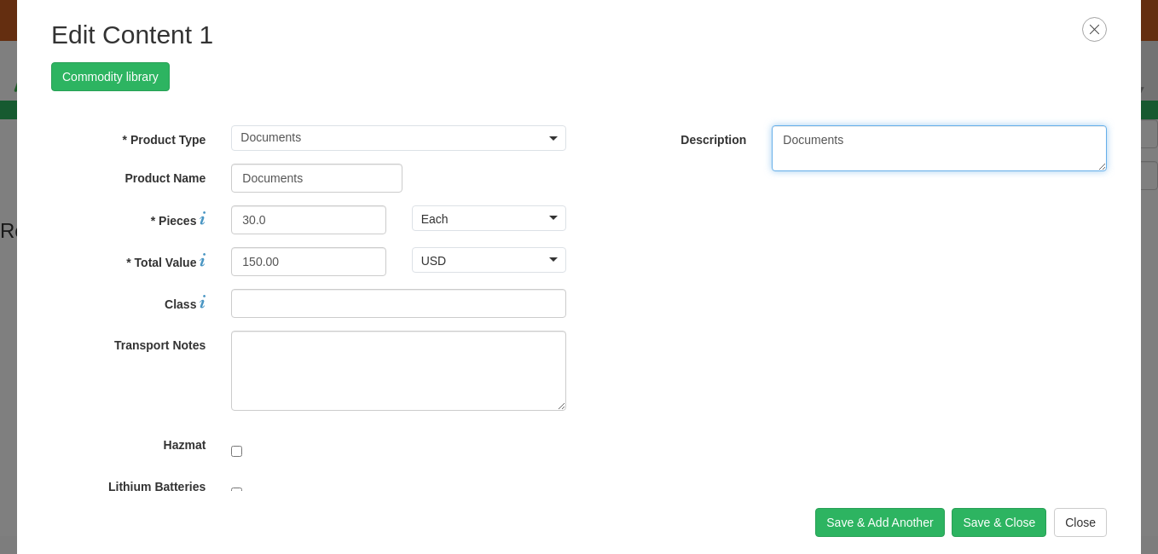
drag, startPoint x: 848, startPoint y: 138, endPoint x: 762, endPoint y: 138, distance: 85.3
click at [762, 138] on div "Documents" at bounding box center [939, 148] width 361 height 46
click at [880, 152] on textarea "US Navy Student Guides and Navigational Exercise Pamphlets" at bounding box center [939, 148] width 335 height 46
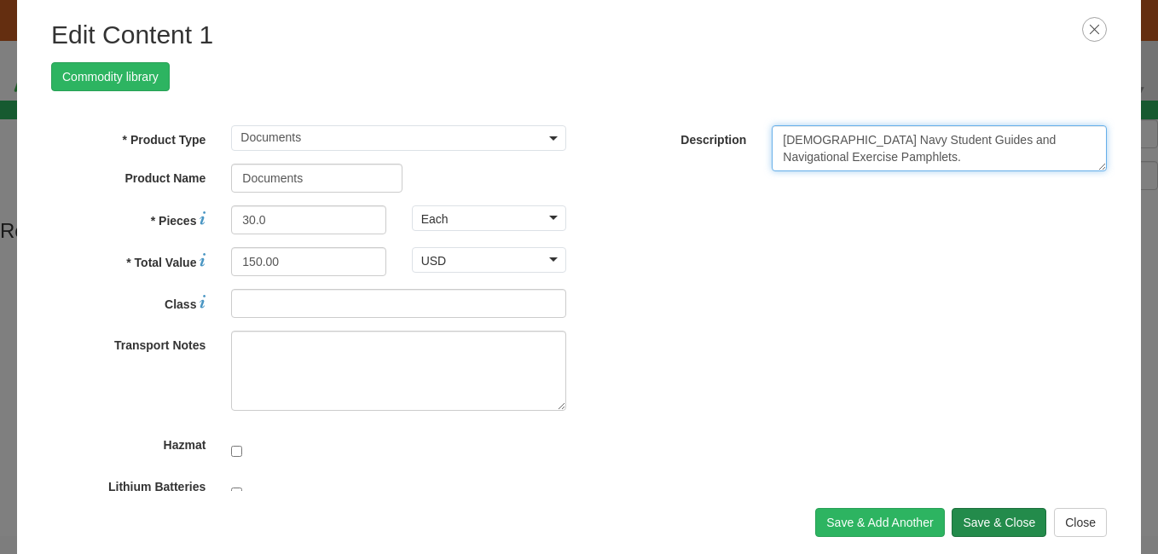
type textarea "US Navy Student Guides and Navigational Exercise Pamphlets."
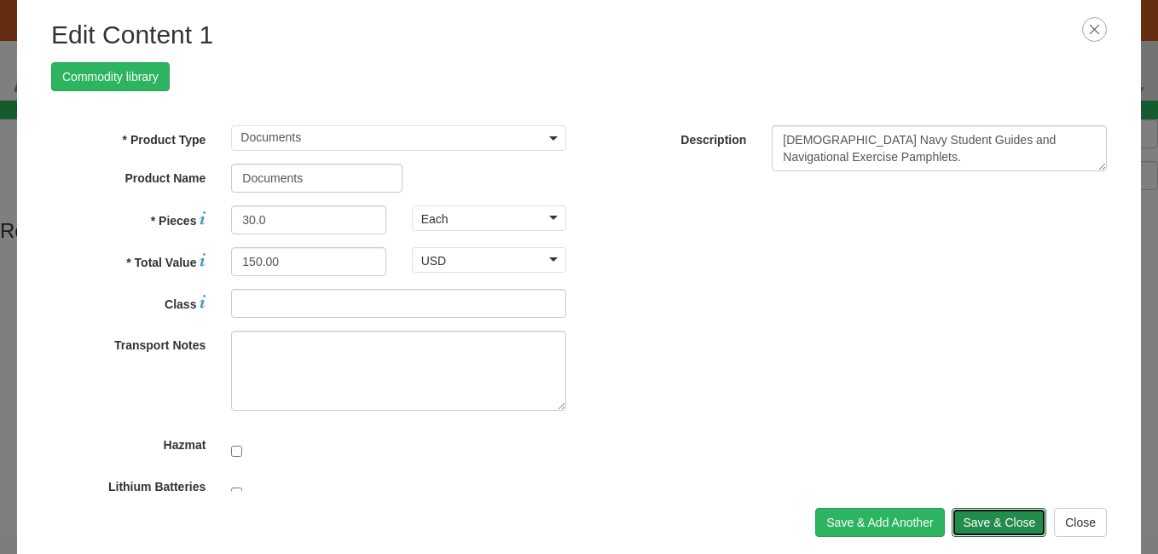
click at [976, 508] on button "Save & Close" at bounding box center [999, 522] width 95 height 29
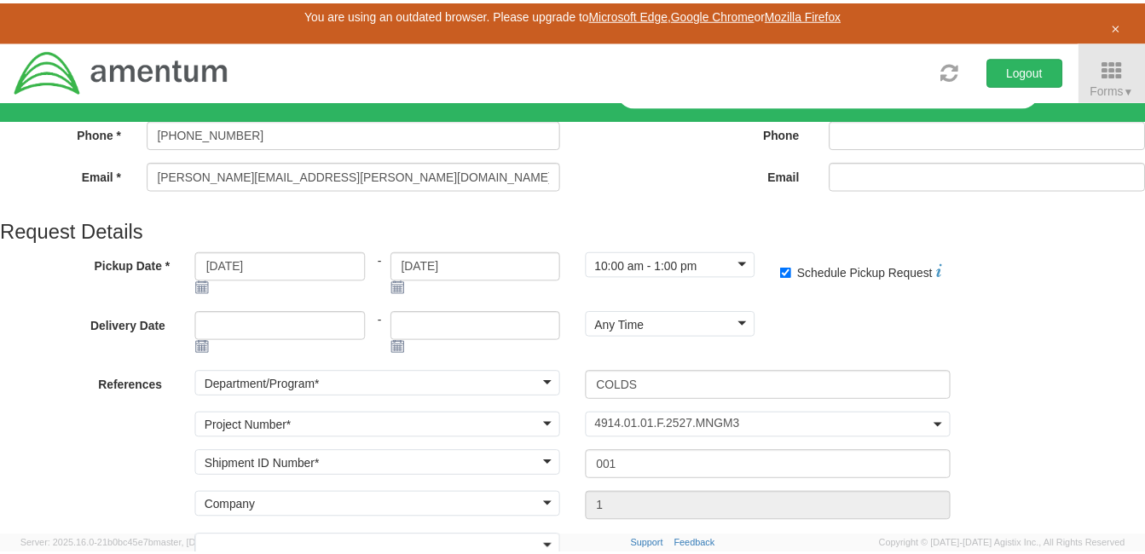
scroll to position [2523, 0]
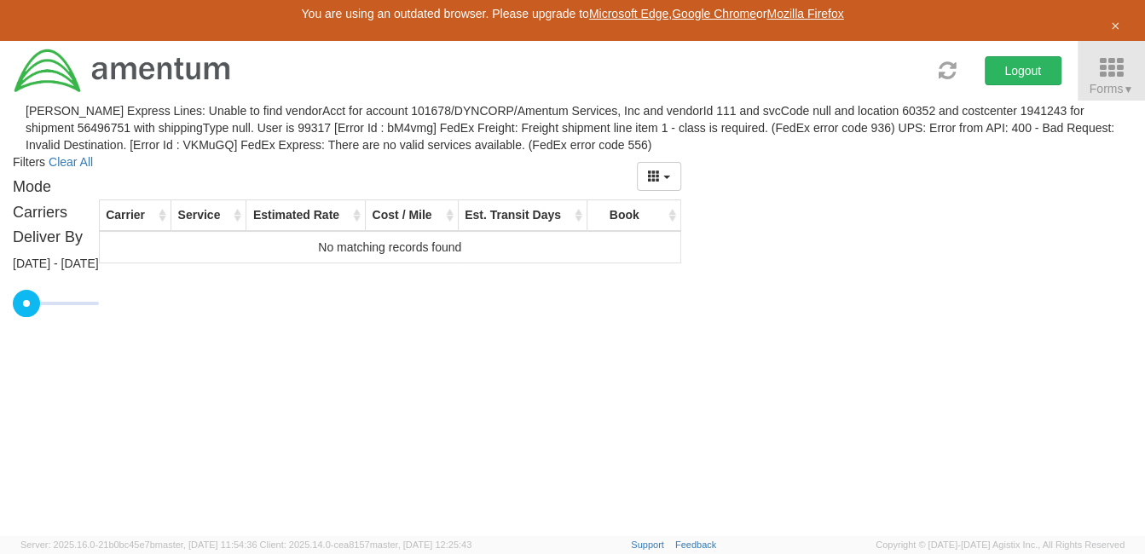
click at [1104, 56] on icon at bounding box center [1112, 68] width 78 height 24
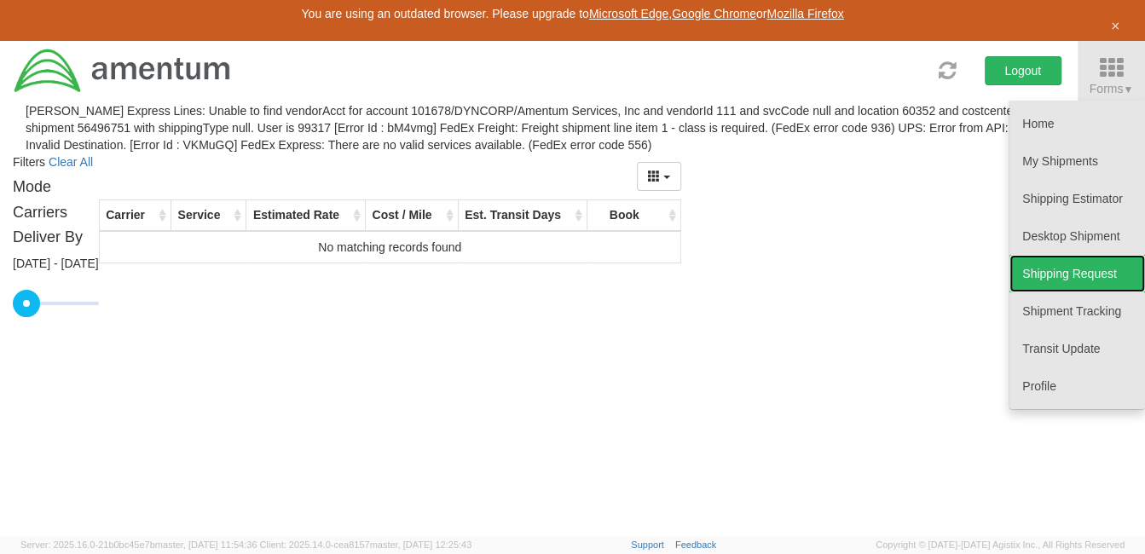
click at [1047, 255] on link "Shipping Request" at bounding box center [1078, 274] width 136 height 38
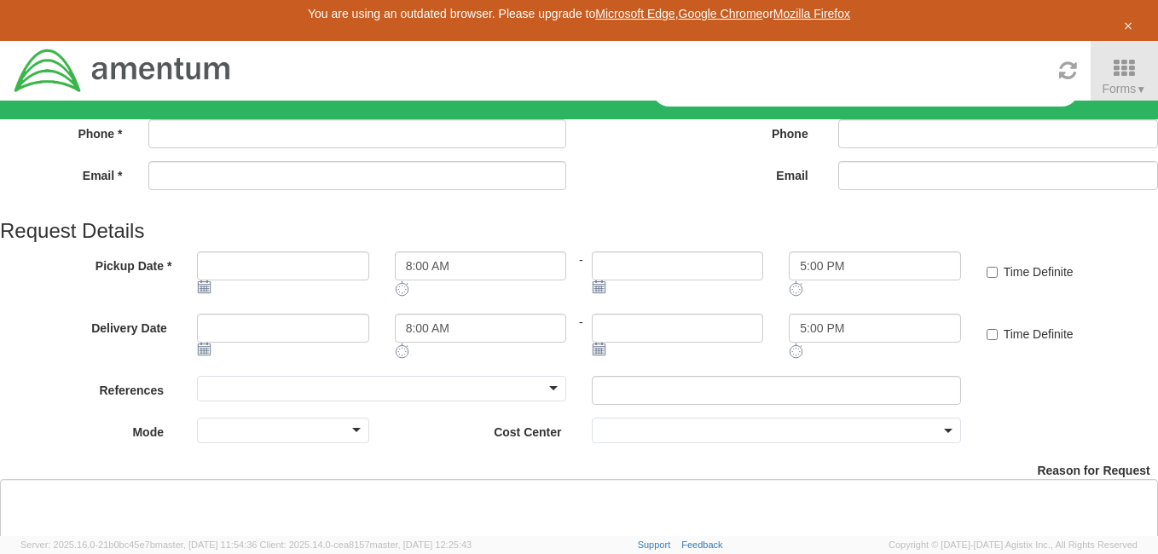
click at [247, 107] on input "Name *" at bounding box center [357, 92] width 419 height 29
click at [1122, 56] on icon at bounding box center [1125, 68] width 78 height 24
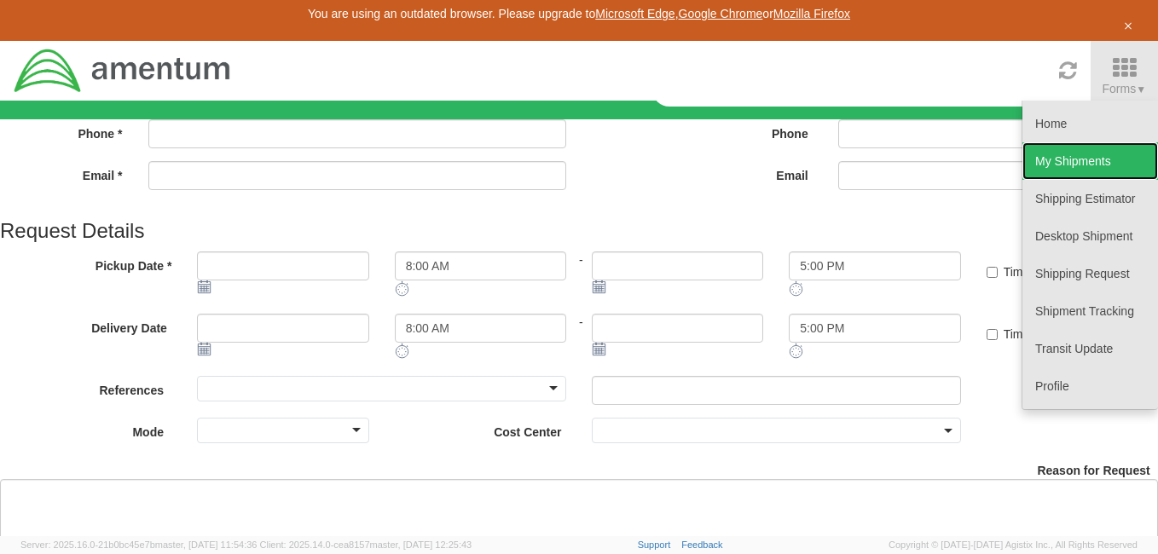
click at [1076, 142] on link "My Shipments" at bounding box center [1091, 161] width 136 height 38
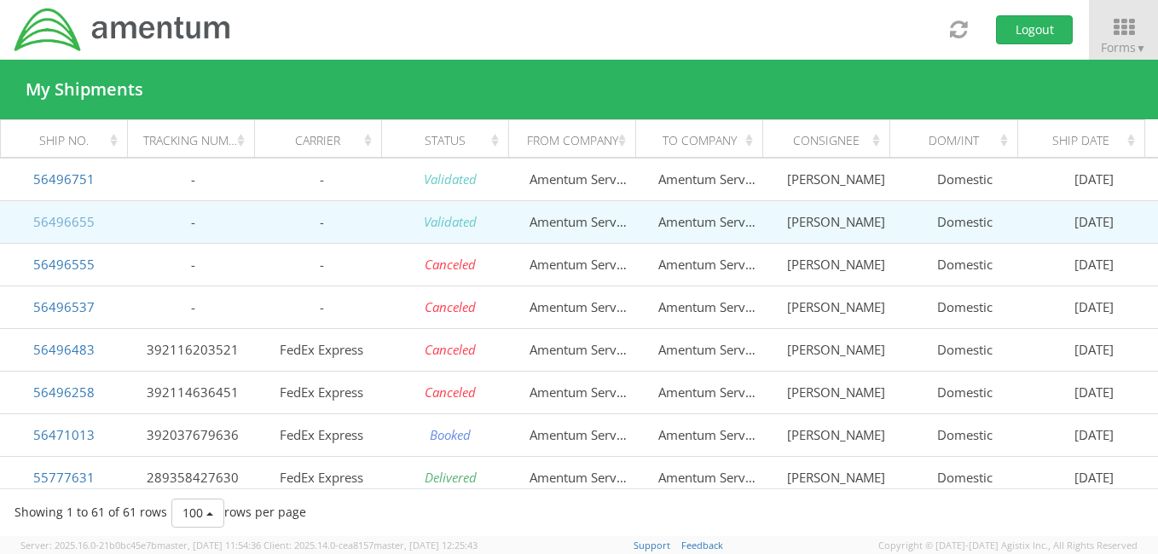
click at [44, 223] on link "56496655" at bounding box center [63, 221] width 61 height 17
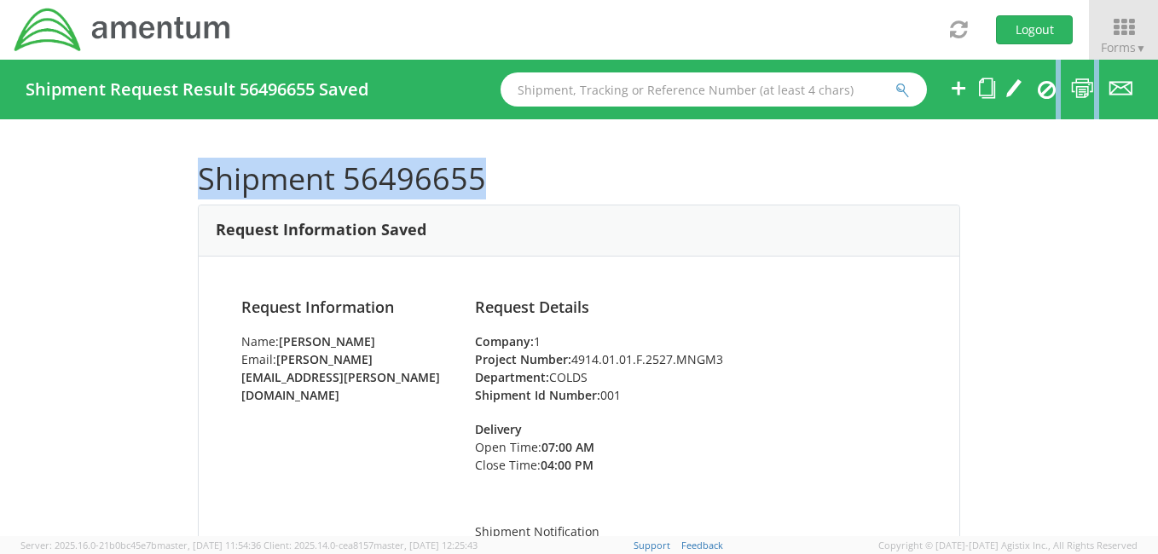
drag, startPoint x: 1042, startPoint y: 86, endPoint x: 988, endPoint y: 171, distance: 100.5
click at [988, 171] on div "Shipment Request Result 56496655 Saved Shipment 56496655 Request Information Sa…" at bounding box center [579, 298] width 1158 height 477
click at [1046, 94] on icon at bounding box center [1047, 89] width 18 height 20
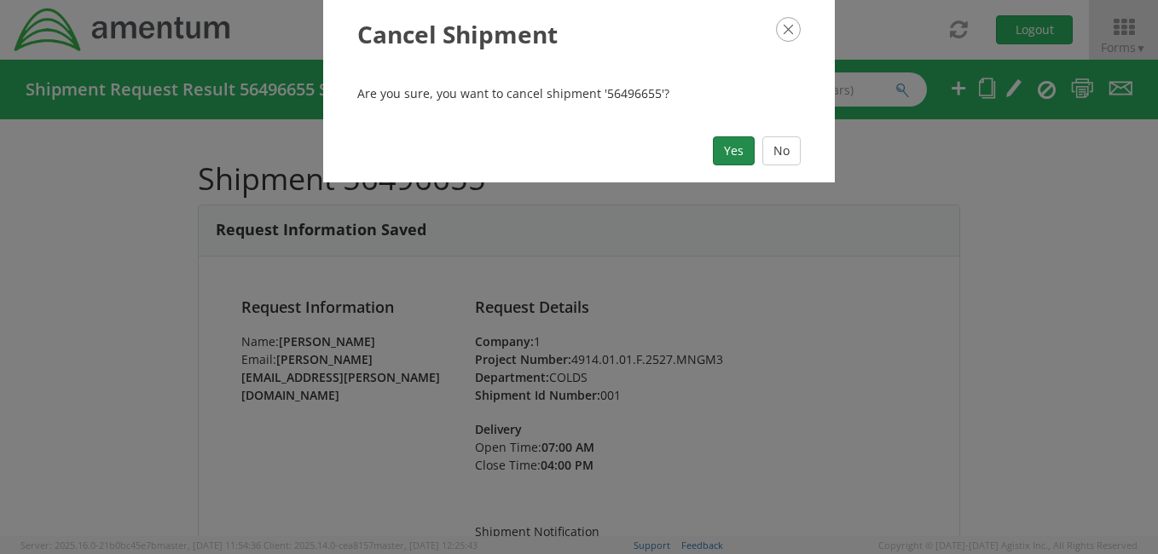
click at [725, 146] on button "Yes" at bounding box center [734, 150] width 42 height 29
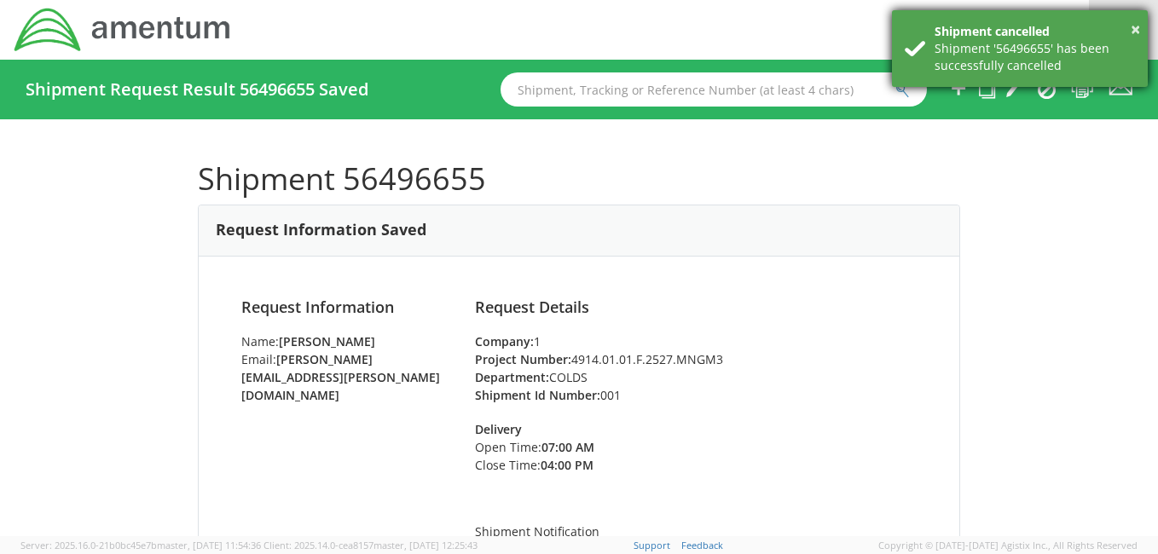
drag, startPoint x: 1138, startPoint y: 32, endPoint x: 1129, endPoint y: 31, distance: 8.7
click at [1129, 31] on div "Shipment cancelled" at bounding box center [1035, 31] width 200 height 17
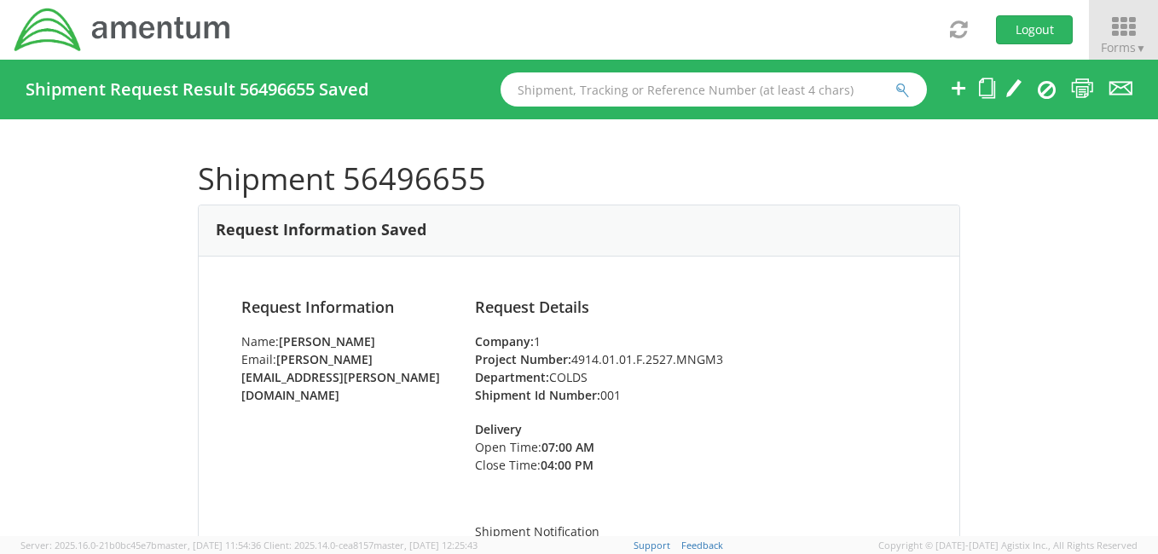
click at [1127, 26] on icon at bounding box center [1123, 27] width 79 height 24
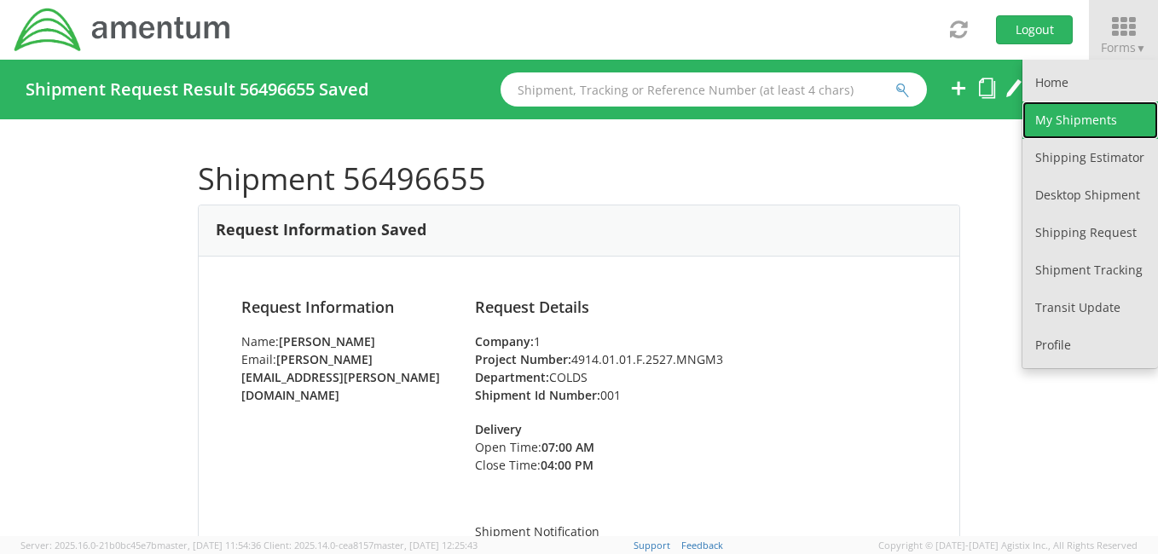
click at [1083, 111] on link "My Shipments" at bounding box center [1091, 120] width 136 height 38
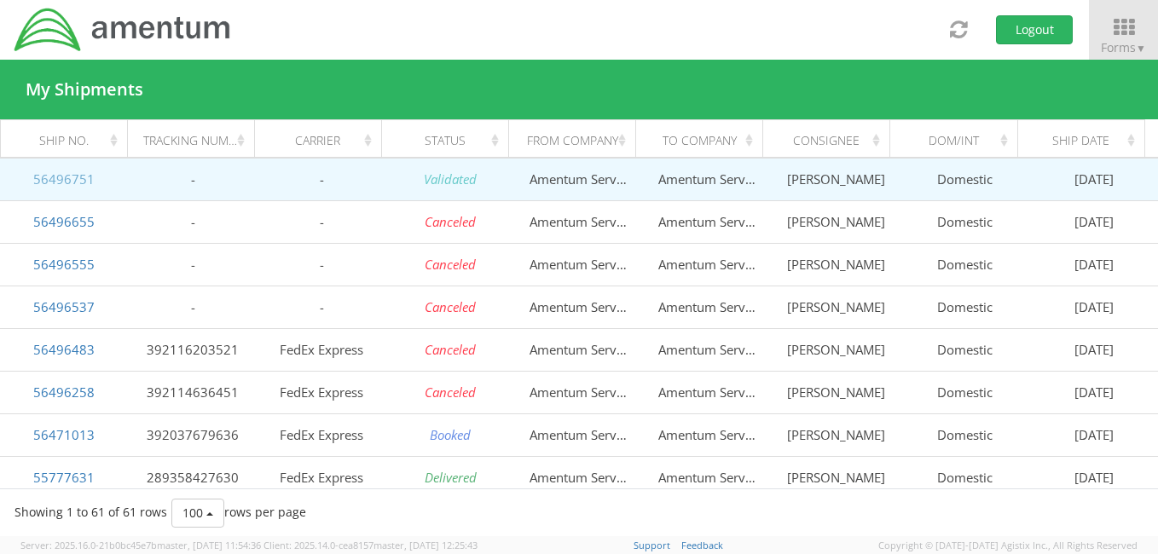
click at [49, 177] on link "56496751" at bounding box center [63, 179] width 61 height 17
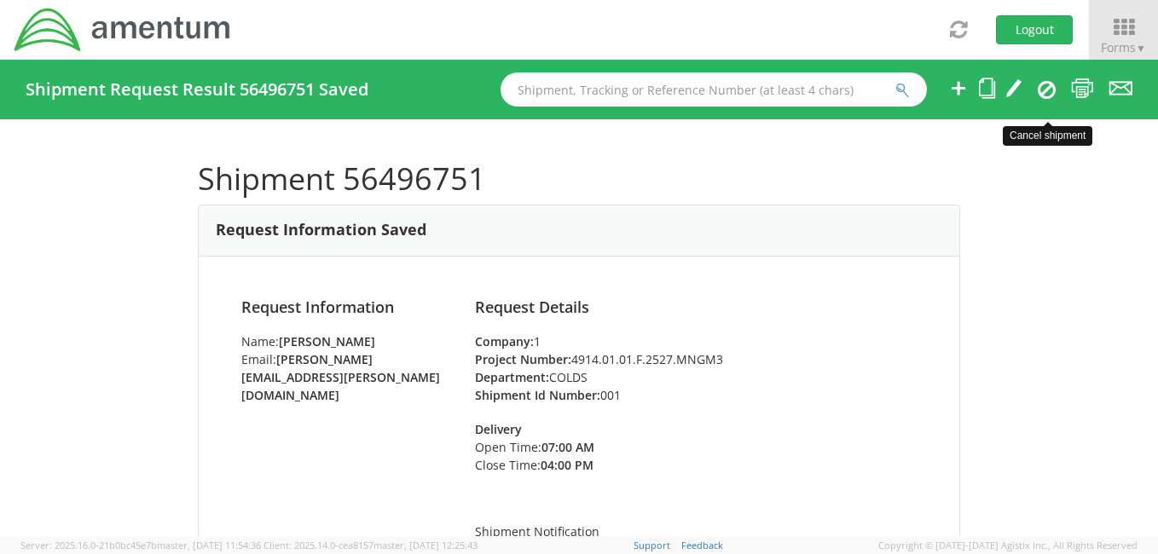
click at [1046, 87] on icon at bounding box center [1047, 89] width 18 height 20
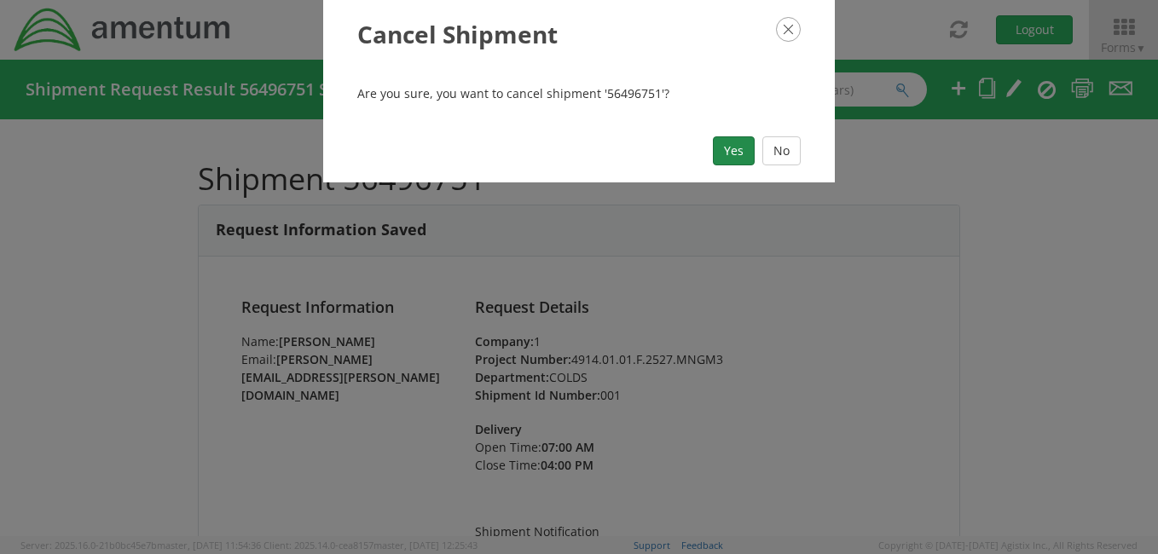
click at [728, 156] on button "Yes" at bounding box center [734, 150] width 42 height 29
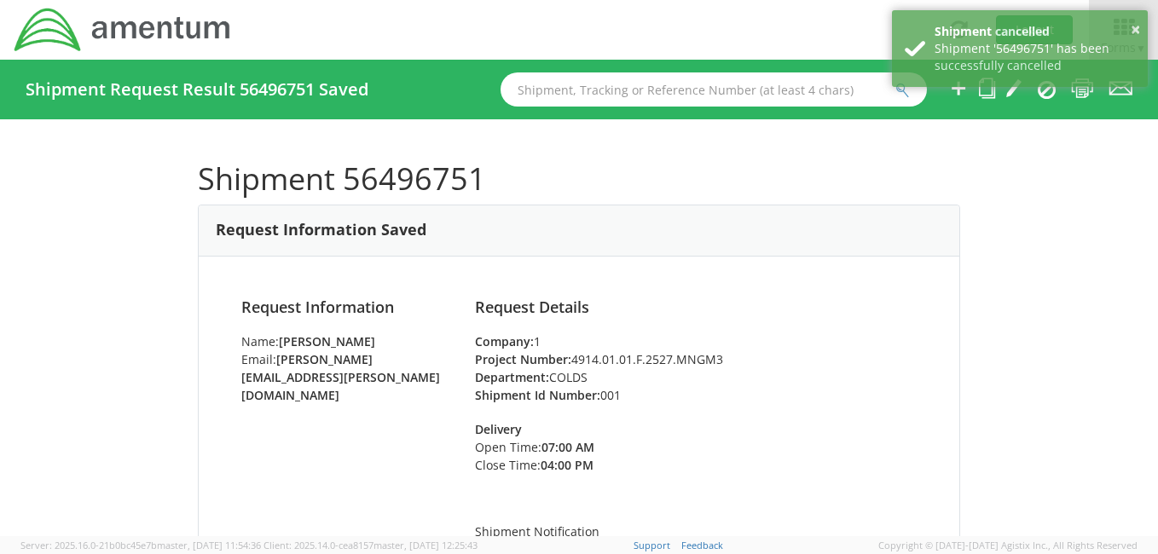
click at [1080, 222] on div "Shipment 56496751 Request Information Saved Request Information Name: [PERSON_N…" at bounding box center [579, 327] width 1158 height 417
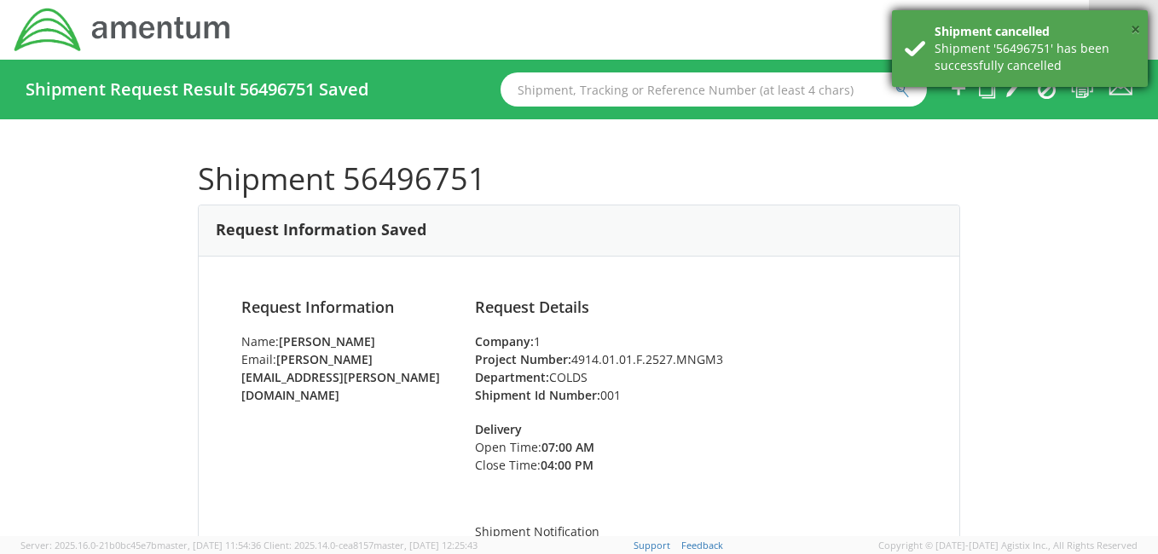
click at [1136, 23] on button "×" at bounding box center [1135, 30] width 9 height 25
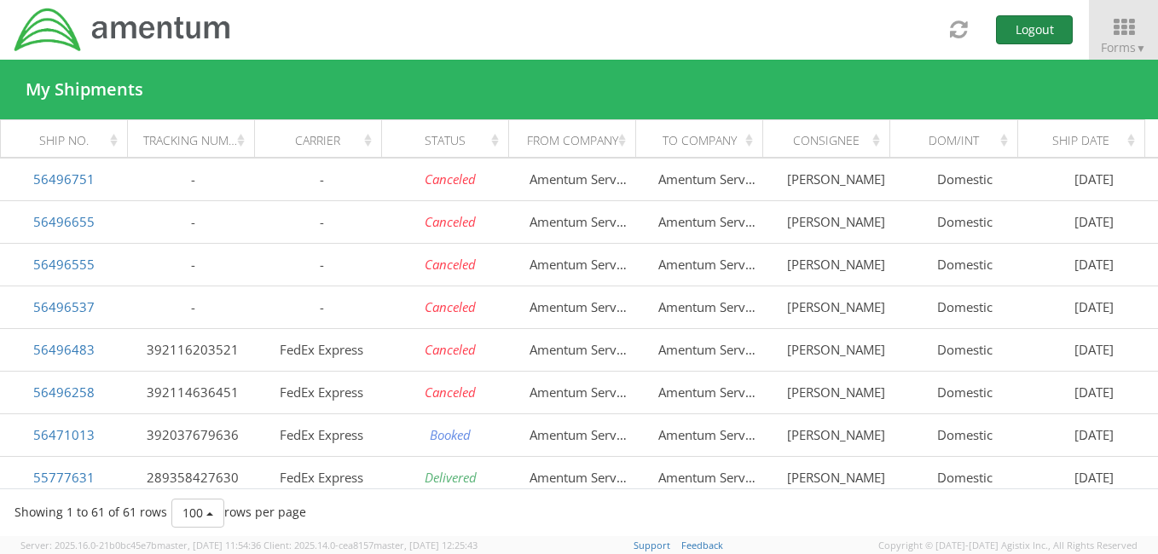
click at [1048, 31] on button "Logout" at bounding box center [1034, 29] width 77 height 29
